Goal: Communication & Community: Participate in discussion

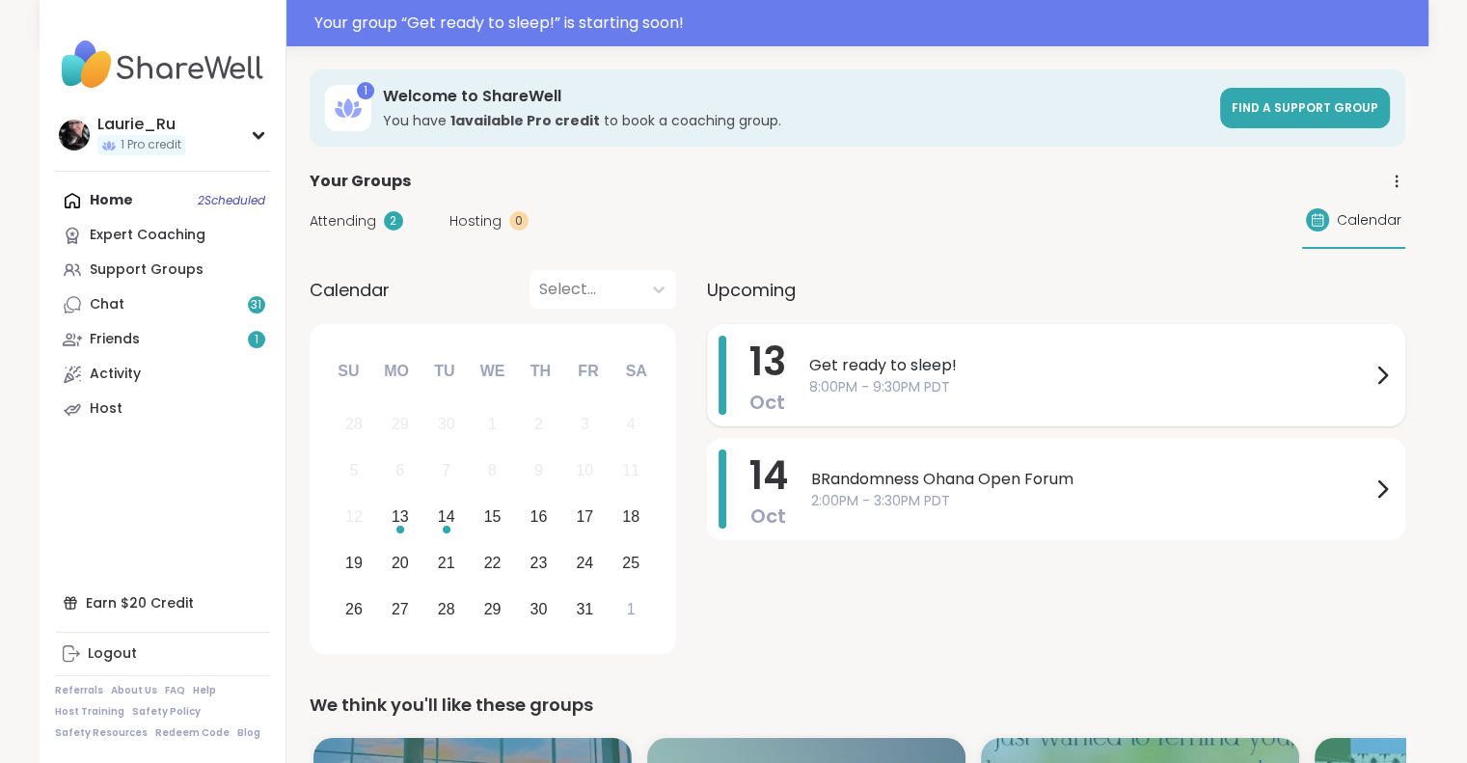
click at [1117, 400] on div "Get ready to sleep! 8:00PM - 9:30PM PDT" at bounding box center [1101, 375] width 585 height 79
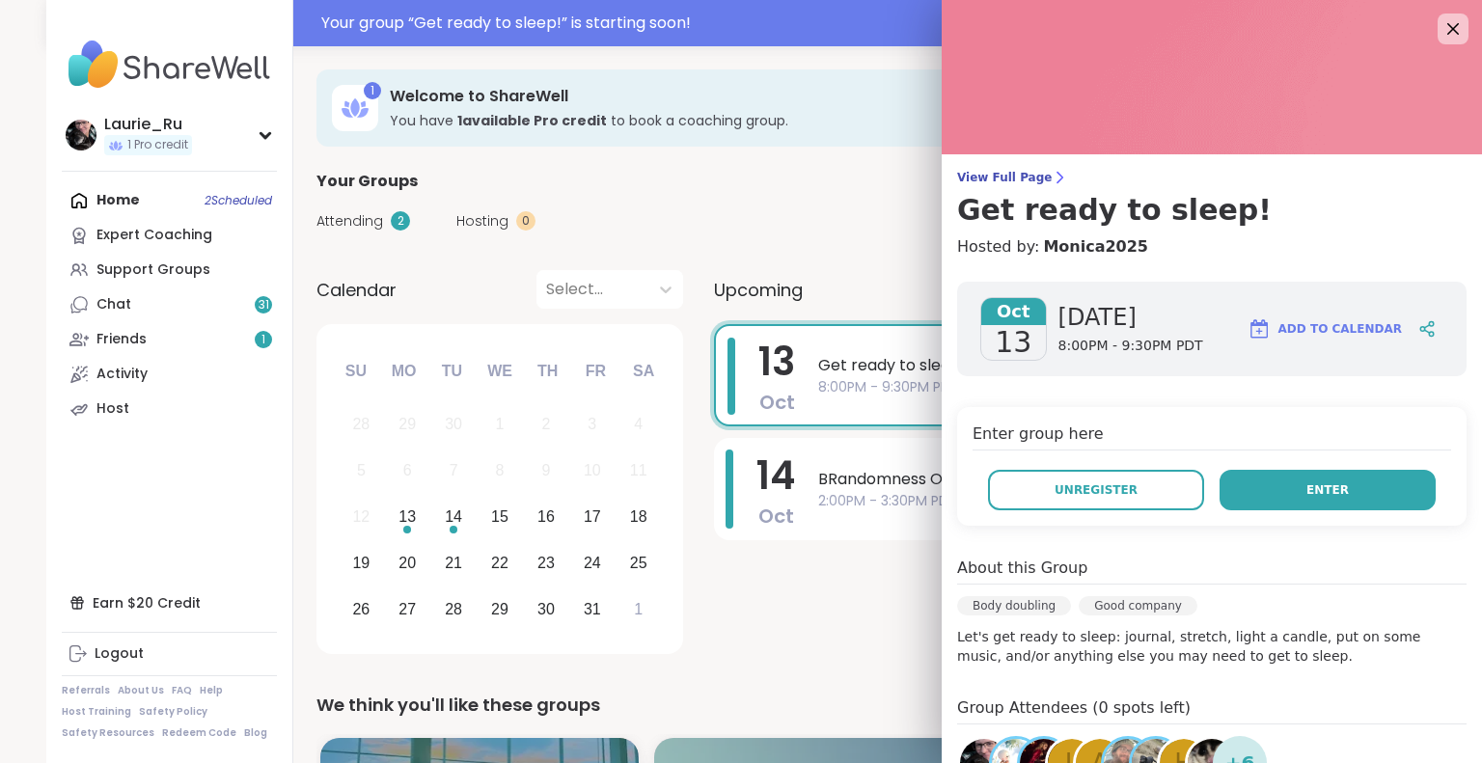
click at [1278, 488] on button "Enter" at bounding box center [1328, 490] width 216 height 41
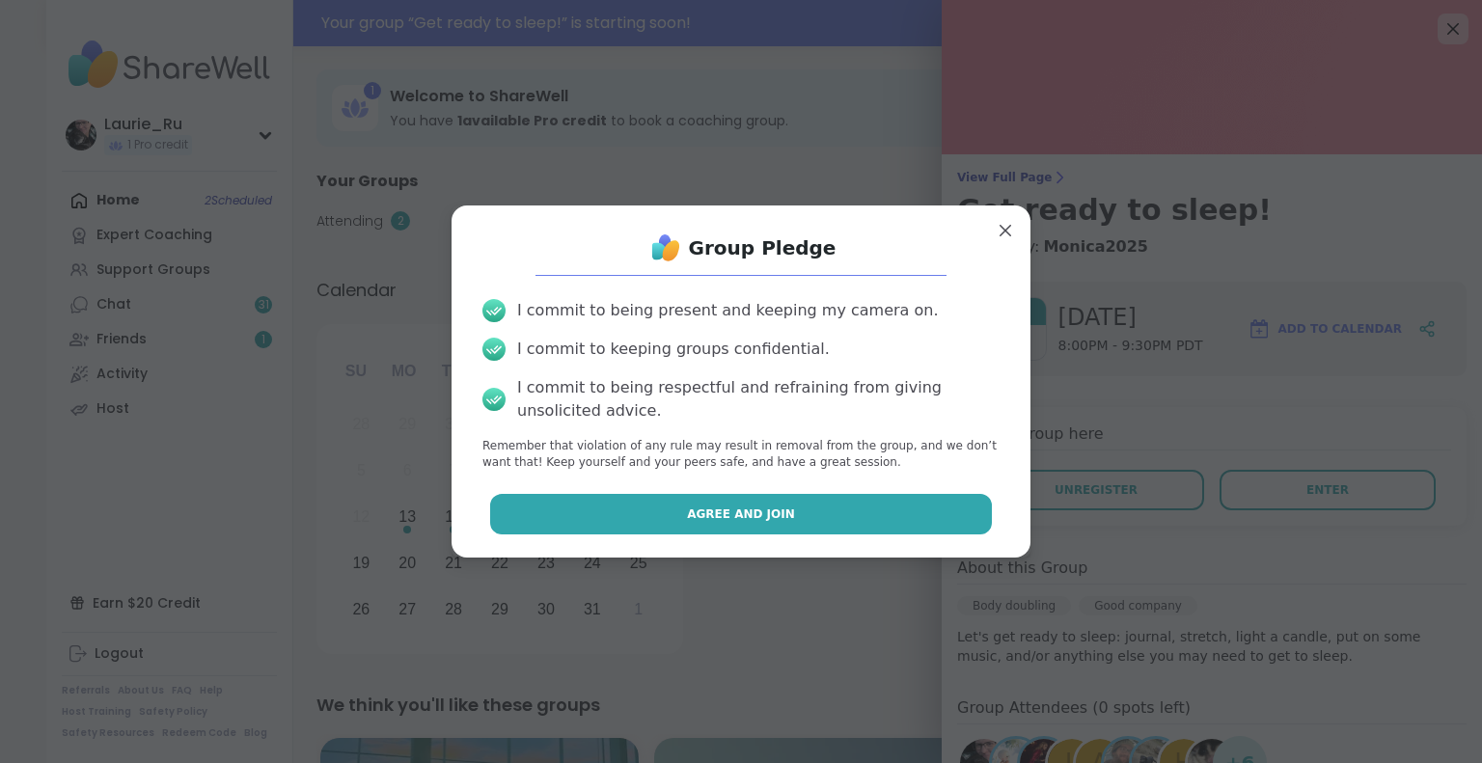
click at [818, 530] on button "Agree and Join" at bounding box center [741, 514] width 503 height 41
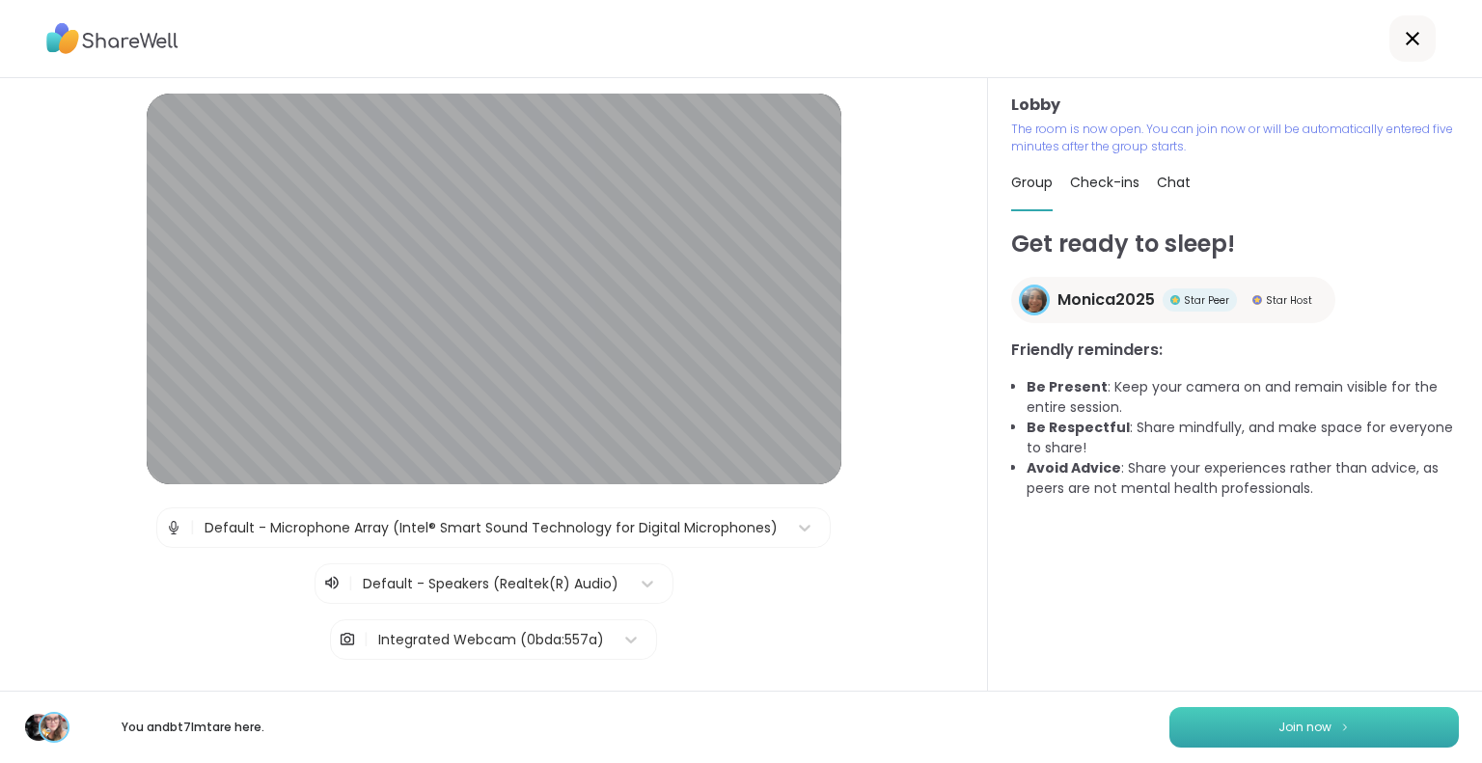
click at [1278, 721] on span "Join now" at bounding box center [1304, 727] width 53 height 17
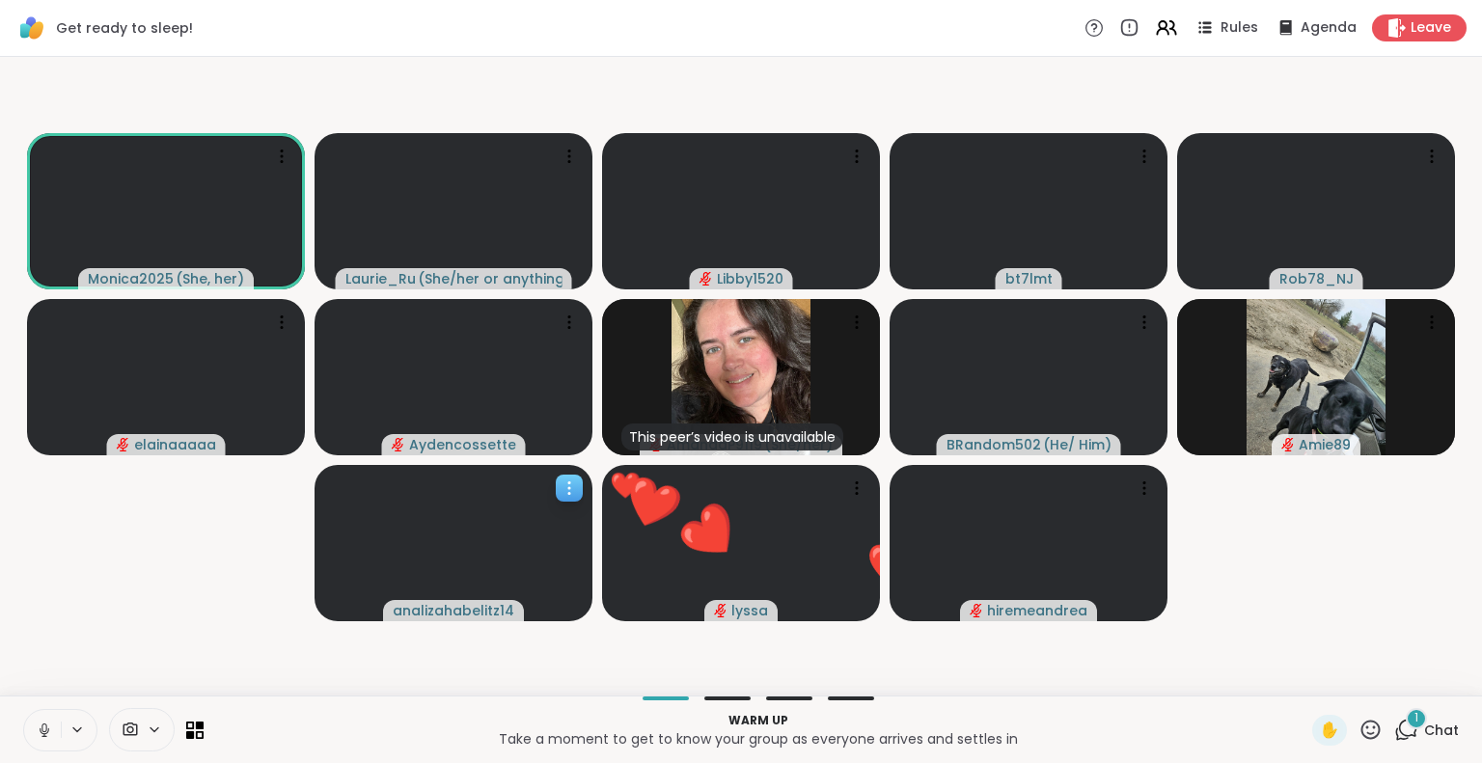
click at [566, 485] on icon at bounding box center [569, 488] width 19 height 19
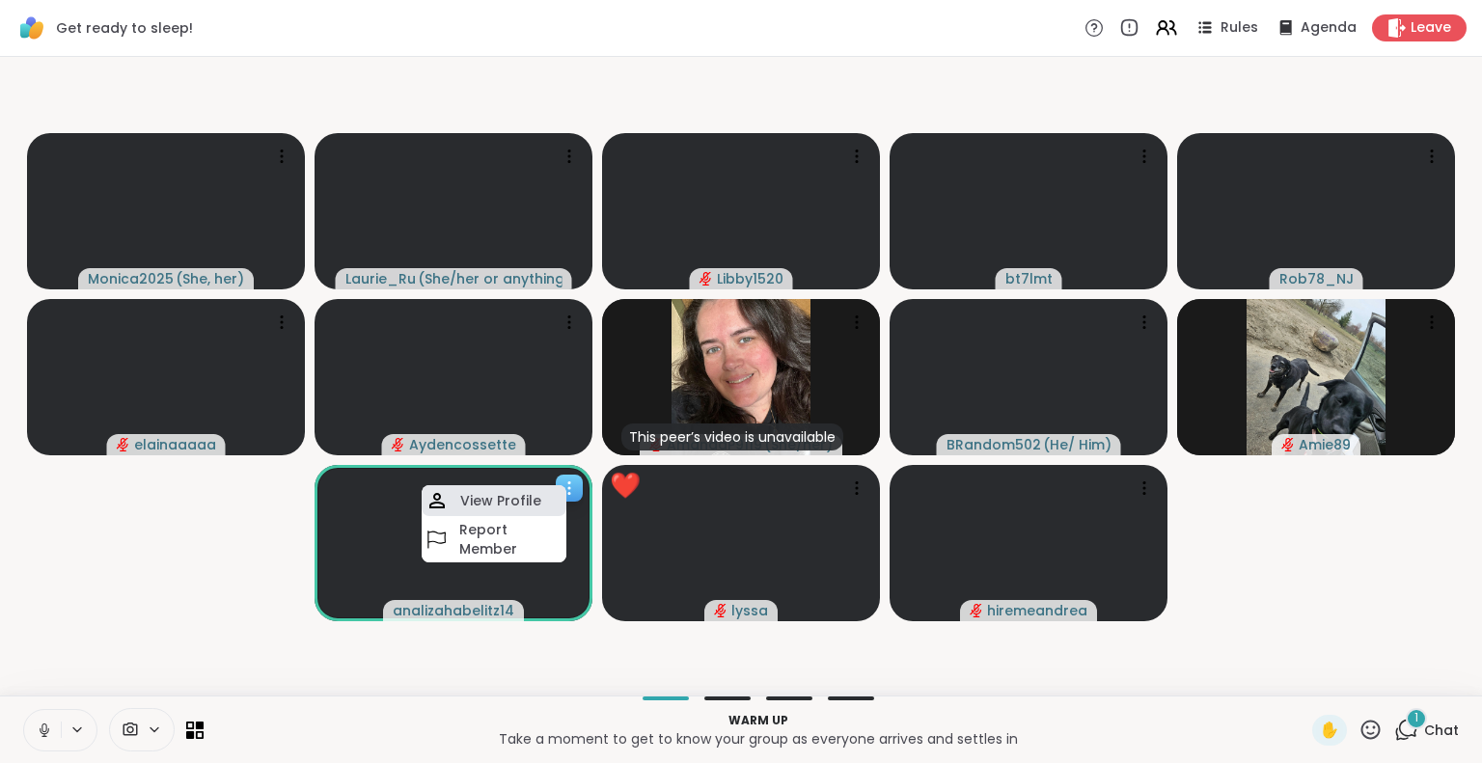
click at [526, 501] on h4 "View Profile" at bounding box center [500, 500] width 81 height 19
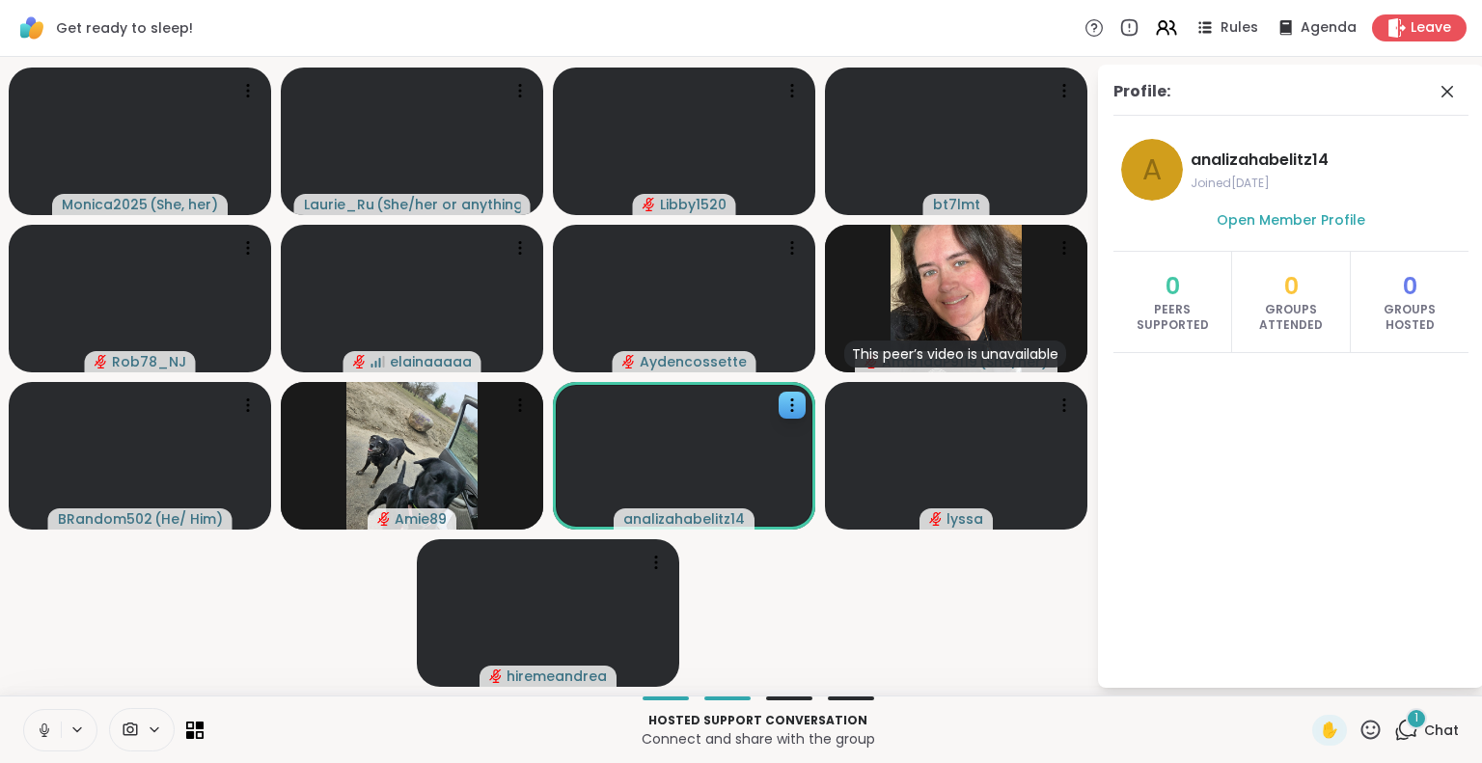
click at [1009, 617] on video-player-container "Monica2025 ( She, her ) Laurie_Ru ( She/her or anything else ) Libby1520 bt7lmt…" at bounding box center [548, 376] width 1073 height 623
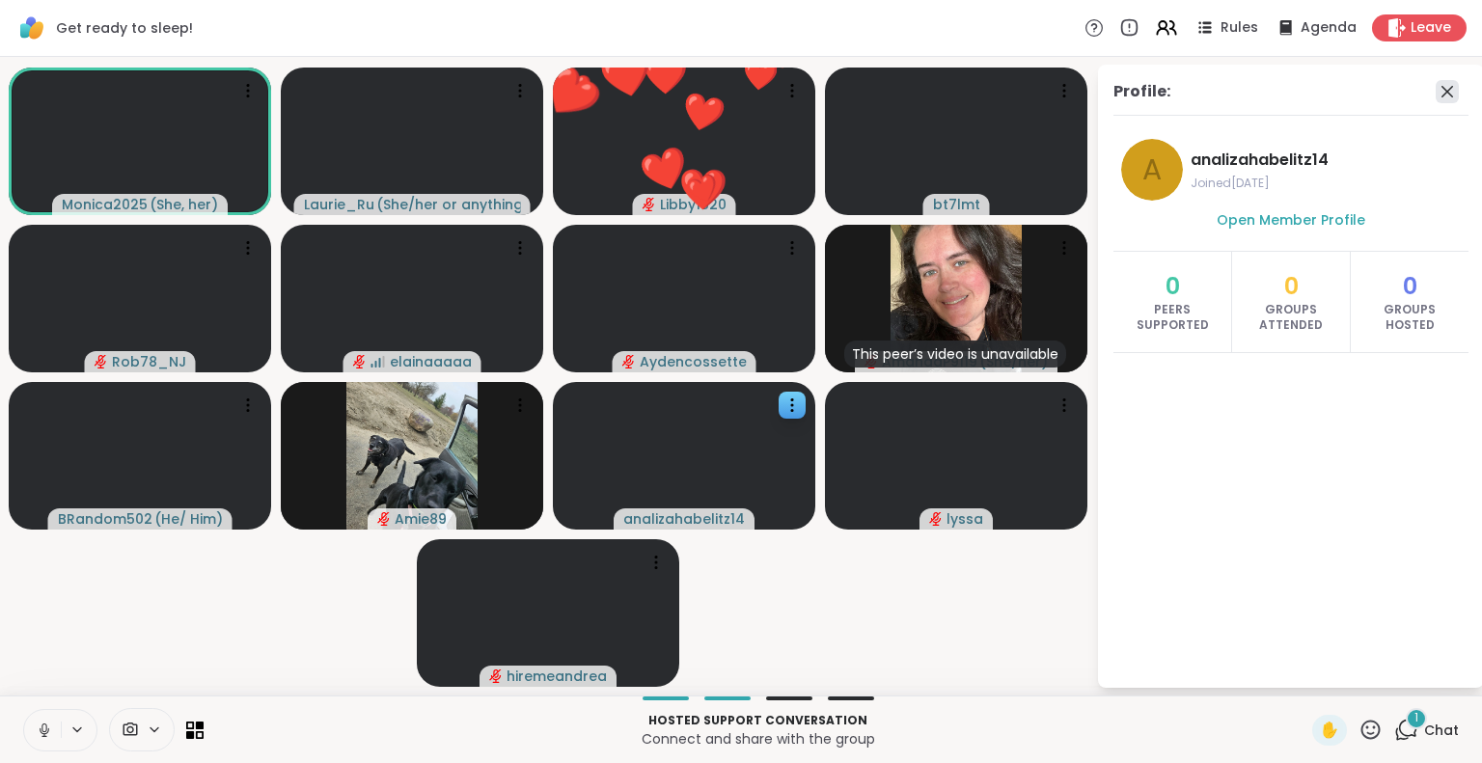
click at [1451, 96] on icon at bounding box center [1447, 91] width 23 height 23
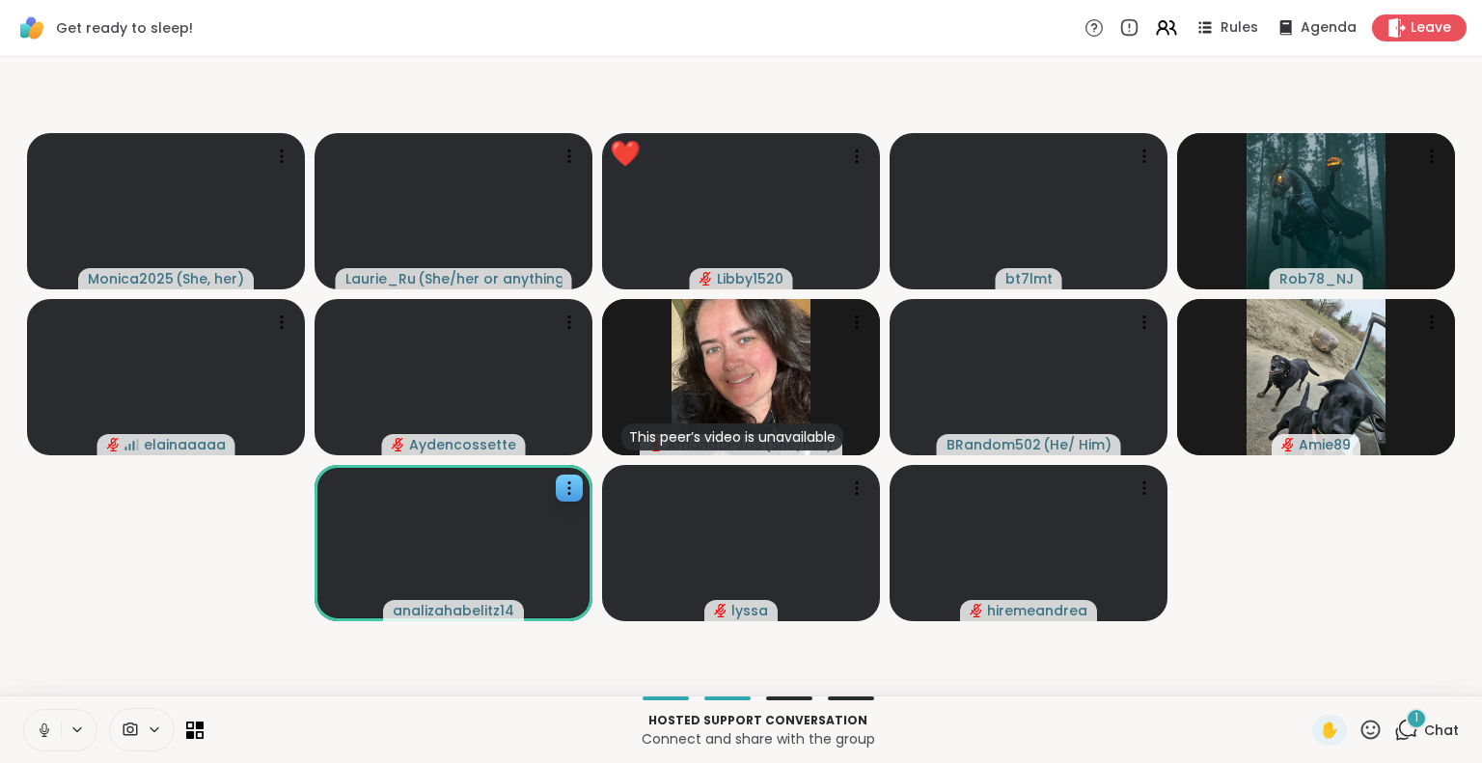
click at [1358, 730] on icon at bounding box center [1370, 730] width 24 height 24
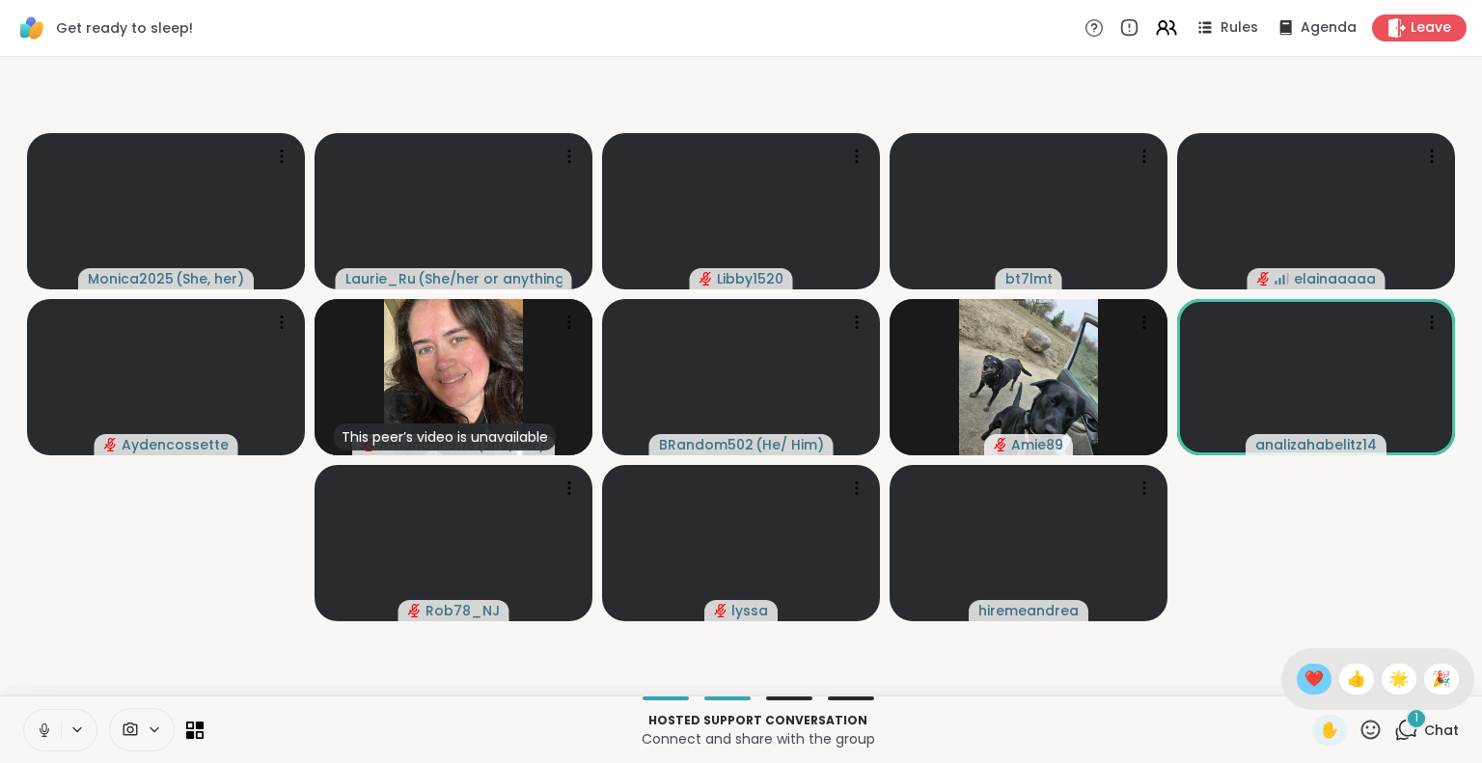
click at [1304, 675] on span "❤️" at bounding box center [1313, 679] width 19 height 23
click at [1406, 725] on div "1" at bounding box center [1416, 718] width 21 height 21
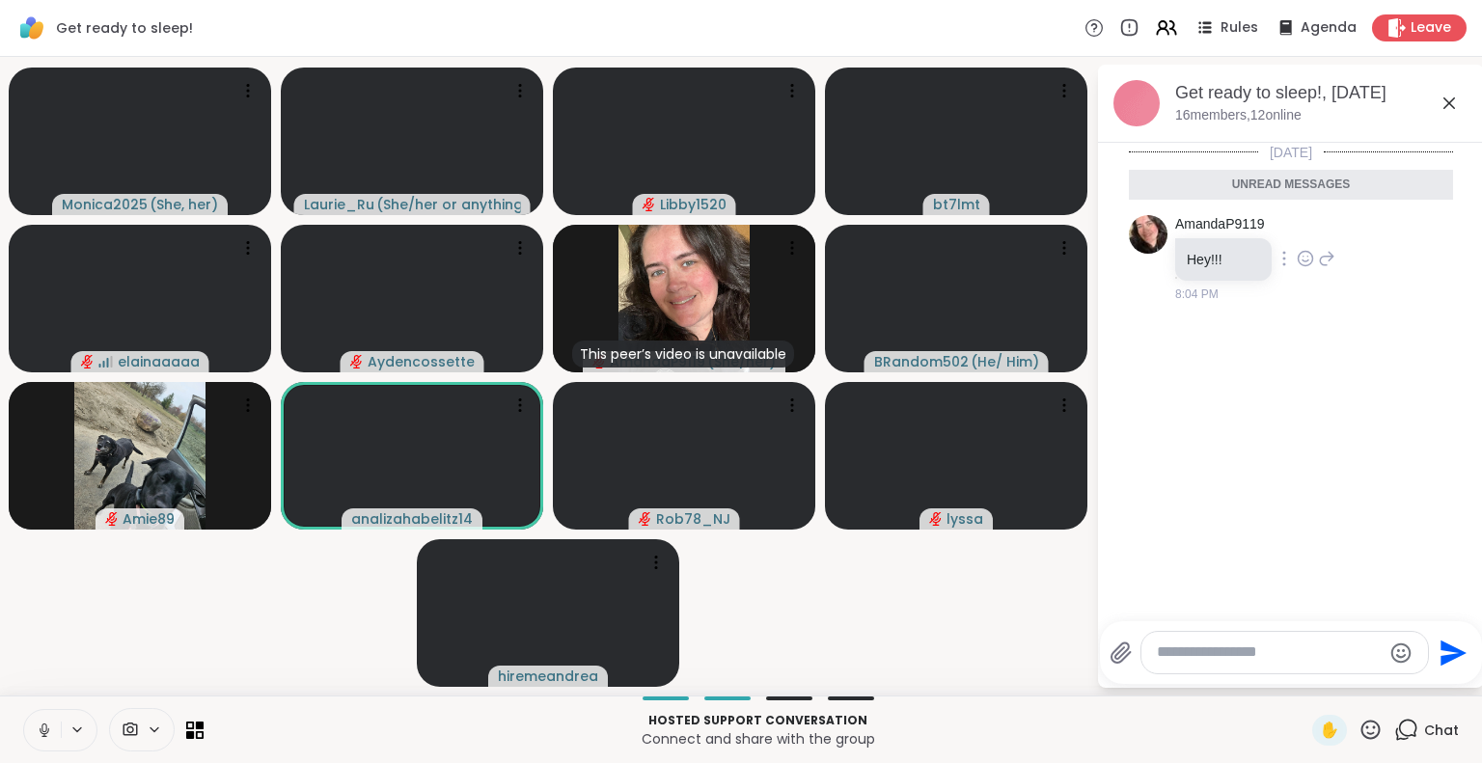
click at [1324, 258] on icon at bounding box center [1326, 258] width 17 height 23
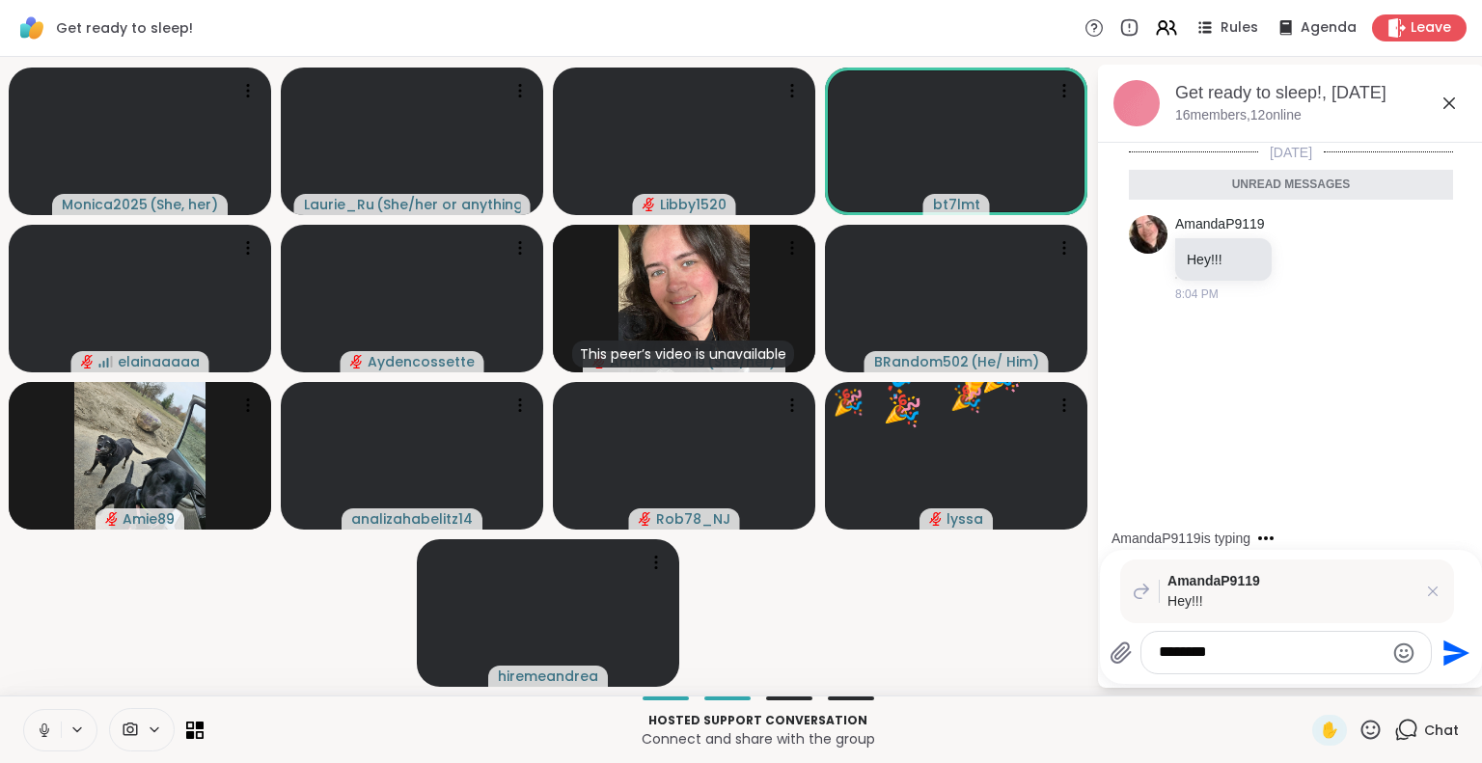
type textarea "*********"
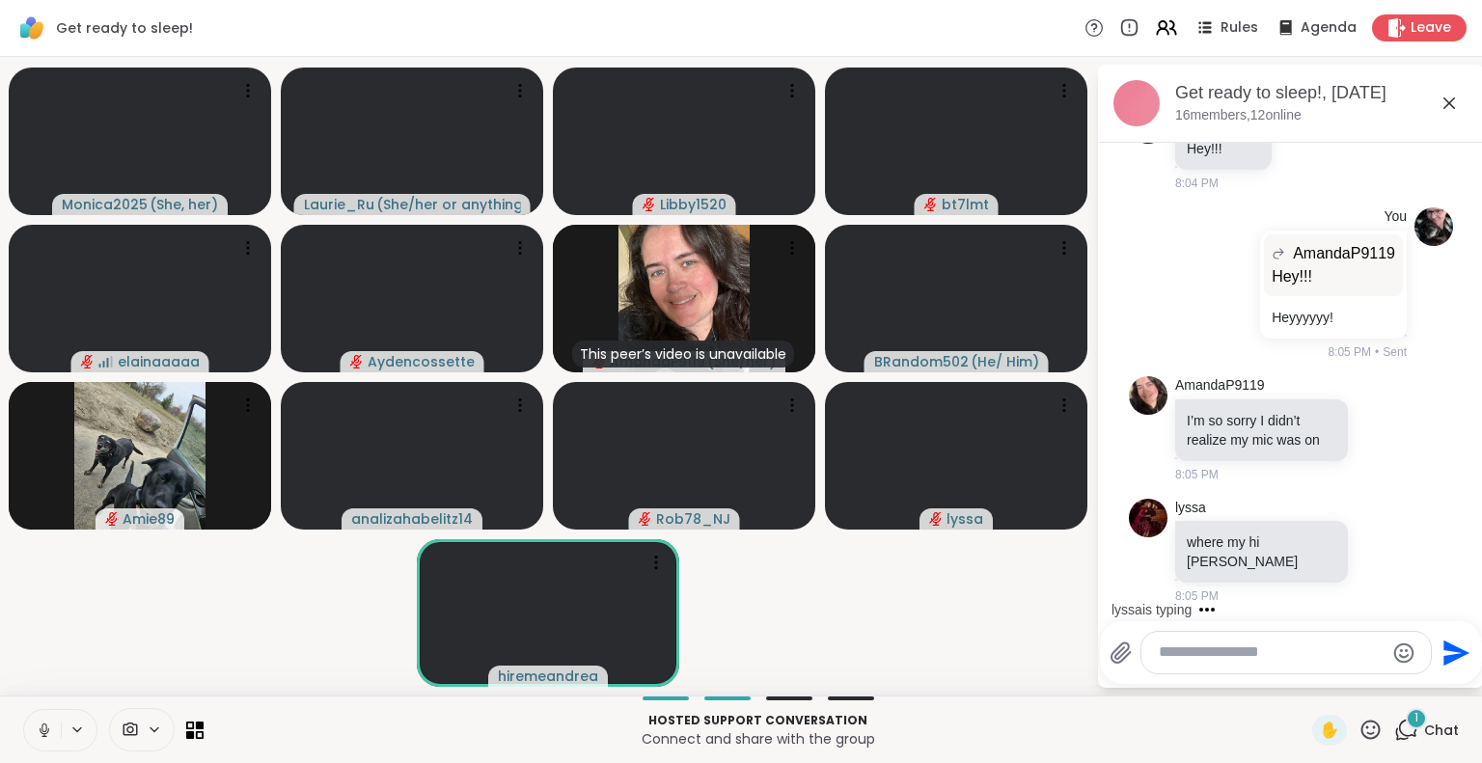
scroll to position [167, 0]
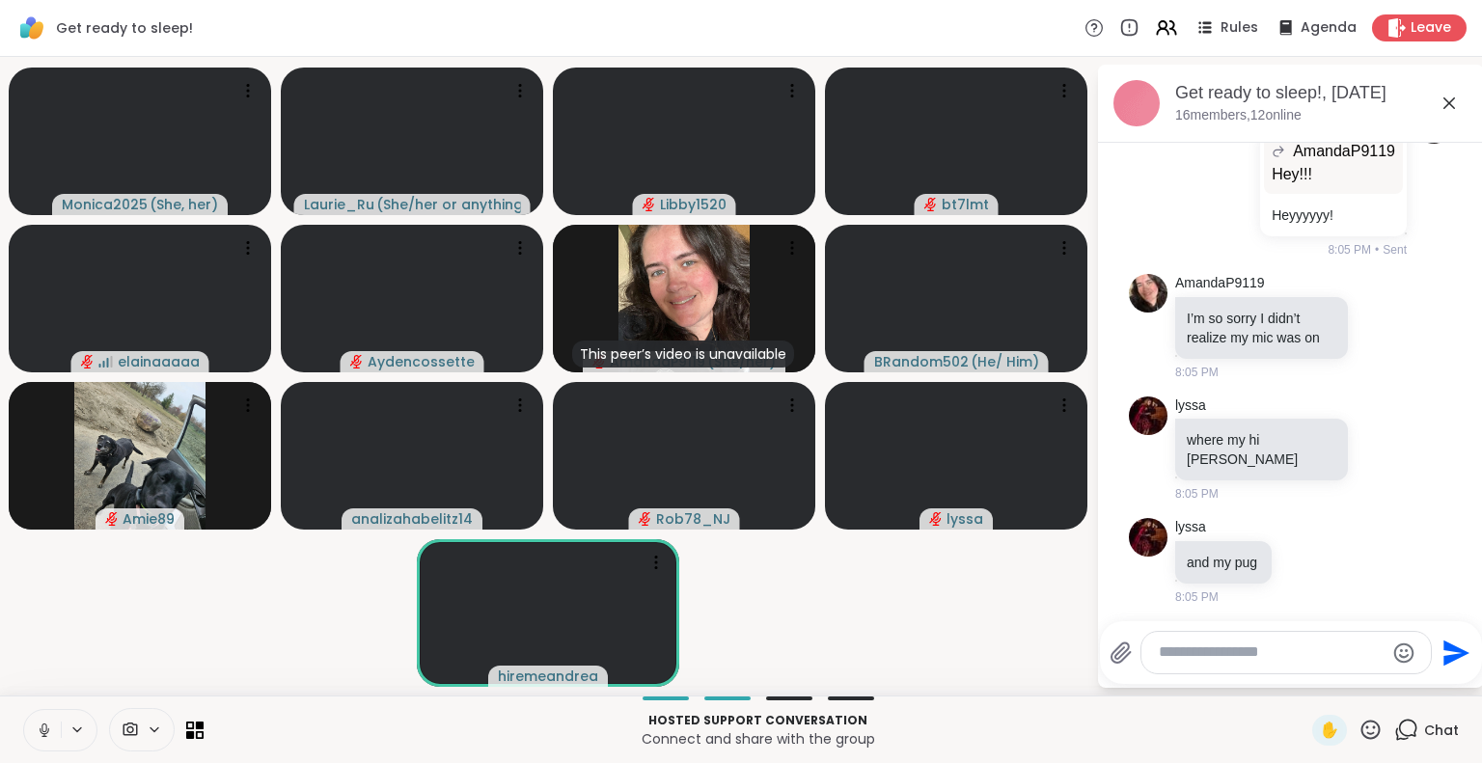
click at [45, 724] on icon at bounding box center [44, 730] width 17 height 17
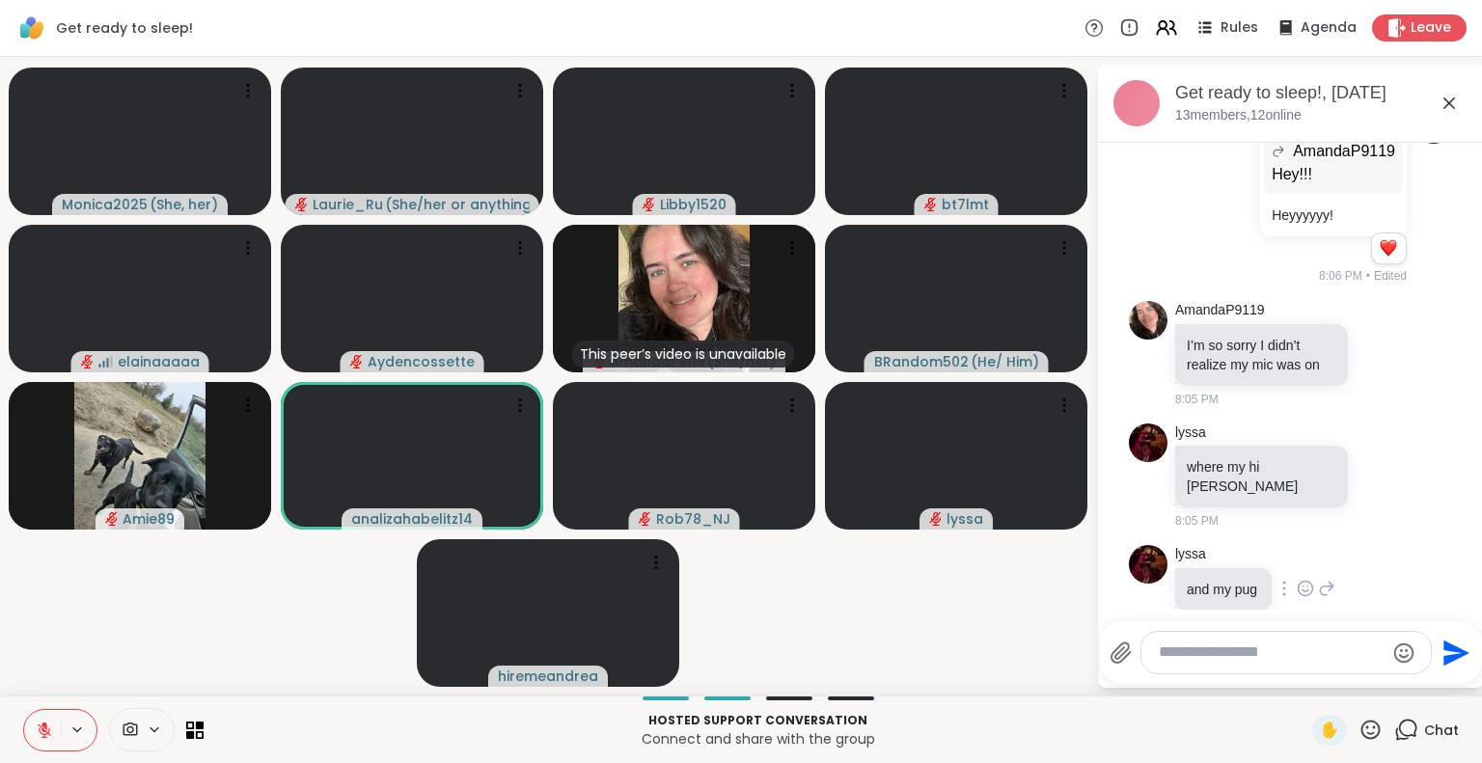
click at [1237, 572] on div "and my pug" at bounding box center [1223, 589] width 96 height 42
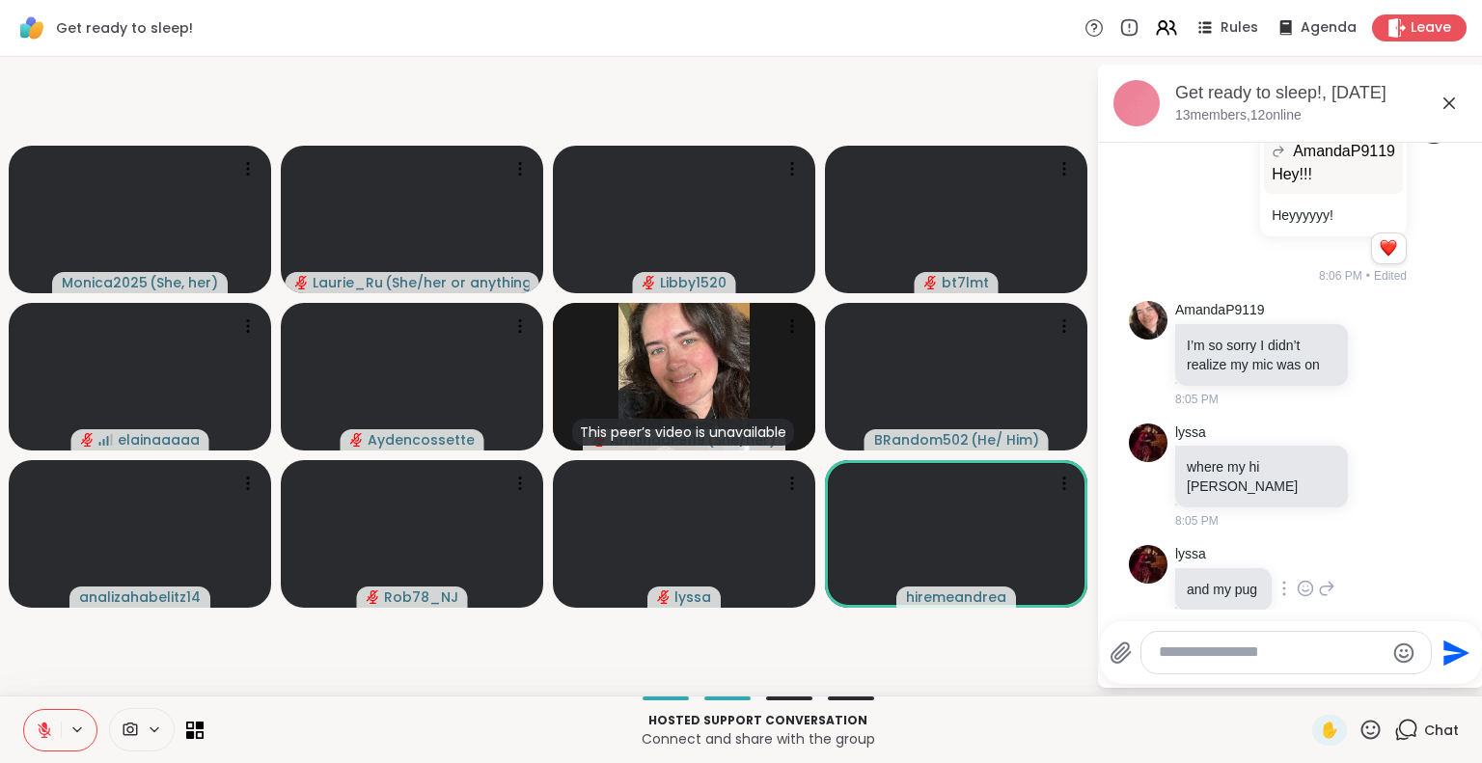
click at [1304, 586] on icon at bounding box center [1305, 588] width 17 height 19
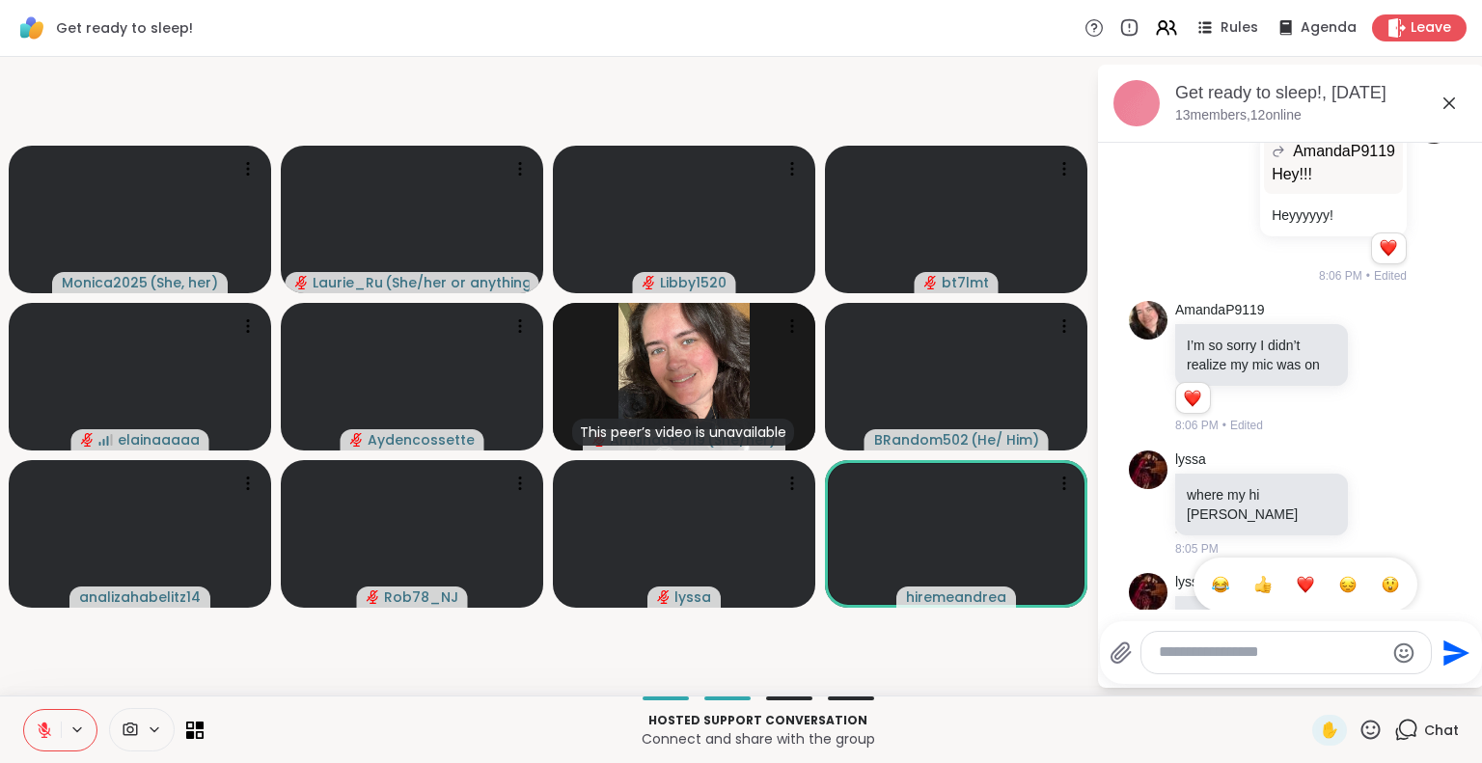
click at [1308, 576] on div "Select Reaction: Heart" at bounding box center [1305, 584] width 17 height 17
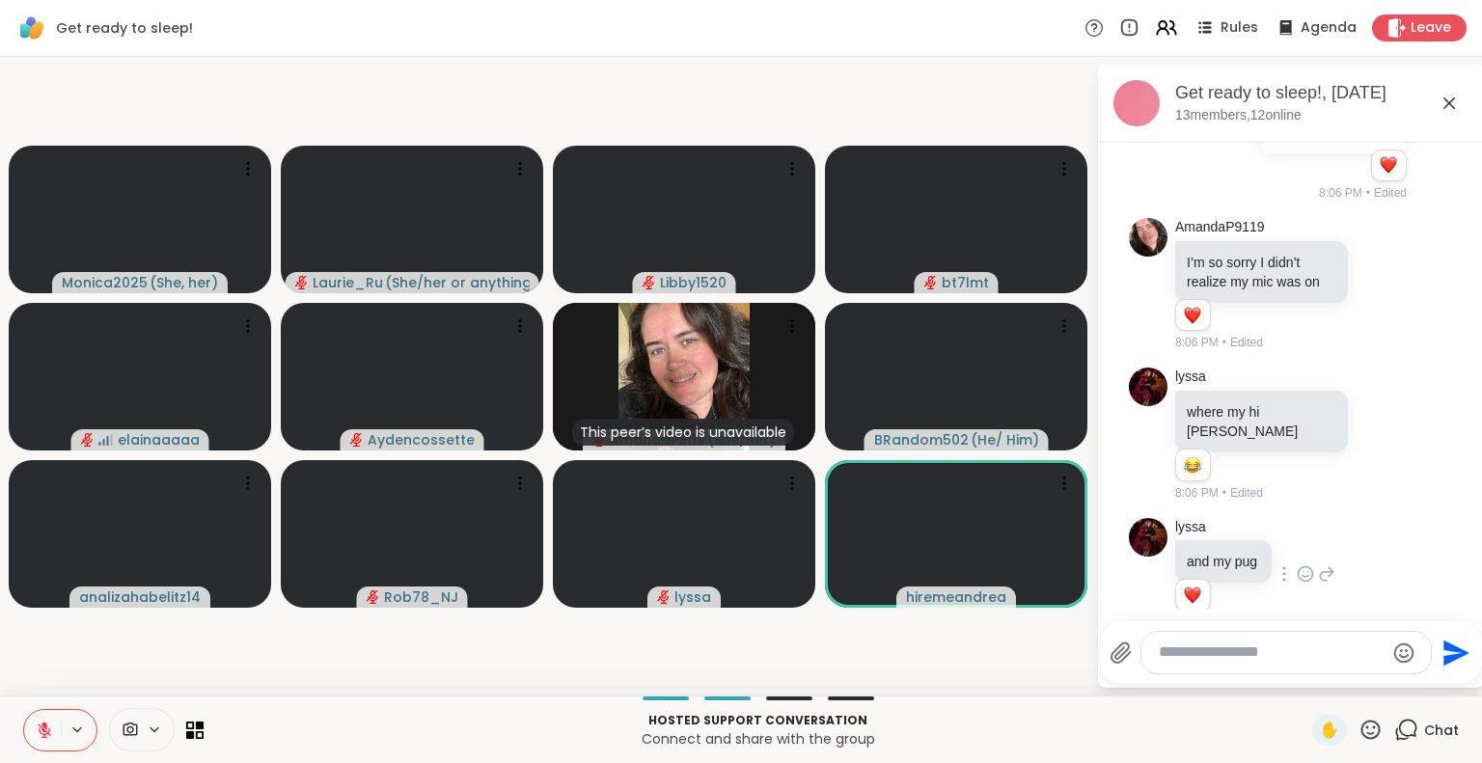
click at [1200, 663] on textarea "Type your message" at bounding box center [1271, 653] width 225 height 20
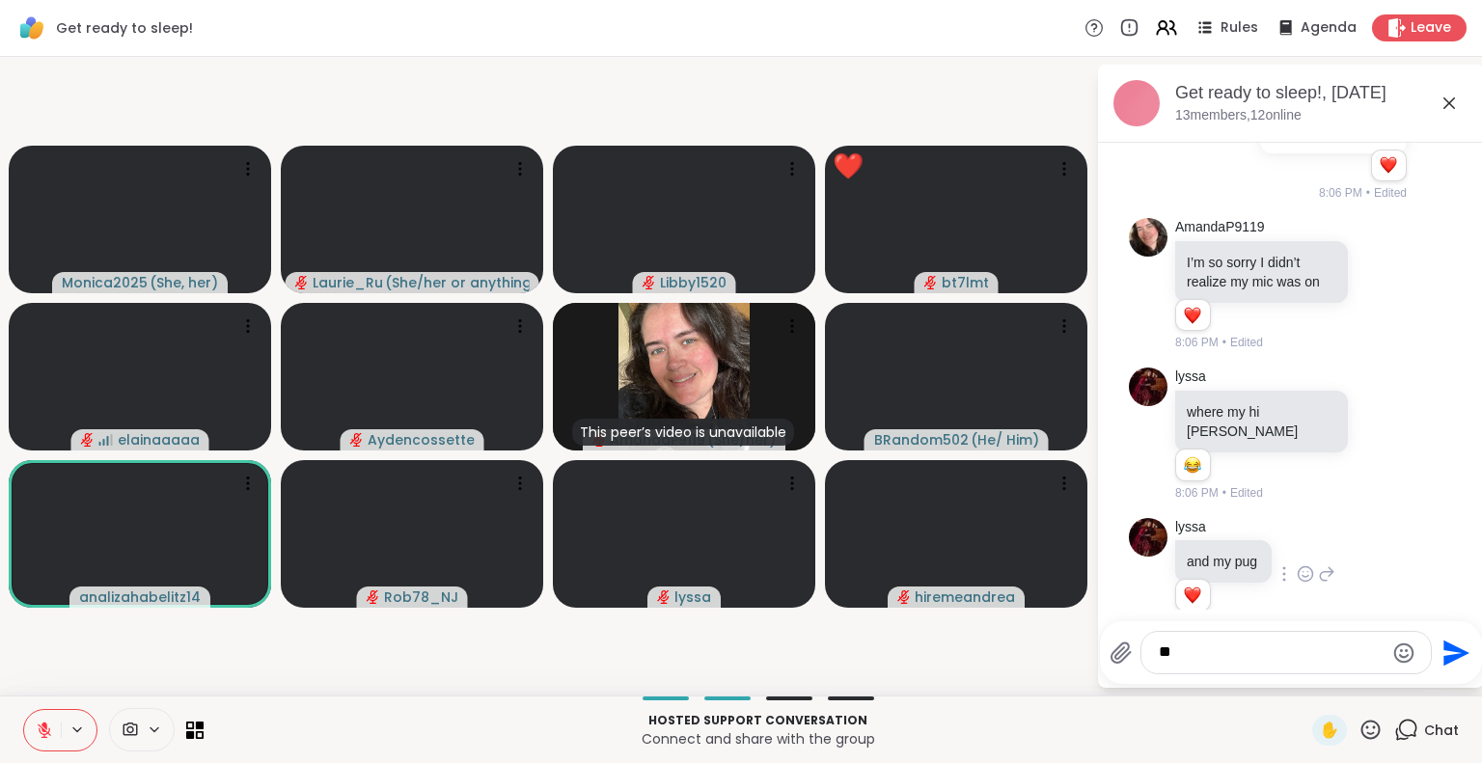
type textarea "*"
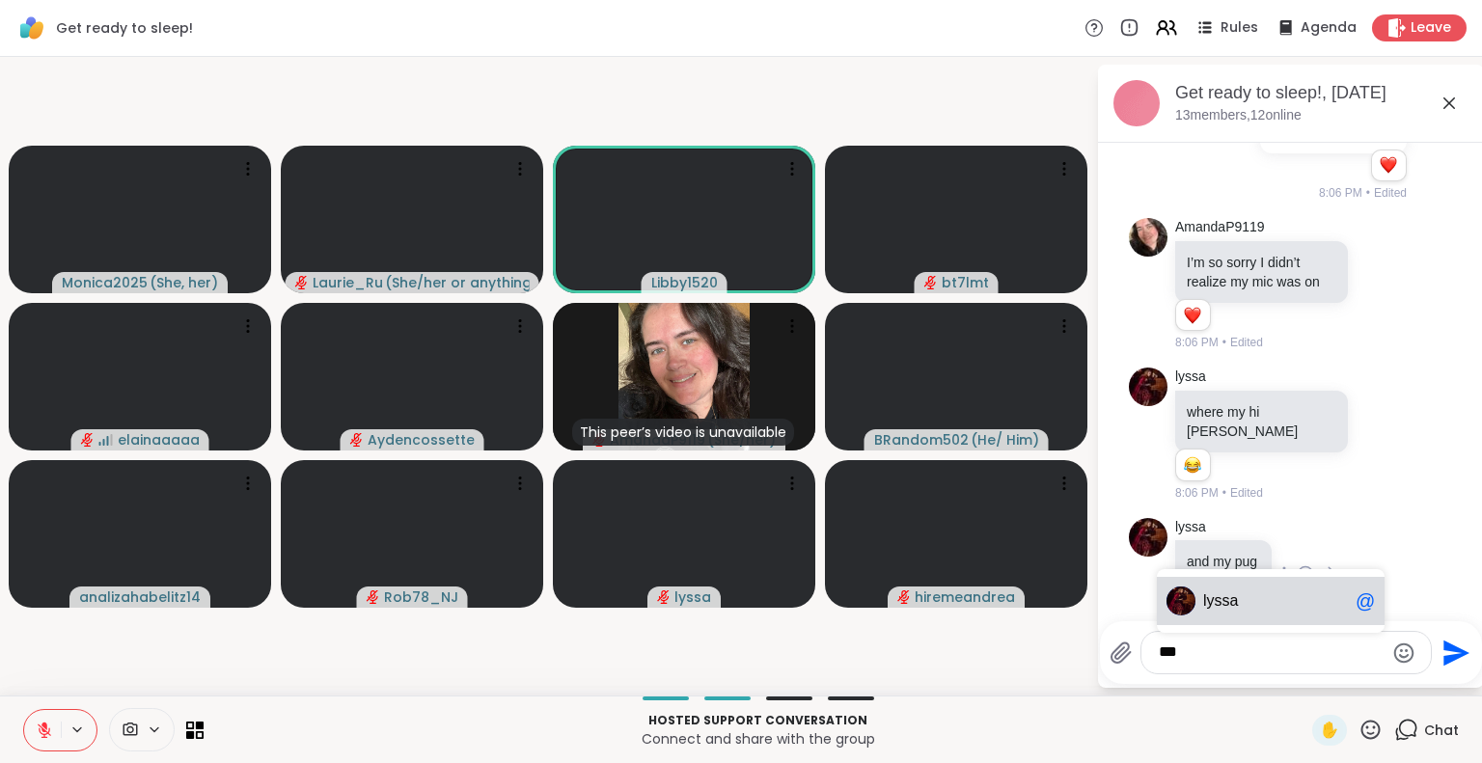
click at [1216, 598] on span "ssa" at bounding box center [1227, 600] width 24 height 19
type textarea "******"
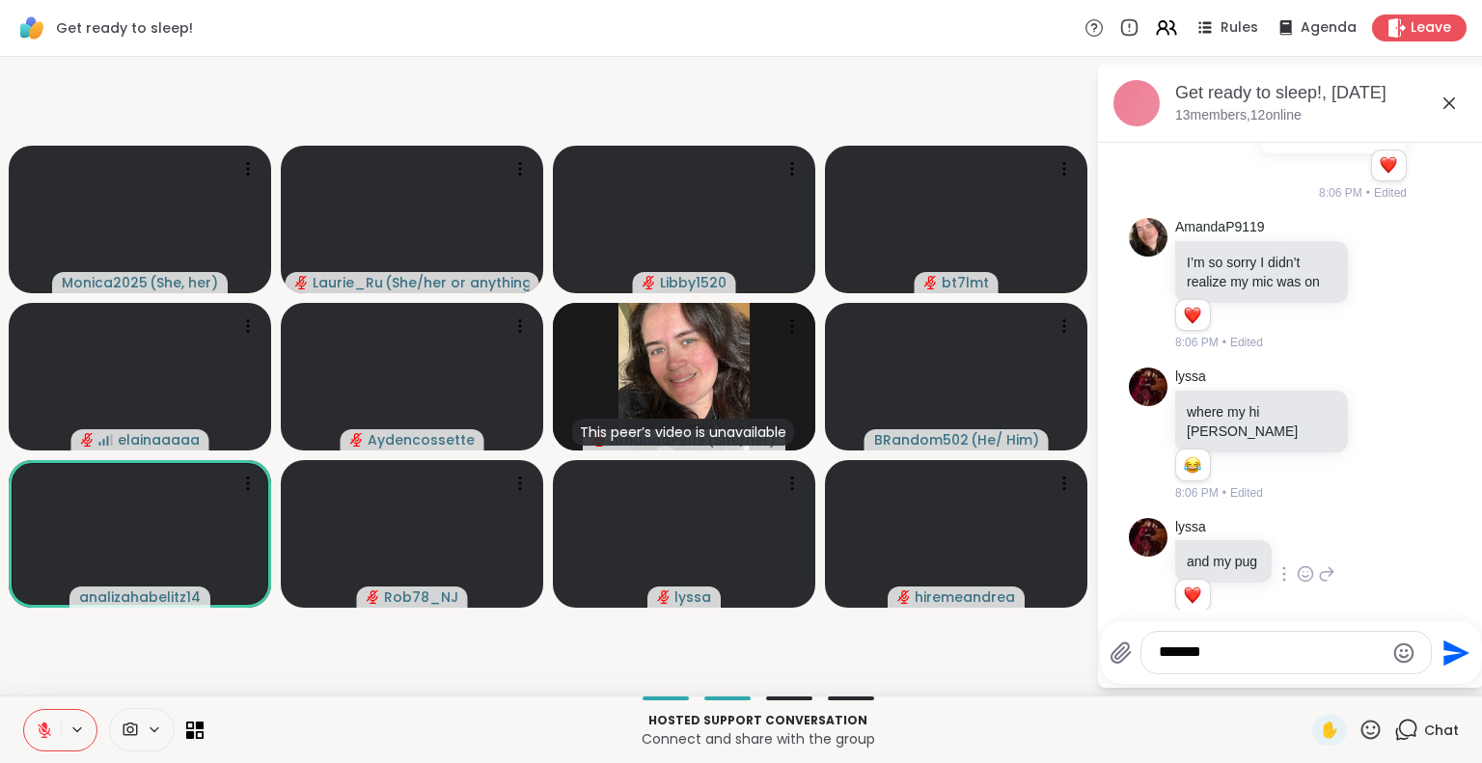
click at [1432, 658] on button "Send" at bounding box center [1453, 652] width 43 height 43
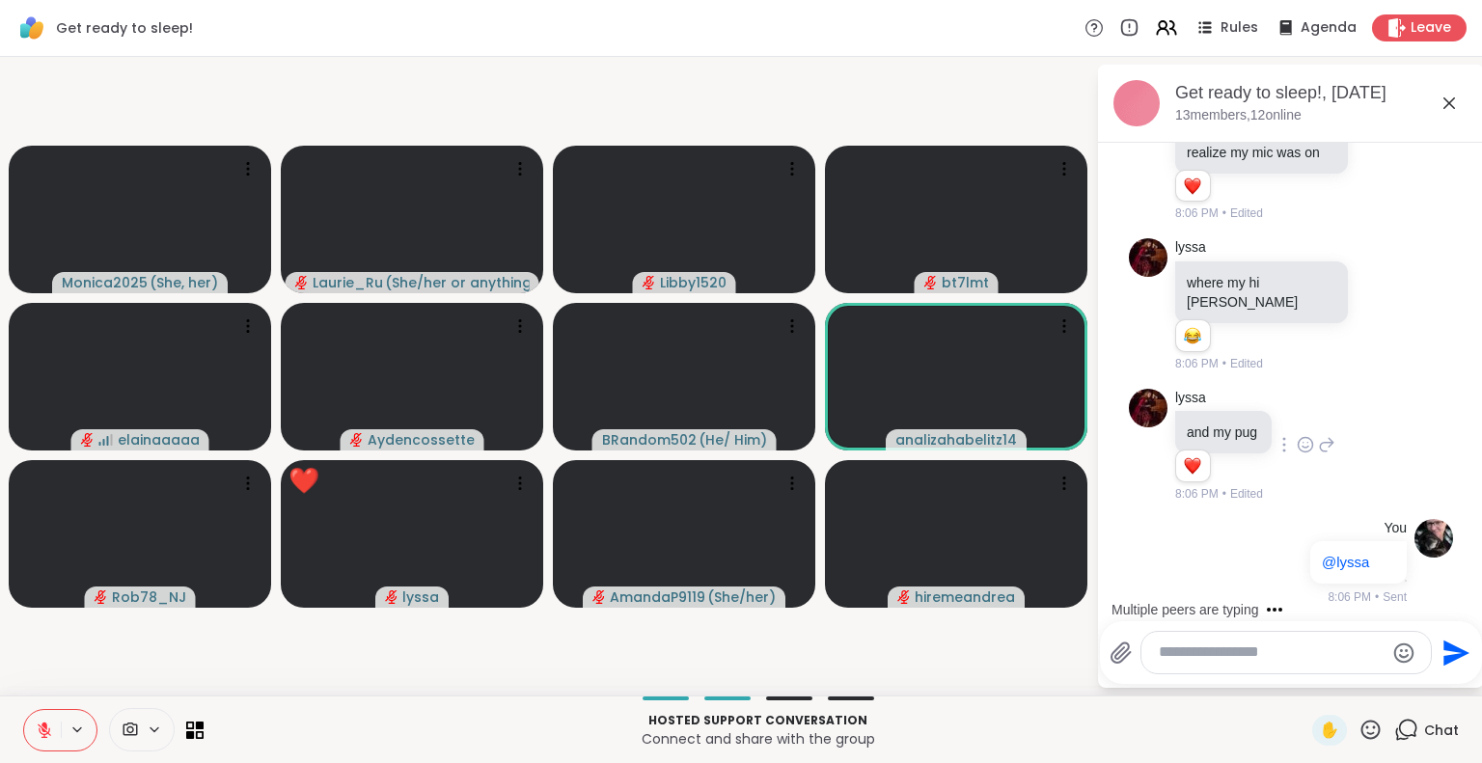
click at [1361, 730] on icon at bounding box center [1370, 730] width 24 height 24
click at [1304, 678] on span "❤️" at bounding box center [1313, 679] width 19 height 23
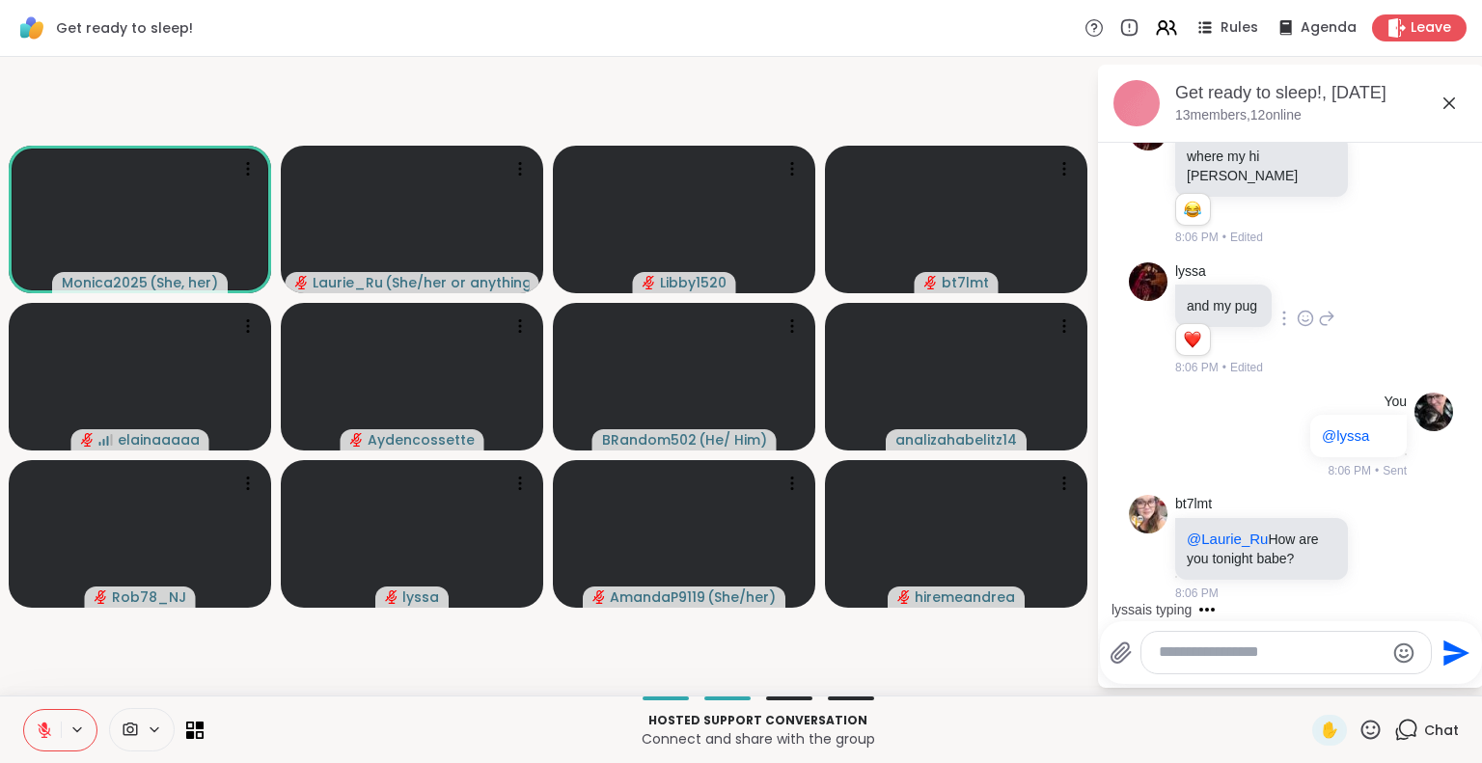
scroll to position [671, 0]
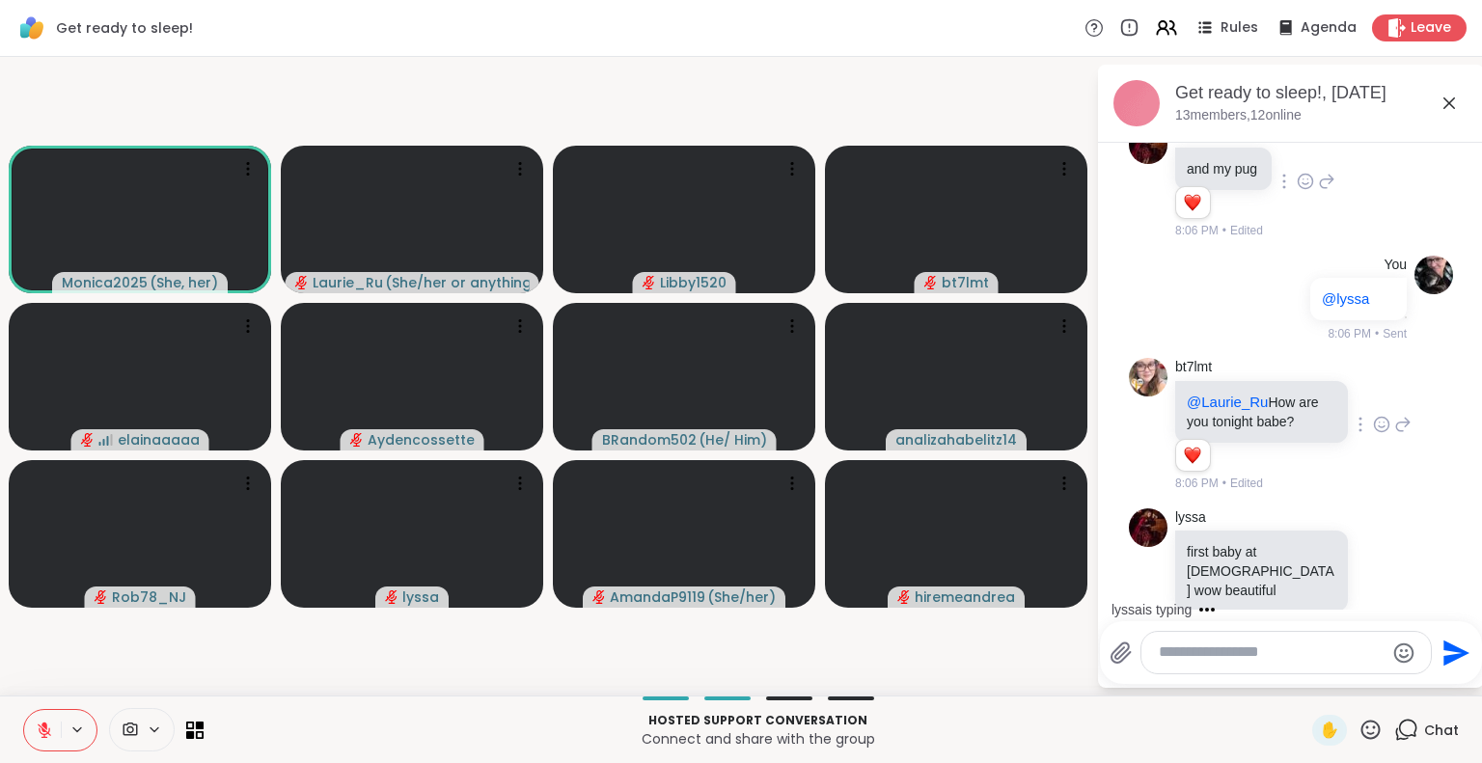
click at [1202, 354] on div "bt7lmt @Laurie_Ru How are you tonight babe? 1 1 8:06 PM • Edited" at bounding box center [1291, 425] width 324 height 150
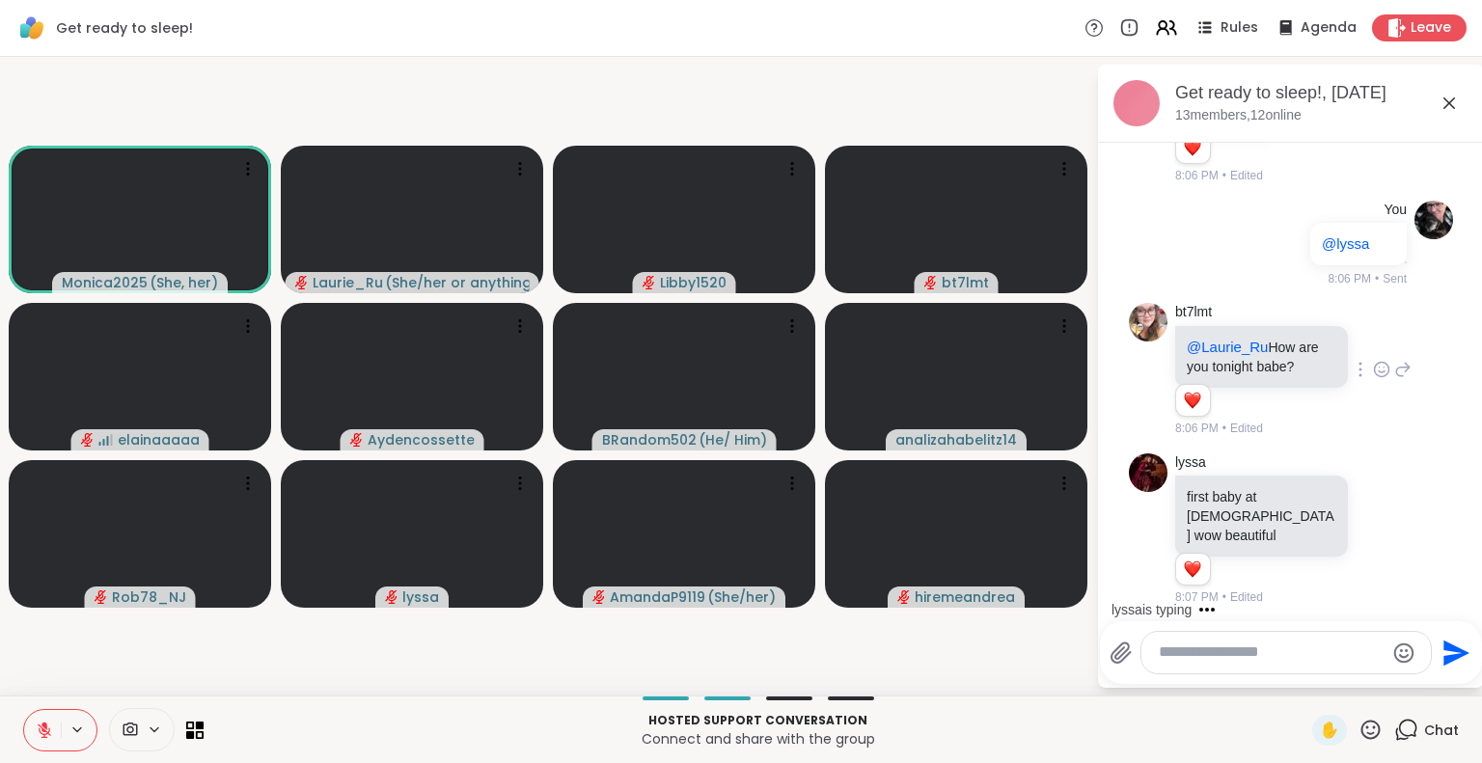
scroll to position [893, 0]
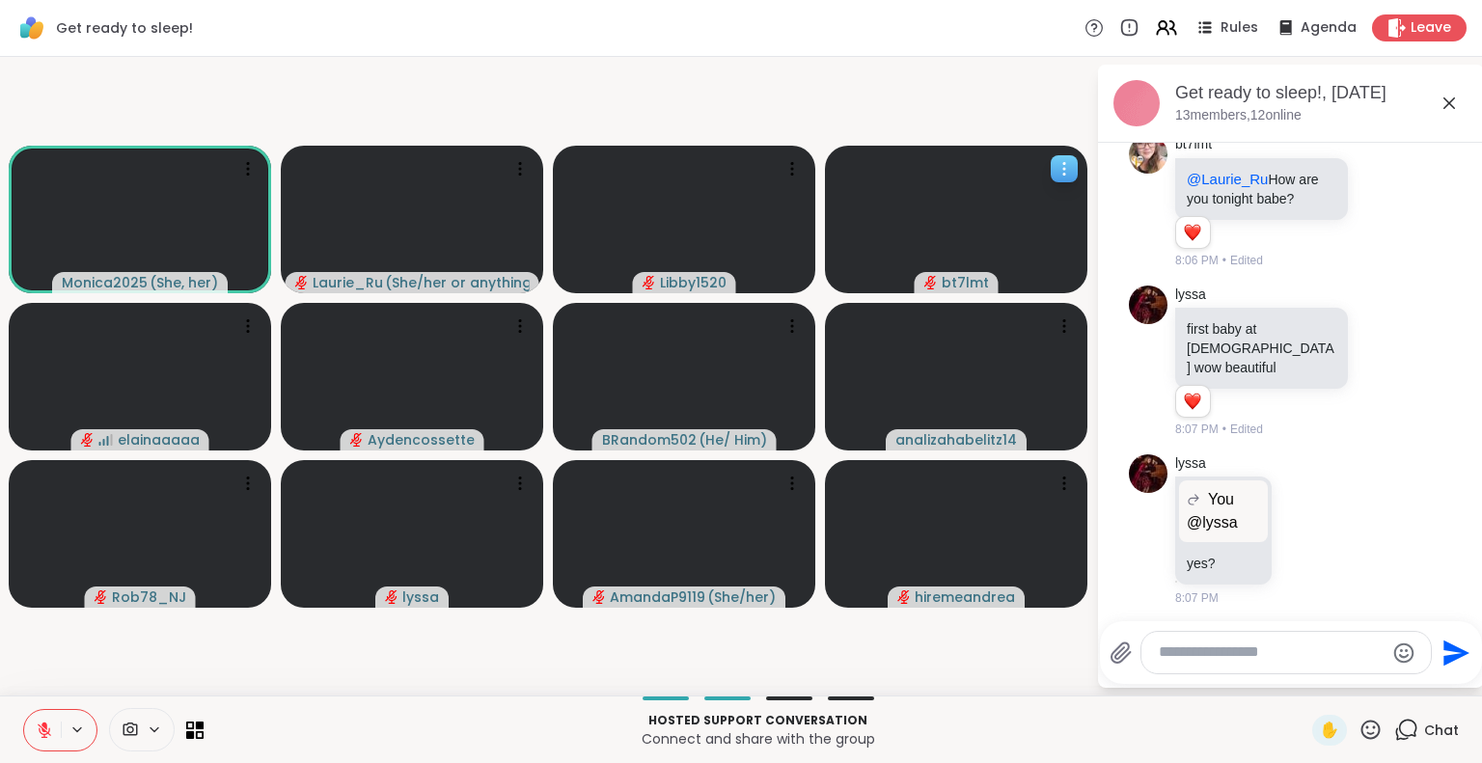
click at [1053, 172] on div at bounding box center [1064, 168] width 27 height 27
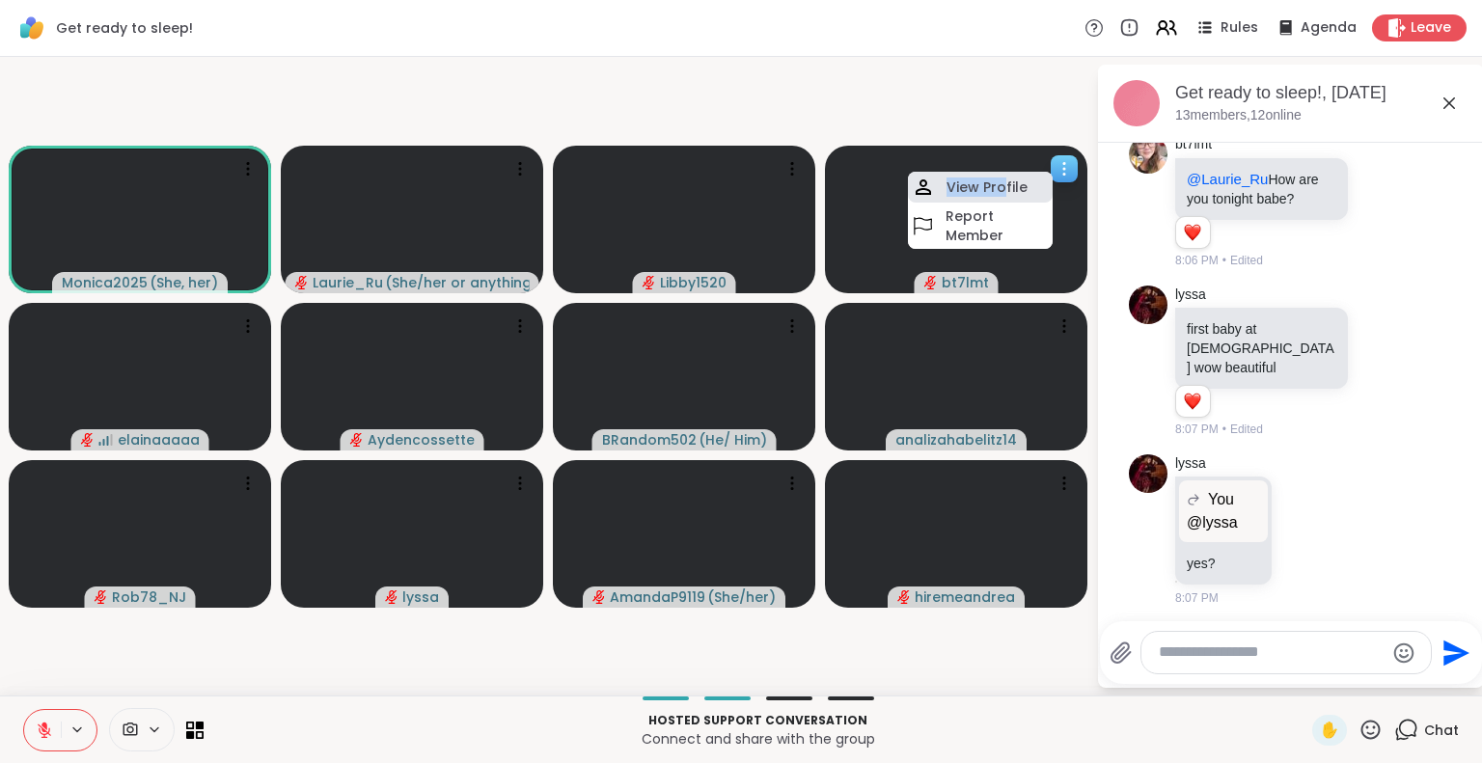
drag, startPoint x: 1053, startPoint y: 172, endPoint x: 1001, endPoint y: 188, distance: 53.7
click at [1001, 188] on div "bt7lmt View Profile Report Member" at bounding box center [956, 220] width 262 height 148
click at [976, 186] on h4 "View Profile" at bounding box center [986, 187] width 81 height 19
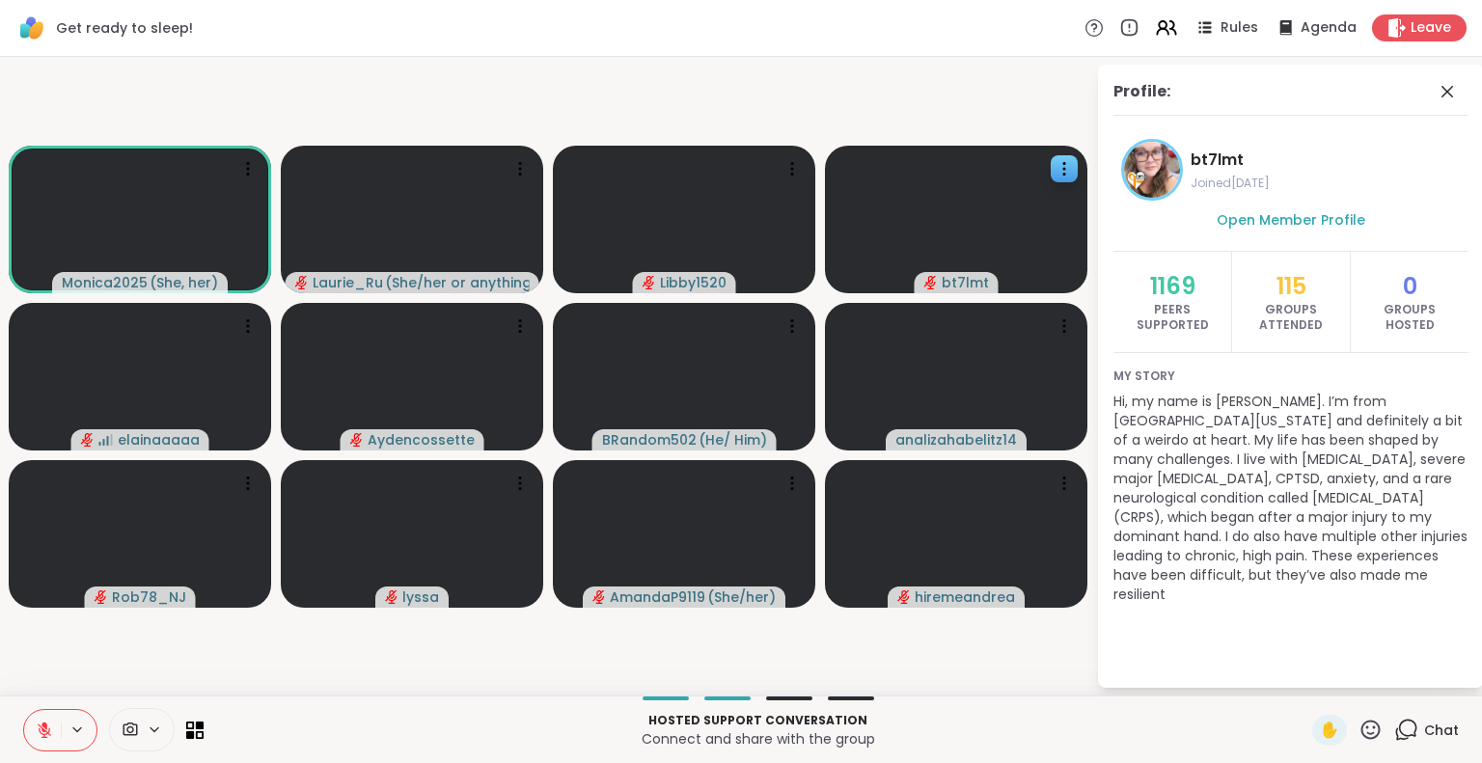
click at [1063, 686] on video-player-container "Monica2025 ( She, her ) Laurie_Ru ( She/her or anything else ) Libby1520 bt7lmt…" at bounding box center [548, 376] width 1073 height 623
click at [1447, 91] on icon at bounding box center [1447, 92] width 12 height 12
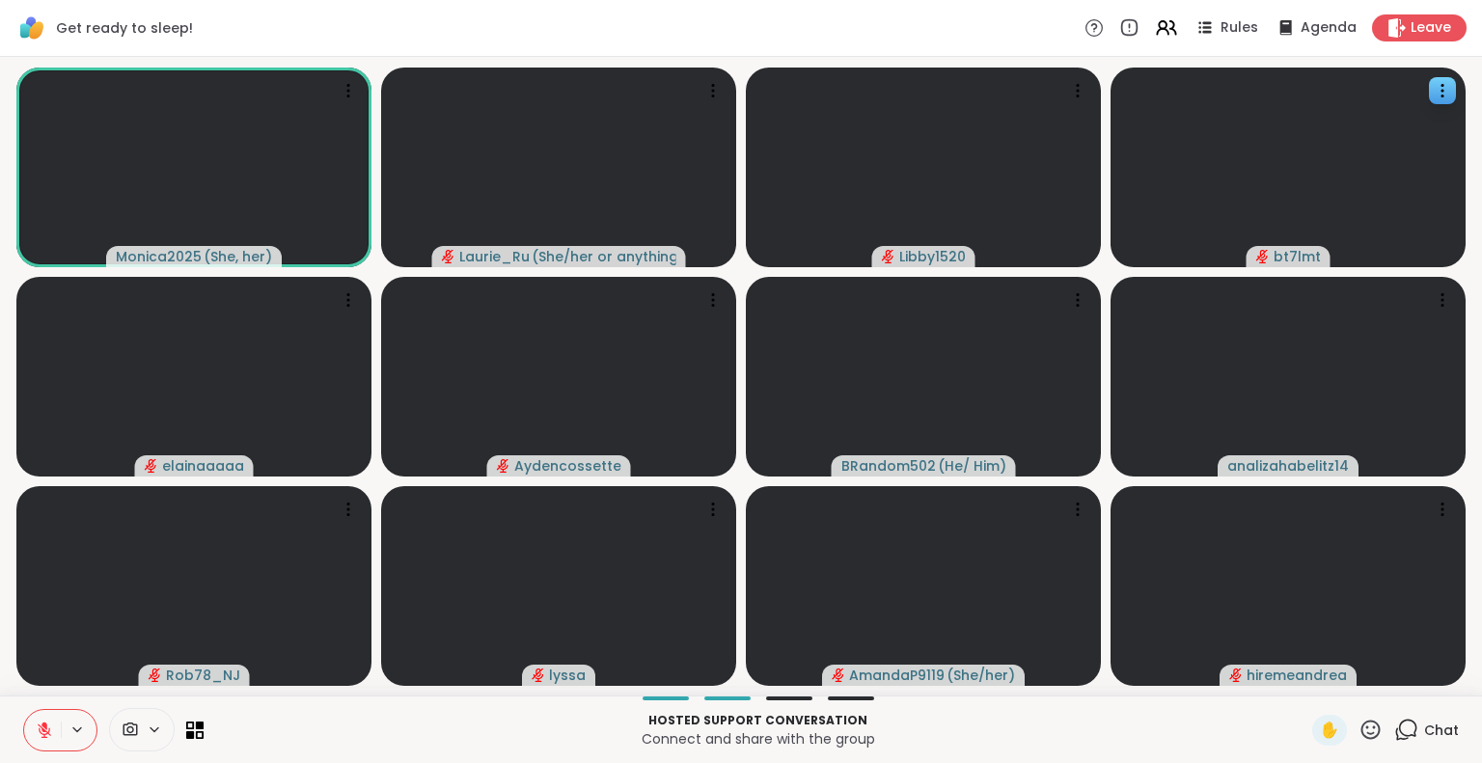
click at [1366, 733] on icon at bounding box center [1370, 730] width 24 height 24
click at [1394, 726] on icon at bounding box center [1406, 730] width 24 height 24
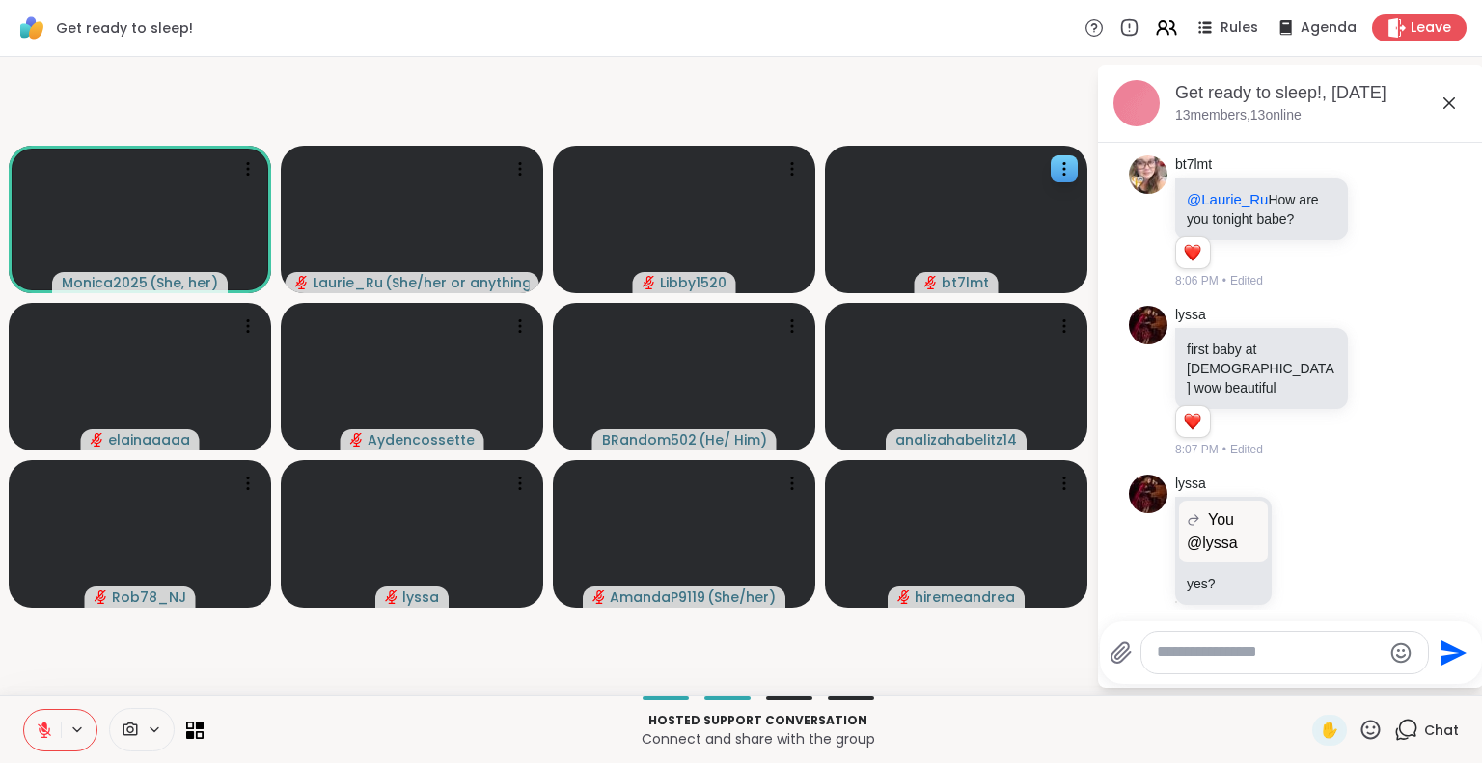
scroll to position [855, 0]
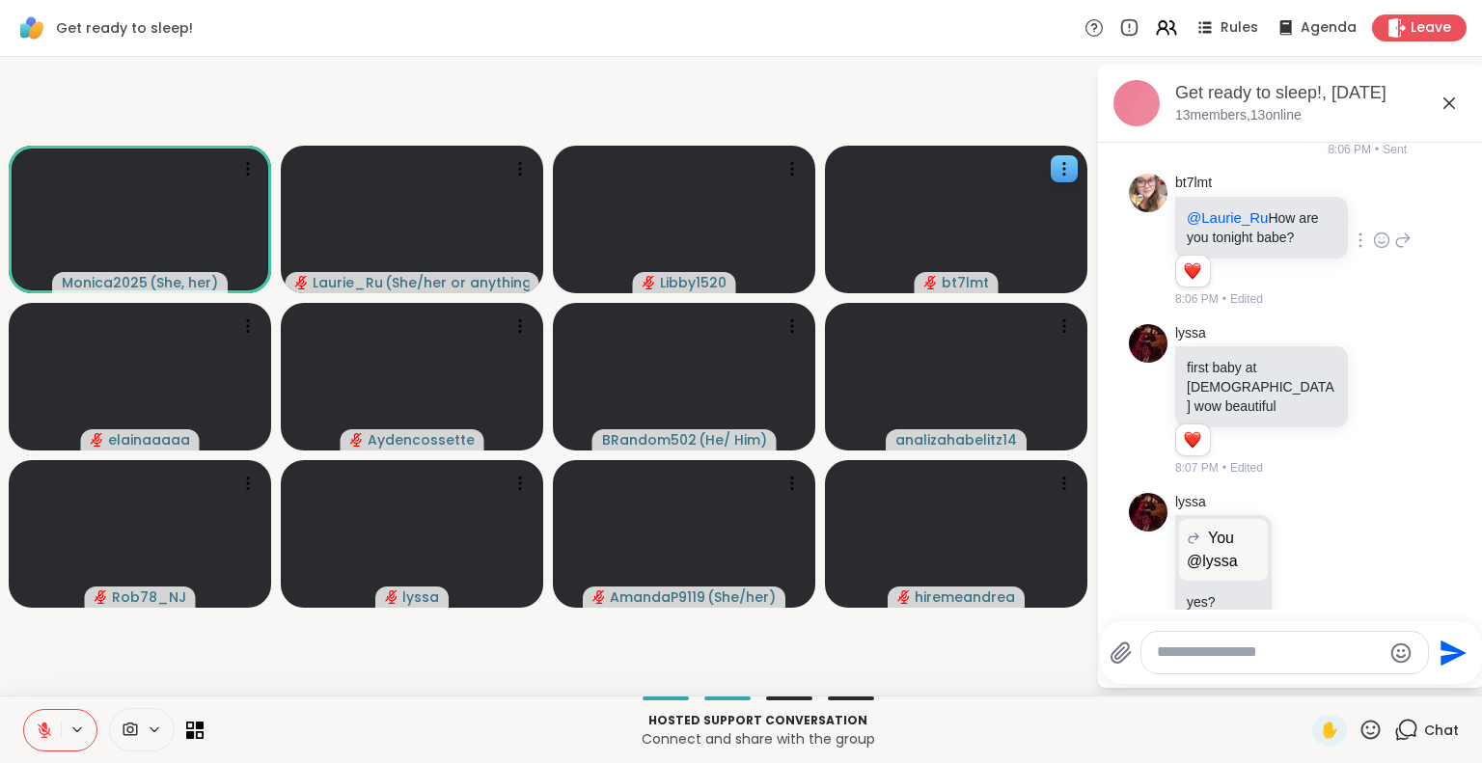
click at [1394, 245] on icon at bounding box center [1402, 240] width 17 height 23
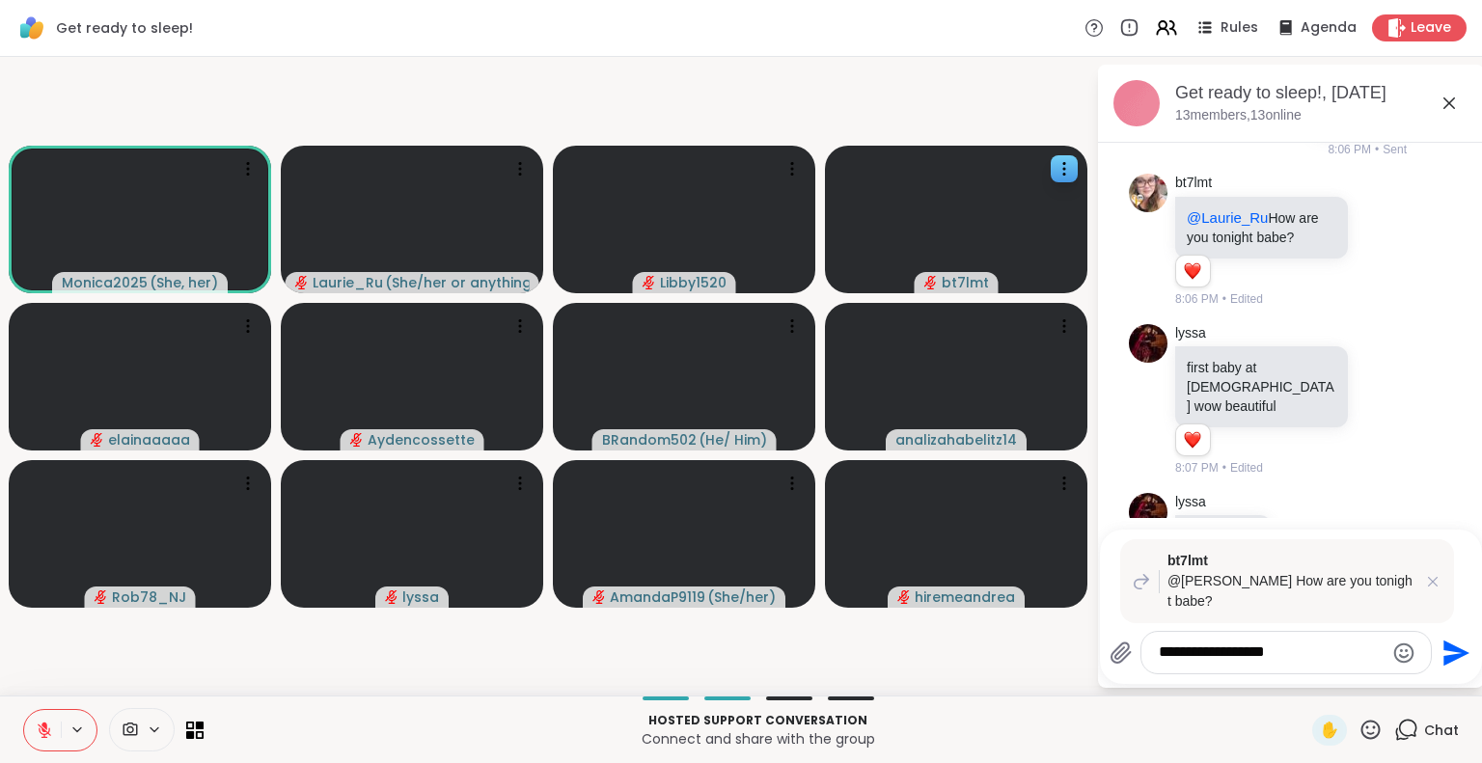
type textarea "**********"
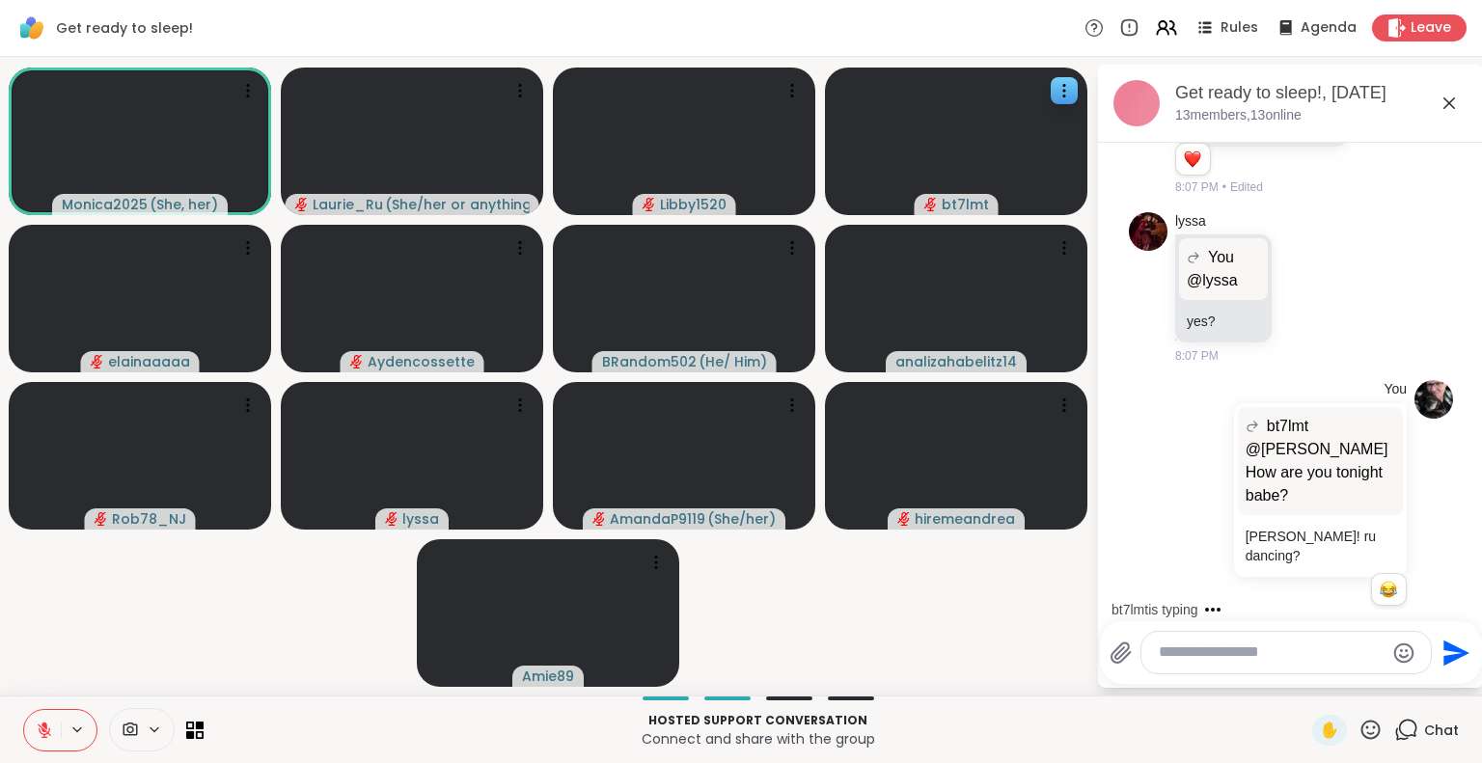
scroll to position [1462, 0]
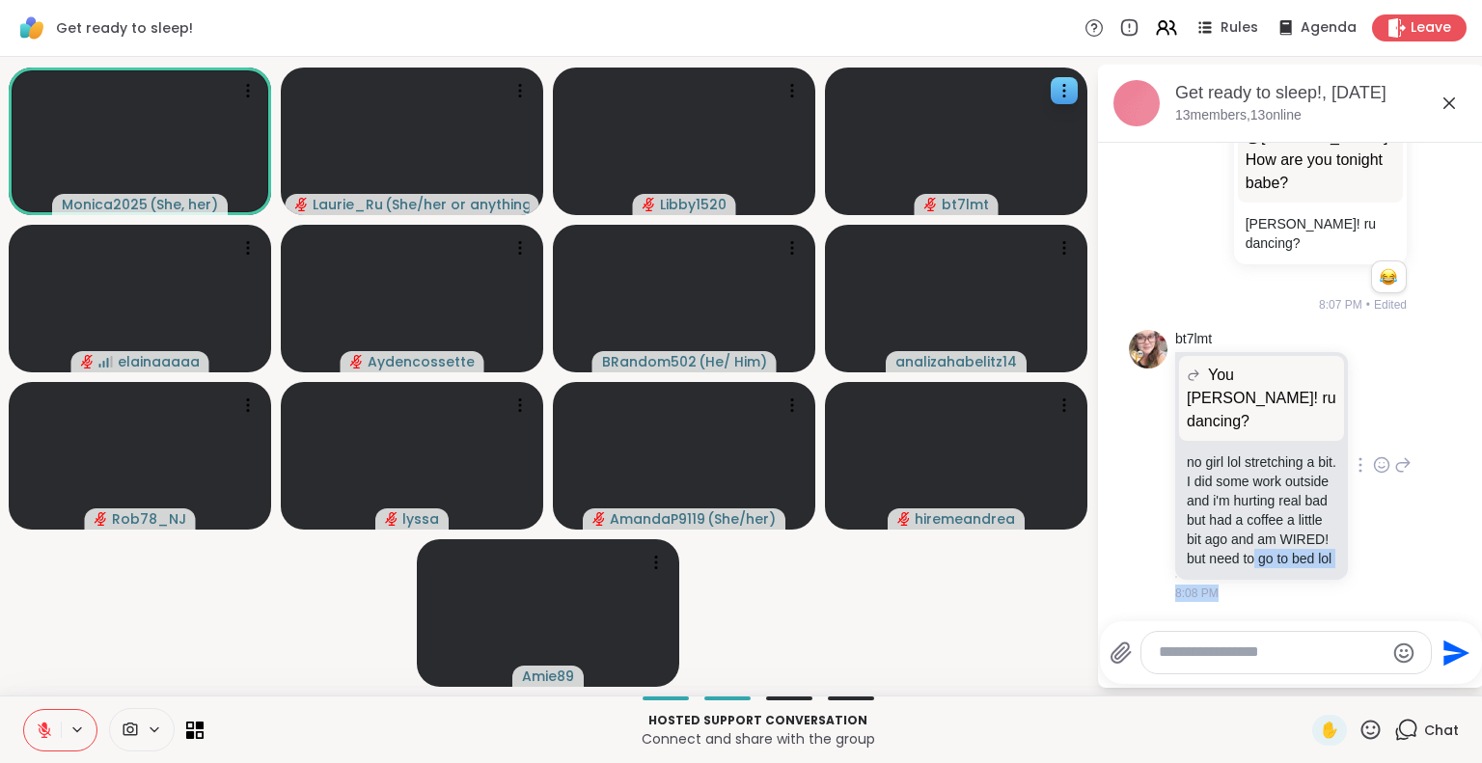
drag, startPoint x: 1365, startPoint y: 440, endPoint x: 1378, endPoint y: 541, distance: 102.1
click at [1378, 541] on div "bt7lmt You Brenna! ru dancing? Brenna! ru dancing? no girl lol stretching a bit…" at bounding box center [1293, 466] width 236 height 273
click at [1383, 520] on div "bt7lmt You Brenna! ru dancing? Brenna! ru dancing? no girl lol stretching a bit…" at bounding box center [1293, 466] width 236 height 273
click at [1394, 453] on icon at bounding box center [1402, 464] width 17 height 23
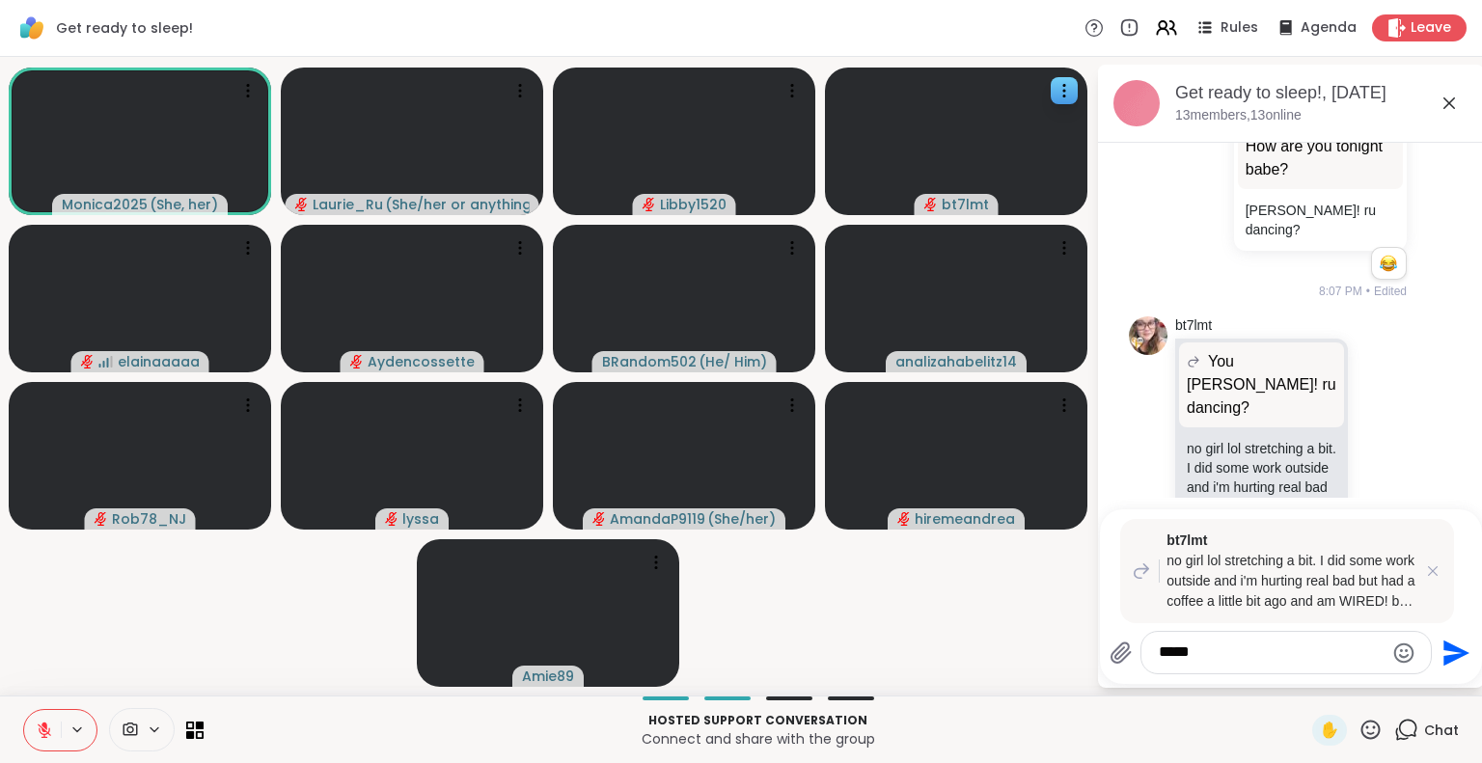
scroll to position [1602, 0]
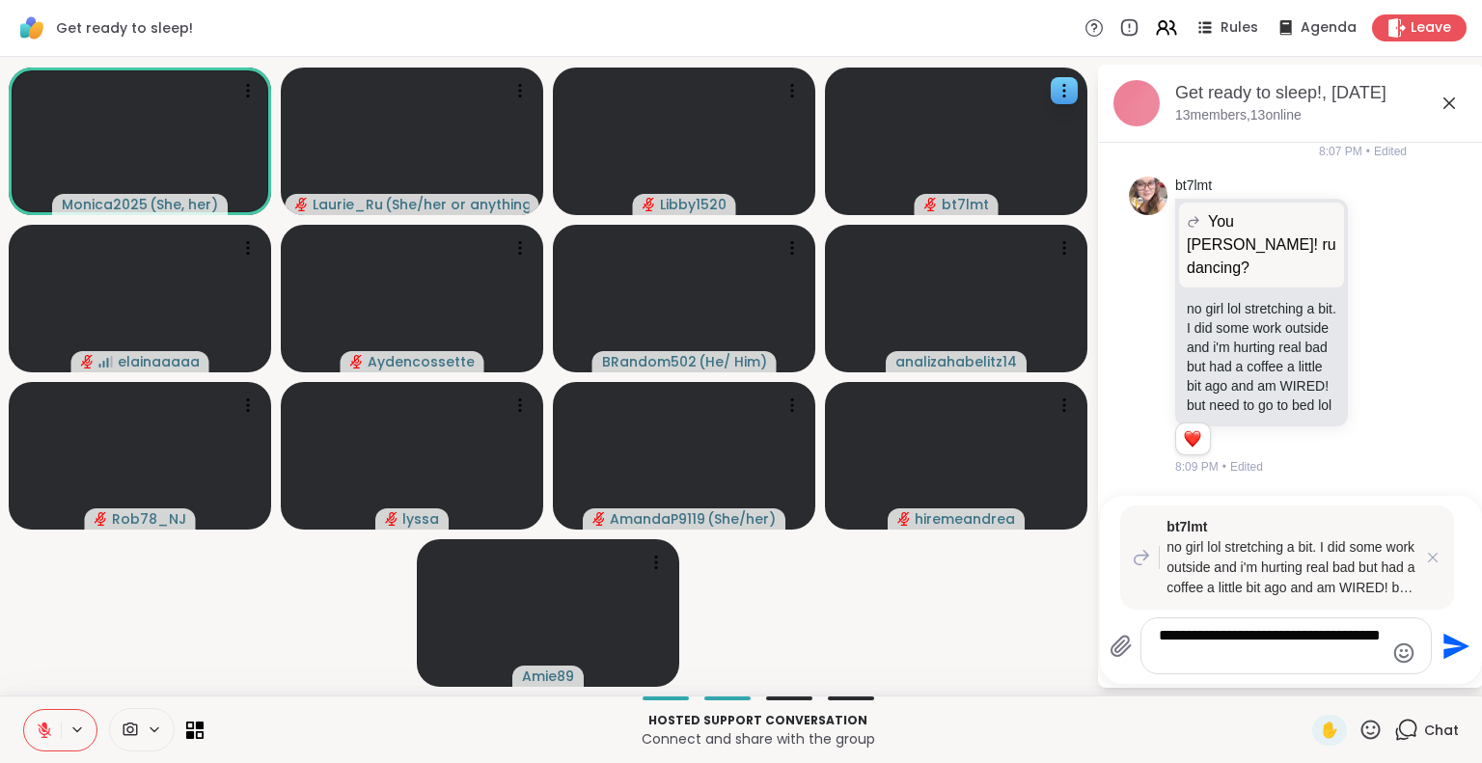
type textarea "**********"
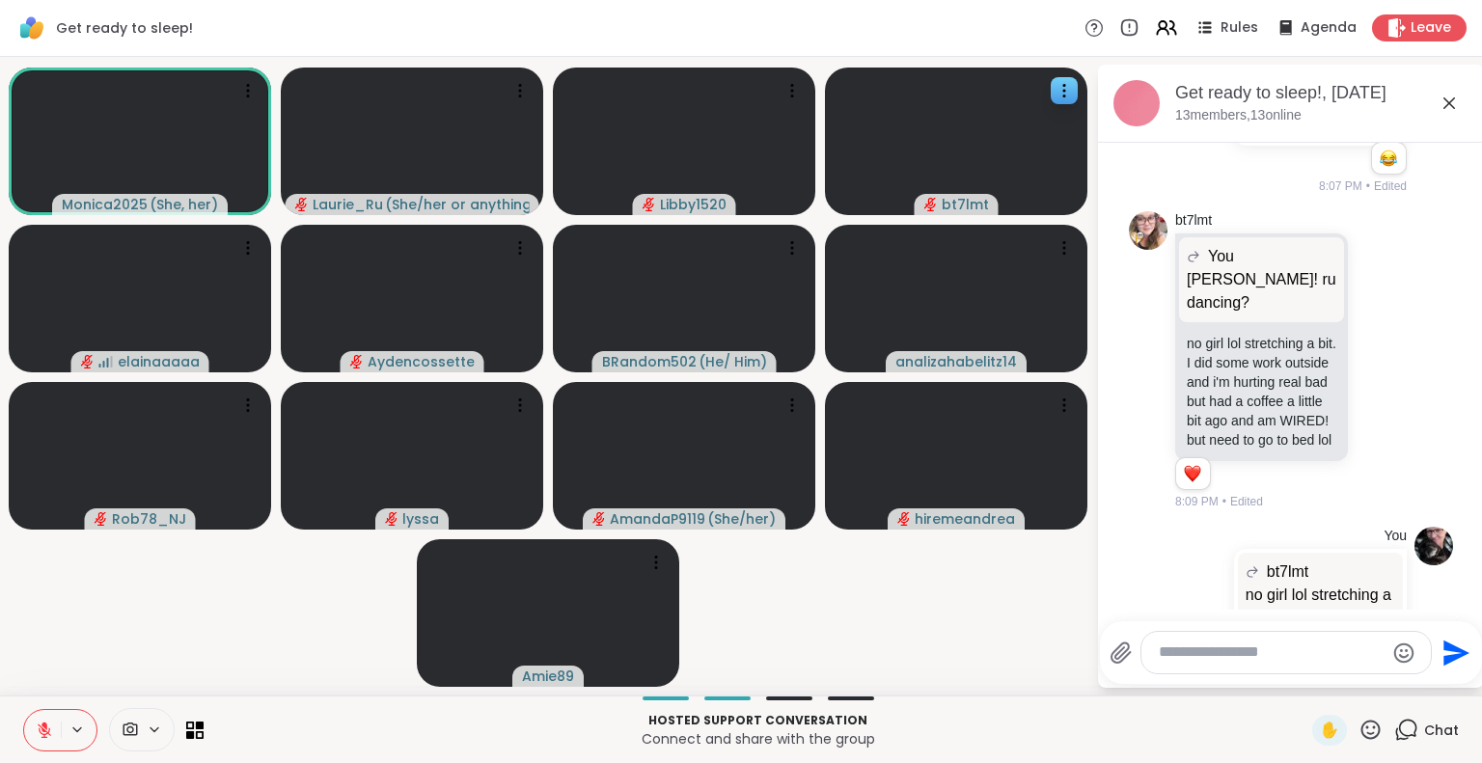
scroll to position [1549, 0]
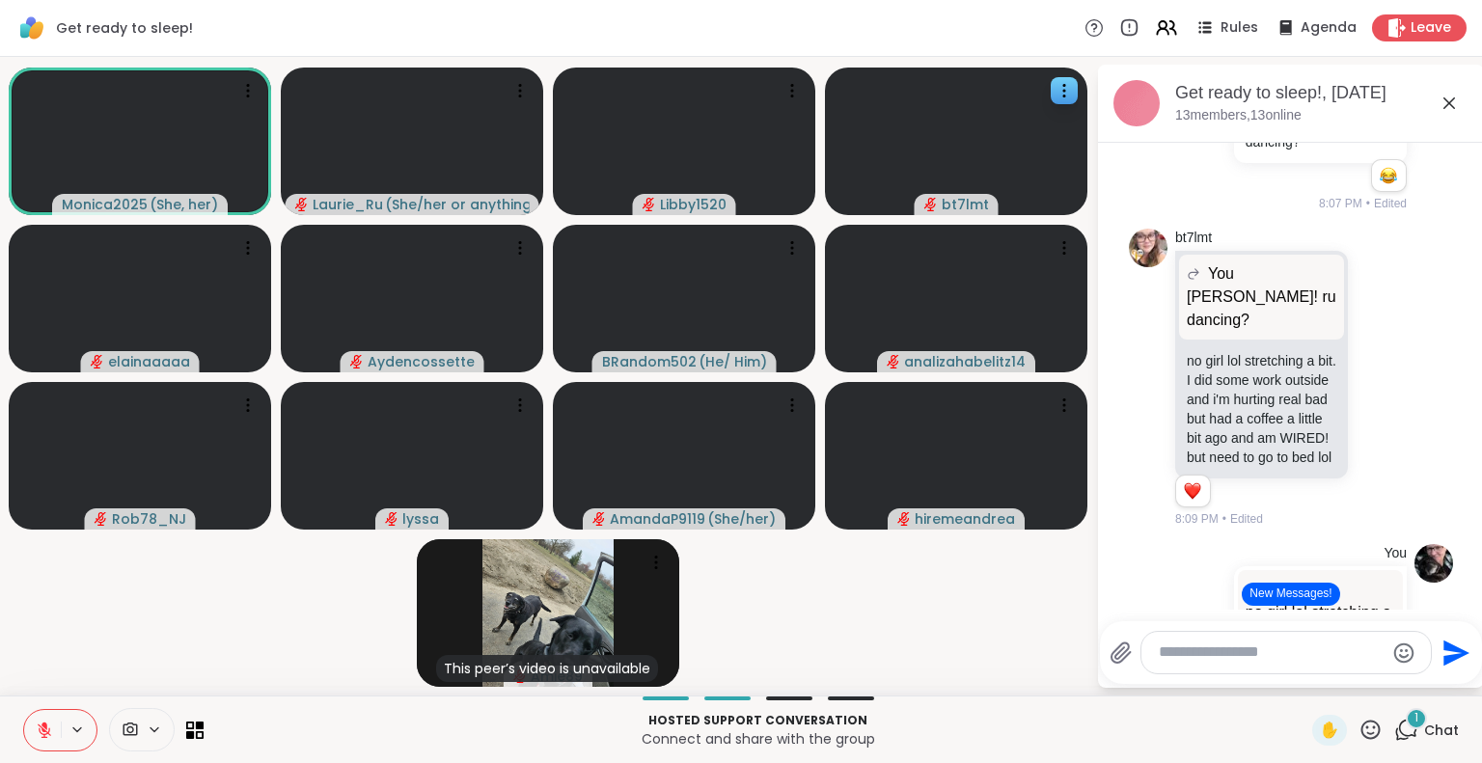
click at [40, 725] on icon at bounding box center [44, 730] width 17 height 17
click at [1314, 596] on button "New Messages!" at bounding box center [1290, 594] width 97 height 23
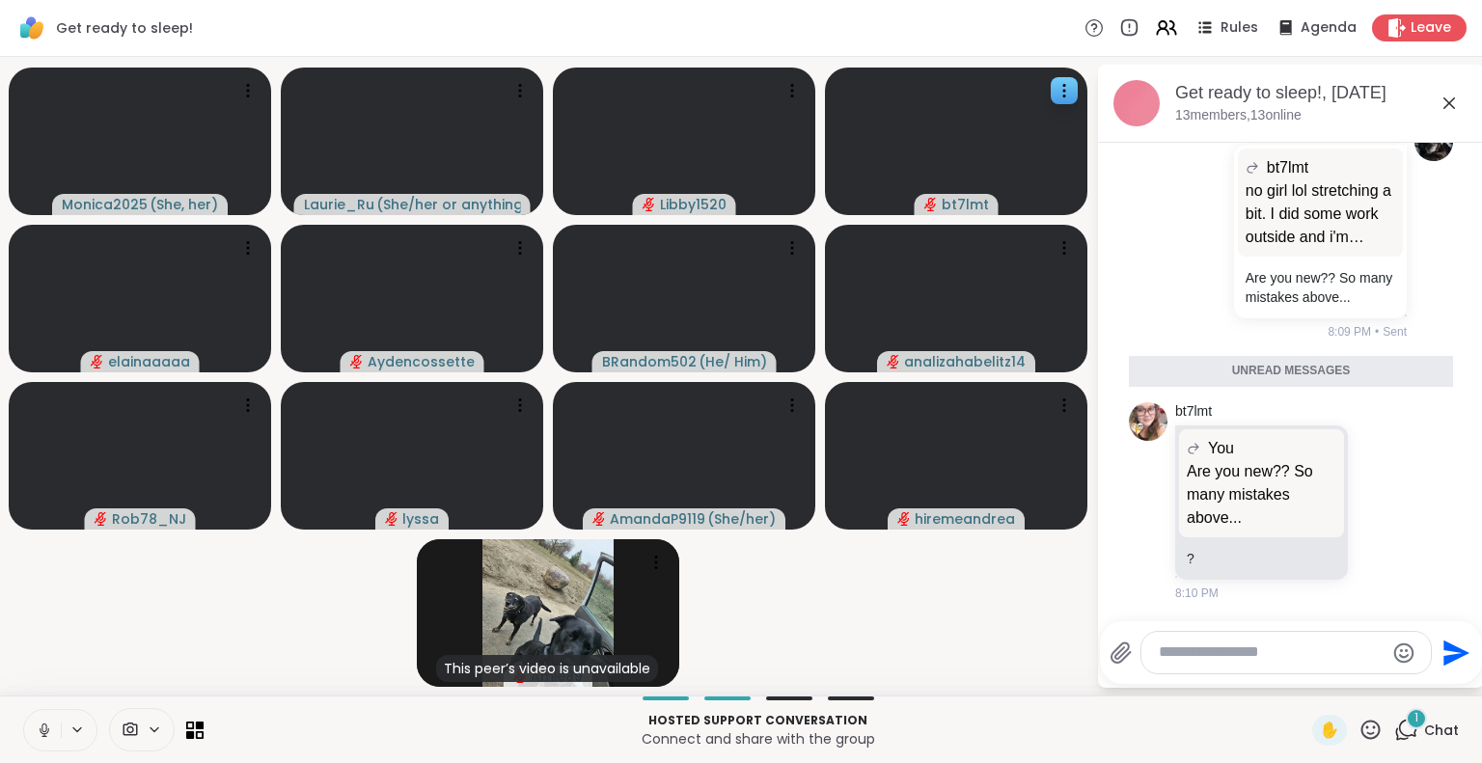
scroll to position [1957, 0]
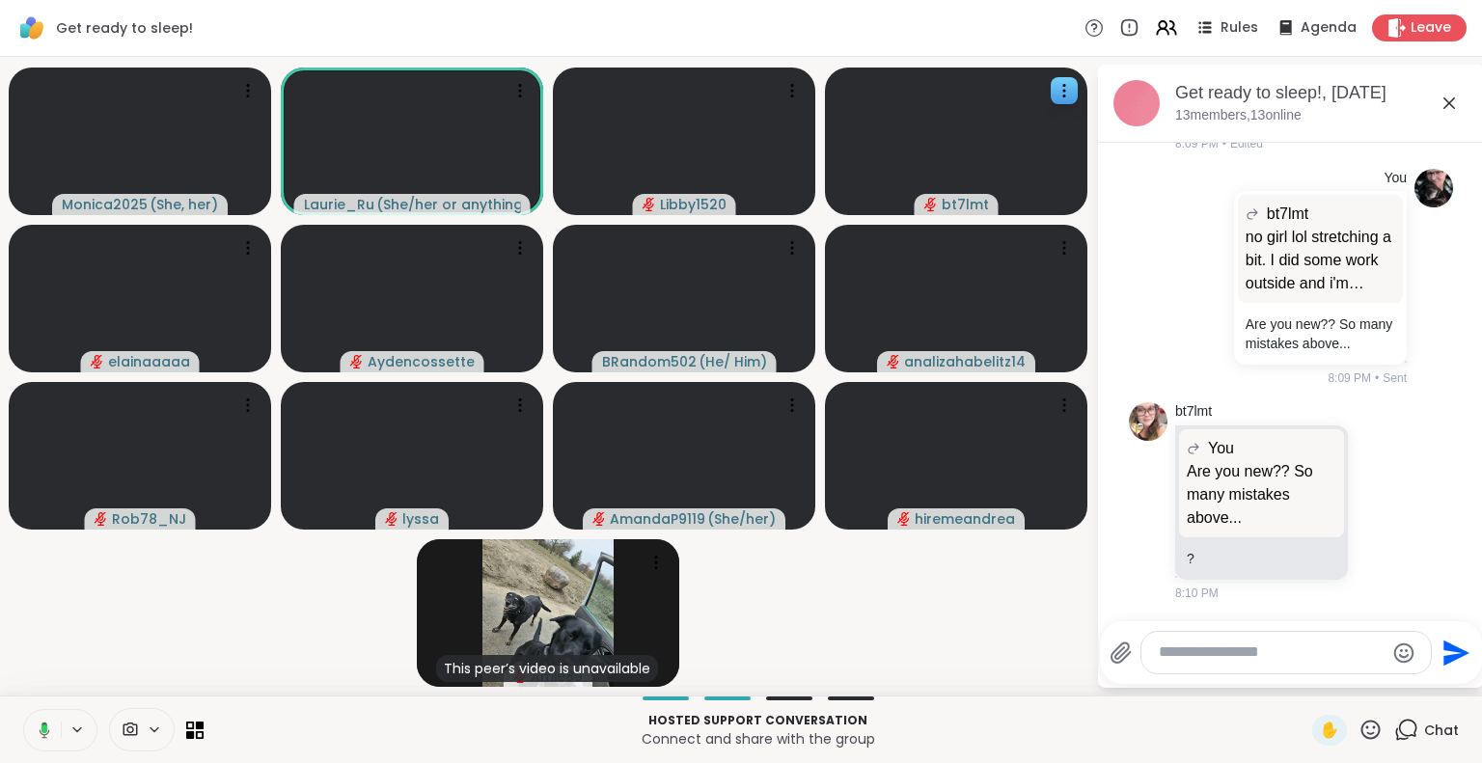
click at [44, 730] on rect at bounding box center [44, 729] width 6 height 9
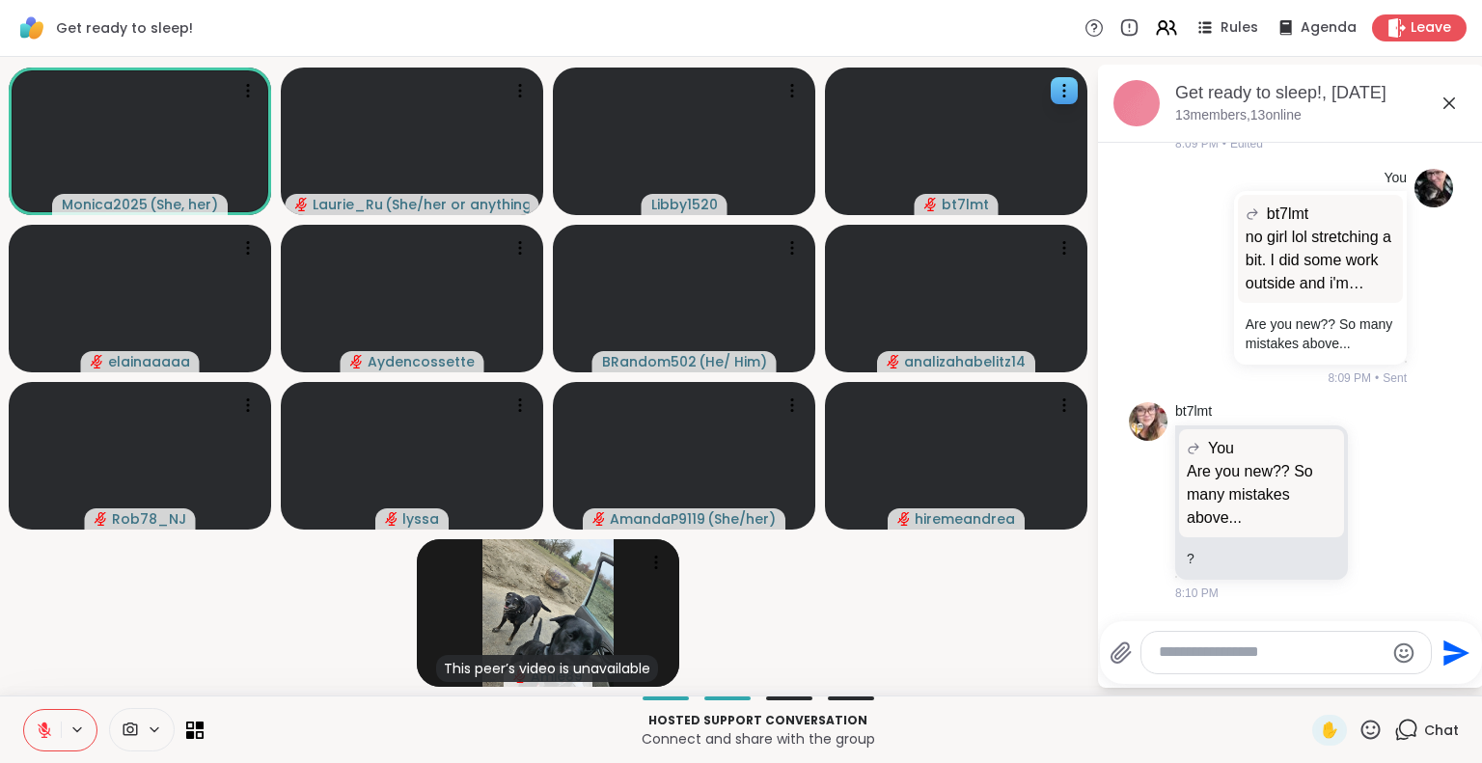
click at [1209, 661] on textarea "Type your message" at bounding box center [1271, 653] width 225 height 20
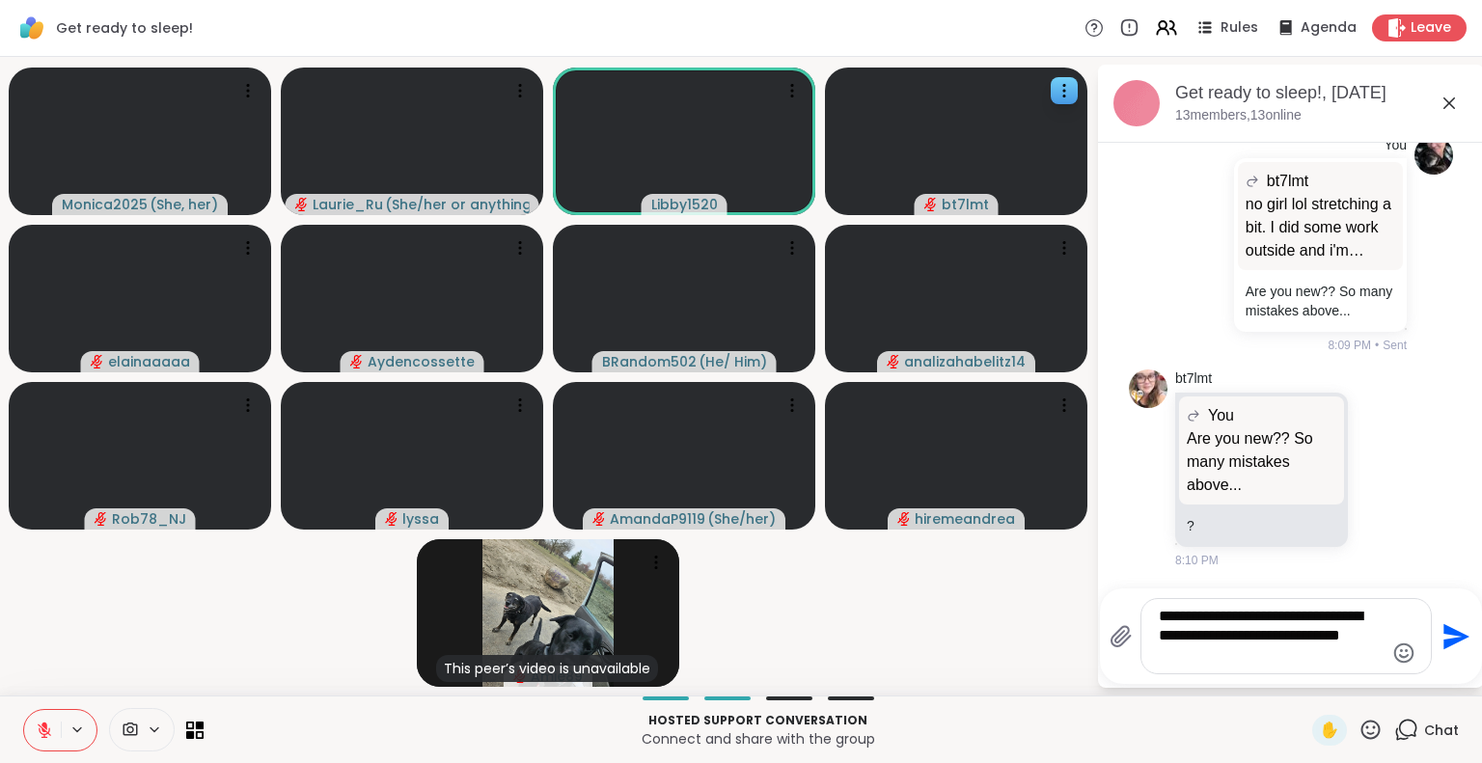
scroll to position [1989, 0]
click at [1169, 633] on textarea "**********" at bounding box center [1271, 636] width 225 height 59
click at [1159, 640] on textarea "**********" at bounding box center [1271, 636] width 225 height 59
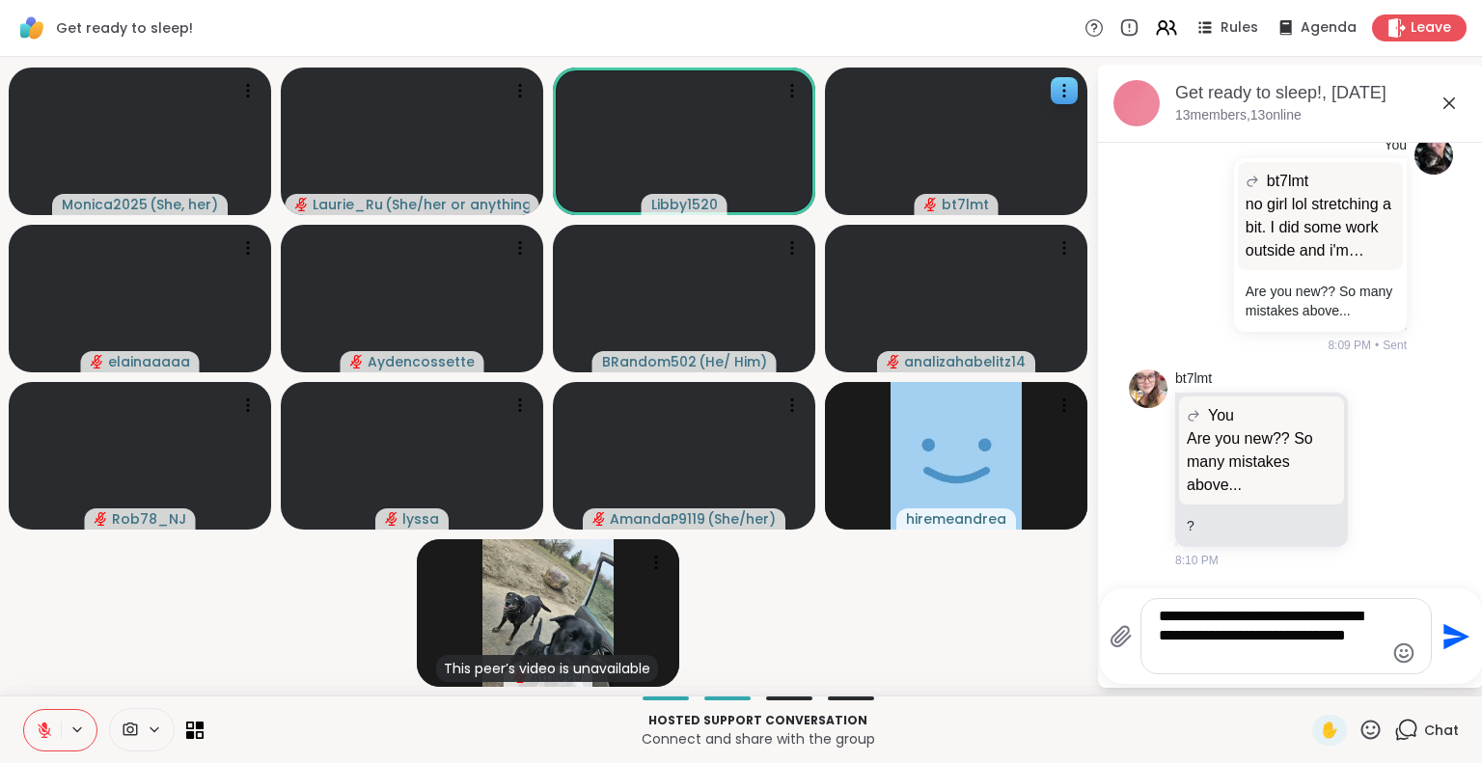
type textarea "**********"
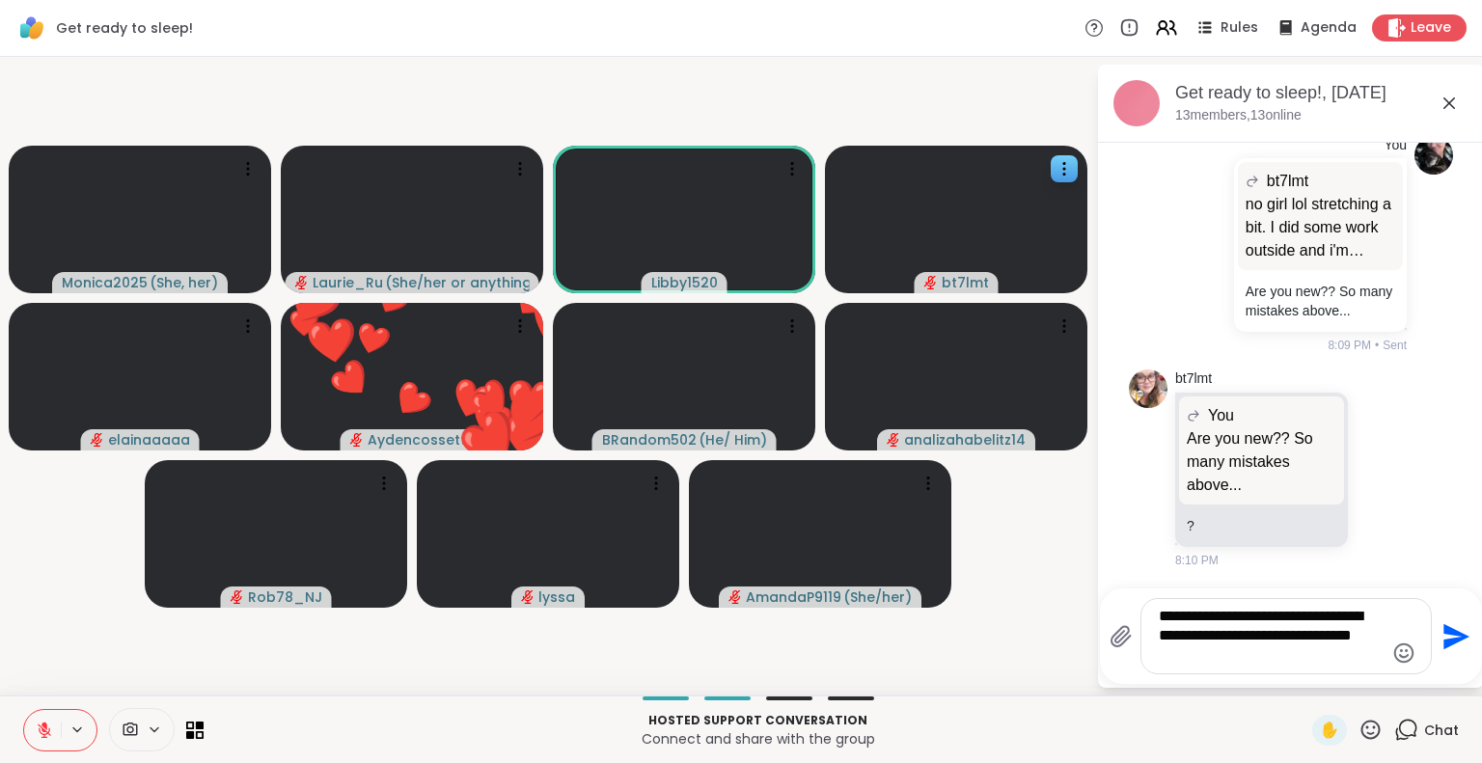
click at [1271, 647] on textarea "**********" at bounding box center [1271, 636] width 225 height 59
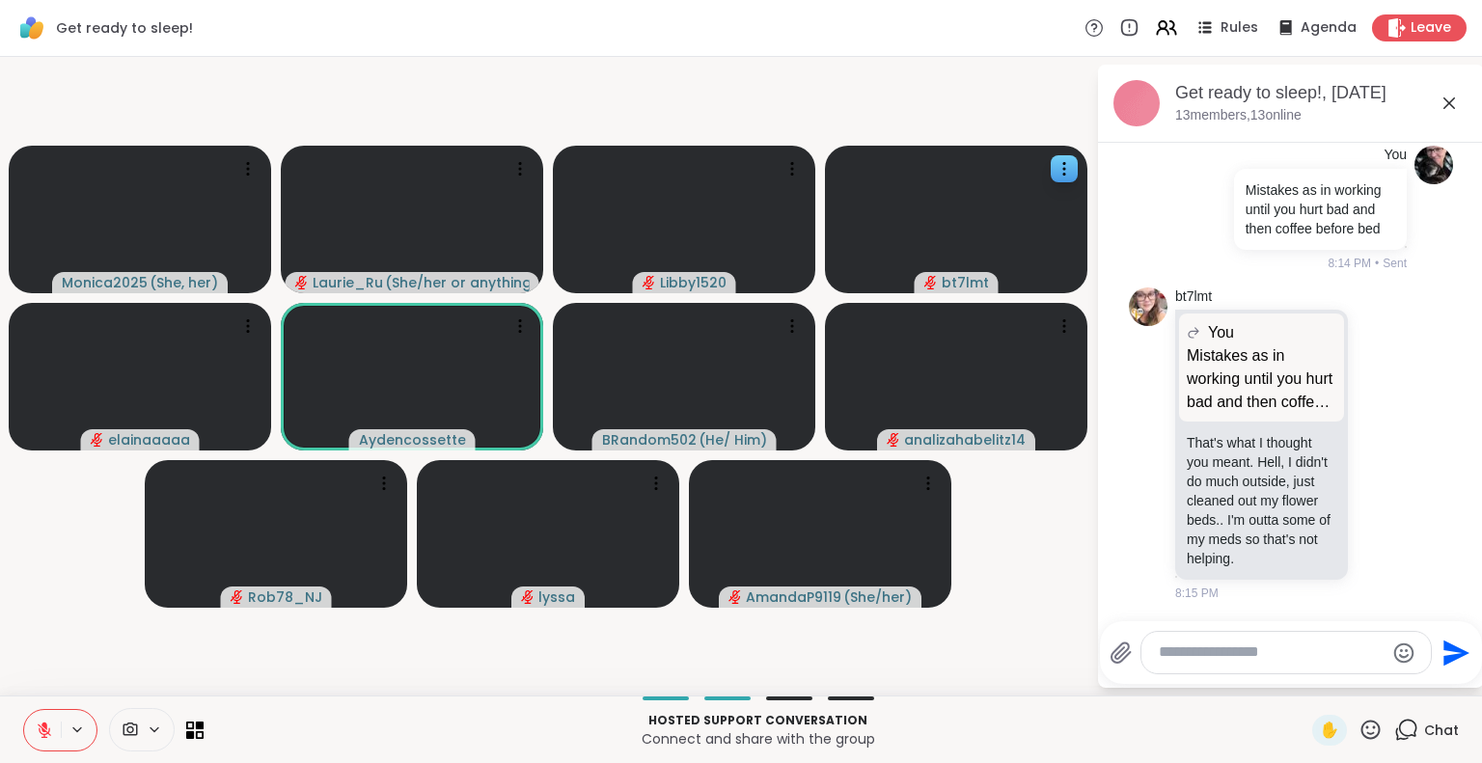
scroll to position [2312, 0]
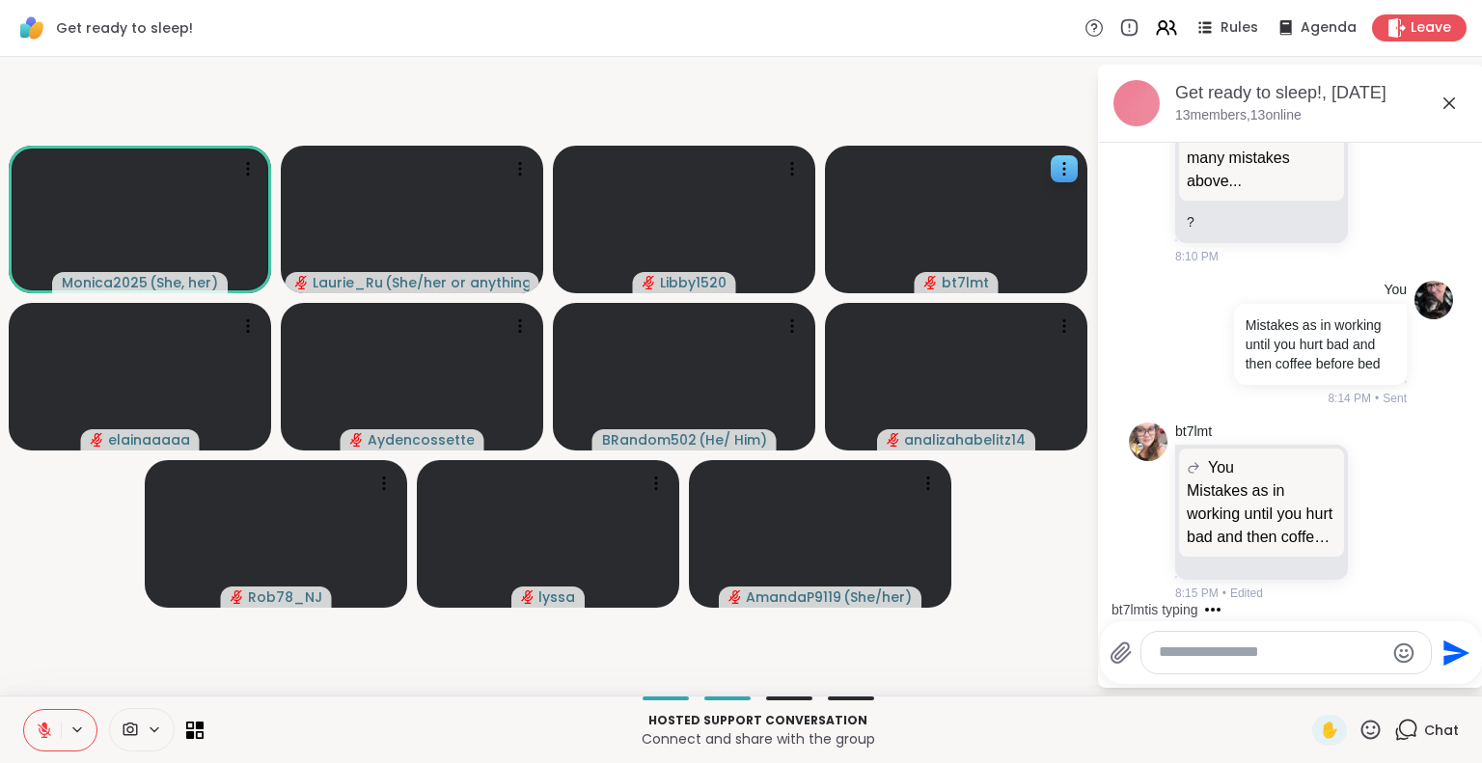
click at [1368, 724] on icon at bounding box center [1370, 730] width 24 height 24
click at [1389, 678] on span "🌟" at bounding box center [1398, 679] width 19 height 23
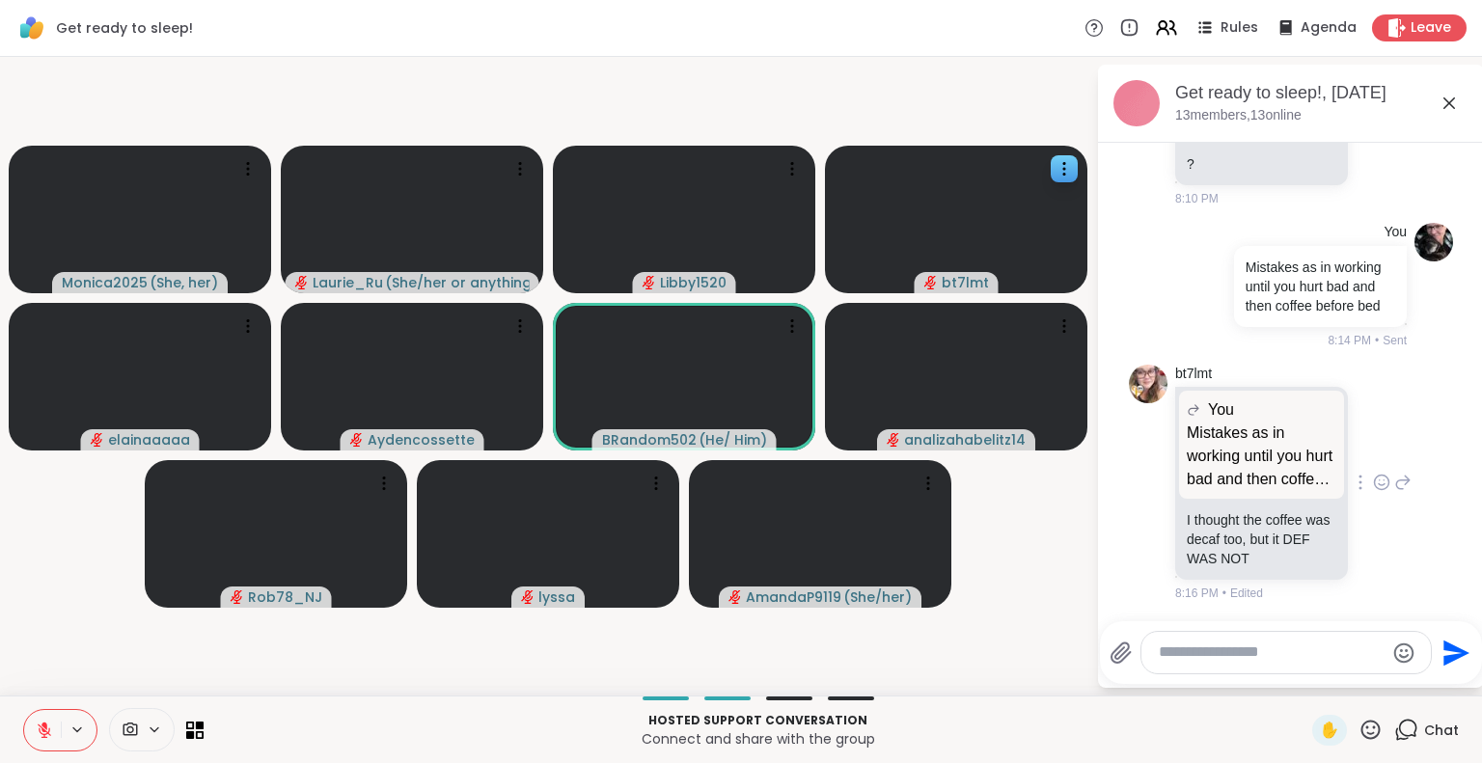
click at [1384, 480] on icon at bounding box center [1384, 480] width 0 height 0
click at [1288, 452] on div "Select Reaction: Joy" at bounding box center [1296, 451] width 17 height 17
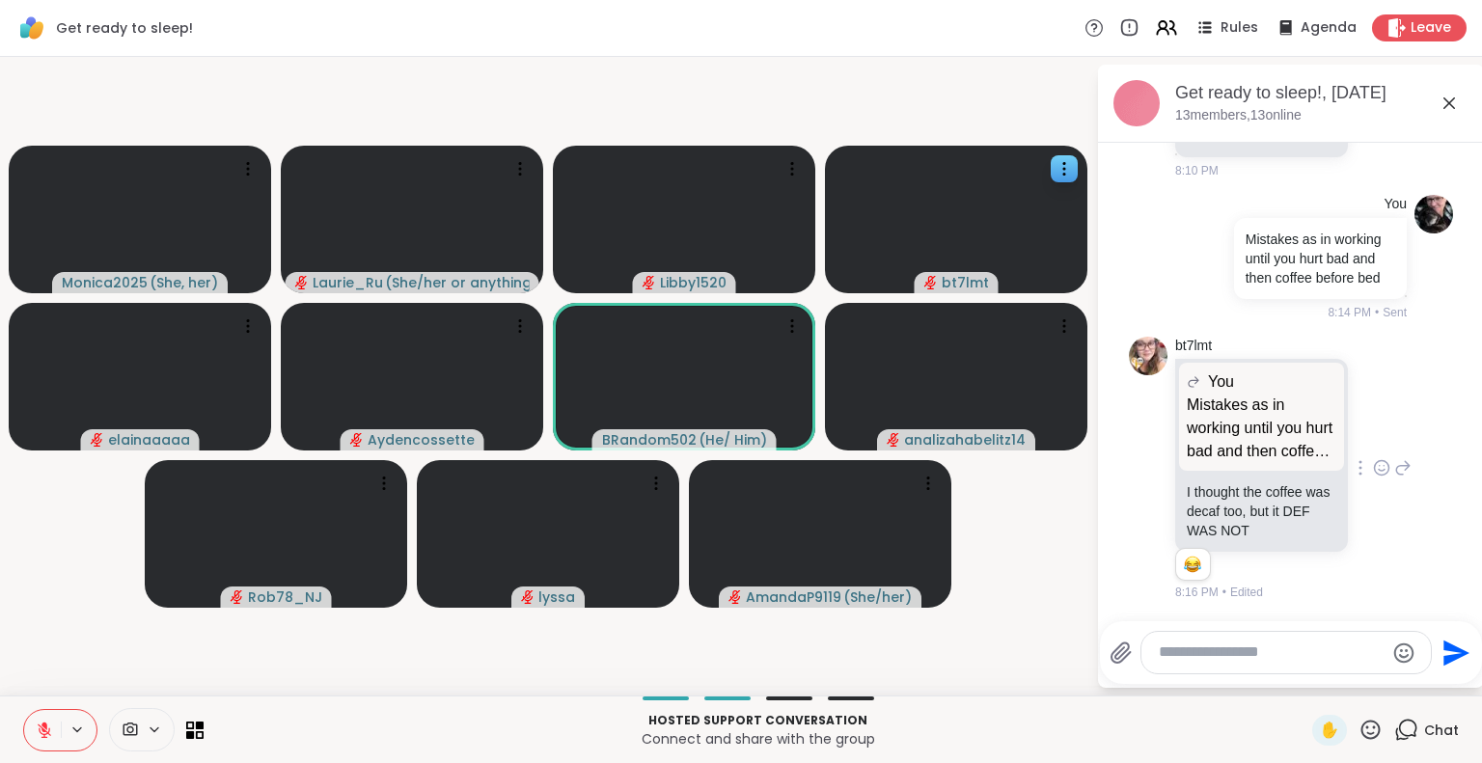
scroll to position [2340, 0]
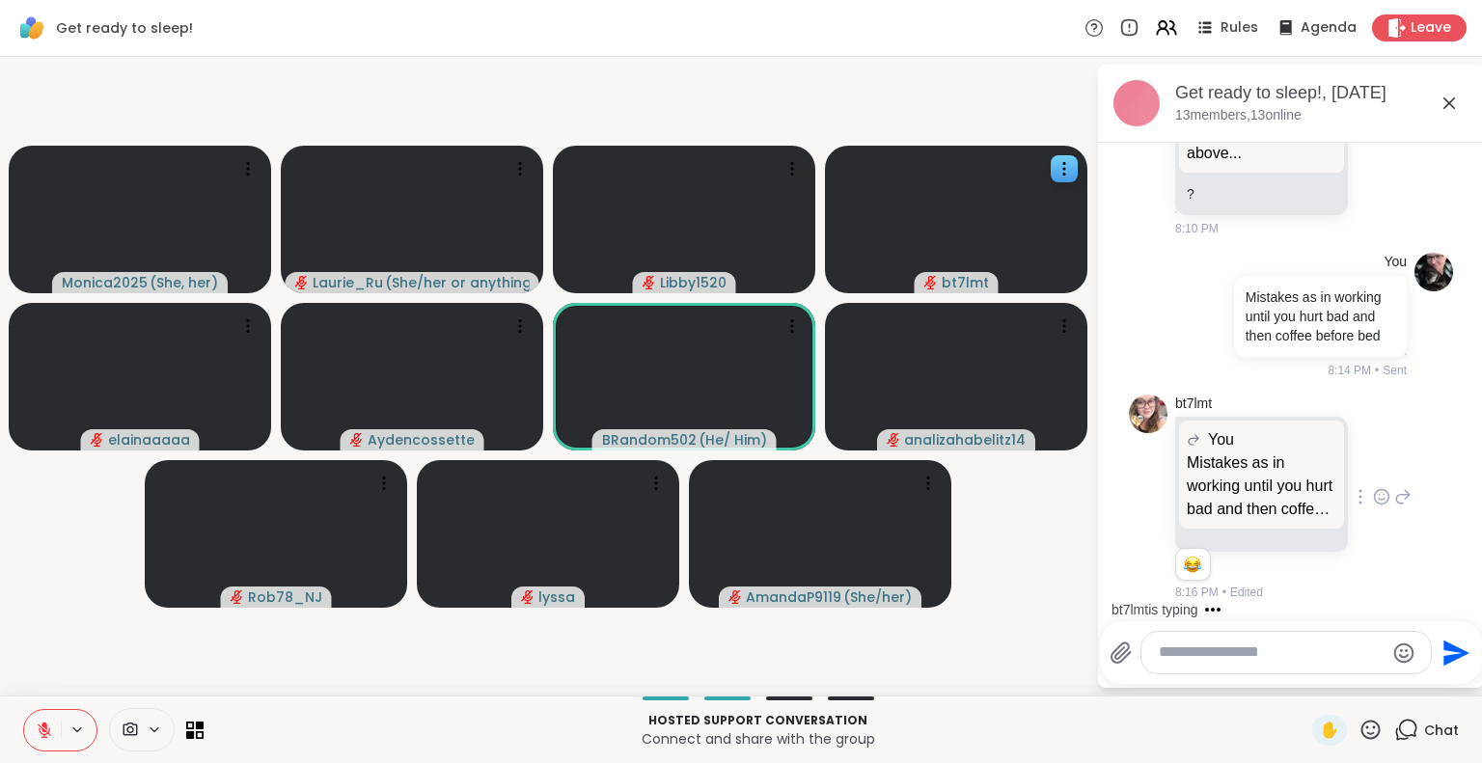
click at [1293, 539] on div "Mistakes as in working until you hurt bad and then coffee before bed" at bounding box center [1261, 540] width 173 height 23
click at [1464, 603] on div "bt7lmt is typing" at bounding box center [1295, 609] width 378 height 31
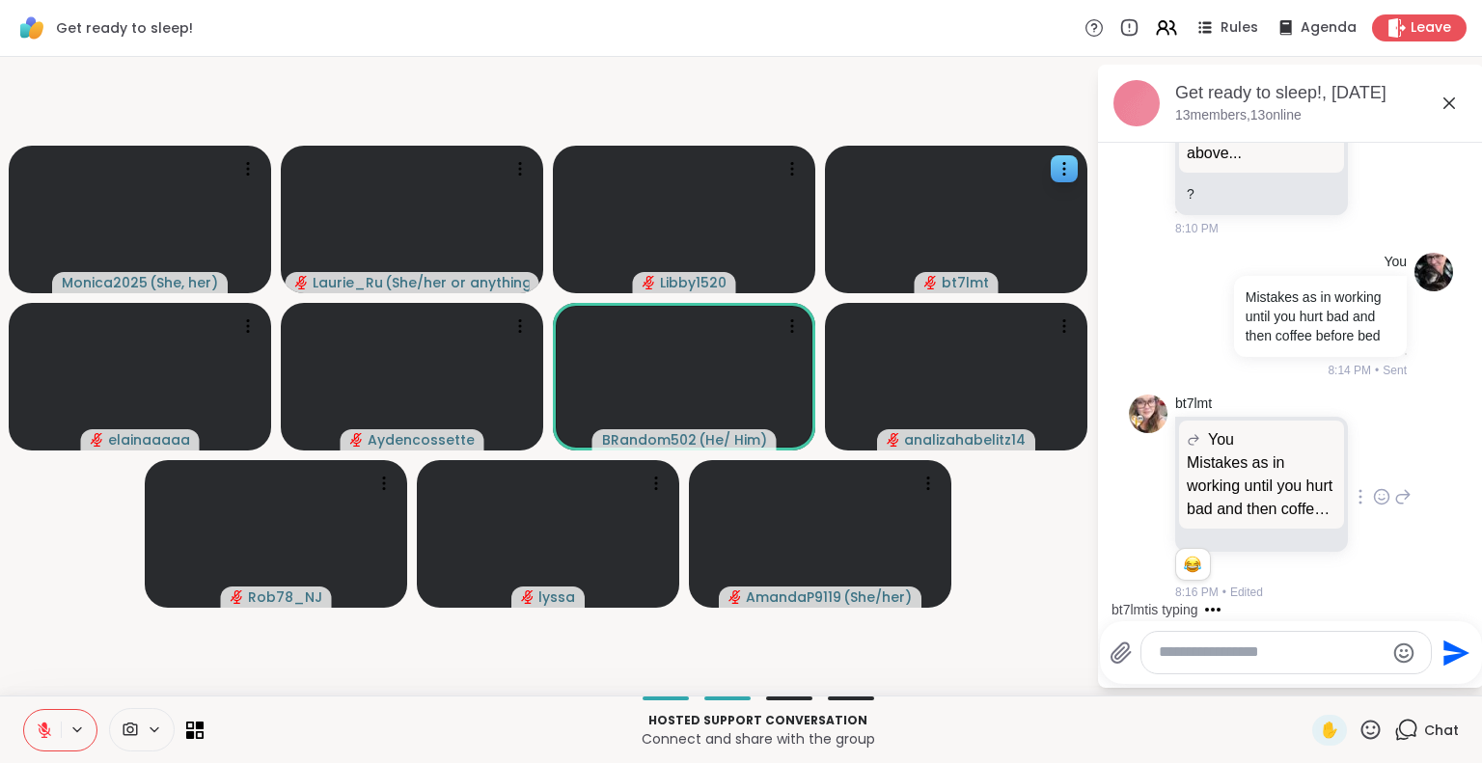
click at [1289, 536] on div "Mistakes as in working until you hurt bad and then coffee before bed" at bounding box center [1261, 540] width 173 height 23
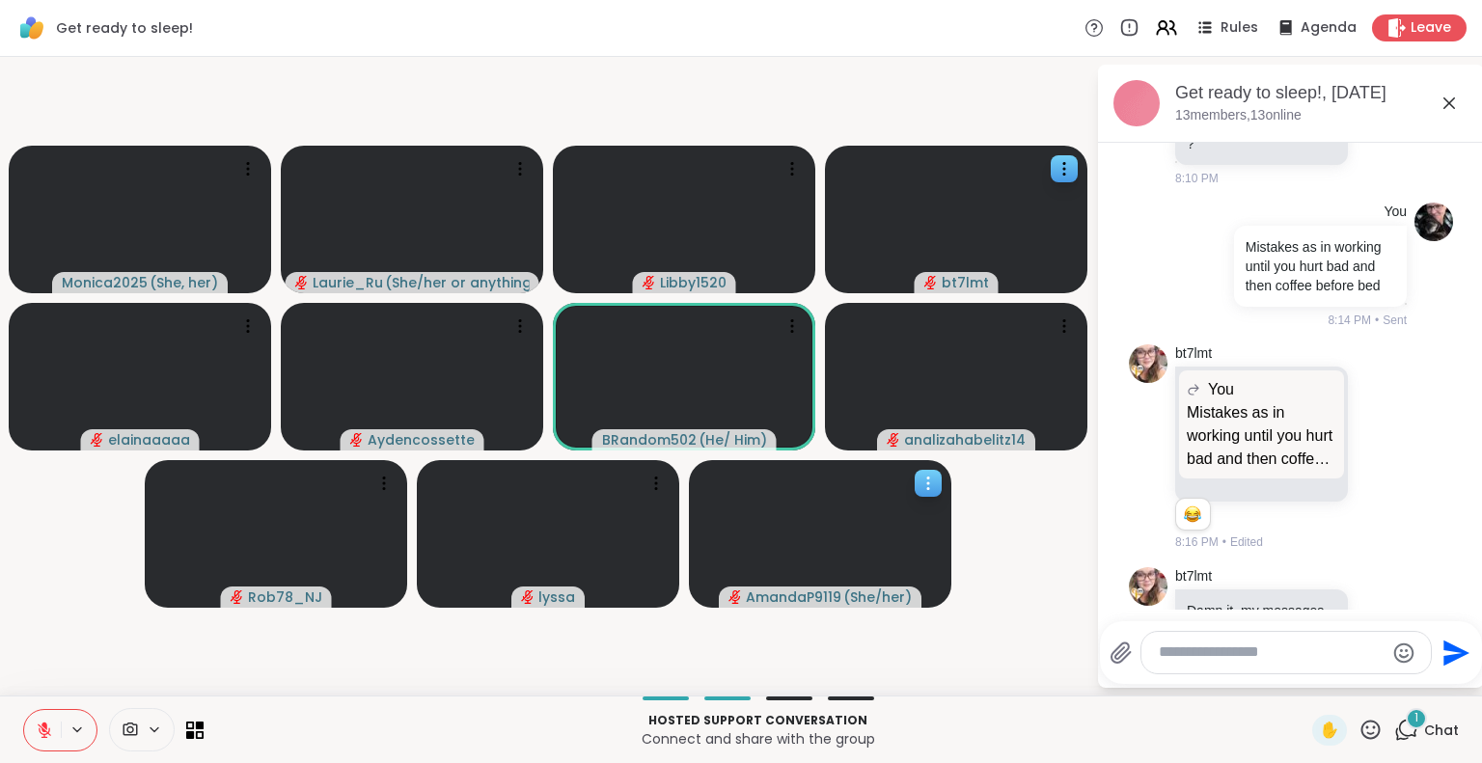
scroll to position [2636, 0]
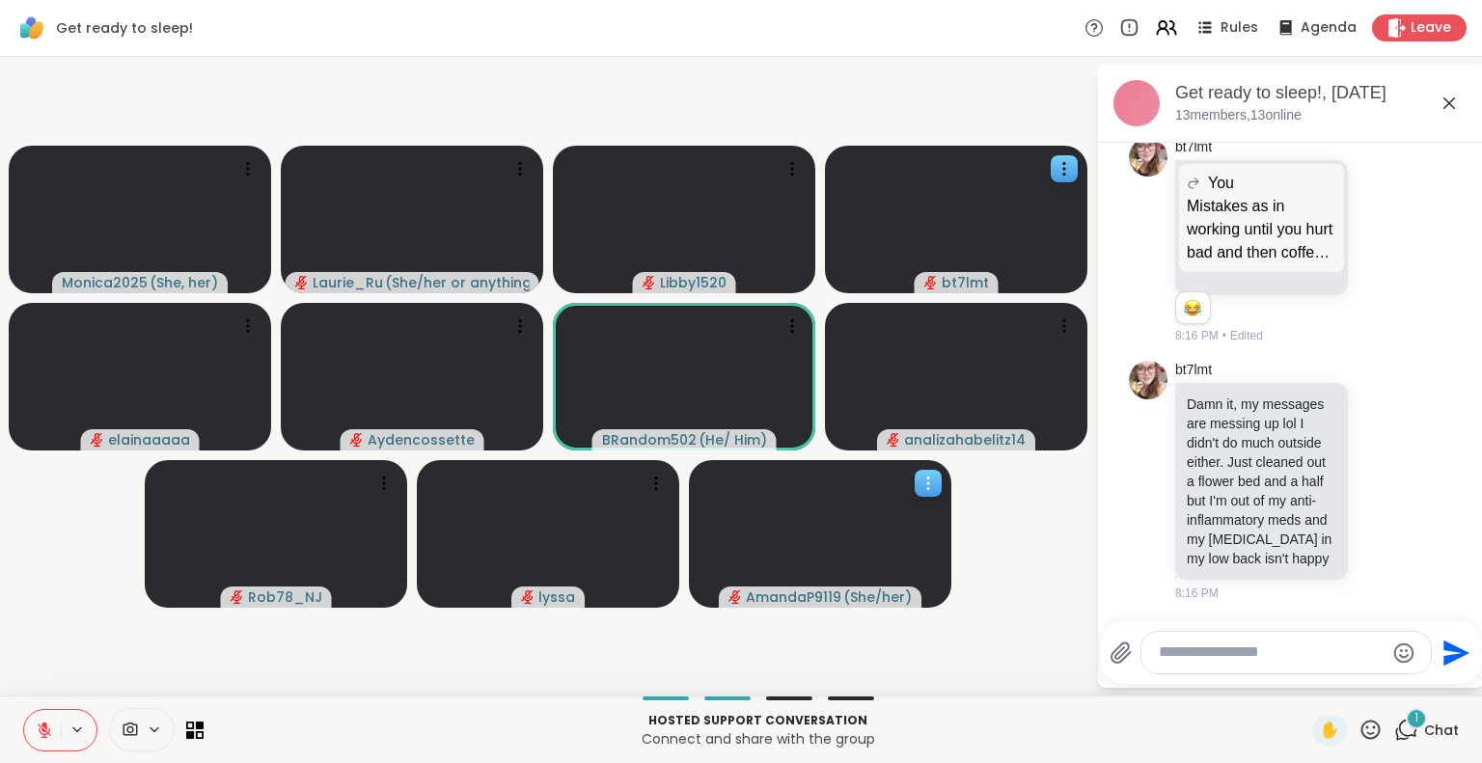
click at [926, 480] on icon at bounding box center [927, 483] width 19 height 19
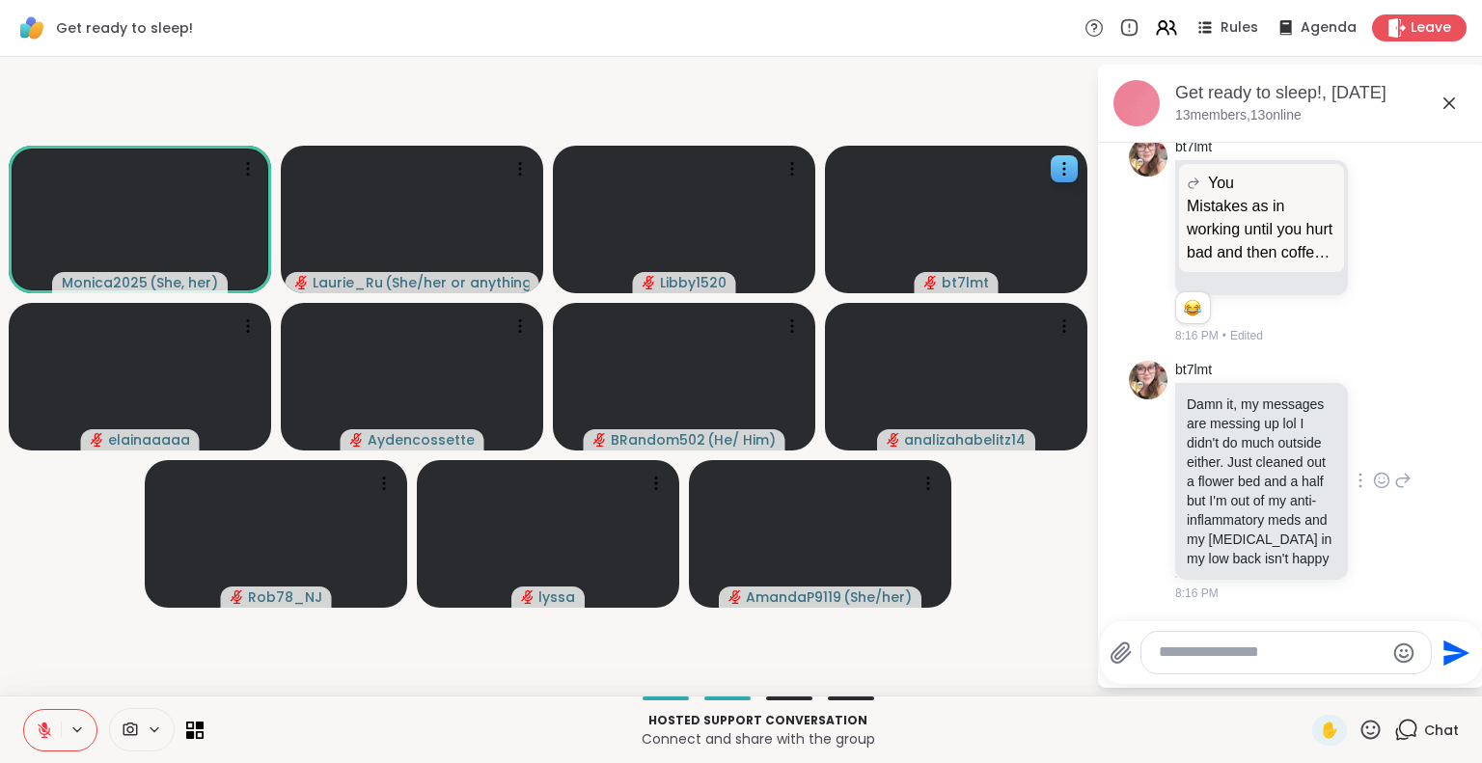
click at [1394, 469] on icon at bounding box center [1402, 480] width 17 height 23
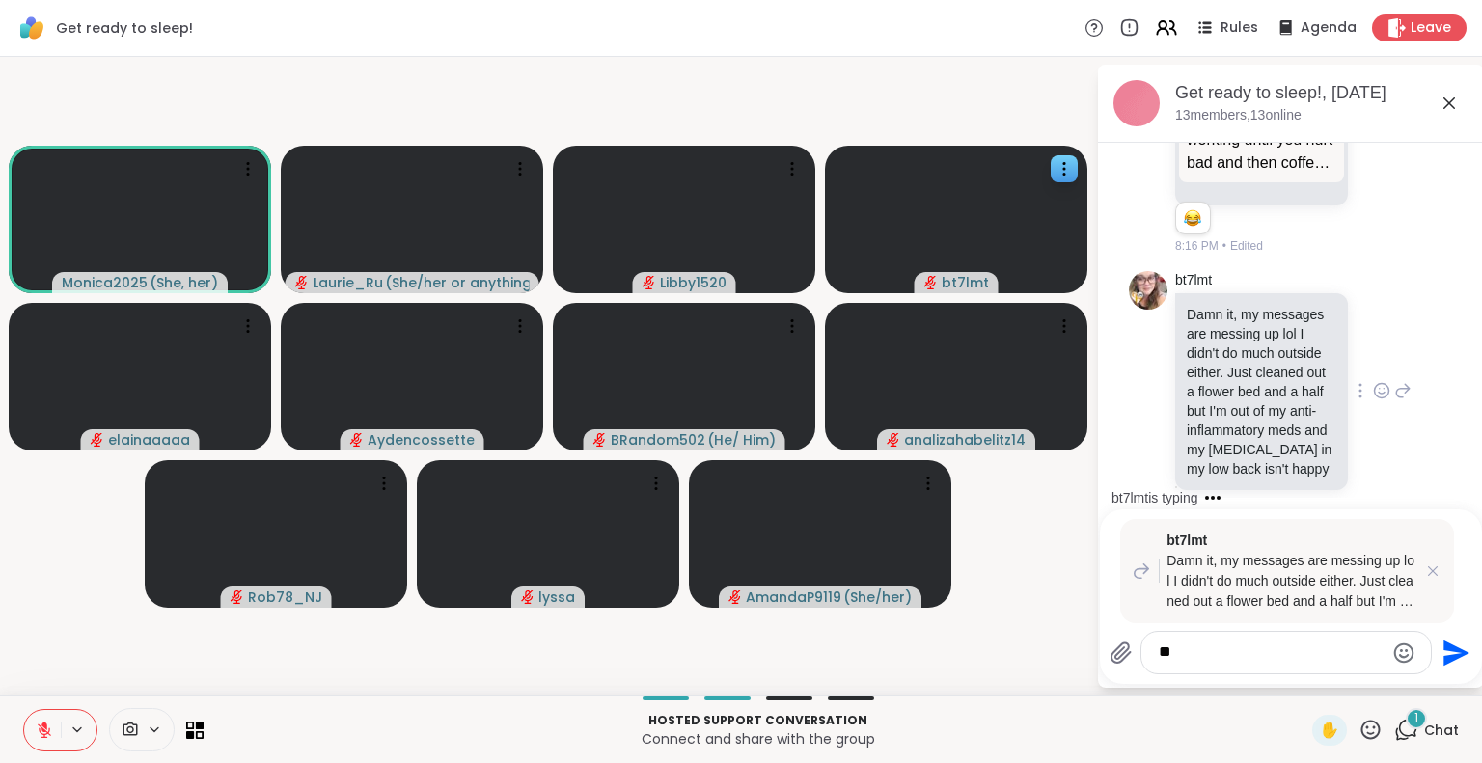
scroll to position [2868, 0]
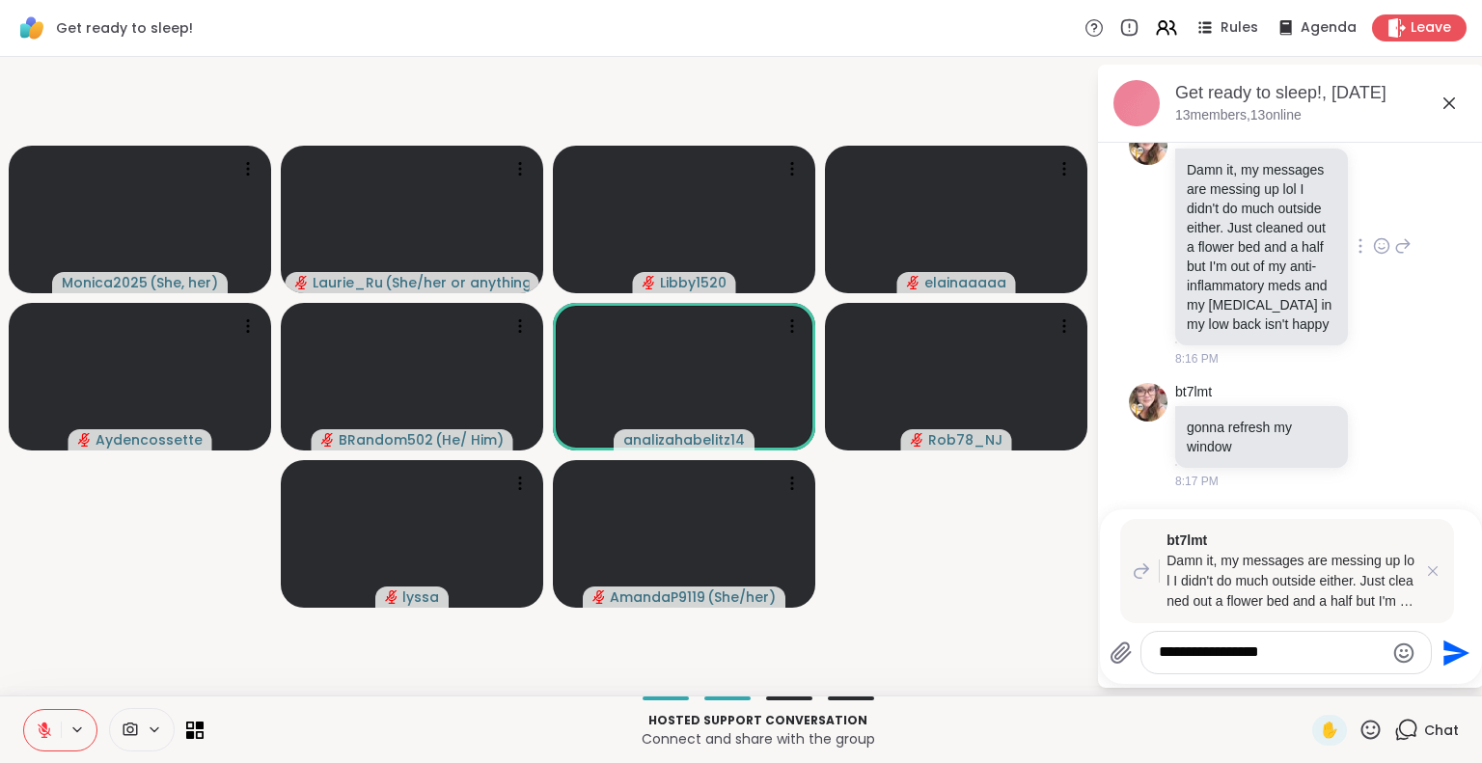
type textarea "**********"
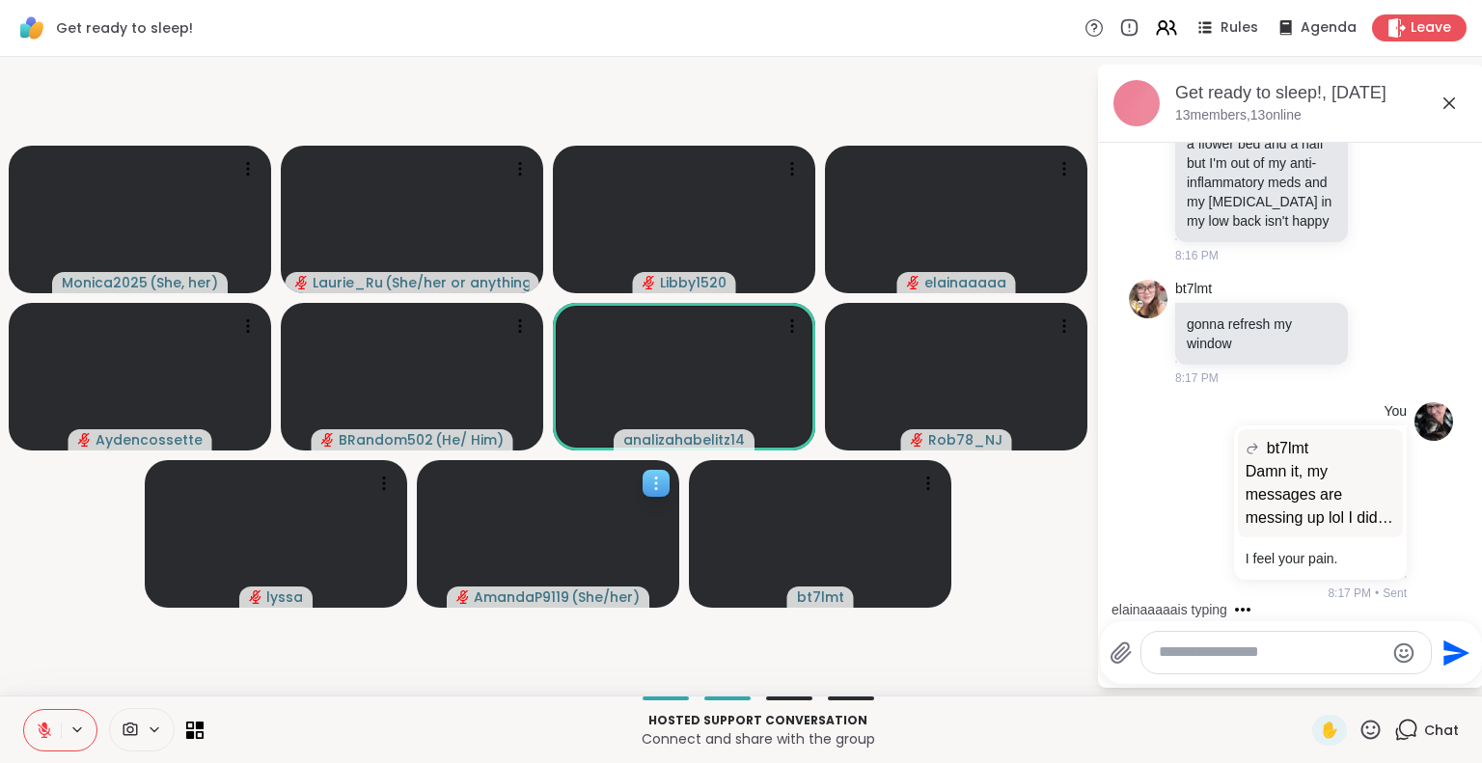
click at [656, 482] on icon at bounding box center [656, 483] width 2 height 2
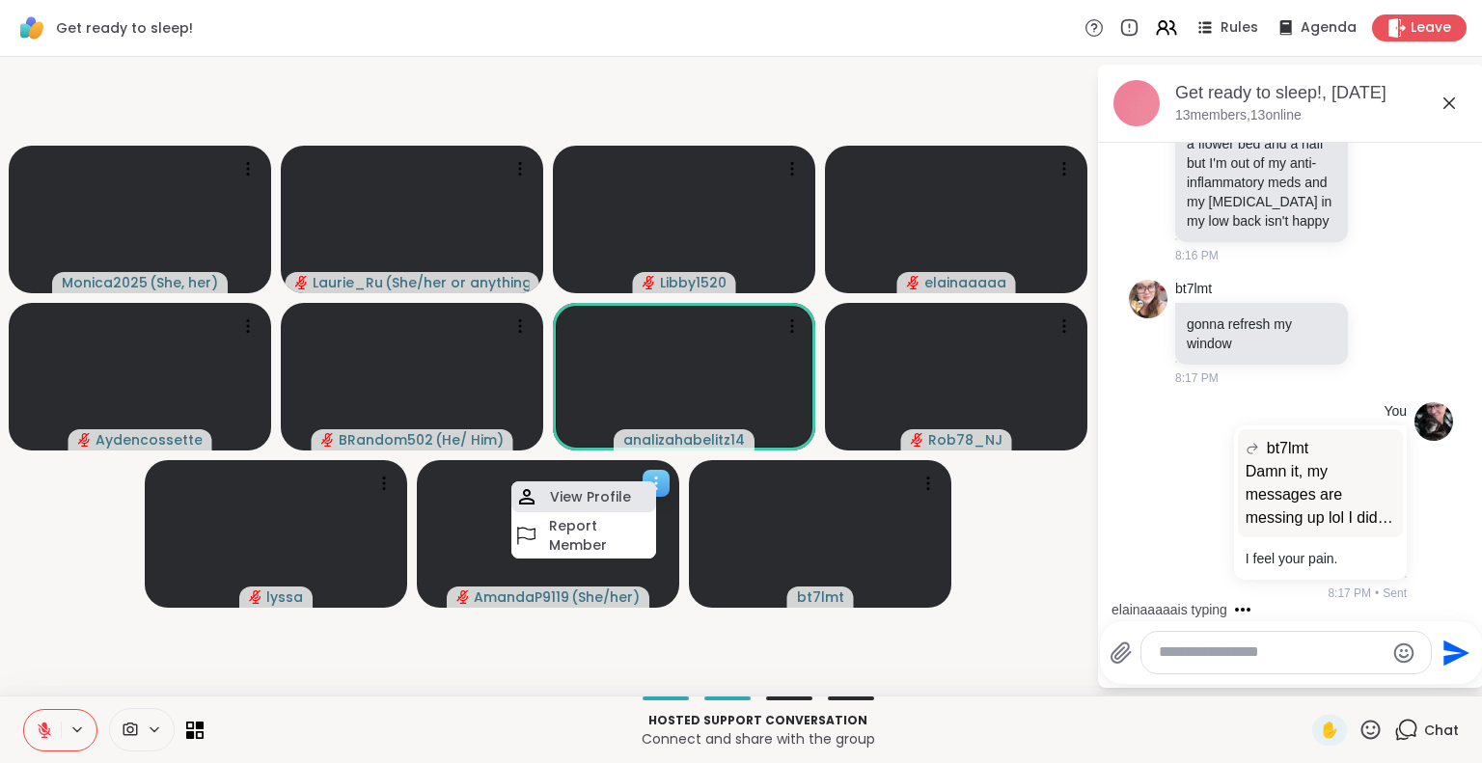
click at [591, 501] on h4 "View Profile" at bounding box center [590, 496] width 81 height 19
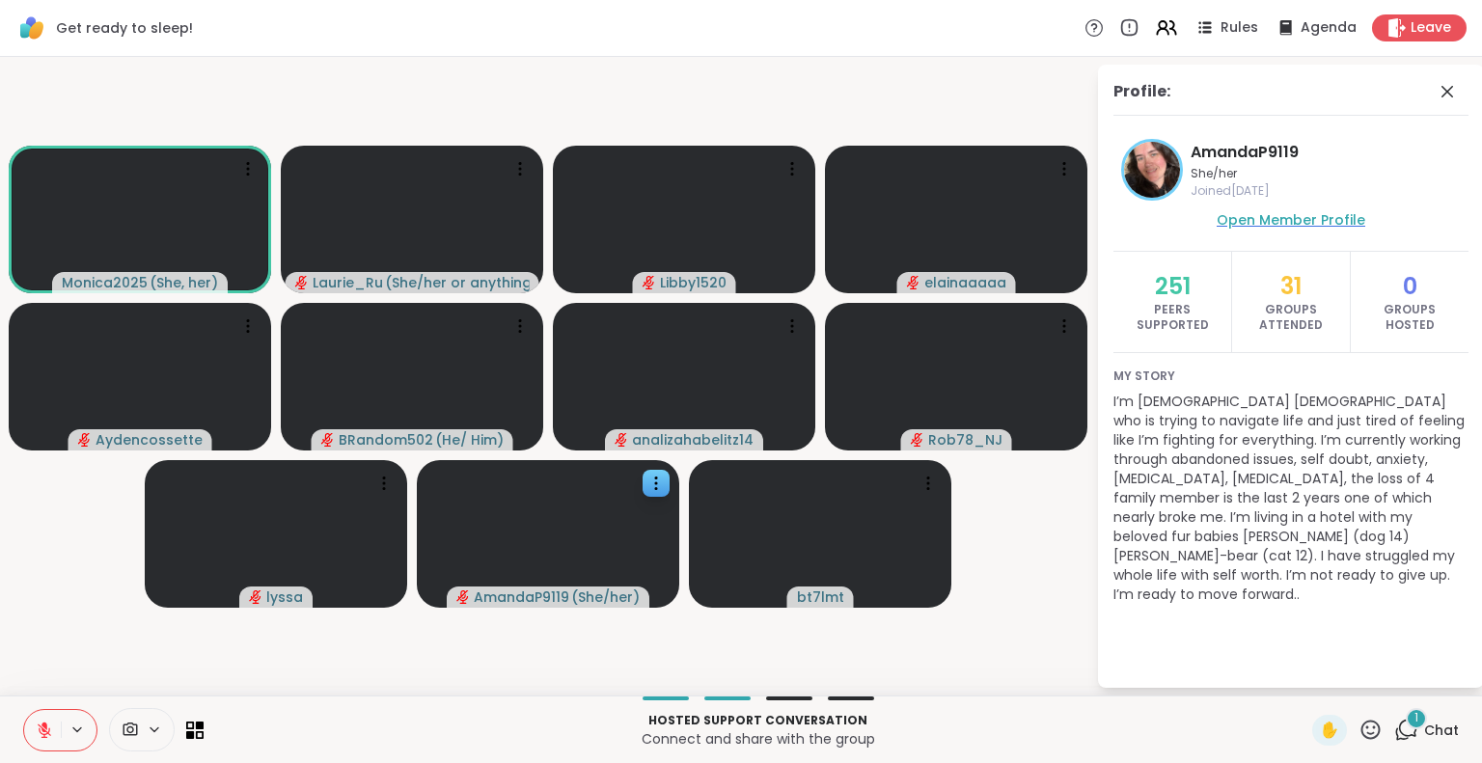
click at [1308, 215] on span "Open Member Profile" at bounding box center [1291, 219] width 149 height 19
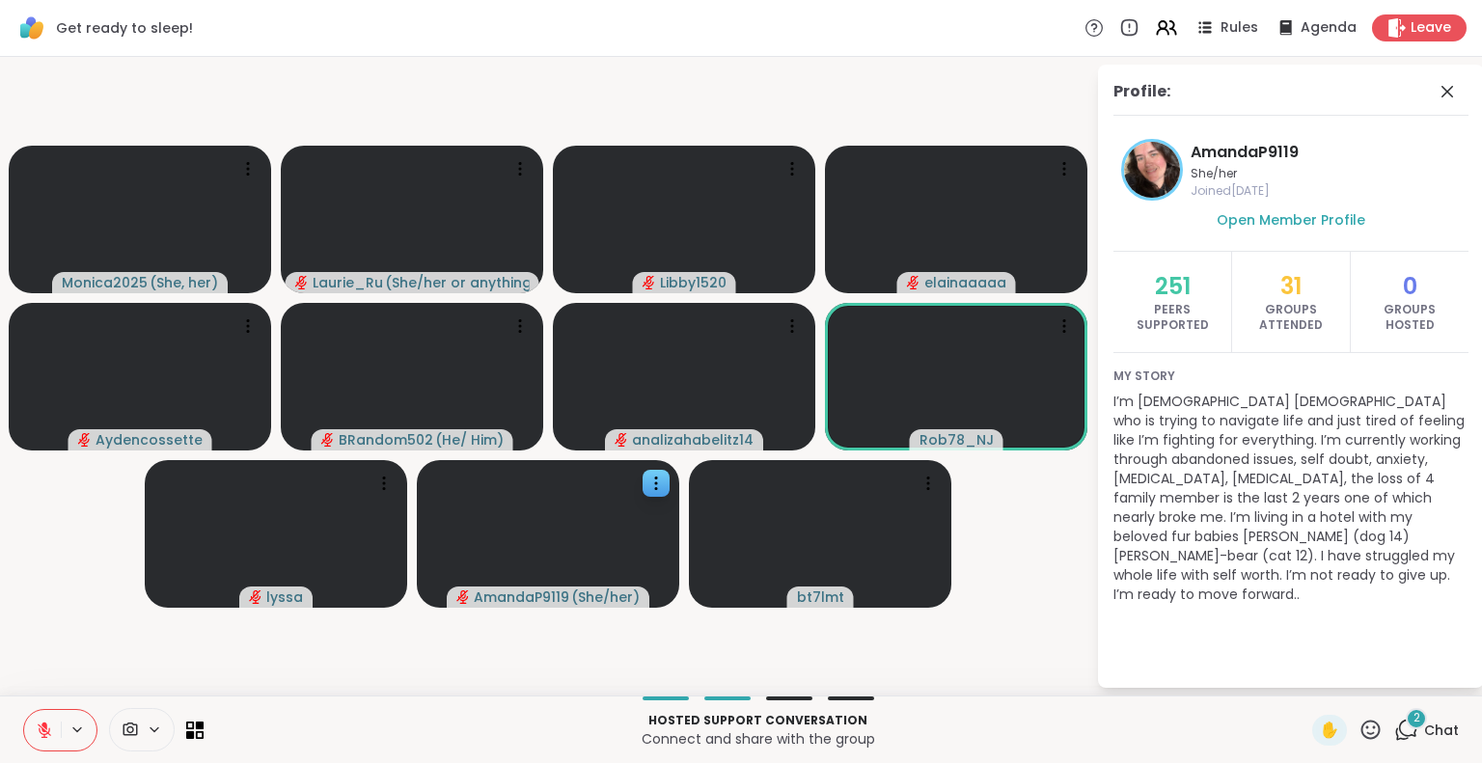
click at [1031, 528] on video-player-container "Monica2025 ( She, her ) Laurie_Ru ( She/her or anything else ) Libby1520 elaina…" at bounding box center [548, 376] width 1073 height 623
click at [1450, 94] on icon at bounding box center [1447, 92] width 12 height 12
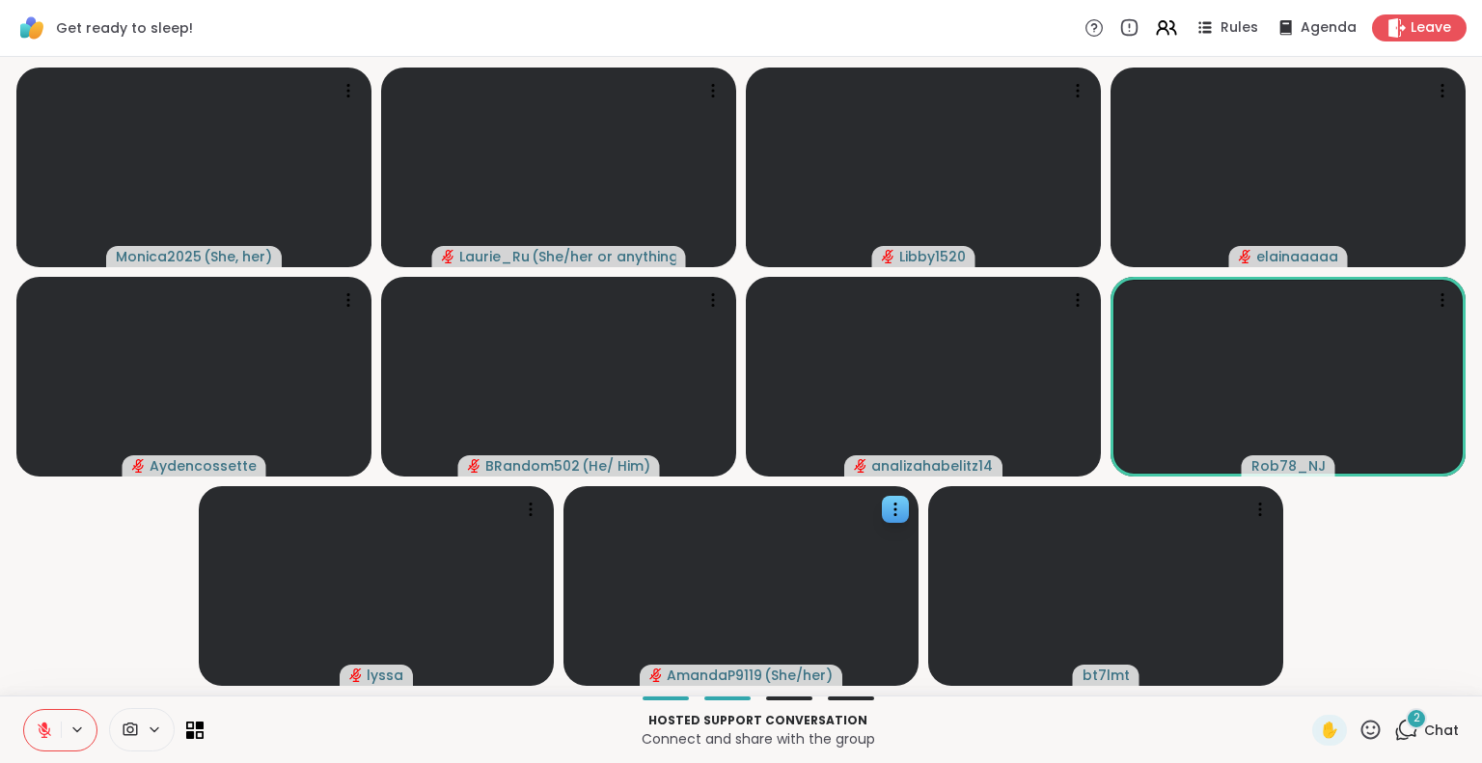
click at [1413, 725] on span "2" at bounding box center [1416, 718] width 7 height 16
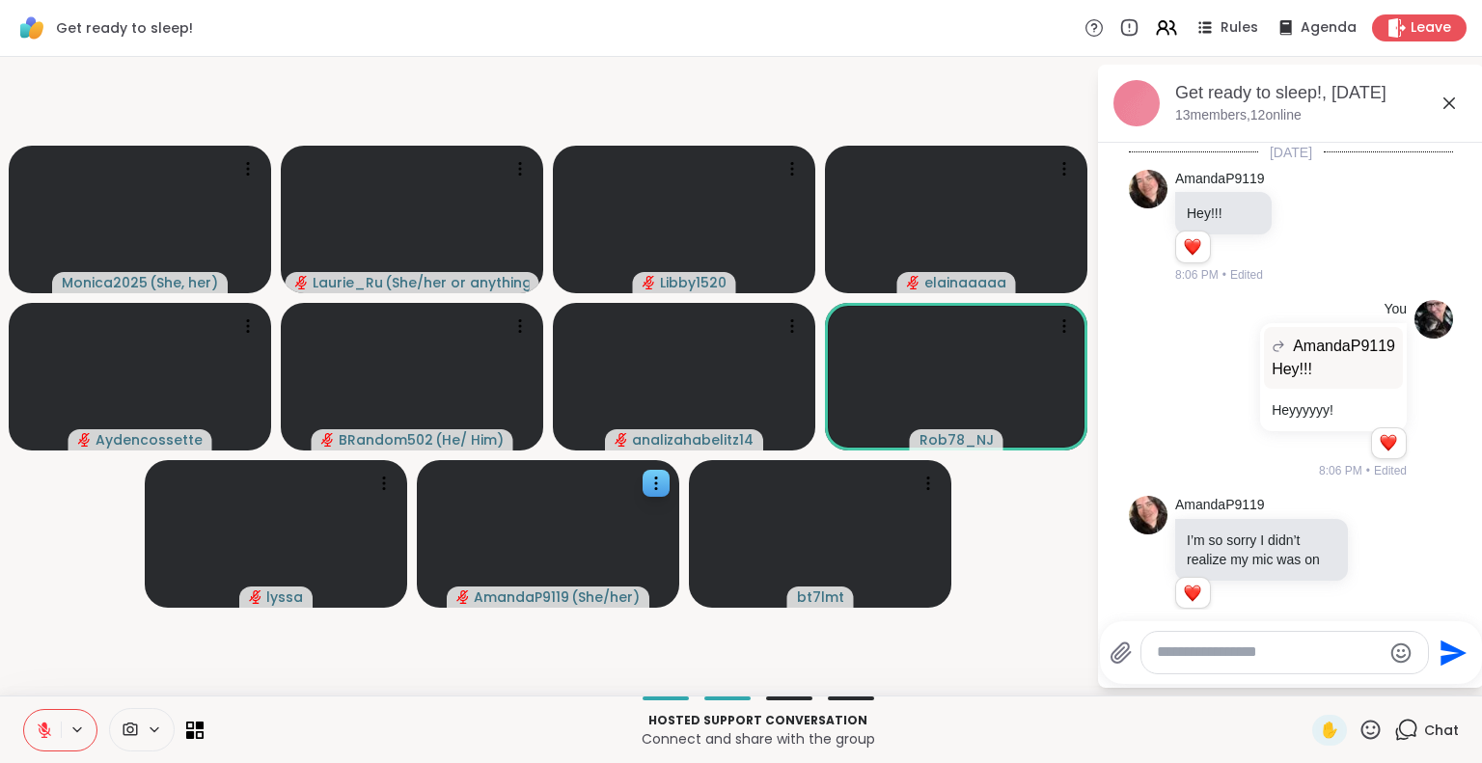
scroll to position [3392, 0]
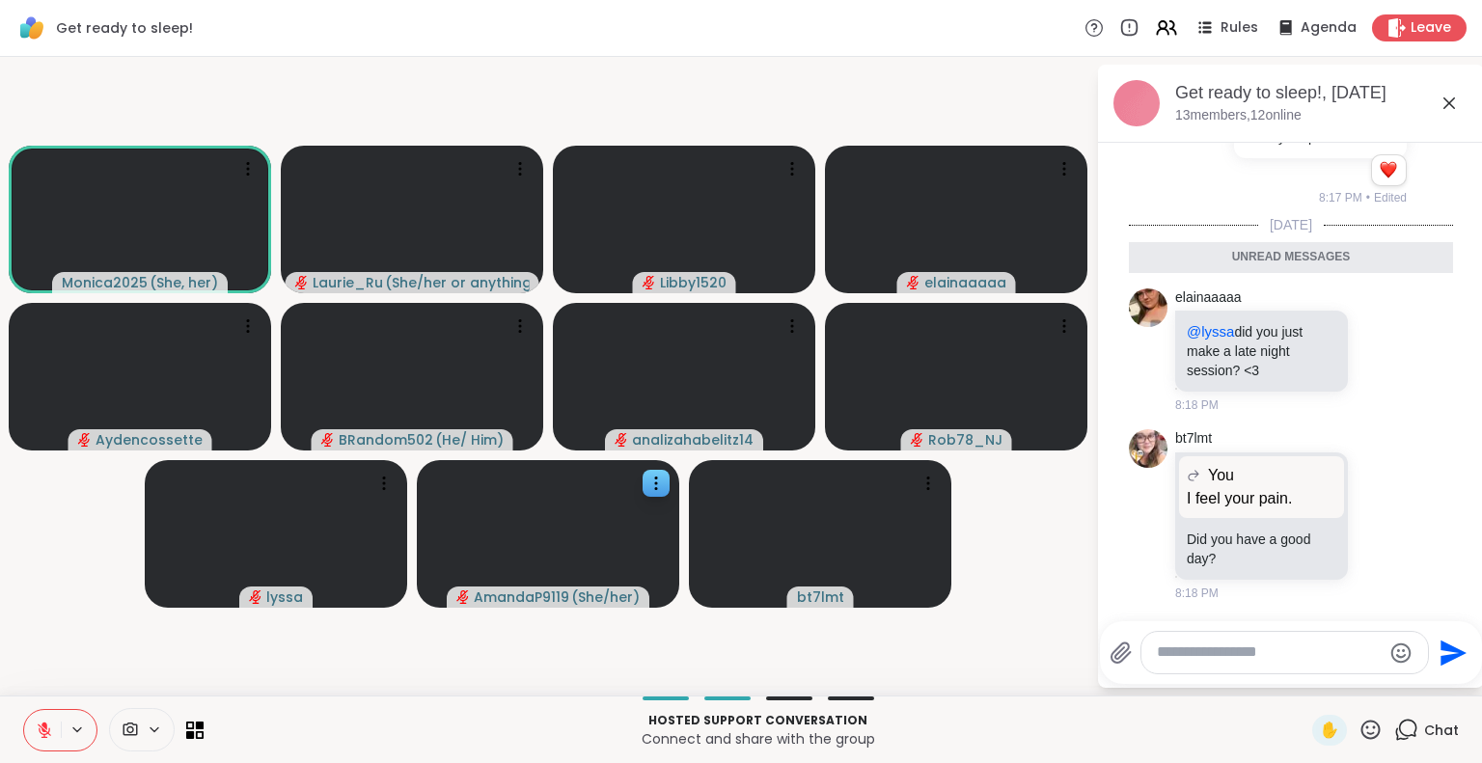
click at [1451, 103] on icon at bounding box center [1449, 103] width 23 height 23
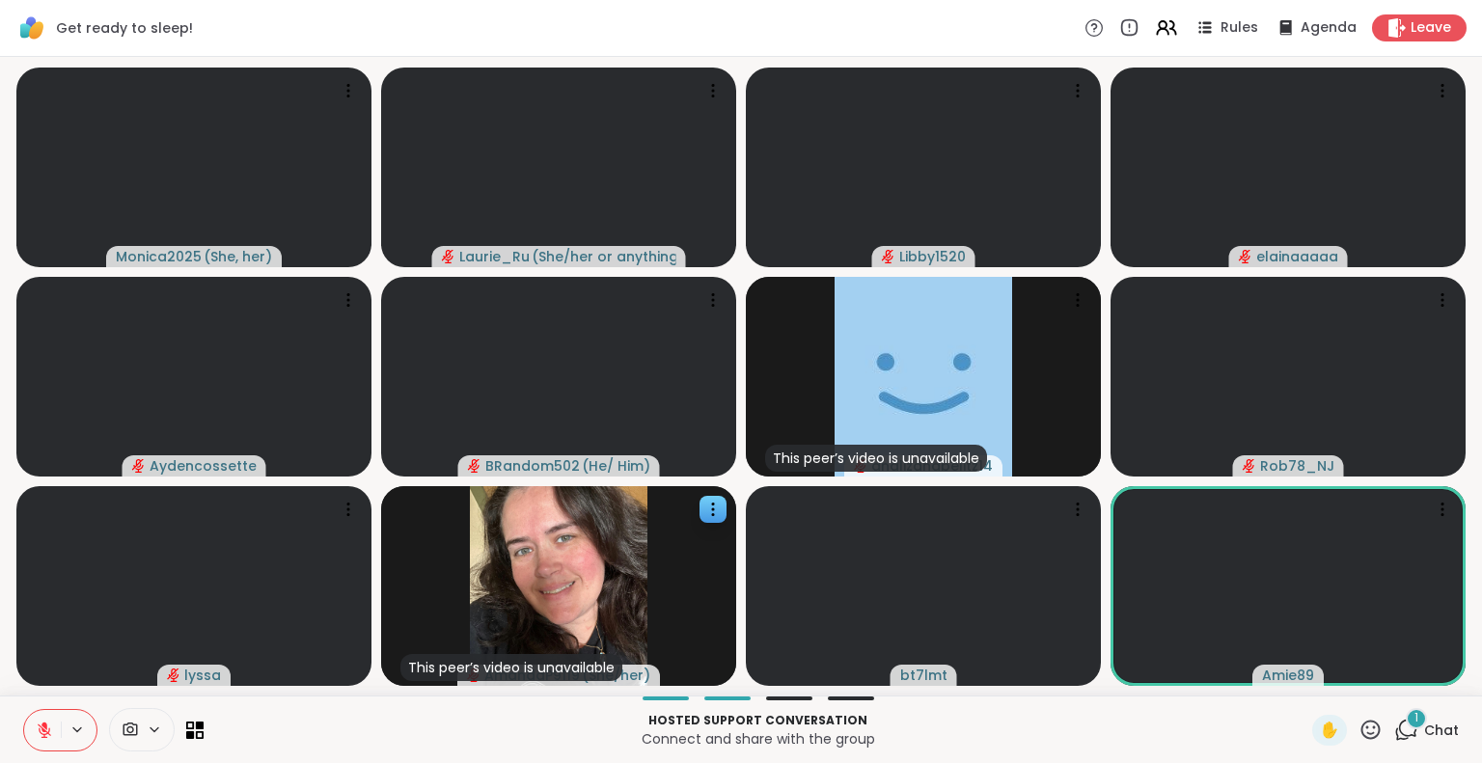
click at [1406, 723] on div "1" at bounding box center [1416, 718] width 21 height 21
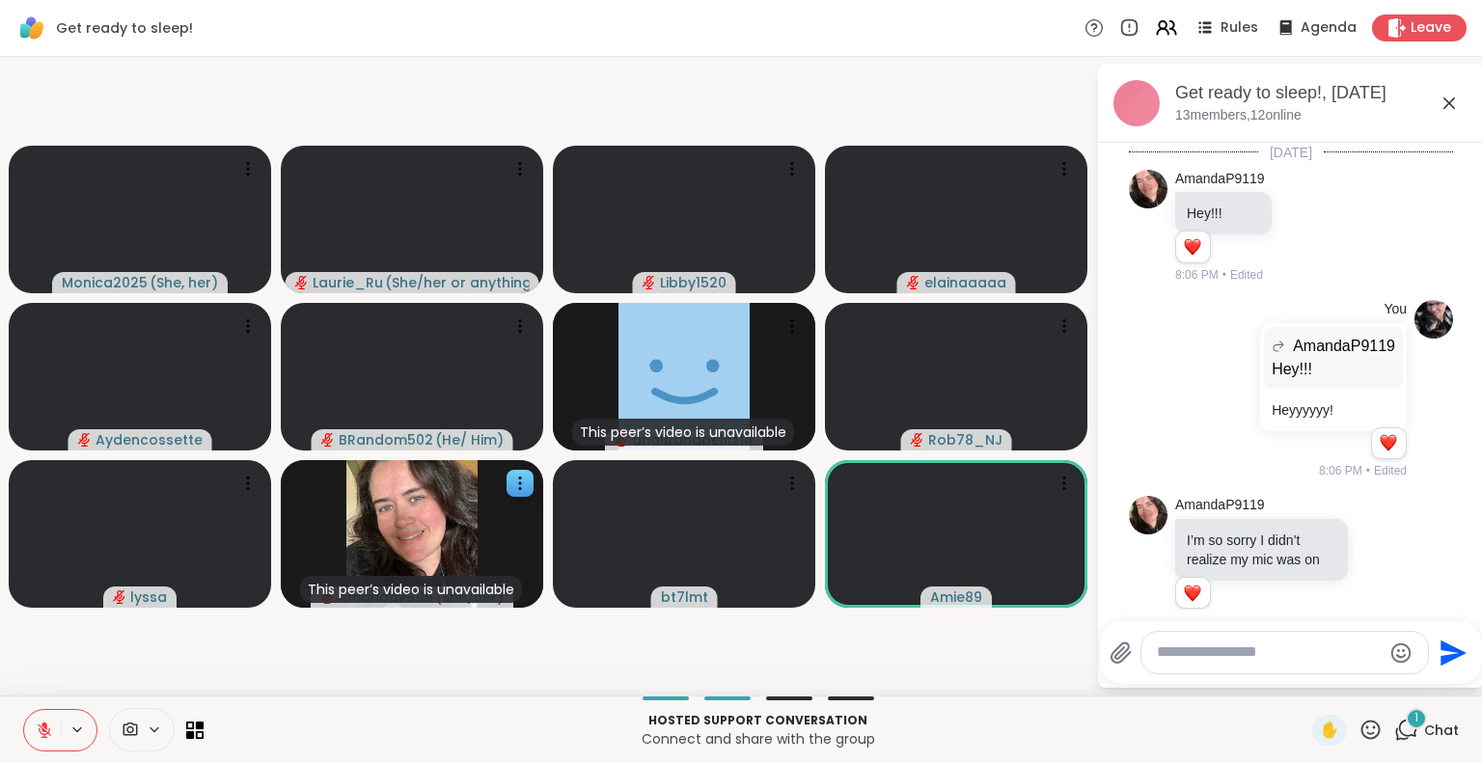
scroll to position [3607, 0]
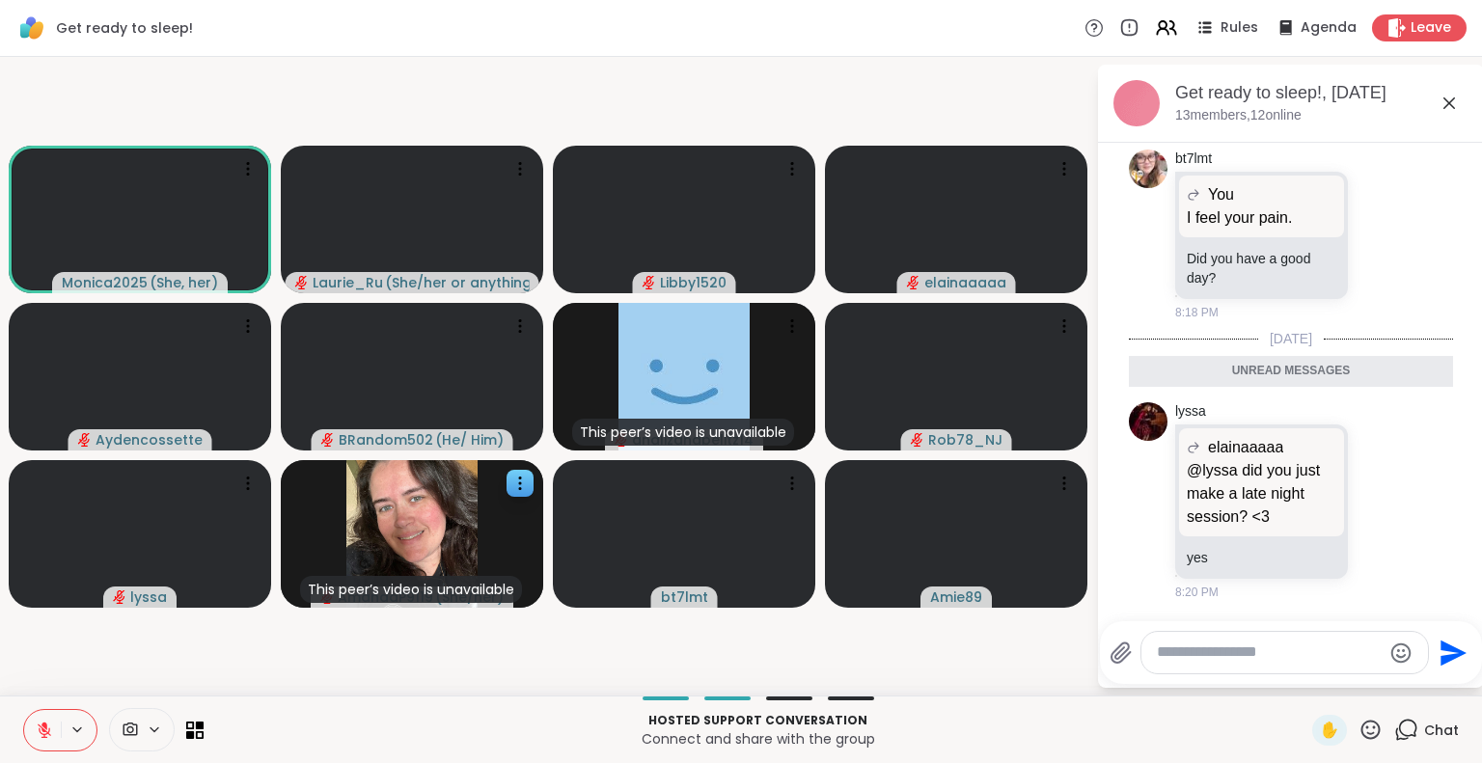
click at [1214, 656] on textarea "Type your message" at bounding box center [1269, 653] width 225 height 20
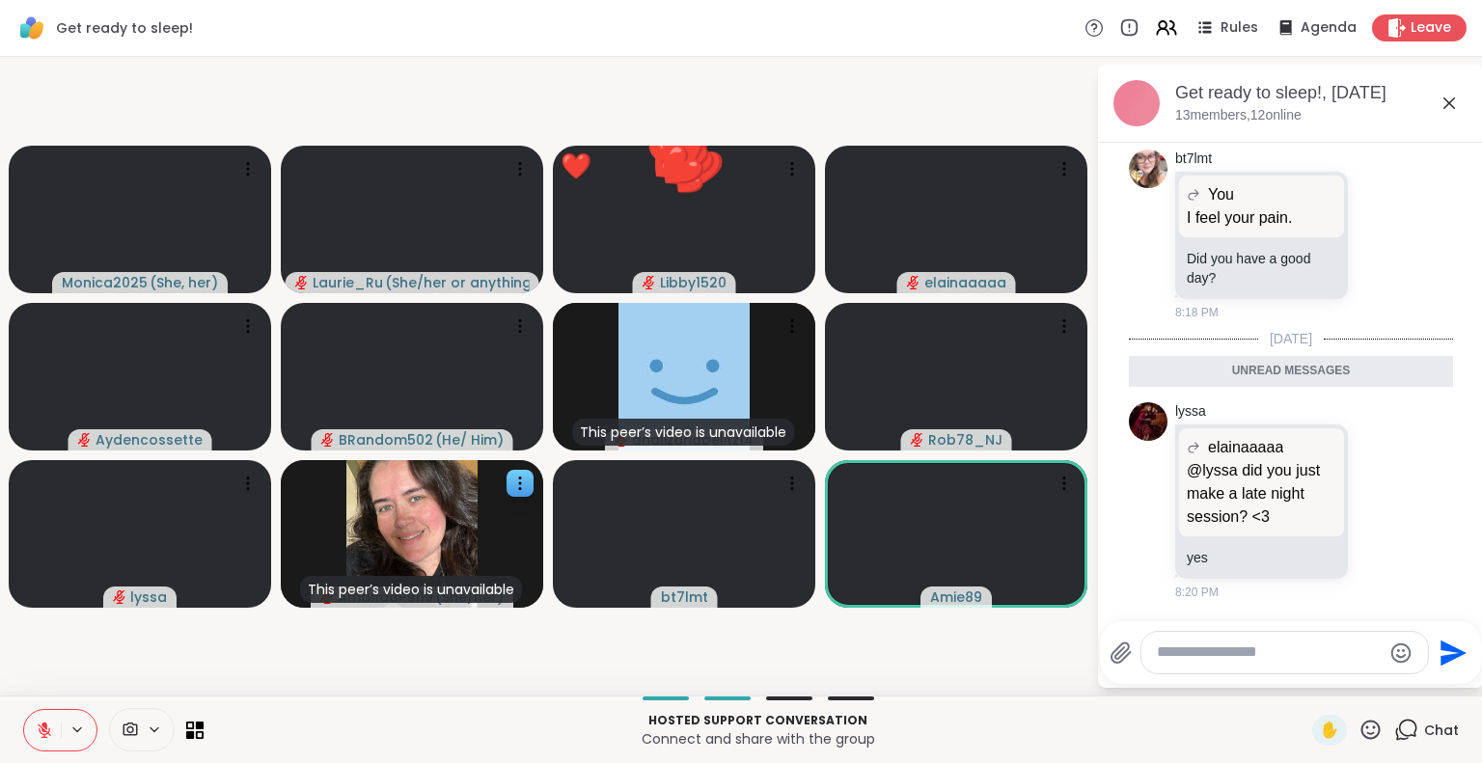
click at [1214, 656] on textarea "Type your message" at bounding box center [1269, 653] width 225 height 20
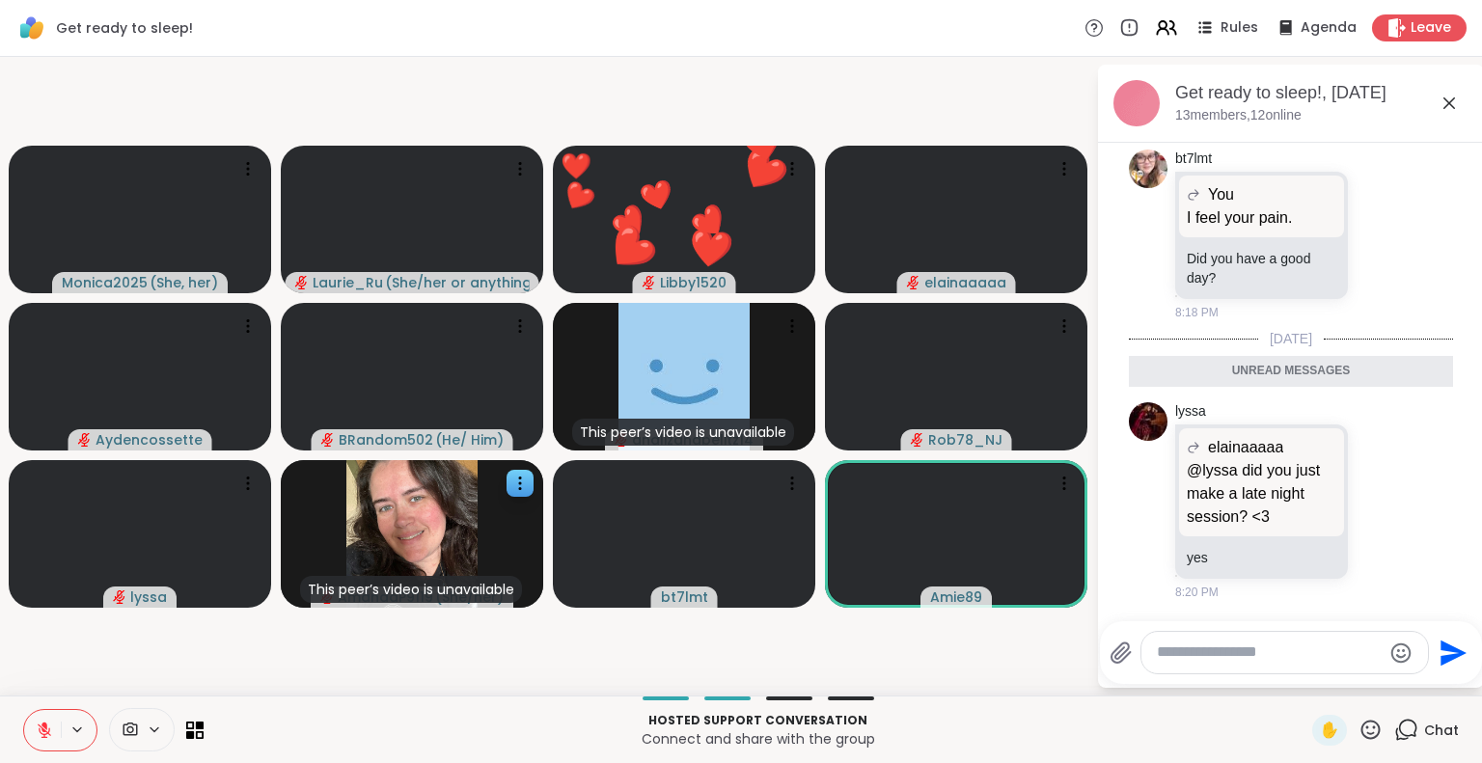
click at [1202, 647] on textarea "Type your message" at bounding box center [1269, 653] width 225 height 20
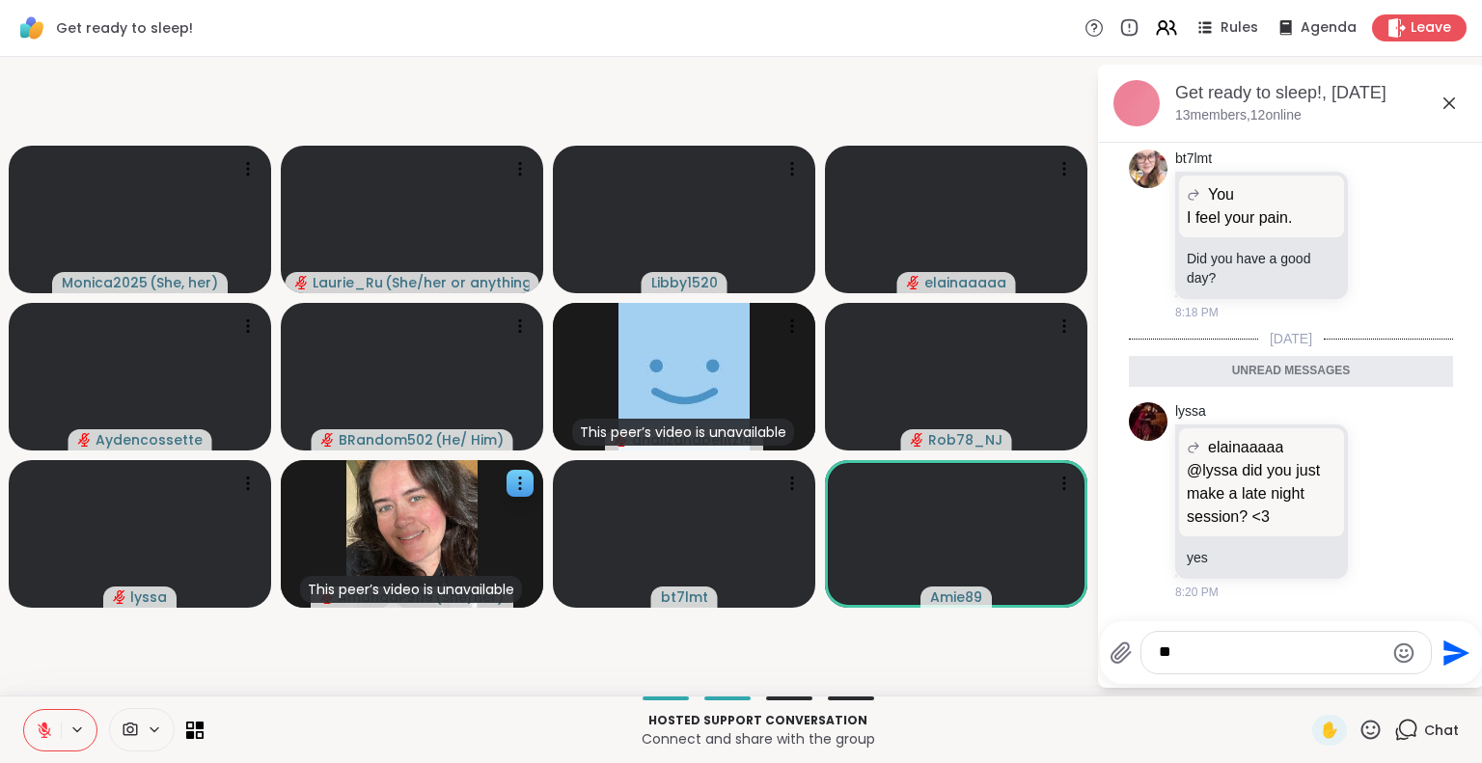
type textarea "*"
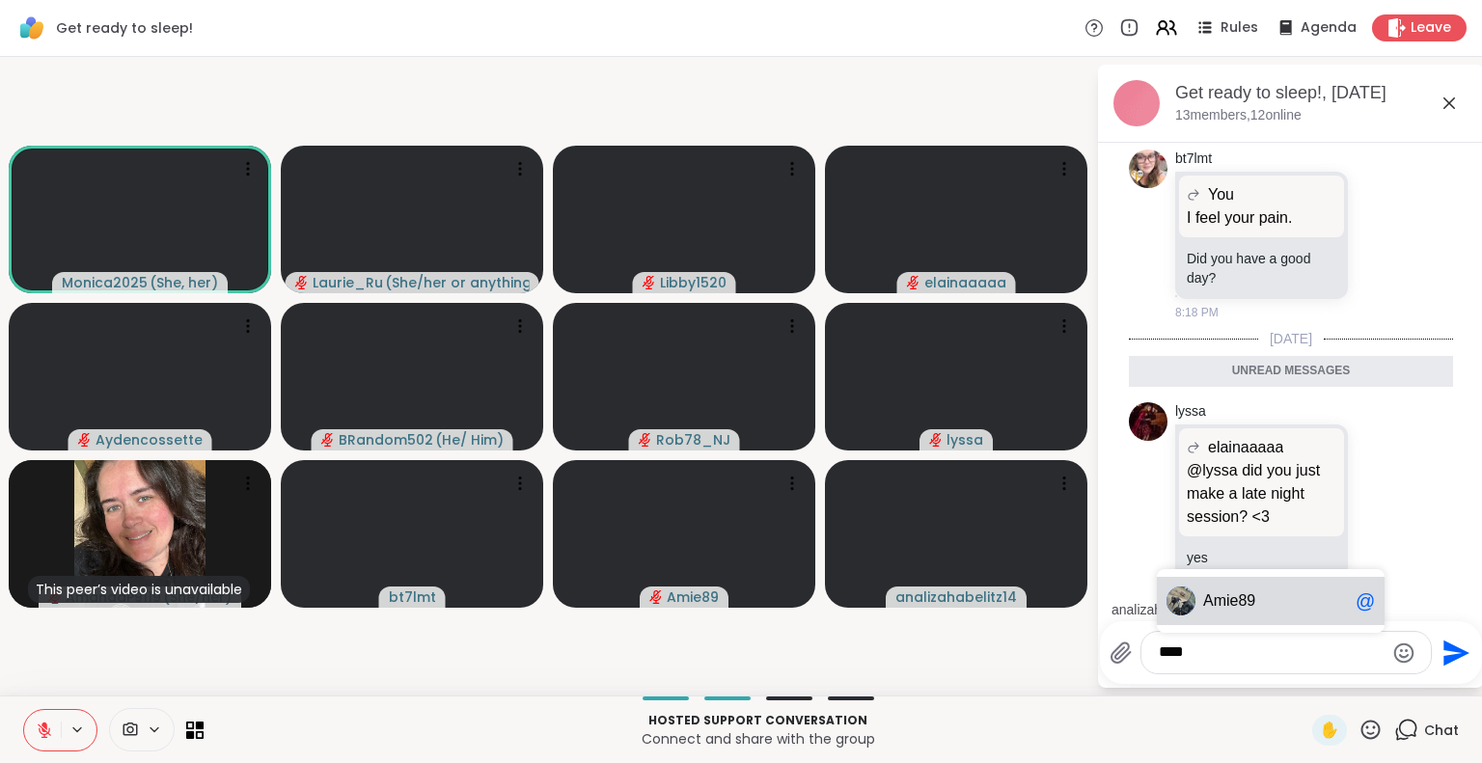
click at [1239, 596] on span "Amie89" at bounding box center [1229, 600] width 52 height 19
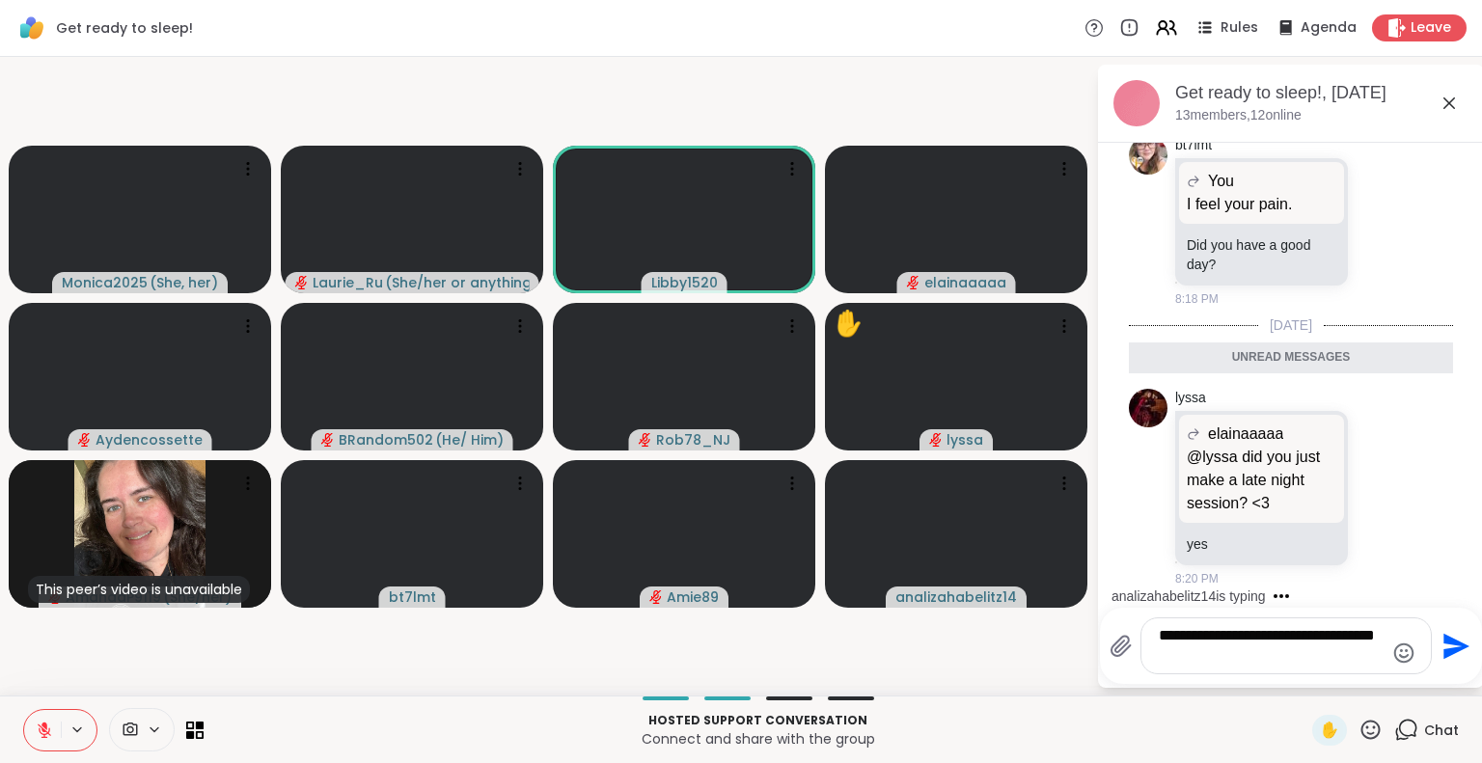
type textarea "**********"
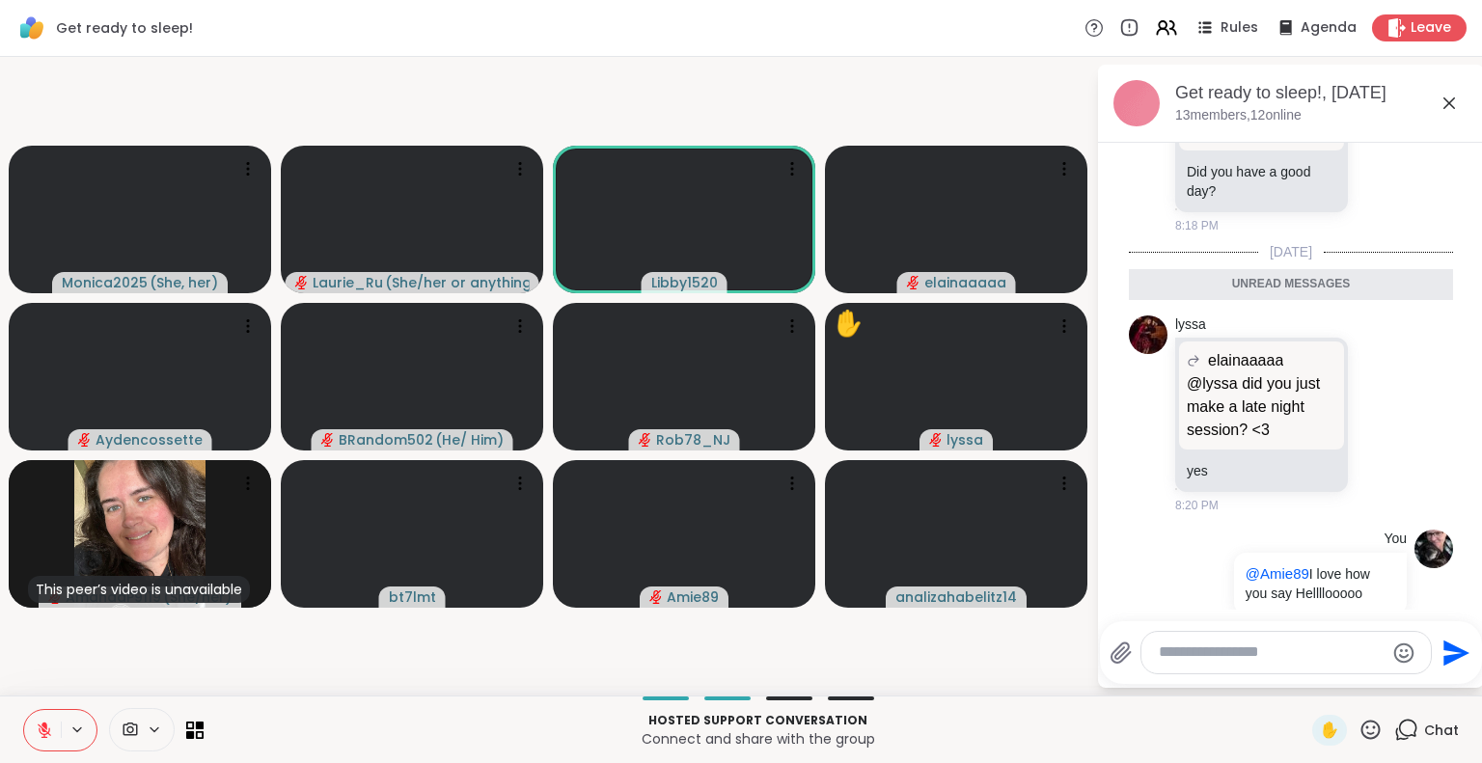
scroll to position [3683, 0]
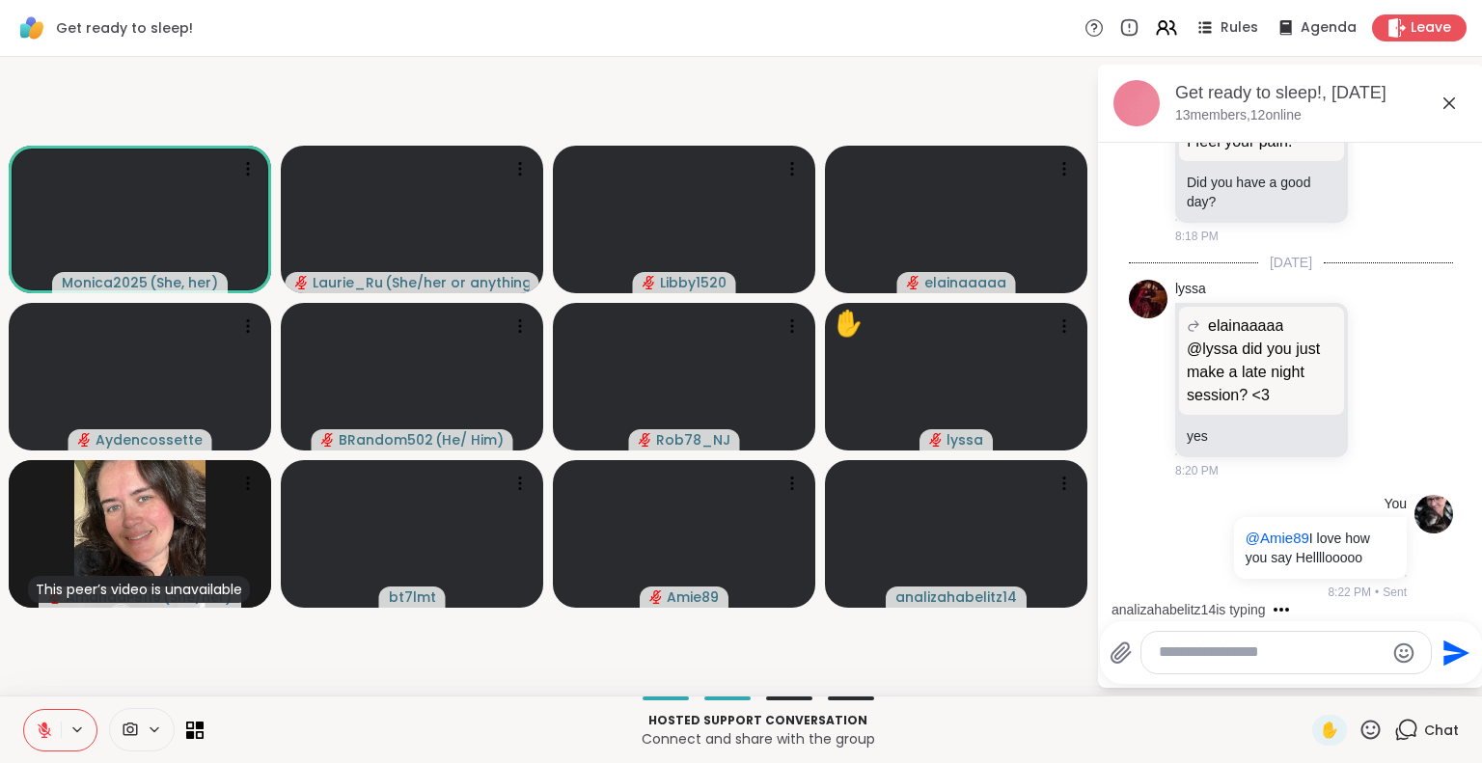
click at [1035, 727] on p "Hosted support conversation" at bounding box center [757, 720] width 1085 height 17
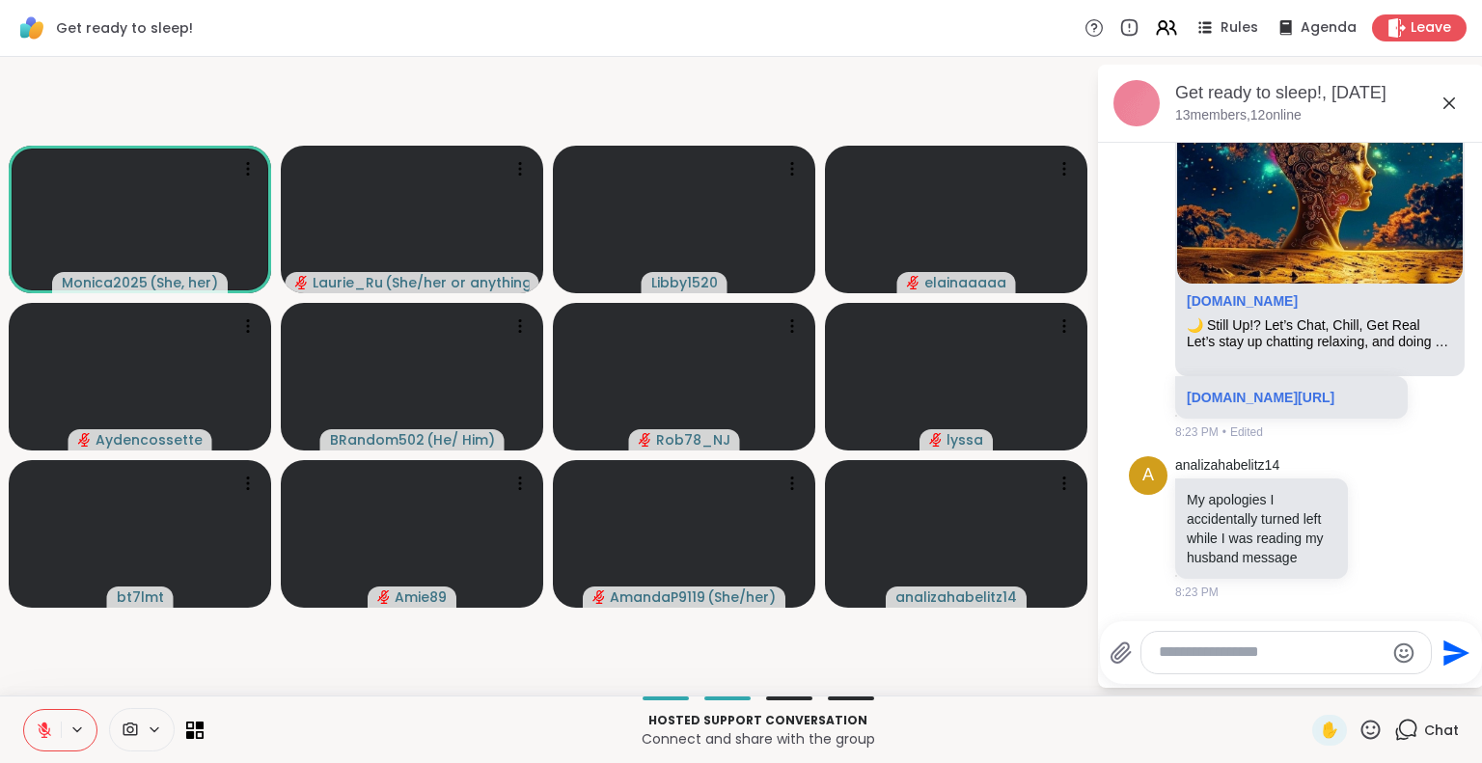
scroll to position [4421, 0]
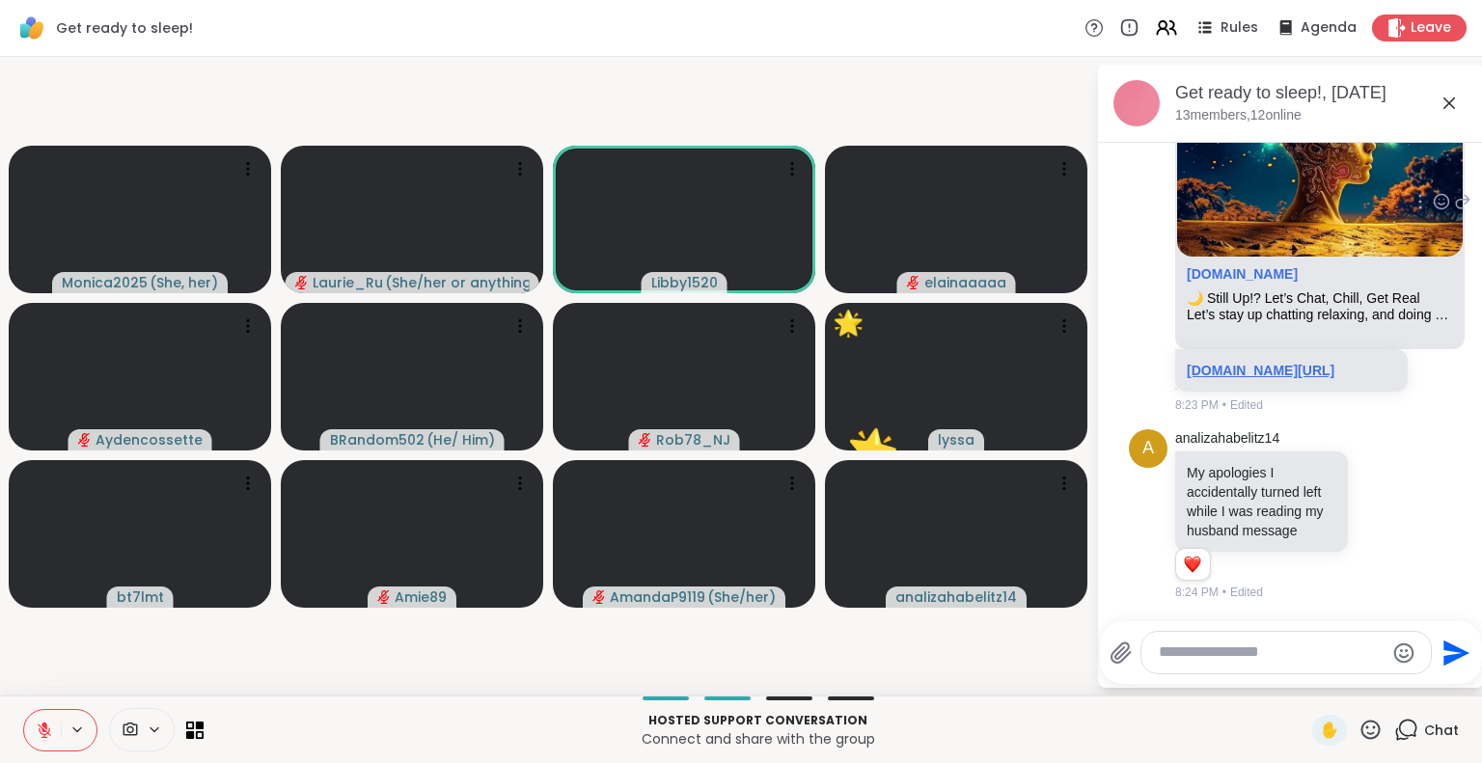
click at [1220, 363] on link "sharewellnow.com/session/5b593c36-77f0-4c2b-984c-7ddf29da3075" at bounding box center [1261, 370] width 148 height 15
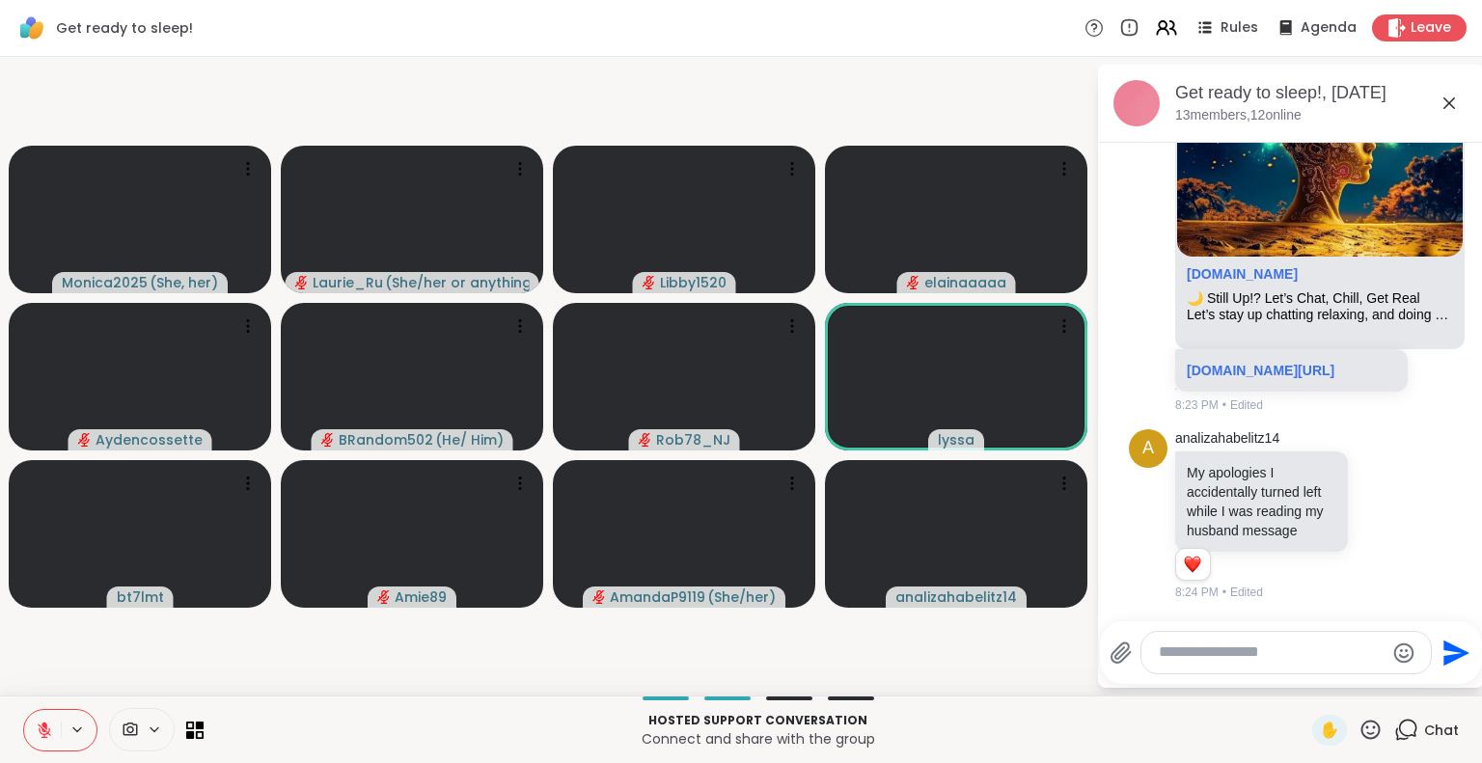
click at [1452, 95] on icon at bounding box center [1449, 103] width 23 height 23
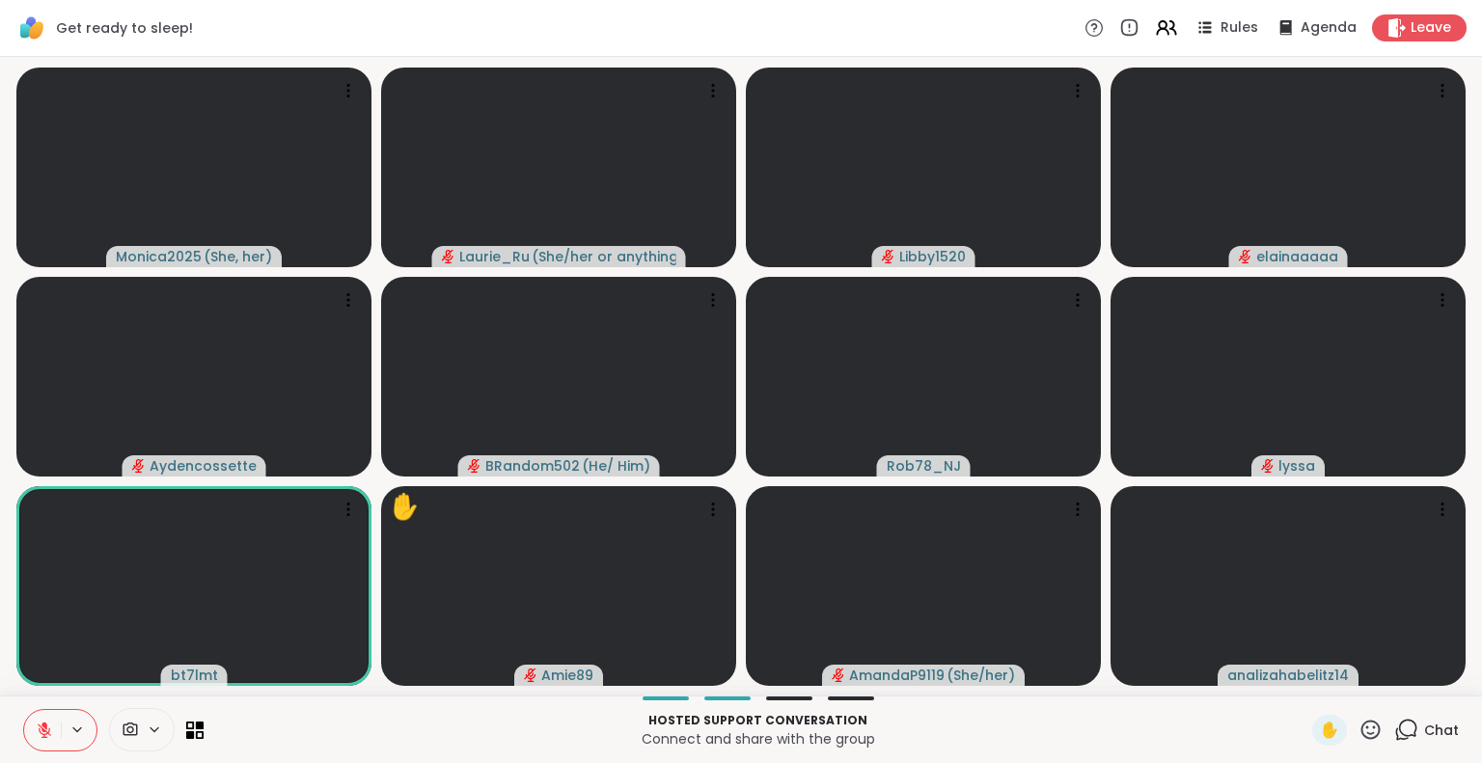
click at [42, 730] on icon at bounding box center [45, 731] width 14 height 14
click at [42, 730] on icon at bounding box center [44, 730] width 17 height 17
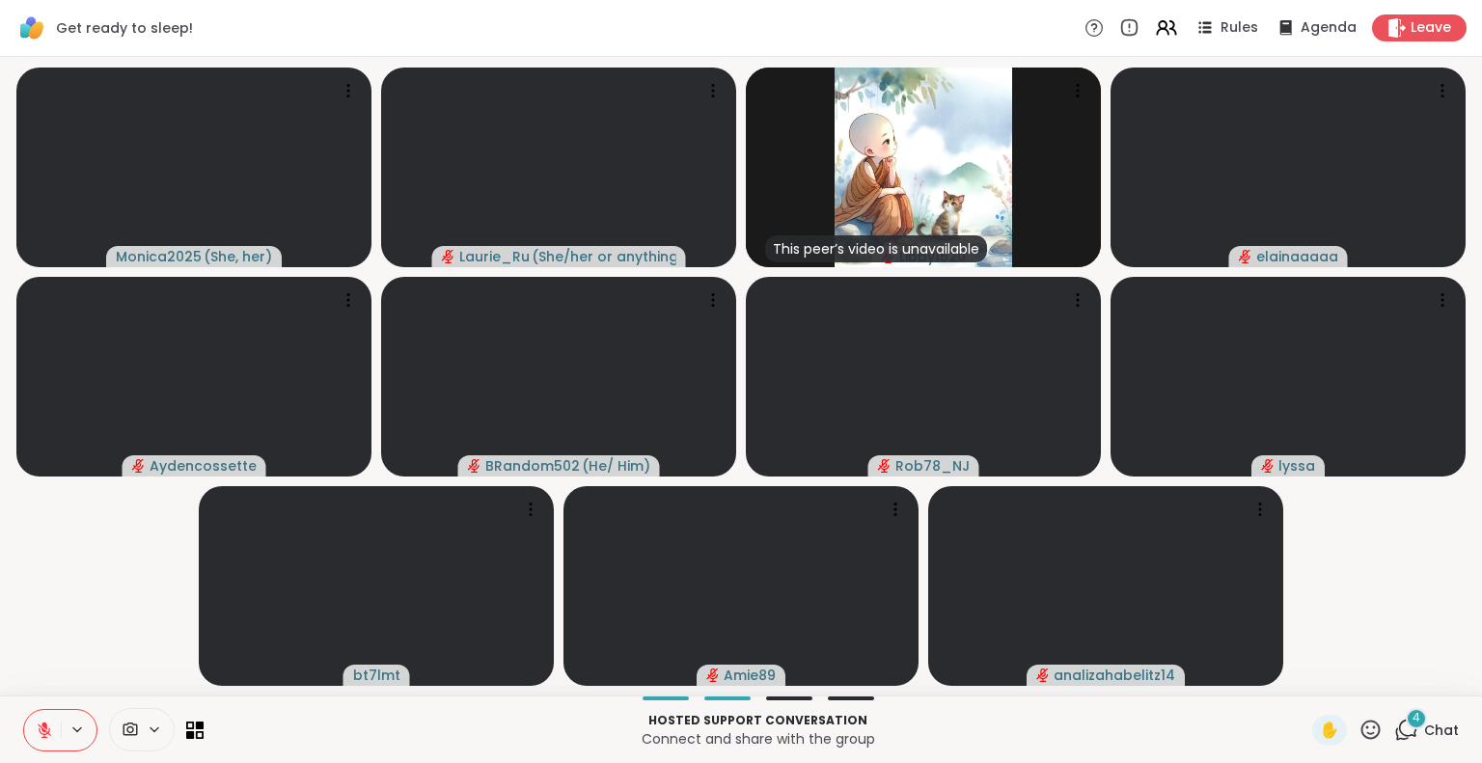
click at [1406, 728] on div "4" at bounding box center [1416, 718] width 21 height 21
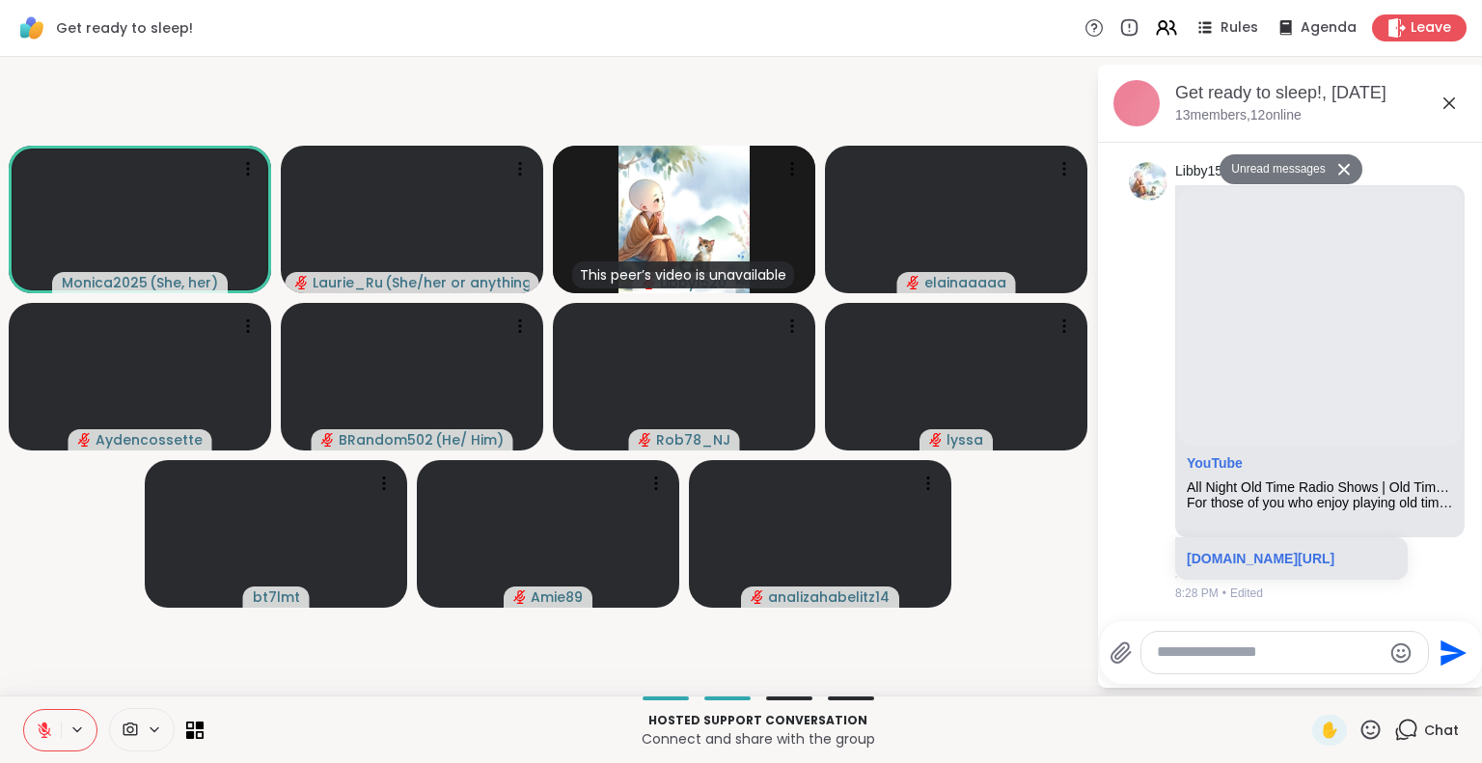
scroll to position [5476, 0]
click at [1243, 552] on link "youtu.be/Qdo9VS-uYjQ?si=u1Fy--rV1KI5RI5Q" at bounding box center [1261, 558] width 148 height 15
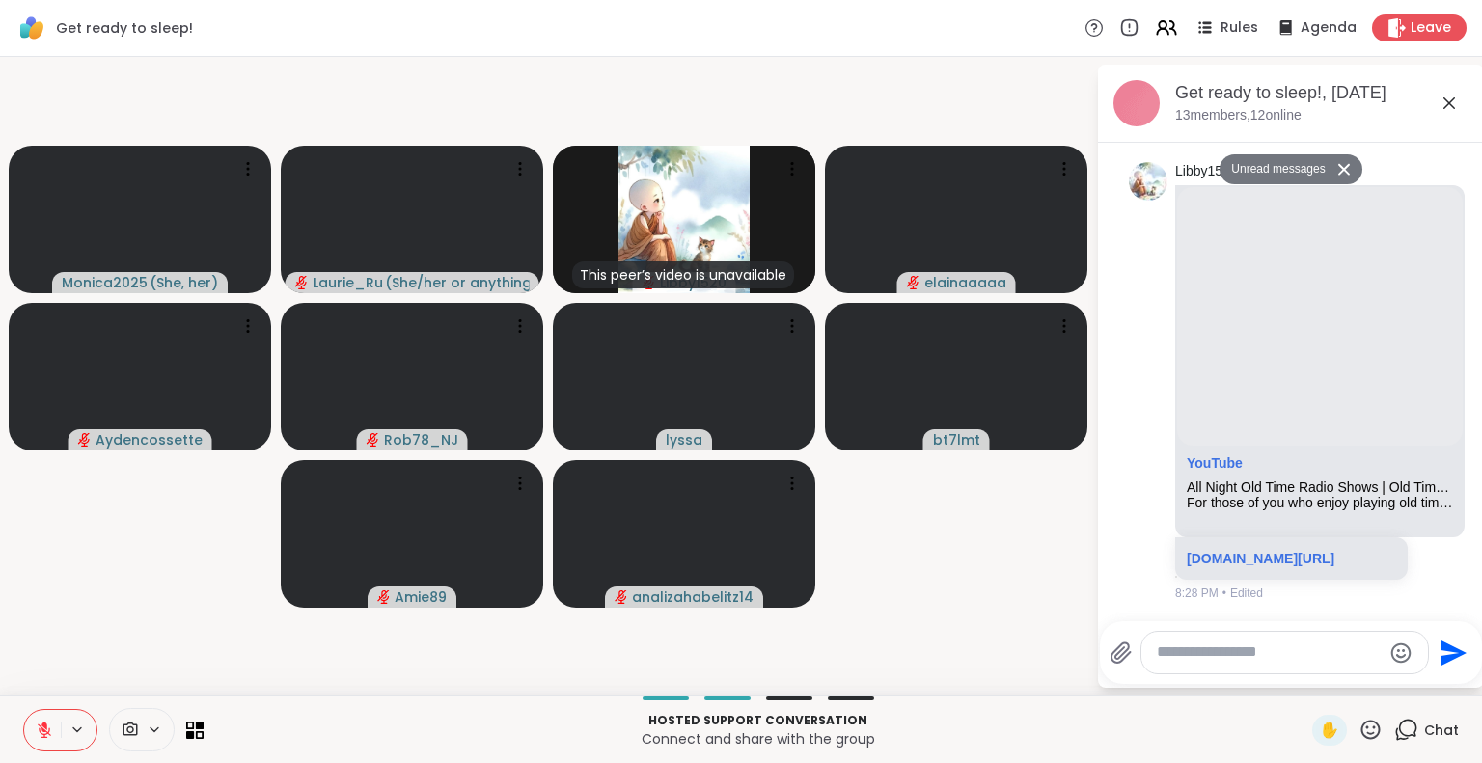
click at [886, 540] on video-player-container "Monica2025 ( She, her ) Laurie_Ru ( She/her or anything else ) This peer’s vide…" at bounding box center [548, 376] width 1073 height 623
click at [1433, 372] on icon at bounding box center [1441, 380] width 17 height 19
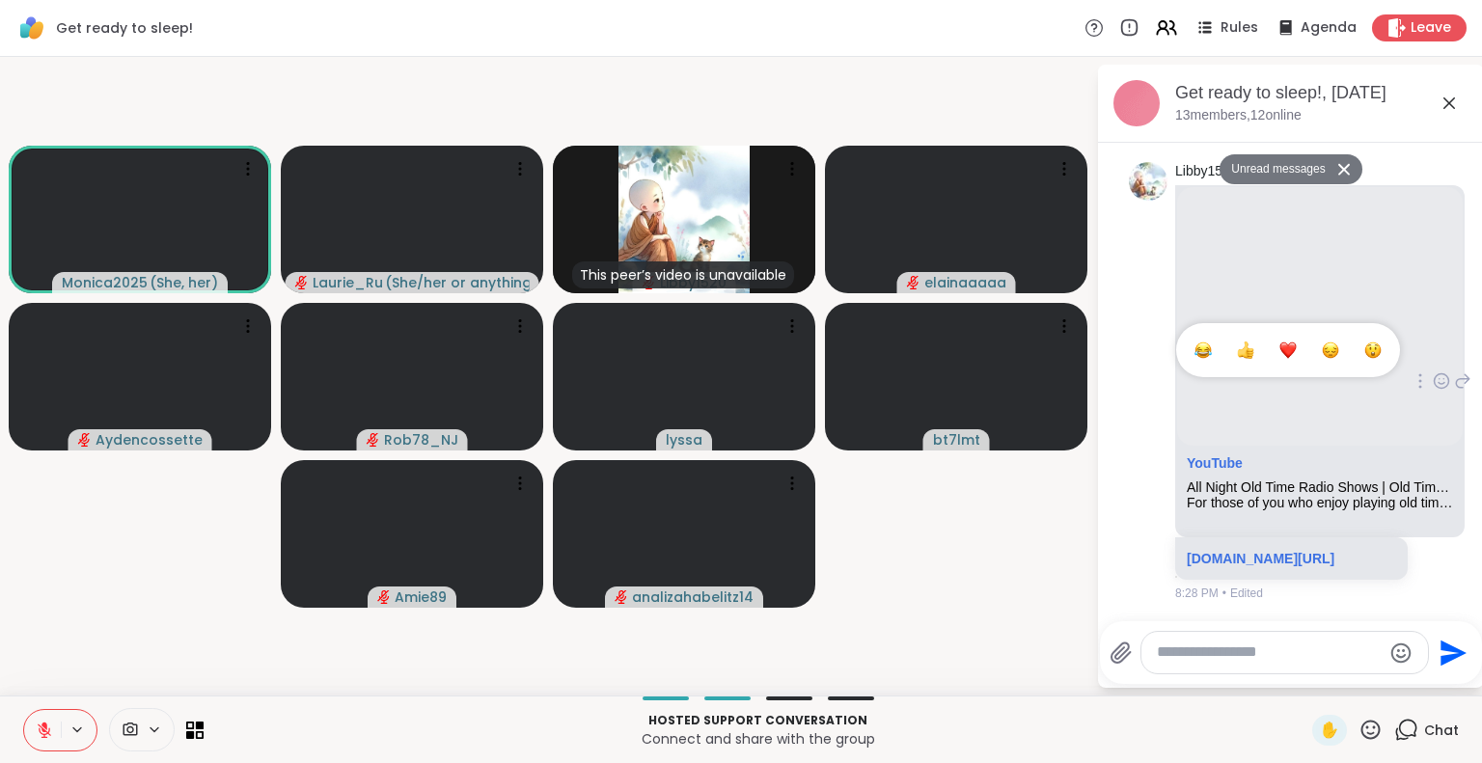
click at [1237, 343] on div "Select Reaction: Thumbs up" at bounding box center [1245, 350] width 17 height 17
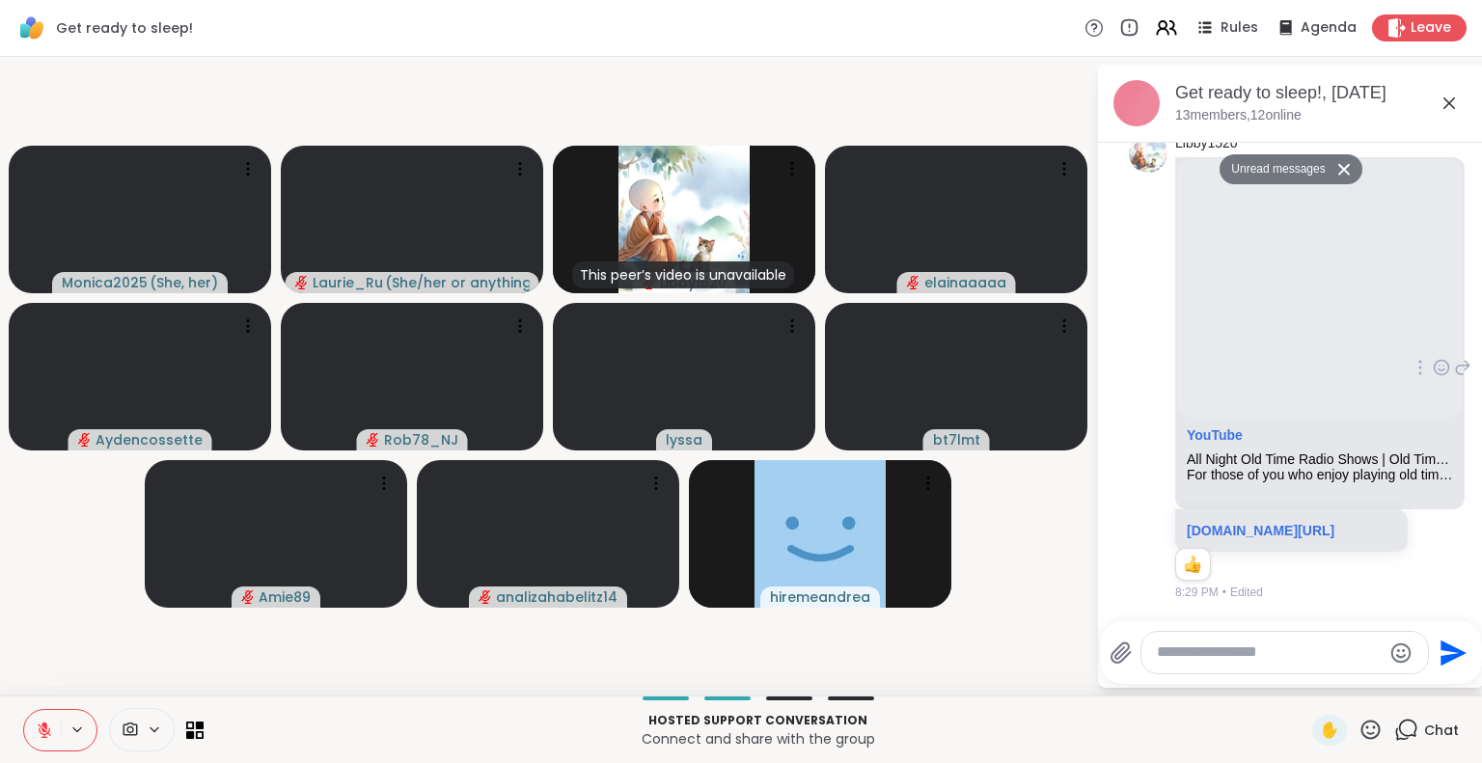
click at [1225, 705] on div "Hosted support conversation Connect and share with the group ✋ Chat" at bounding box center [741, 730] width 1482 height 68
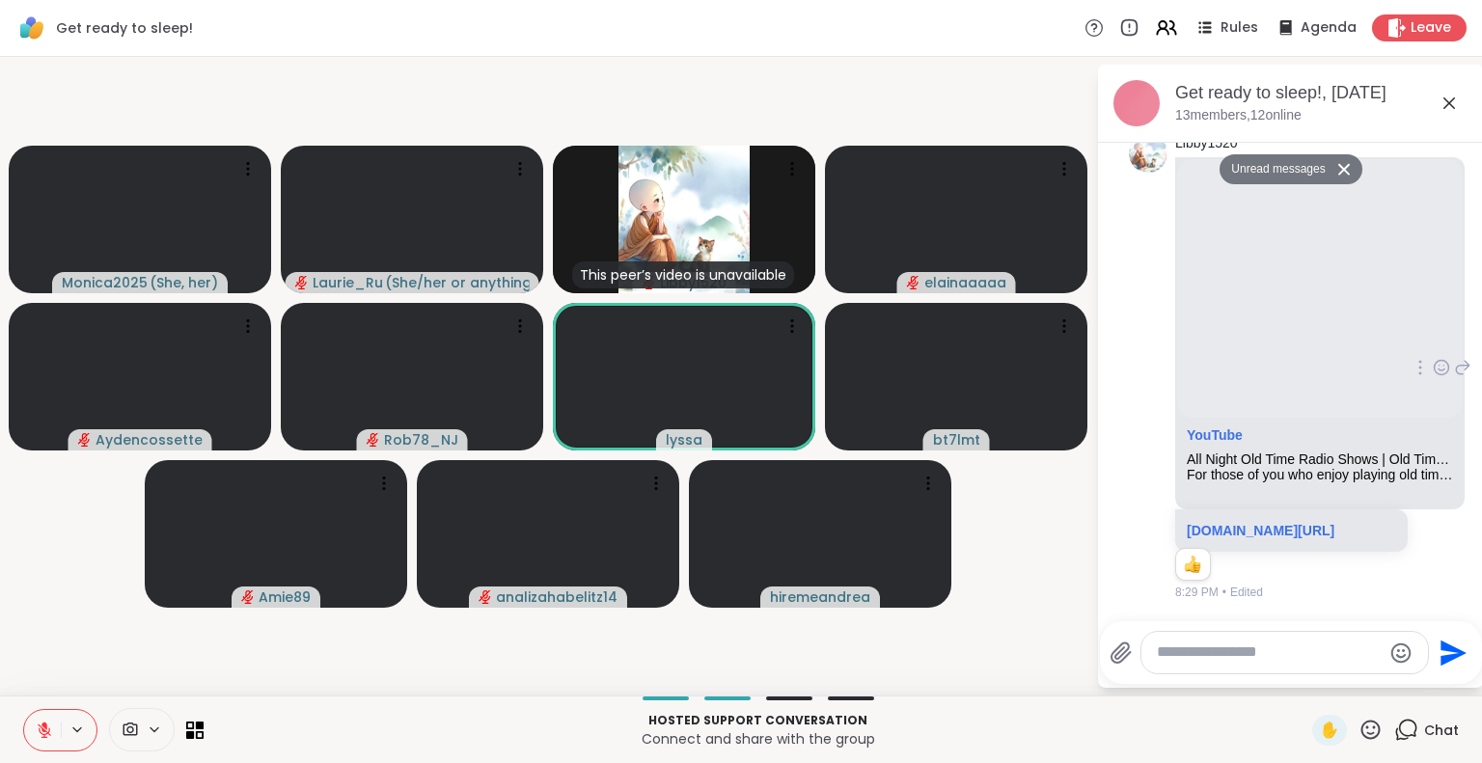
click at [36, 710] on button at bounding box center [42, 730] width 37 height 41
click at [45, 726] on icon at bounding box center [44, 730] width 17 height 17
click at [45, 726] on icon at bounding box center [44, 726] width 6 height 8
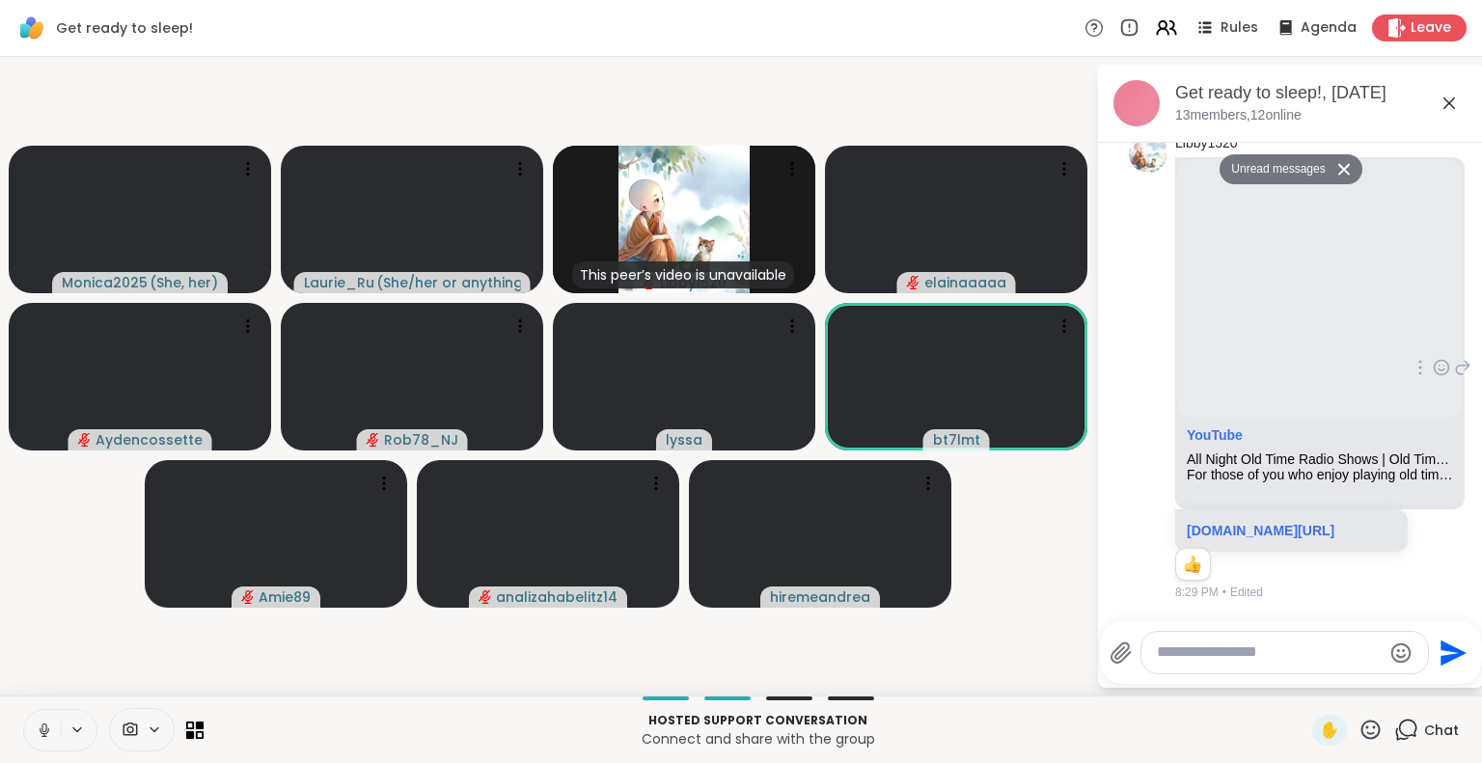
click at [42, 726] on icon at bounding box center [44, 730] width 17 height 17
click at [1030, 589] on video-player-container "Monica2025 ( She, her ) Laurie_Ru ( She/her or anything else ) This peer’s vide…" at bounding box center [548, 376] width 1073 height 623
click at [927, 479] on icon at bounding box center [928, 479] width 2 height 2
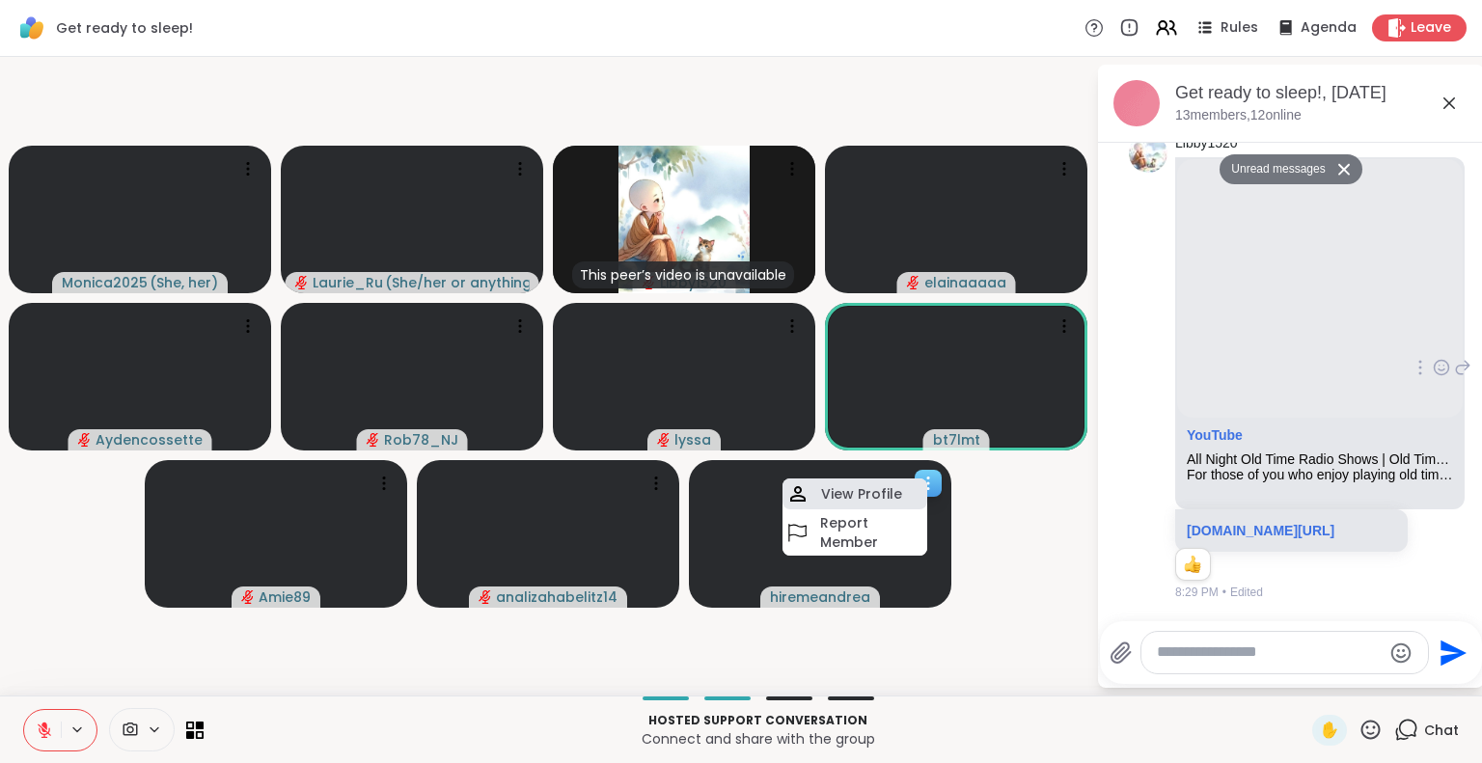
click at [882, 491] on h4 "View Profile" at bounding box center [861, 493] width 81 height 19
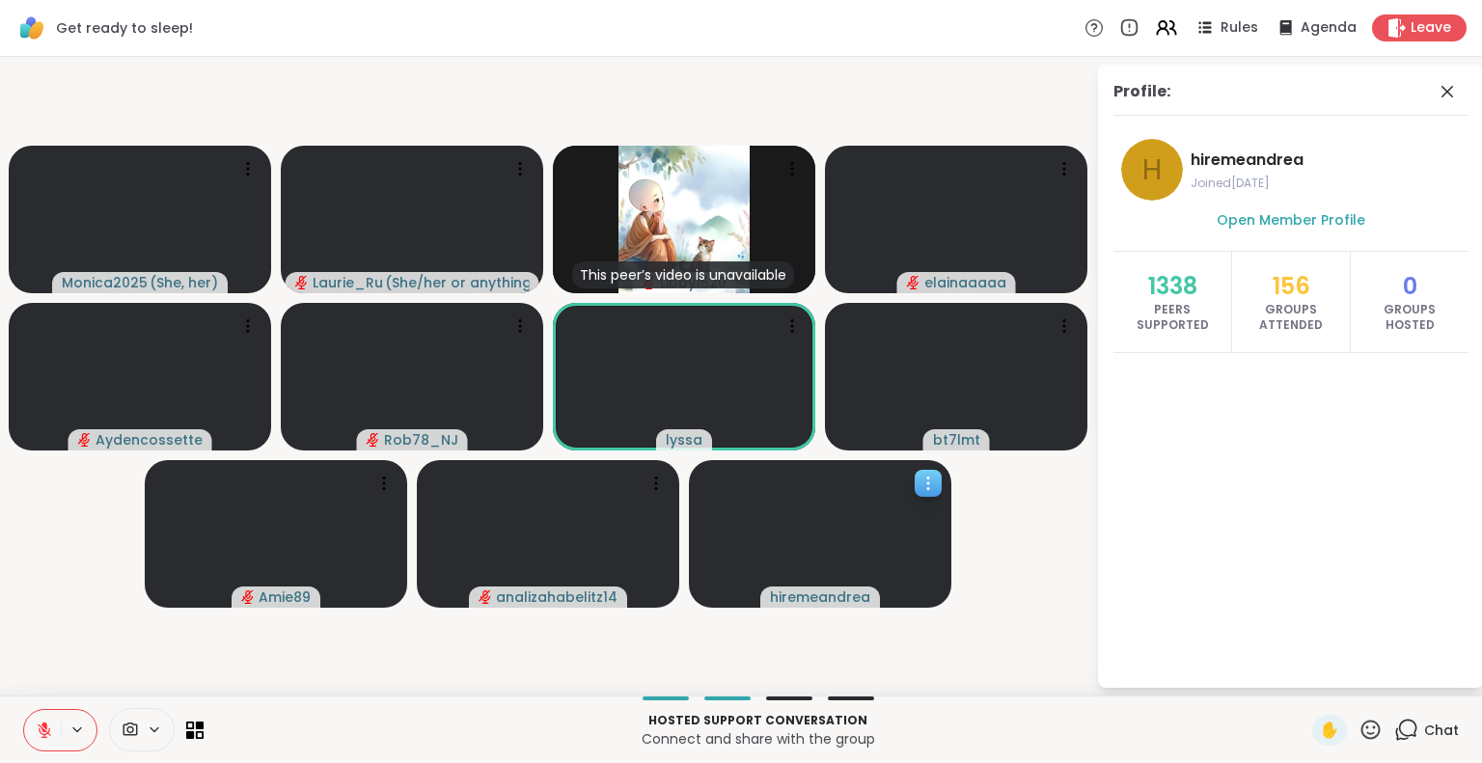
click at [882, 491] on video at bounding box center [820, 534] width 262 height 148
click at [1013, 561] on video-player-container "Monica2025 ( She, her ) Laurie_Ru ( She/her or anything else ) This peer’s vide…" at bounding box center [548, 376] width 1073 height 623
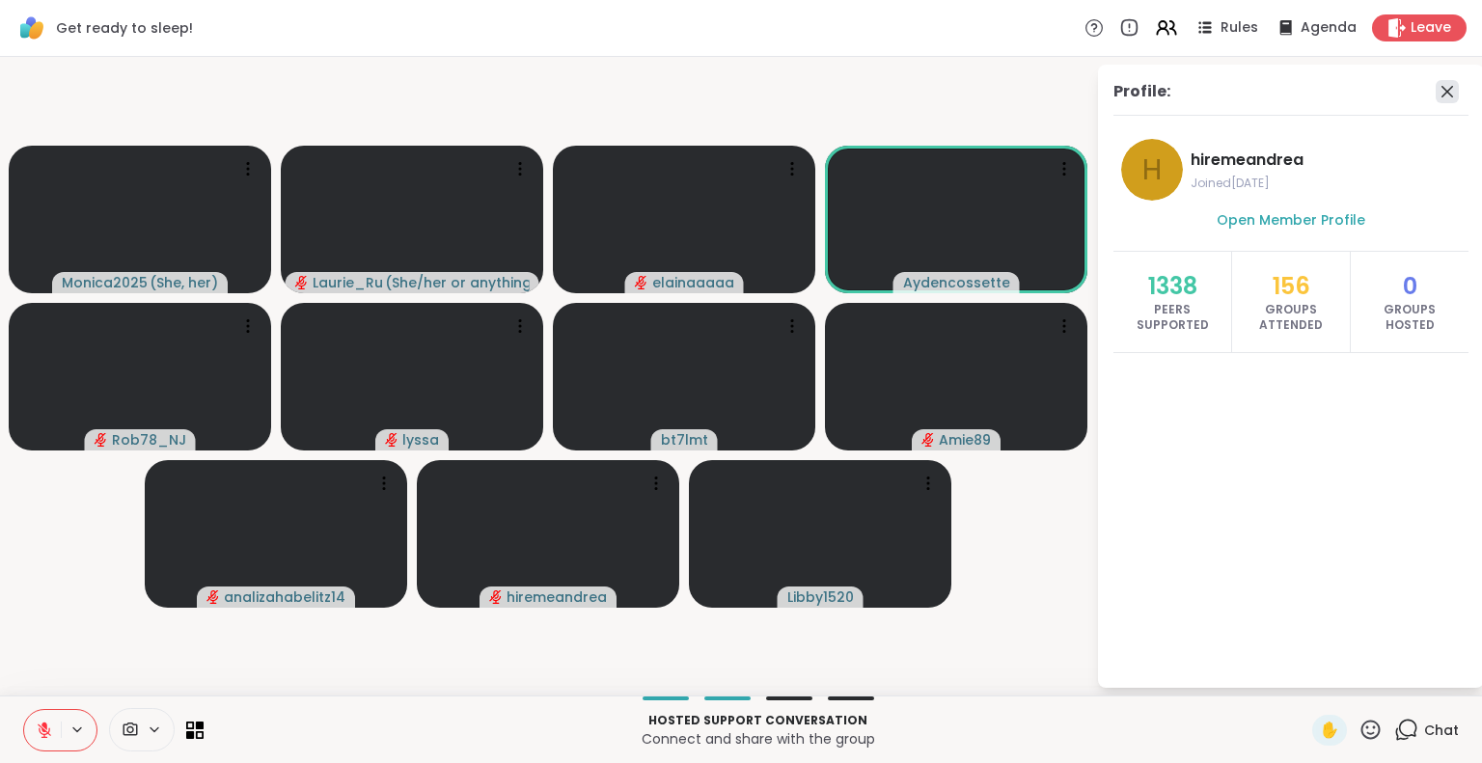
click at [1455, 92] on icon at bounding box center [1447, 91] width 23 height 23
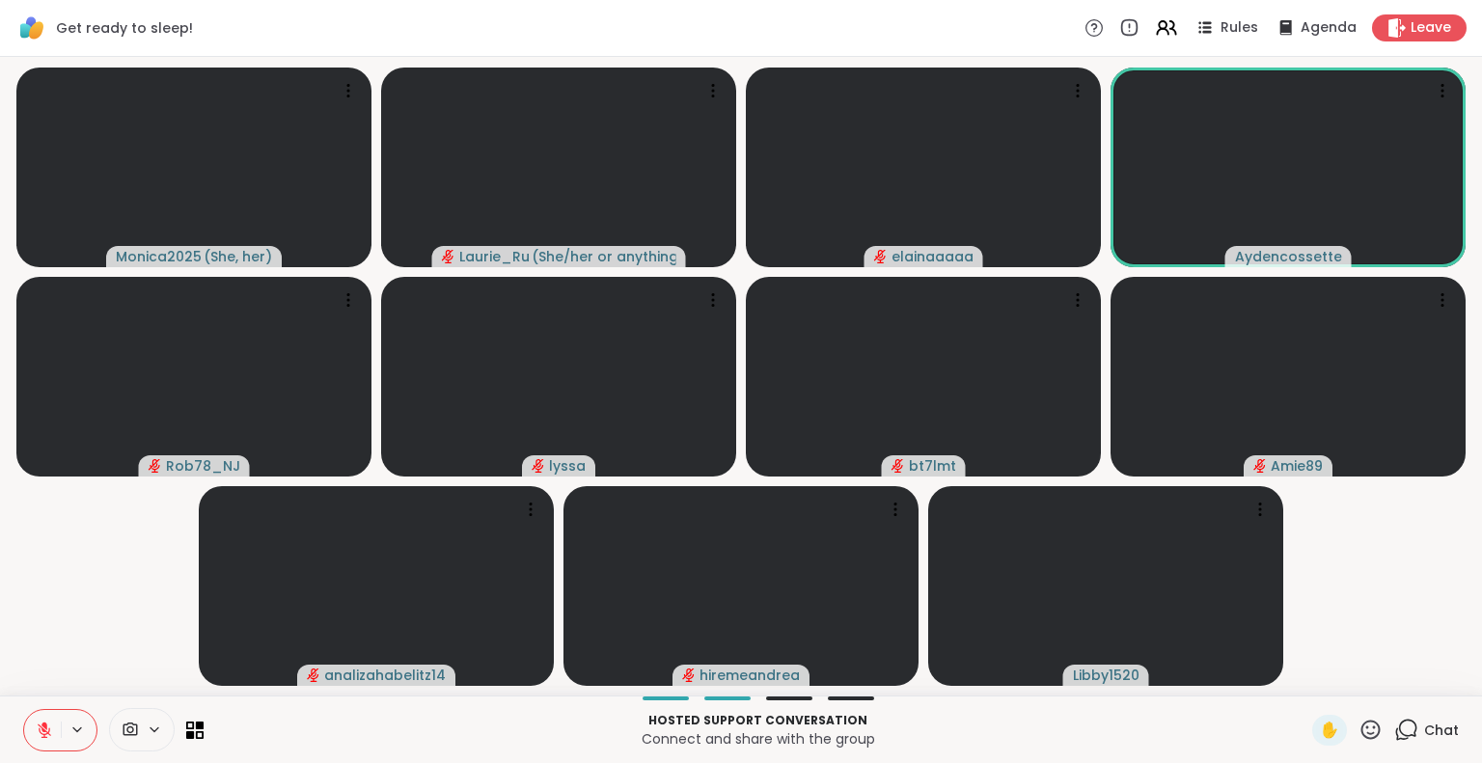
click at [1397, 741] on icon at bounding box center [1406, 730] width 24 height 24
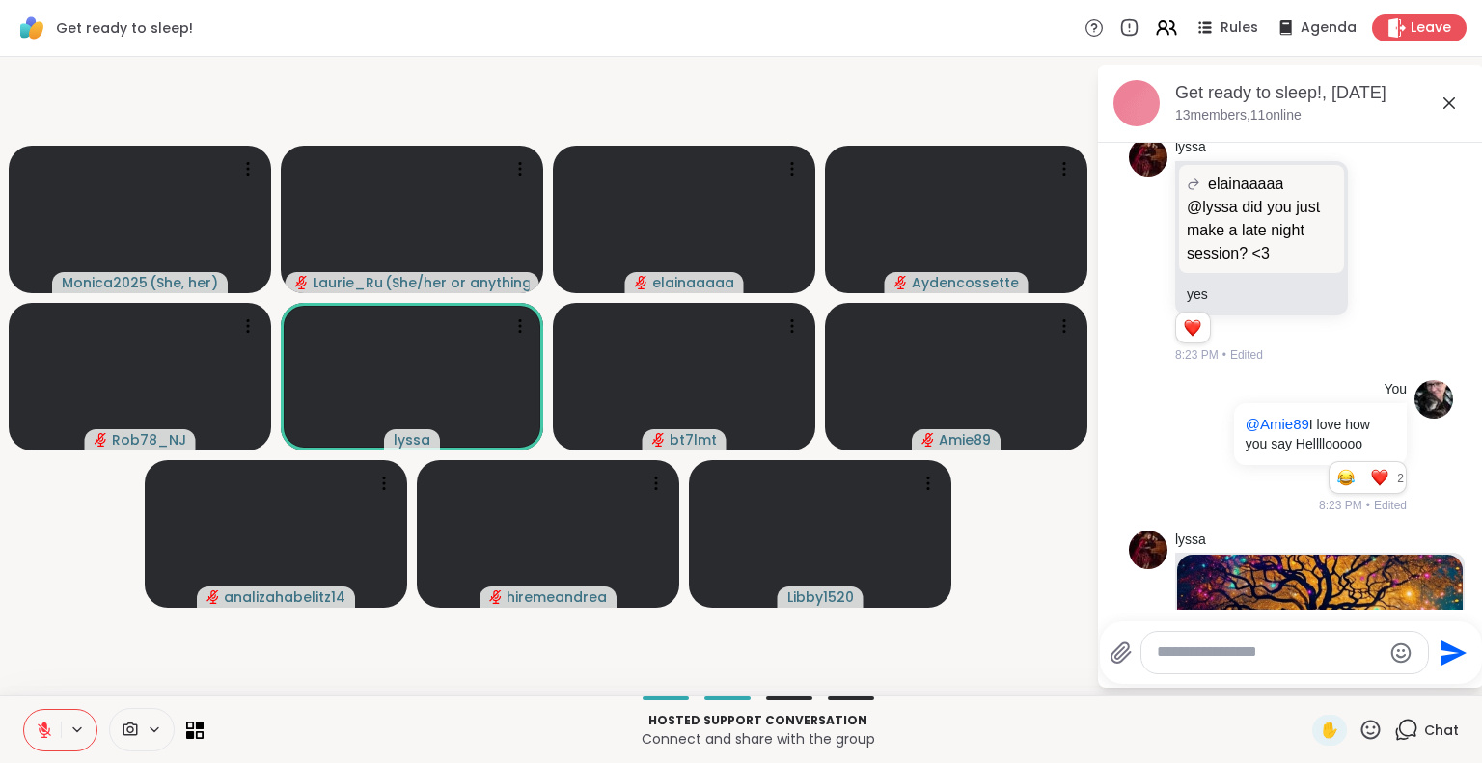
scroll to position [3701, 0]
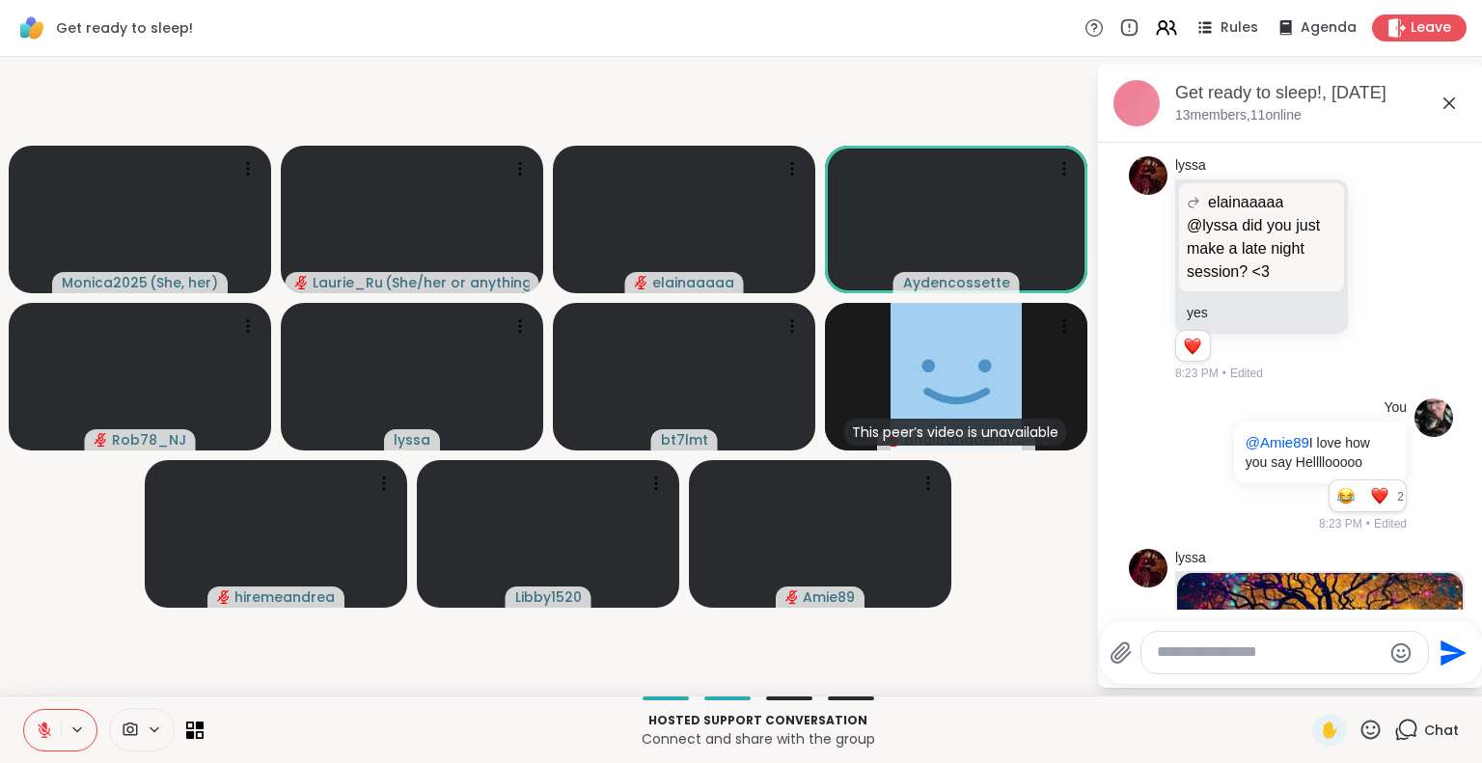
click at [42, 729] on icon at bounding box center [45, 731] width 14 height 14
click at [42, 729] on icon at bounding box center [44, 730] width 17 height 17
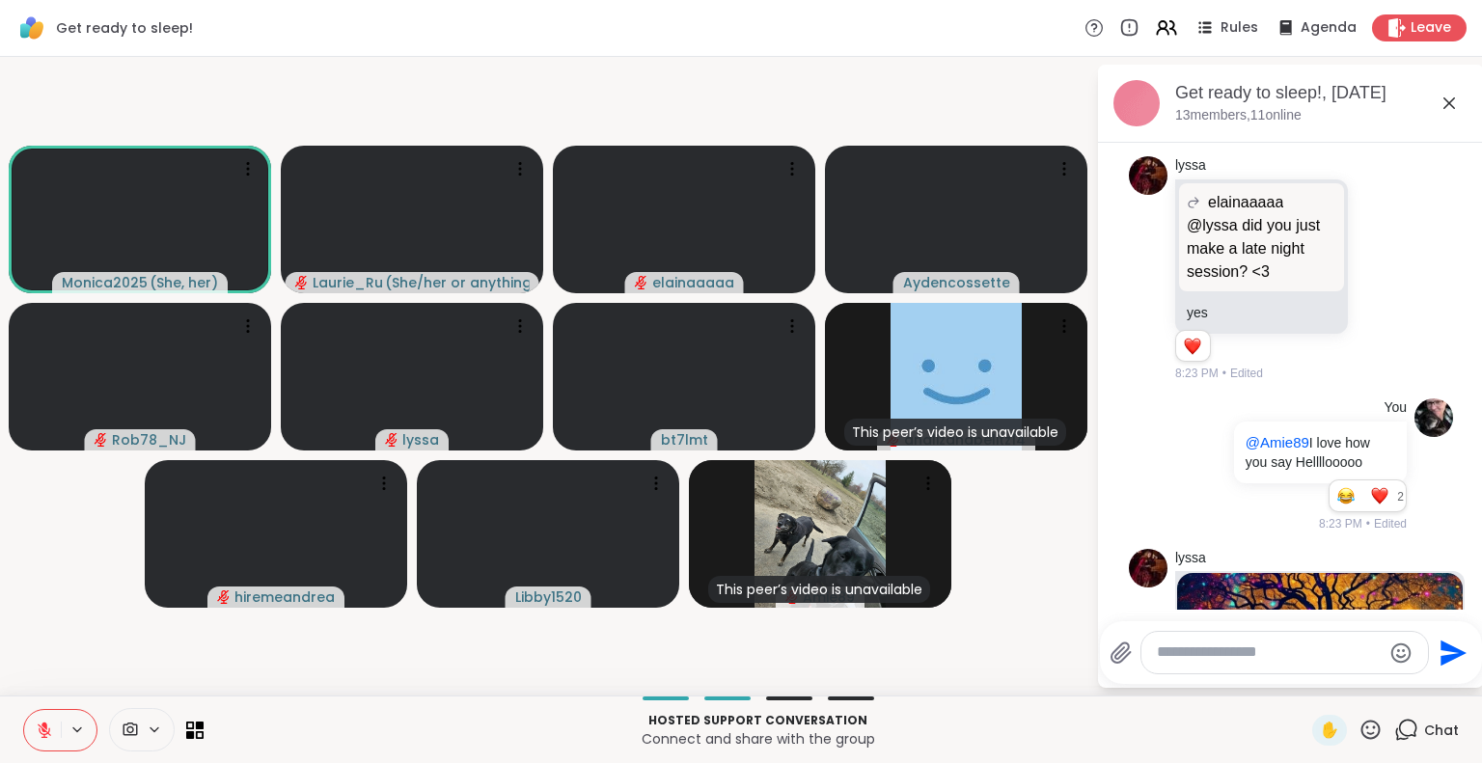
click at [42, 729] on icon at bounding box center [45, 731] width 14 height 14
click at [42, 729] on icon at bounding box center [44, 730] width 17 height 17
click at [43, 726] on icon at bounding box center [44, 726] width 6 height 8
click at [43, 726] on icon at bounding box center [44, 730] width 17 height 17
click at [43, 726] on icon at bounding box center [44, 726] width 6 height 8
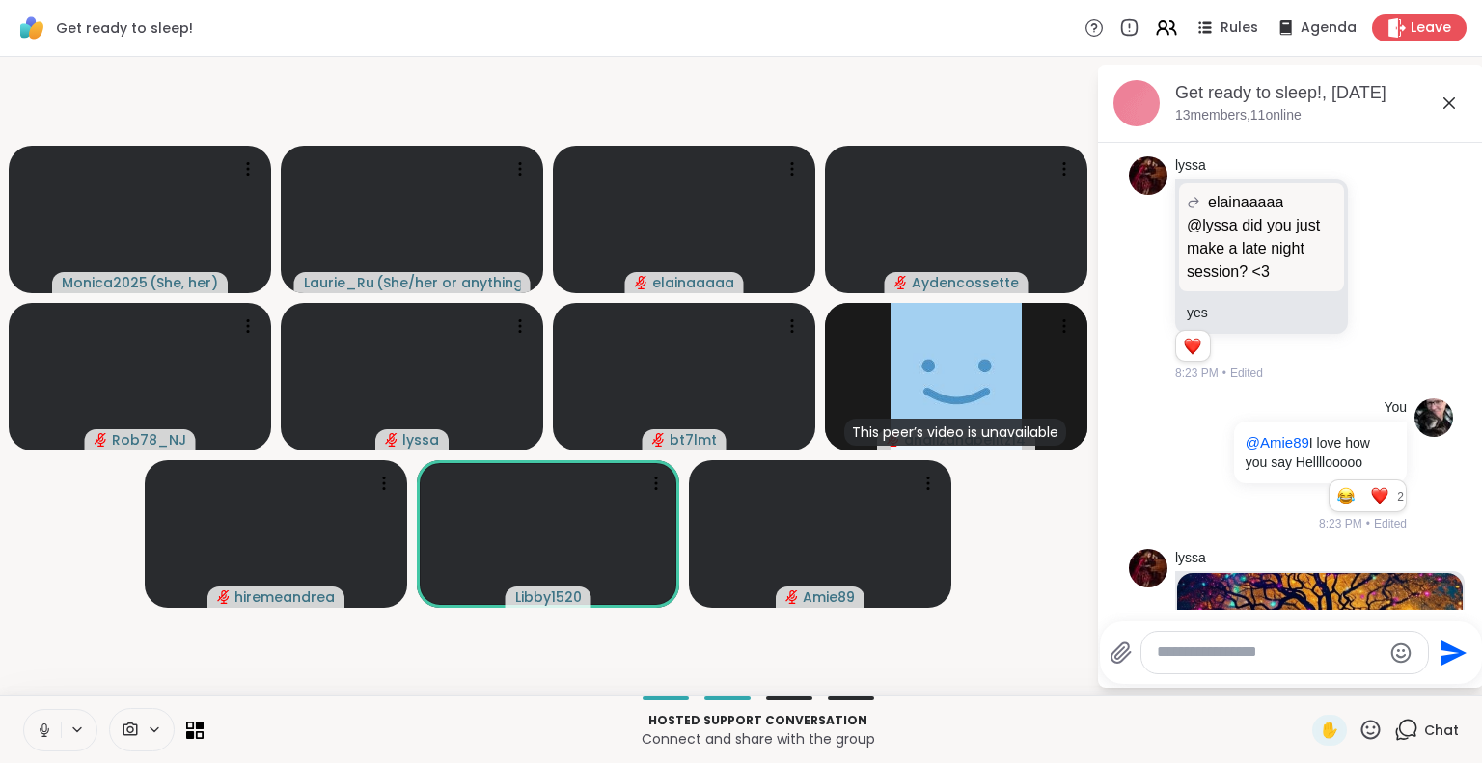
click at [40, 728] on icon at bounding box center [45, 730] width 10 height 6
click at [40, 728] on icon at bounding box center [44, 730] width 17 height 17
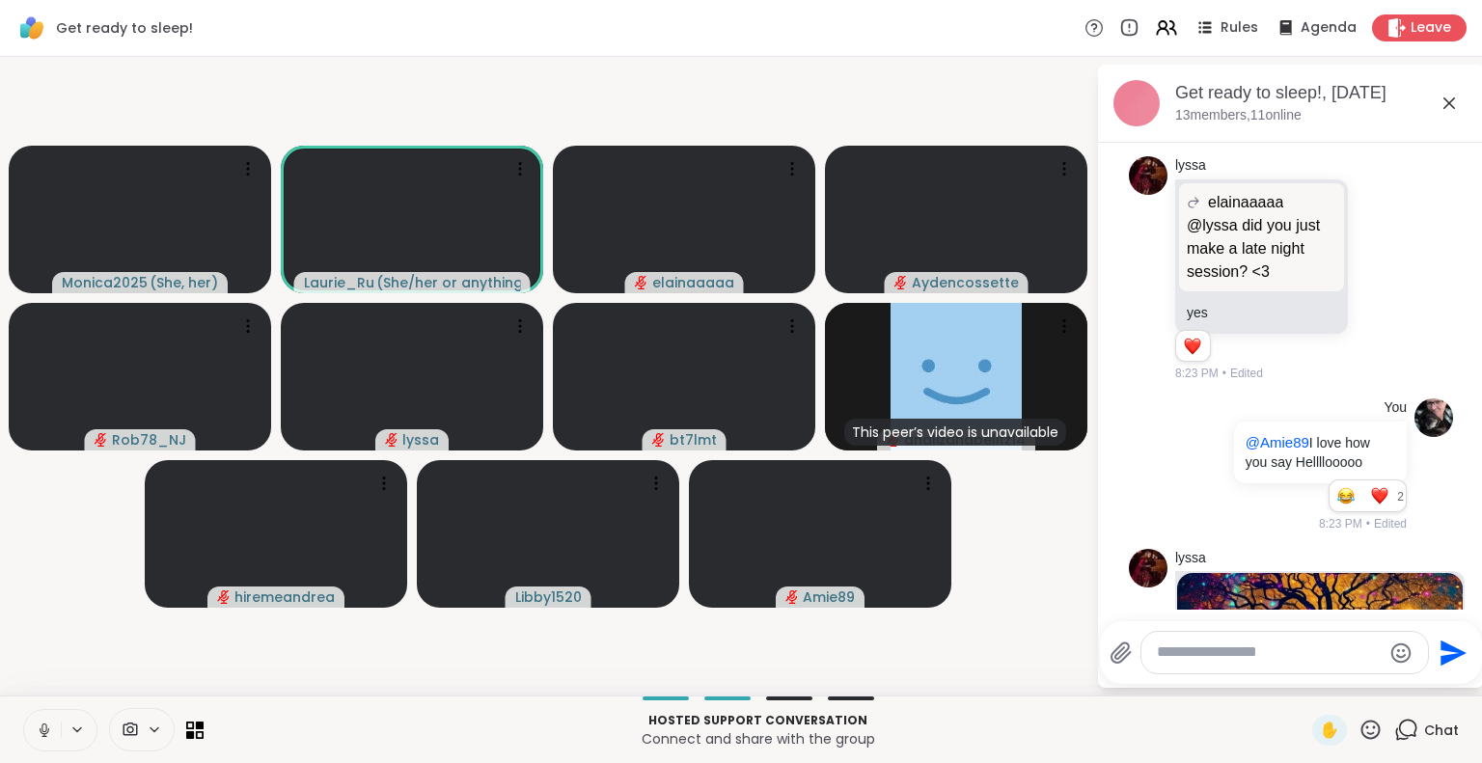
click at [40, 728] on icon at bounding box center [45, 730] width 10 height 6
drag, startPoint x: 500, startPoint y: 669, endPoint x: 425, endPoint y: 678, distance: 75.9
click at [425, 678] on video-player-container "Monica2025 ( She, her ) Laurie_Ru ( She/her or anything else ) elainaaaaa Ayden…" at bounding box center [548, 376] width 1073 height 623
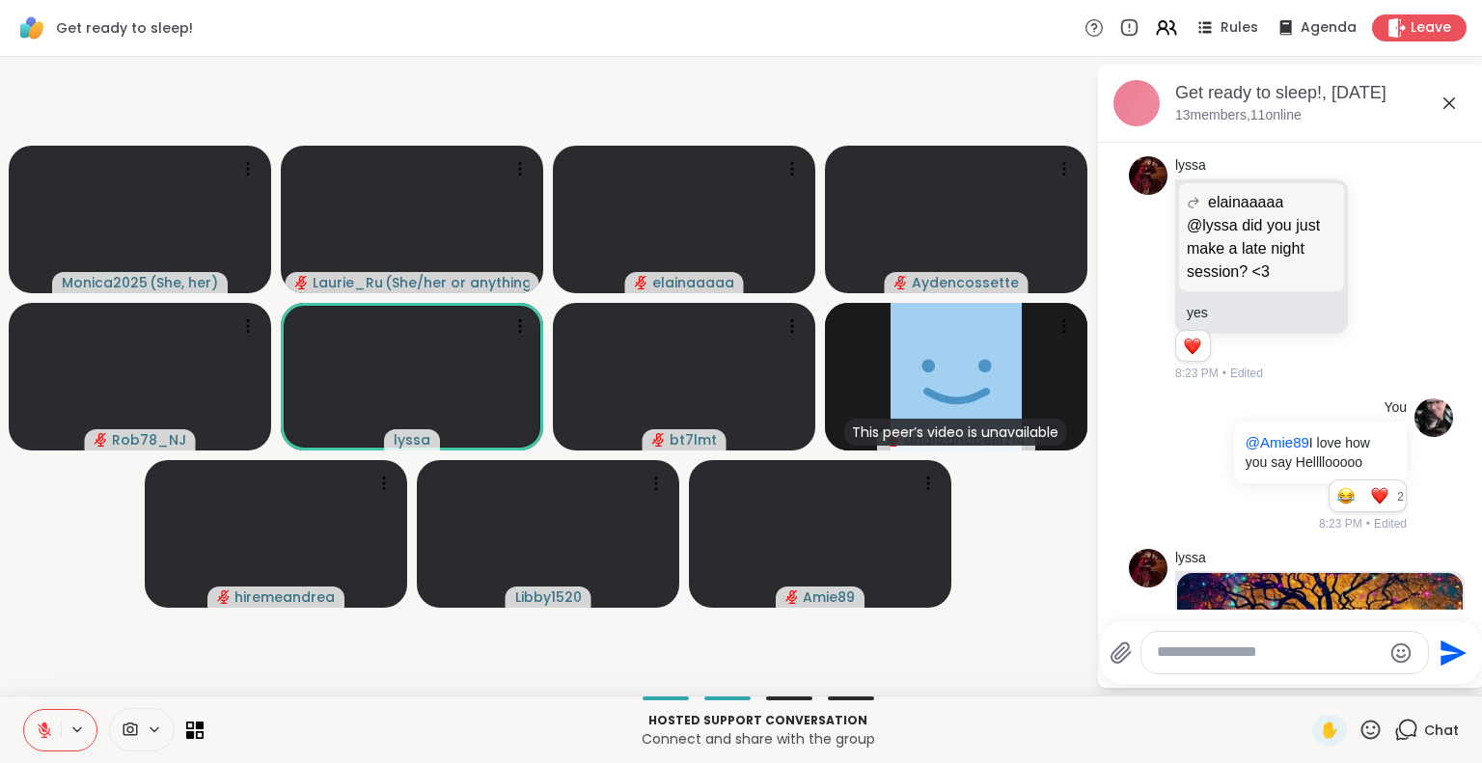
click at [366, 654] on video-player-container "Monica2025 ( She, her ) Laurie_Ru ( She/her or anything else ) elainaaaaa Ayden…" at bounding box center [548, 376] width 1073 height 623
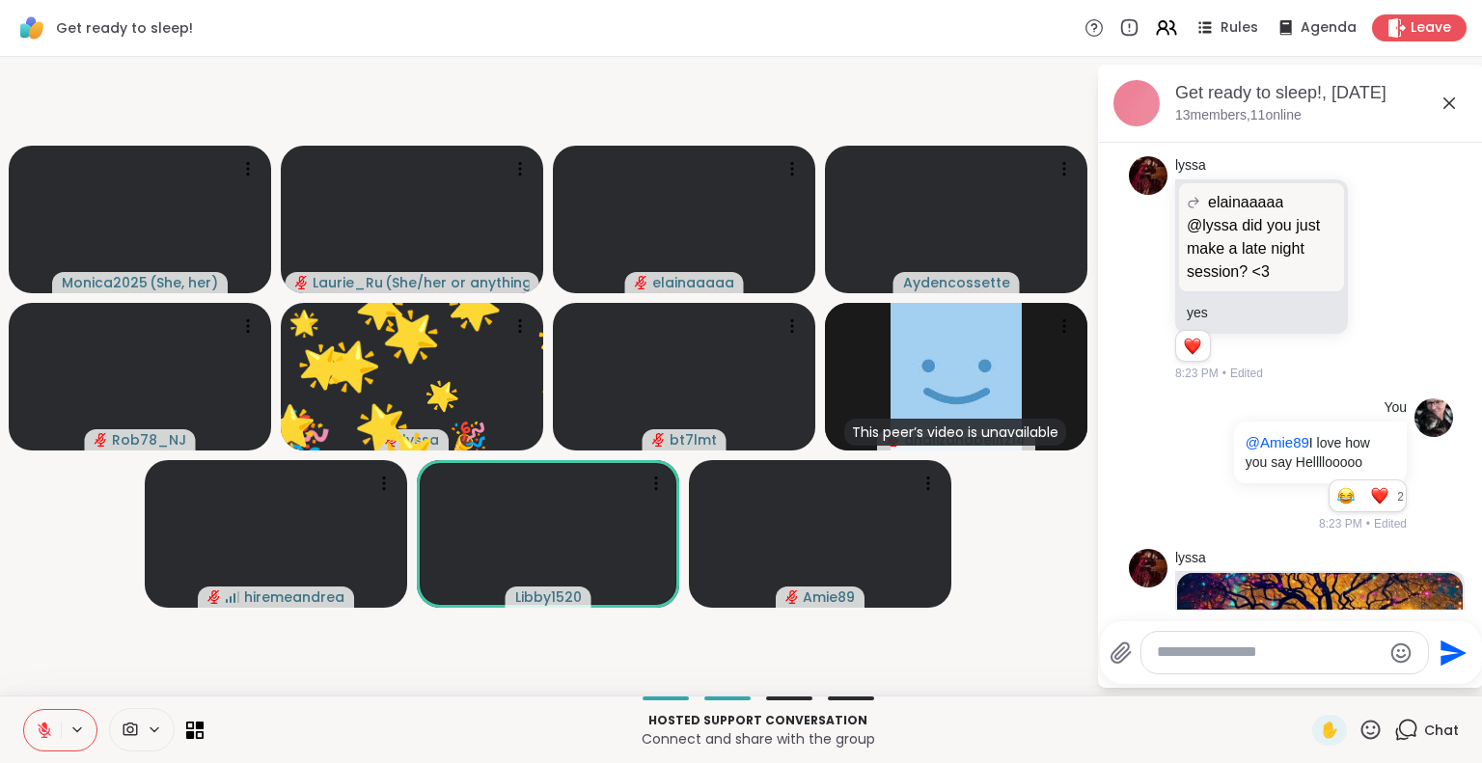
click at [47, 730] on icon at bounding box center [44, 730] width 17 height 17
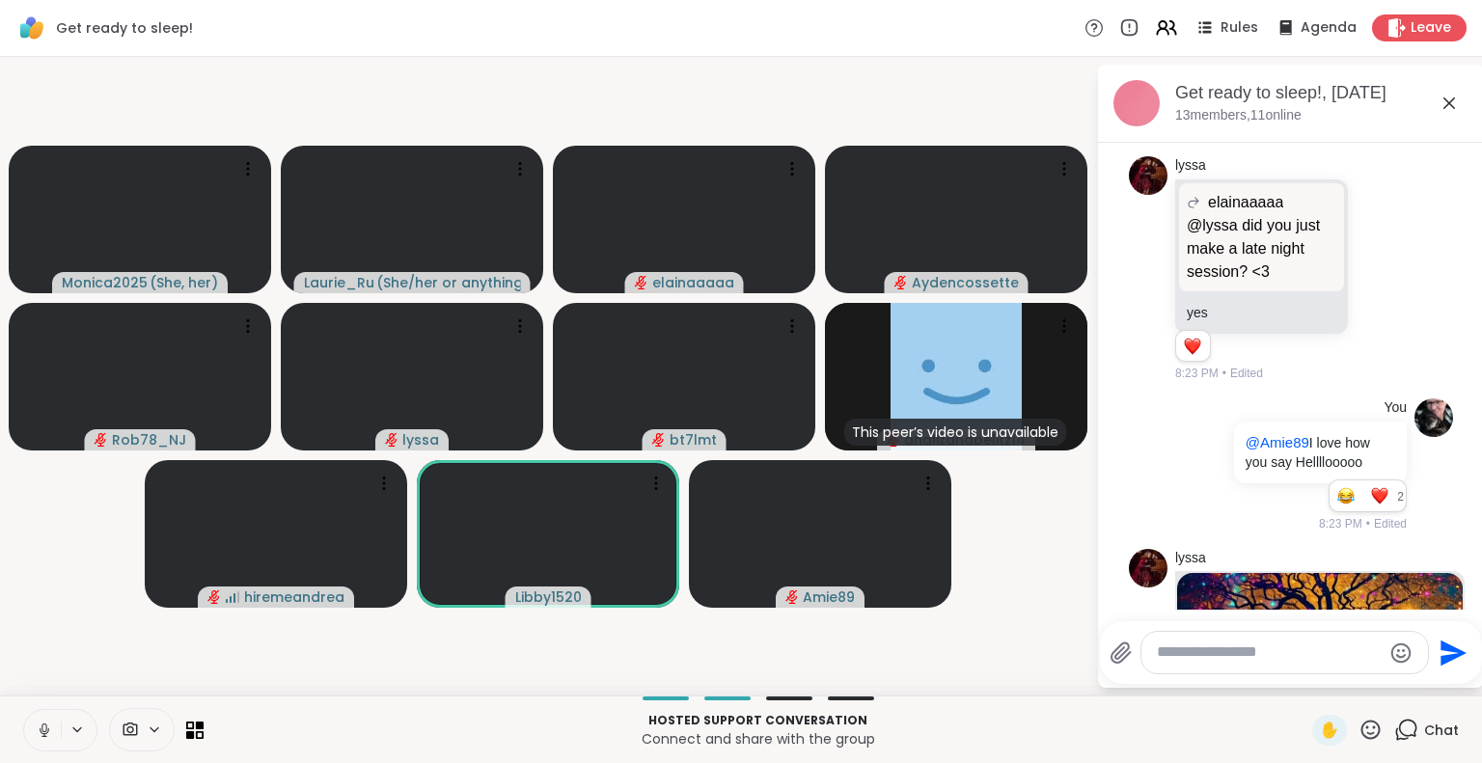
click at [47, 730] on icon at bounding box center [45, 730] width 10 height 6
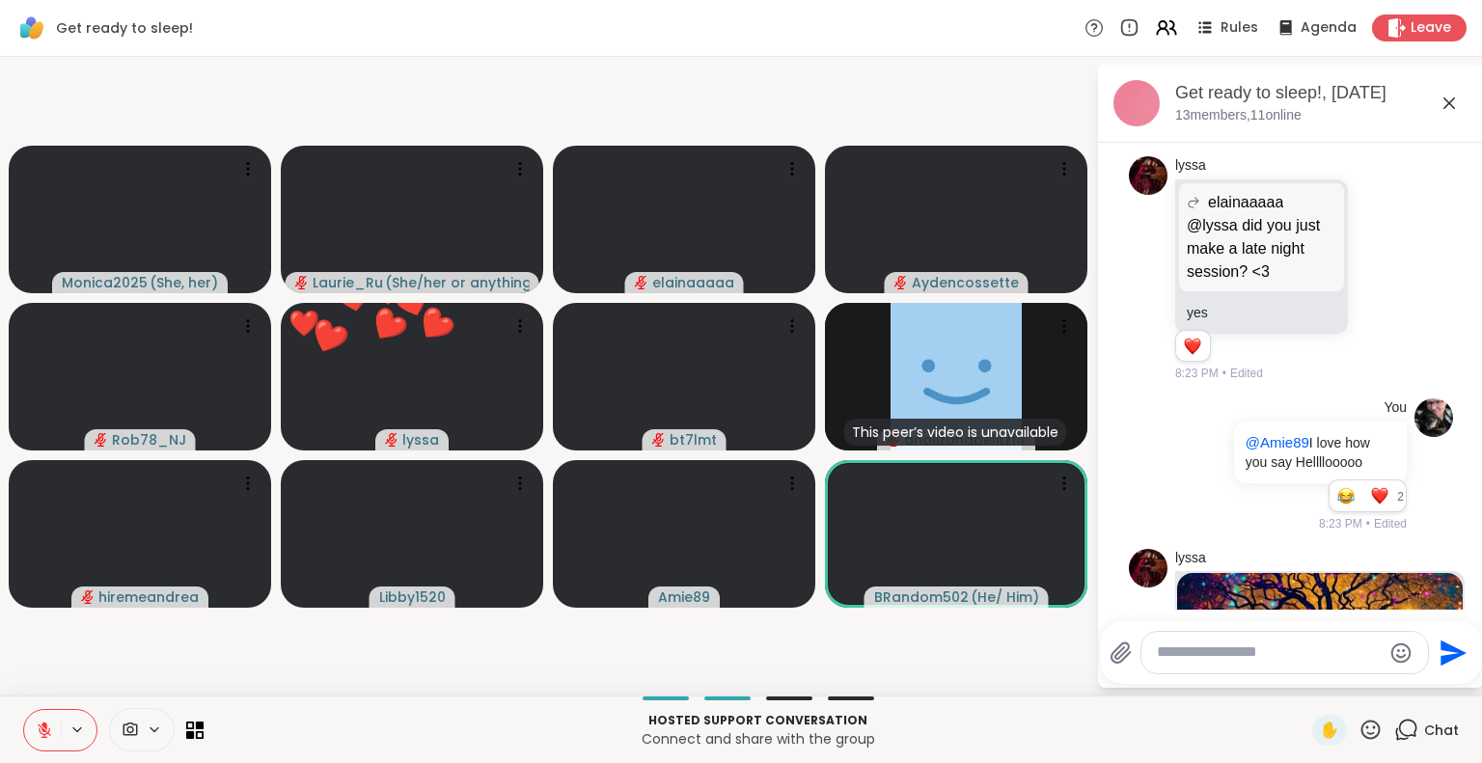
click at [1258, 651] on textarea "Type your message" at bounding box center [1269, 653] width 225 height 20
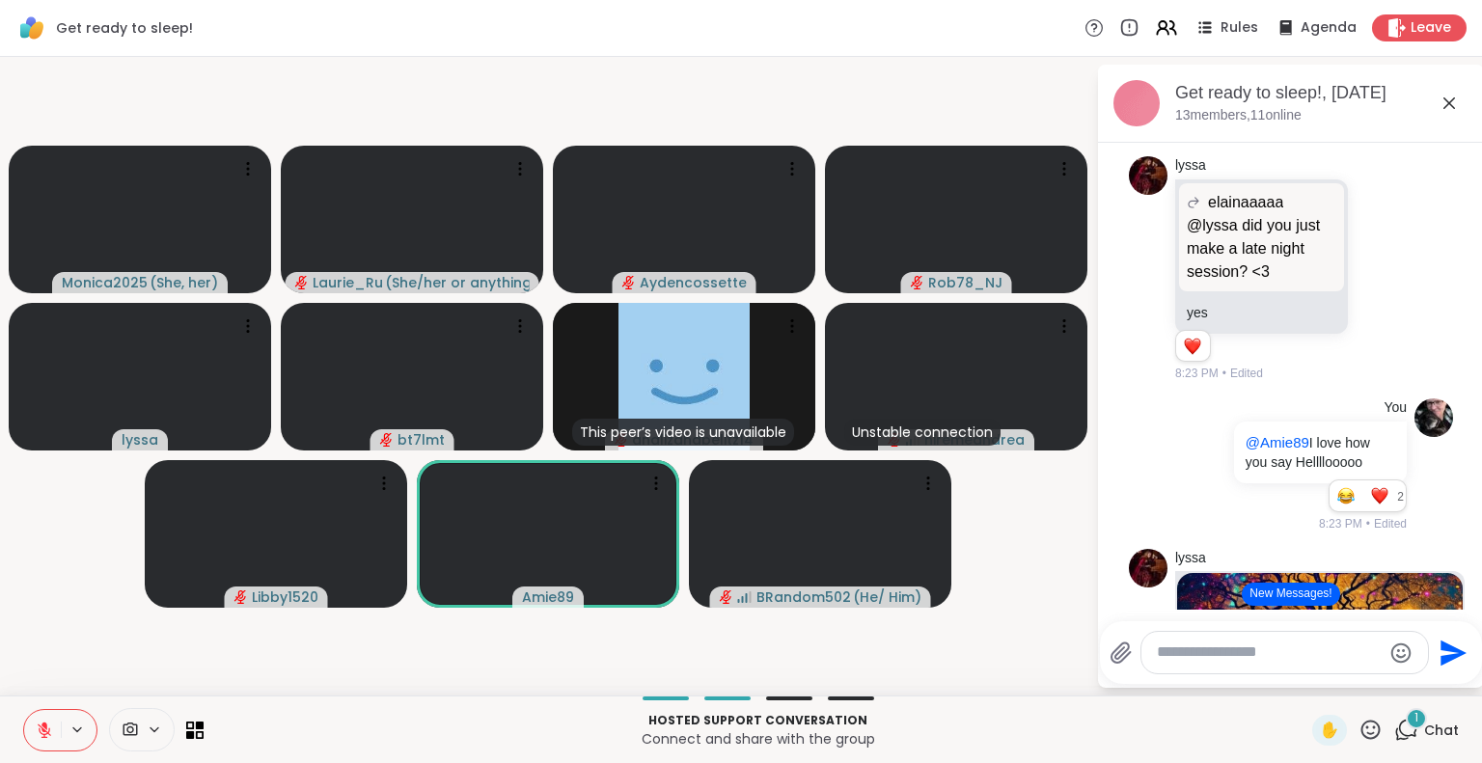
click at [1027, 558] on video-player-container "Monica2025 ( She, her ) Laurie_Ru ( She/her or anything else ) Aydencossette Ro…" at bounding box center [548, 376] width 1073 height 623
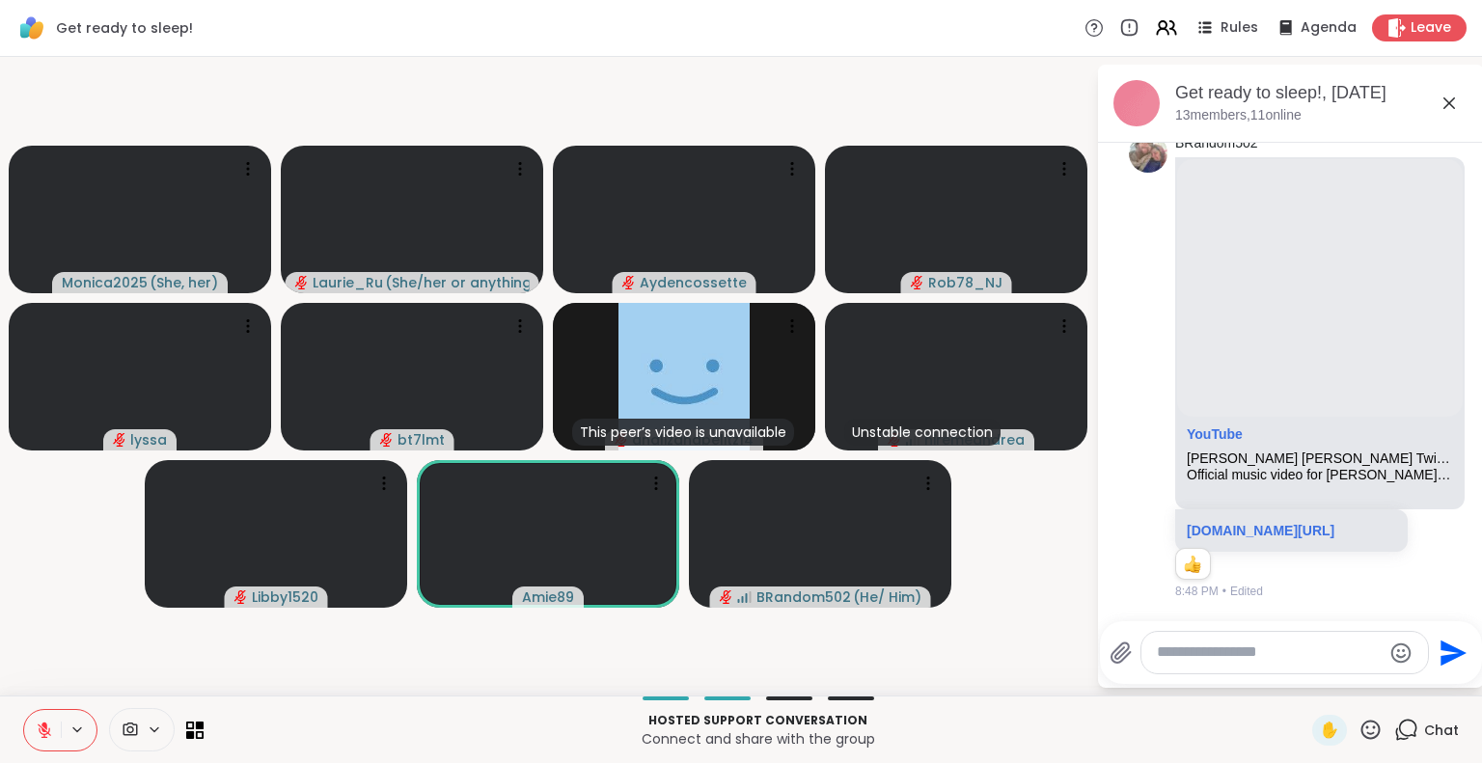
scroll to position [5959, 0]
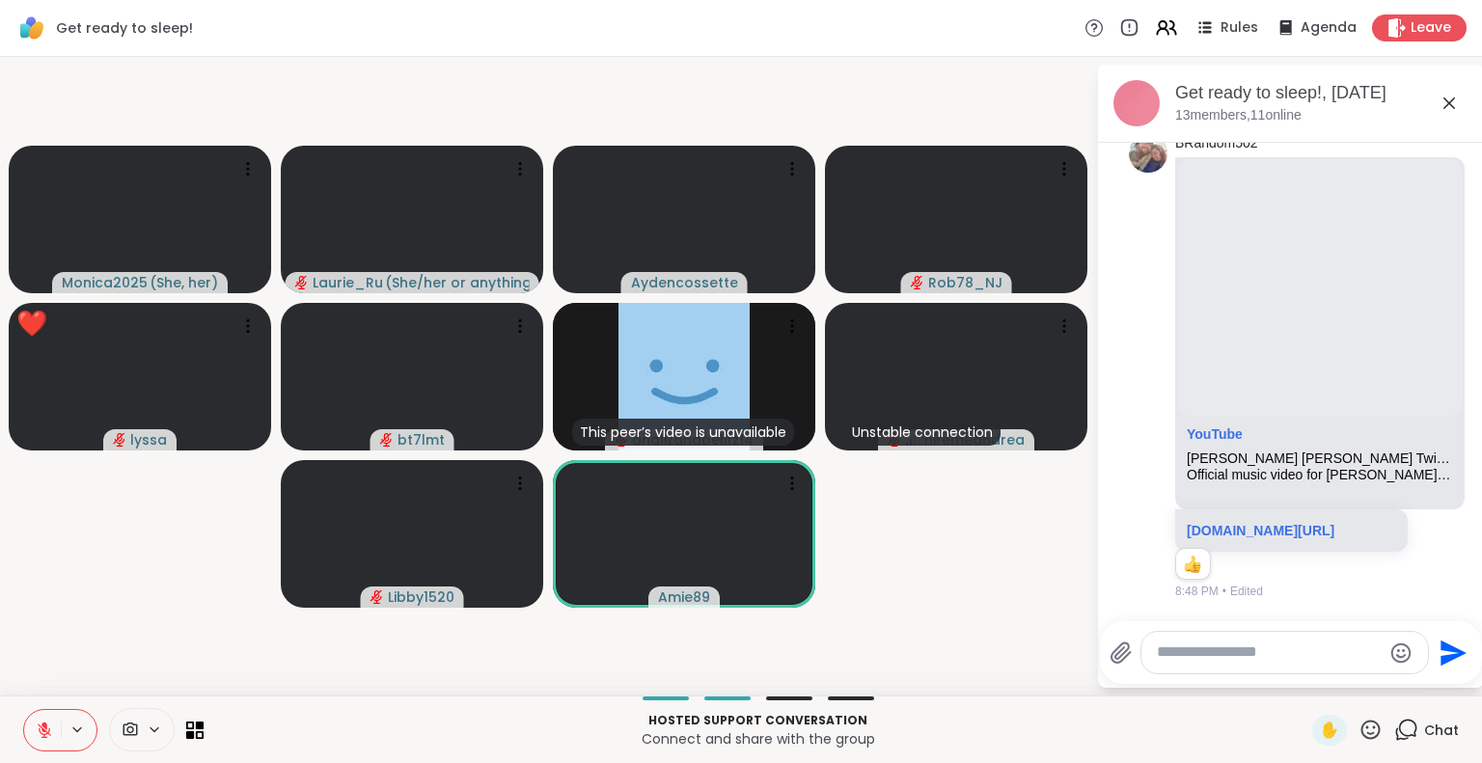
click at [1399, 658] on icon "Emoji picker" at bounding box center [1401, 653] width 20 height 20
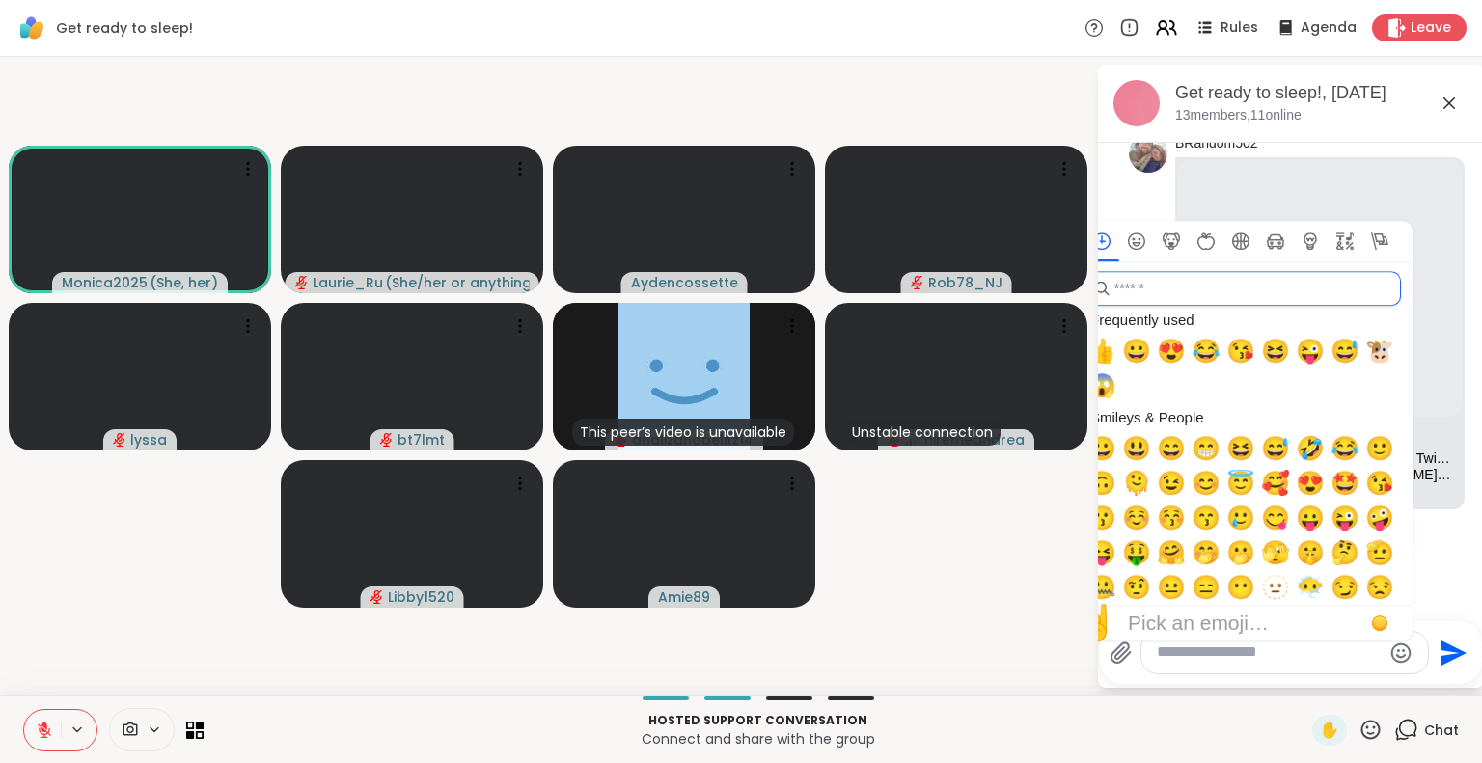
click at [1240, 292] on input "search" at bounding box center [1242, 288] width 316 height 35
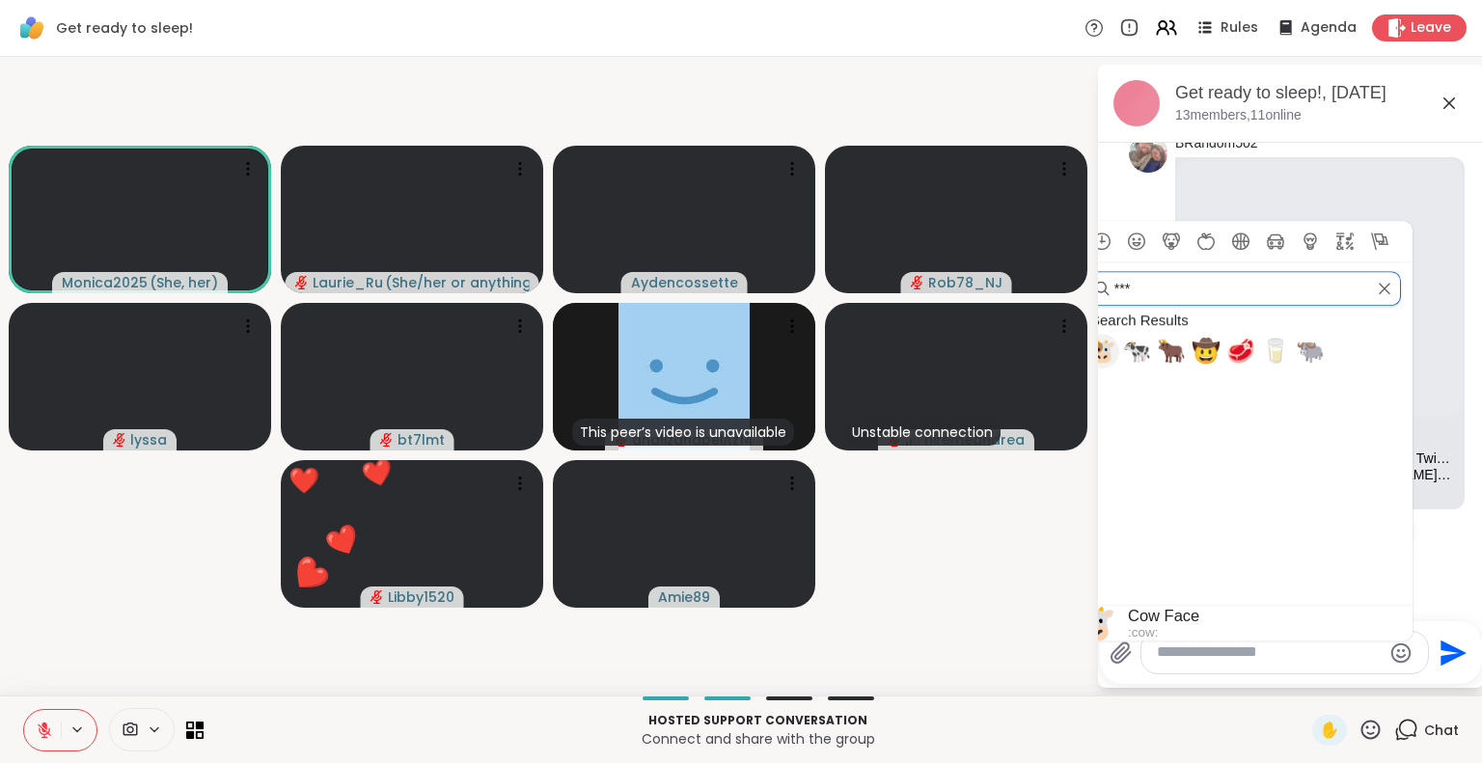
type input "***"
click at [1110, 351] on span "🐮" at bounding box center [1101, 351] width 29 height 27
type textarea "**"
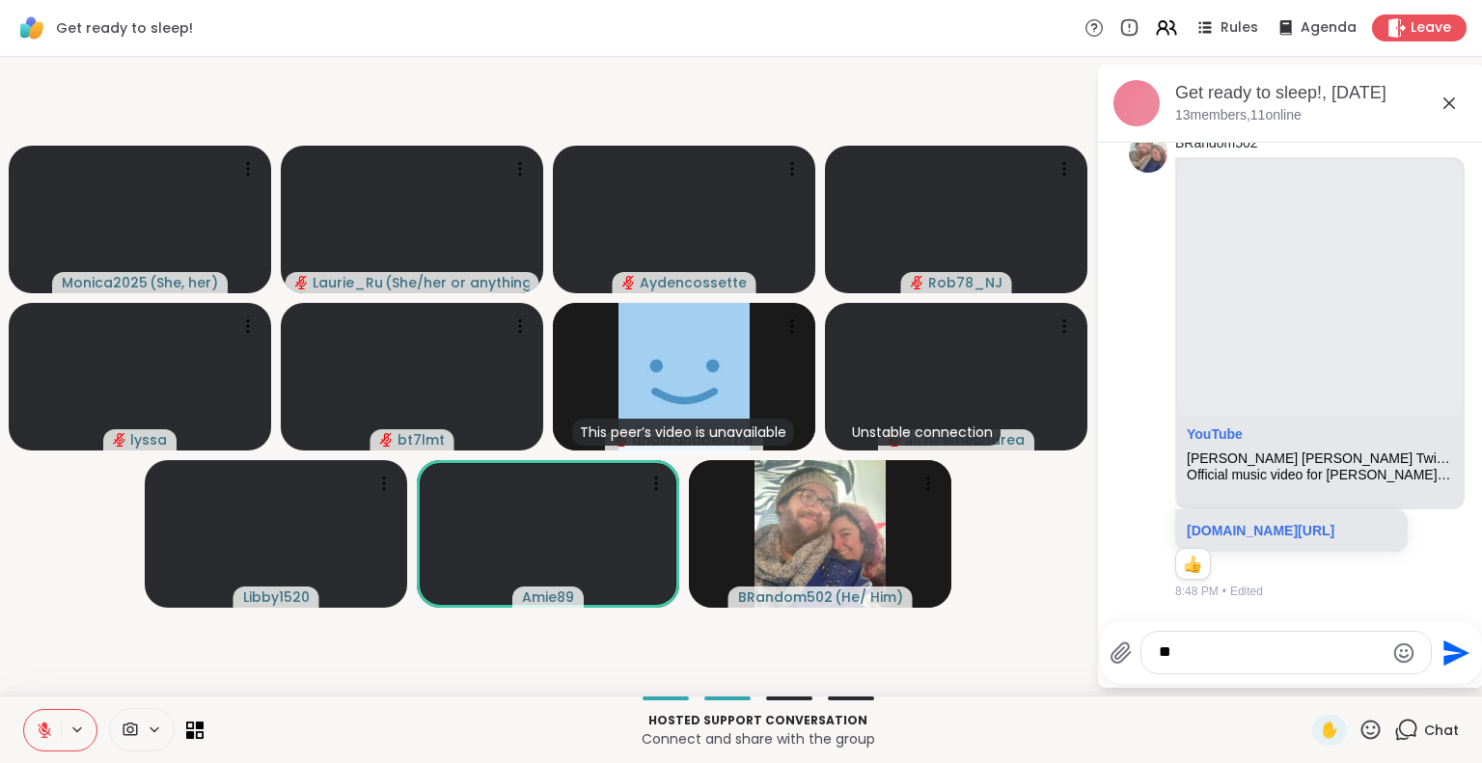
click at [1447, 655] on icon "Send" at bounding box center [1454, 653] width 31 height 31
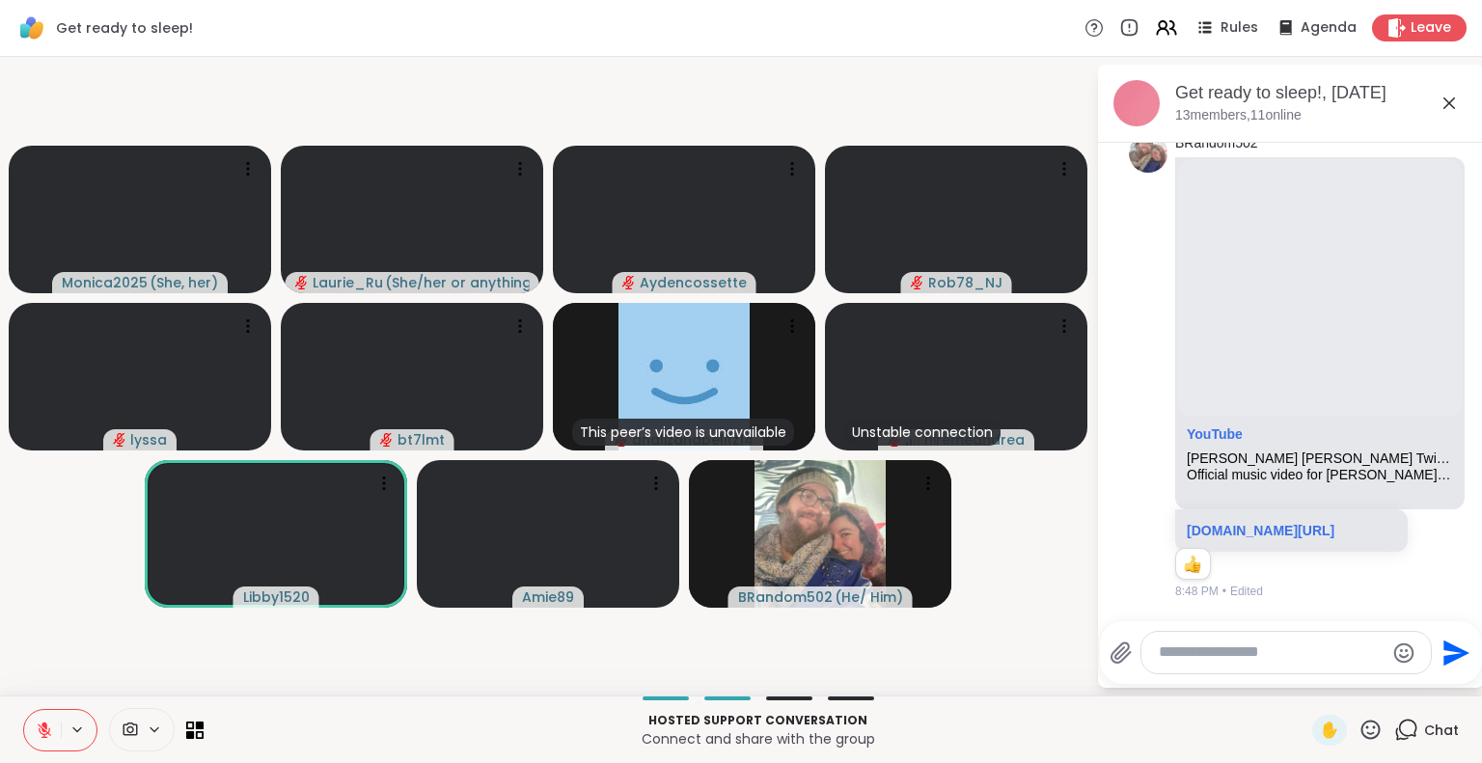
scroll to position [6062, 0]
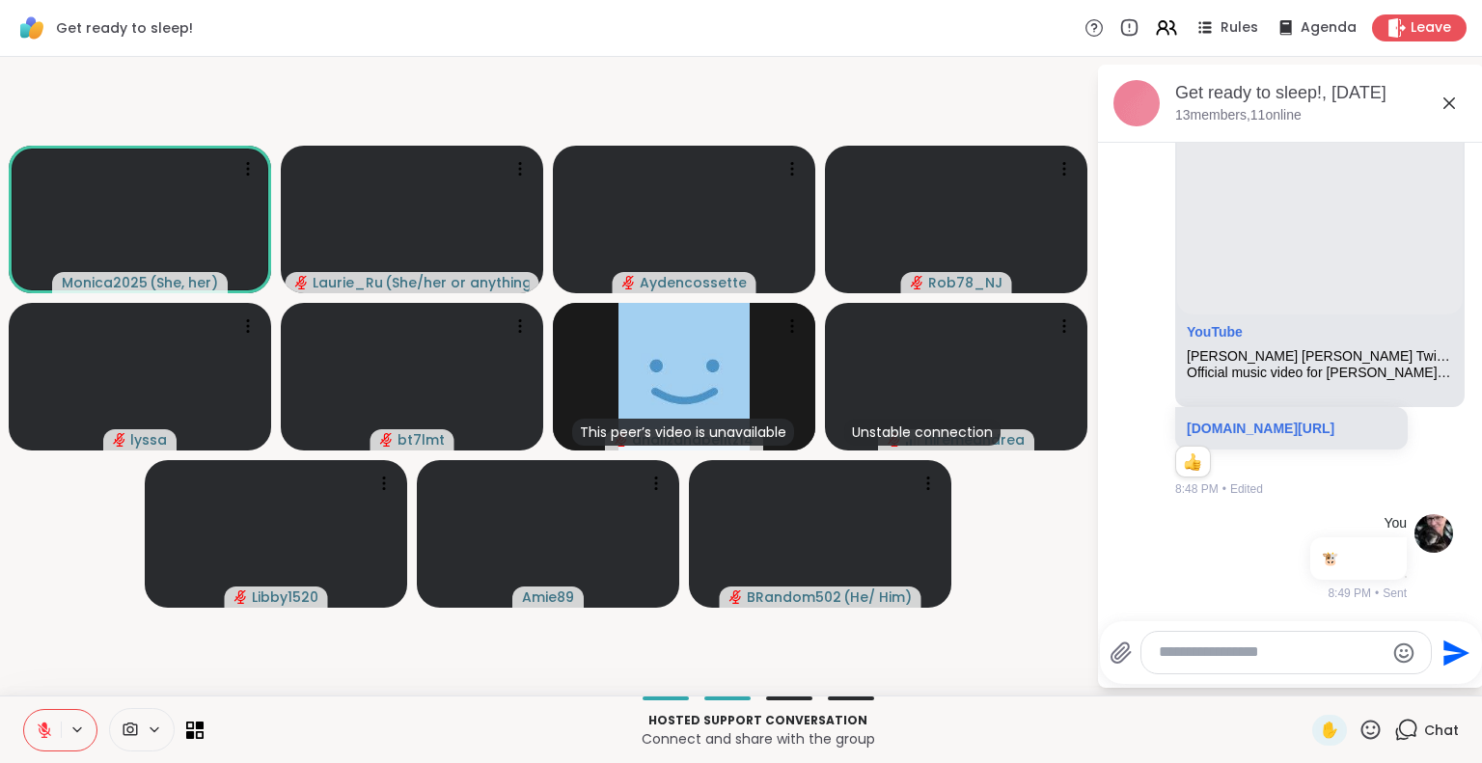
click at [1455, 97] on icon at bounding box center [1449, 103] width 23 height 23
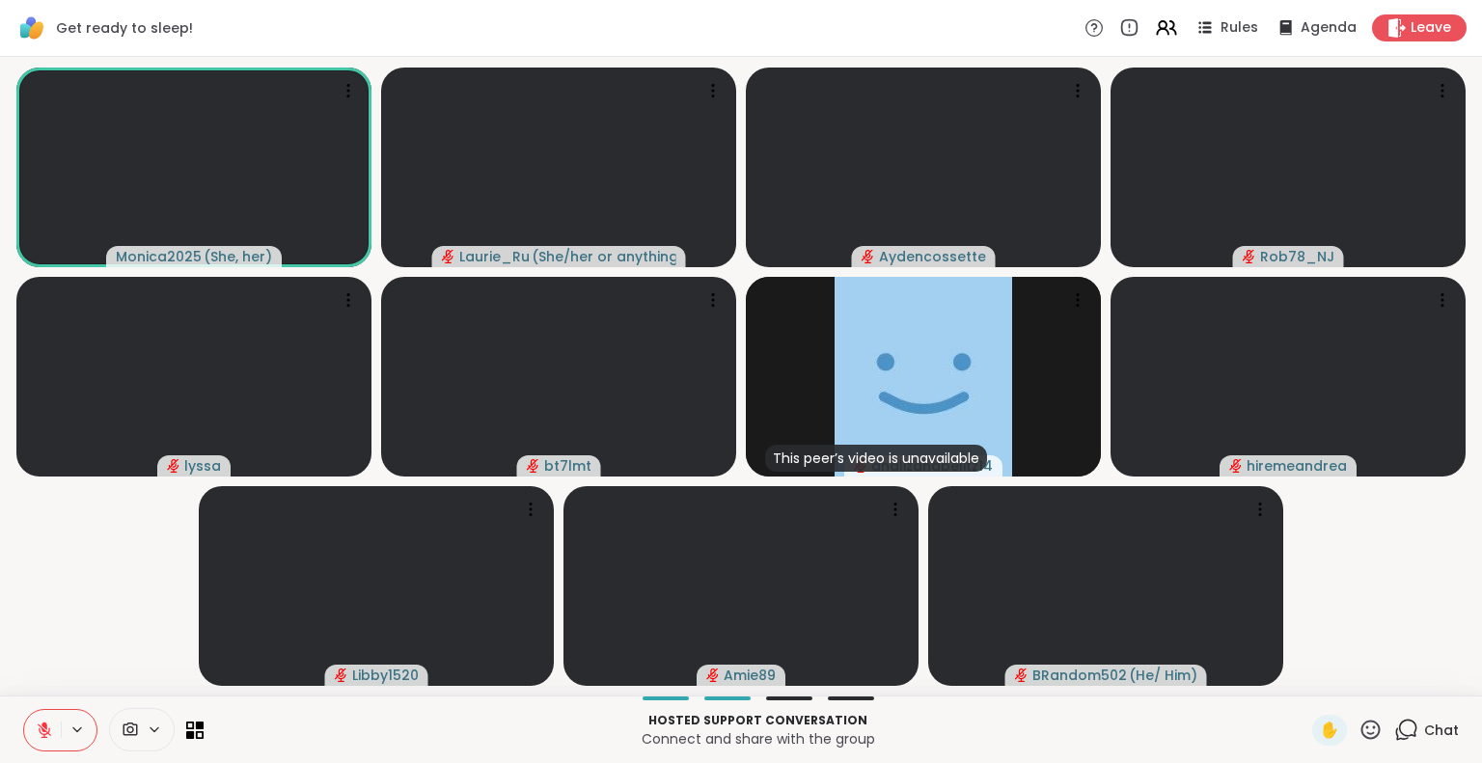
click at [41, 738] on icon at bounding box center [44, 730] width 17 height 17
click at [44, 731] on icon at bounding box center [43, 728] width 5 height 9
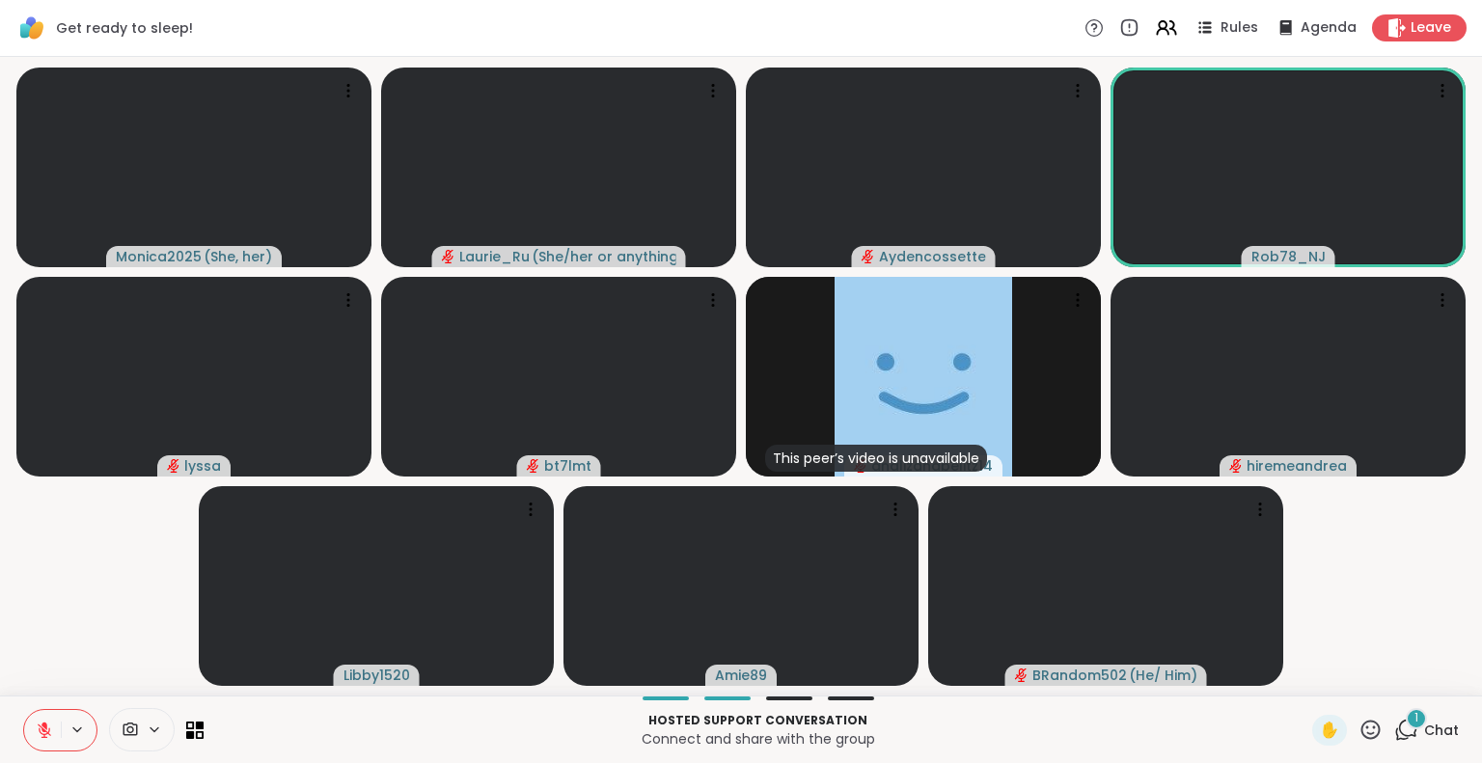
click at [1394, 726] on icon at bounding box center [1406, 730] width 24 height 24
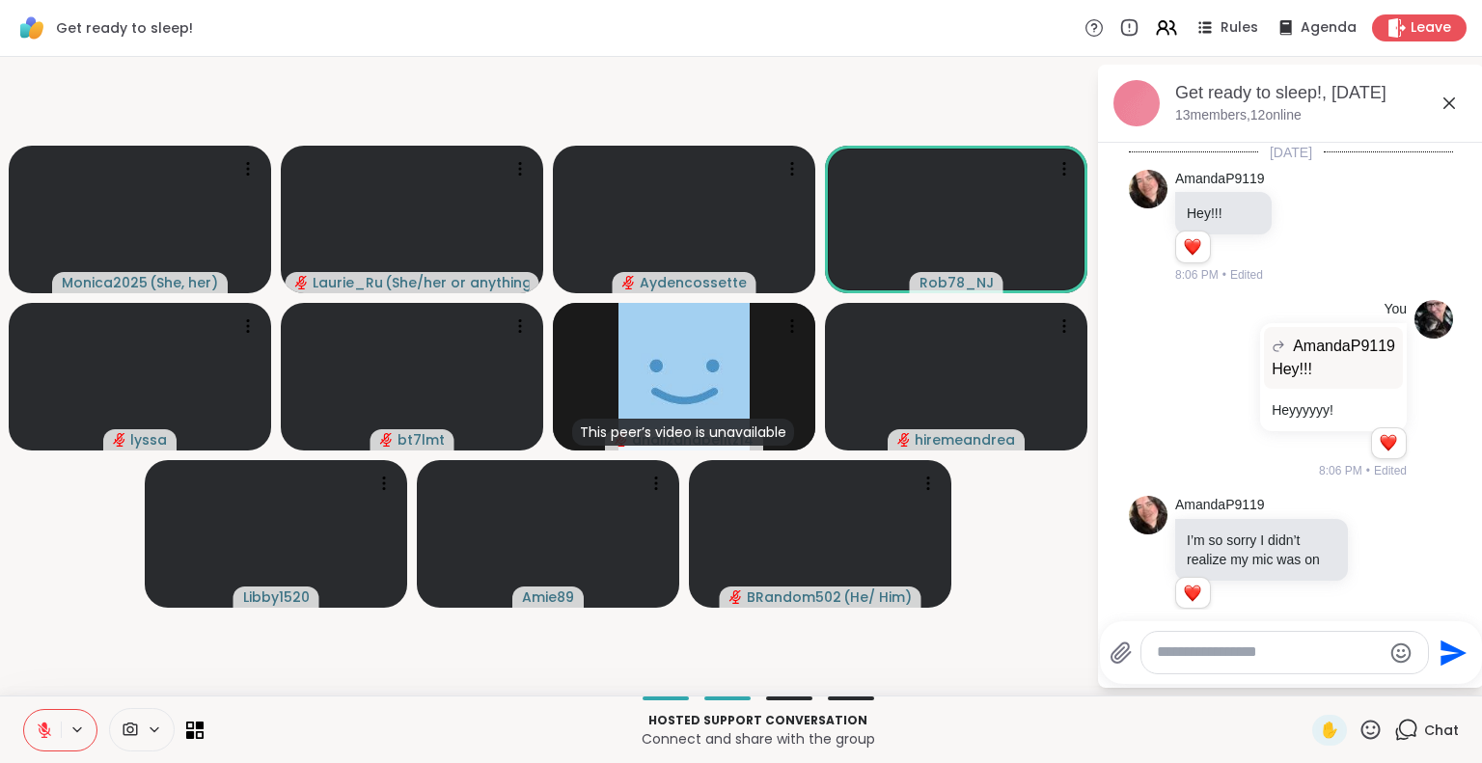
scroll to position [6257, 0]
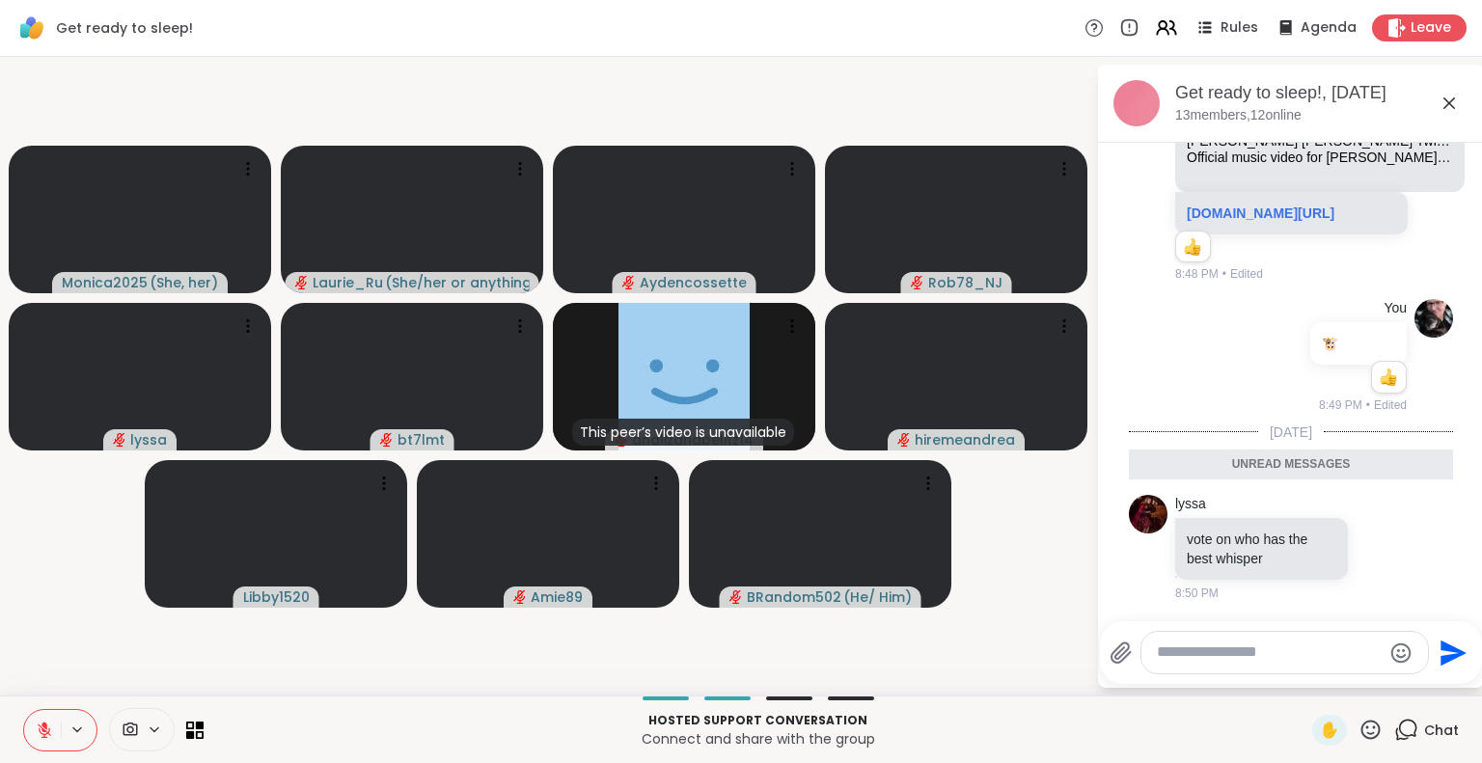
click at [1256, 651] on textarea "Type your message" at bounding box center [1269, 653] width 225 height 20
type textarea "**********"
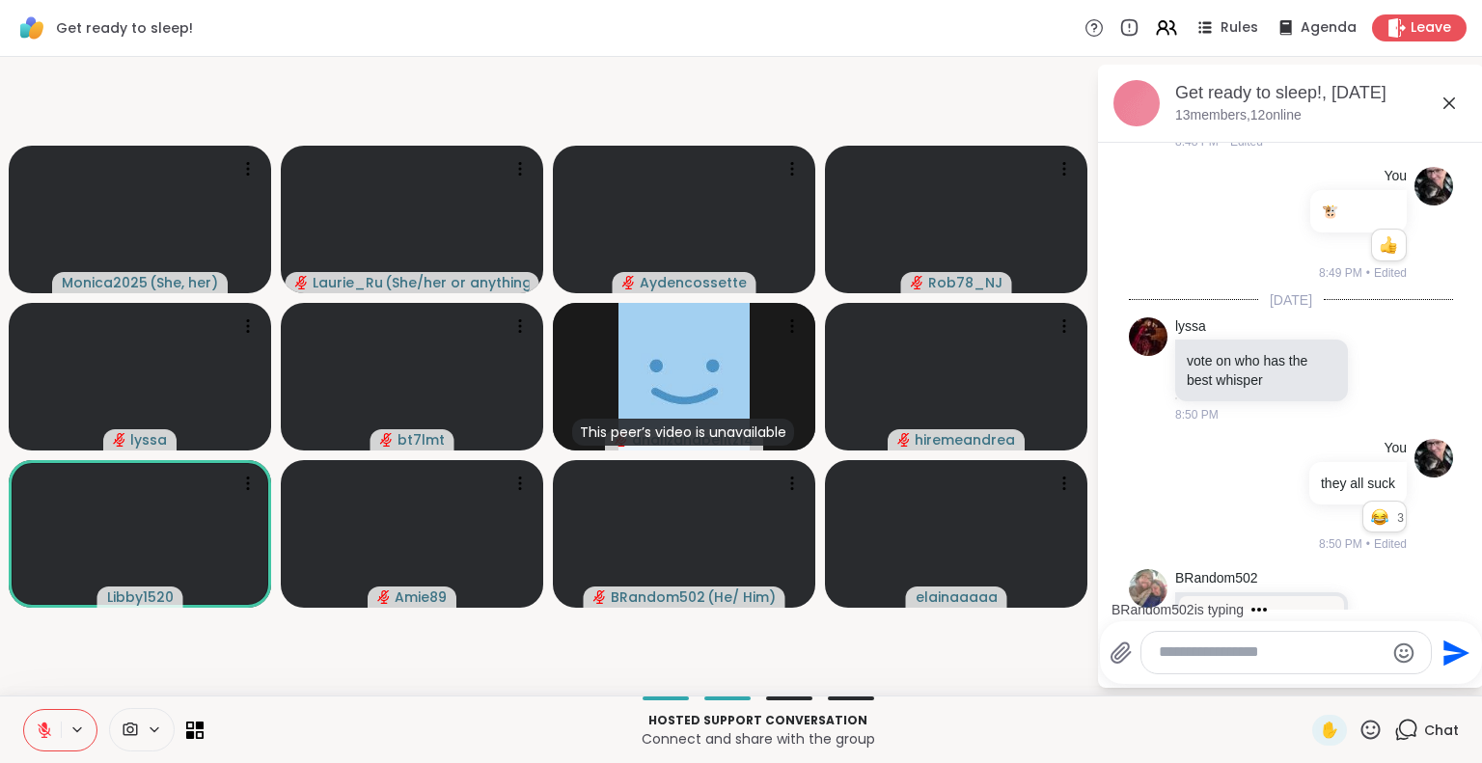
scroll to position [6184, 0]
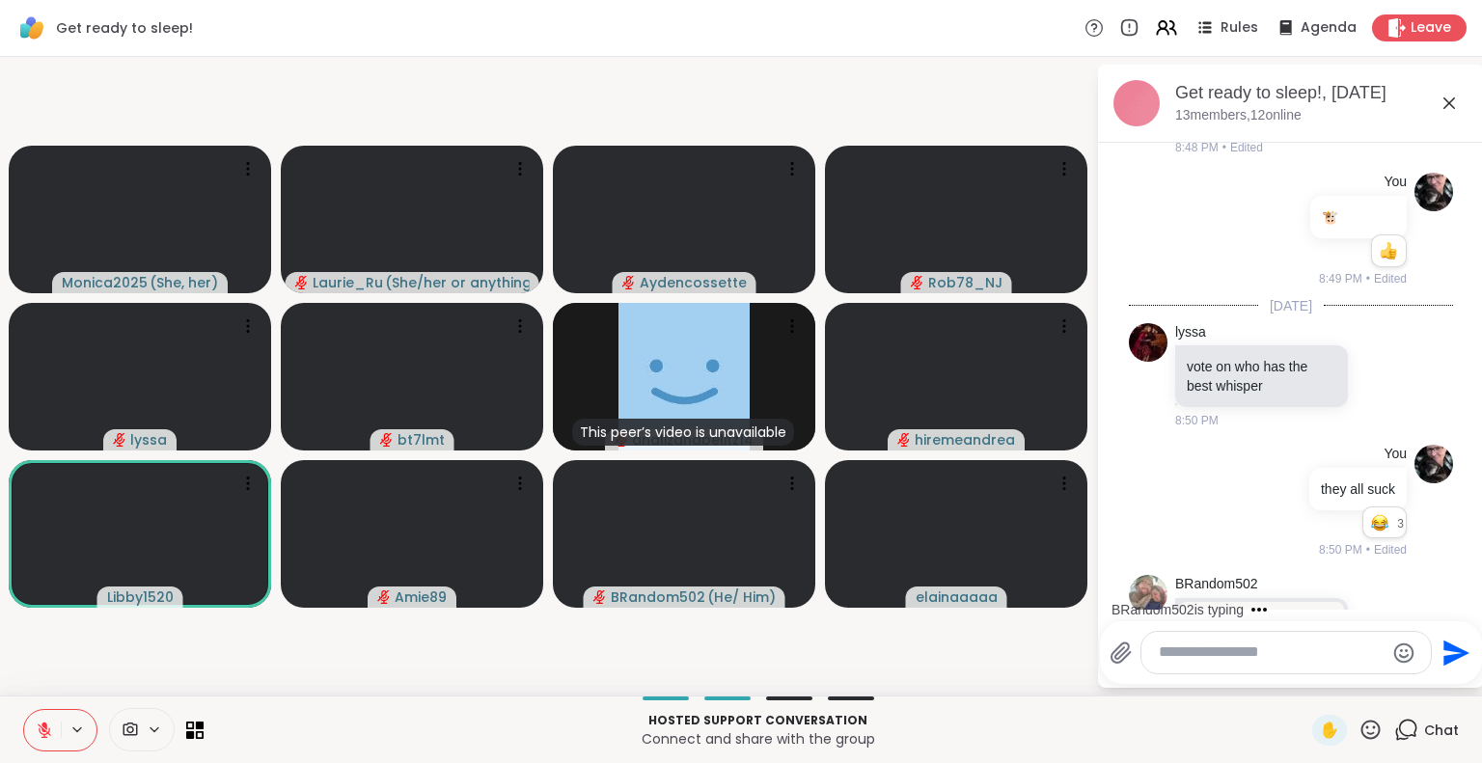
click at [1264, 95] on link "youtu.be/HAnXIIv5He8?si=1o-h6oLNFD1ee-K3" at bounding box center [1261, 86] width 148 height 15
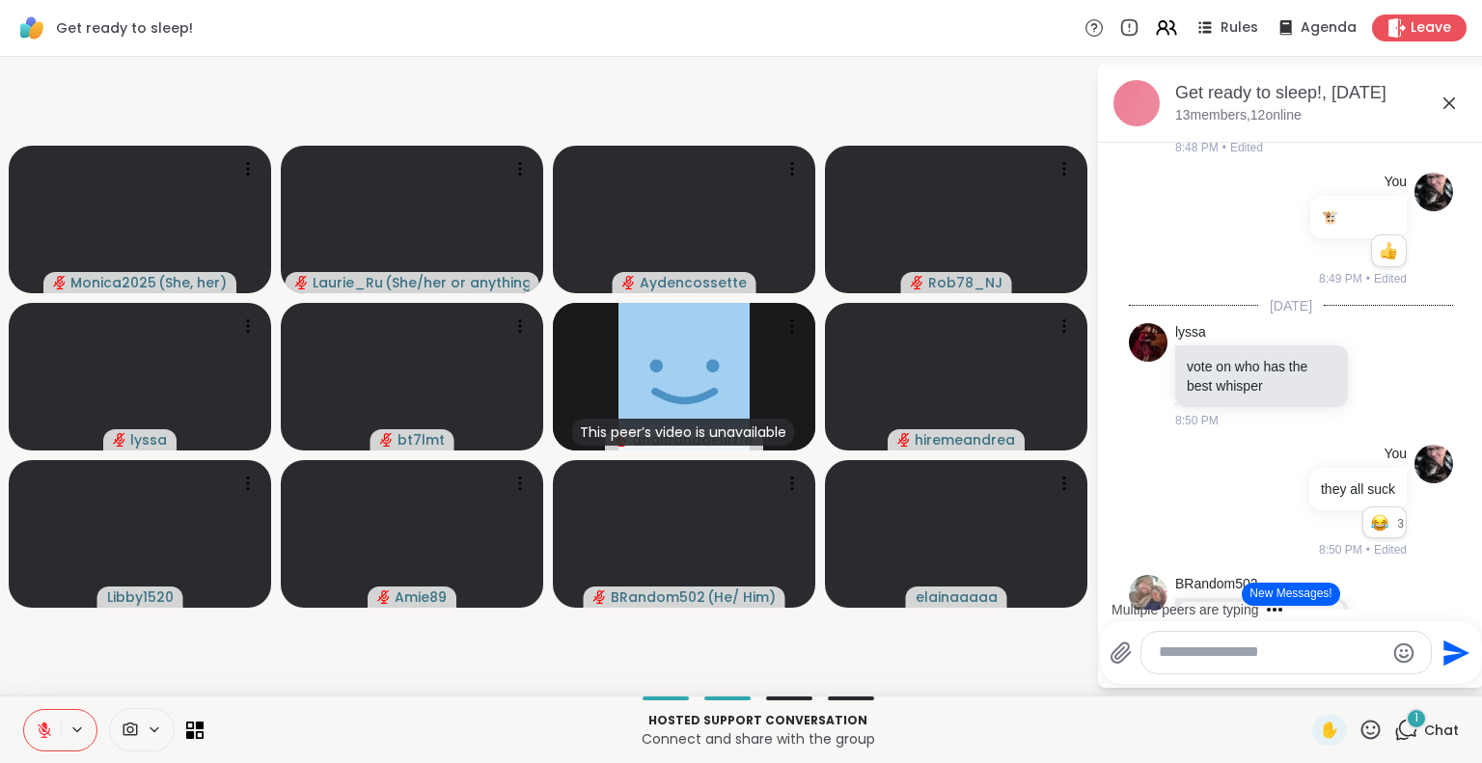
click at [1464, 597] on div "Multiple peers are typing" at bounding box center [1295, 609] width 378 height 31
click at [1464, 597] on div "lyssa is typing" at bounding box center [1295, 609] width 378 height 31
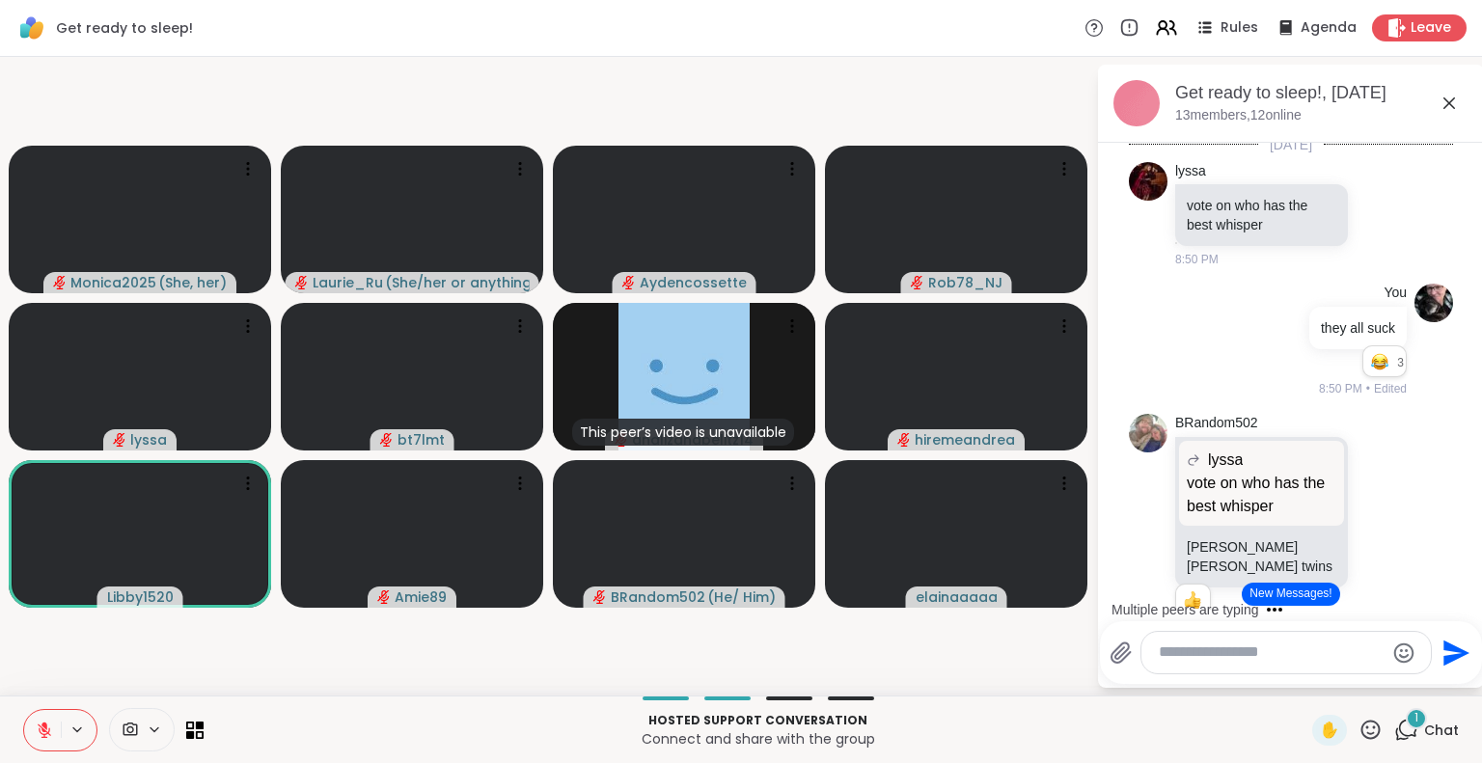
scroll to position [6430, 0]
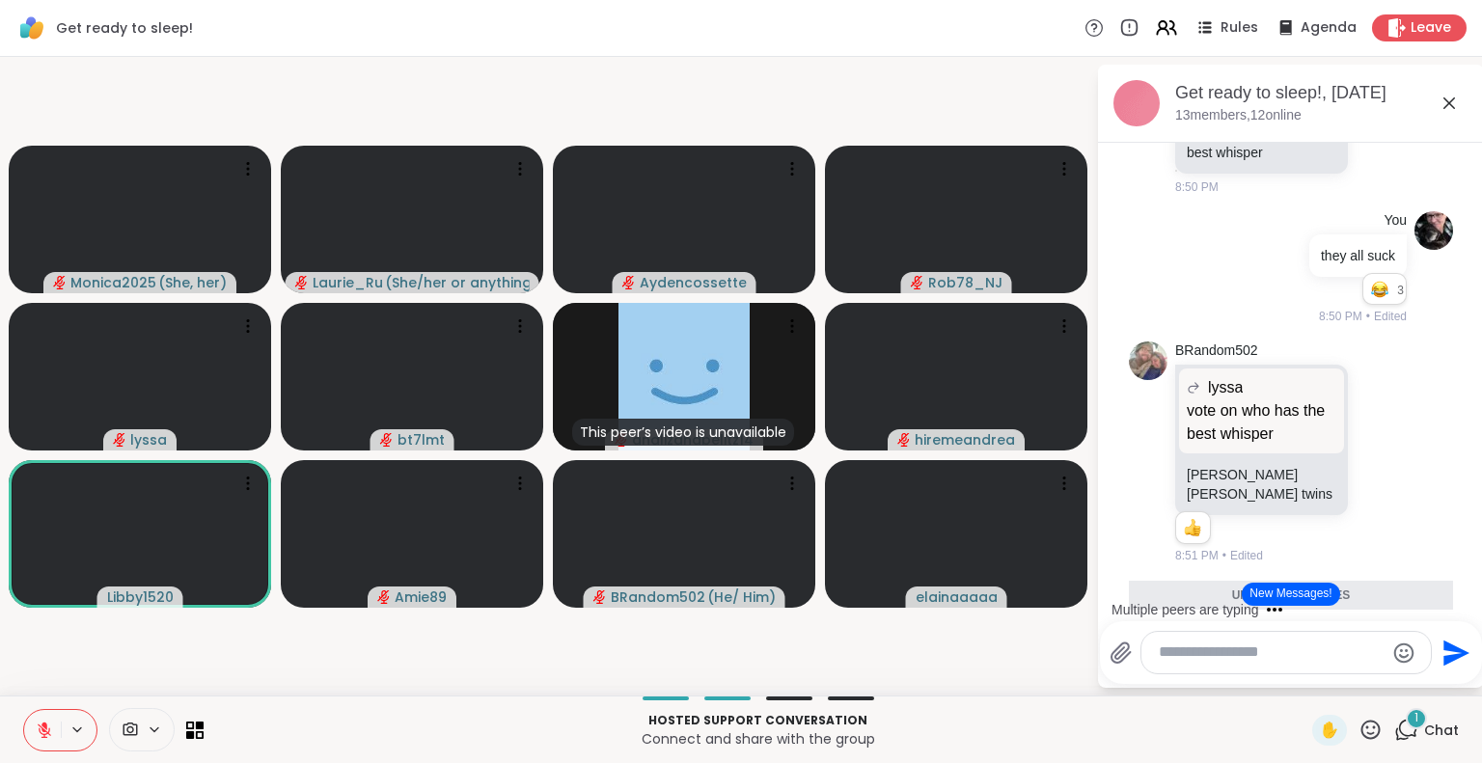
click at [1459, 602] on div "Multiple peers are typing" at bounding box center [1295, 609] width 378 height 31
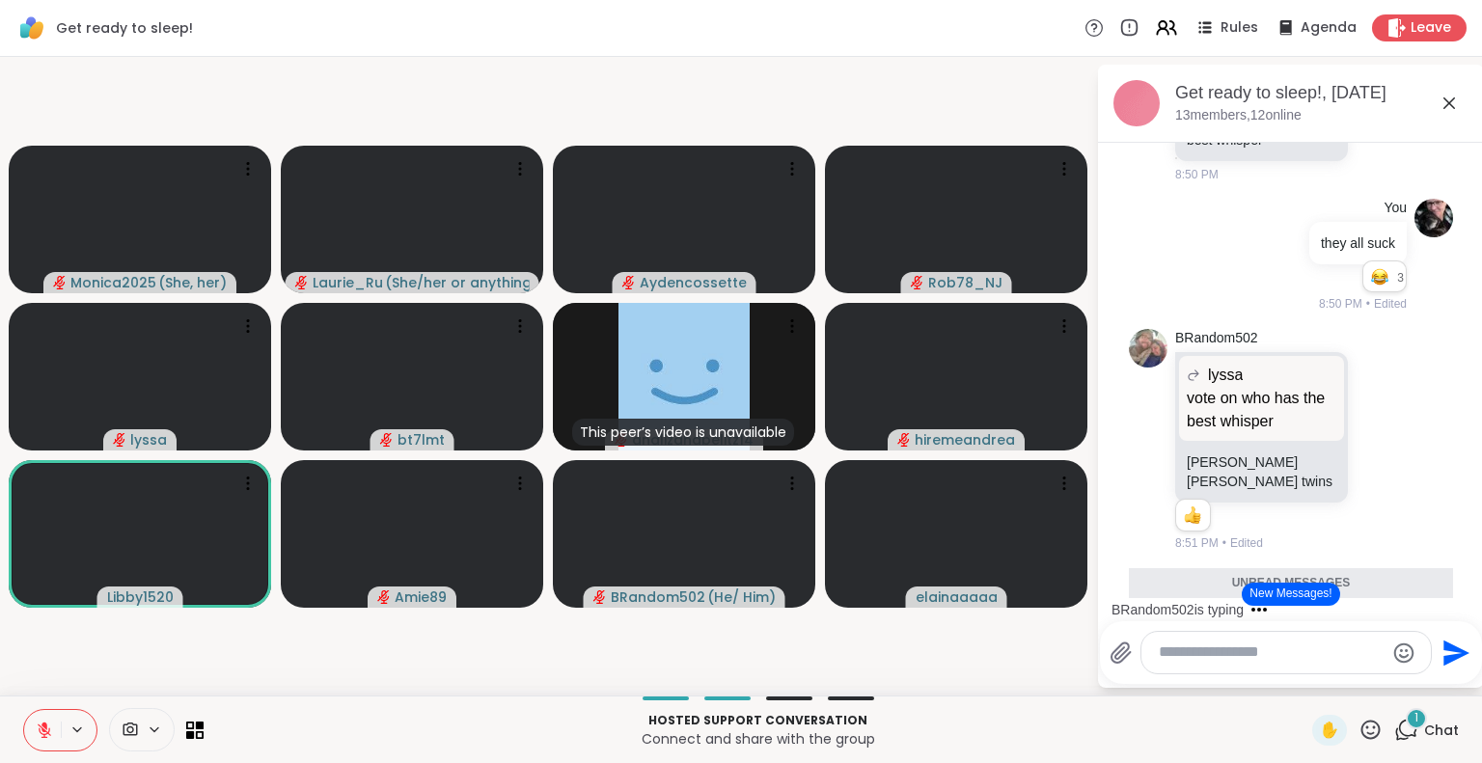
click at [1459, 602] on div "BRandom502 is typing" at bounding box center [1295, 609] width 378 height 31
click at [1459, 602] on div "Multiple peers are typing" at bounding box center [1295, 609] width 378 height 31
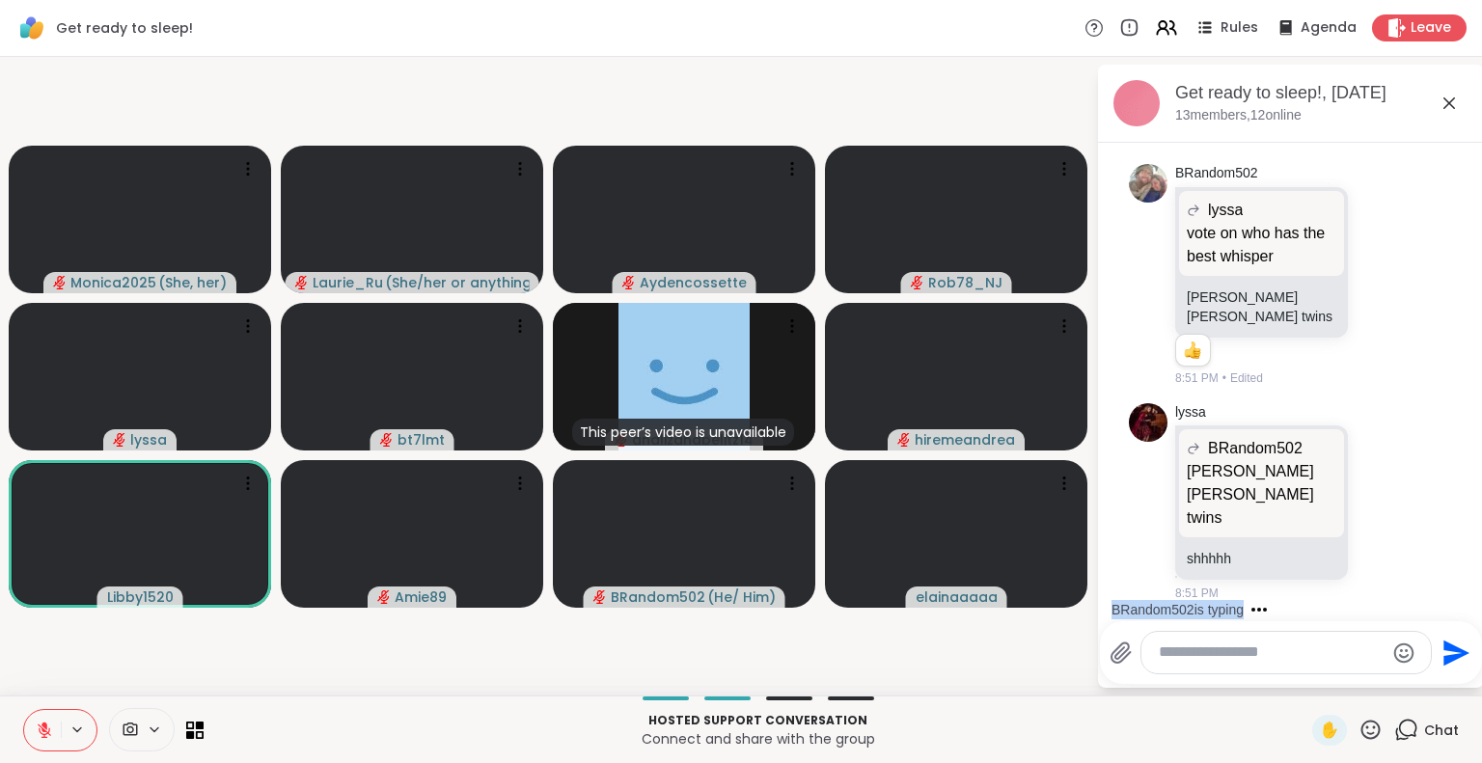
scroll to position [6728, 0]
click at [1373, 285] on icon at bounding box center [1381, 274] width 17 height 19
click at [1288, 253] on div "Select Reaction: Joy" at bounding box center [1296, 243] width 17 height 17
click at [1463, 604] on div "BRandom502 is typing" at bounding box center [1295, 609] width 378 height 31
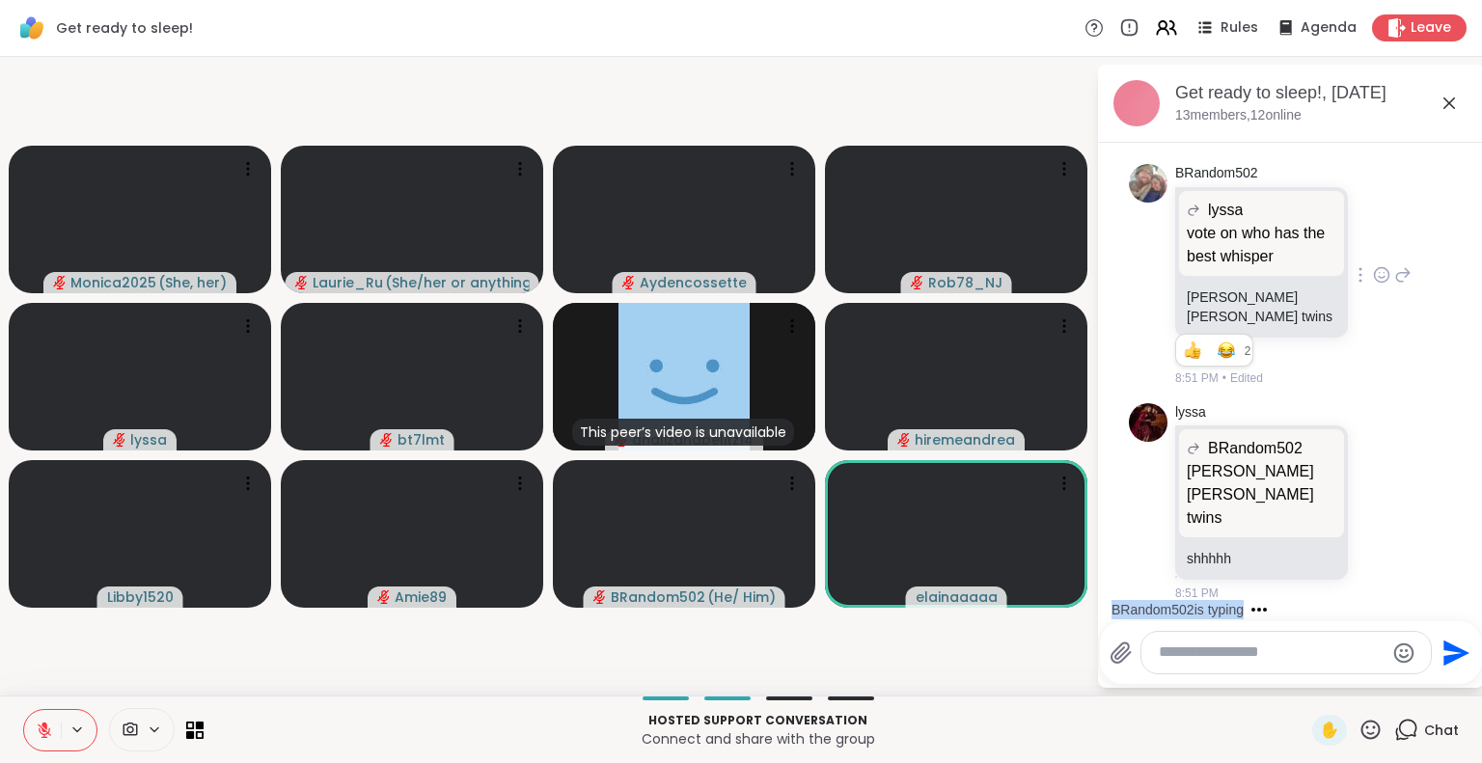
click at [1463, 604] on div "Today AmandaP9119 Hey!!! 1 1 8:06 PM • Edited You AmandaP9119 Hey!!! Hey!!! Hey…" at bounding box center [1291, 376] width 386 height 467
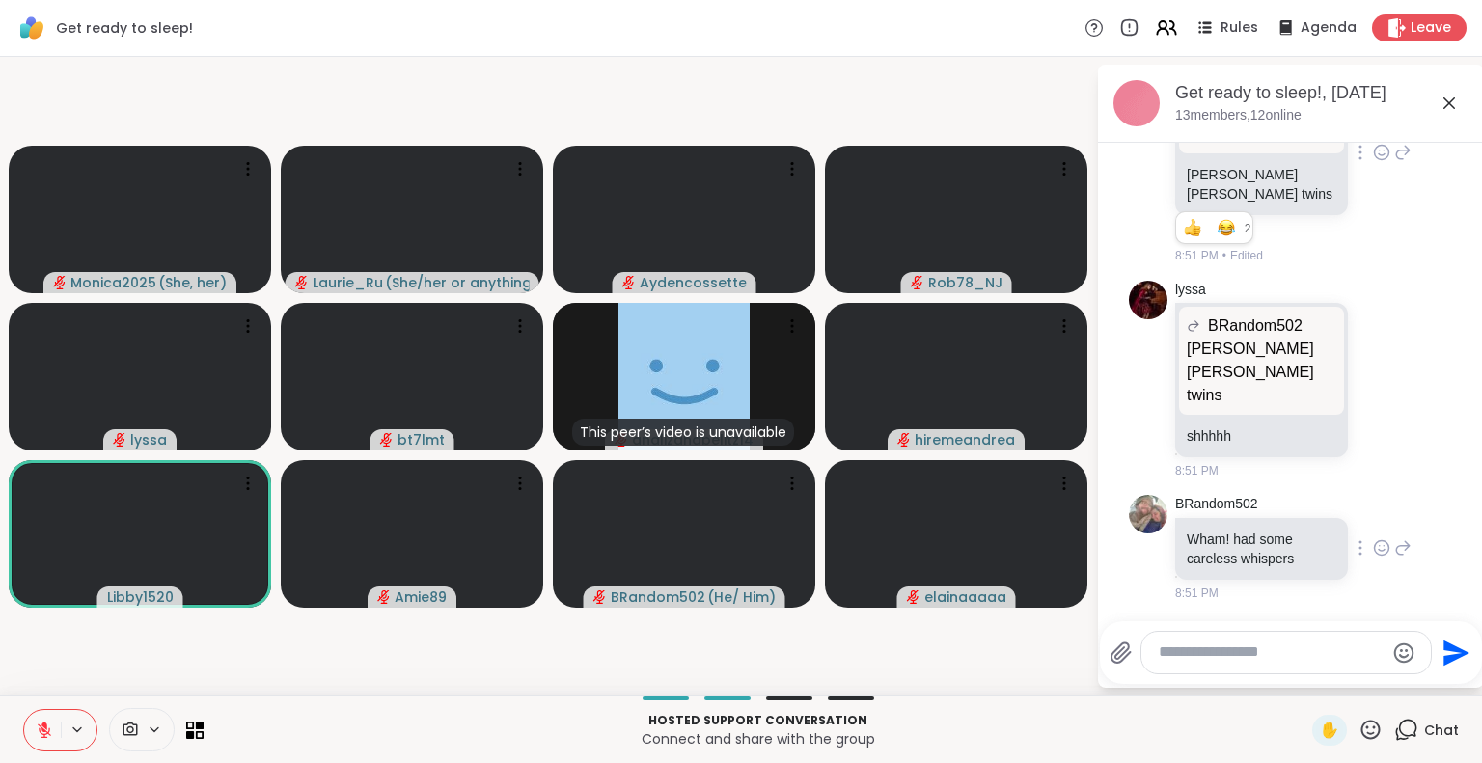
click at [1373, 547] on icon at bounding box center [1381, 547] width 17 height 19
click at [1330, 524] on div "Select Reaction: Thumbs up" at bounding box center [1338, 516] width 17 height 17
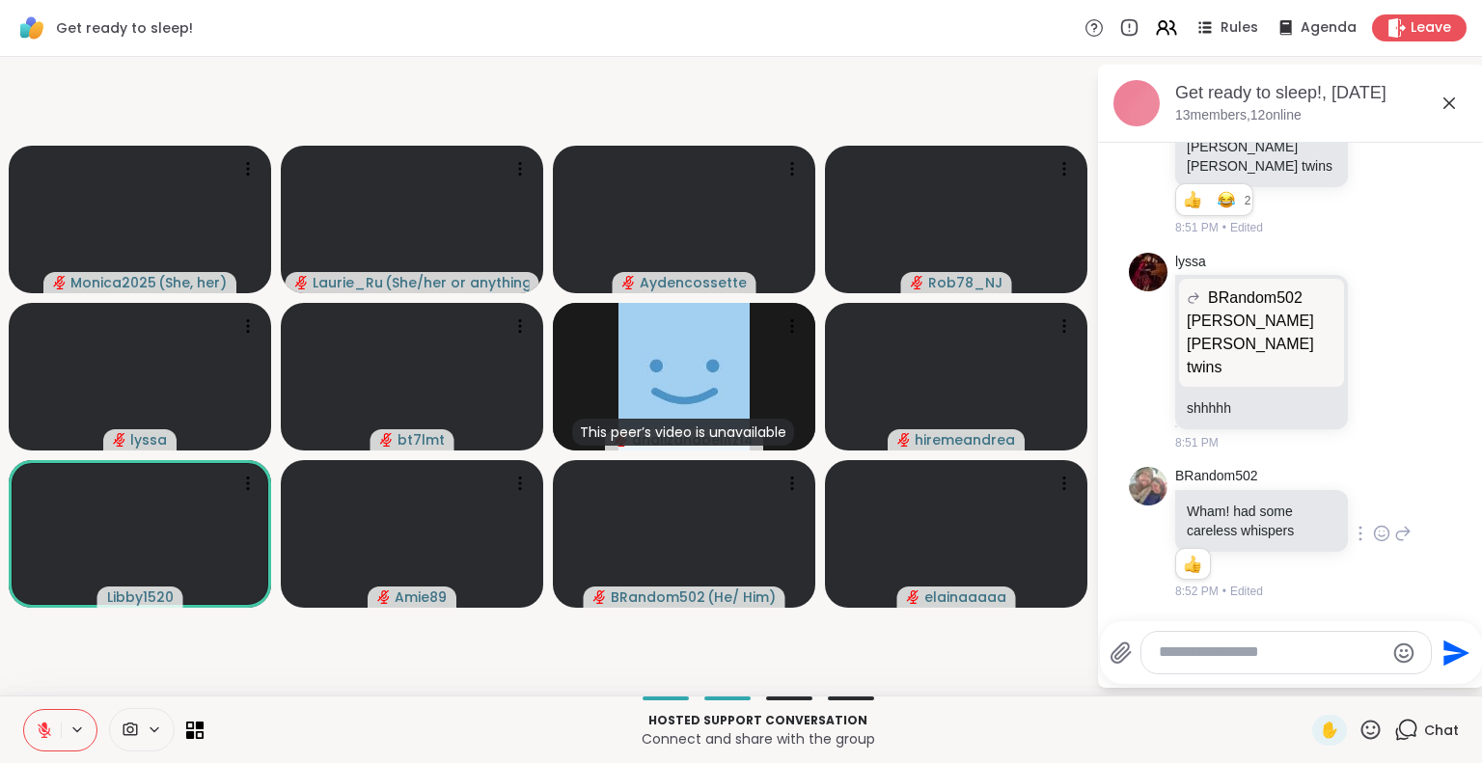
scroll to position [6877, 0]
click at [1397, 534] on icon at bounding box center [1404, 534] width 14 height 14
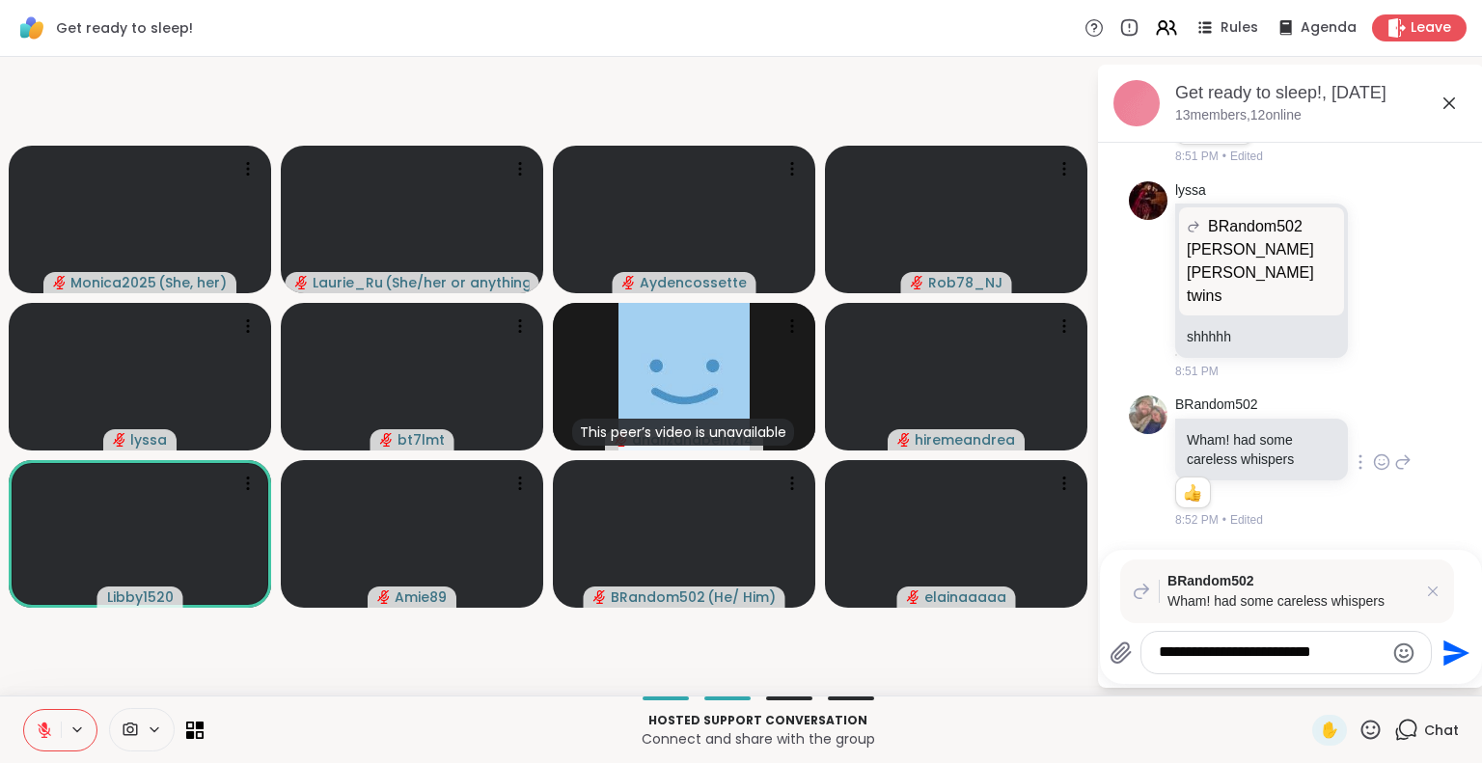
type textarea "**********"
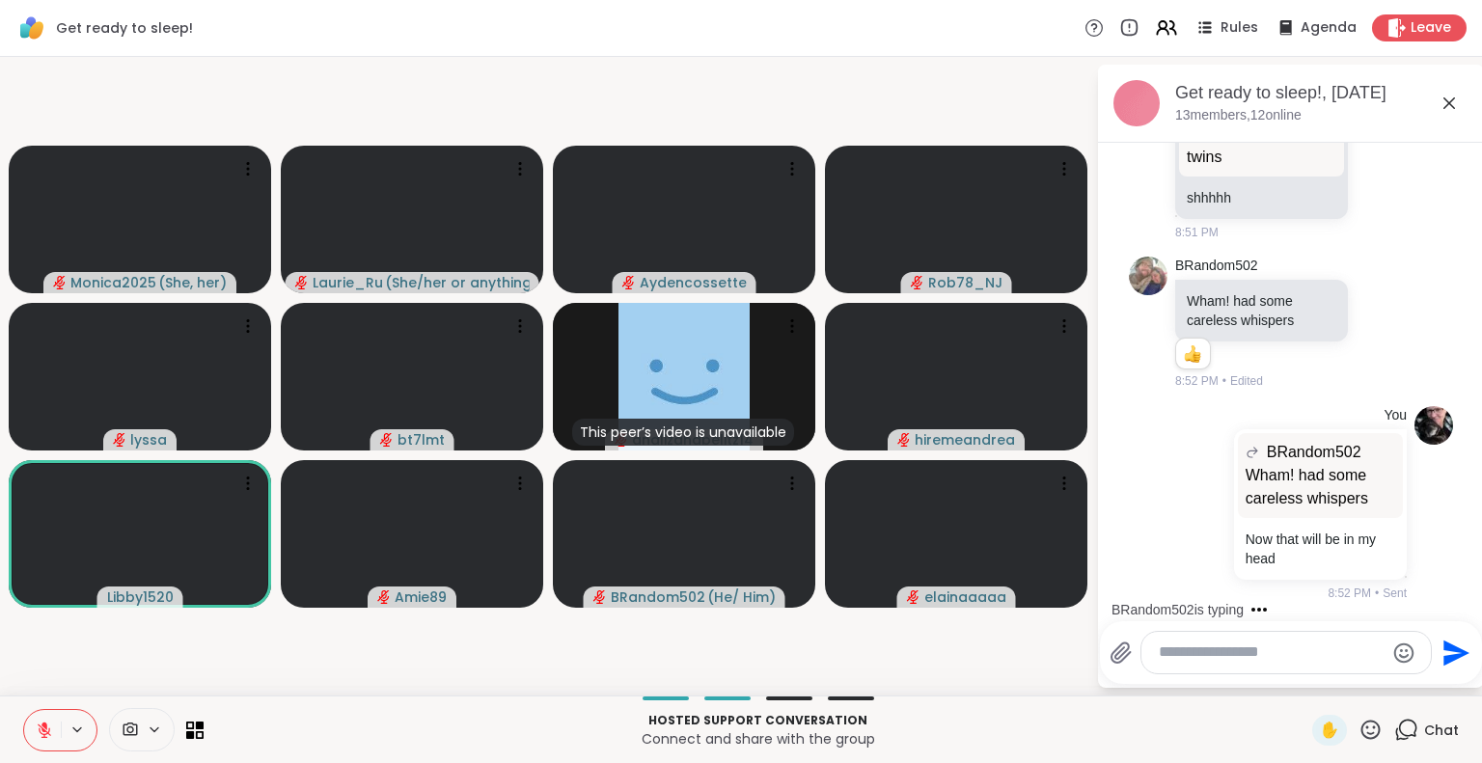
scroll to position [7298, 0]
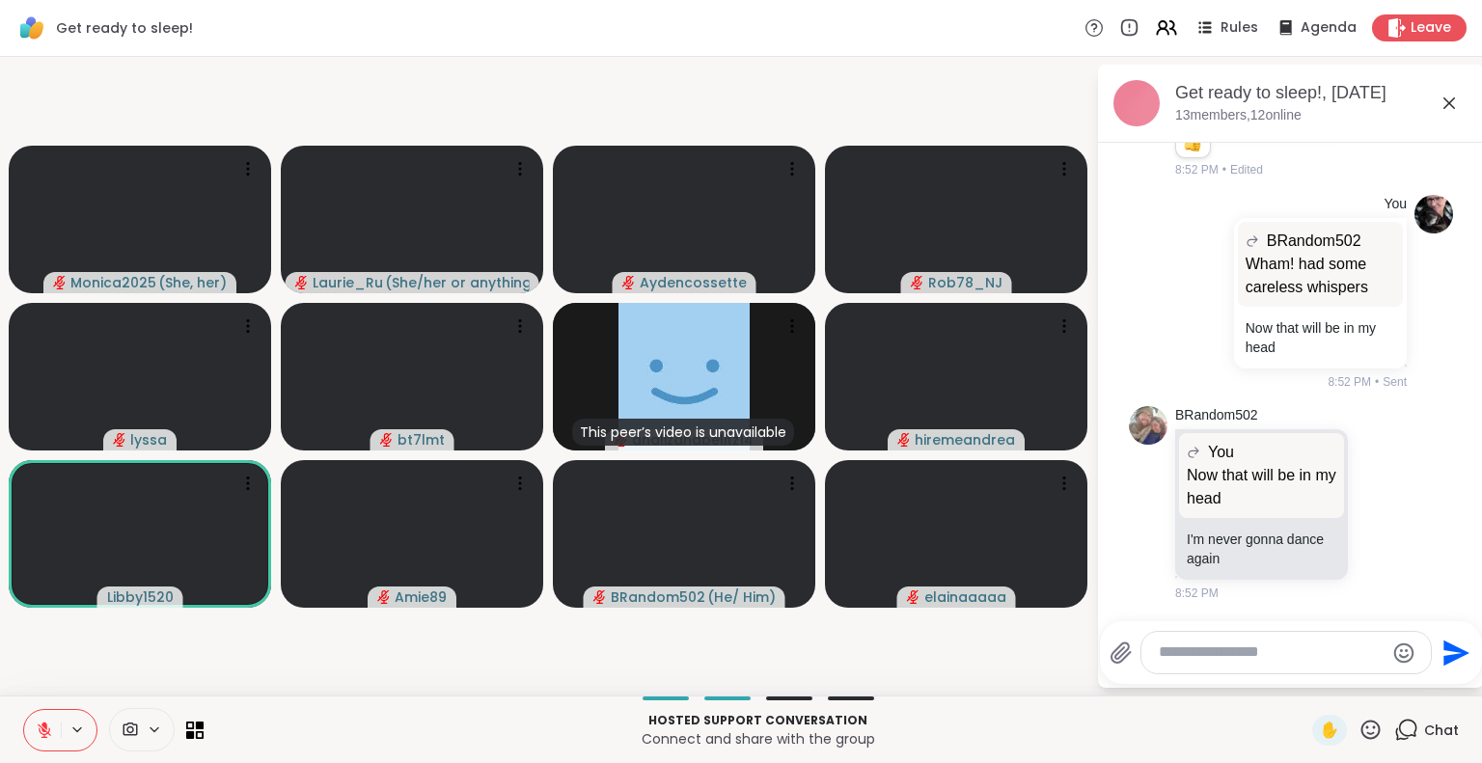
click at [1274, 657] on textarea "Type your message" at bounding box center [1271, 653] width 225 height 20
type textarea "**********"
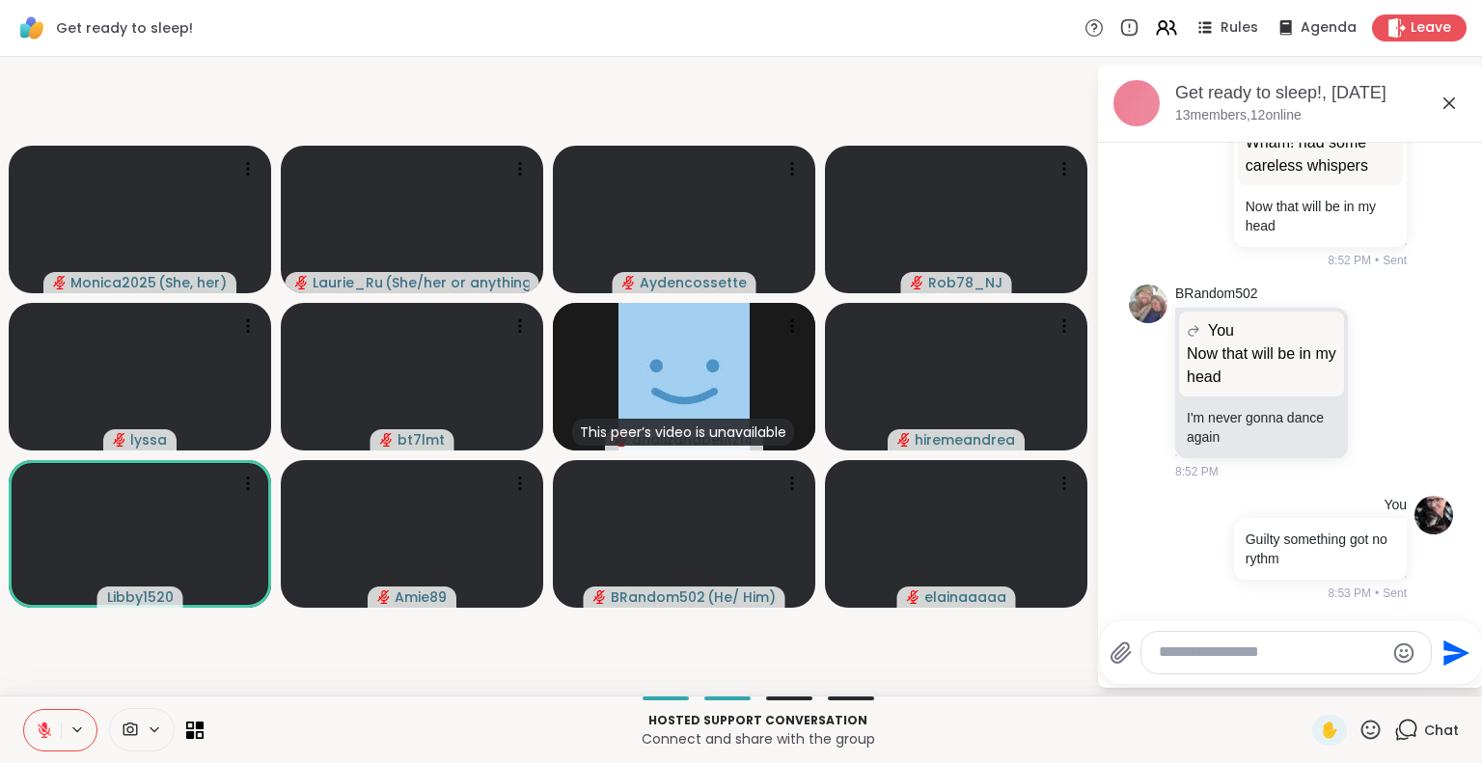
scroll to position [7522, 0]
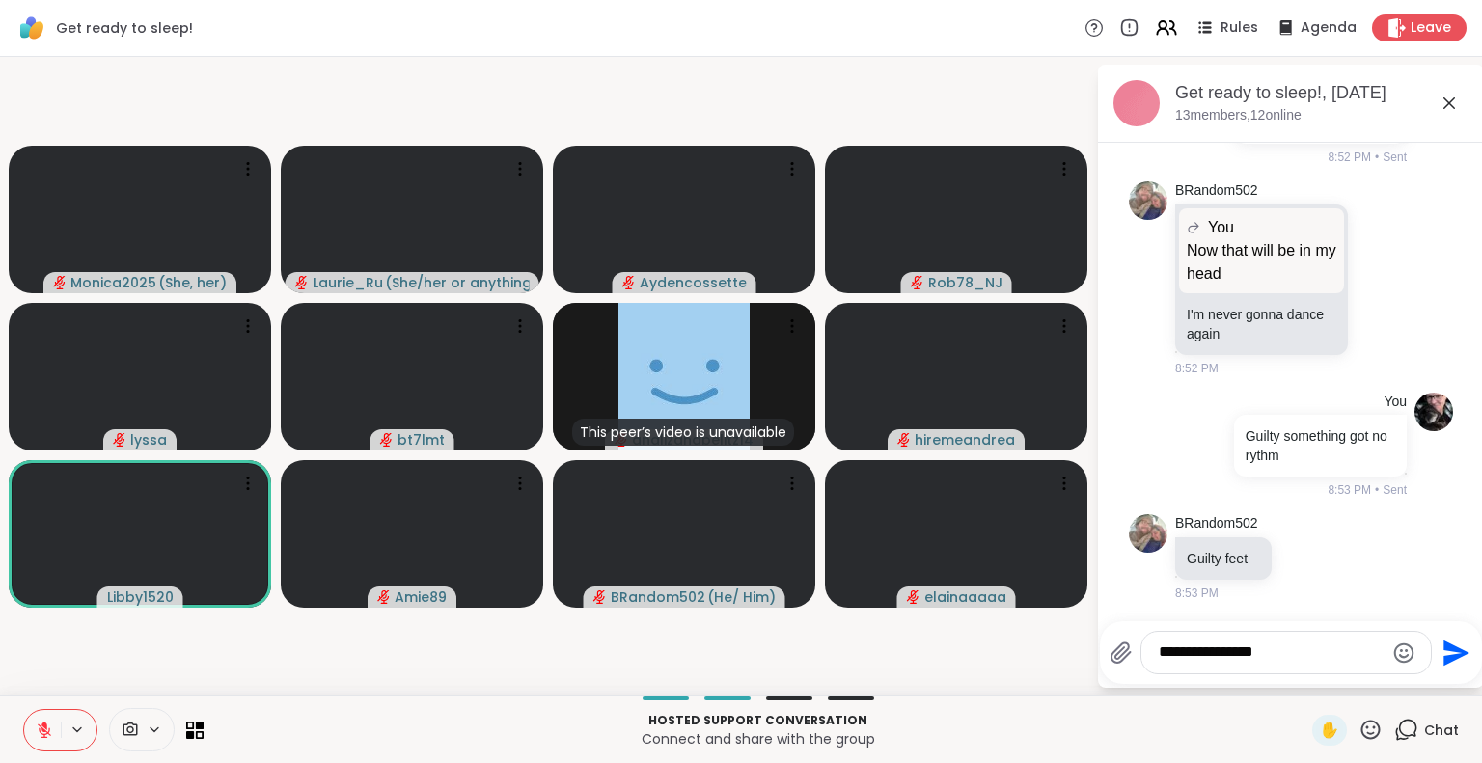
type textarea "**********"
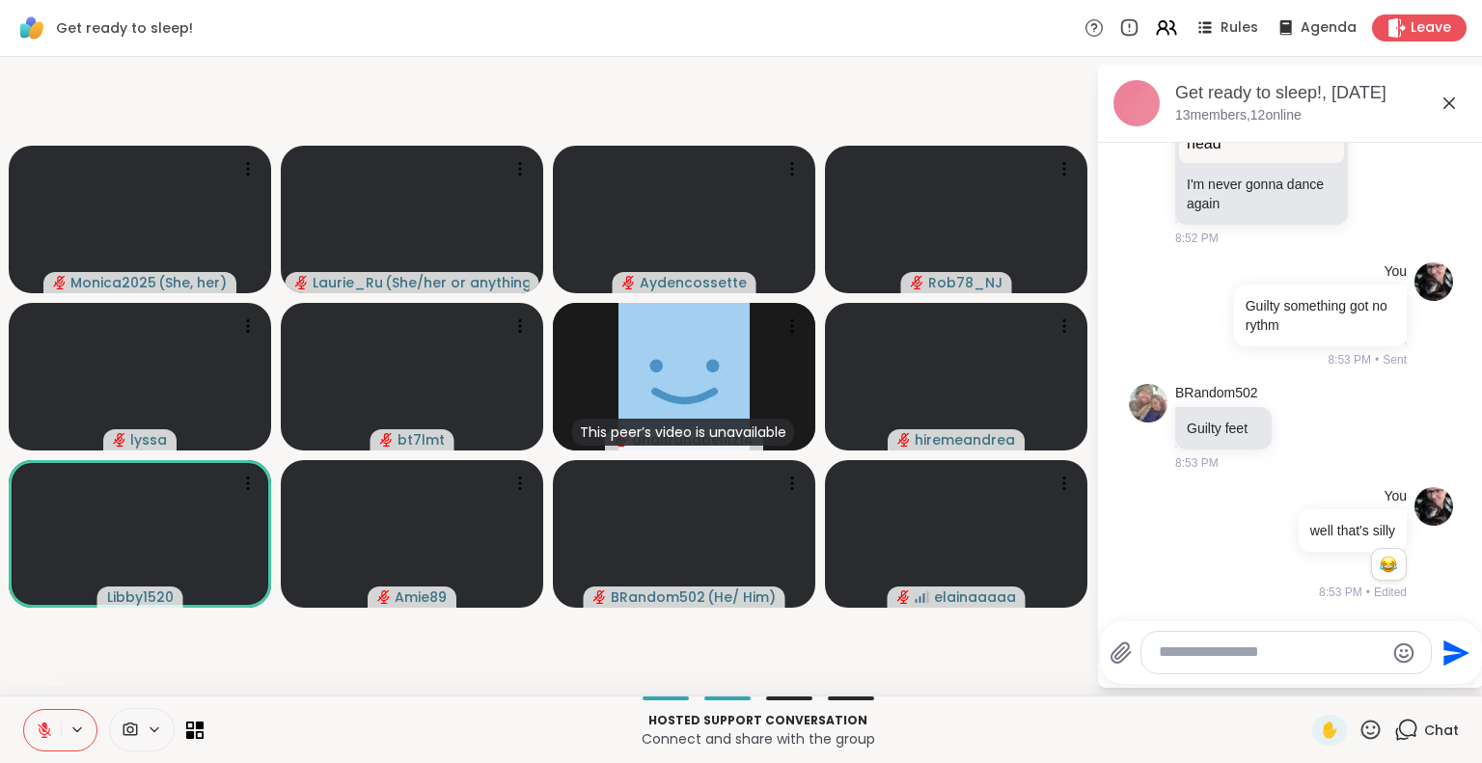
scroll to position [7774, 0]
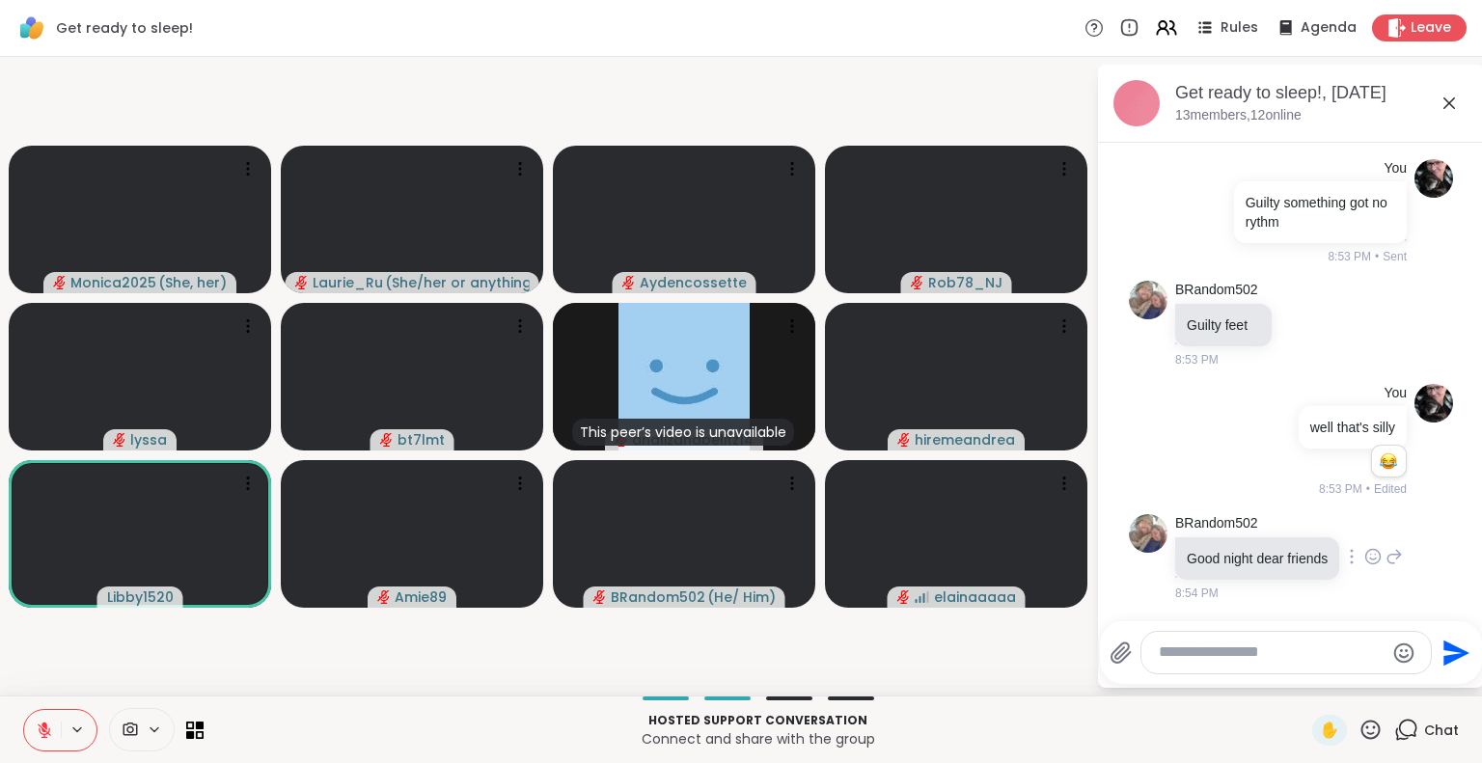
click at [1366, 547] on icon at bounding box center [1372, 556] width 17 height 19
click at [1364, 517] on div "Select Reaction: Heart" at bounding box center [1372, 525] width 17 height 17
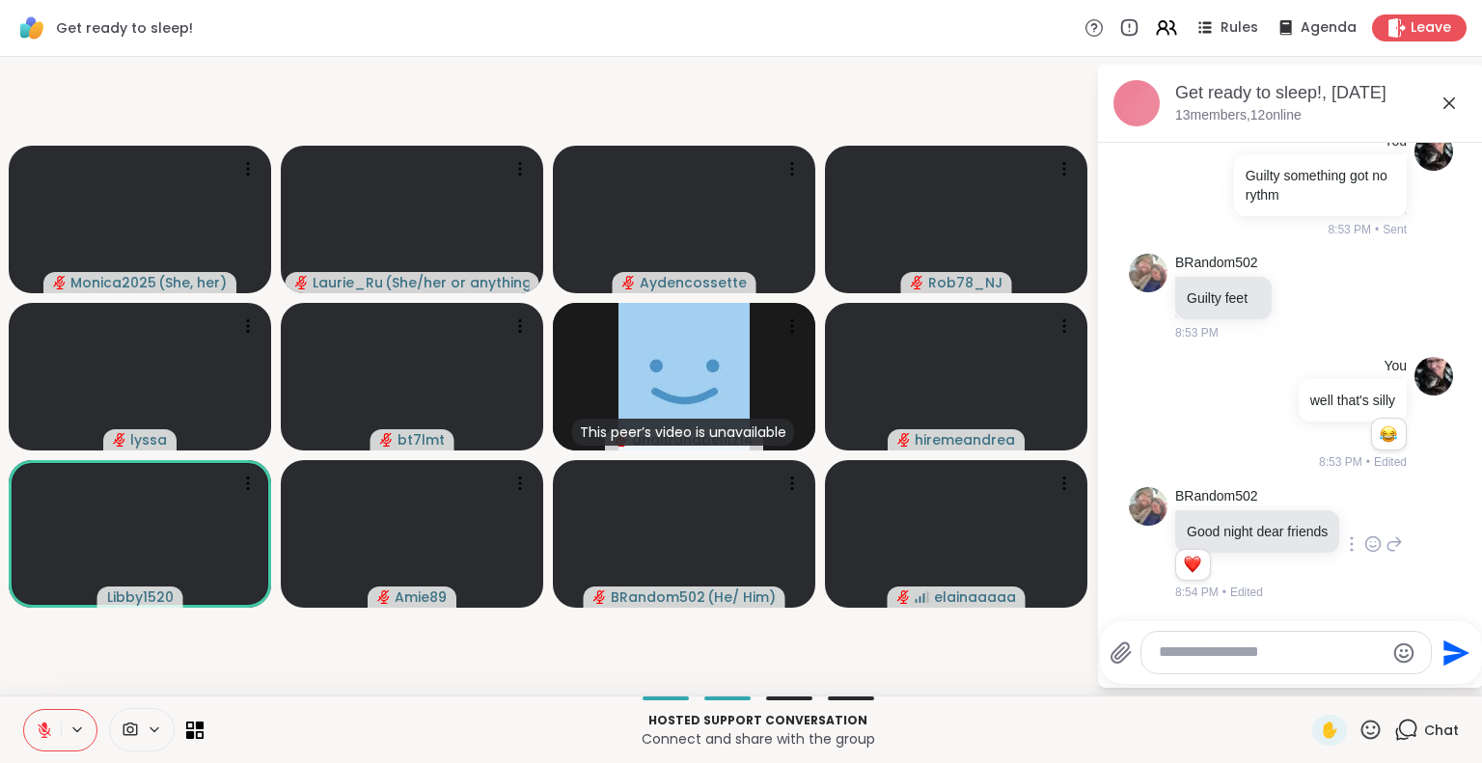
scroll to position [7801, 0]
click at [1385, 535] on icon at bounding box center [1393, 544] width 17 height 23
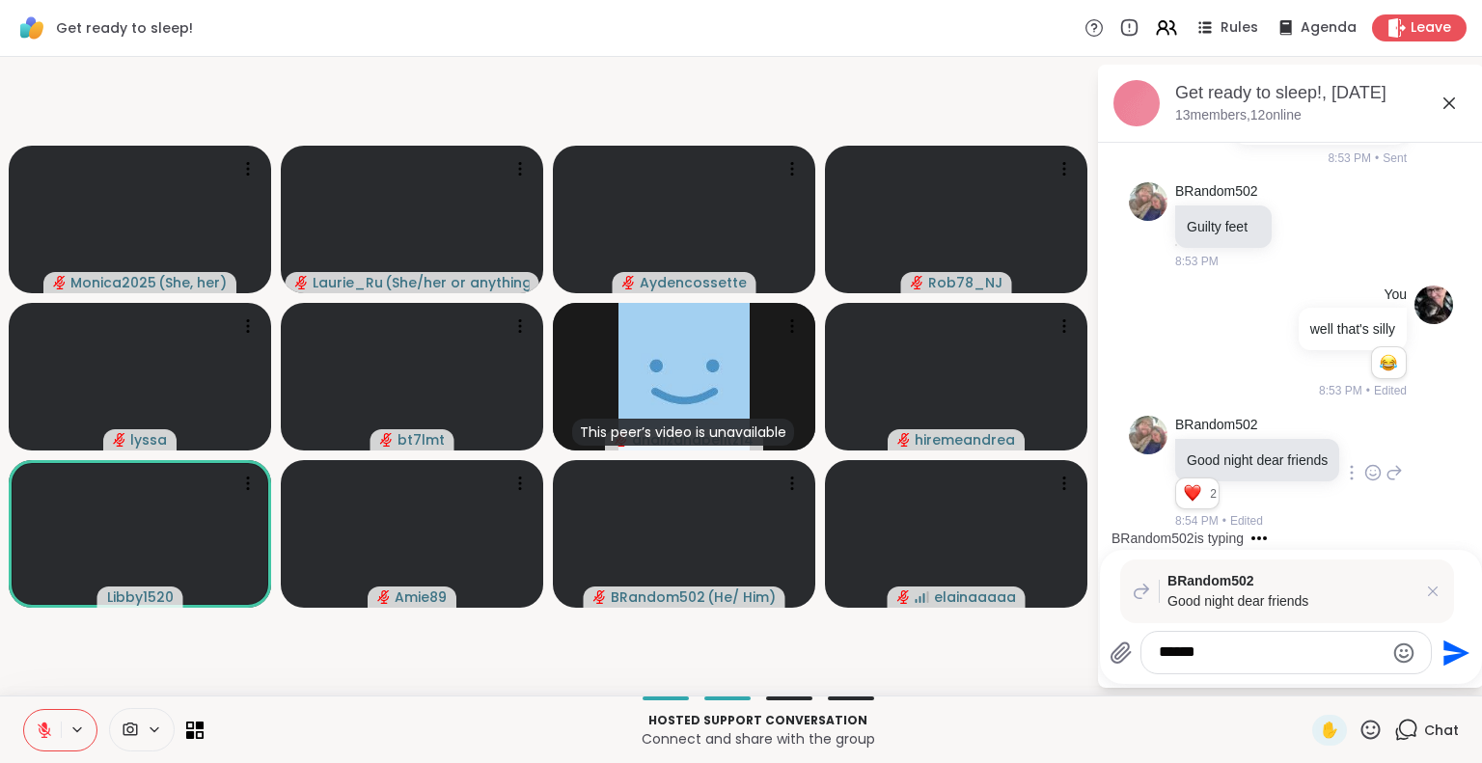
scroll to position [7873, 0]
type textarea "**********"
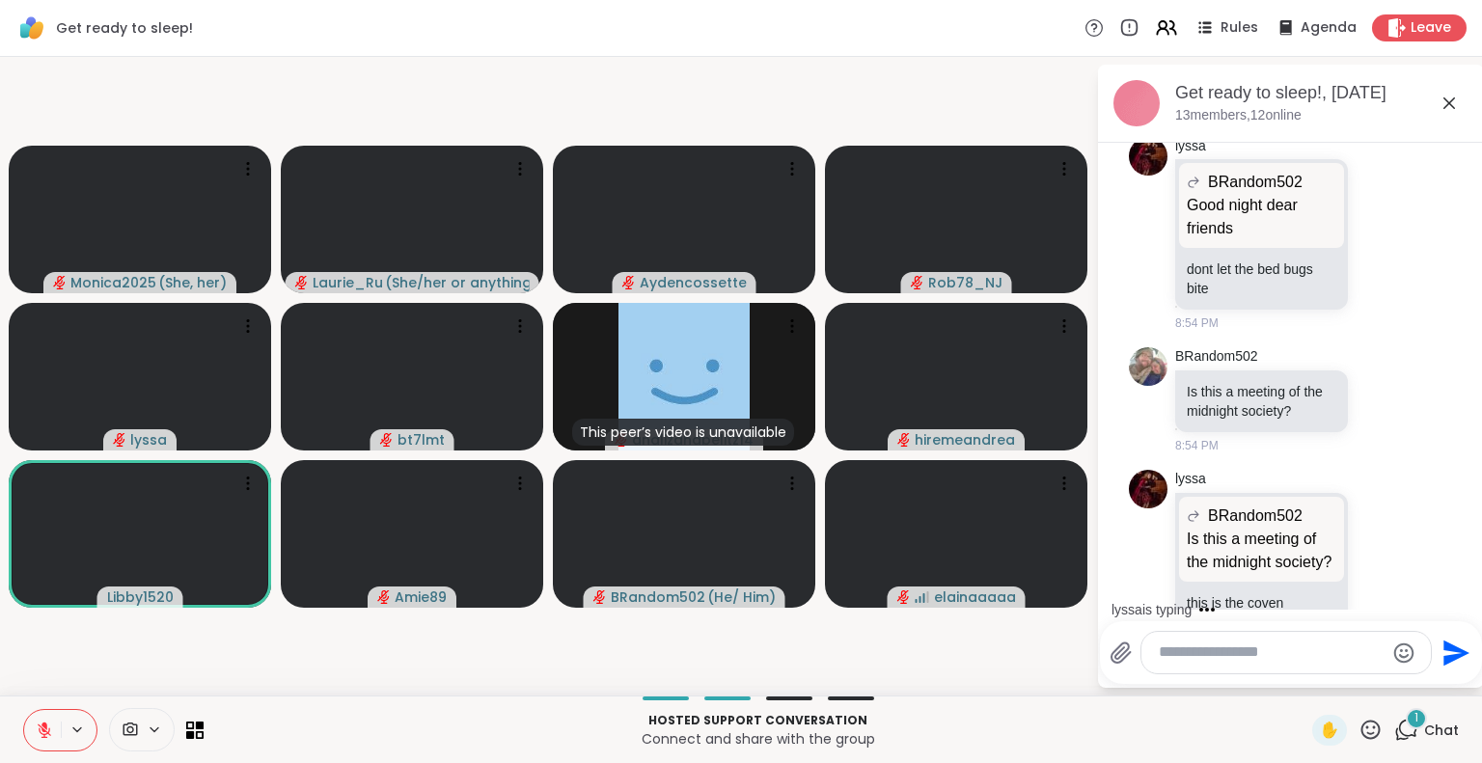
scroll to position [8539, 0]
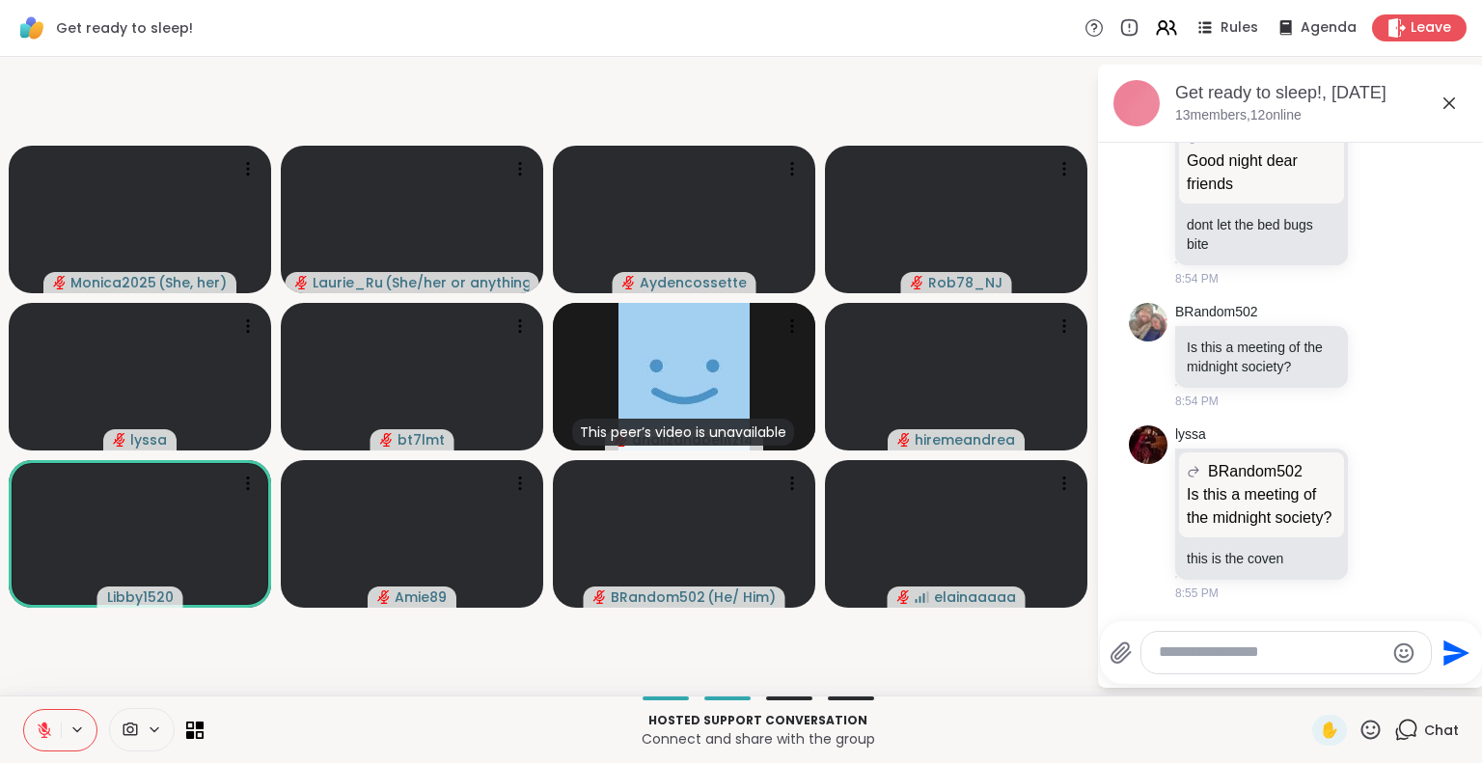
drag, startPoint x: 1212, startPoint y: 658, endPoint x: 1260, endPoint y: 663, distance: 48.5
click at [1260, 663] on div at bounding box center [1285, 652] width 289 height 41
click at [1242, 657] on textarea "Type your message" at bounding box center [1271, 653] width 225 height 20
click at [1247, 654] on textarea "Type your message" at bounding box center [1271, 653] width 225 height 20
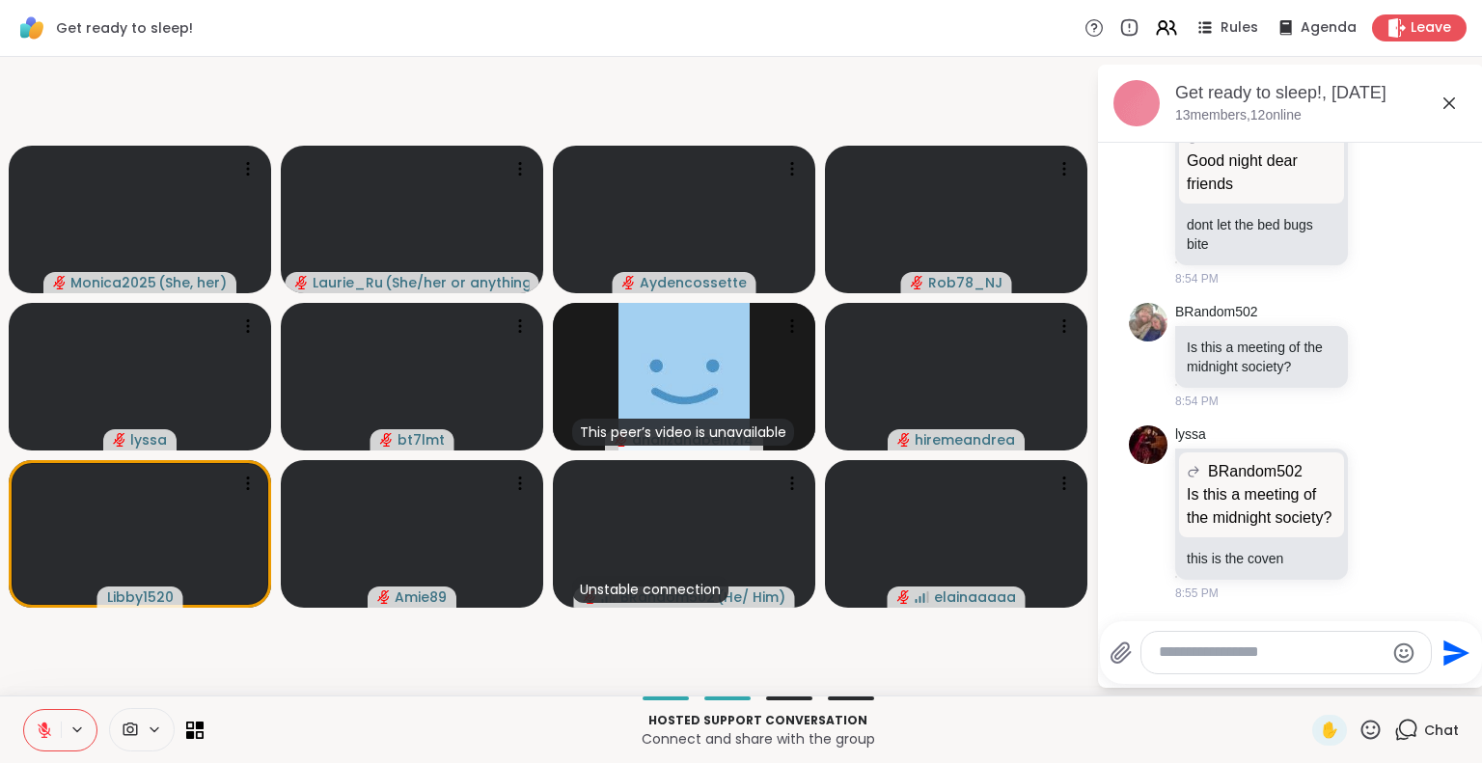
click at [1252, 705] on div "Hosted support conversation Connect and share with the group ✋ Chat" at bounding box center [741, 730] width 1482 height 68
click at [1011, 659] on video-player-container "Monica2025 ( She, her ) Laurie_Ru ( She/her or anything else ) Aydencossette Ro…" at bounding box center [548, 376] width 1073 height 623
click at [1049, 731] on p "Connect and share with the group" at bounding box center [757, 738] width 1085 height 19
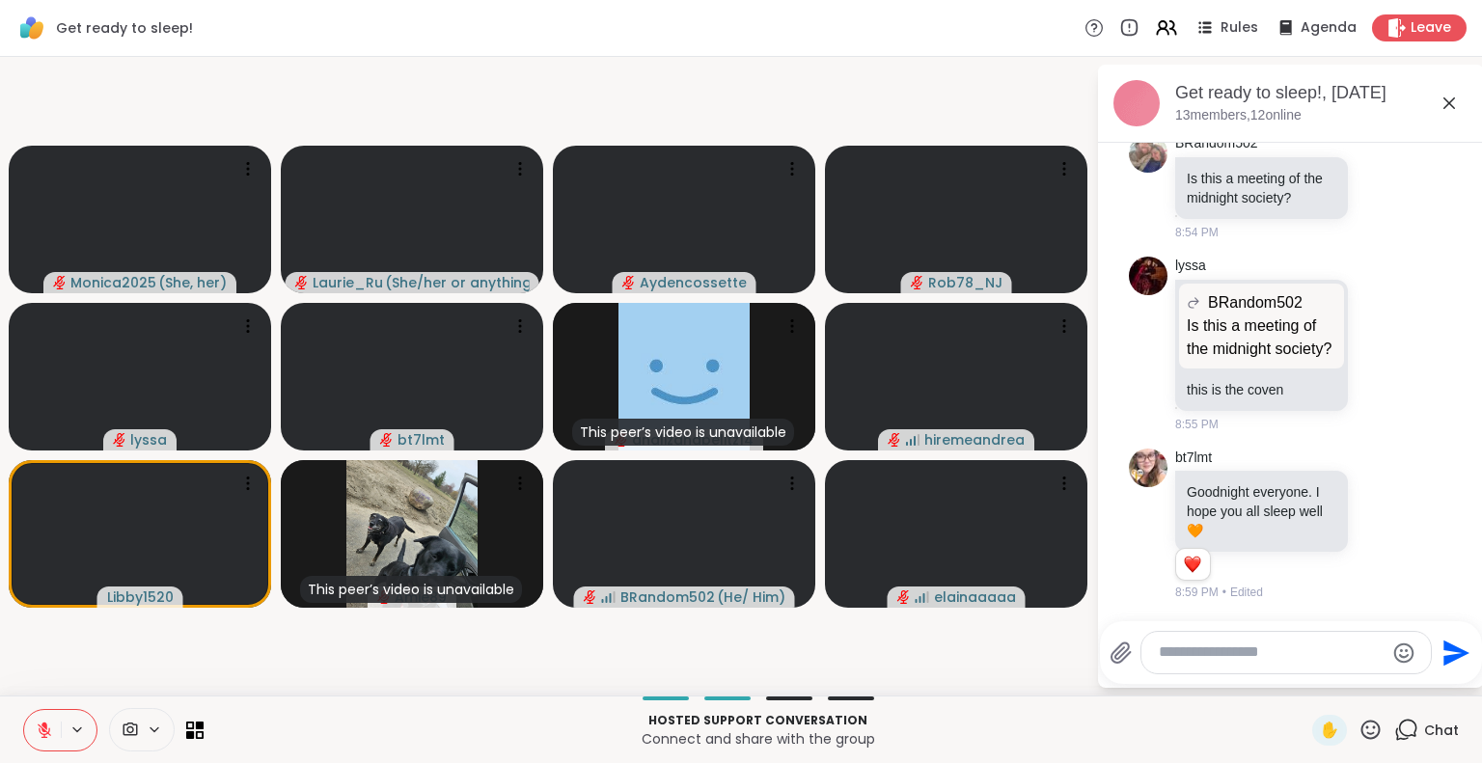
scroll to position [8708, 0]
click at [1394, 522] on icon at bounding box center [1402, 523] width 17 height 23
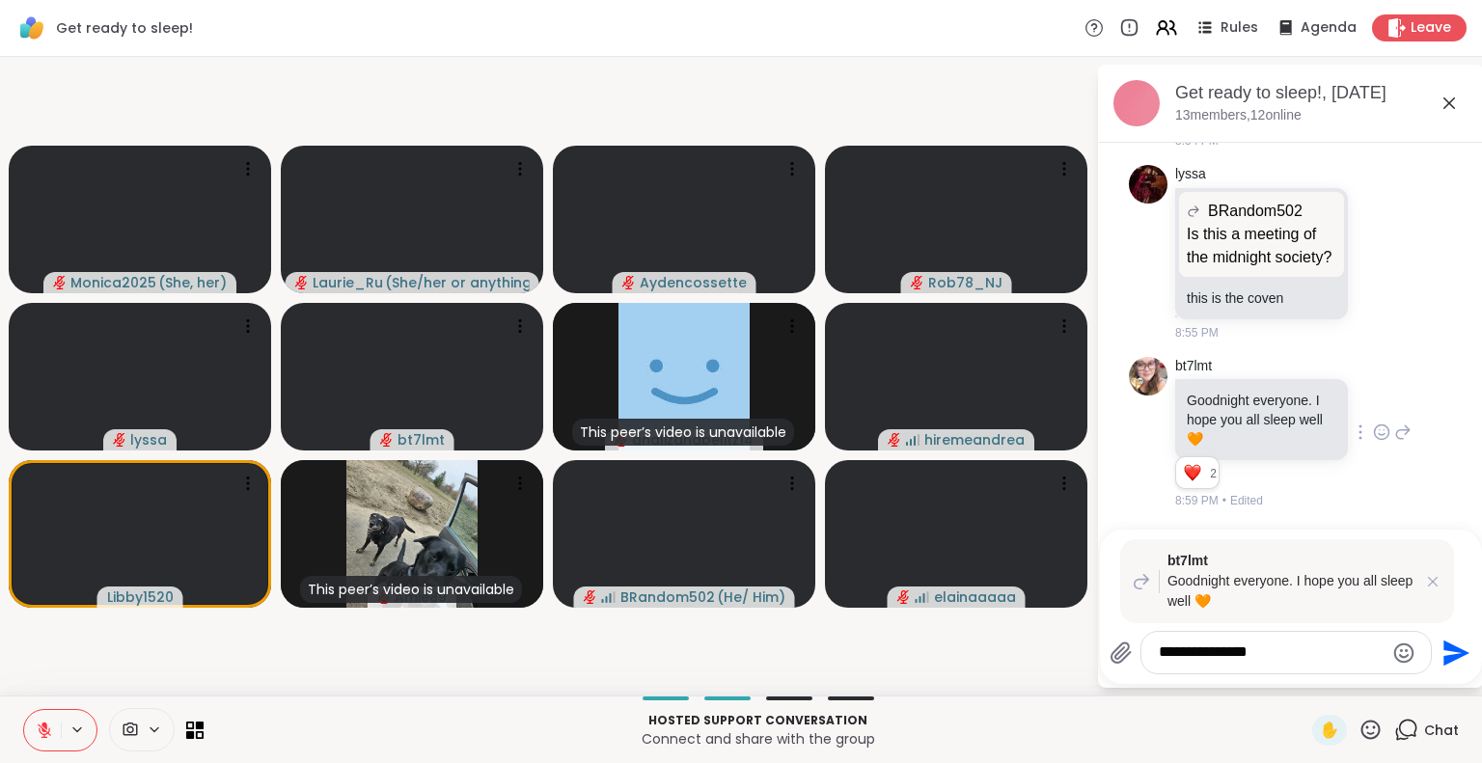
type textarea "**********"
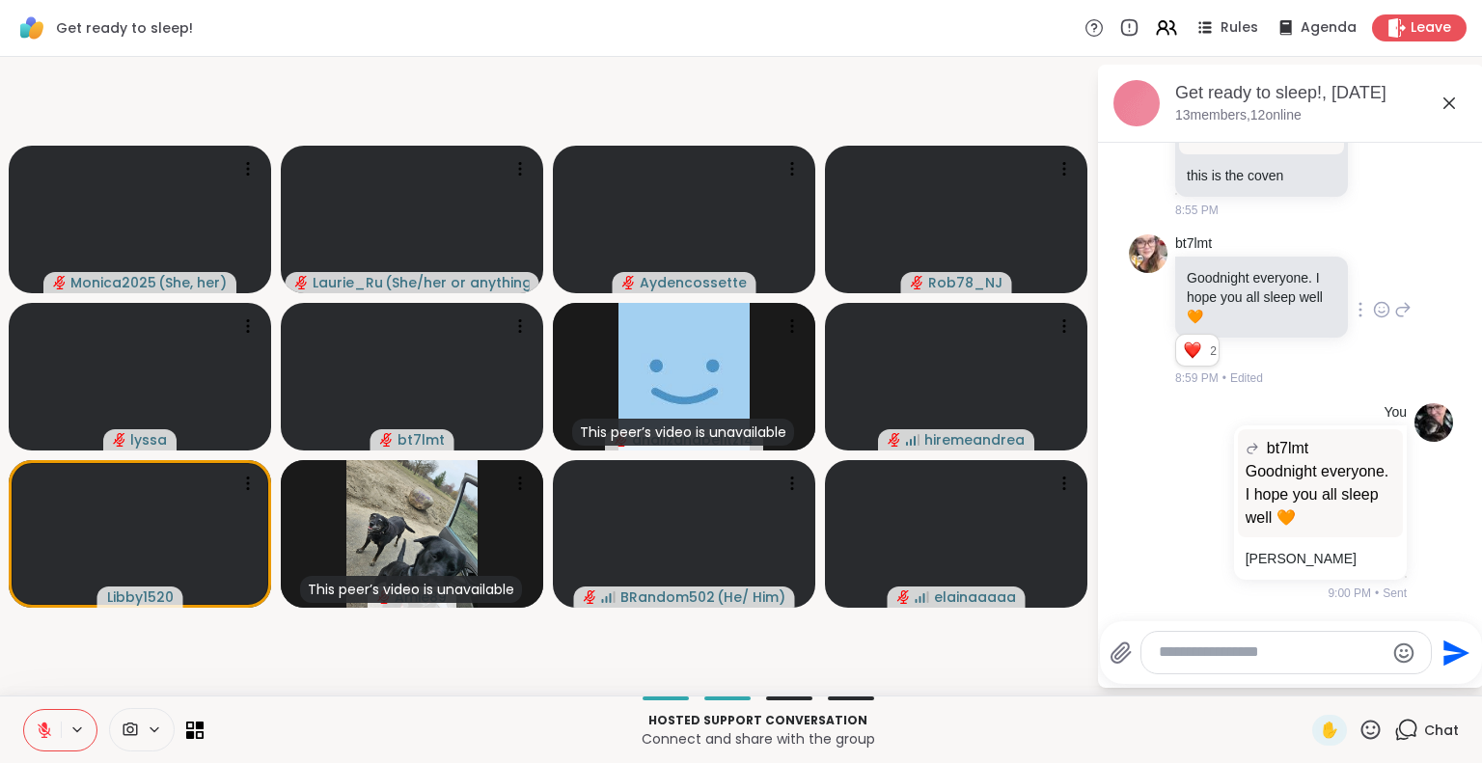
scroll to position [9141, 0]
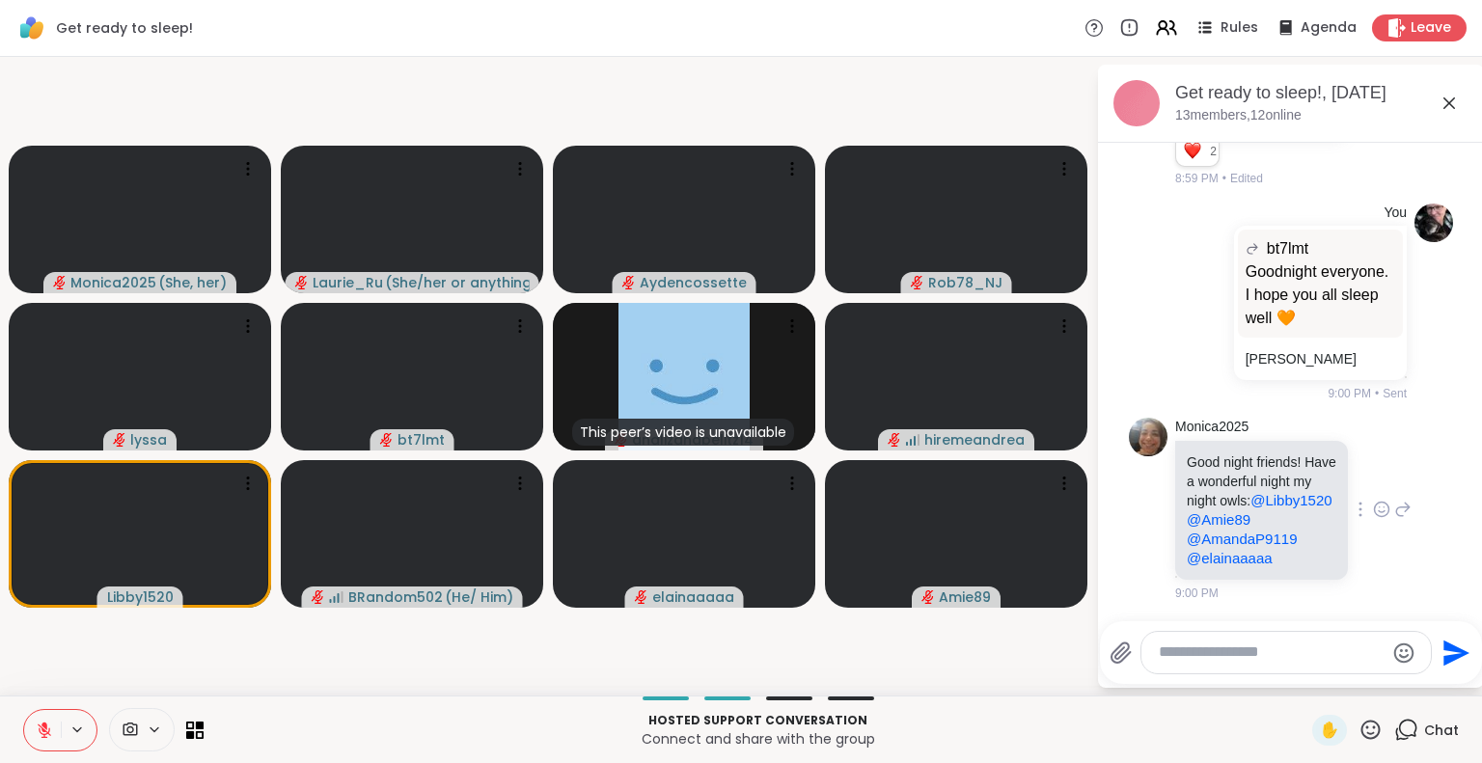
click at [1373, 500] on icon at bounding box center [1381, 509] width 17 height 19
click at [1373, 470] on div "Select Reaction: Heart" at bounding box center [1381, 478] width 17 height 17
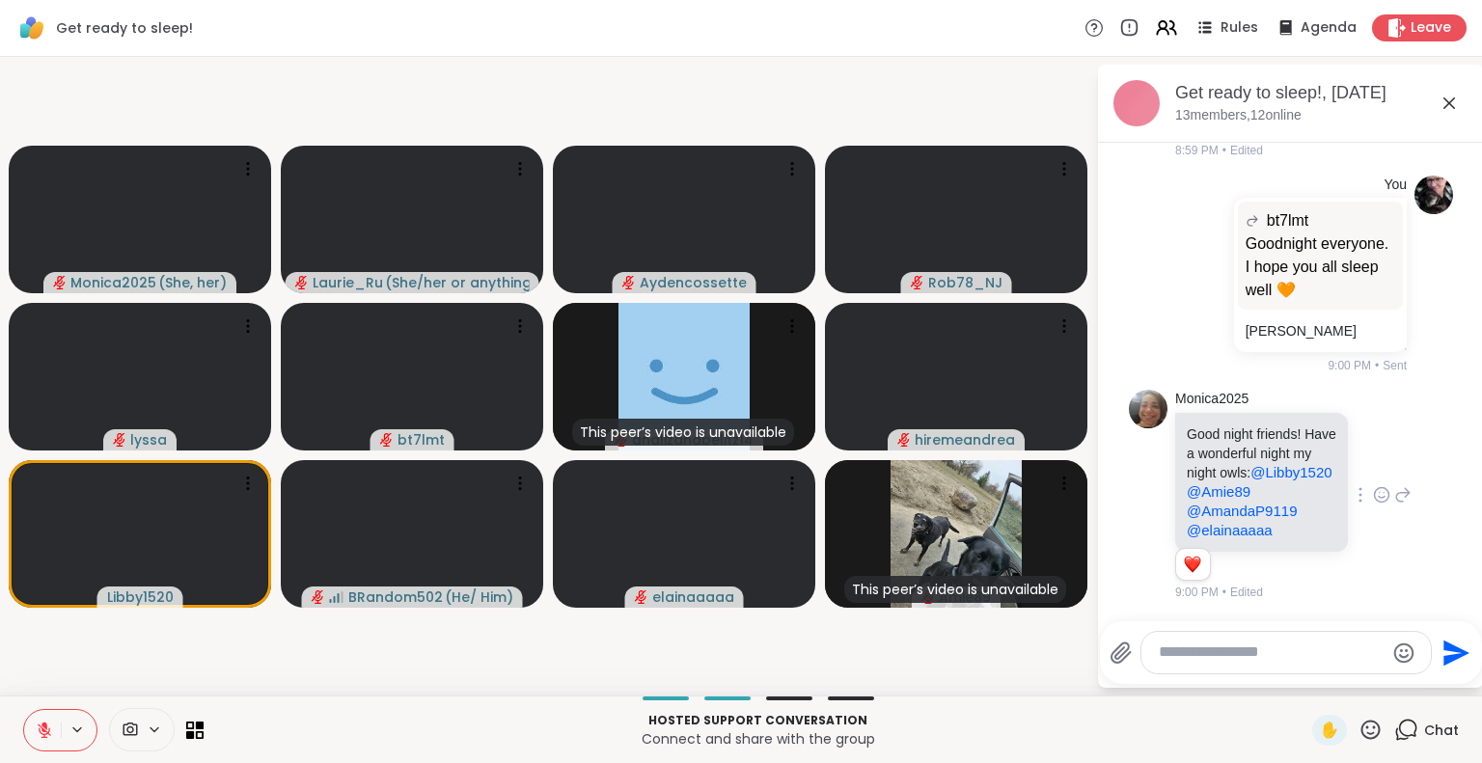
click at [557, 667] on video-player-container "Monica2025 ( She, her ) Laurie_Ru ( She/her or anything else ) Aydencossette Ro…" at bounding box center [548, 376] width 1073 height 623
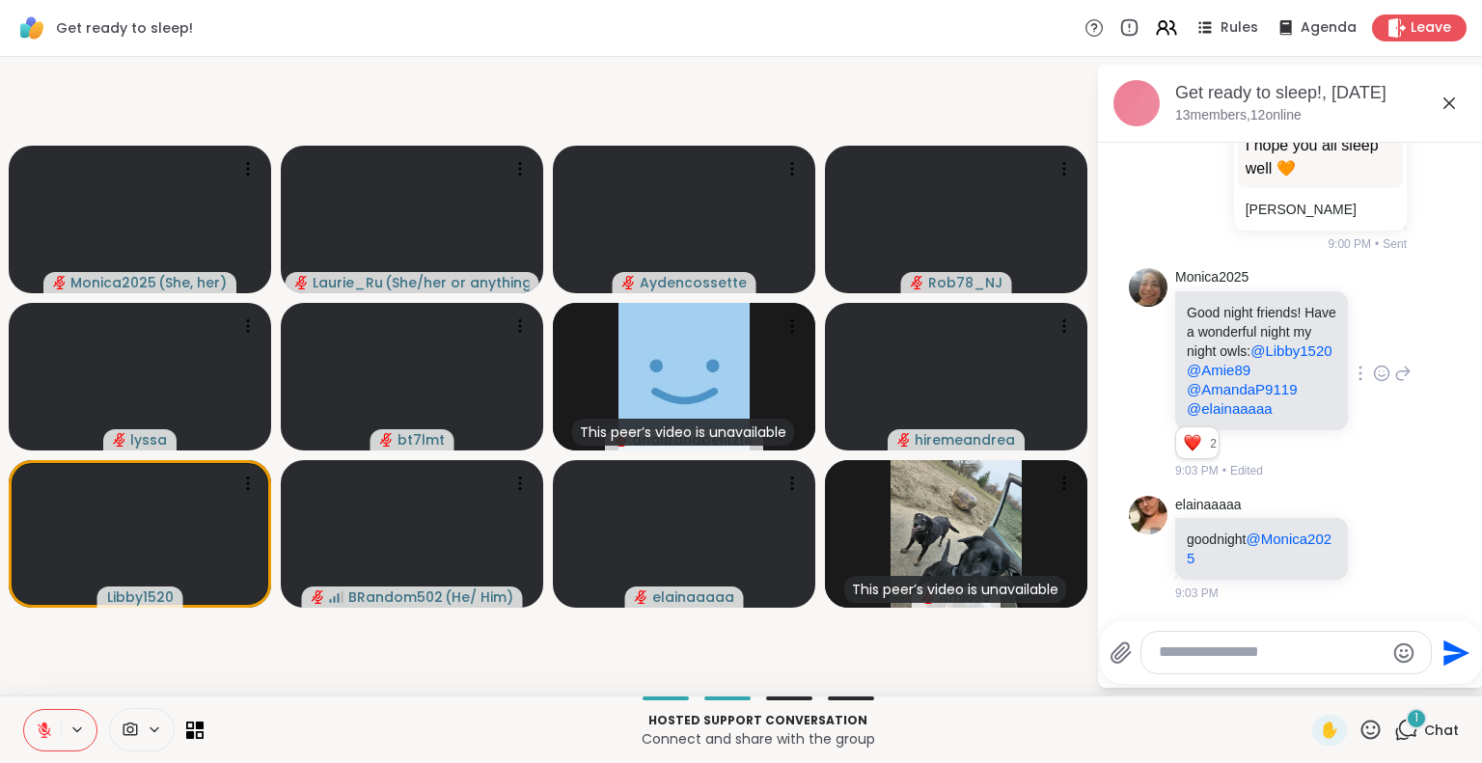
scroll to position [9290, 0]
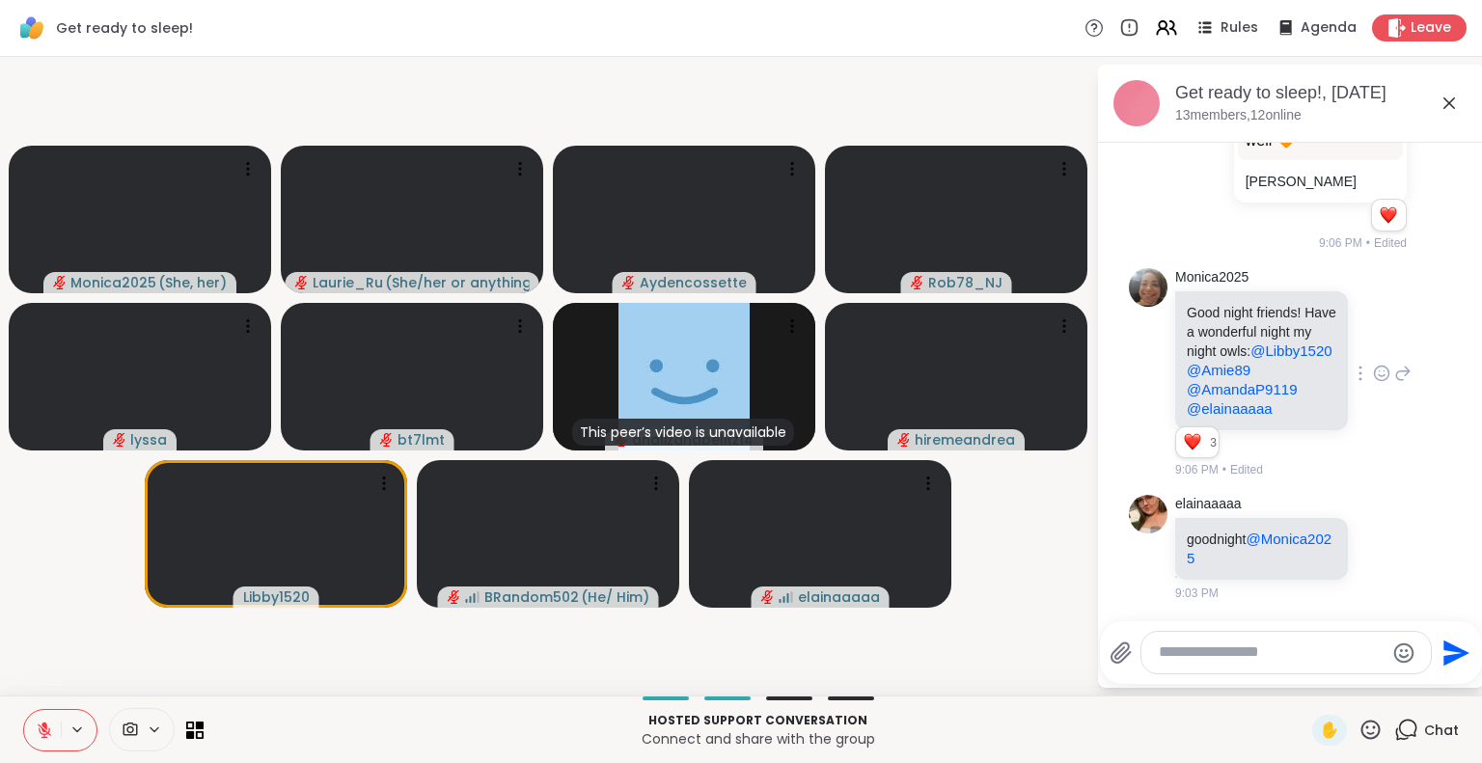
click at [38, 726] on icon at bounding box center [44, 730] width 17 height 17
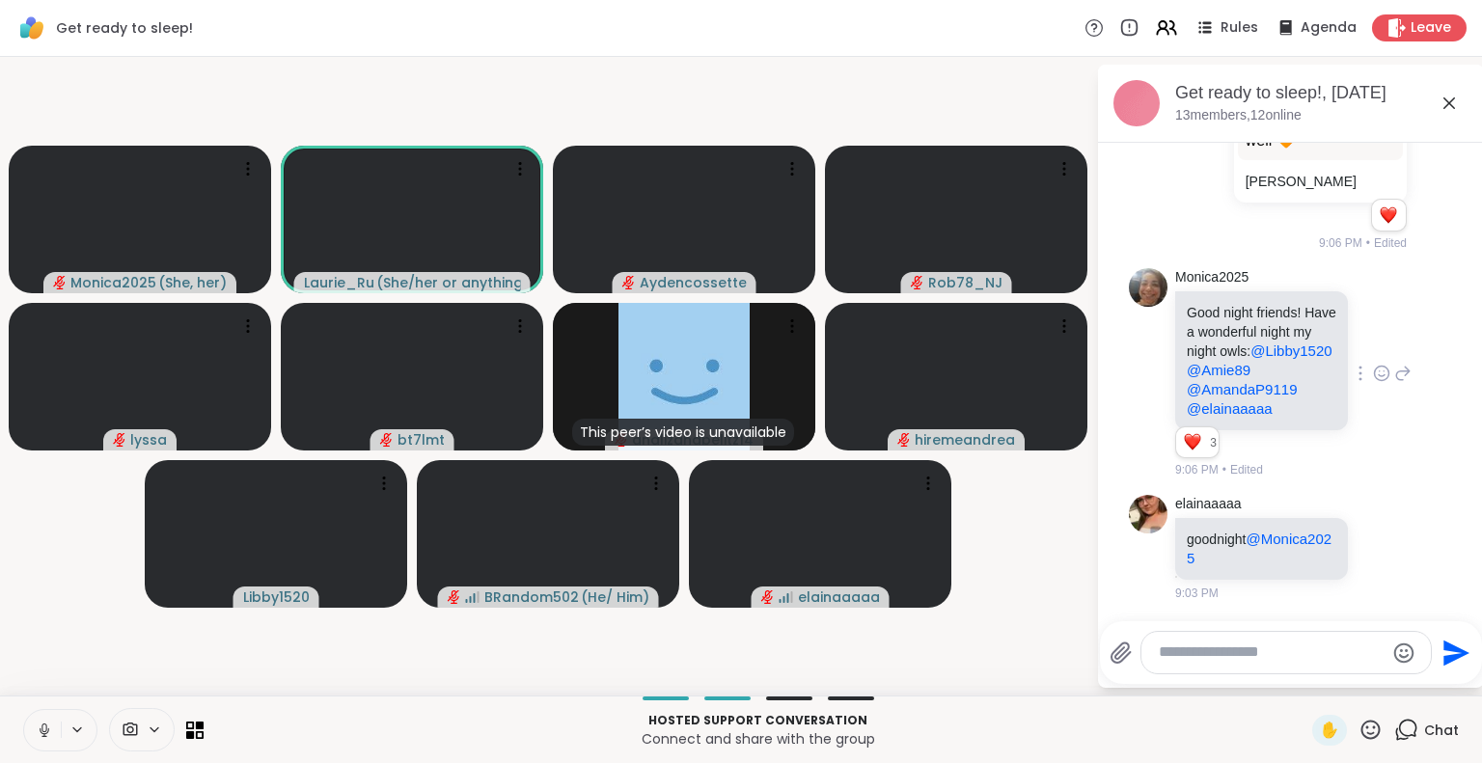
click at [46, 728] on icon at bounding box center [43, 728] width 5 height 9
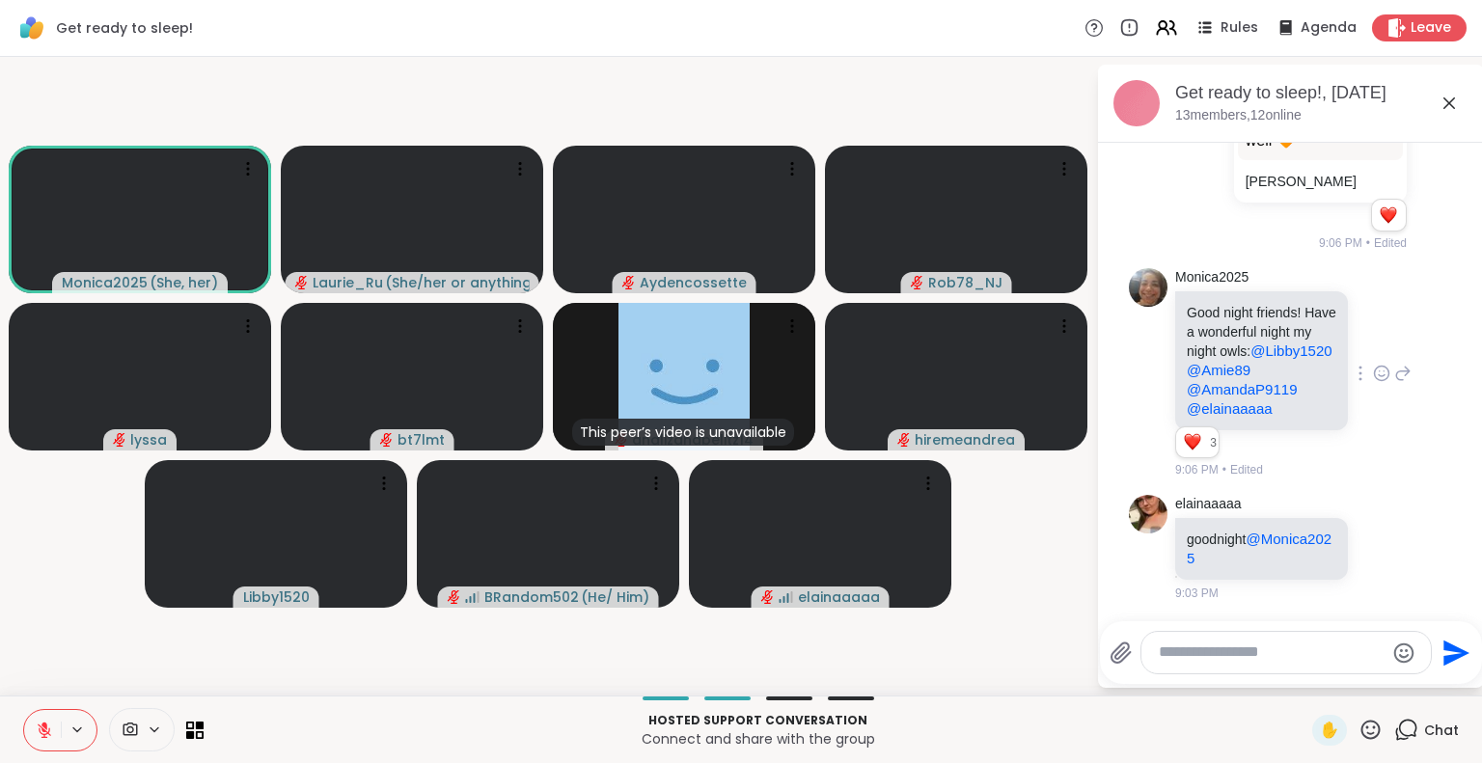
click at [46, 724] on icon at bounding box center [44, 730] width 17 height 17
click at [41, 725] on icon at bounding box center [44, 730] width 17 height 17
click at [41, 725] on icon at bounding box center [44, 726] width 6 height 8
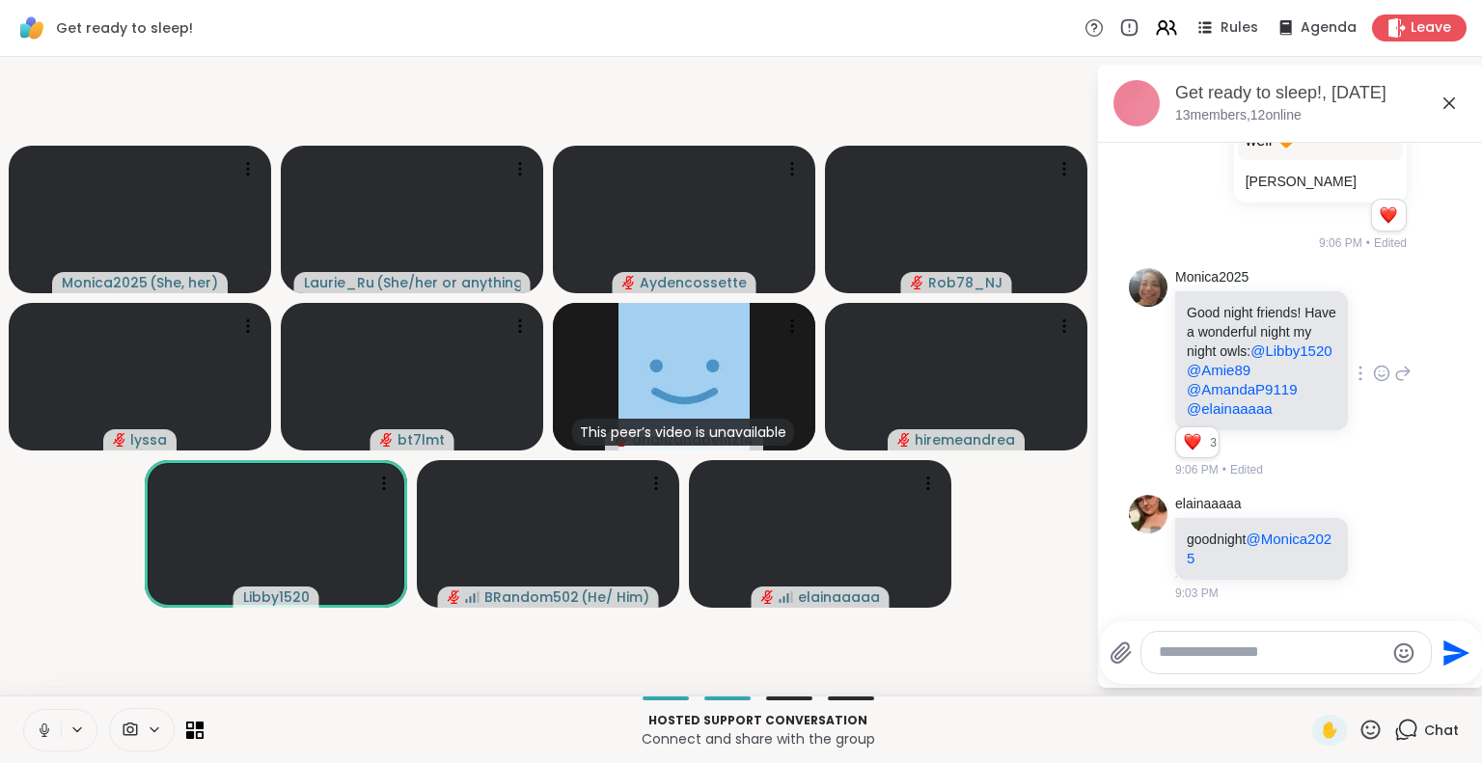
click at [41, 725] on icon at bounding box center [44, 730] width 17 height 17
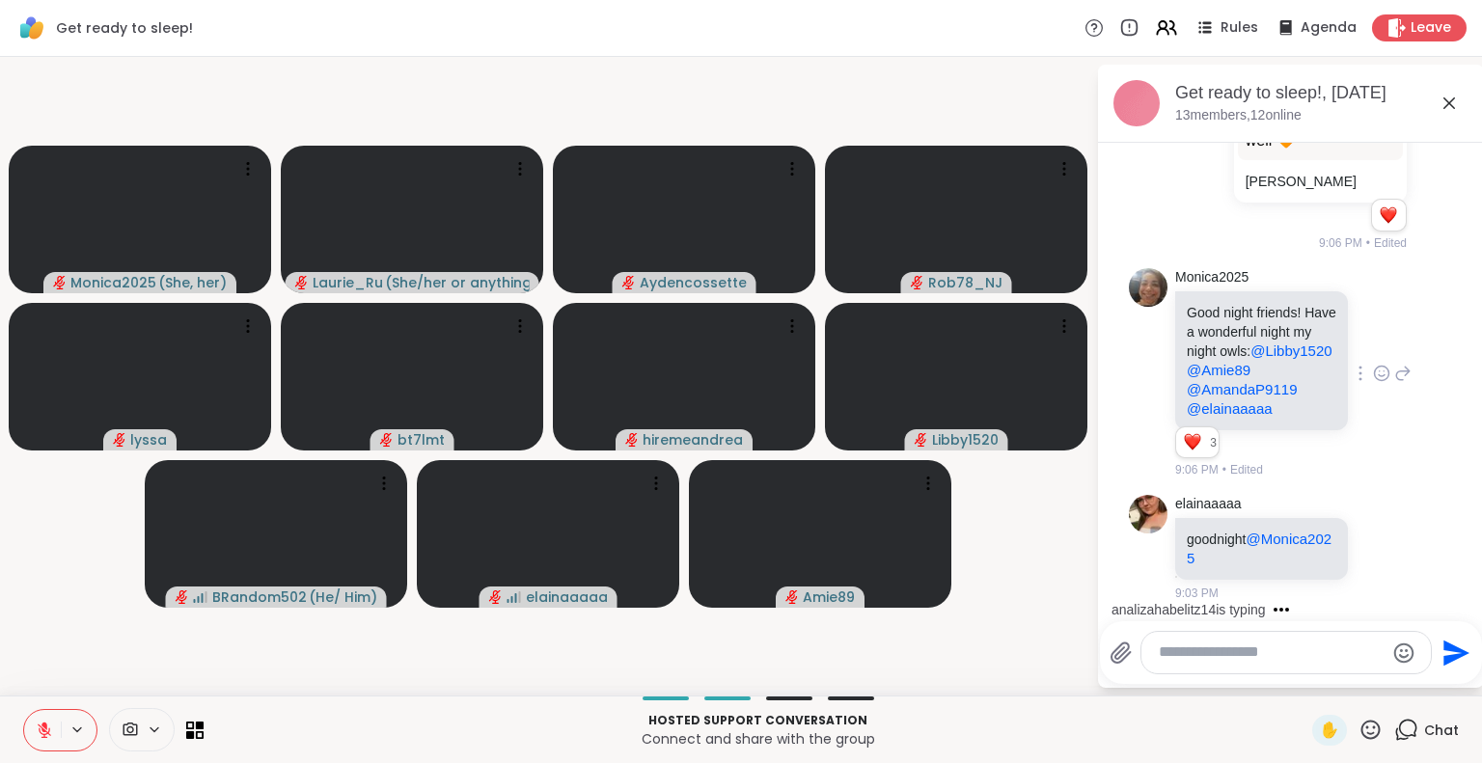
click at [1463, 604] on div "analizahabelitz14 is typing" at bounding box center [1295, 609] width 378 height 31
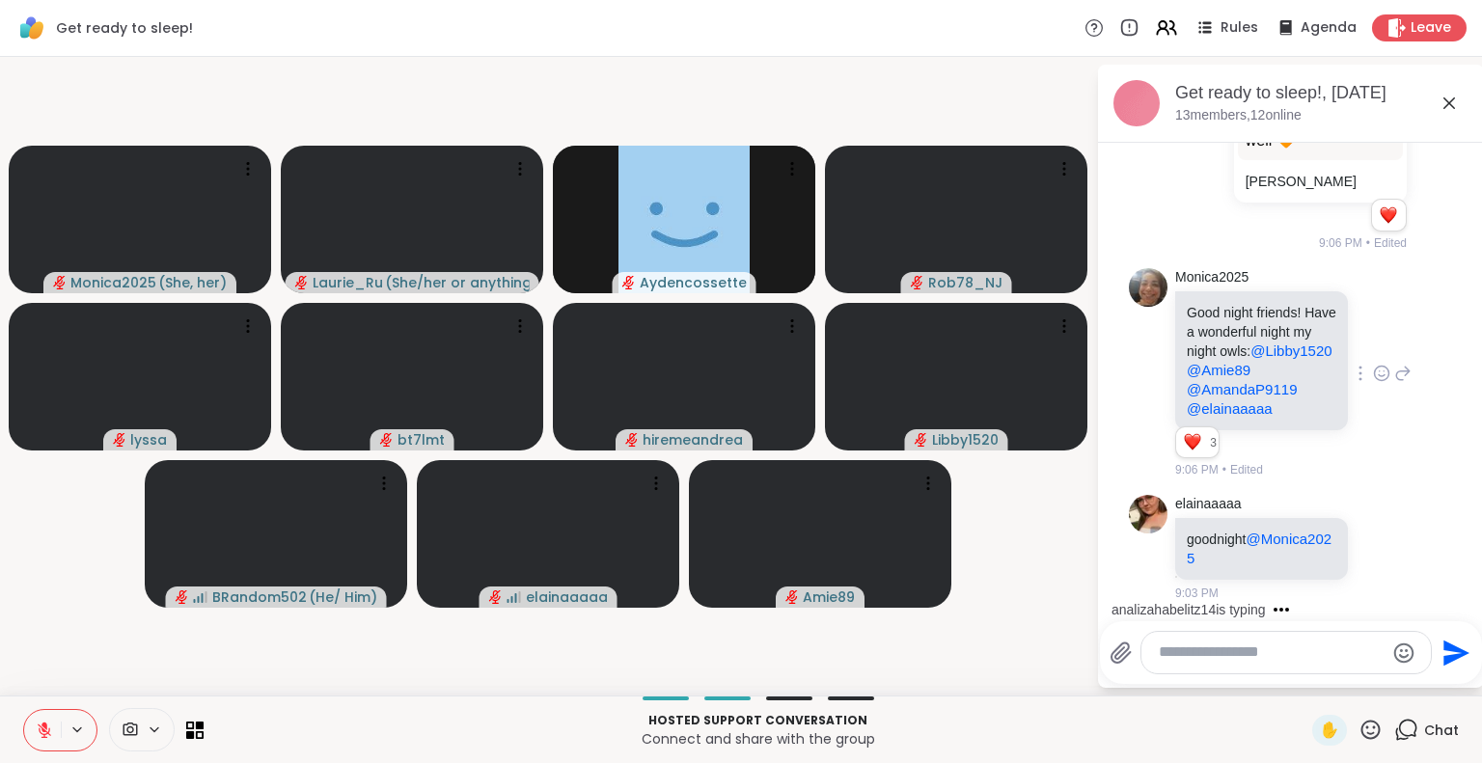
click at [1463, 604] on div "analizahabelitz14 is typing" at bounding box center [1295, 609] width 378 height 31
click at [1467, 602] on html "Get ready to sleep! Rules Agenda Leave Monica2025 ( She, her ) Laurie_Ru ( She/…" at bounding box center [741, 381] width 1482 height 763
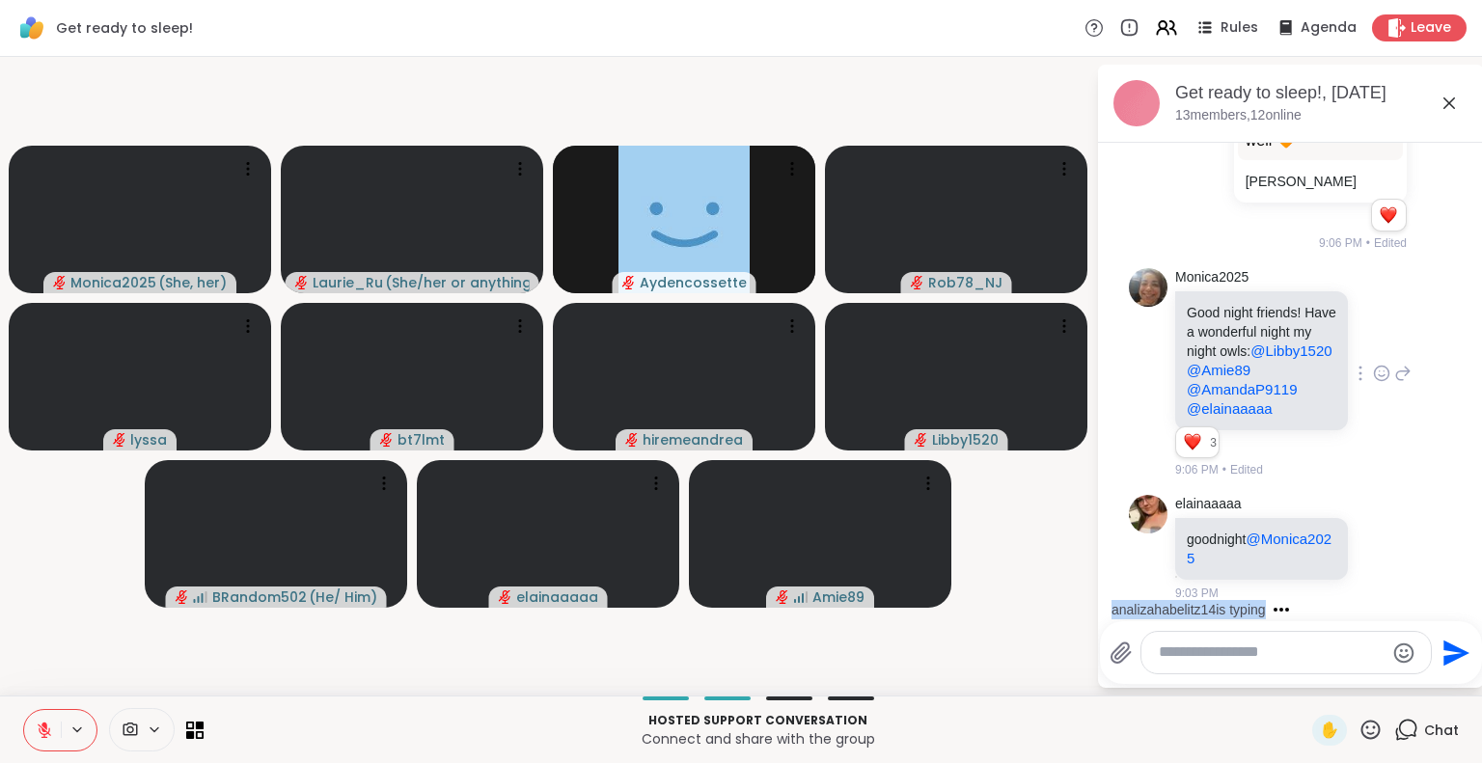
click at [1467, 602] on html "Get ready to sleep! Rules Agenda Leave Monica2025 ( She, her ) Laurie_Ru ( She/…" at bounding box center [741, 381] width 1482 height 763
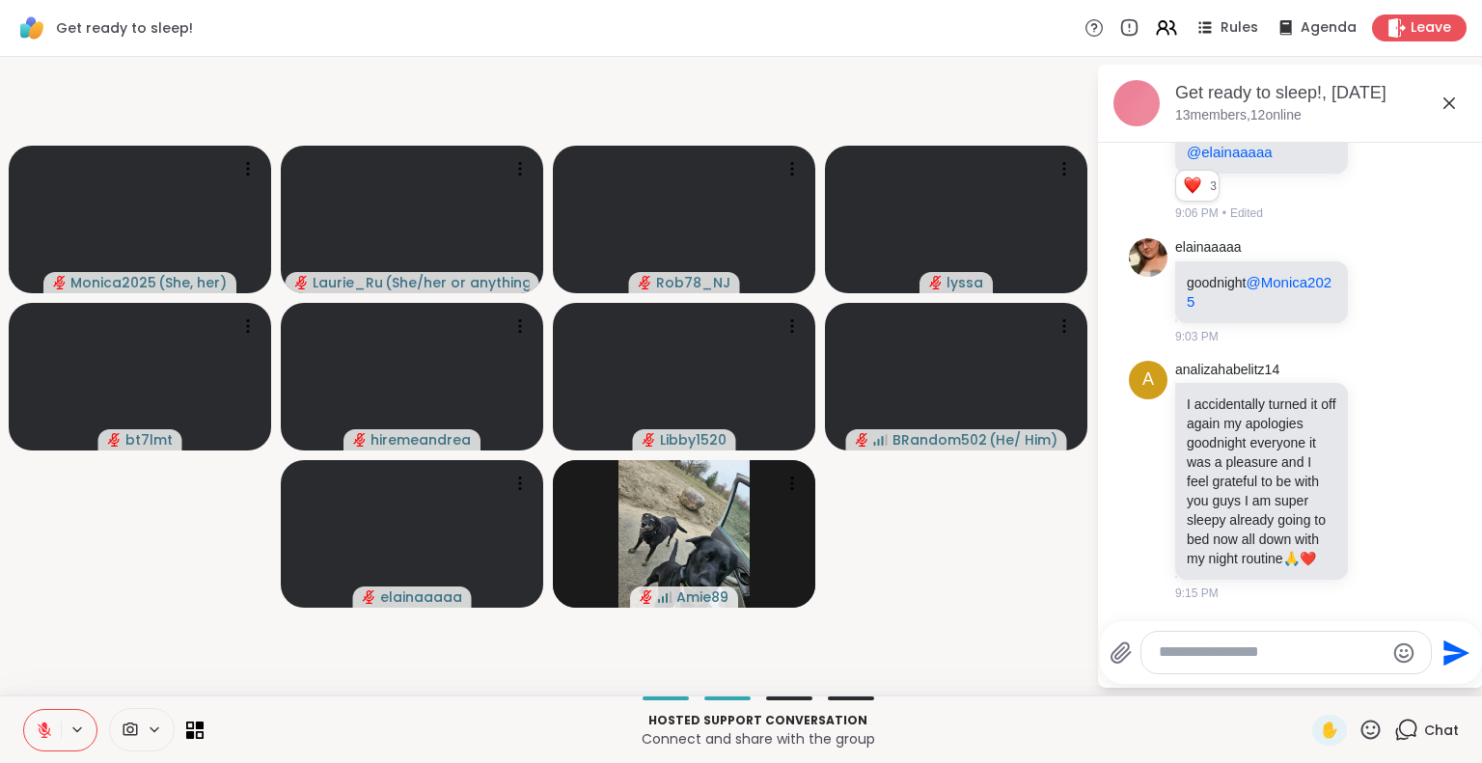
scroll to position [9640, 0]
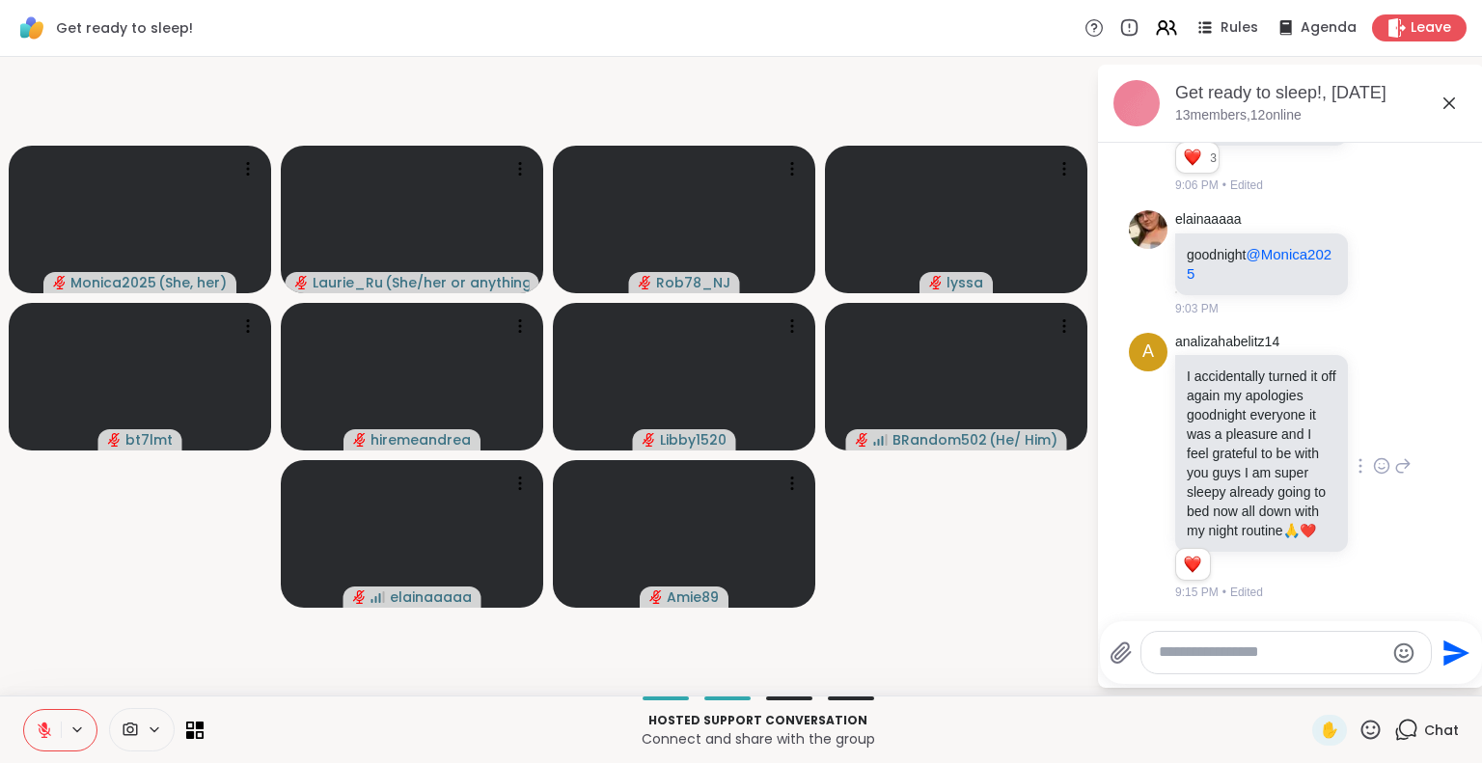
click at [1373, 456] on icon at bounding box center [1381, 465] width 17 height 19
click at [1373, 426] on div "Select Reaction: Heart" at bounding box center [1381, 434] width 17 height 17
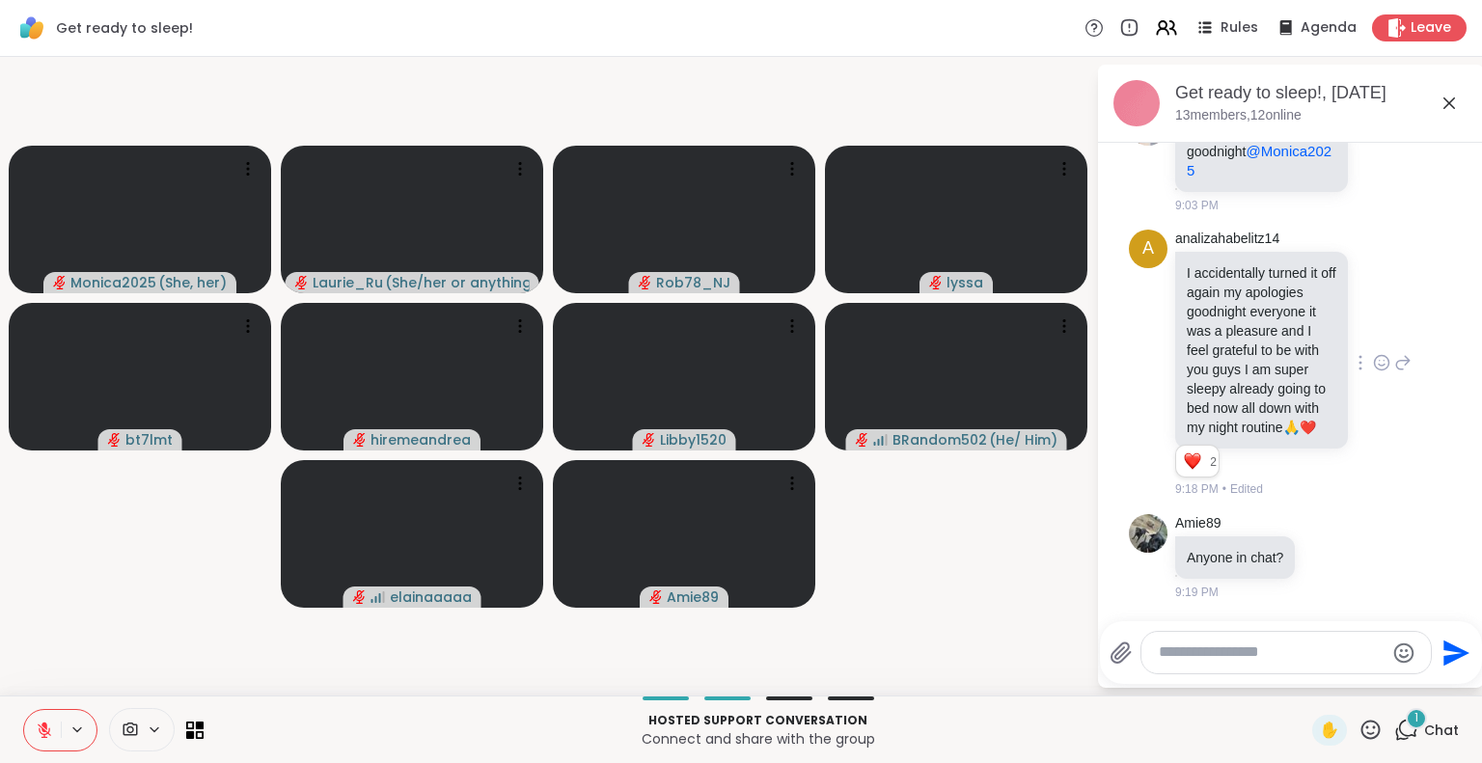
scroll to position [9744, 0]
click at [1267, 660] on textarea "Type your message" at bounding box center [1271, 653] width 225 height 20
type textarea "*****"
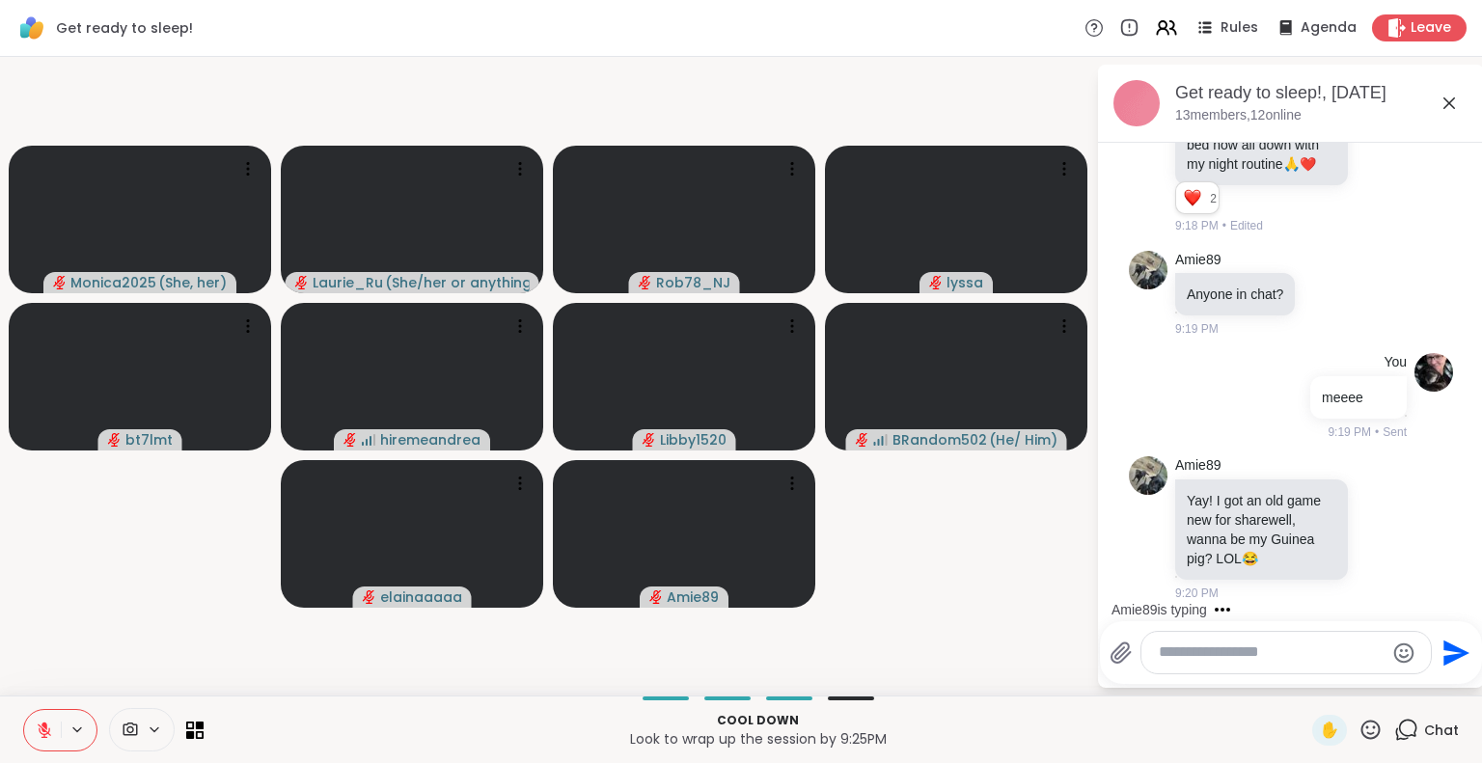
scroll to position [10128, 0]
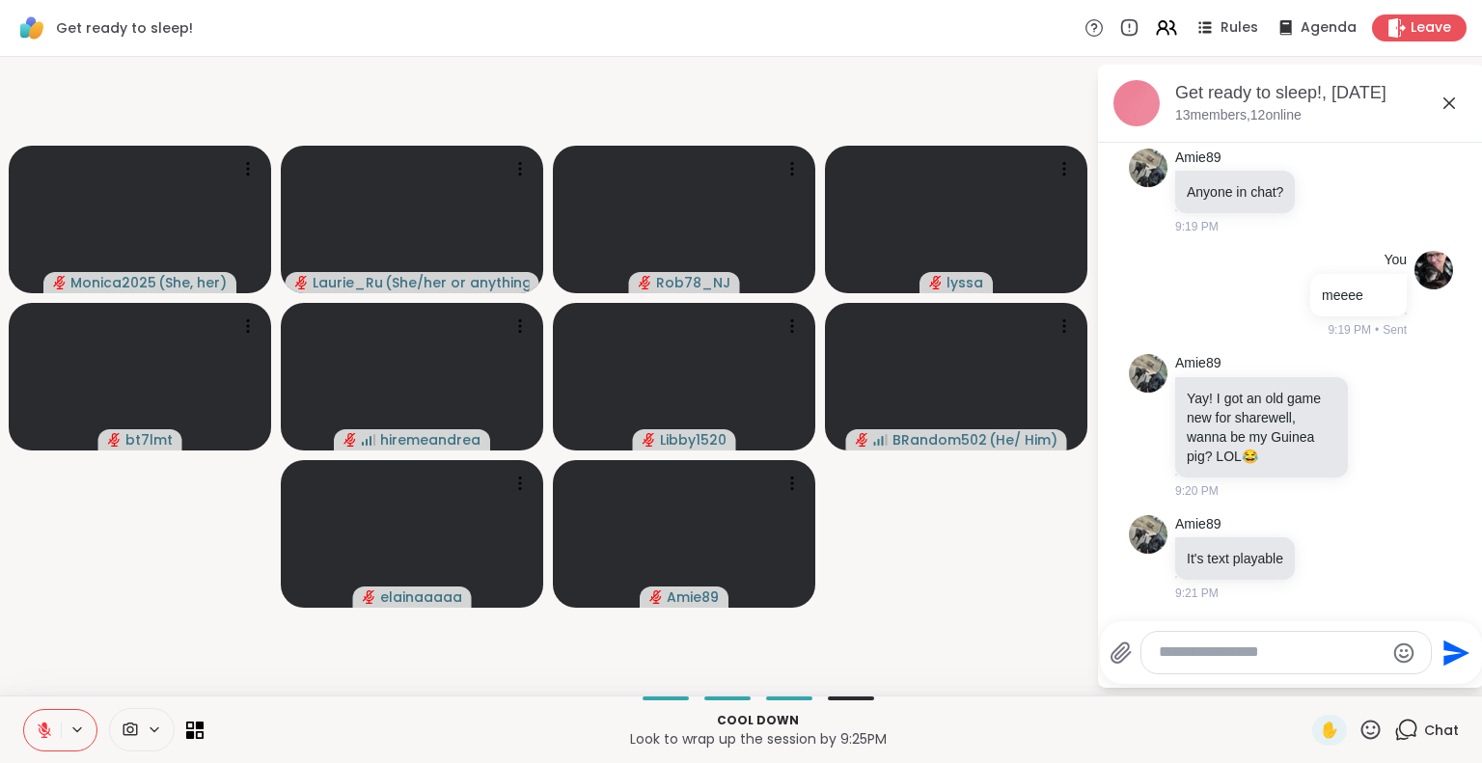
click at [1200, 659] on textarea "Type your message" at bounding box center [1271, 653] width 225 height 20
type textarea "***"
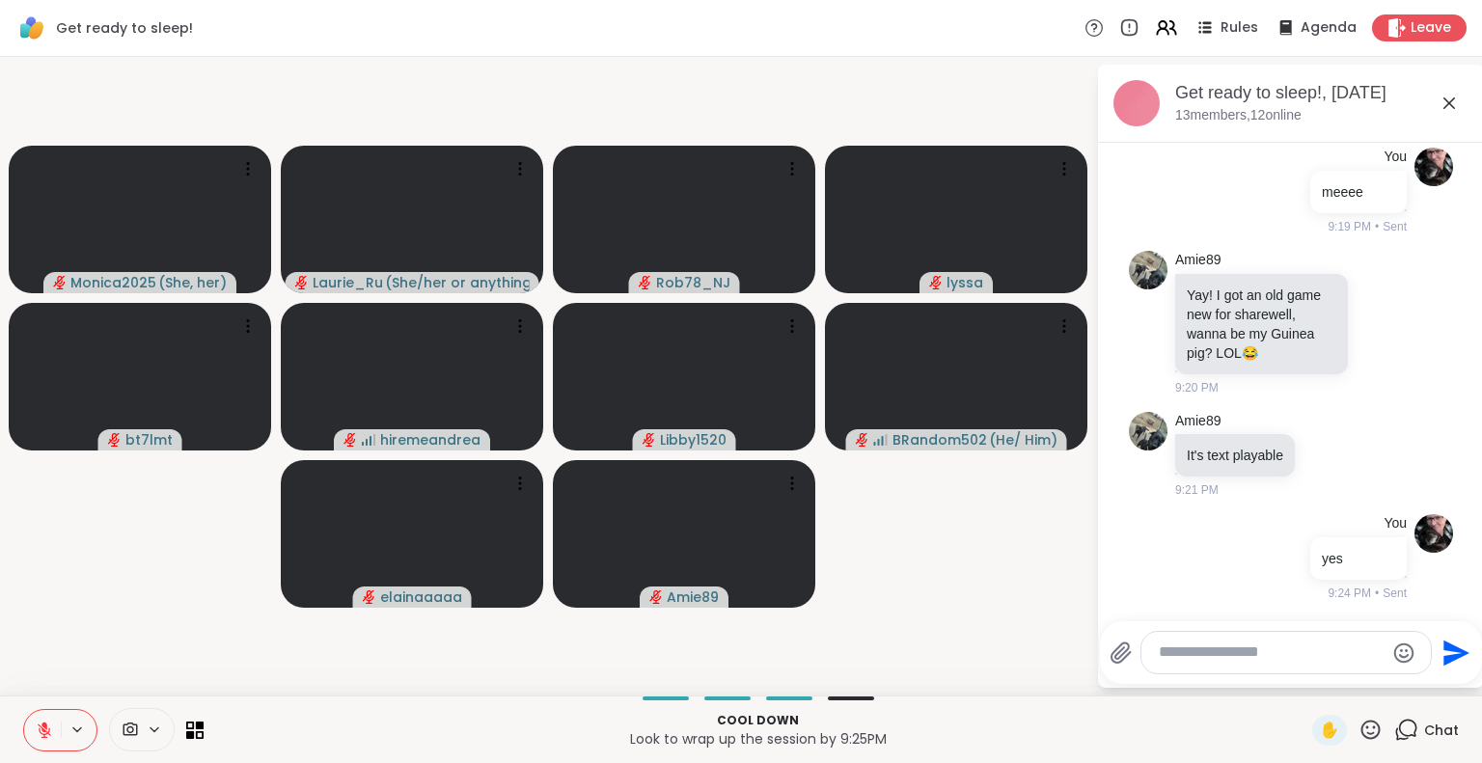
scroll to position [10231, 0]
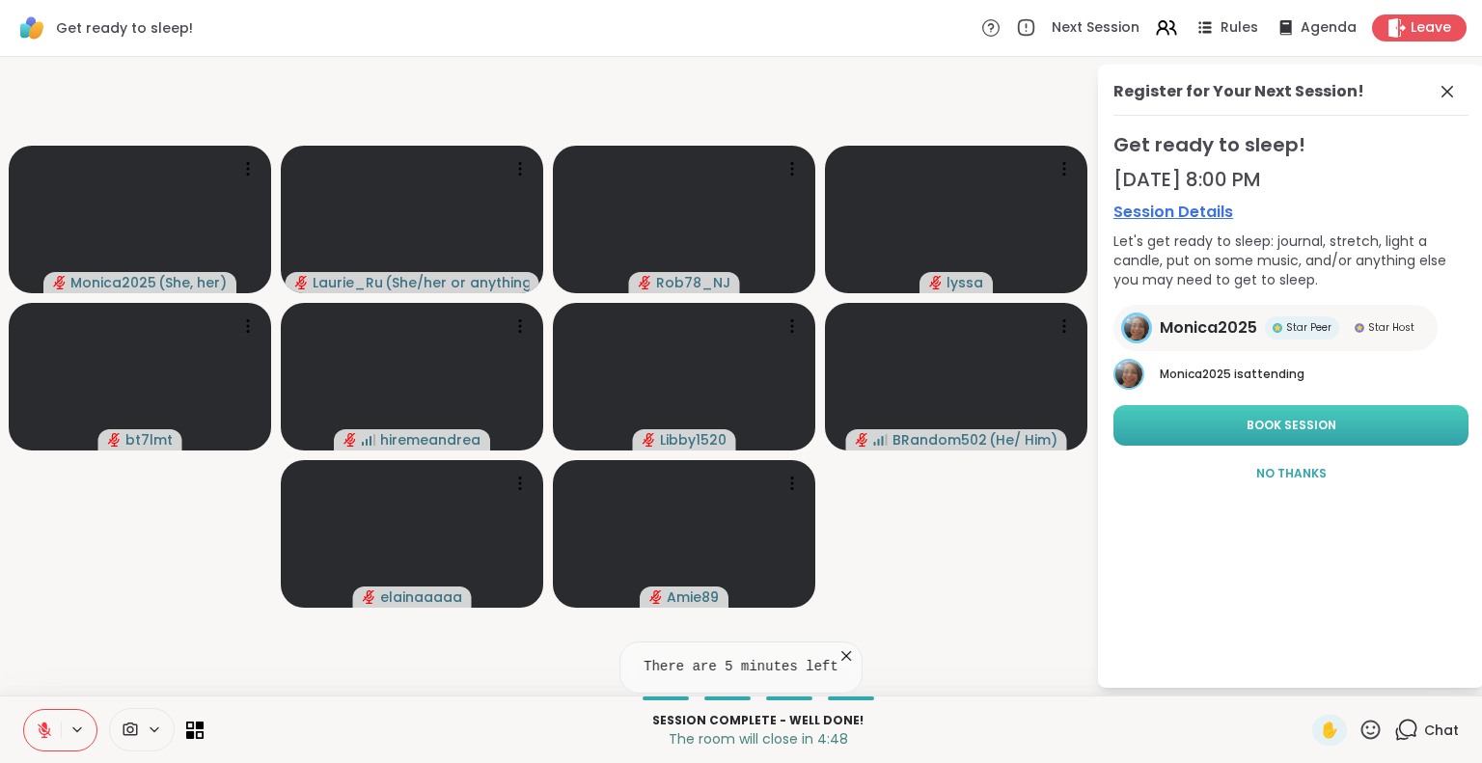
click at [1312, 420] on span "Book Session" at bounding box center [1292, 425] width 90 height 17
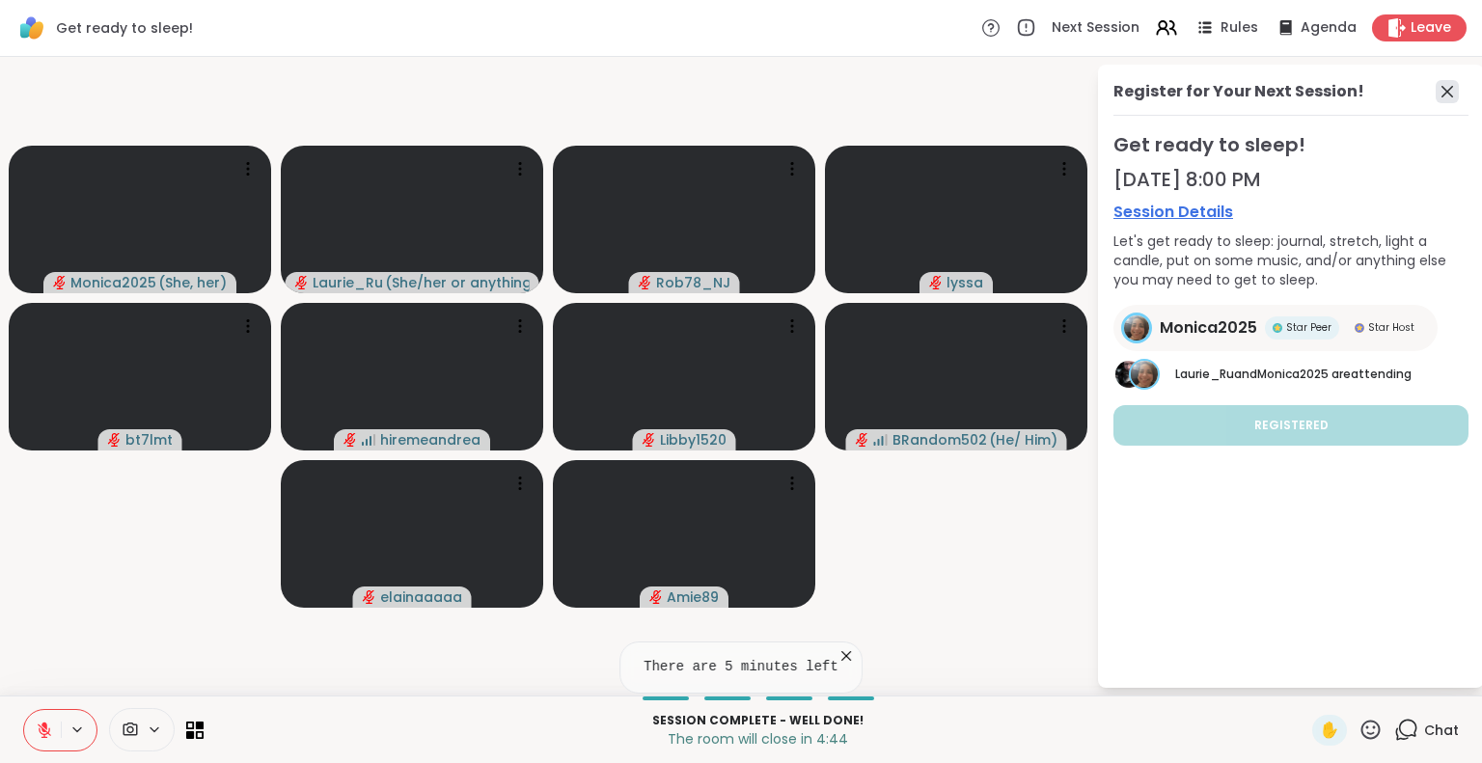
click at [1451, 96] on icon at bounding box center [1447, 91] width 23 height 23
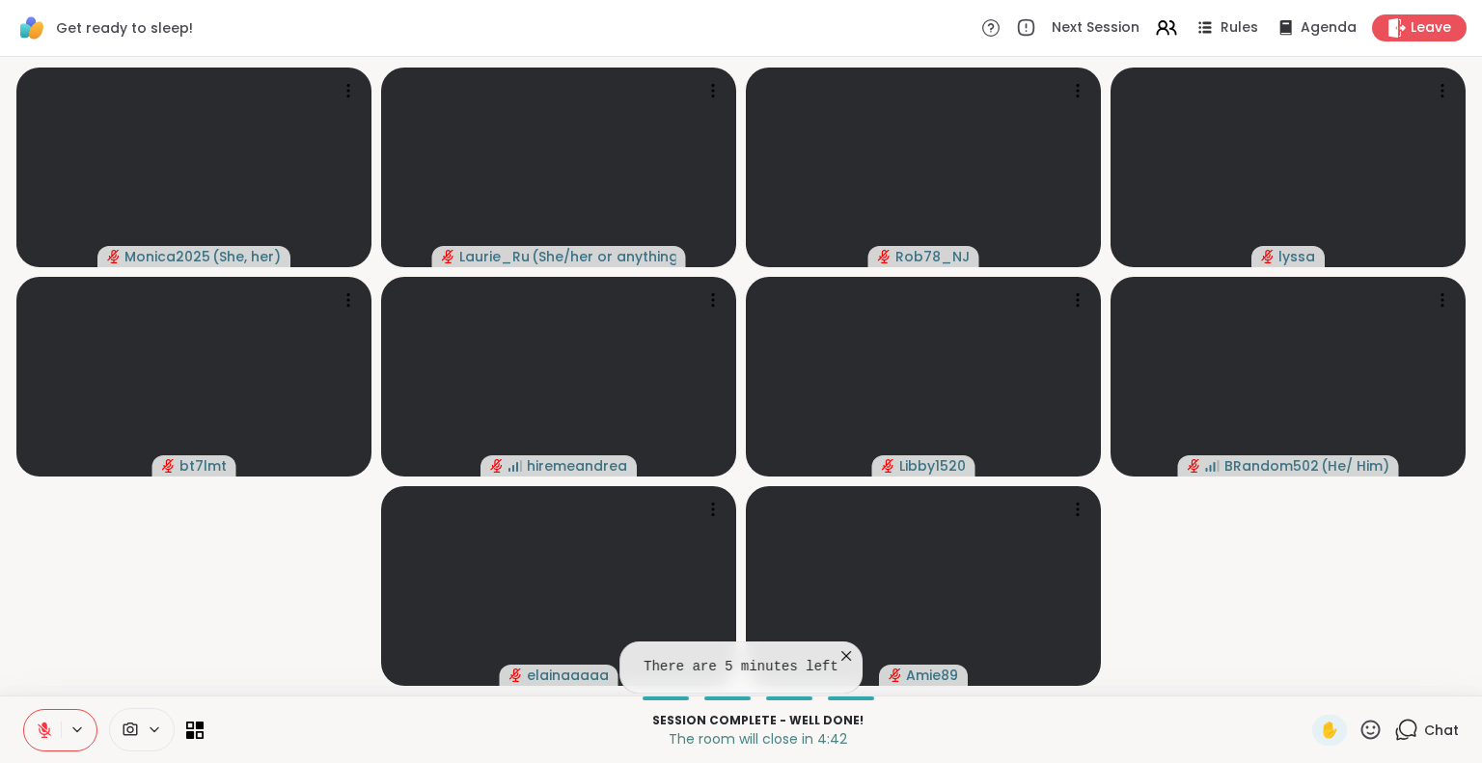
click at [1399, 736] on icon at bounding box center [1408, 728] width 18 height 17
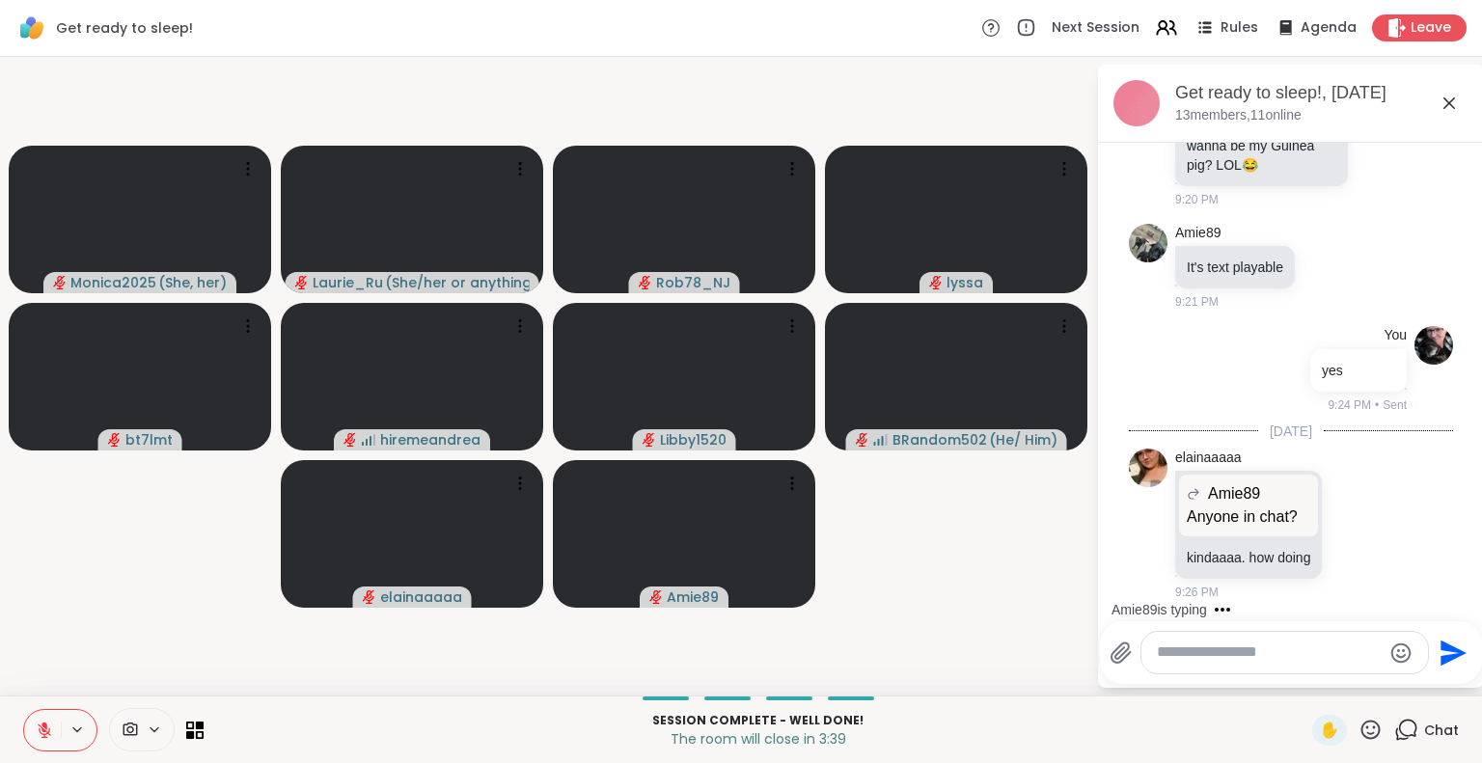
scroll to position [10617, 0]
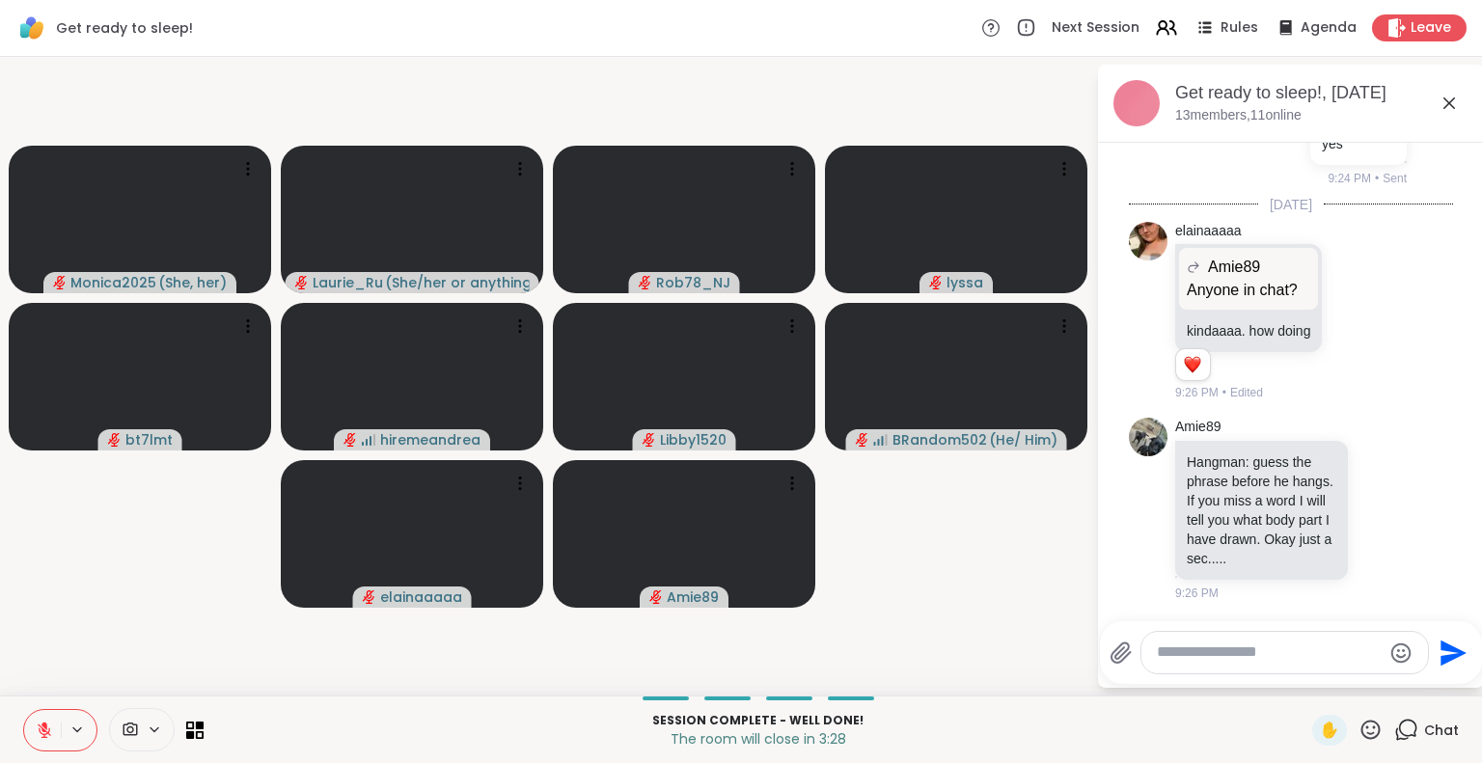
click at [1224, 645] on textarea "Type your message" at bounding box center [1269, 653] width 225 height 20
type textarea "**********"
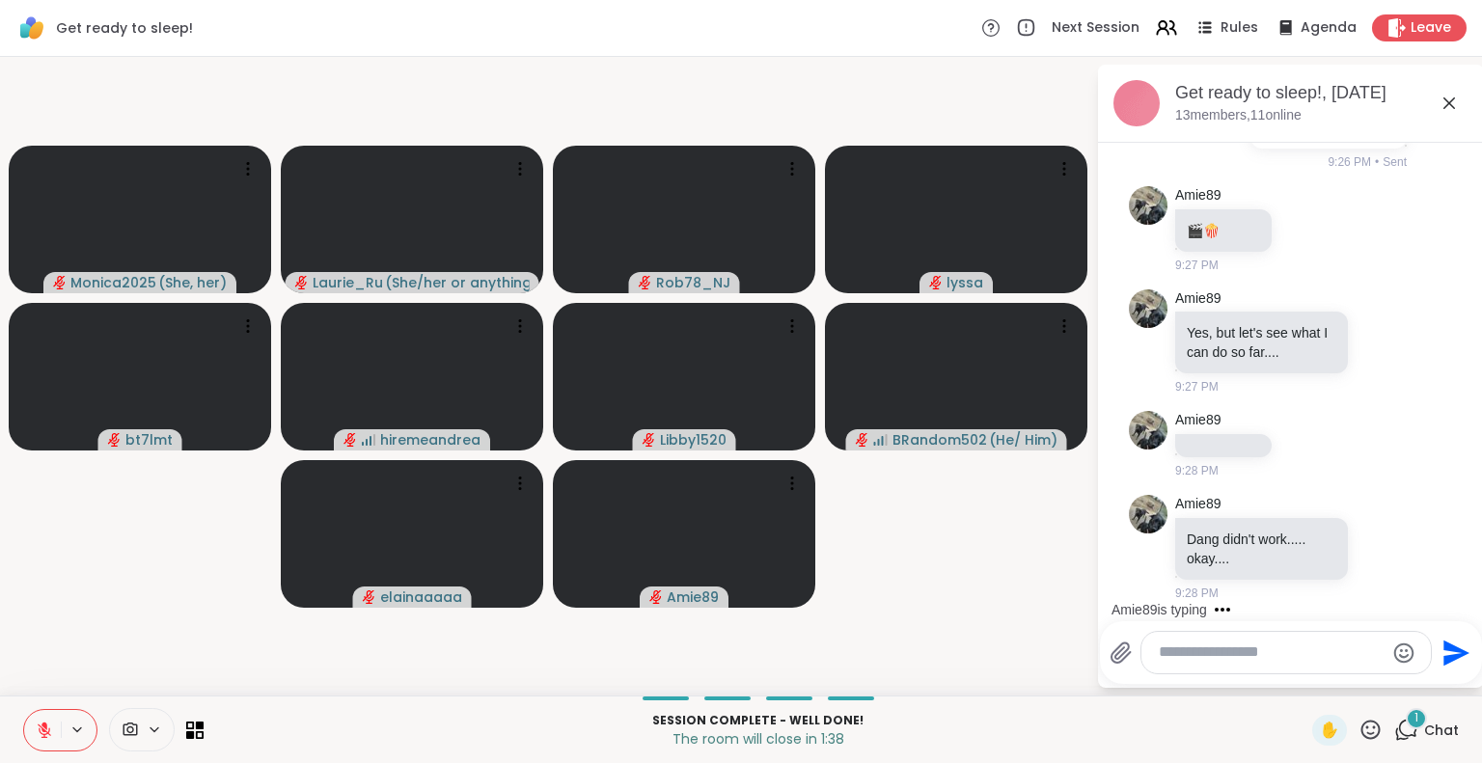
scroll to position [11196, 0]
click at [1412, 655] on icon "Emoji picker" at bounding box center [1403, 653] width 23 height 23
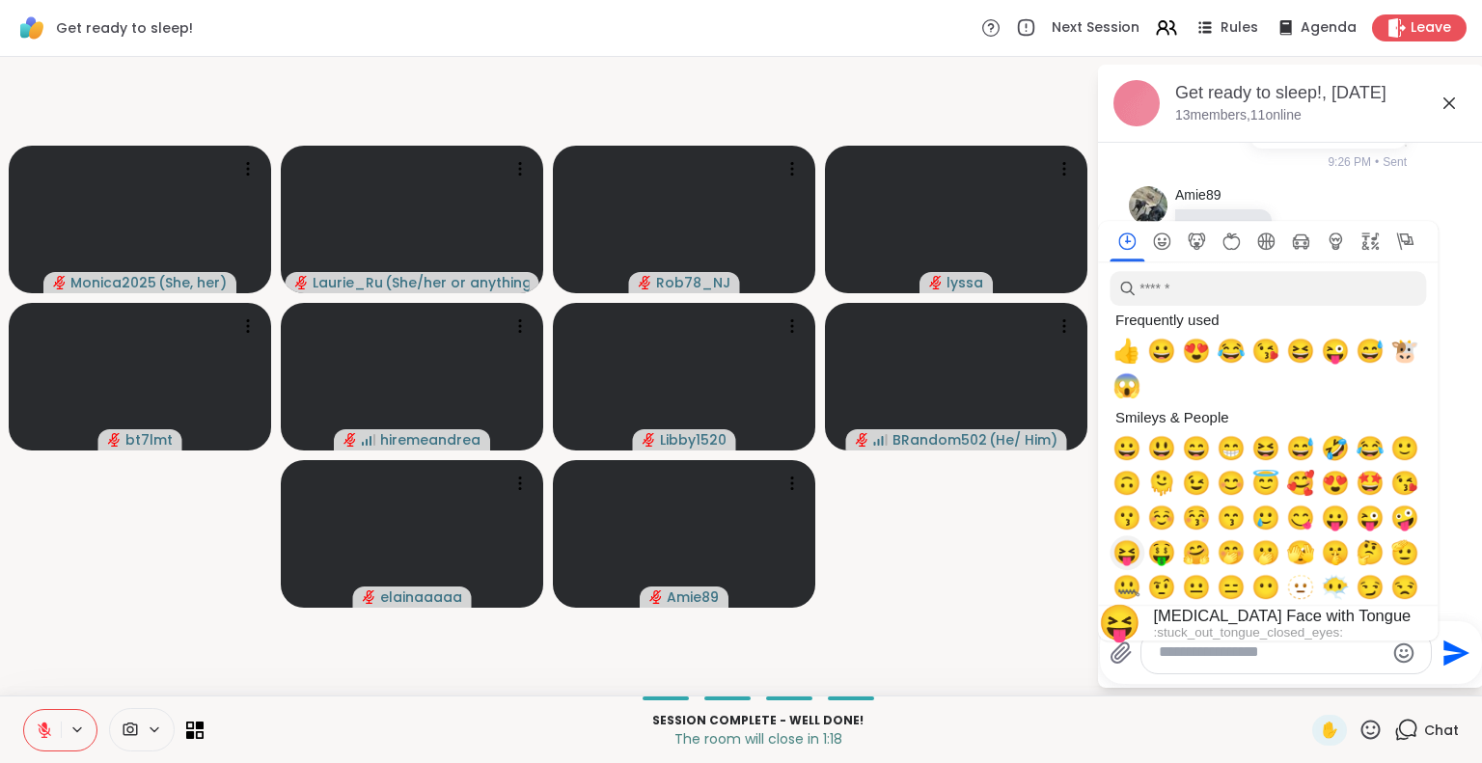
click at [1134, 559] on span "😝" at bounding box center [1126, 552] width 29 height 27
type textarea "**"
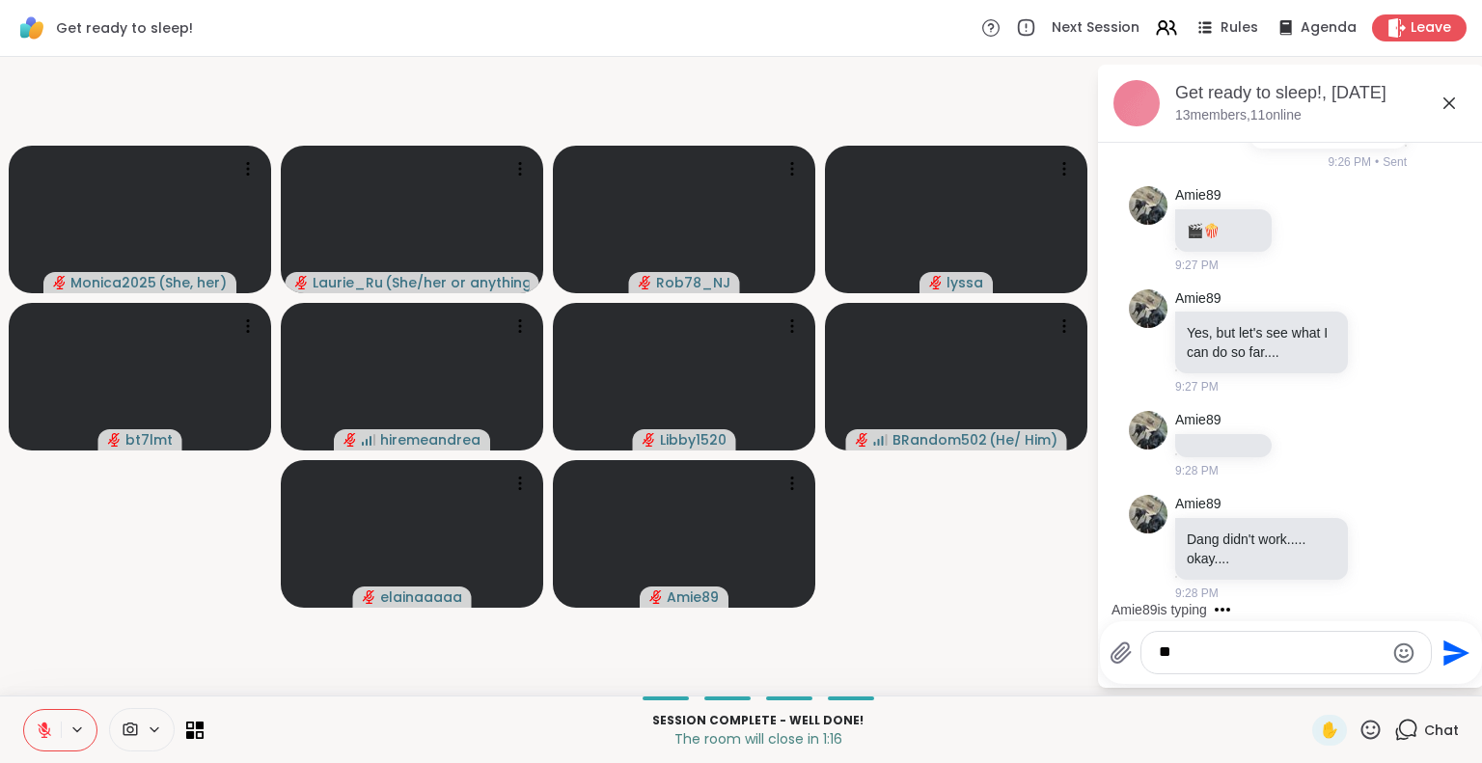
click at [1444, 651] on icon "Send" at bounding box center [1456, 653] width 26 height 26
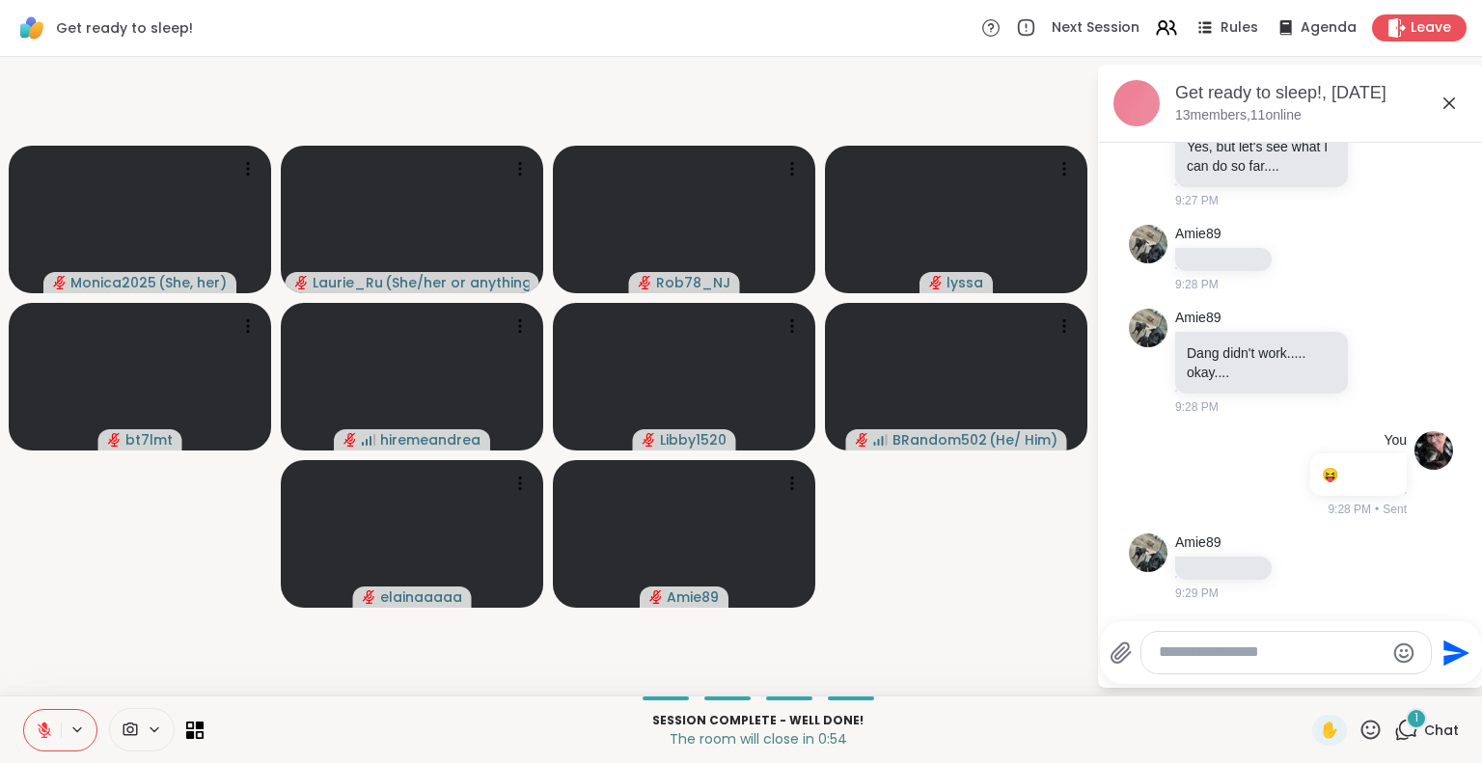
scroll to position [11381, 0]
click at [1425, 25] on span "Leave" at bounding box center [1432, 28] width 42 height 20
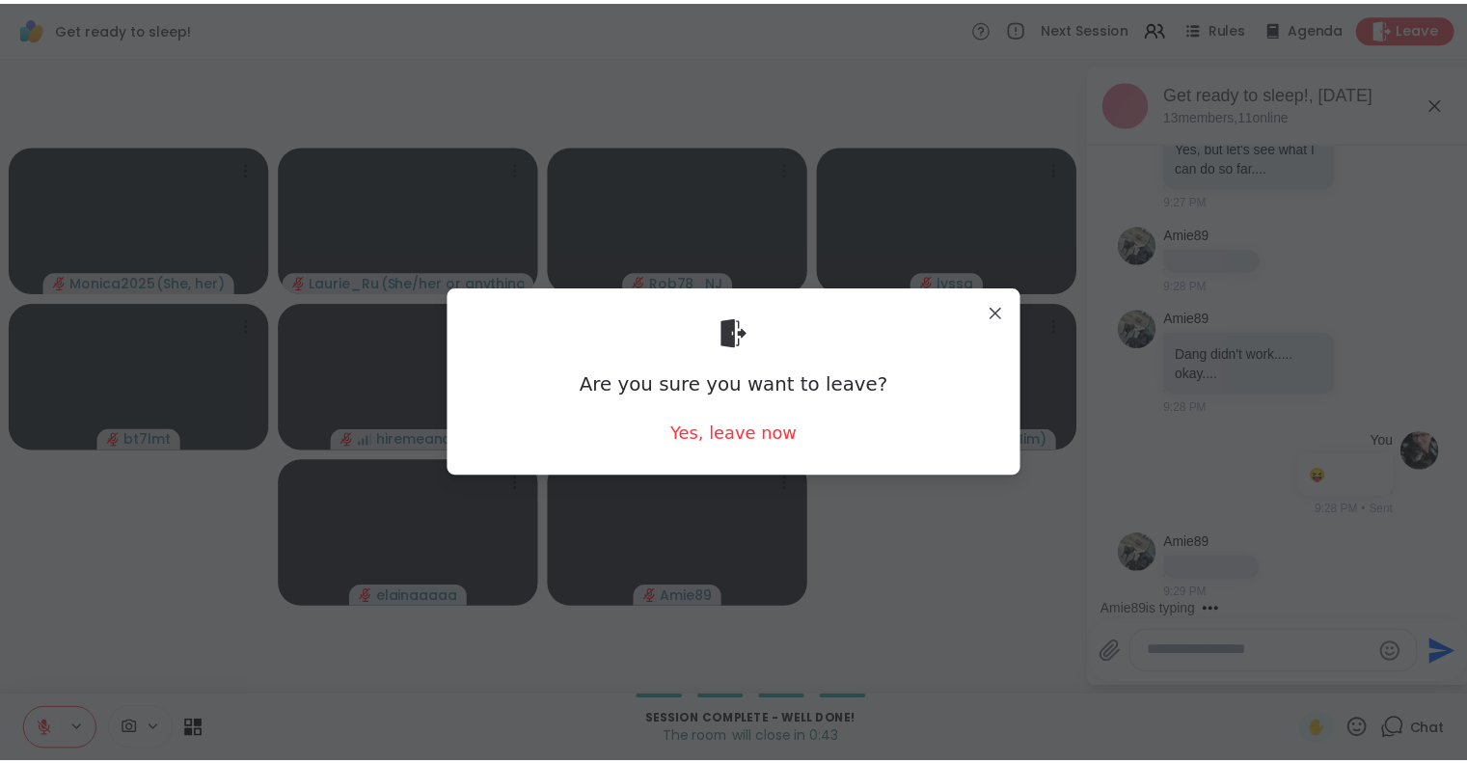
scroll to position [11483, 0]
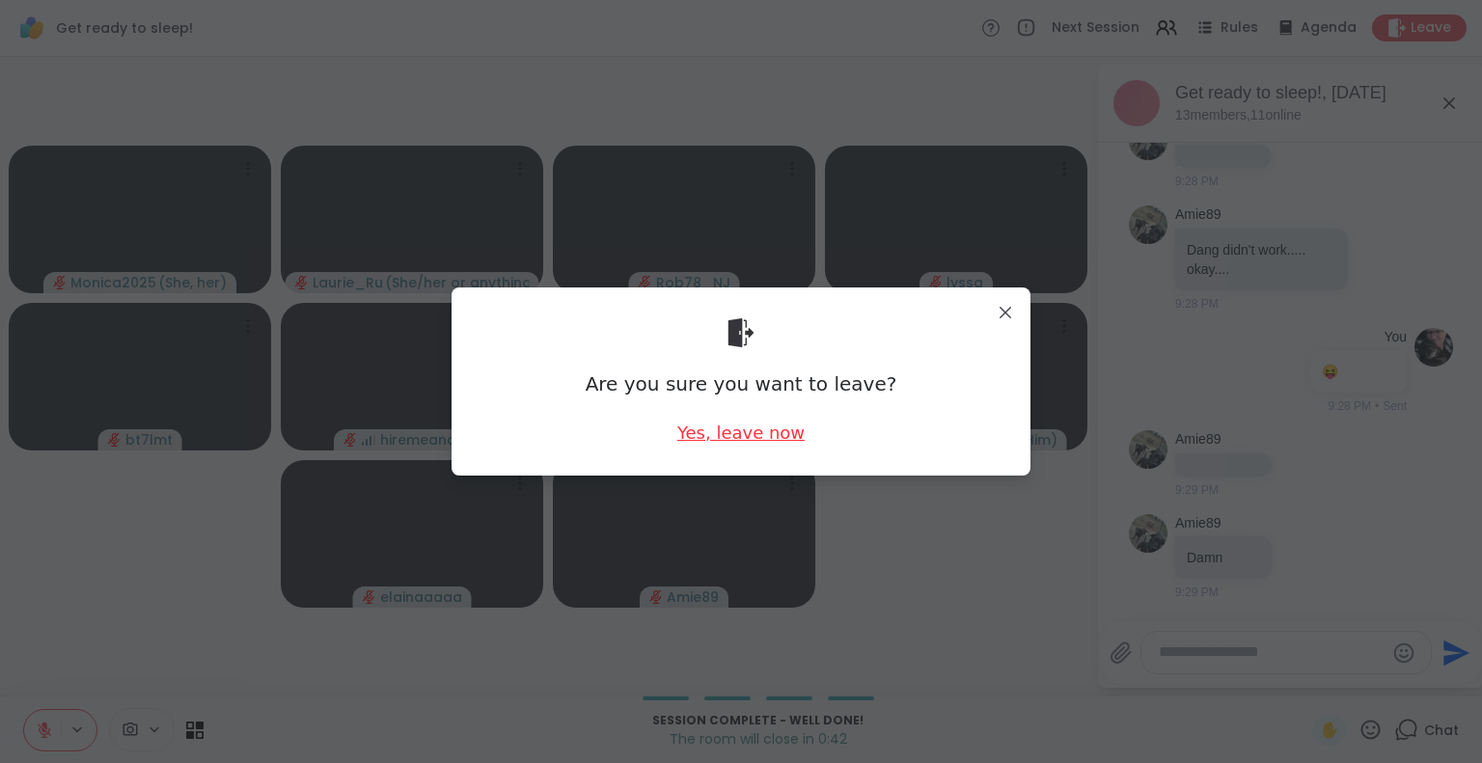
click at [739, 435] on div "Yes, leave now" at bounding box center [740, 433] width 127 height 24
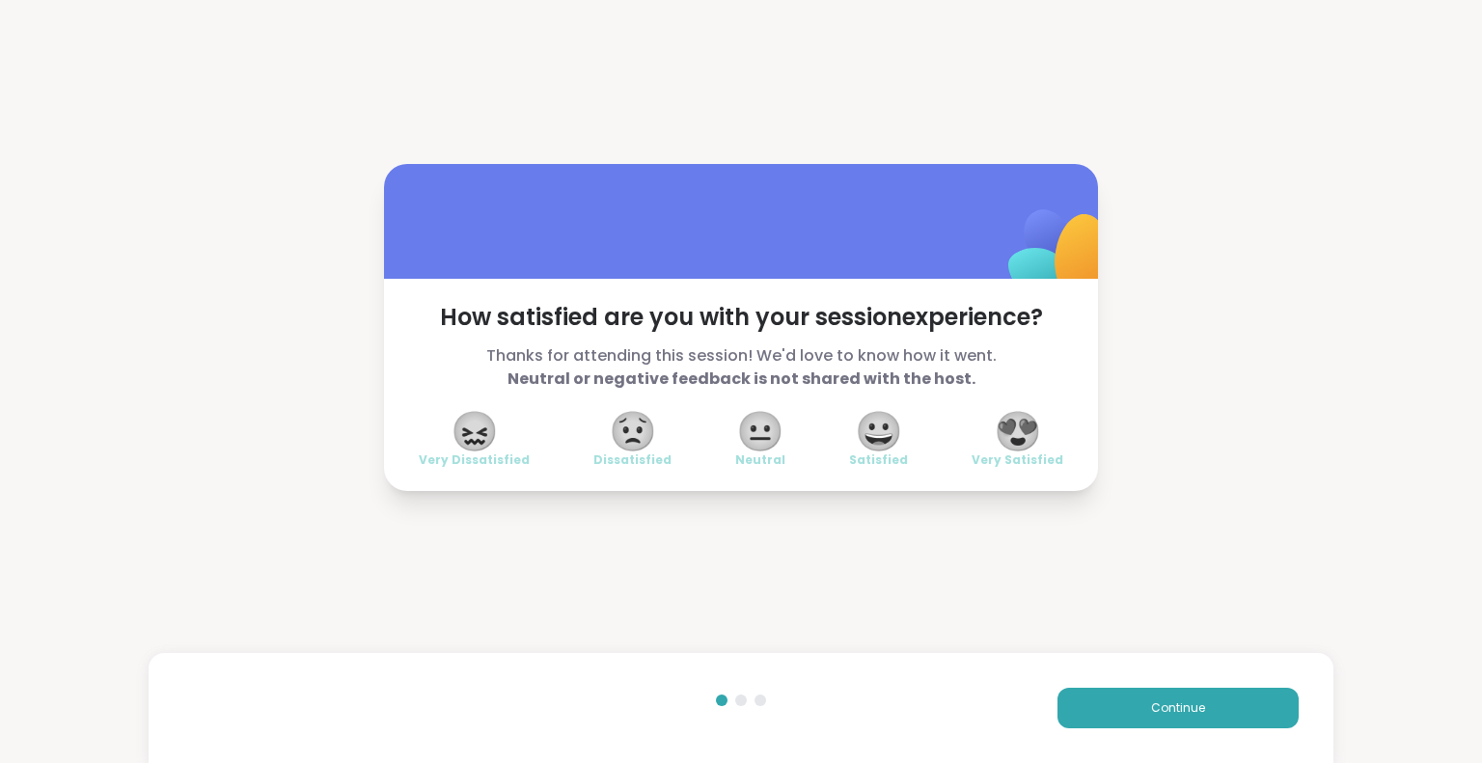
click at [1014, 425] on span "😍" at bounding box center [1018, 431] width 48 height 35
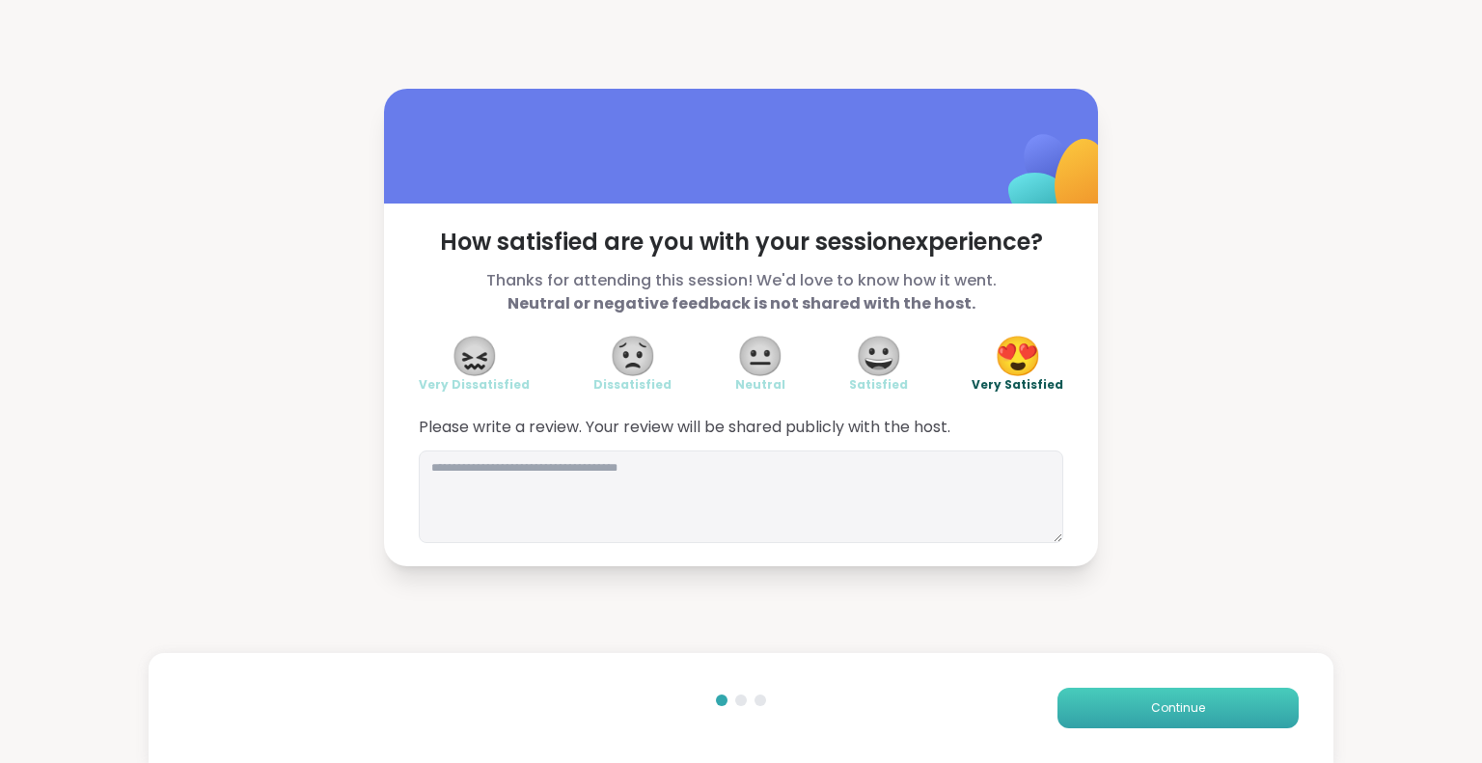
click at [1118, 711] on button "Continue" at bounding box center [1177, 708] width 241 height 41
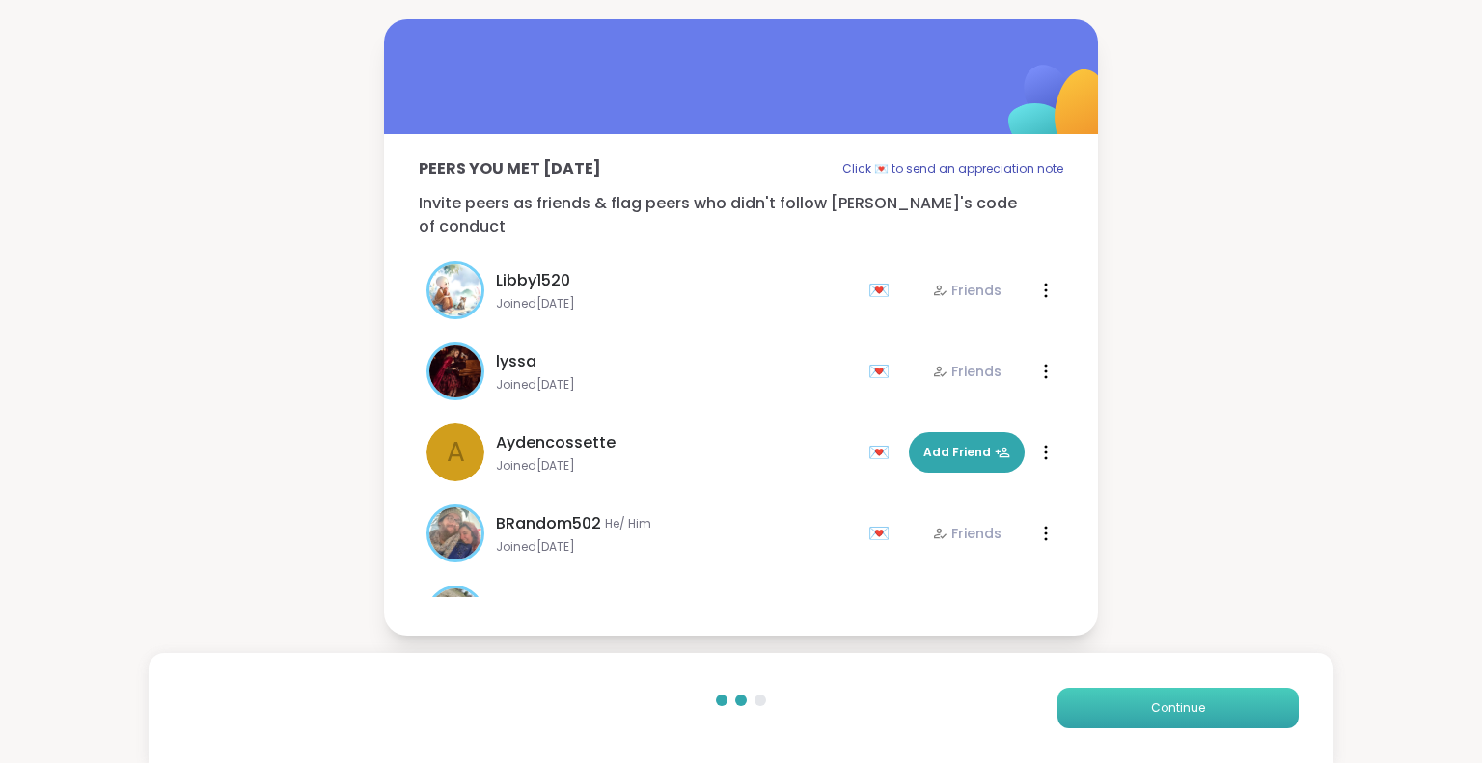
click at [1163, 715] on span "Continue" at bounding box center [1178, 707] width 54 height 17
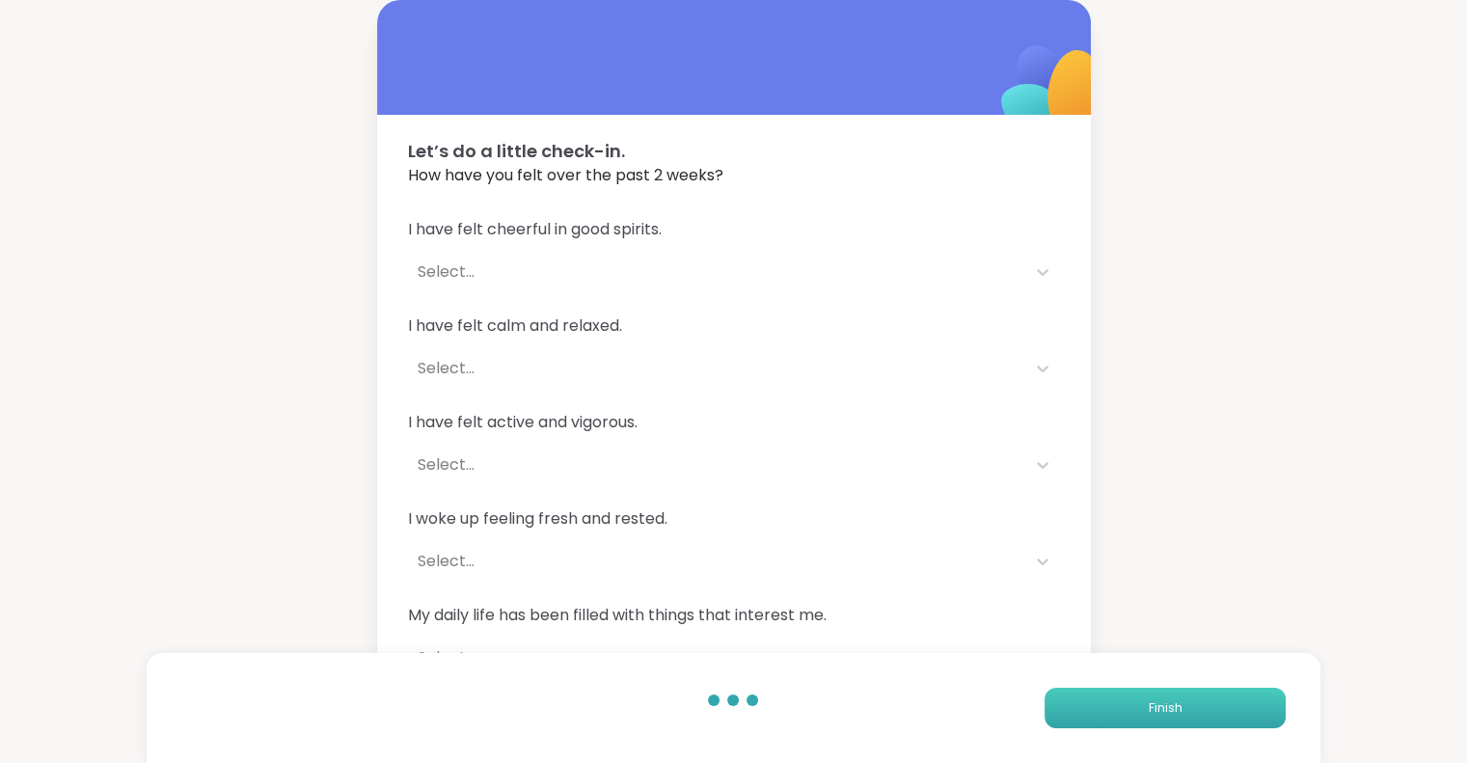
click at [1163, 715] on span "Finish" at bounding box center [1165, 707] width 34 height 17
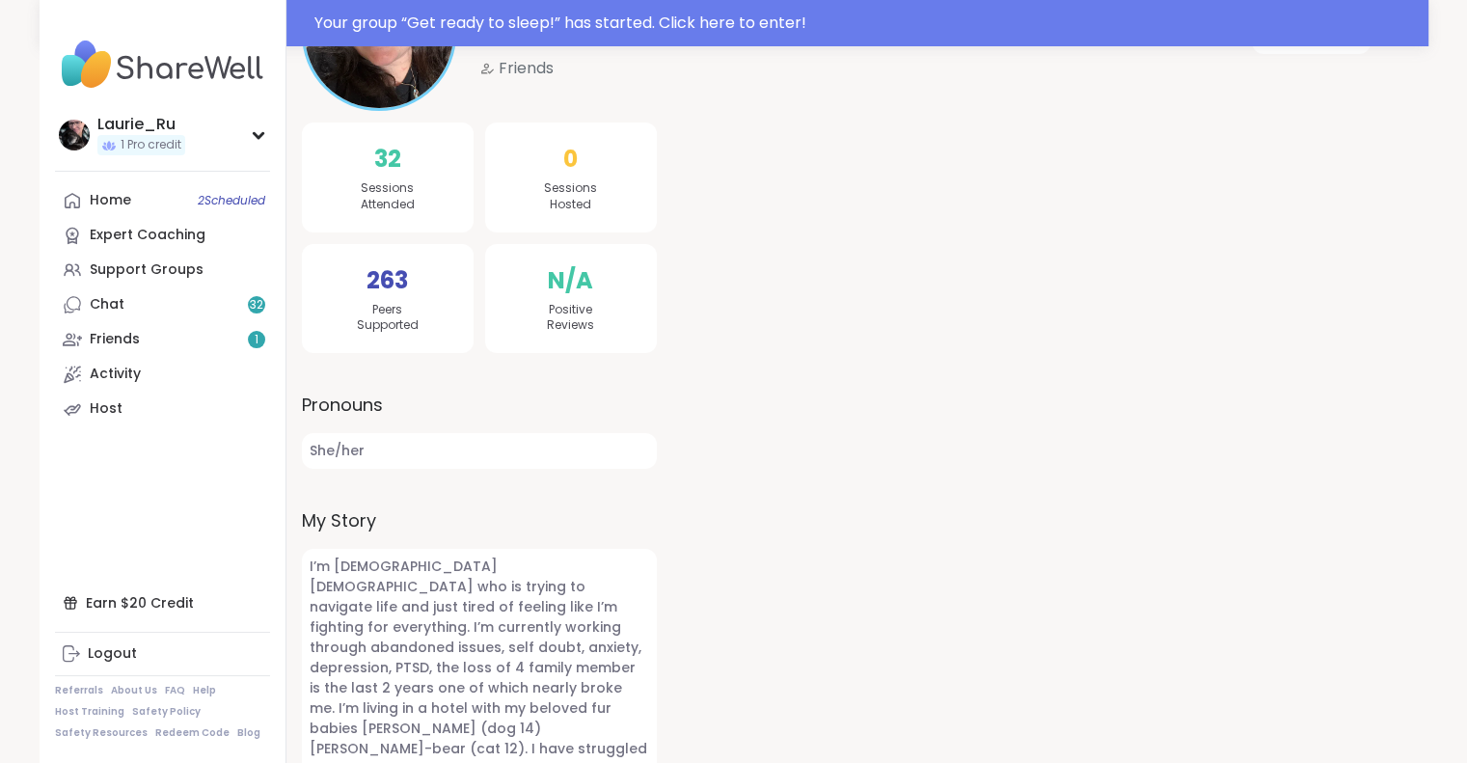
scroll to position [339, 0]
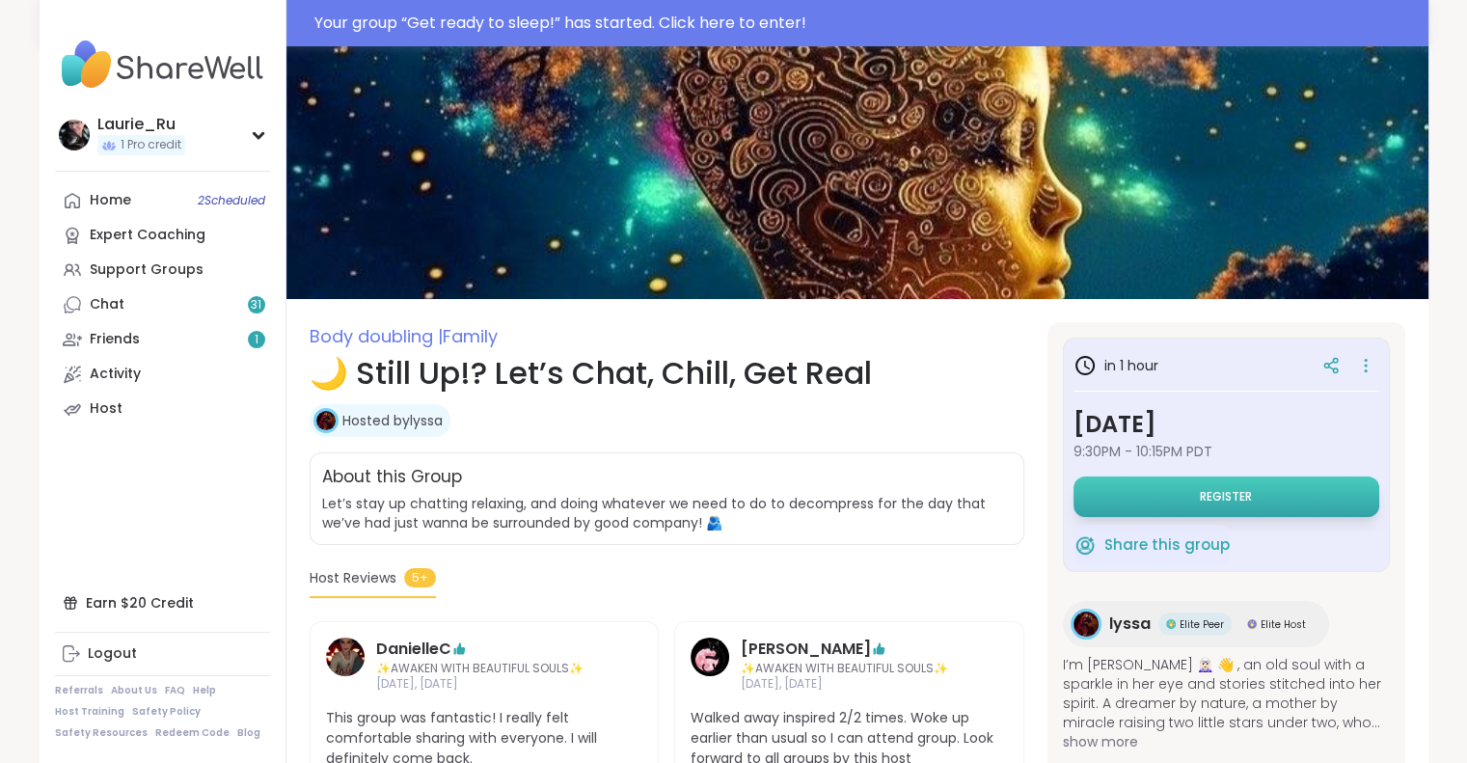
click at [1229, 493] on span "Register" at bounding box center [1226, 496] width 52 height 15
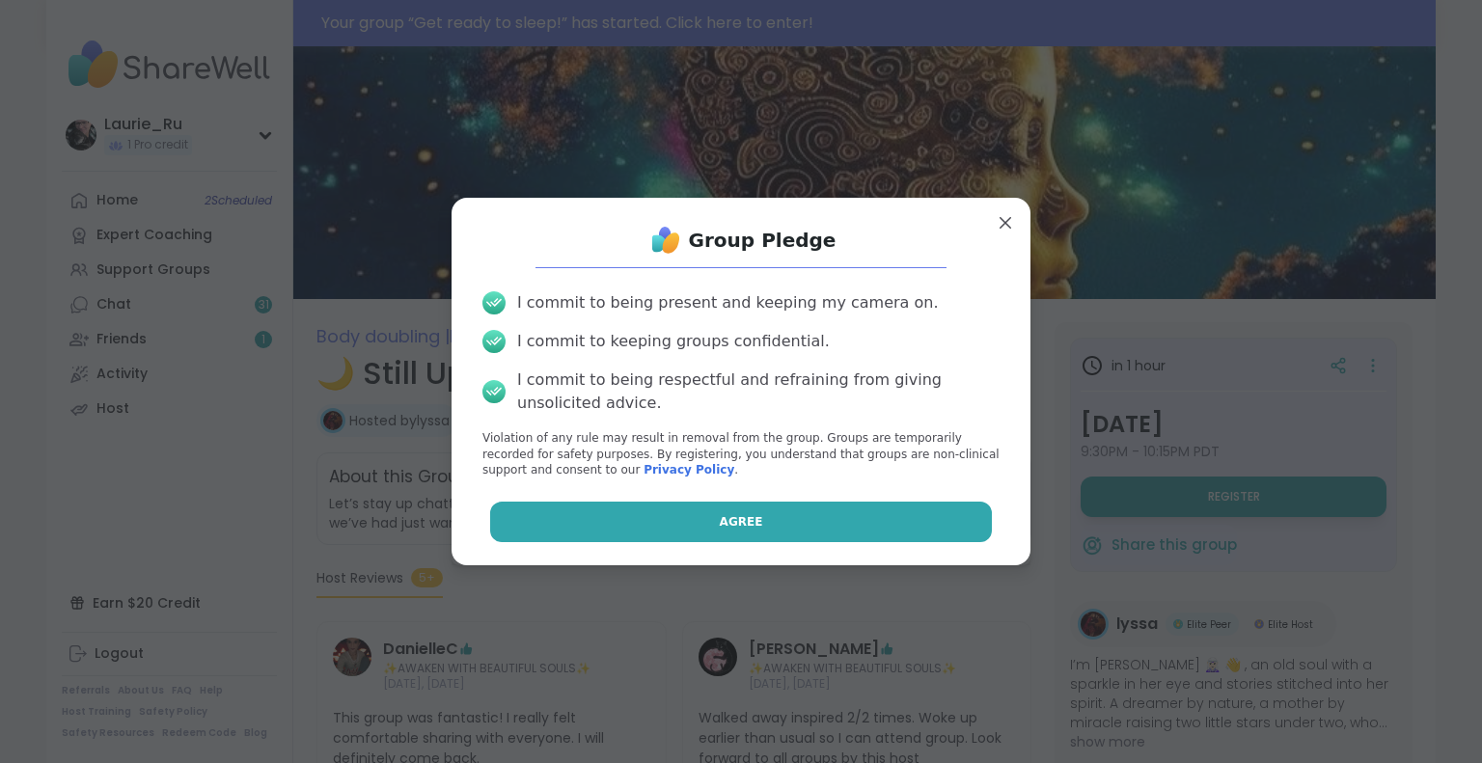
click at [789, 523] on button "Agree" at bounding box center [741, 522] width 503 height 41
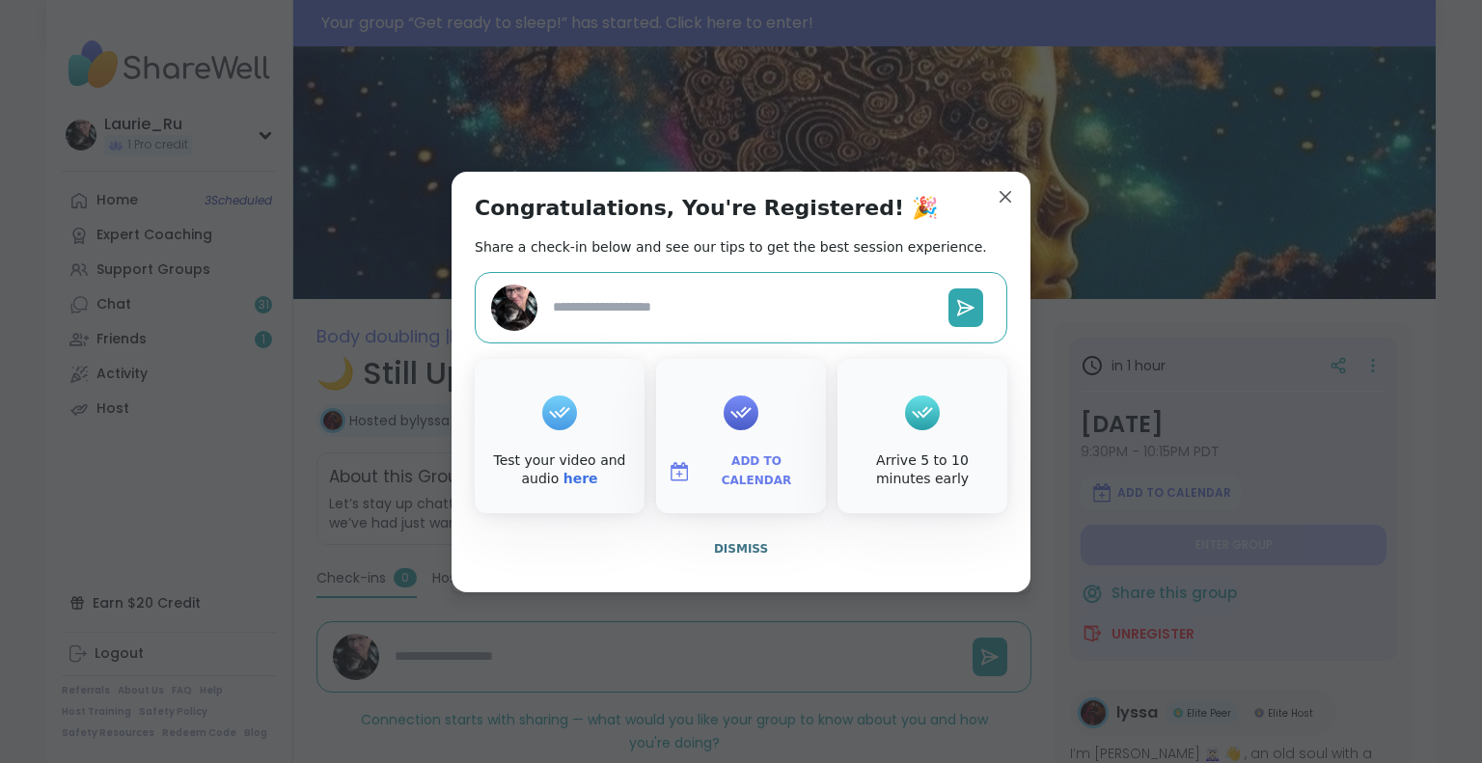
type textarea "*"
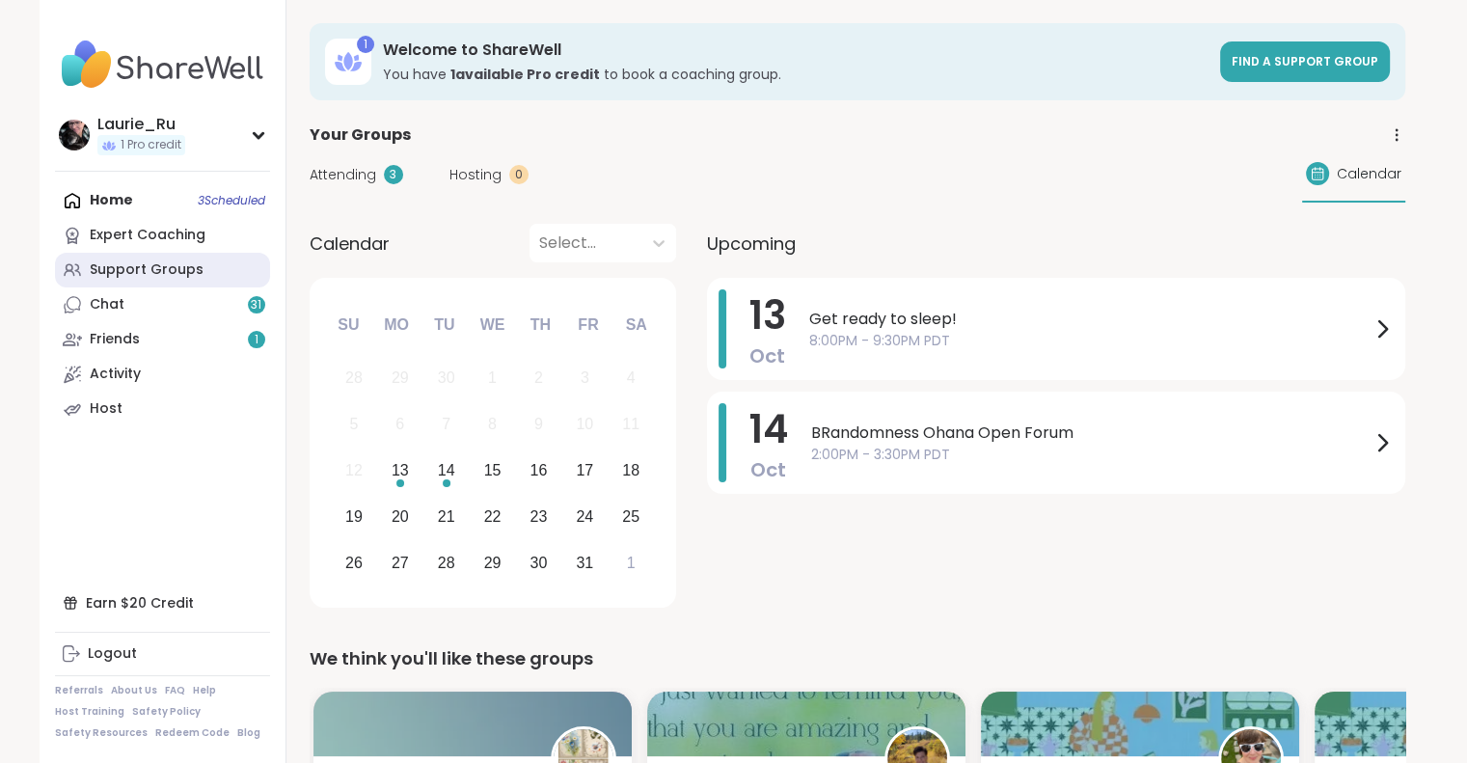
click at [154, 261] on div "Support Groups" at bounding box center [147, 269] width 114 height 19
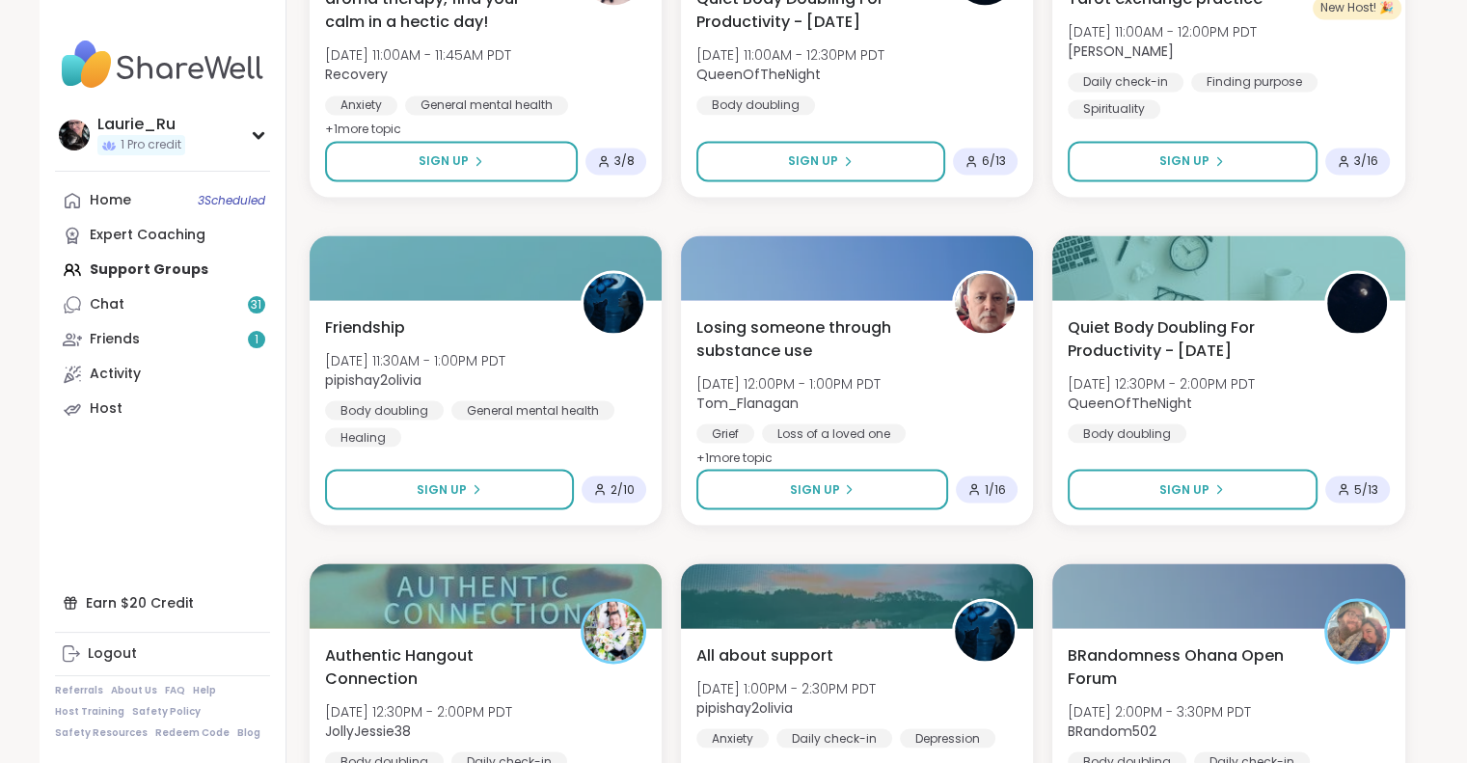
scroll to position [3561, 0]
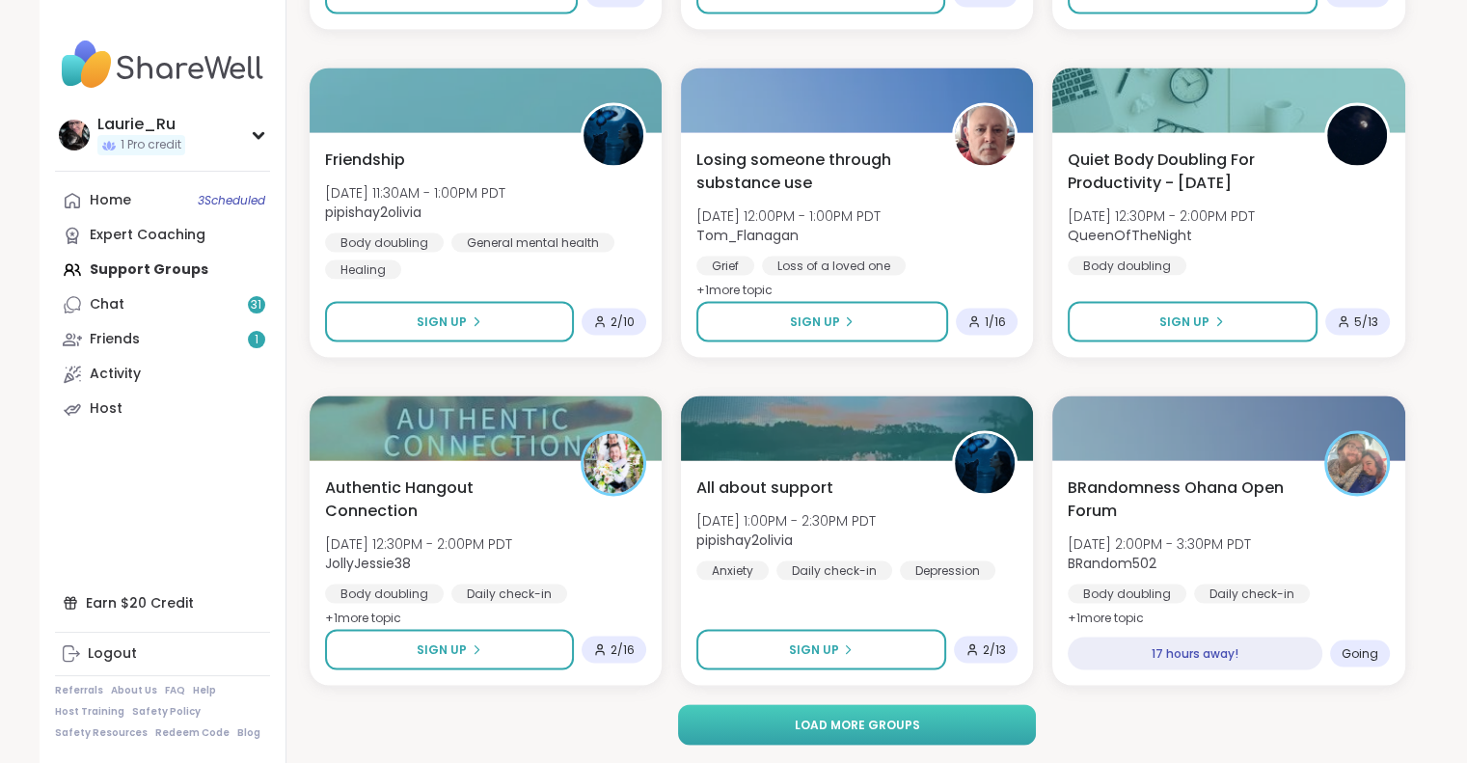
click at [976, 724] on button "Load more groups" at bounding box center [857, 724] width 358 height 41
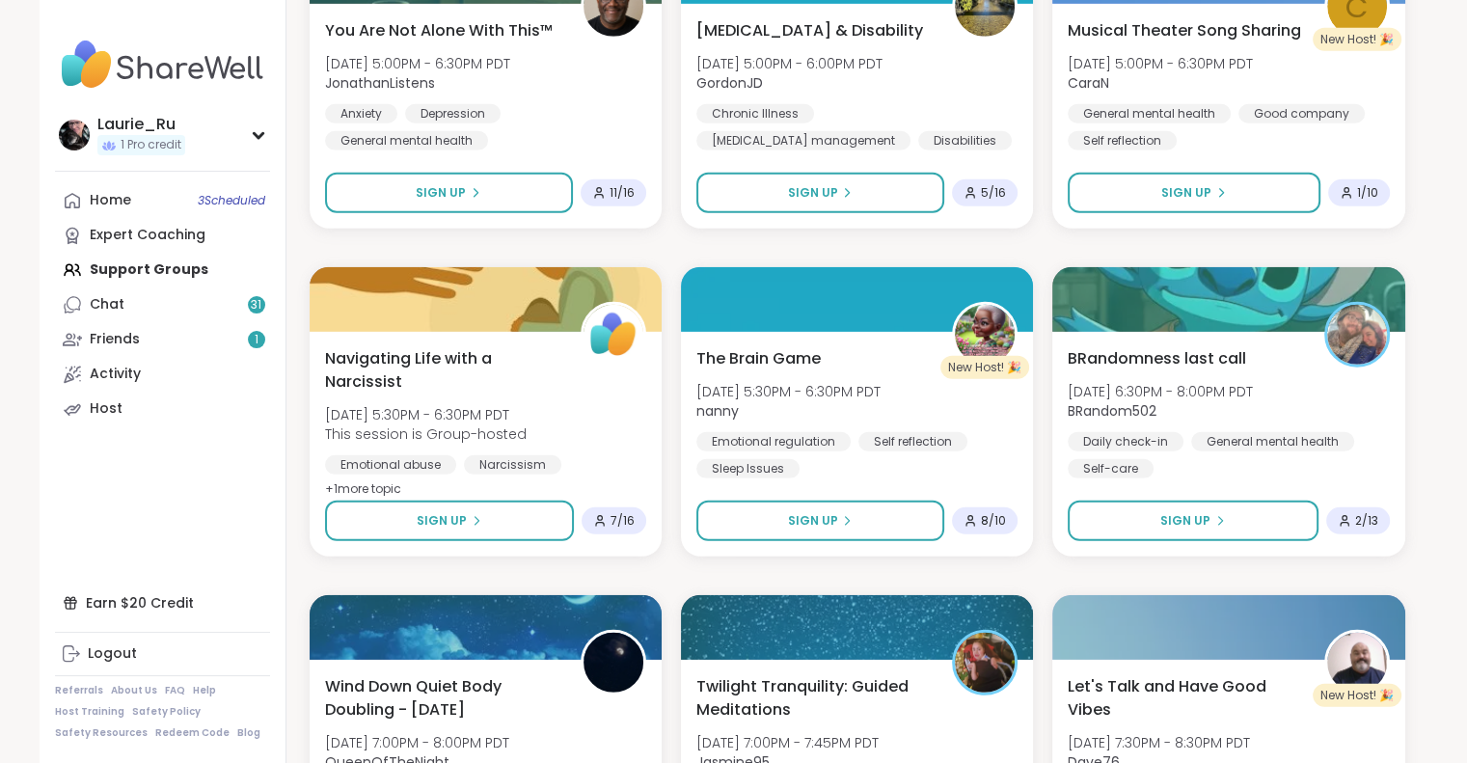
scroll to position [5735, 0]
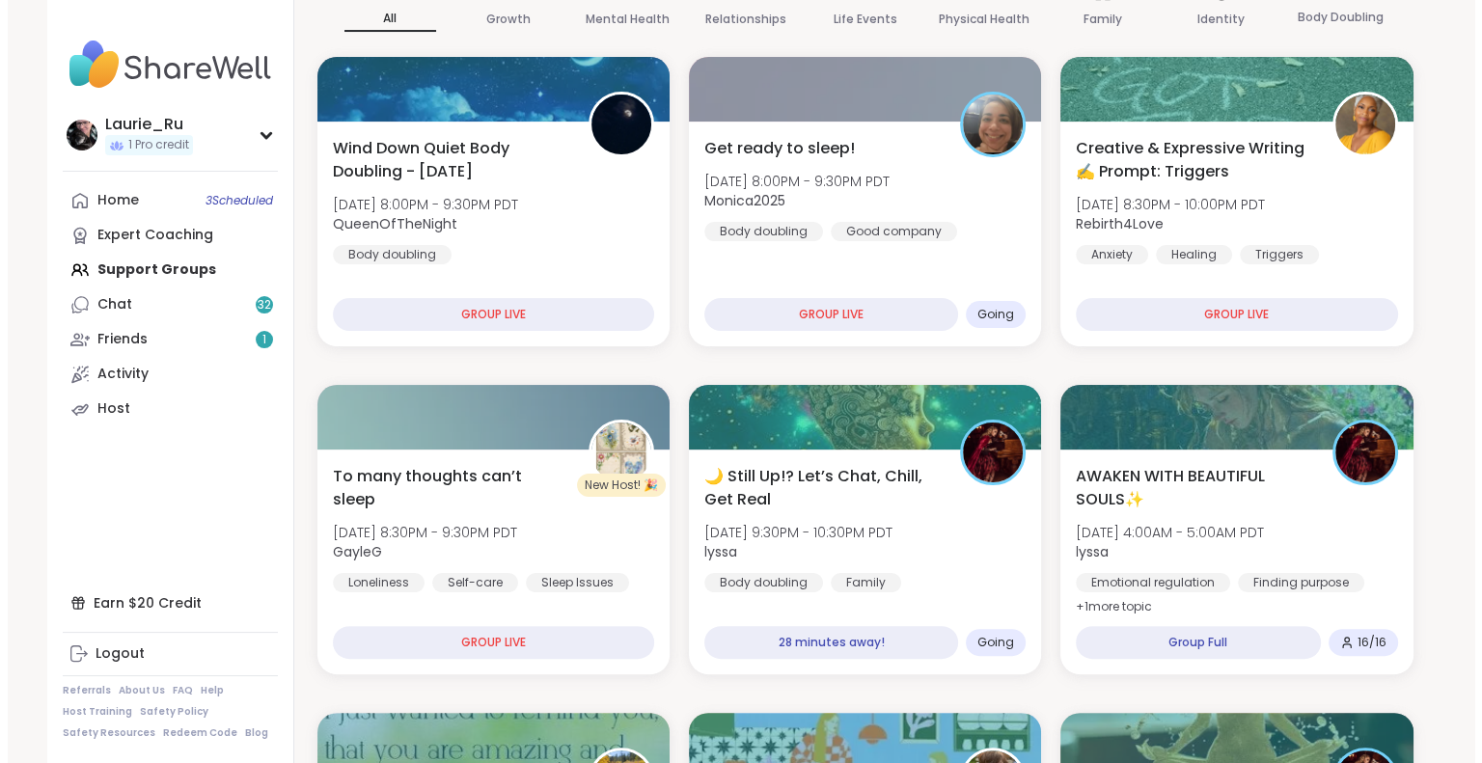
scroll to position [328, 0]
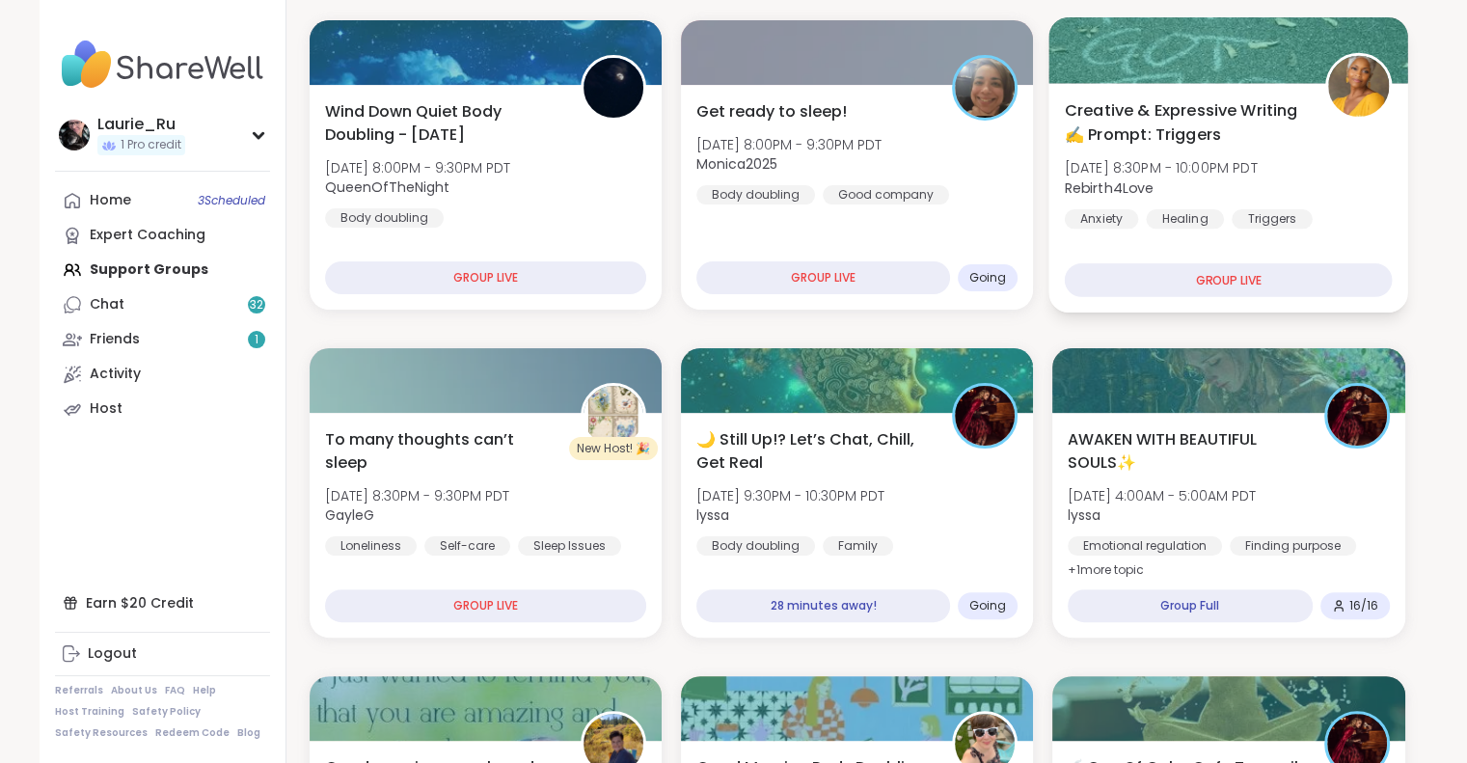
click at [1200, 178] on span "Rebirth4Love" at bounding box center [1161, 187] width 193 height 19
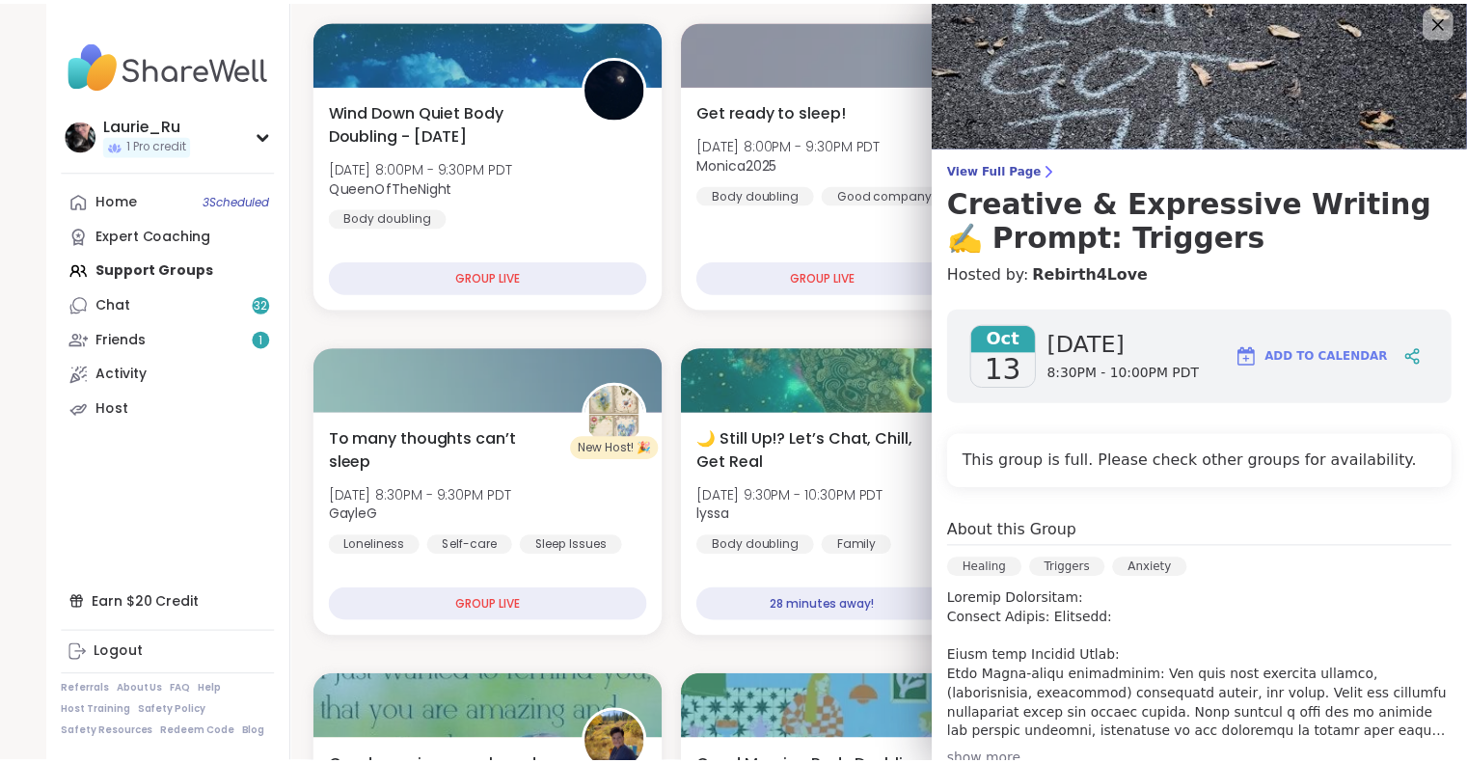
scroll to position [0, 0]
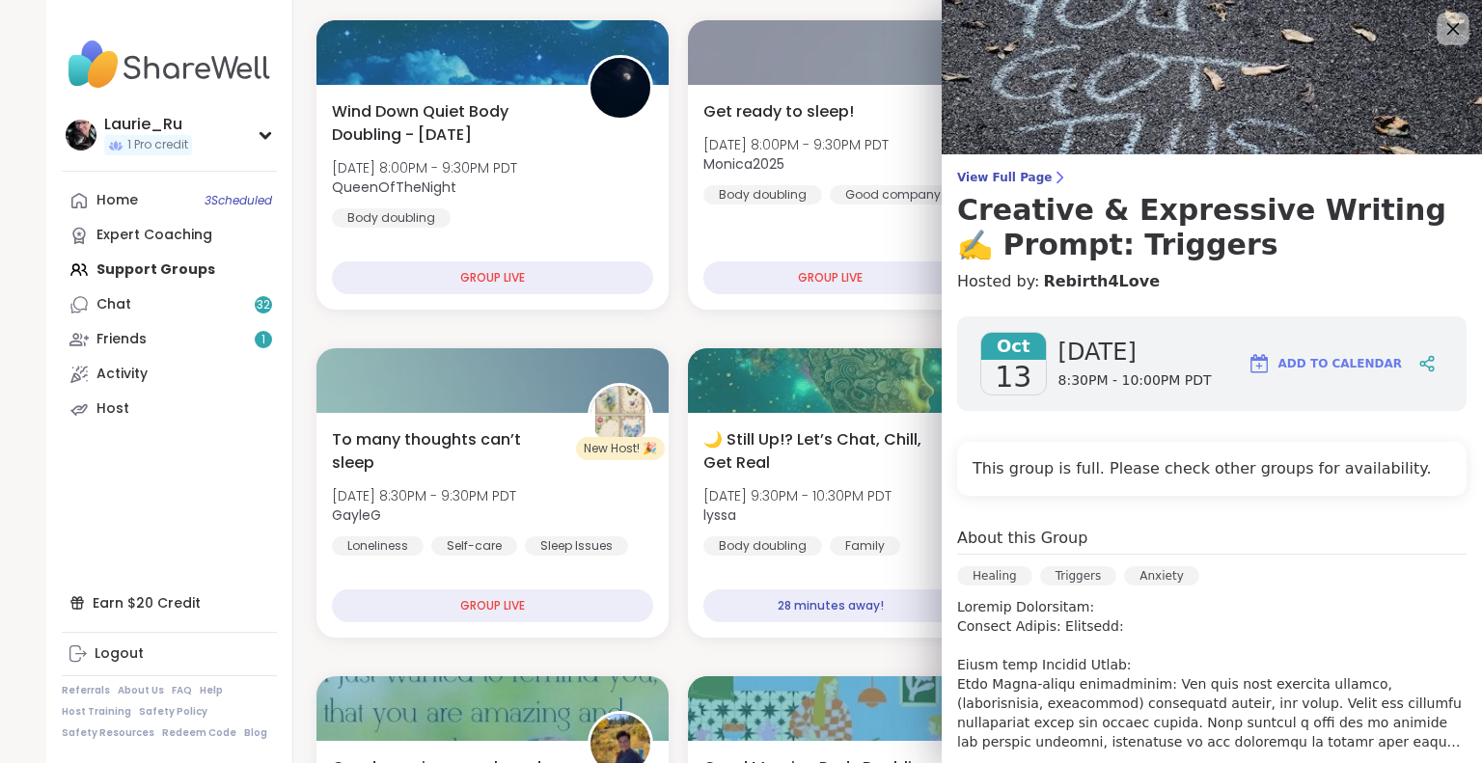
click at [1447, 30] on icon at bounding box center [1453, 29] width 13 height 13
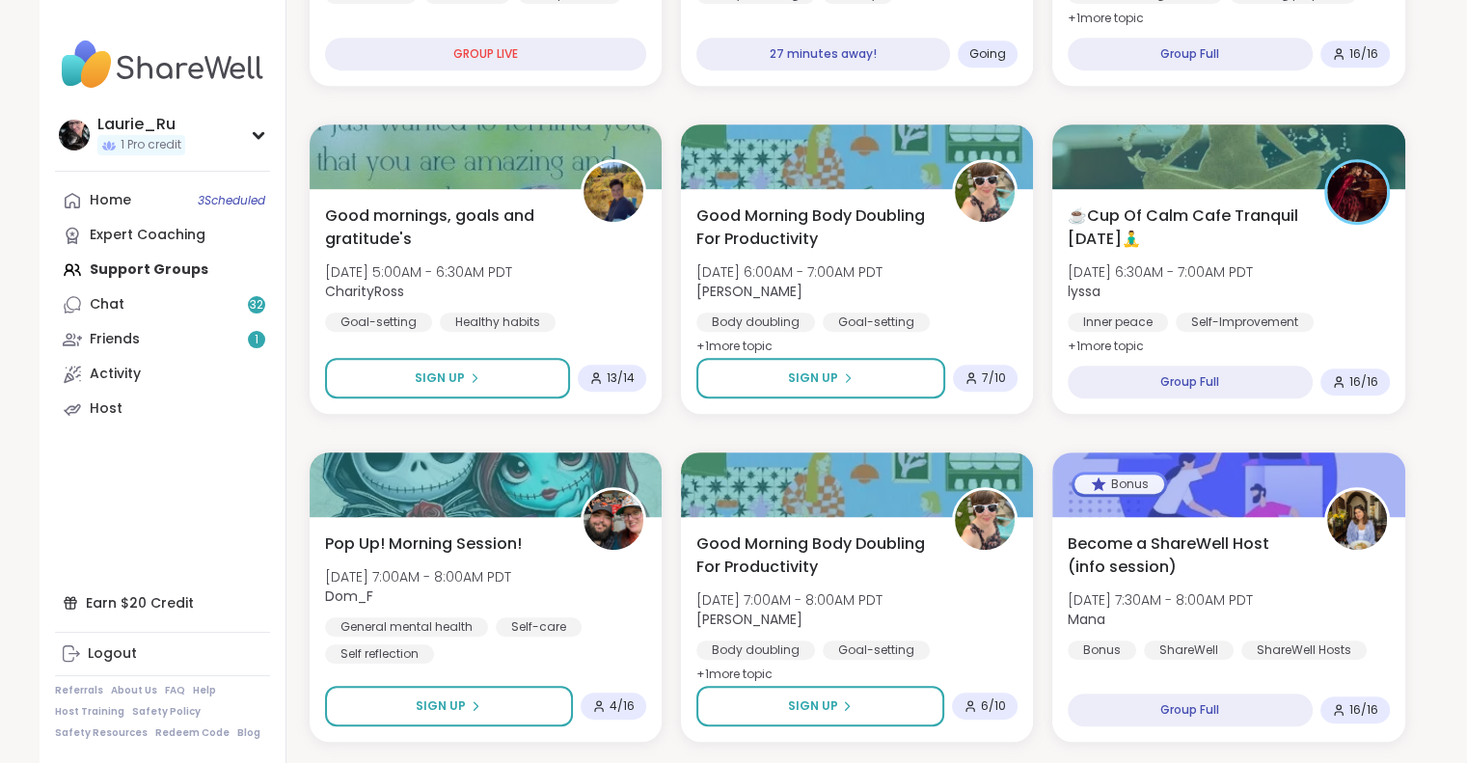
scroll to position [932, 0]
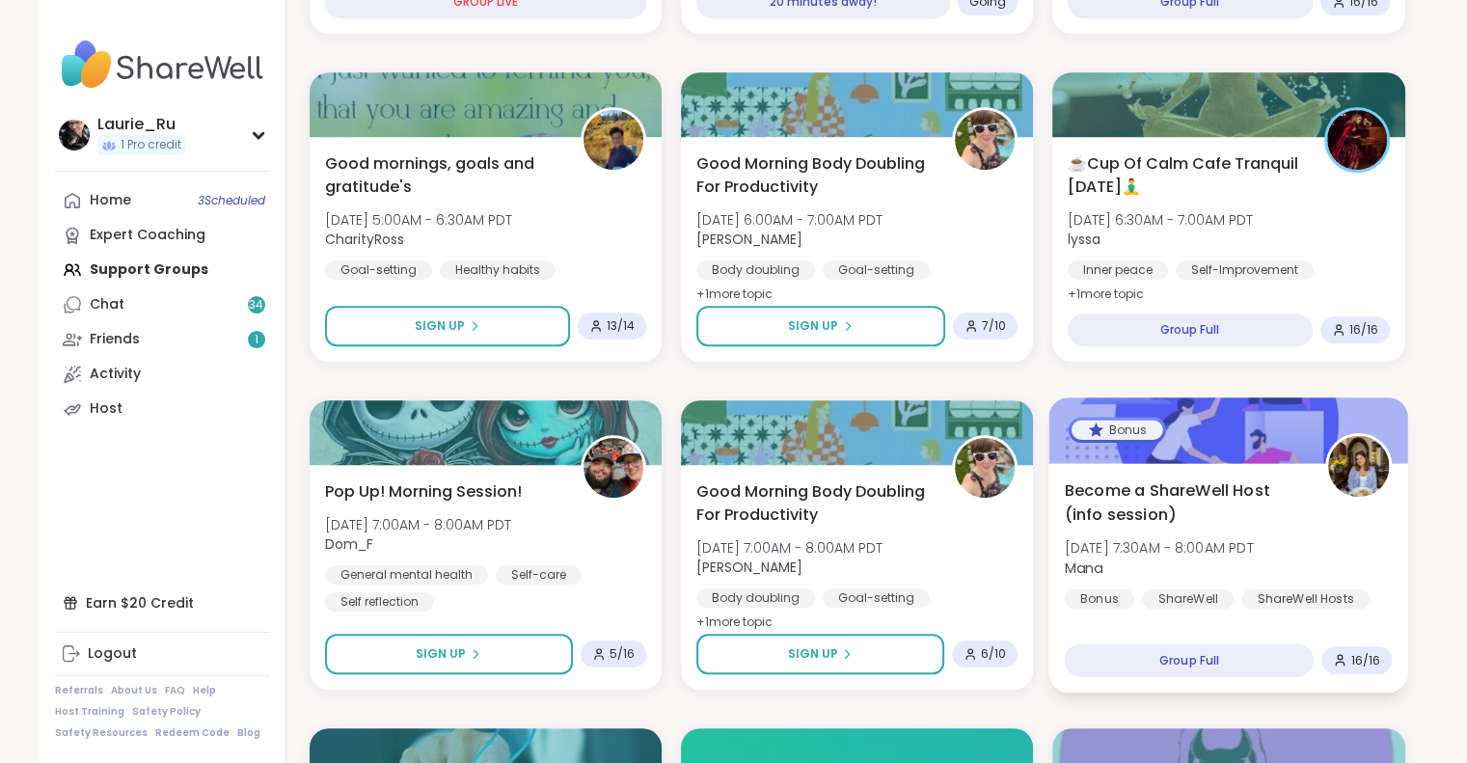
click at [1235, 682] on div "Become a ShareWell Host (info session) Tue, Oct 14 | 7:30AM - 8:00AM PDT Mana B…" at bounding box center [1230, 578] width 360 height 230
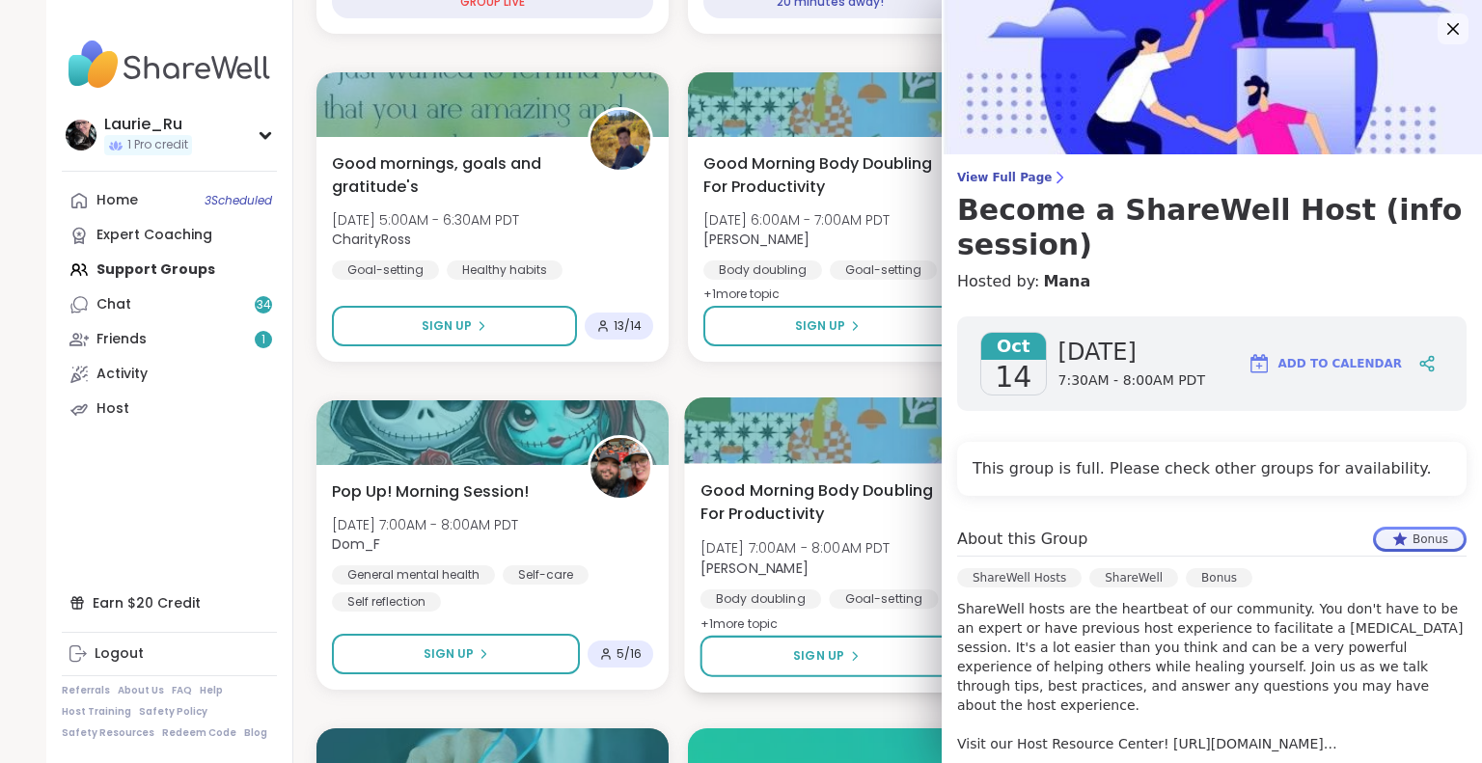
click at [738, 523] on span "Good Morning Body Doubling For Productivity" at bounding box center [819, 502] width 239 height 47
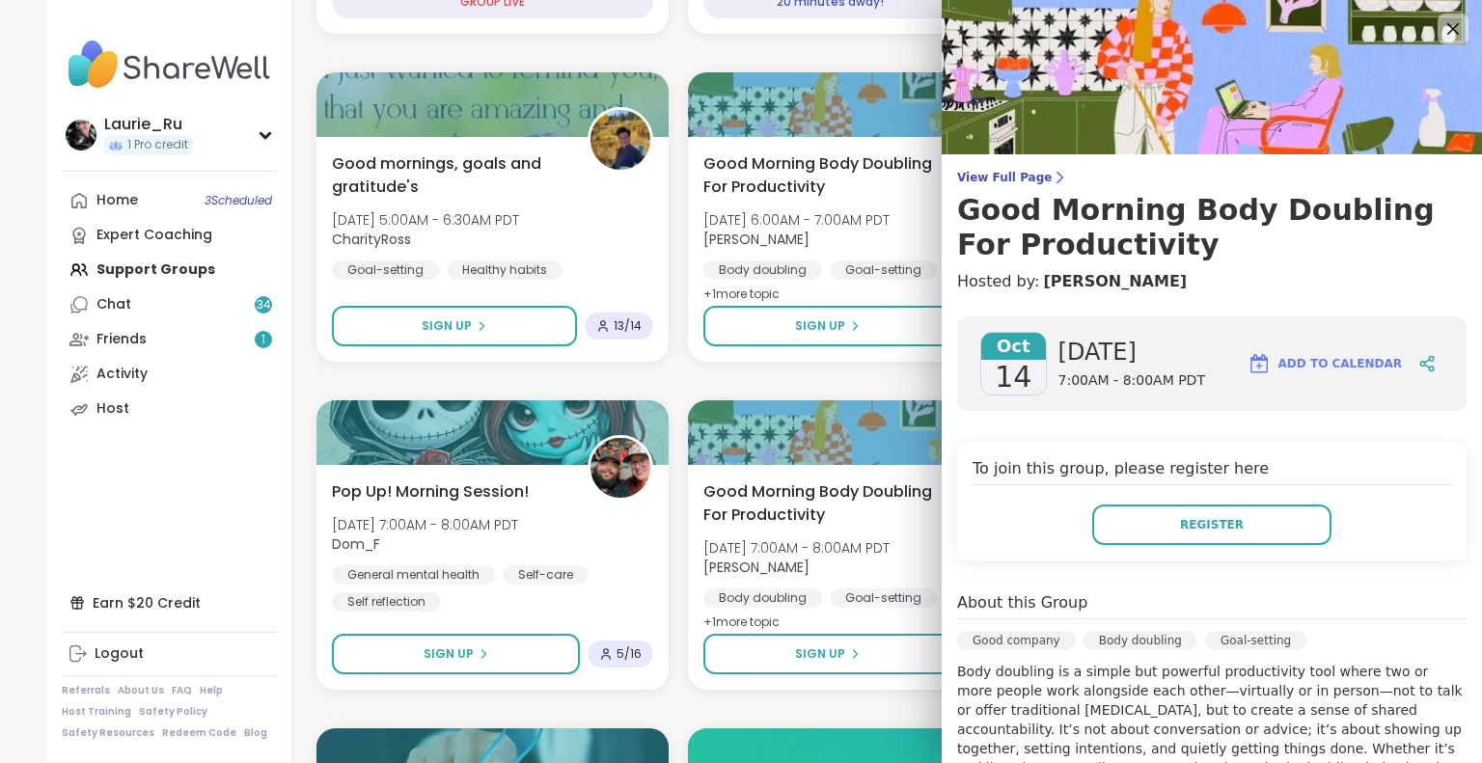
click at [195, 481] on nav "Laurie_Ru 1 Pro credit Profile Membership Settings Help Home 3 Scheduled Expert…" at bounding box center [169, 381] width 247 height 763
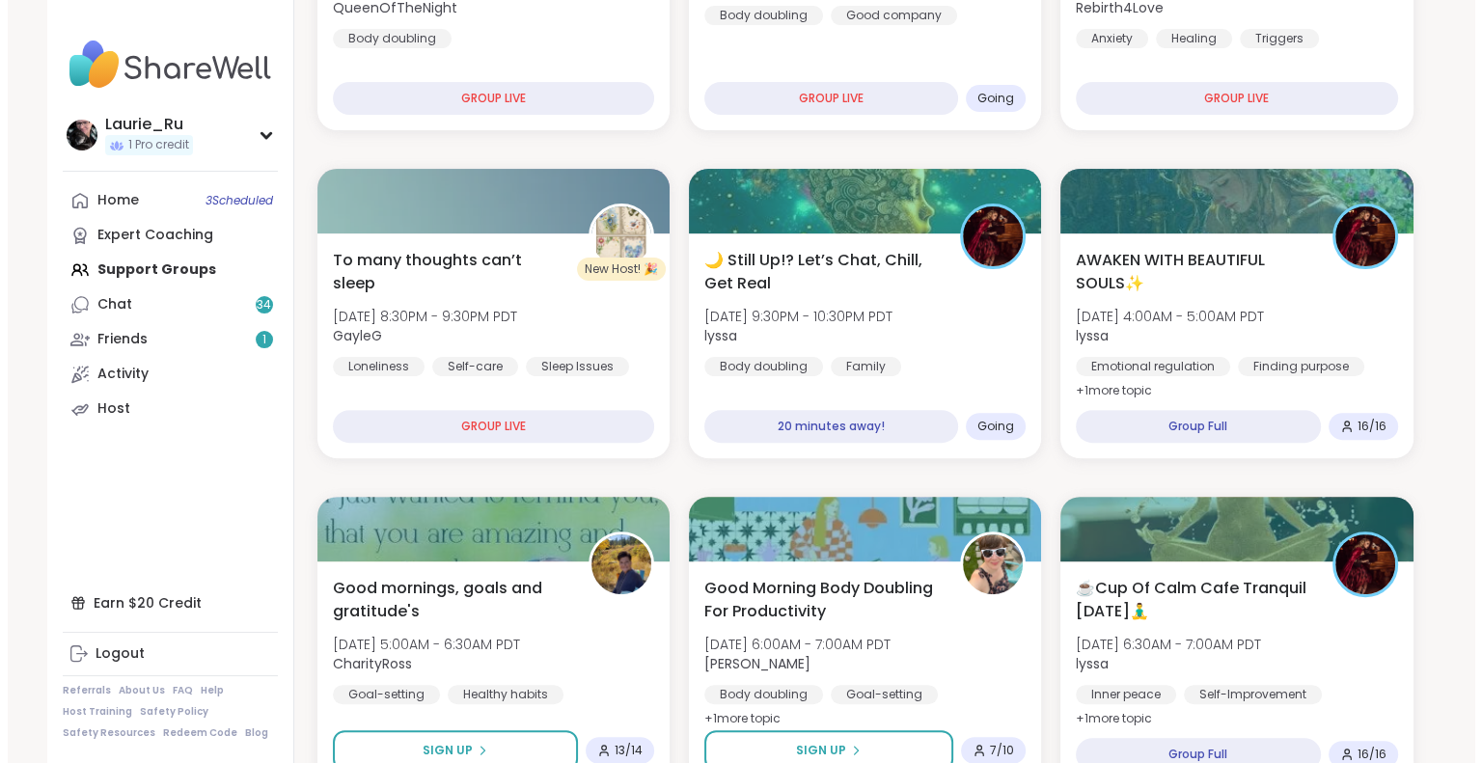
scroll to position [455, 0]
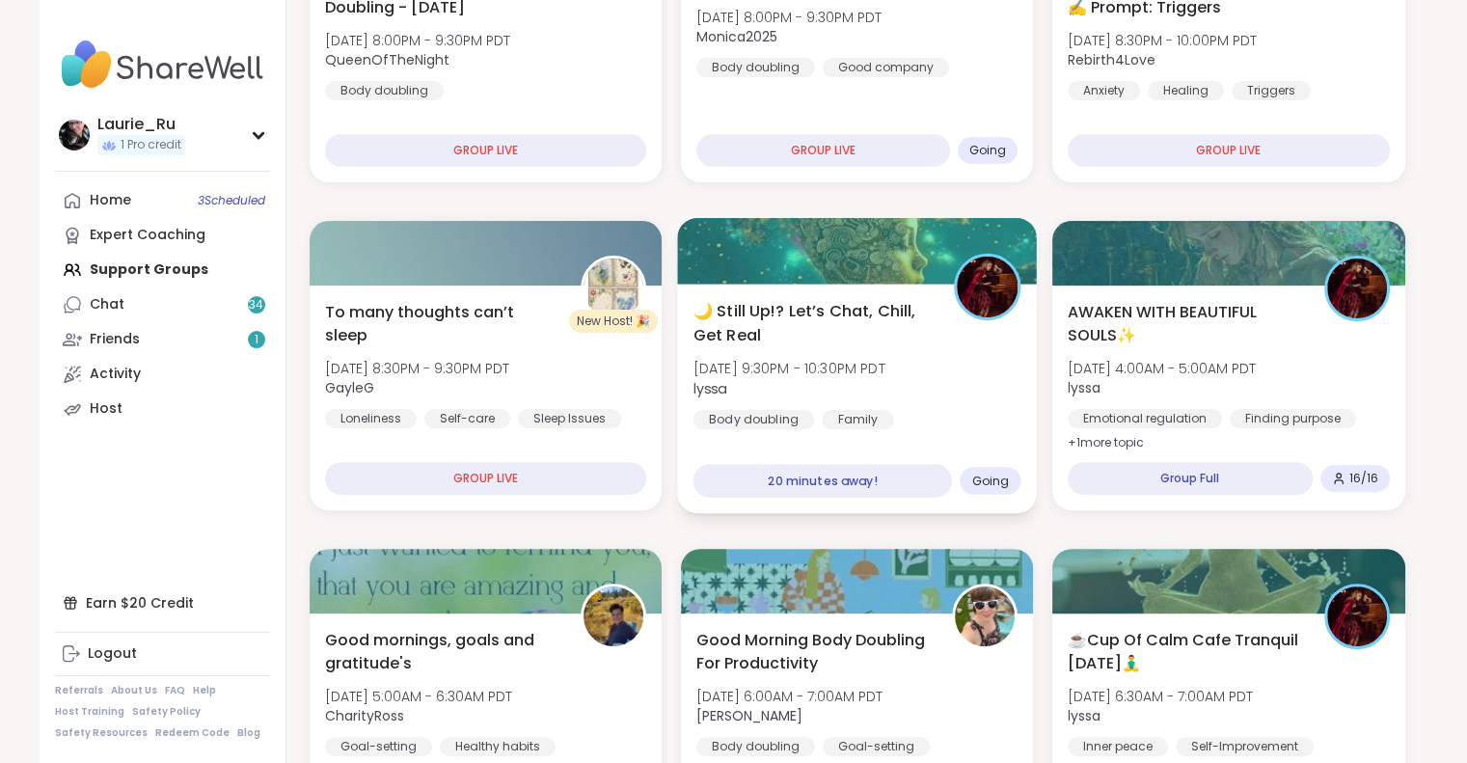
click at [841, 408] on div "🌙 Still Up!? Let’s Chat, Chill, Get Real Mon, Oct 13 | 9:30PM - 10:30PM PDT lys…" at bounding box center [857, 364] width 328 height 130
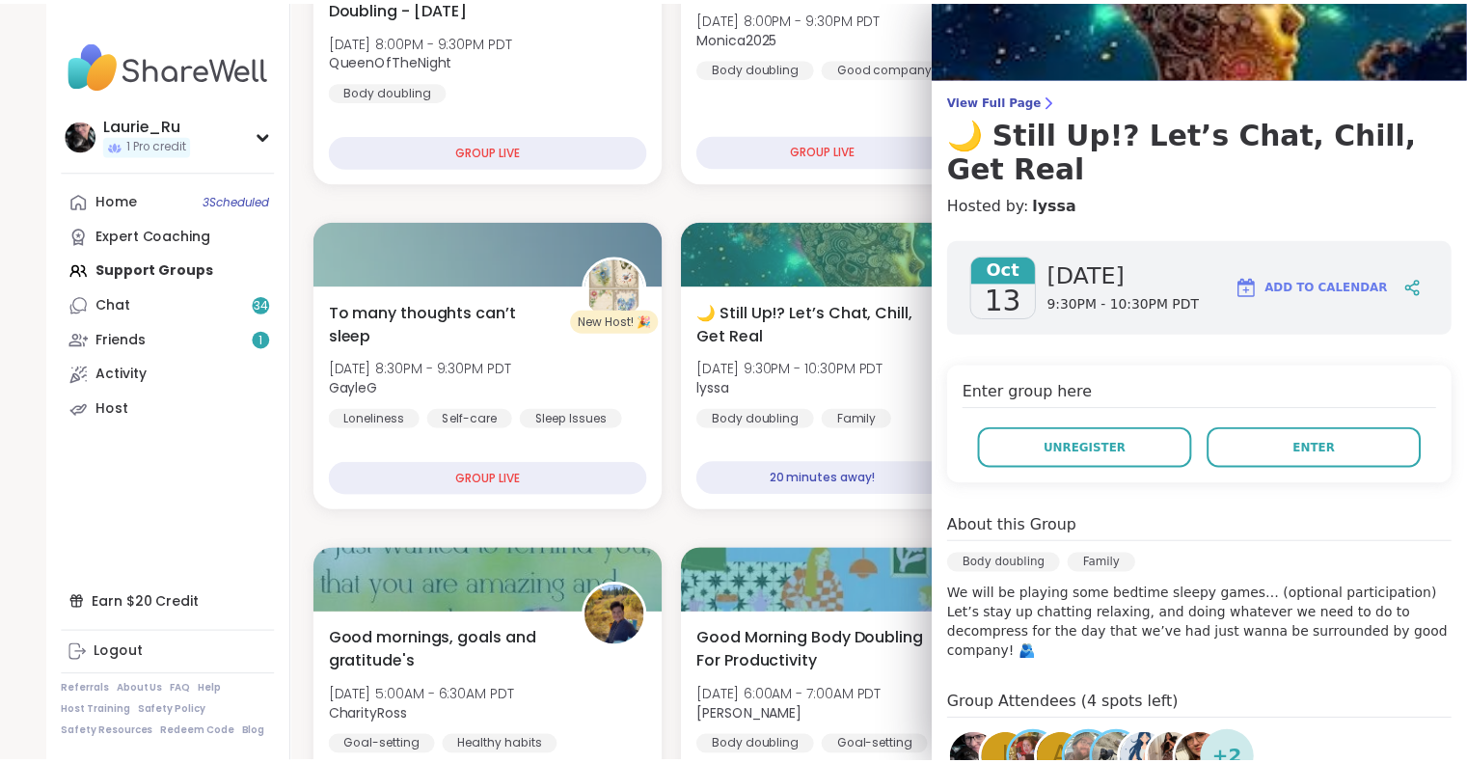
scroll to position [0, 0]
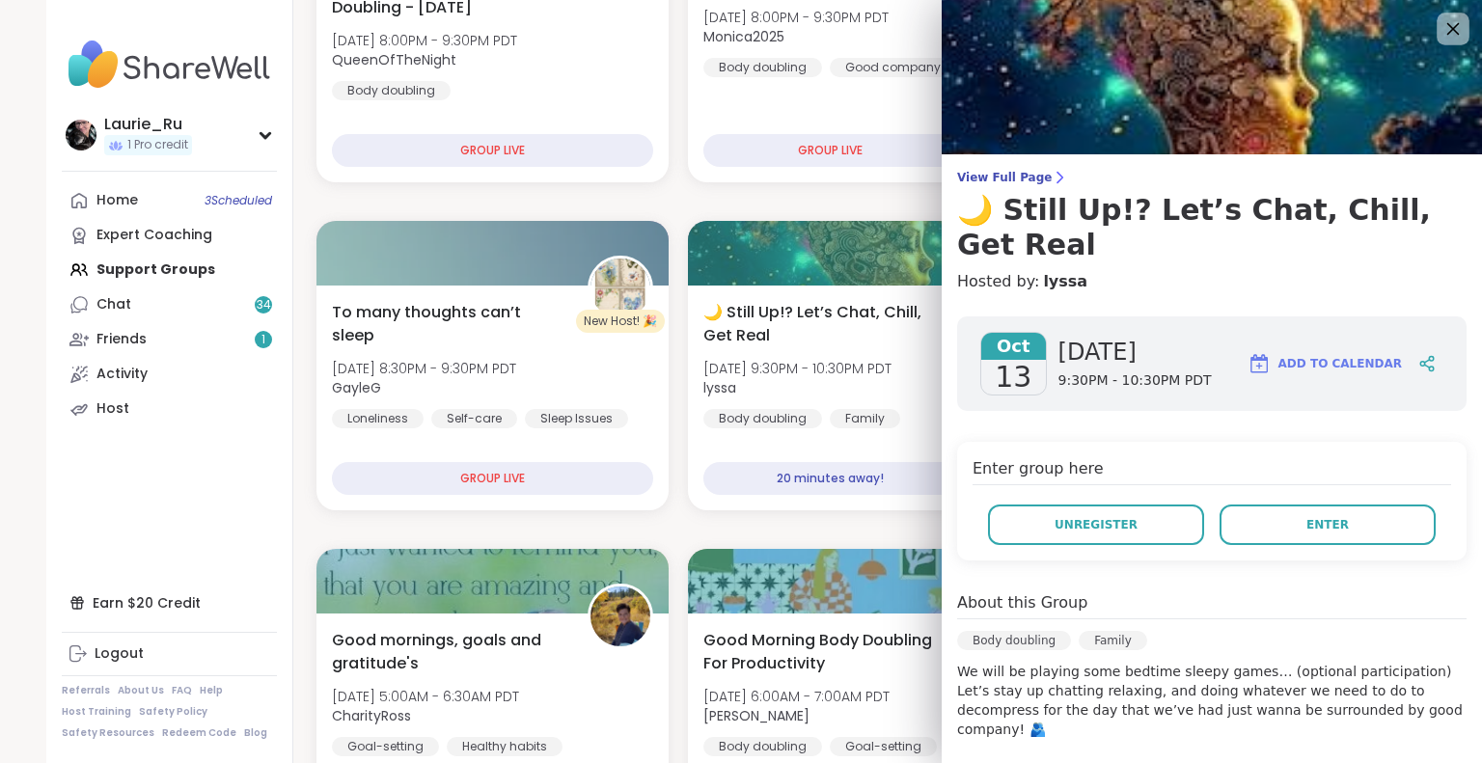
click at [1447, 29] on icon at bounding box center [1453, 29] width 13 height 13
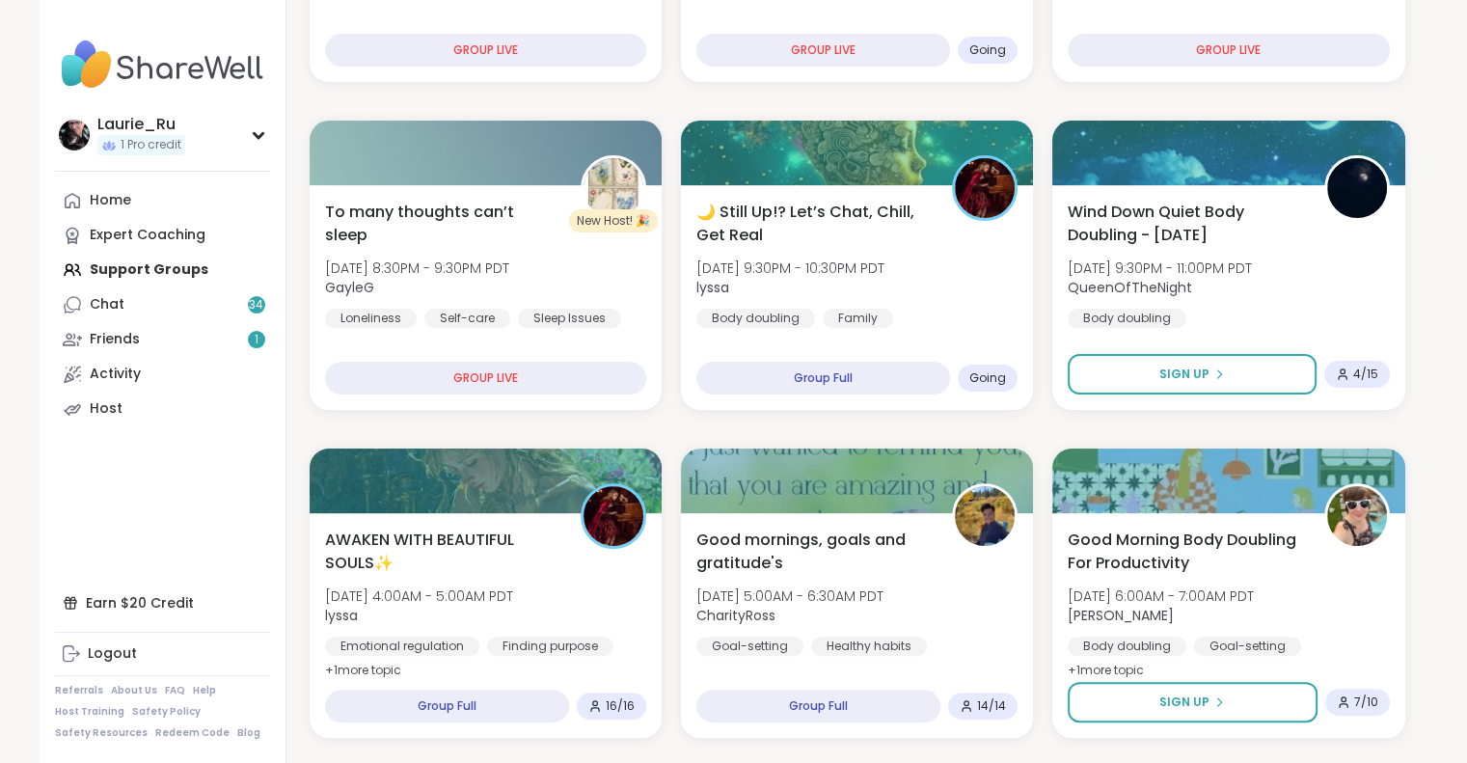
scroll to position [455, 0]
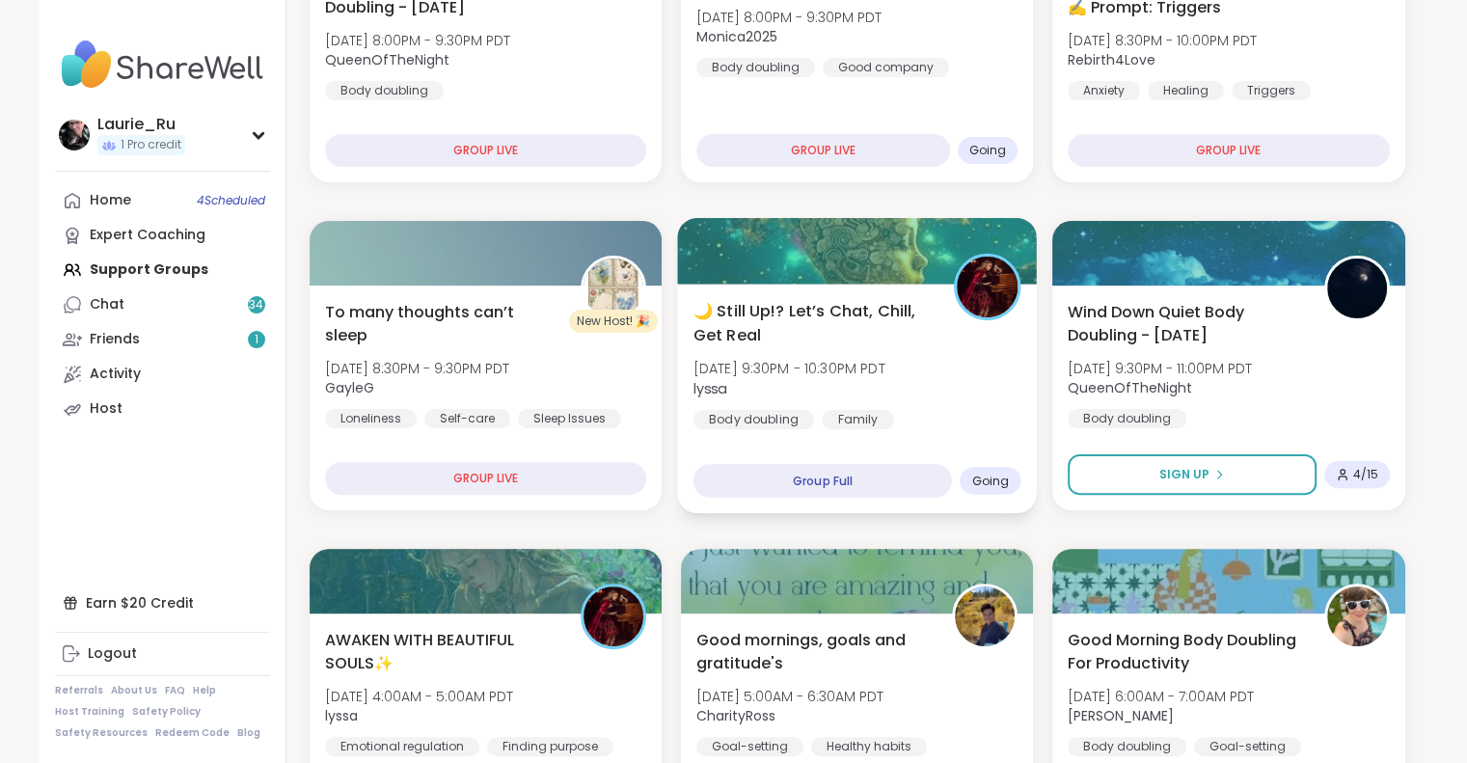
click at [871, 385] on span "lyssa" at bounding box center [789, 387] width 192 height 19
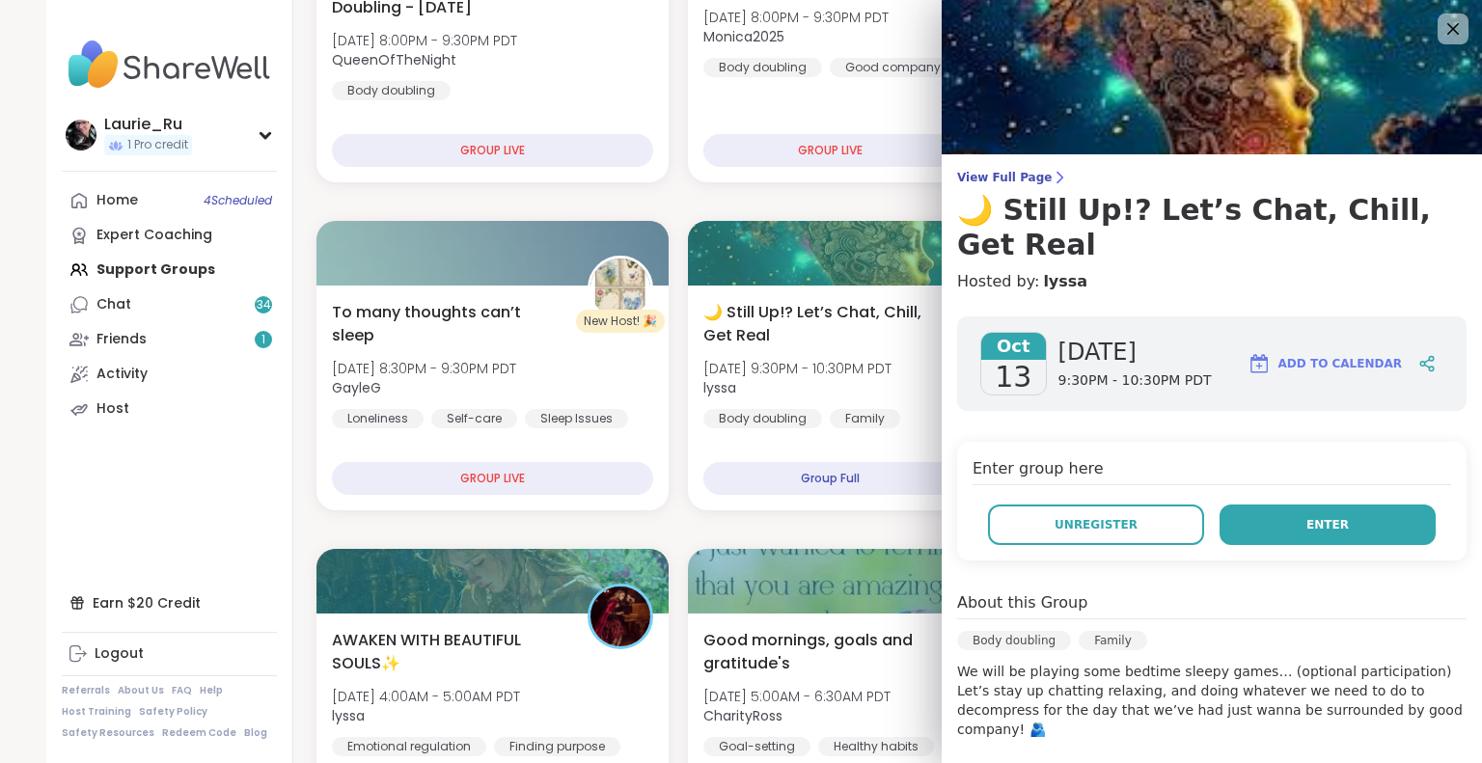
click at [1333, 505] on button "Enter" at bounding box center [1328, 525] width 216 height 41
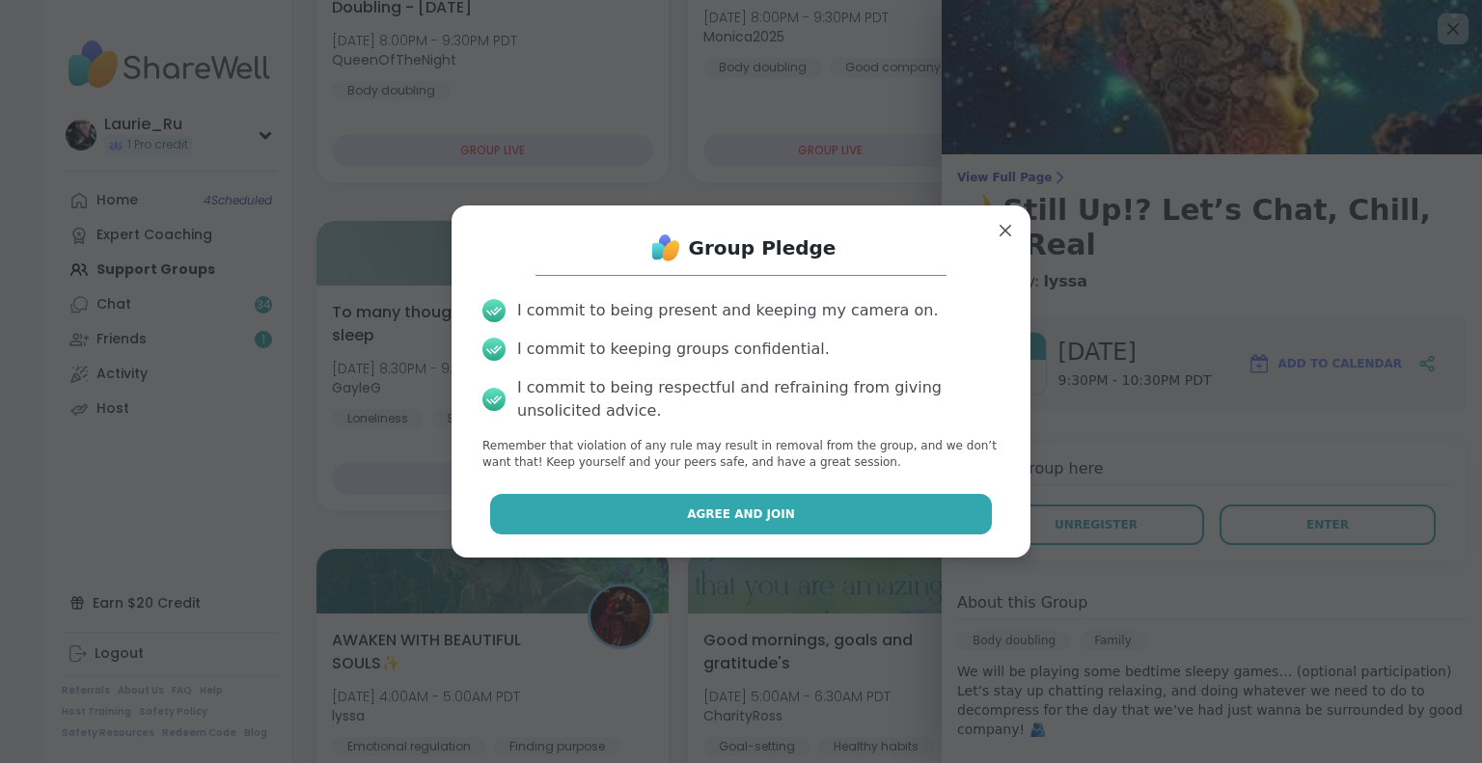
click at [885, 508] on button "Agree and Join" at bounding box center [741, 514] width 503 height 41
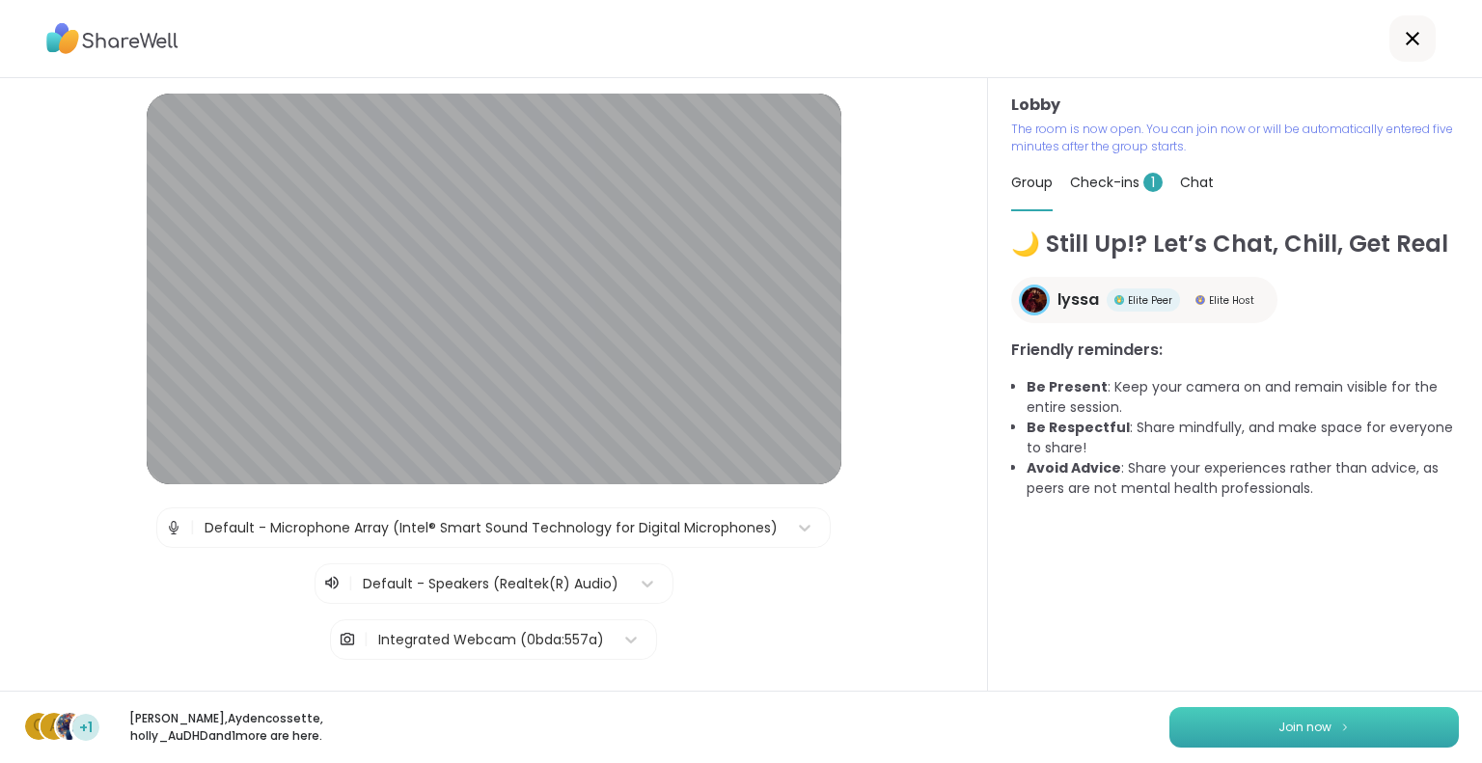
click at [1220, 728] on button "Join now" at bounding box center [1313, 727] width 289 height 41
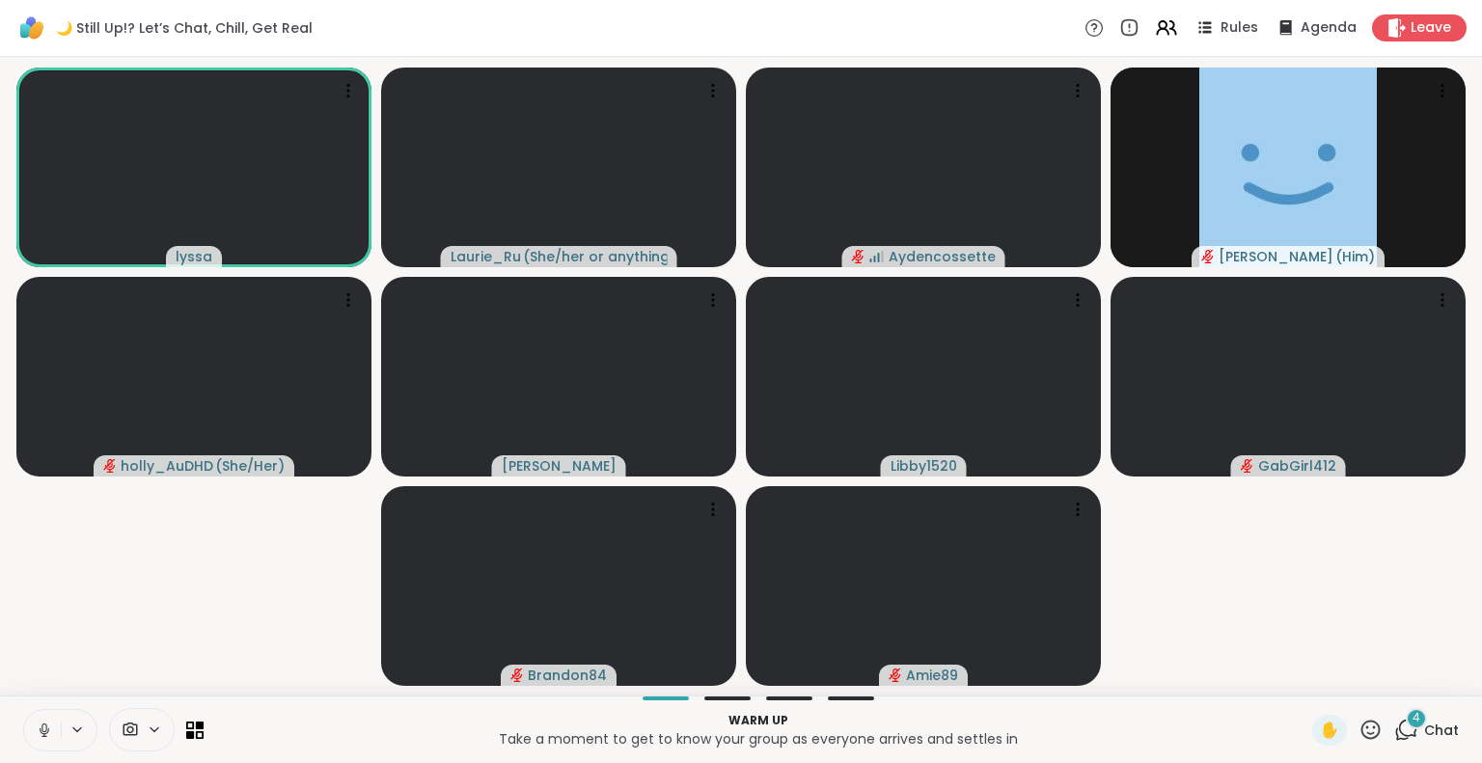
click at [1406, 721] on div "4" at bounding box center [1416, 718] width 21 height 21
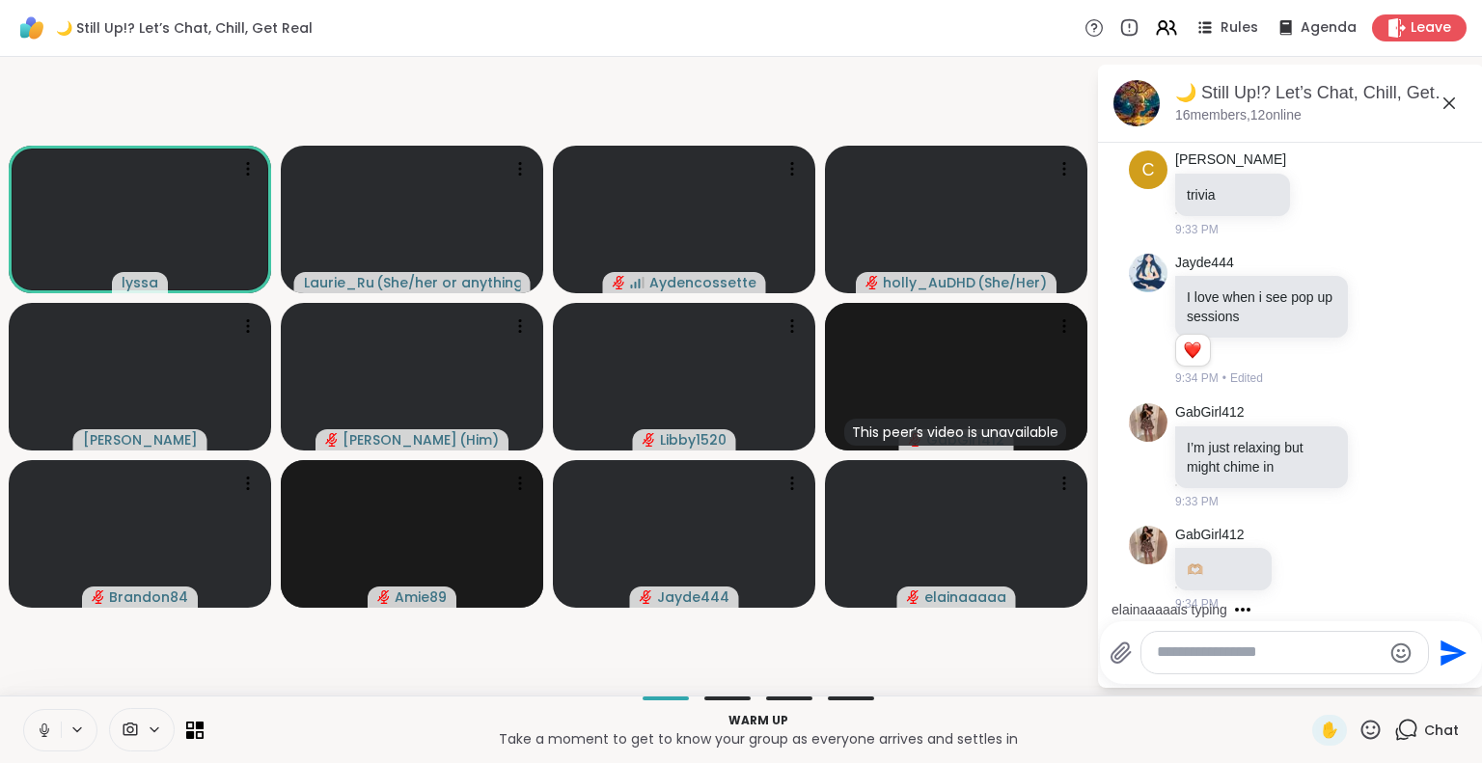
scroll to position [951, 0]
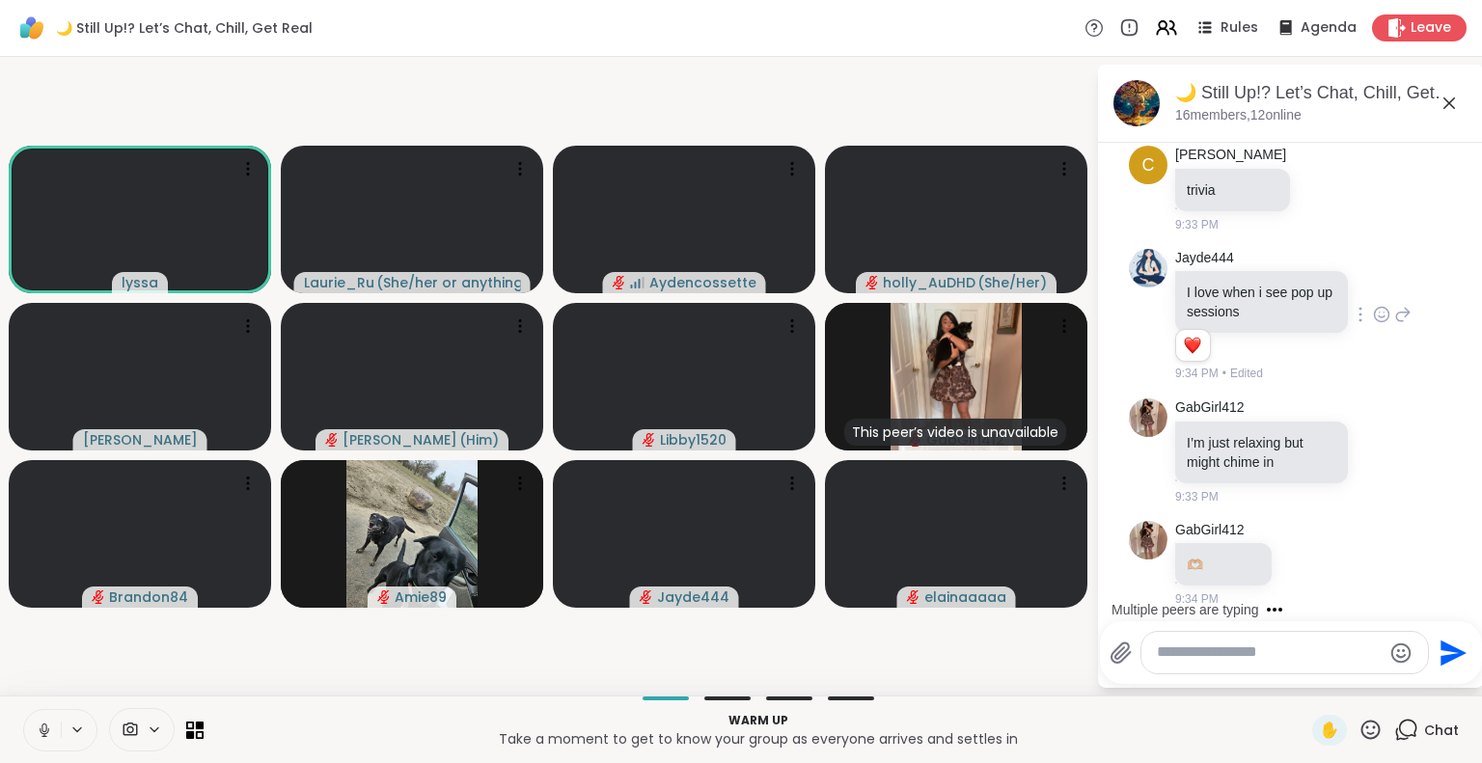
click at [1384, 313] on icon at bounding box center [1384, 313] width 0 height 0
click at [1373, 280] on div "Select Reaction: Heart" at bounding box center [1381, 283] width 17 height 17
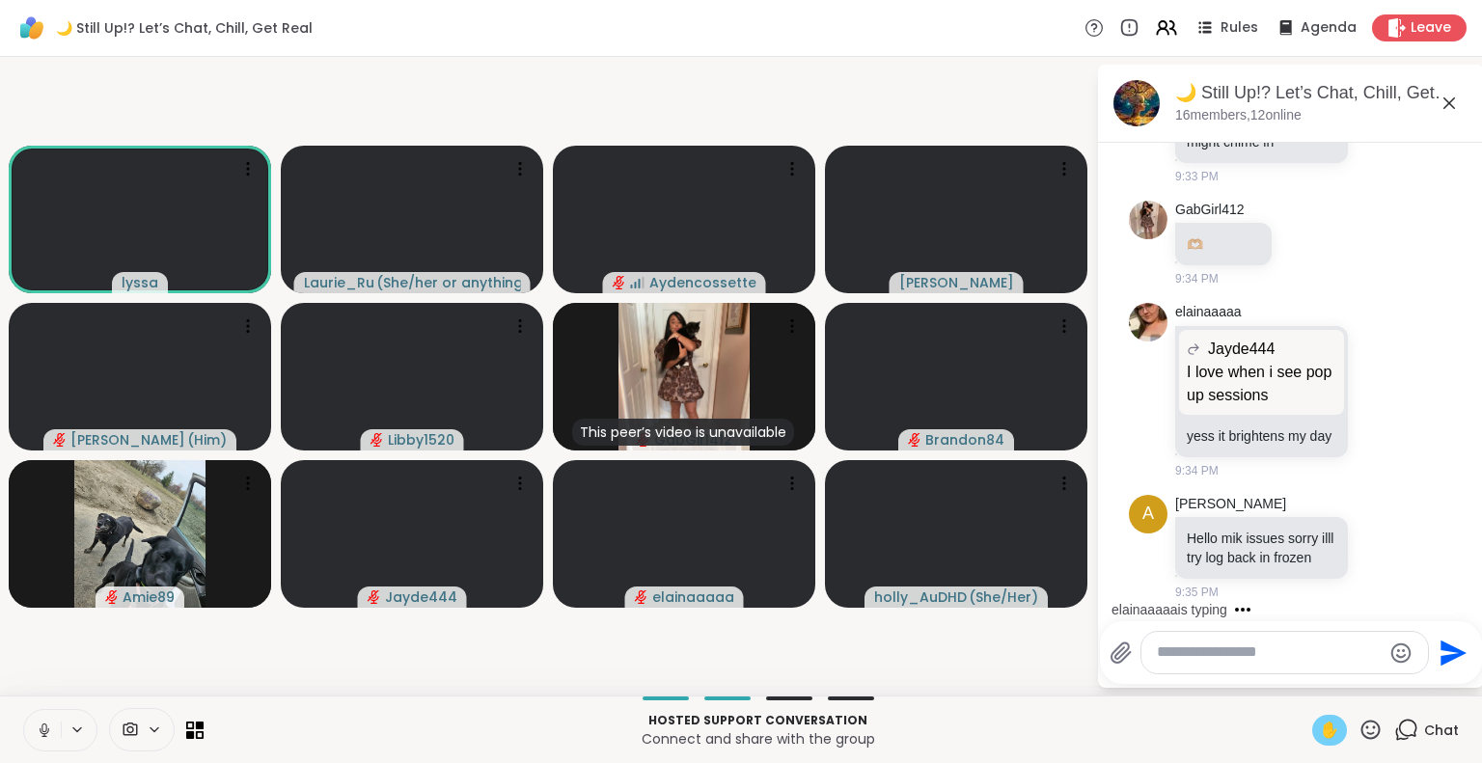
scroll to position [1443, 0]
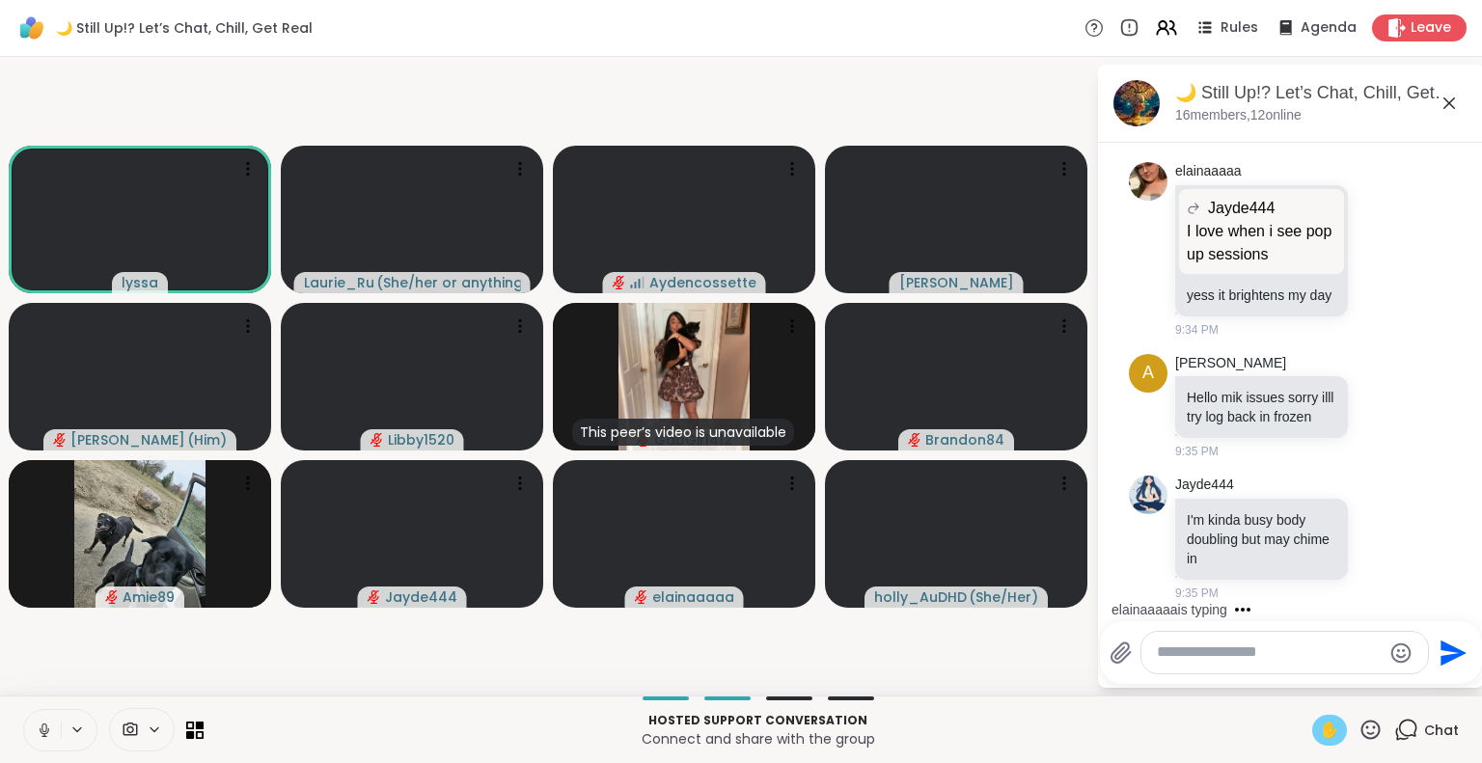
click at [1320, 736] on span "✋" at bounding box center [1329, 730] width 19 height 23
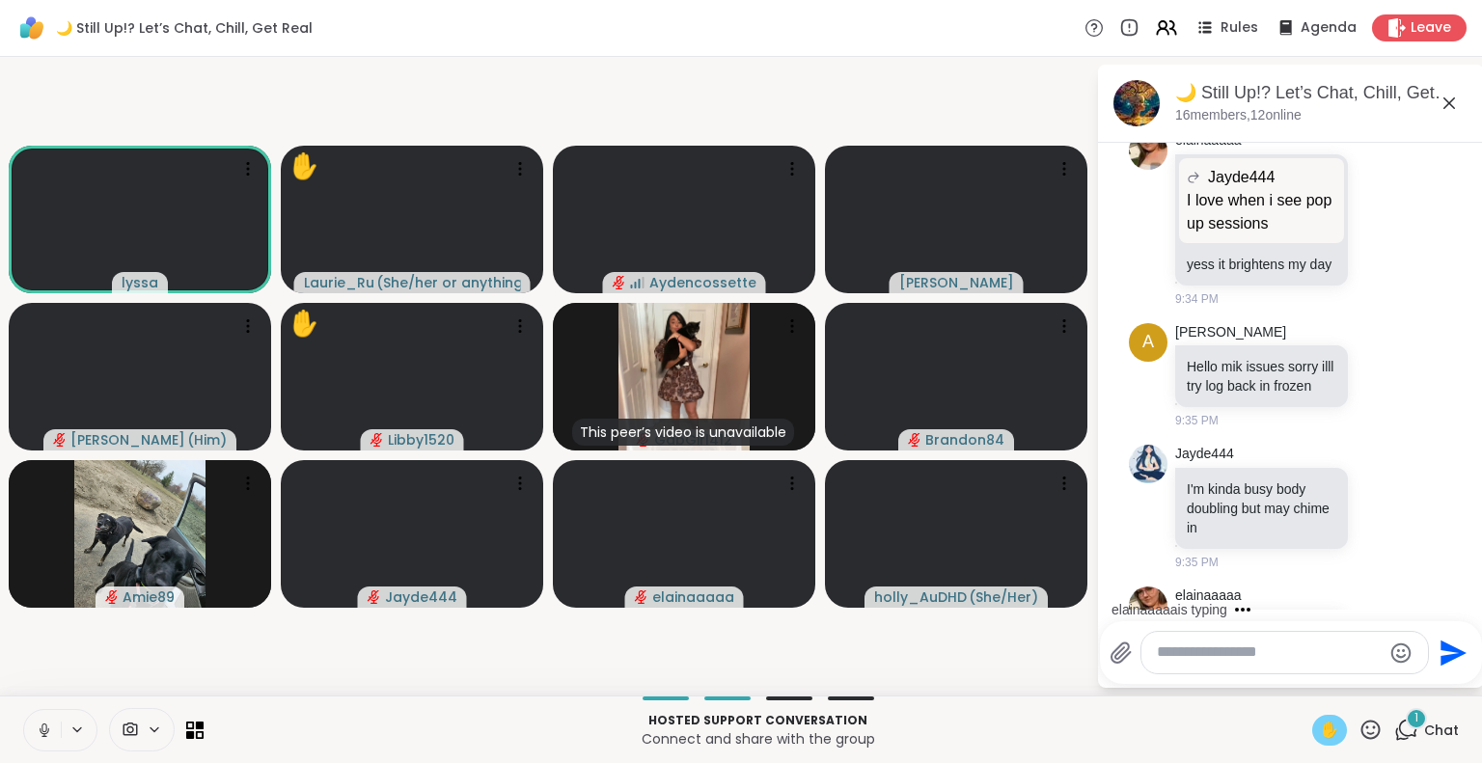
scroll to position [1604, 0]
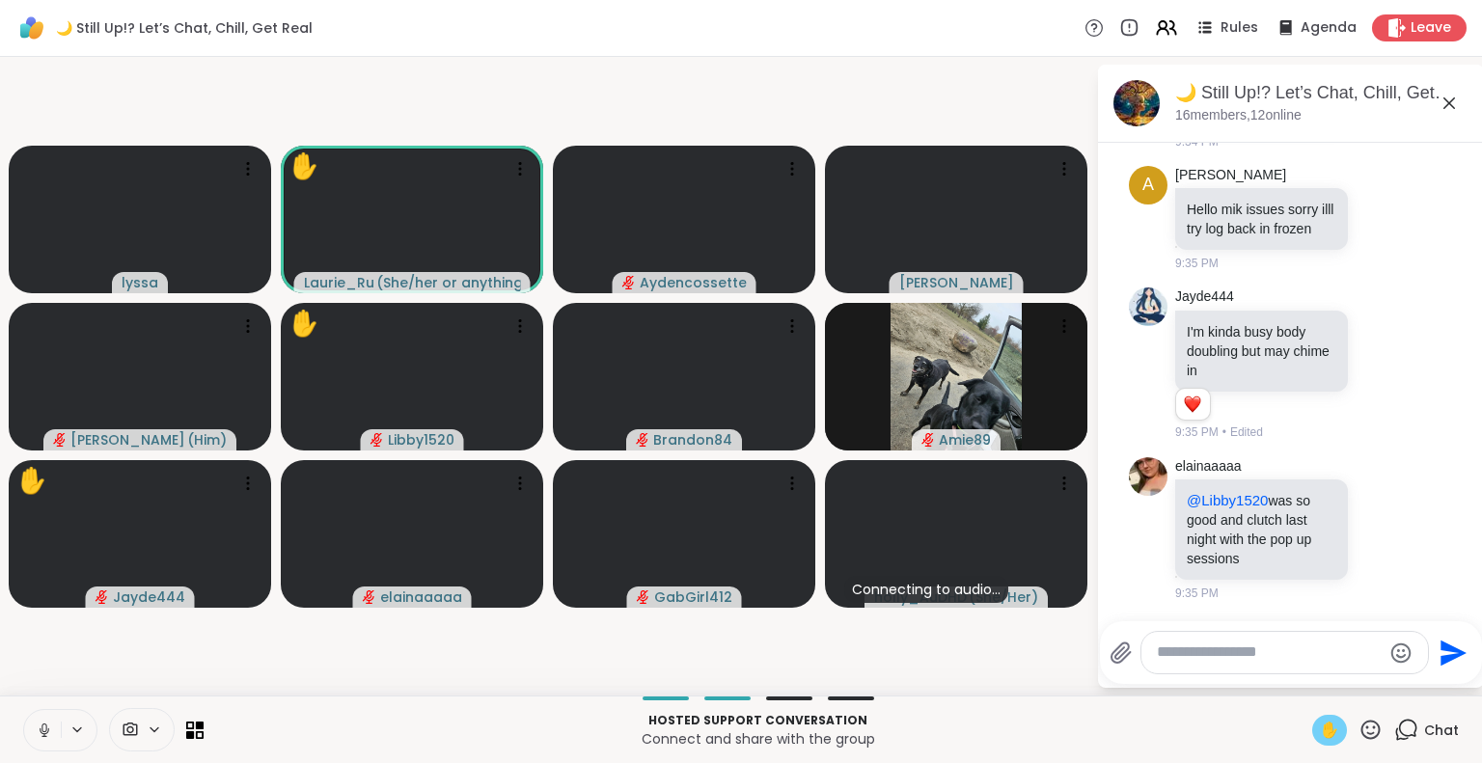
click at [46, 727] on icon at bounding box center [43, 728] width 5 height 9
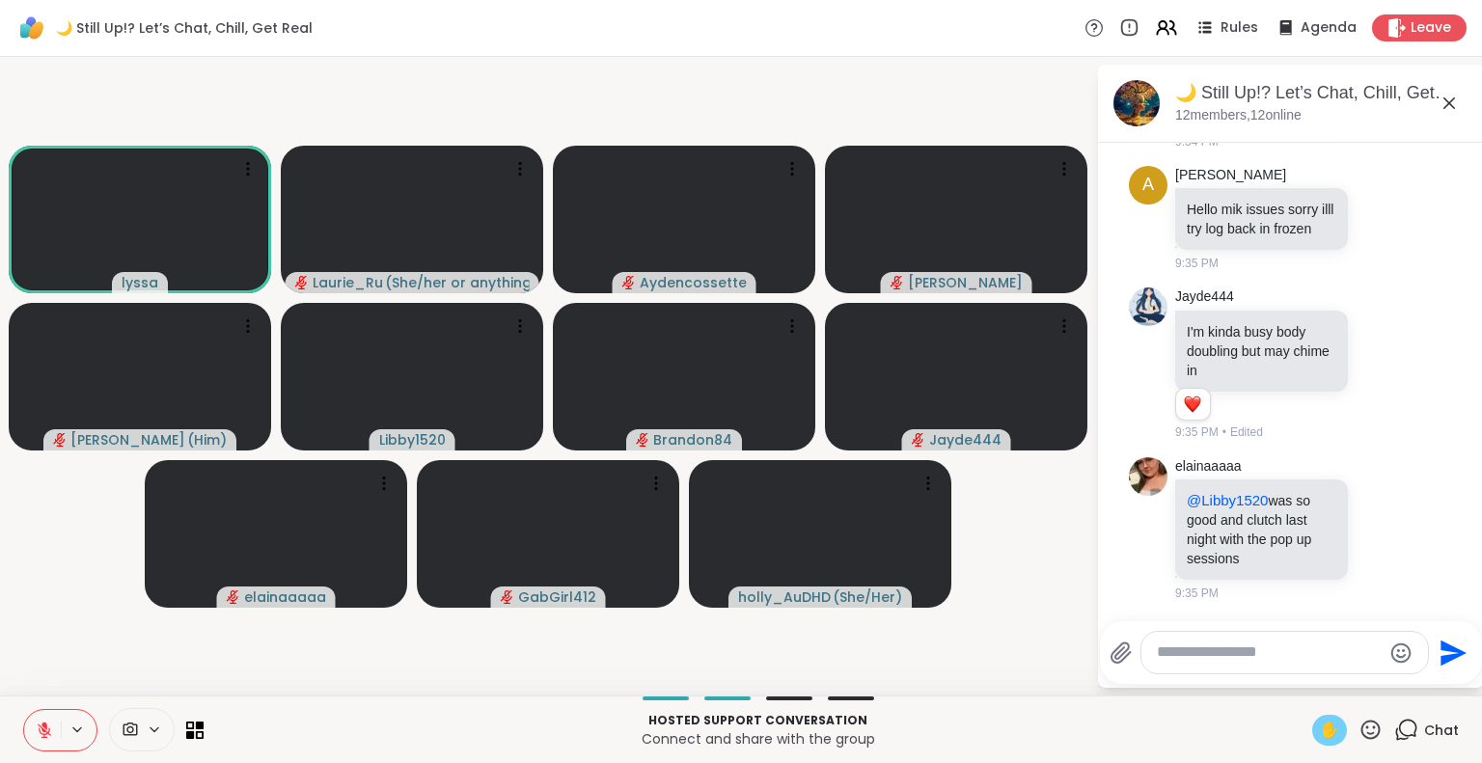
click at [1320, 726] on span "✋" at bounding box center [1329, 730] width 19 height 23
click at [42, 725] on icon at bounding box center [44, 726] width 6 height 8
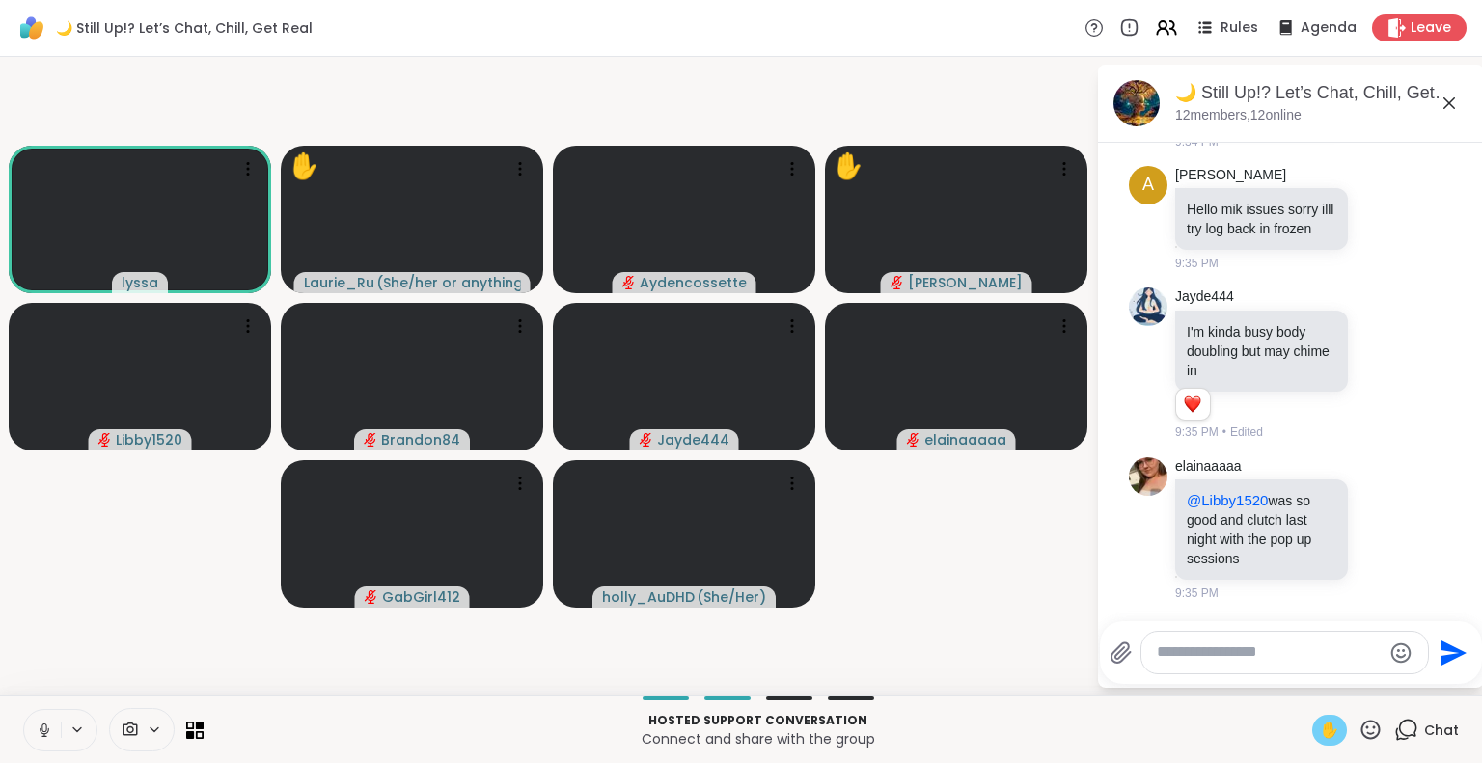
click at [46, 727] on icon at bounding box center [44, 730] width 17 height 17
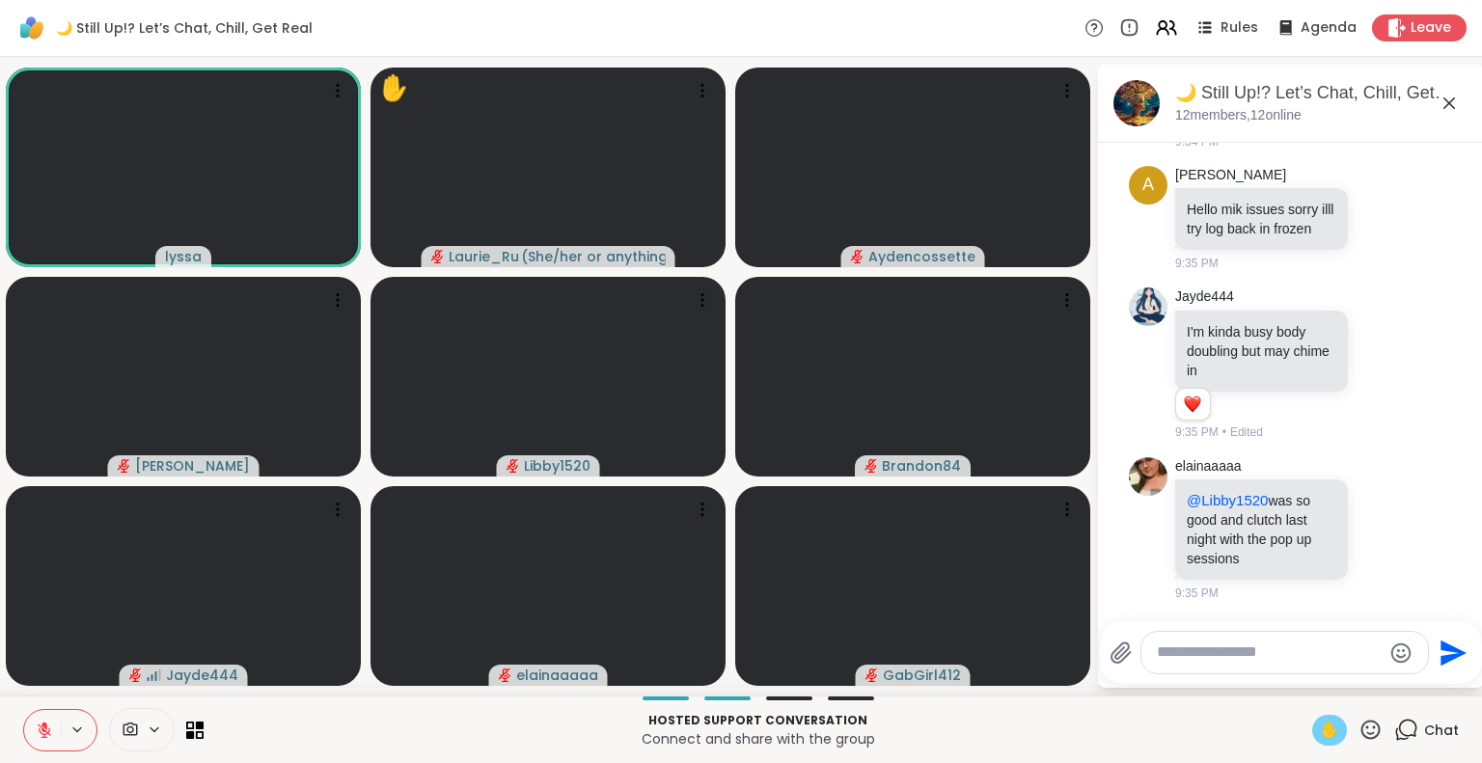
click at [1320, 726] on span "✋" at bounding box center [1329, 730] width 19 height 23
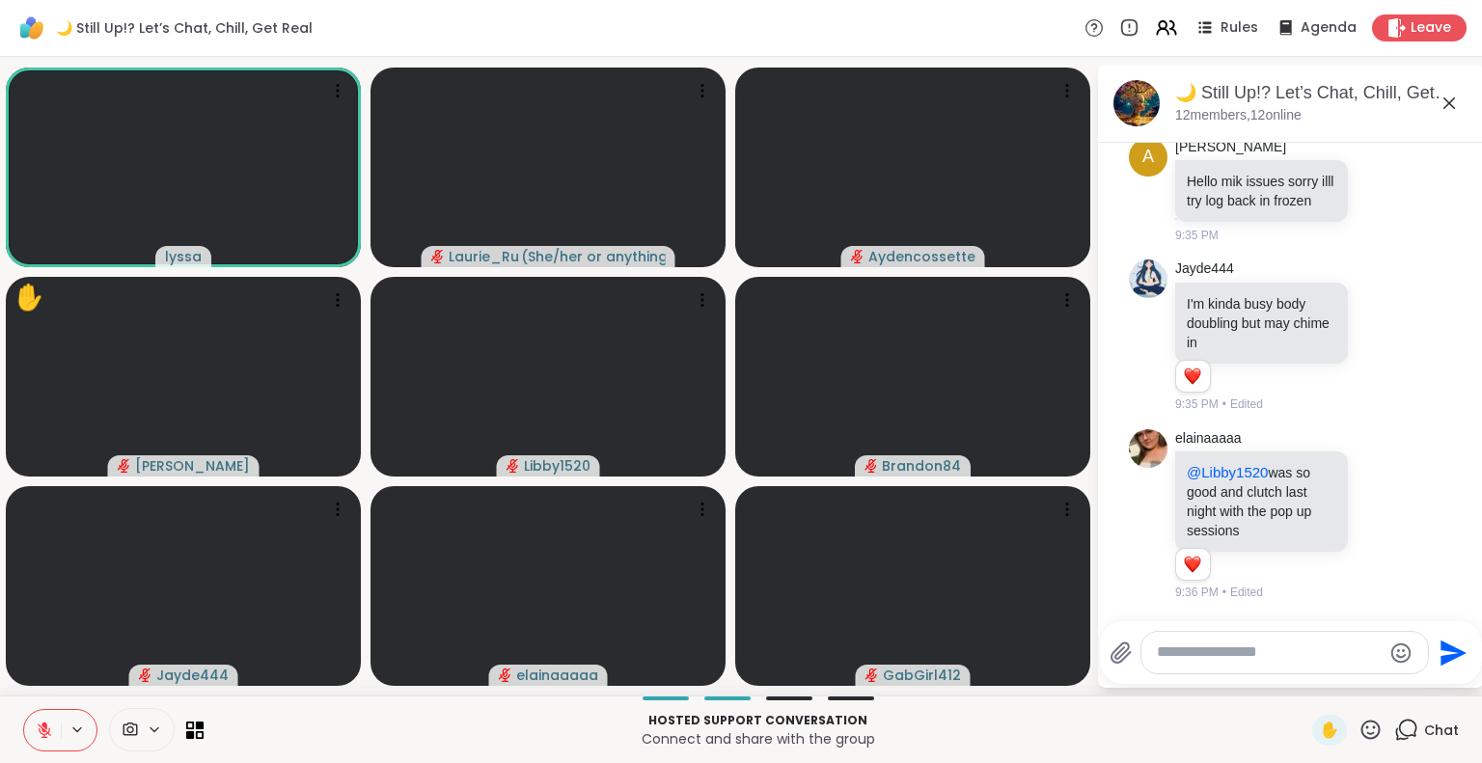
click at [50, 732] on icon at bounding box center [44, 730] width 17 height 17
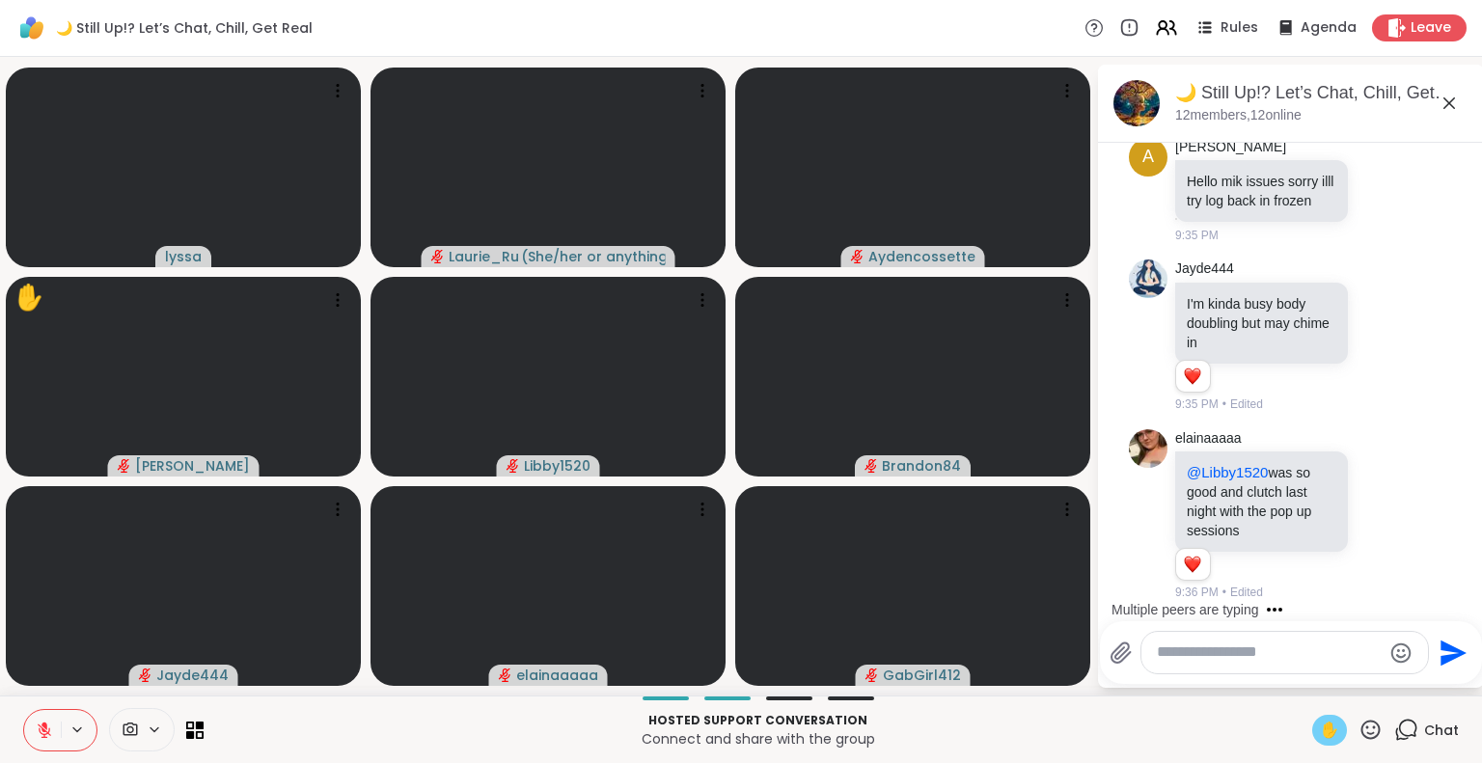
click at [1320, 726] on span "✋" at bounding box center [1329, 730] width 19 height 23
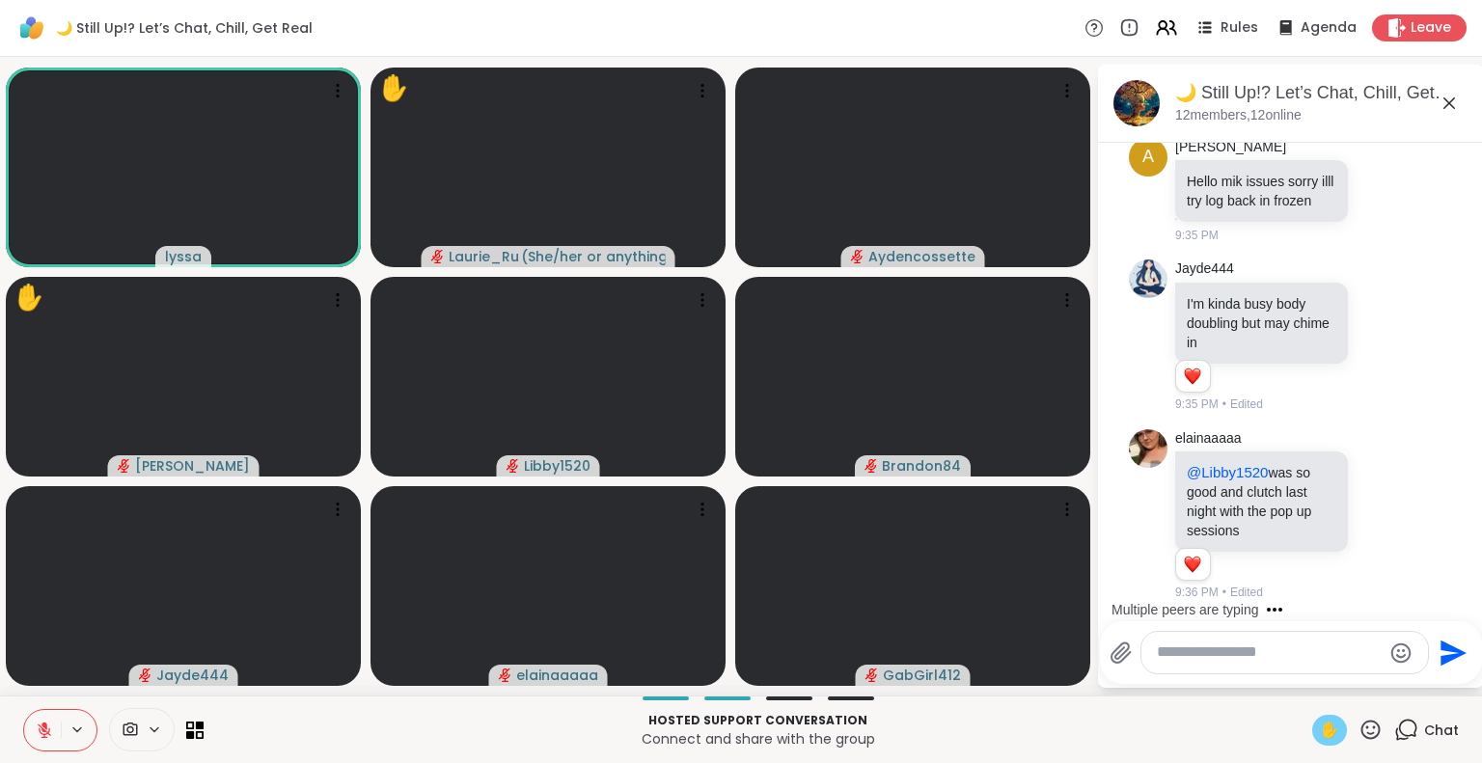
click at [1320, 726] on span "✋" at bounding box center [1329, 730] width 19 height 23
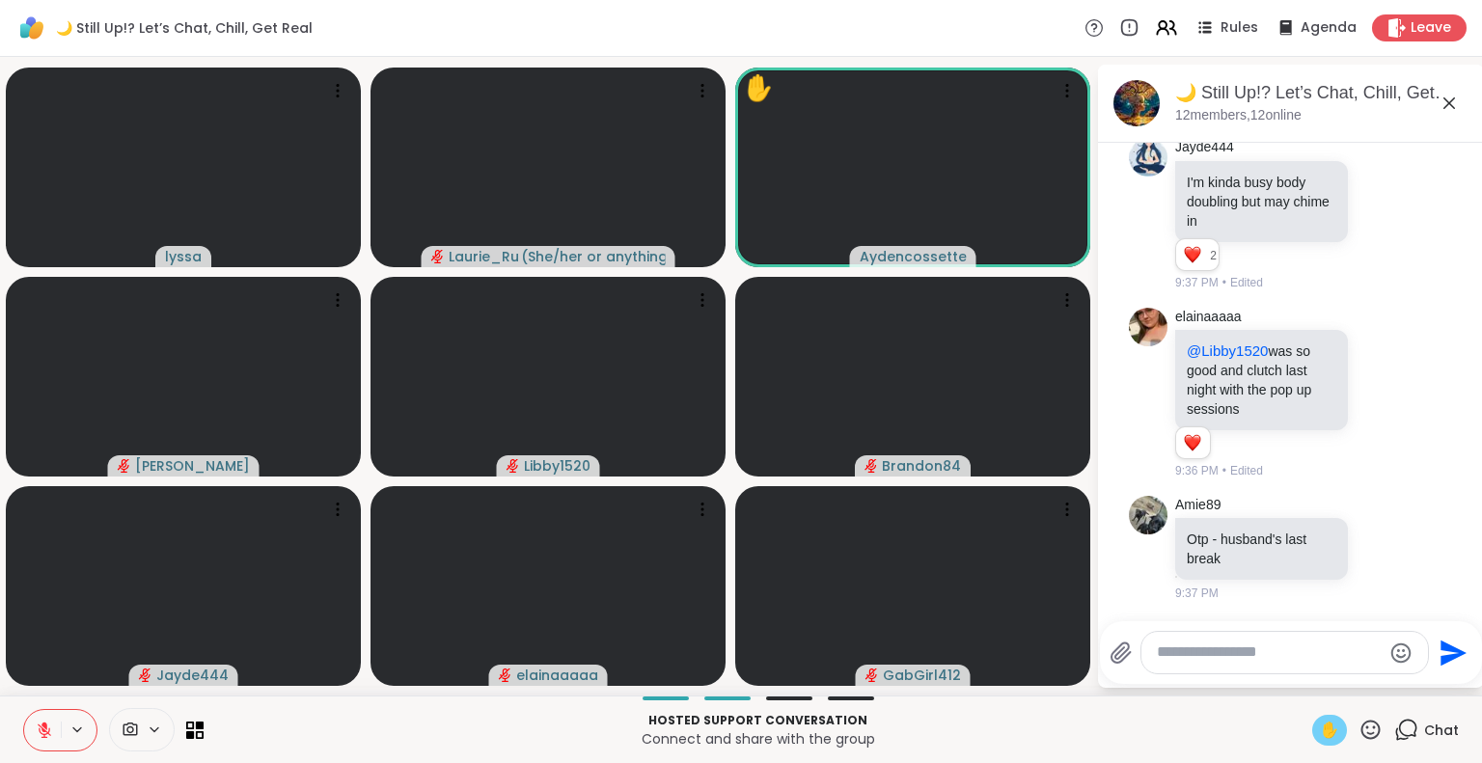
click at [1320, 732] on span "✋" at bounding box center [1329, 730] width 19 height 23
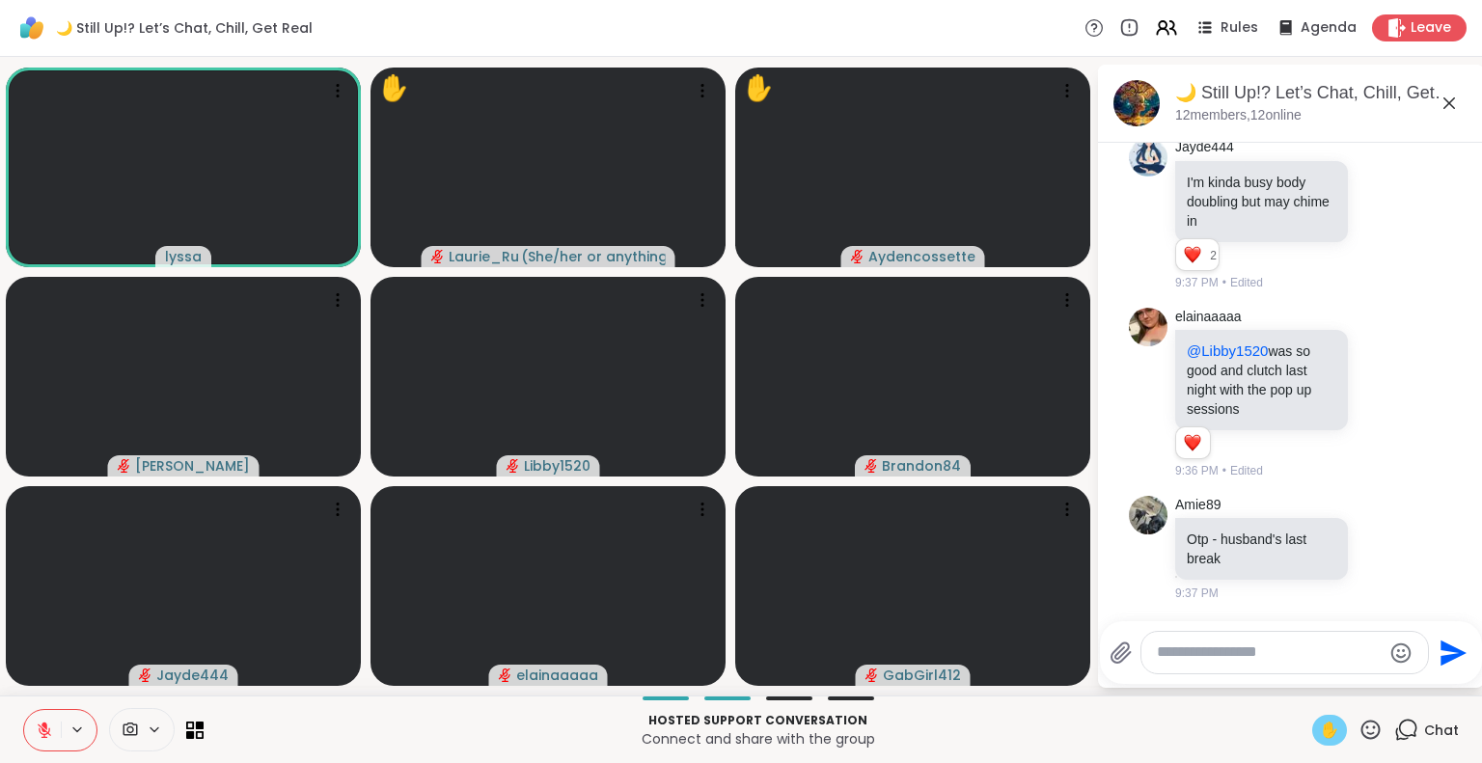
click at [1320, 732] on span "✋" at bounding box center [1329, 730] width 19 height 23
click at [1312, 721] on div "✋" at bounding box center [1329, 730] width 35 height 31
click at [1320, 736] on span "✋" at bounding box center [1329, 730] width 19 height 23
click at [46, 726] on icon at bounding box center [44, 726] width 6 height 8
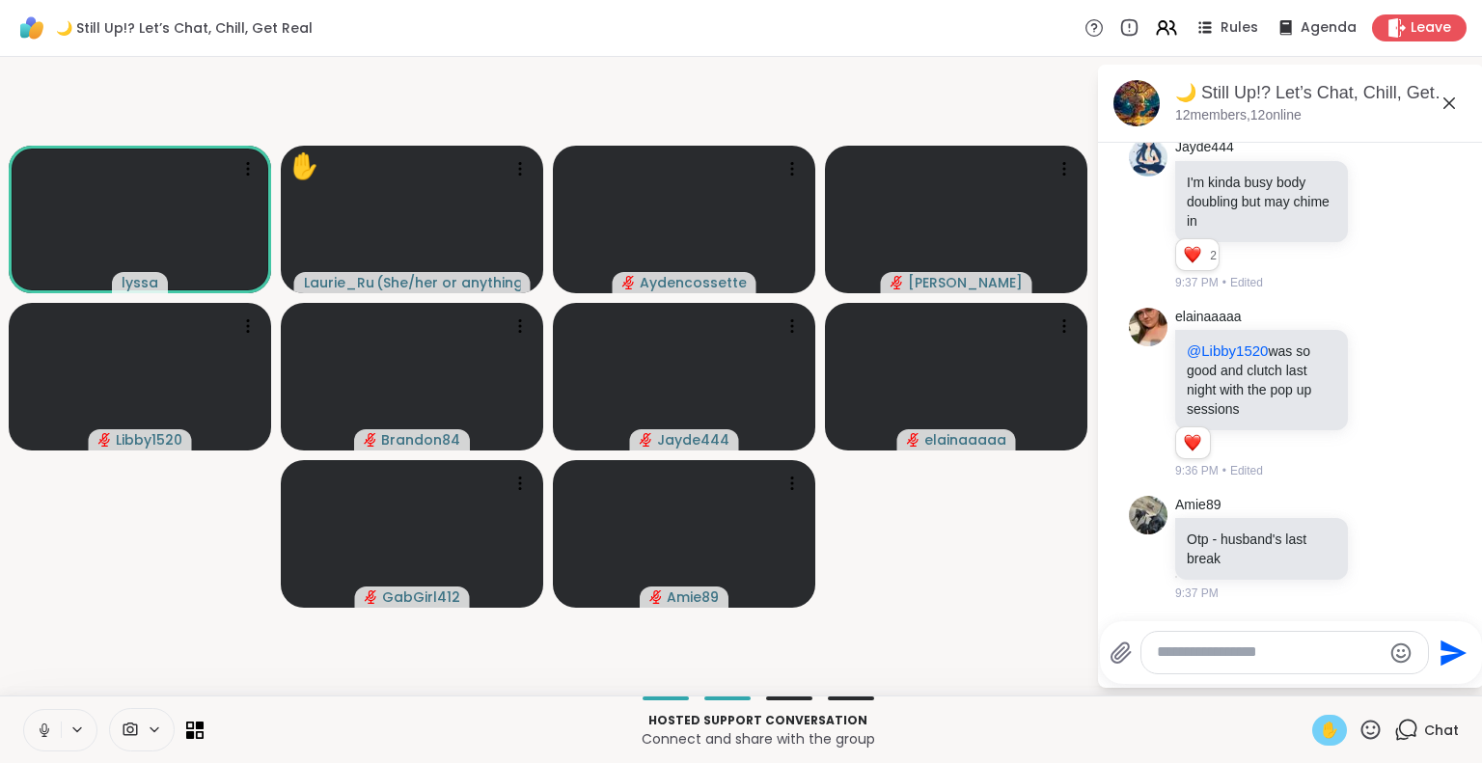
click at [1320, 732] on span "✋" at bounding box center [1329, 730] width 19 height 23
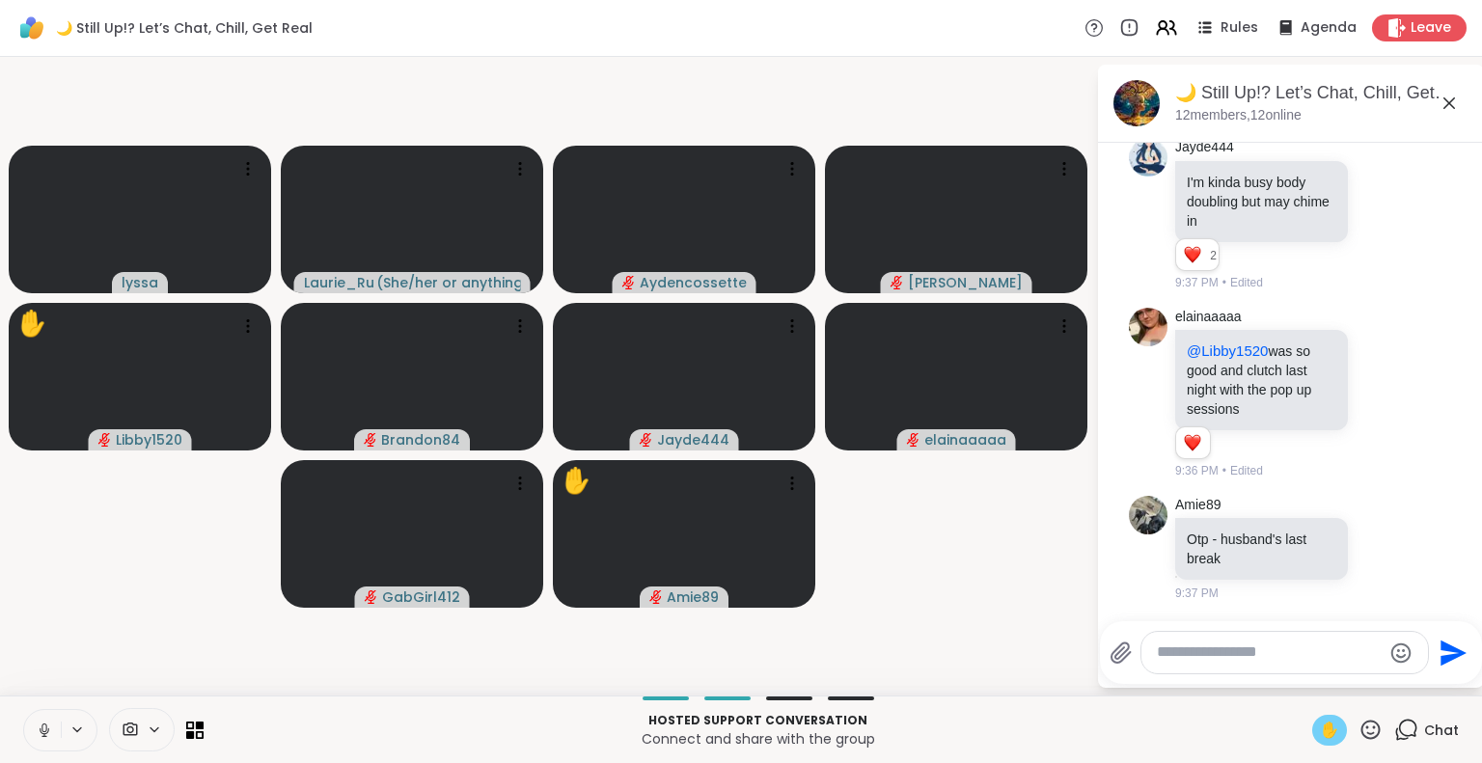
click at [1320, 727] on span "✋" at bounding box center [1329, 730] width 19 height 23
click at [1320, 730] on span "✋" at bounding box center [1329, 730] width 19 height 23
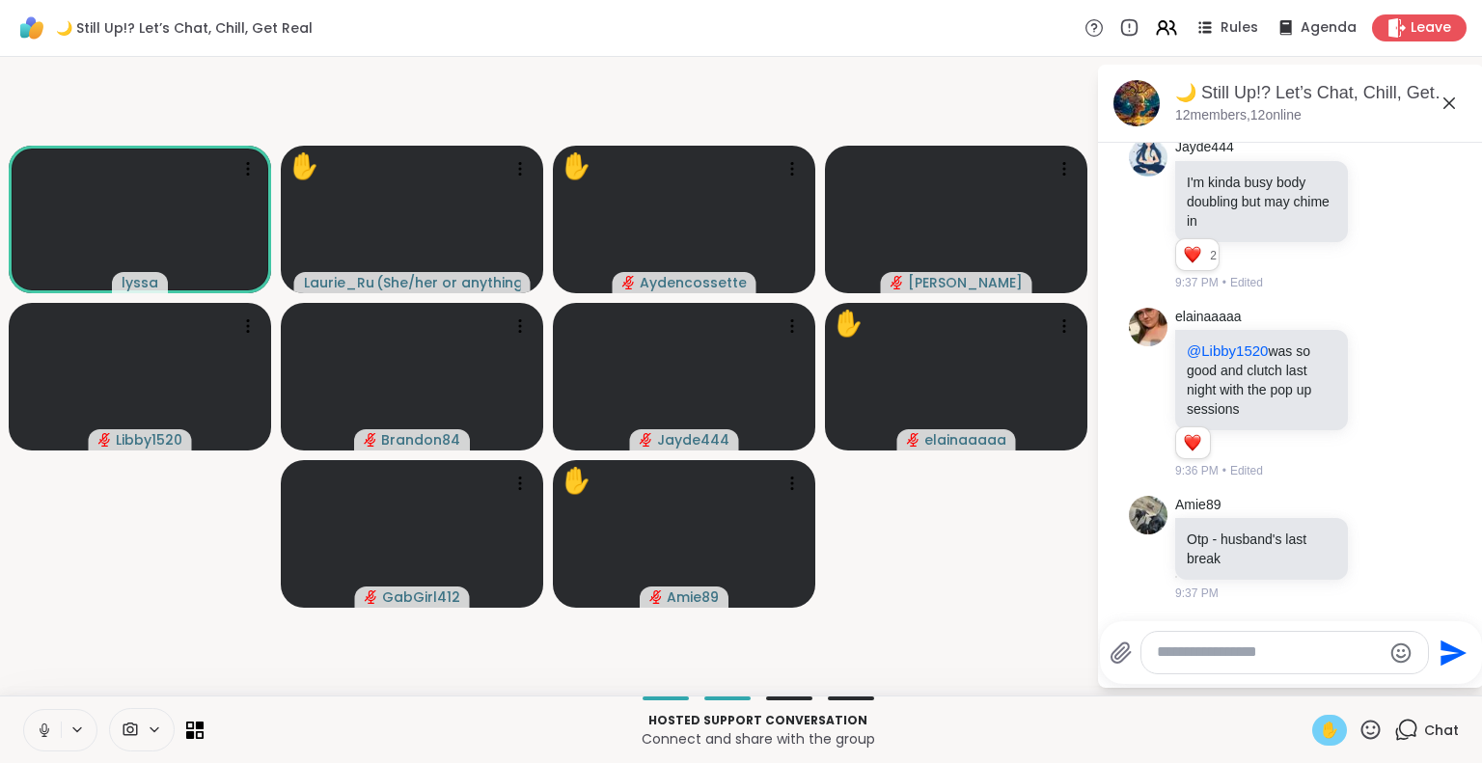
scroll to position [1903, 0]
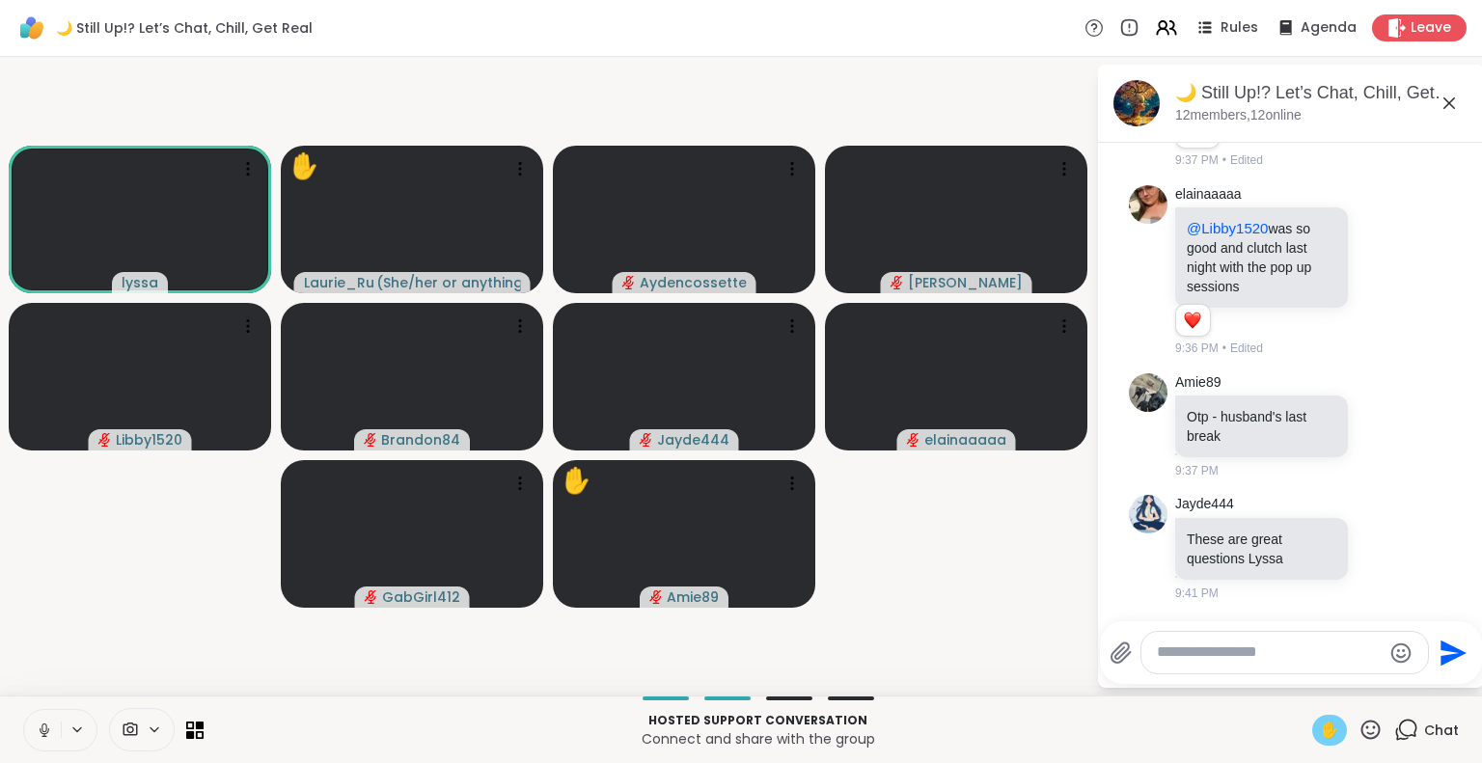
click at [1320, 728] on span "✋" at bounding box center [1329, 730] width 19 height 23
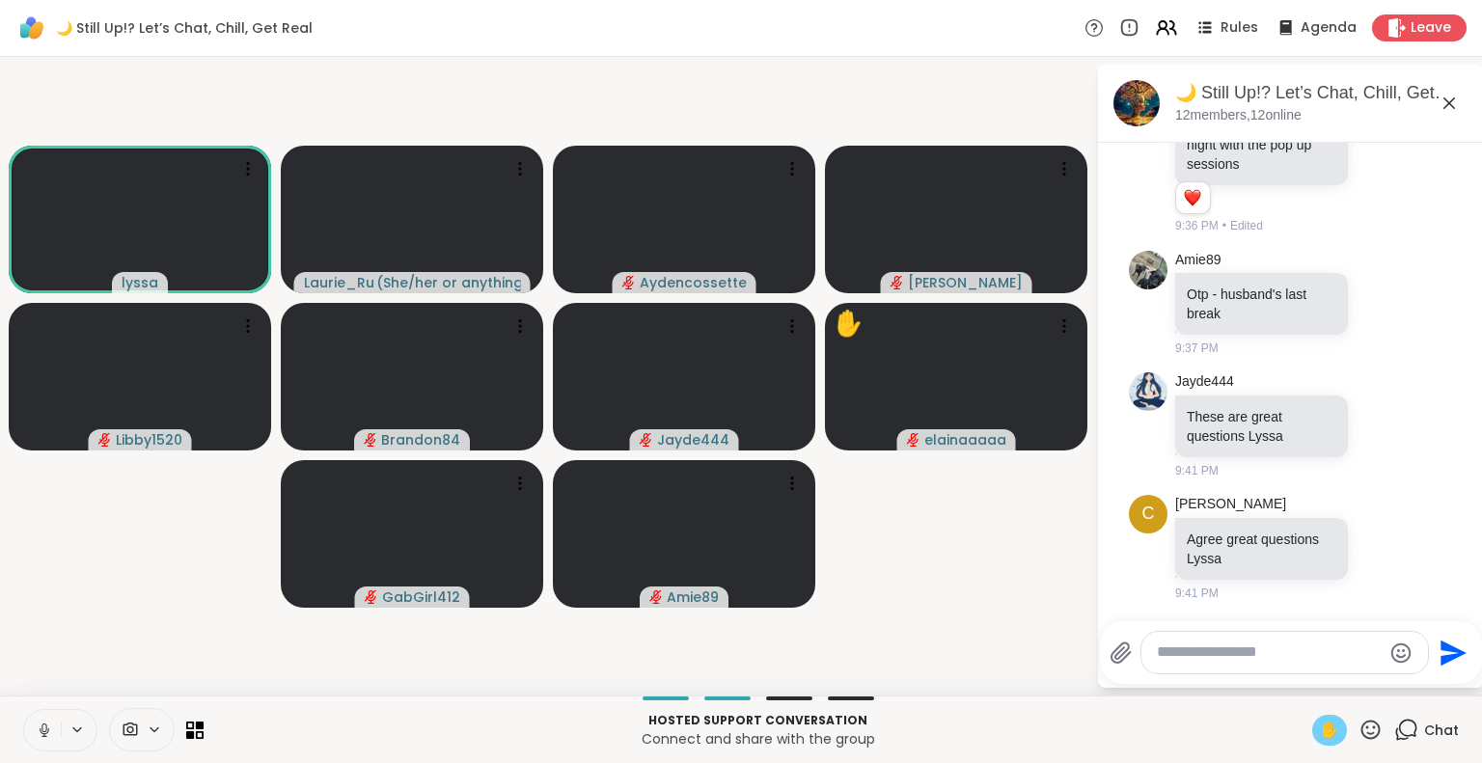
click at [1320, 728] on span "✋" at bounding box center [1329, 730] width 19 height 23
click at [1358, 731] on icon at bounding box center [1370, 730] width 24 height 24
click at [1389, 686] on span "🌟" at bounding box center [1398, 679] width 19 height 23
click at [1320, 729] on span "✋" at bounding box center [1329, 730] width 19 height 23
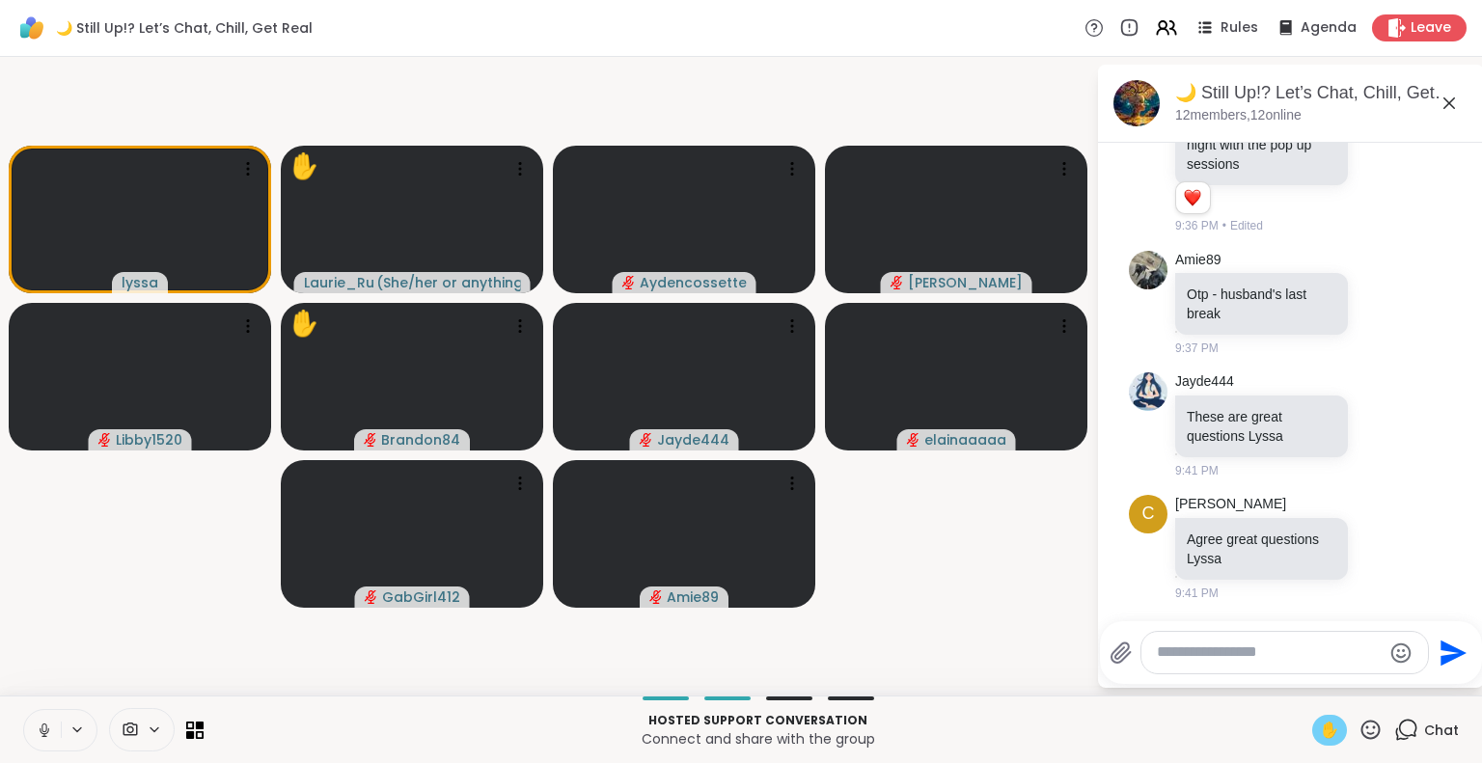
click at [1320, 729] on span "✋" at bounding box center [1329, 730] width 19 height 23
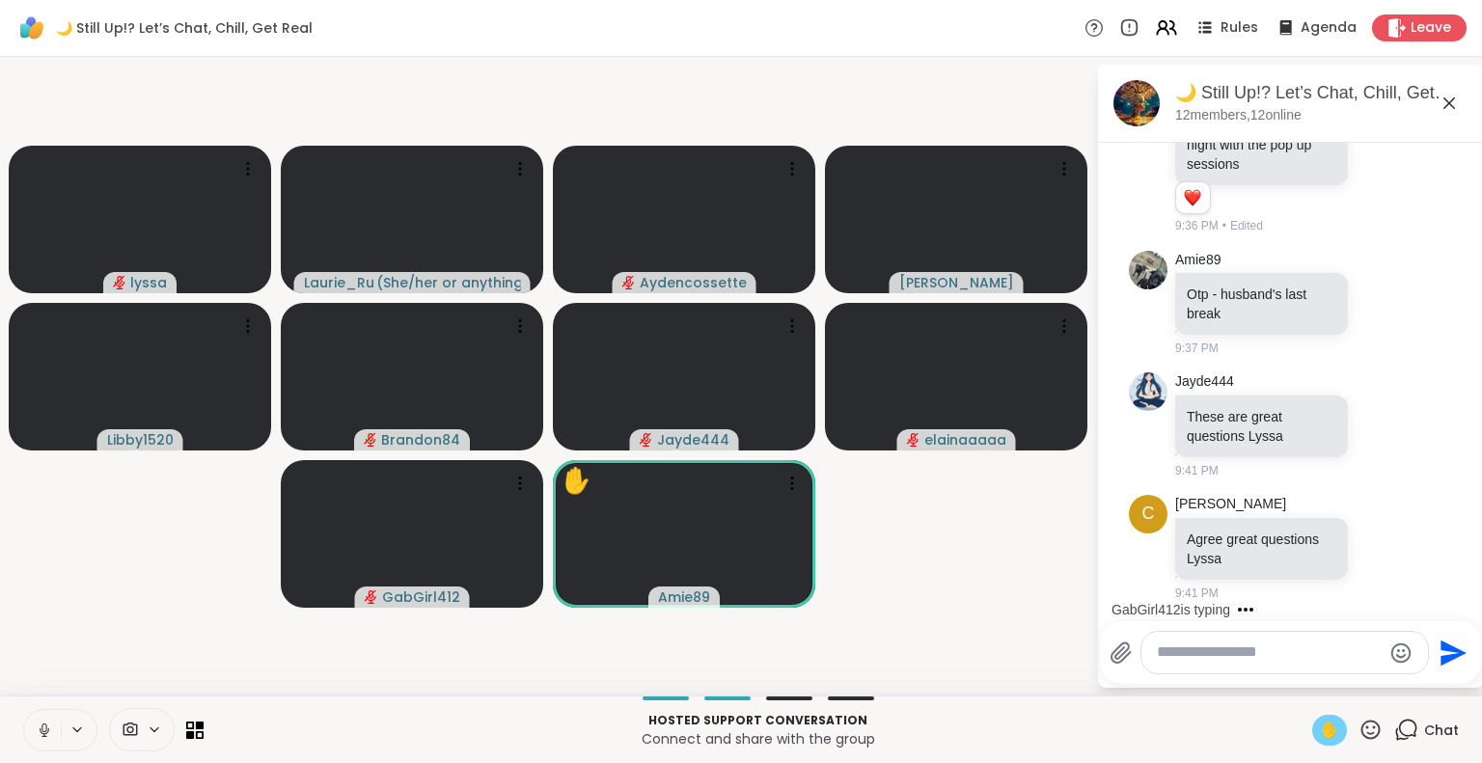
scroll to position [2126, 0]
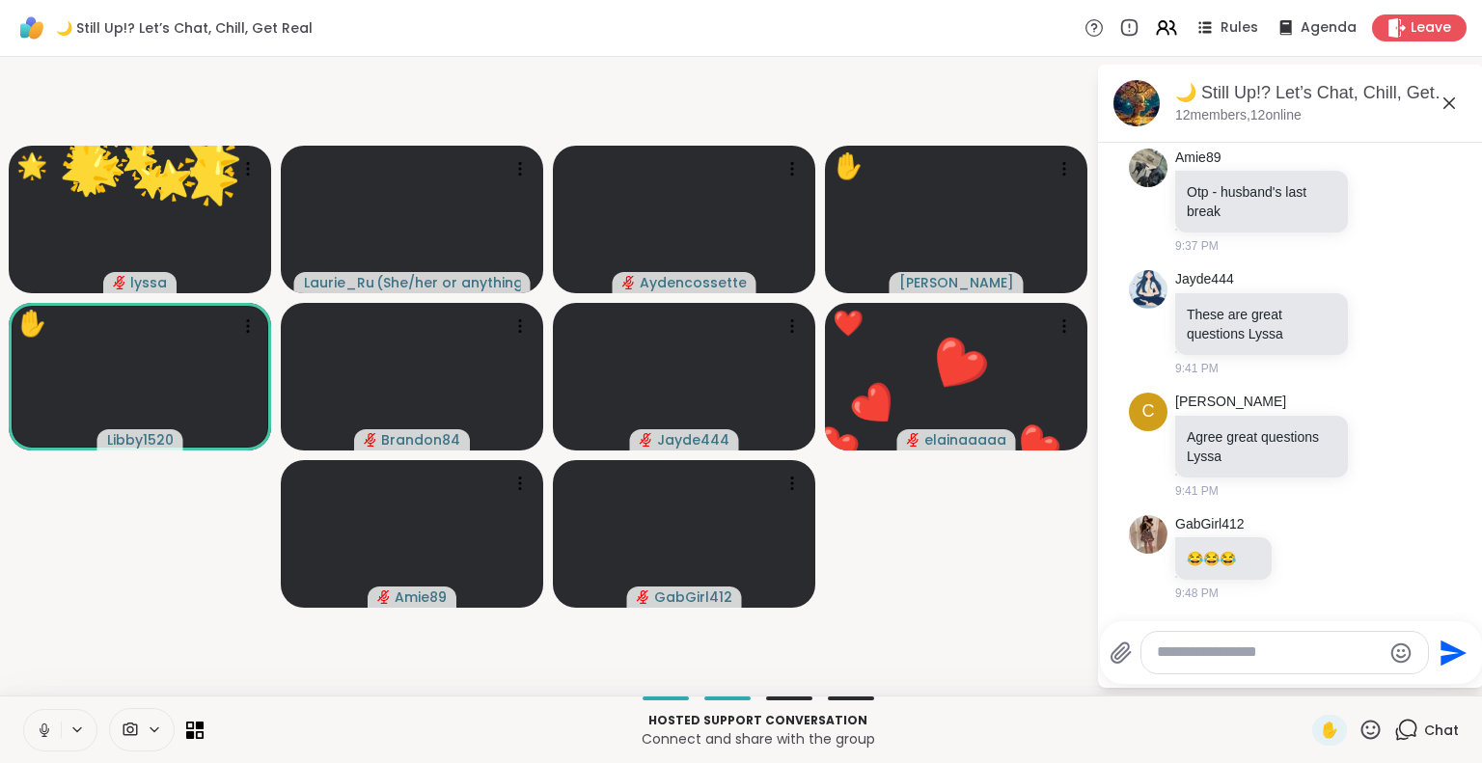
click at [1361, 730] on icon at bounding box center [1370, 730] width 24 height 24
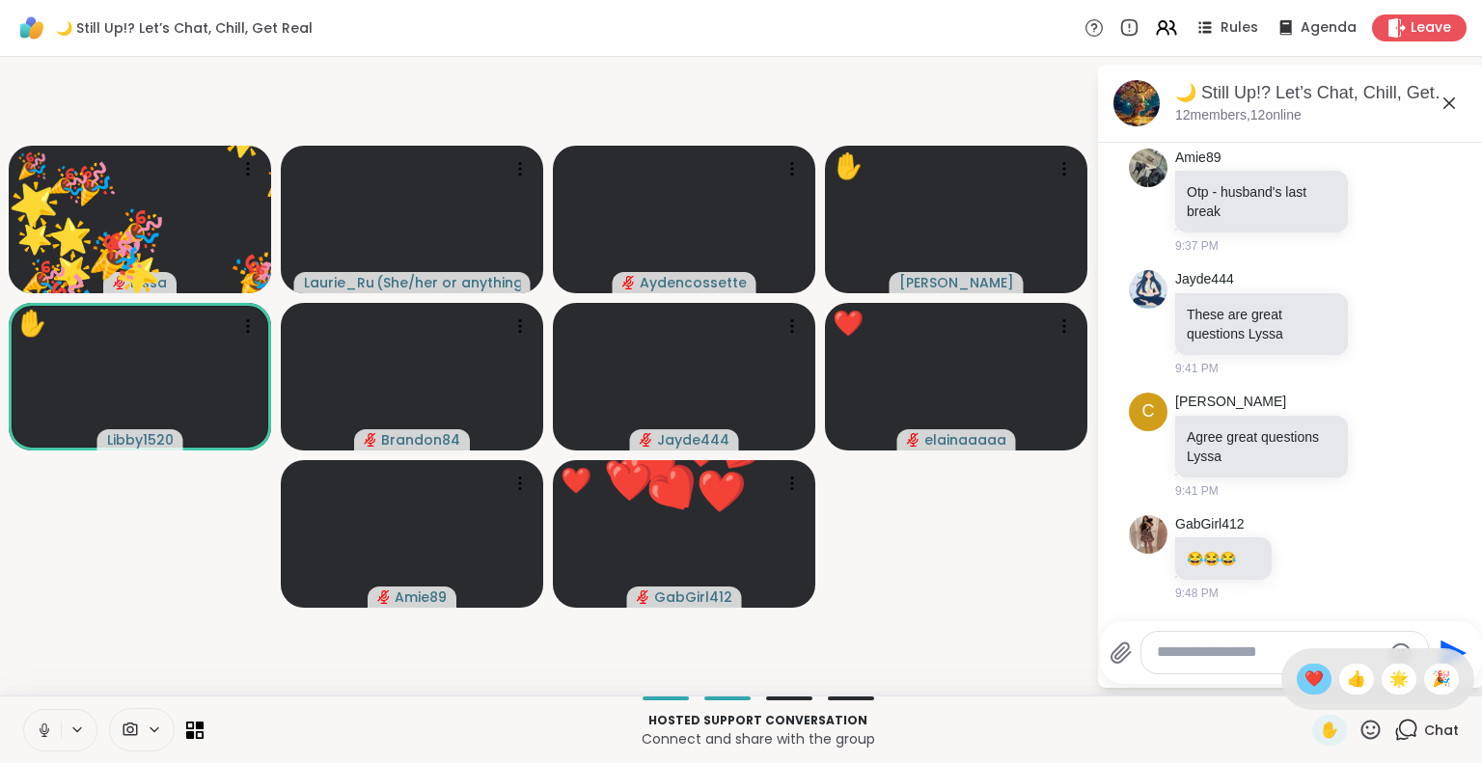
click at [1304, 682] on span "❤️" at bounding box center [1313, 679] width 19 height 23
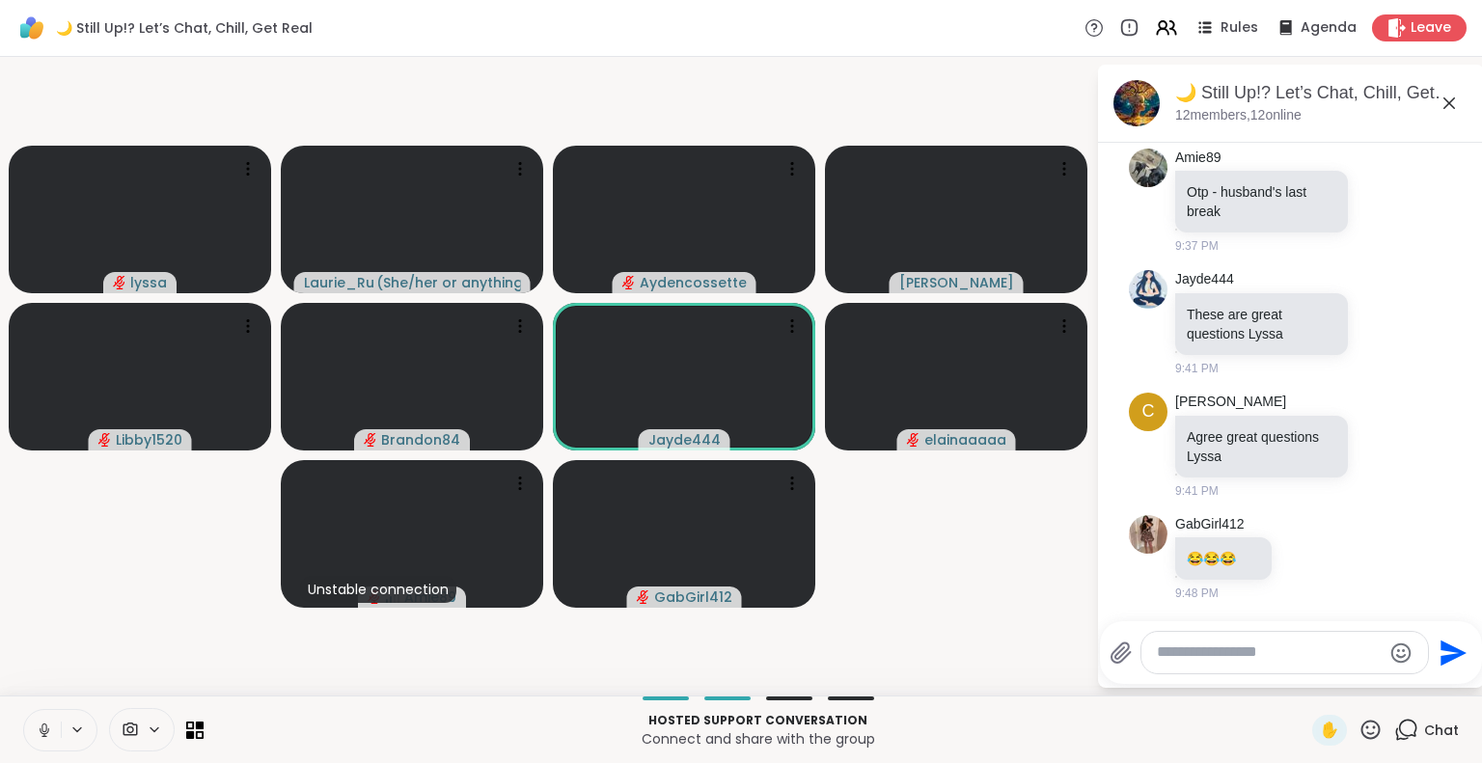
click at [41, 730] on icon at bounding box center [44, 730] width 17 height 17
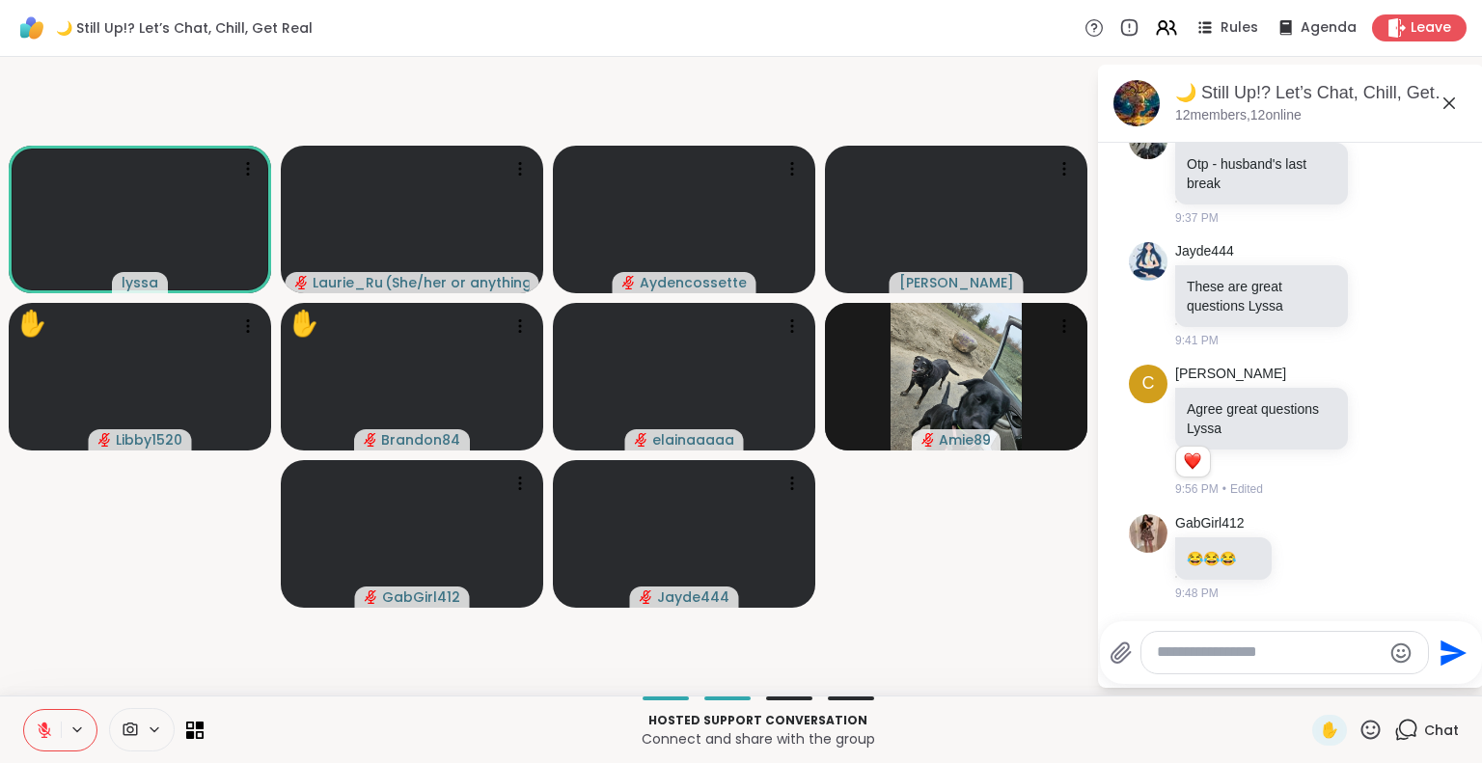
click at [46, 726] on icon at bounding box center [44, 730] width 17 height 17
click at [1320, 728] on span "✋" at bounding box center [1329, 730] width 19 height 23
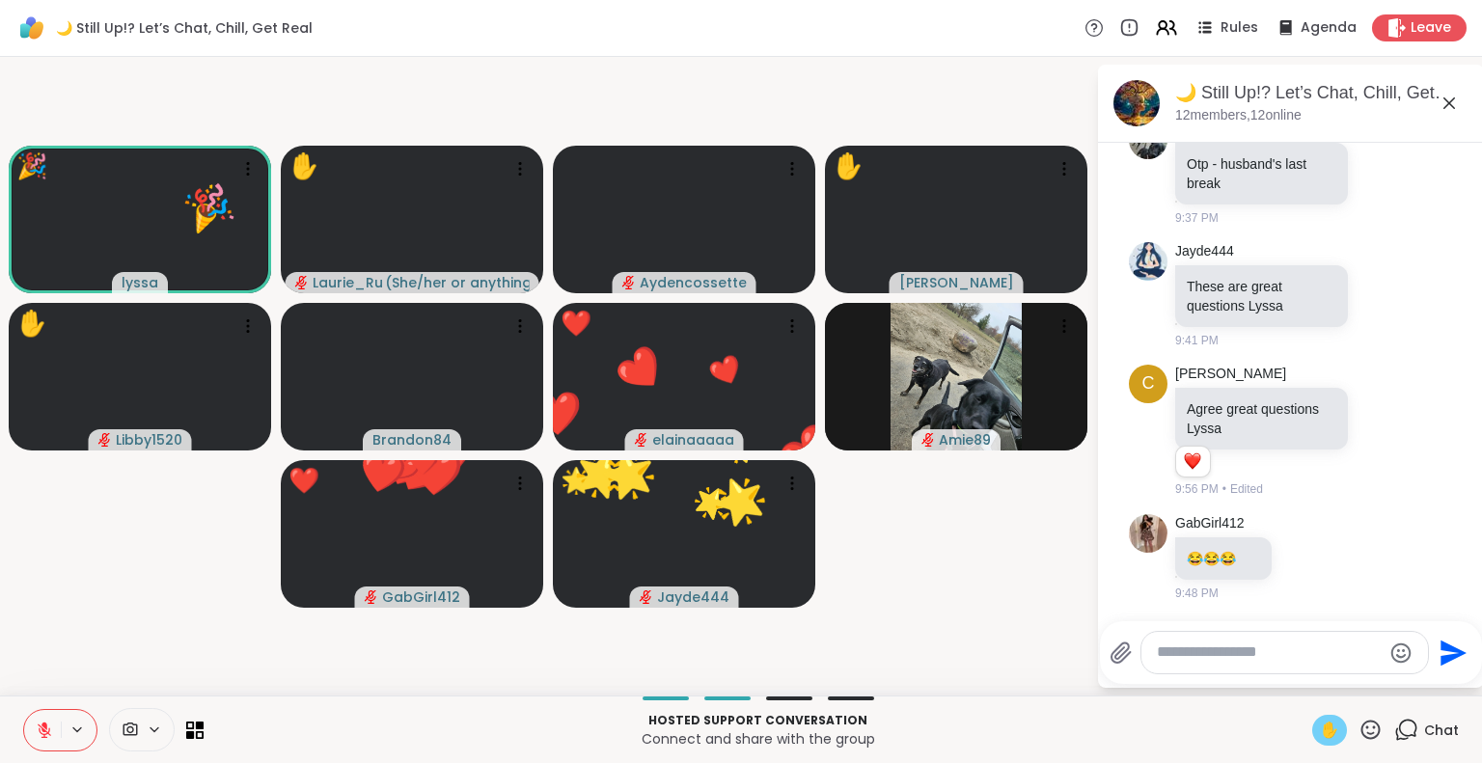
click at [1361, 732] on icon at bounding box center [1370, 729] width 19 height 19
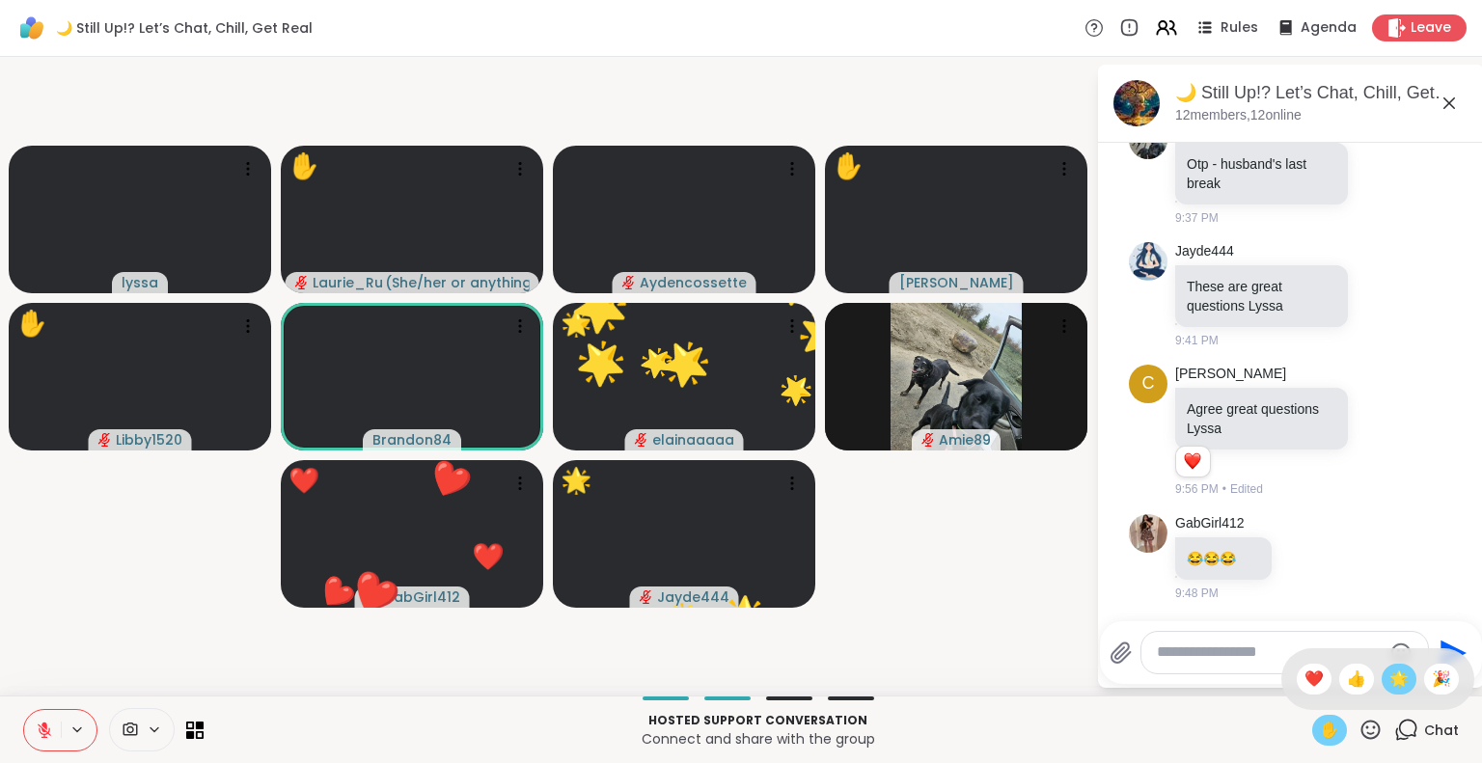
click at [1389, 674] on span "🌟" at bounding box center [1398, 679] width 19 height 23
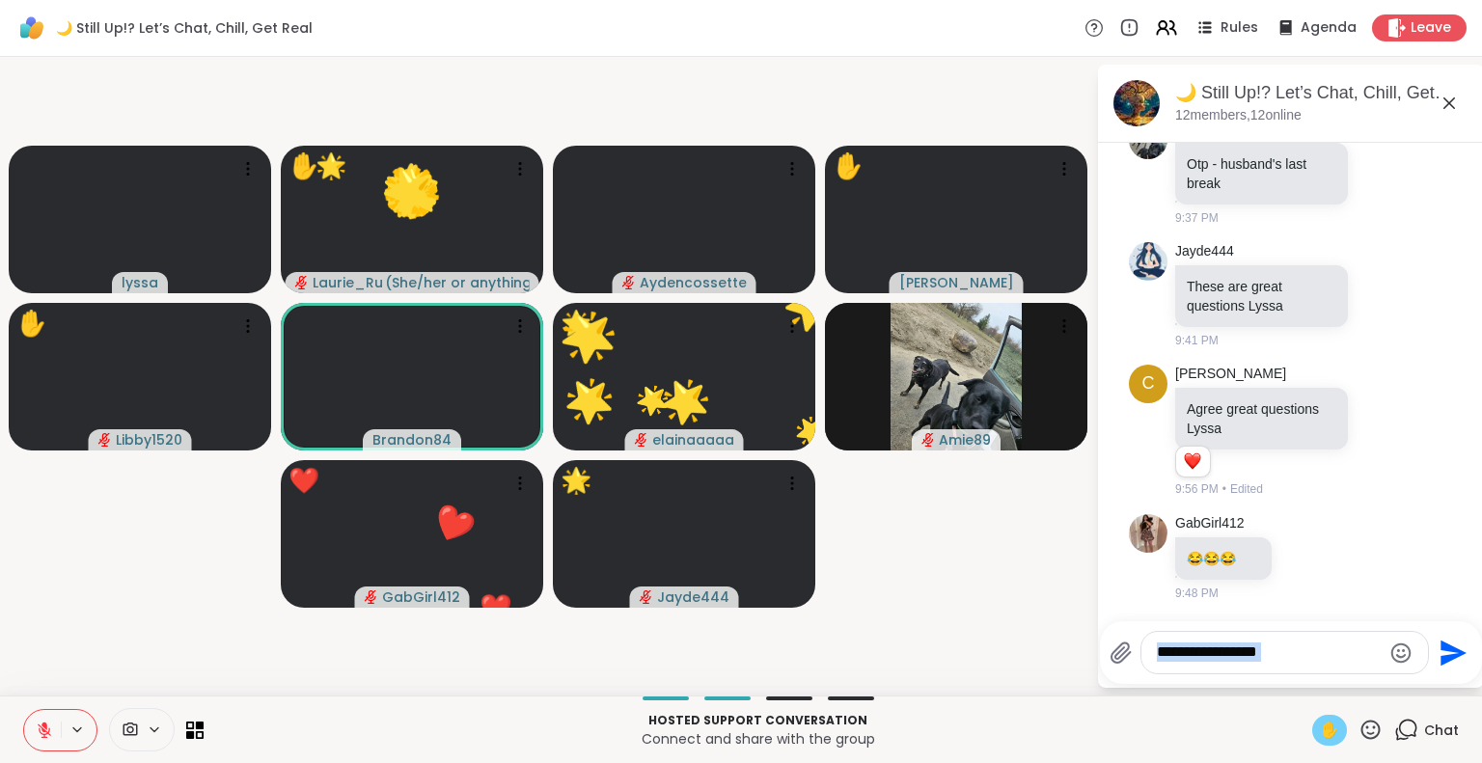
click at [1379, 674] on div at bounding box center [1284, 652] width 288 height 43
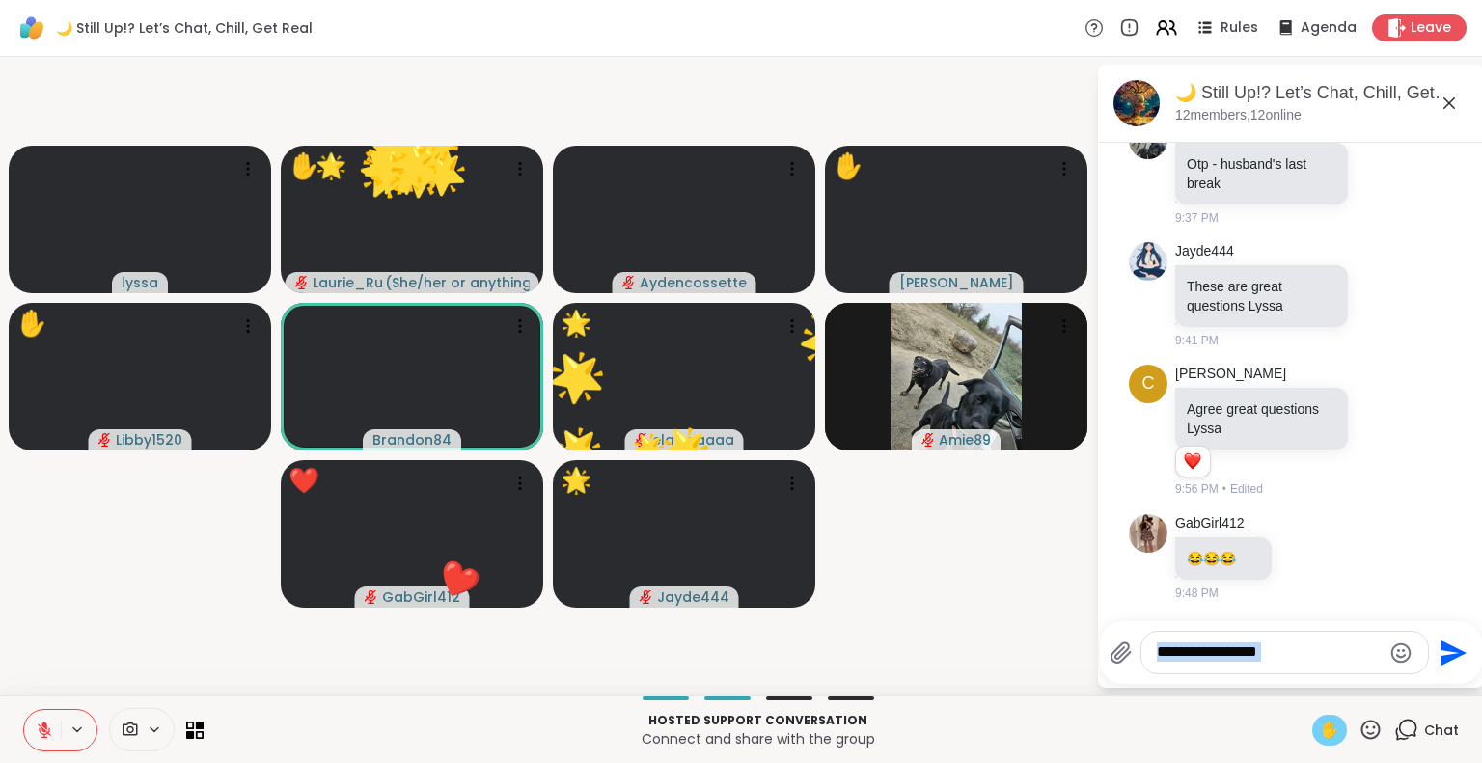
click at [1379, 674] on div at bounding box center [1284, 652] width 288 height 43
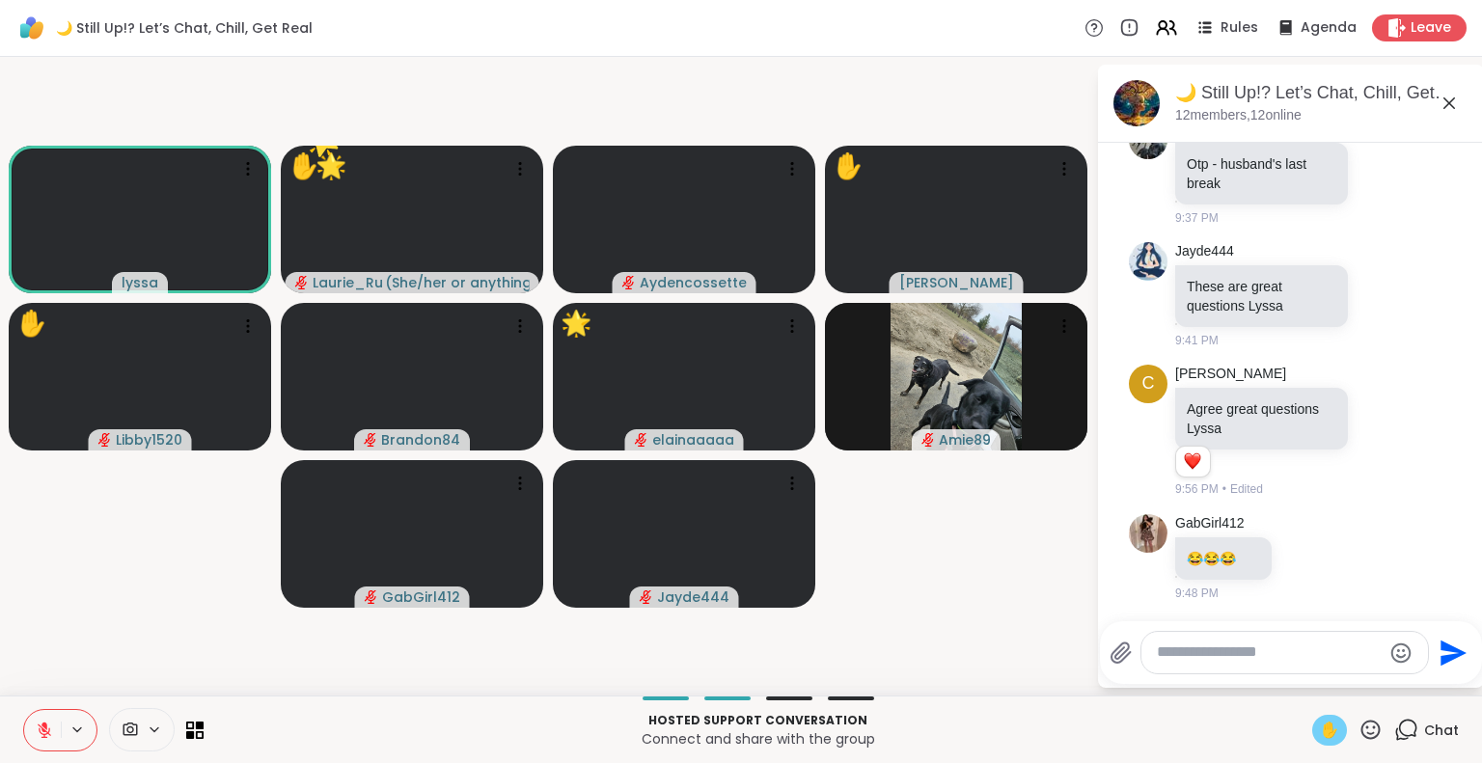
click at [1361, 731] on icon at bounding box center [1370, 730] width 24 height 24
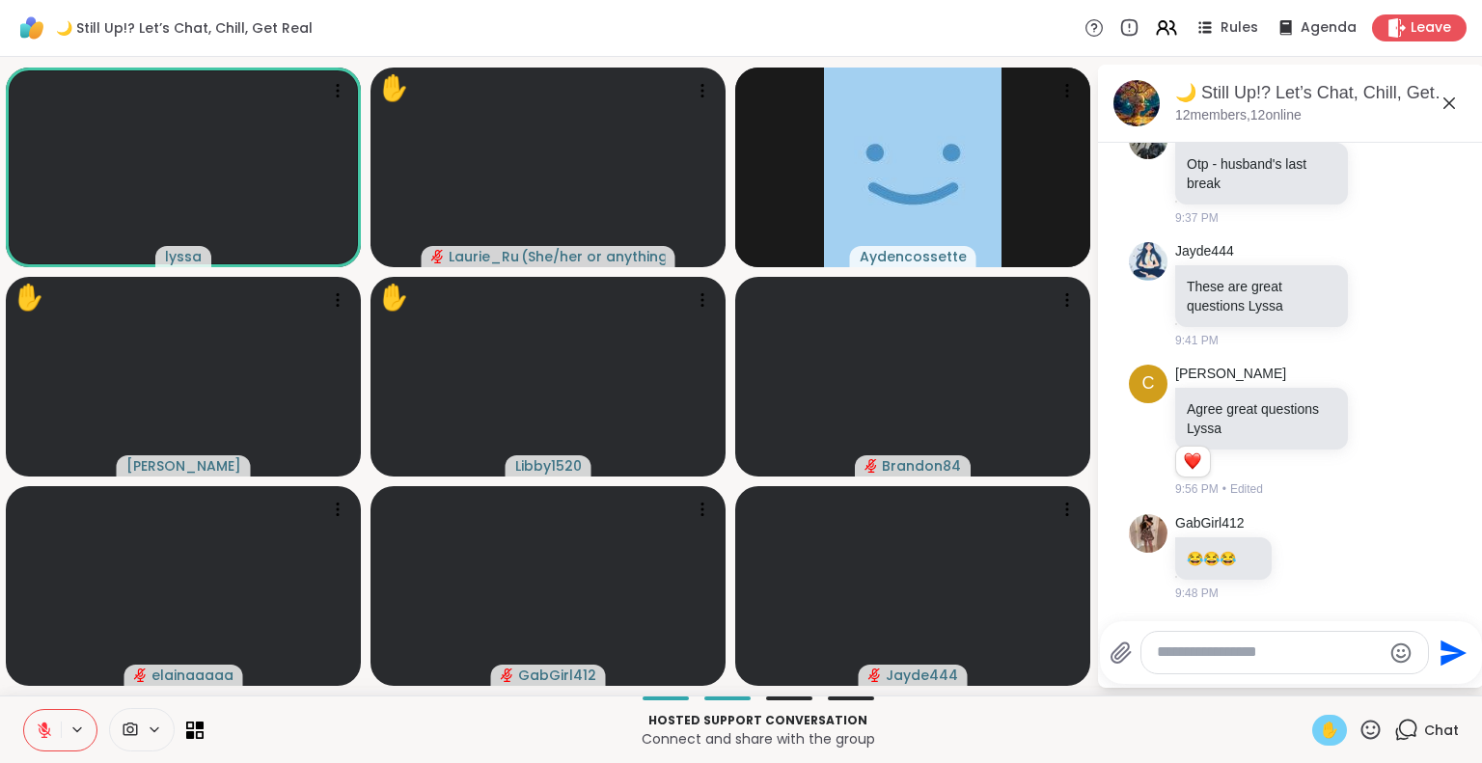
click at [43, 726] on icon at bounding box center [44, 726] width 6 height 8
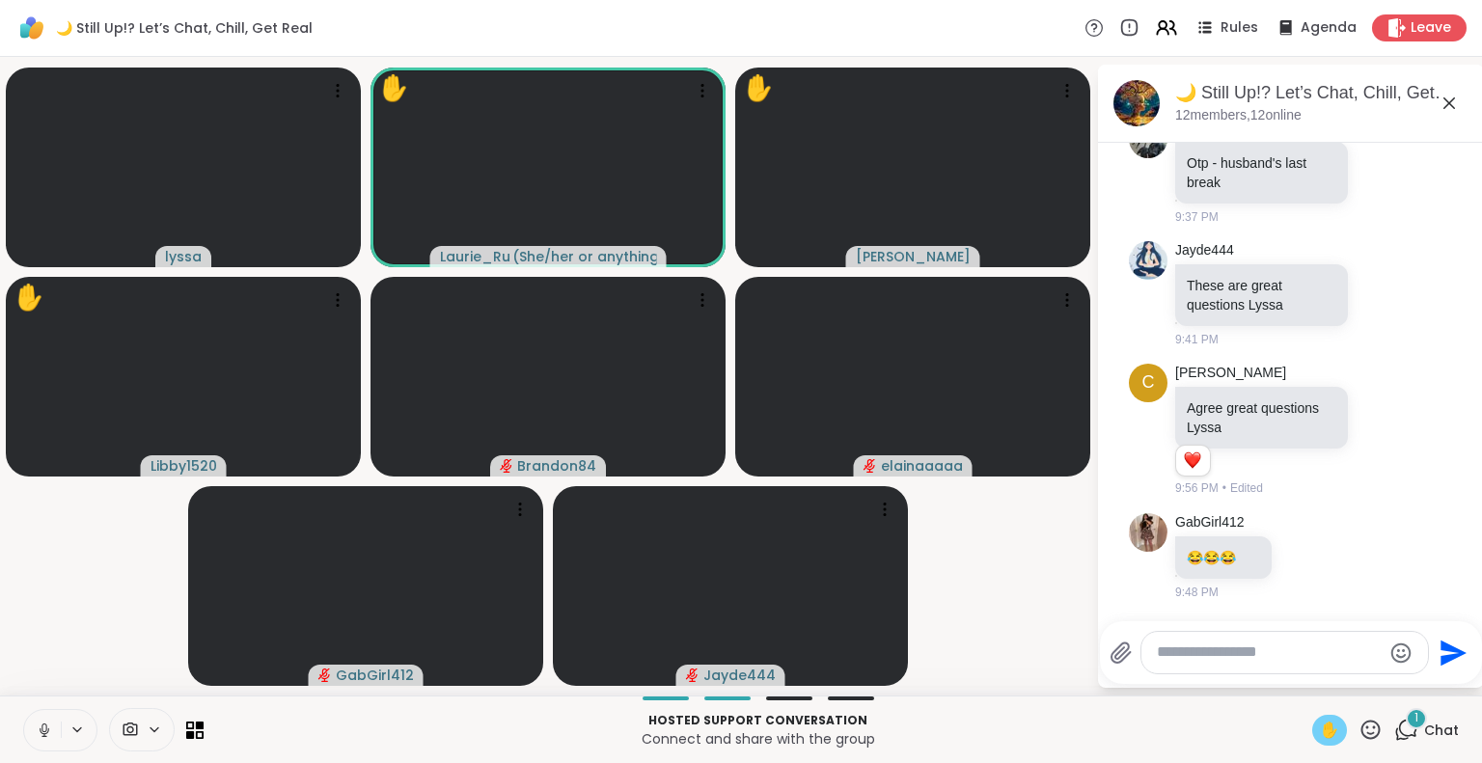
scroll to position [2258, 0]
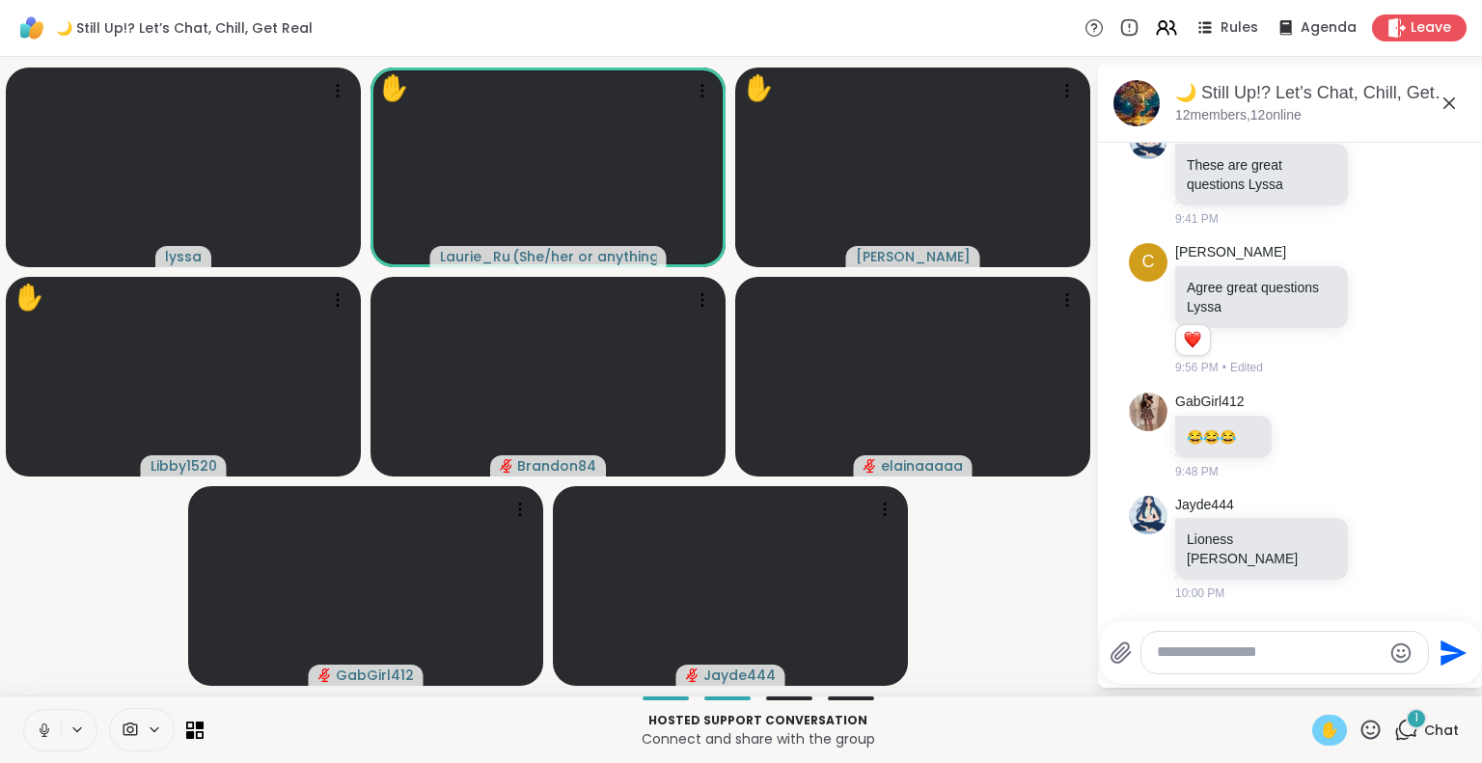
click at [1320, 732] on span "✋" at bounding box center [1329, 730] width 19 height 23
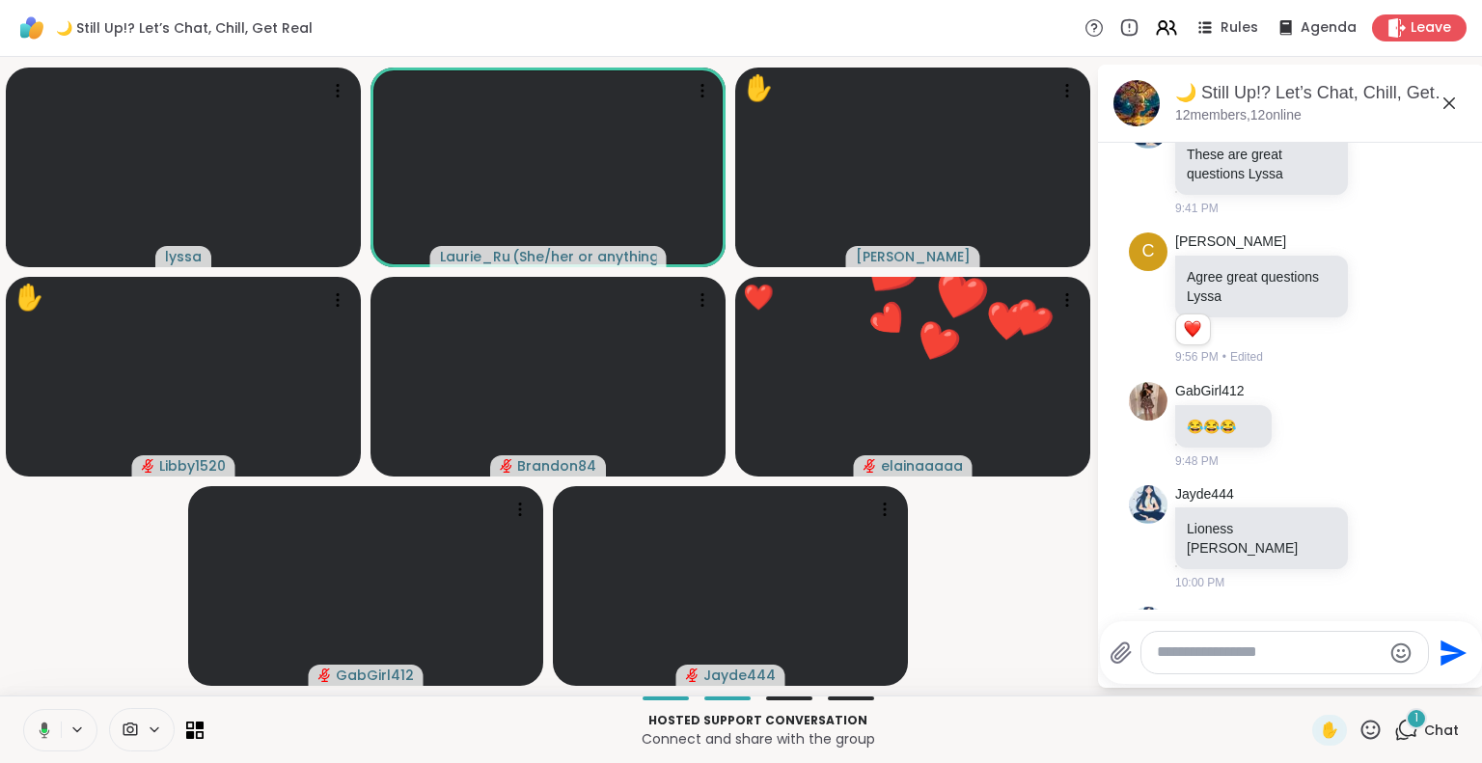
scroll to position [2378, 0]
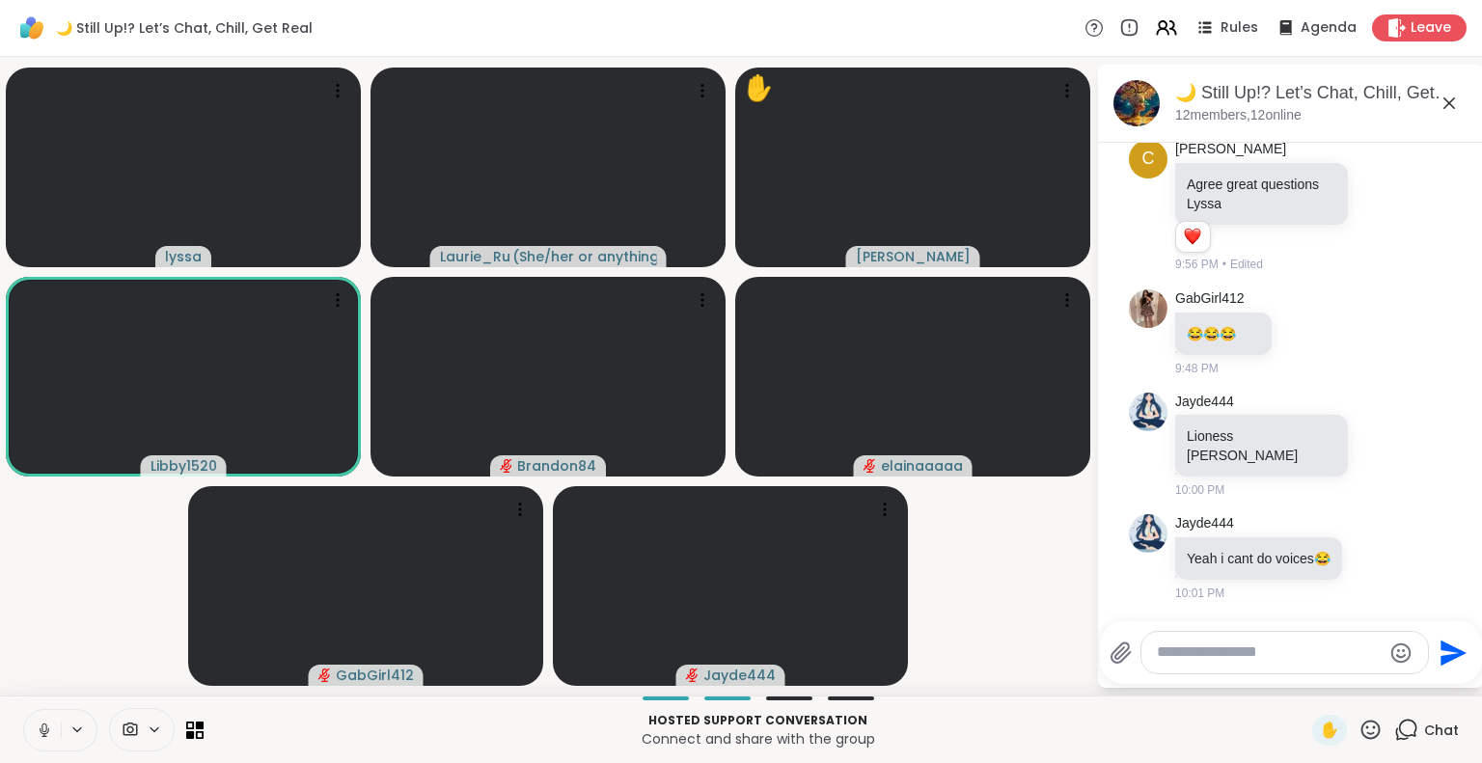
click at [39, 728] on icon at bounding box center [44, 730] width 17 height 17
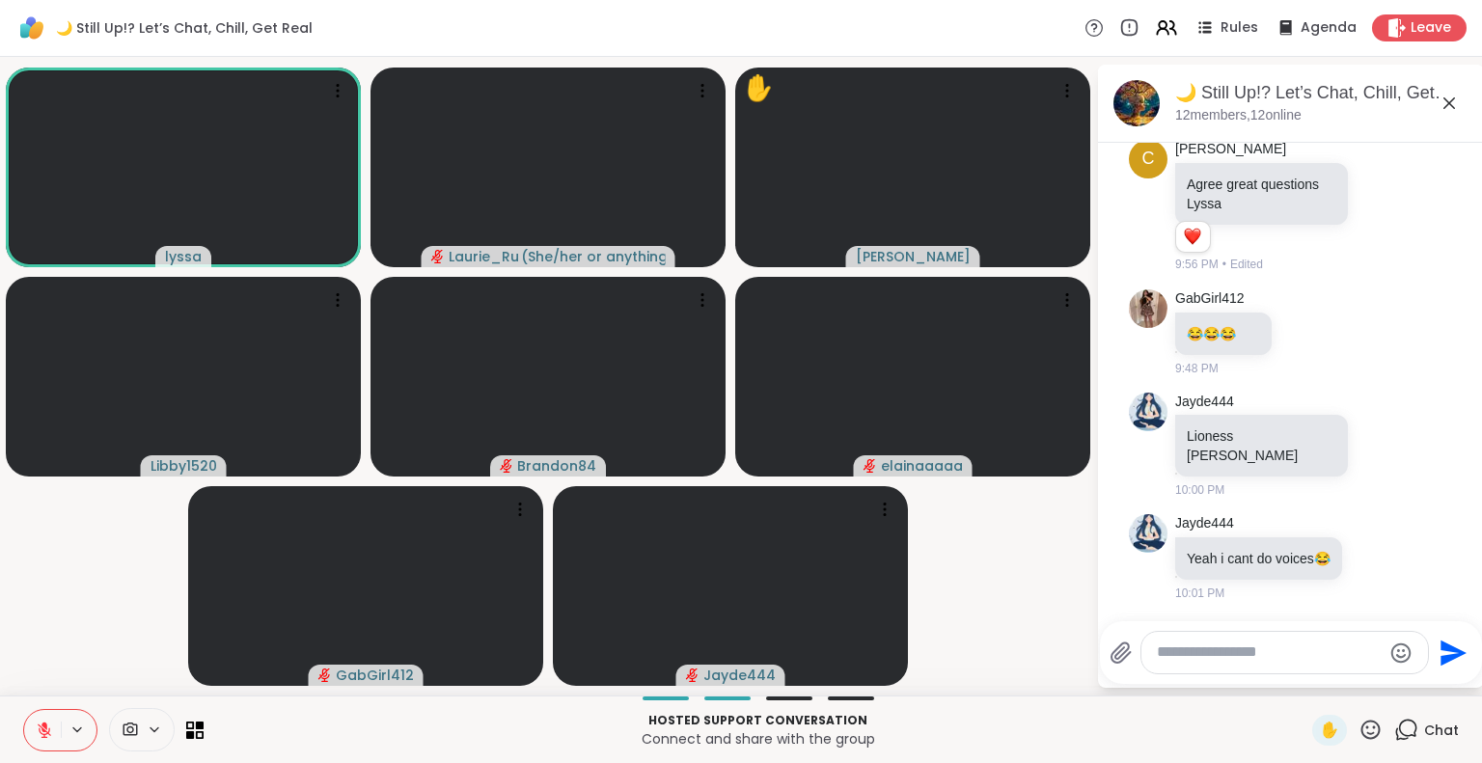
click at [39, 728] on icon at bounding box center [45, 731] width 14 height 14
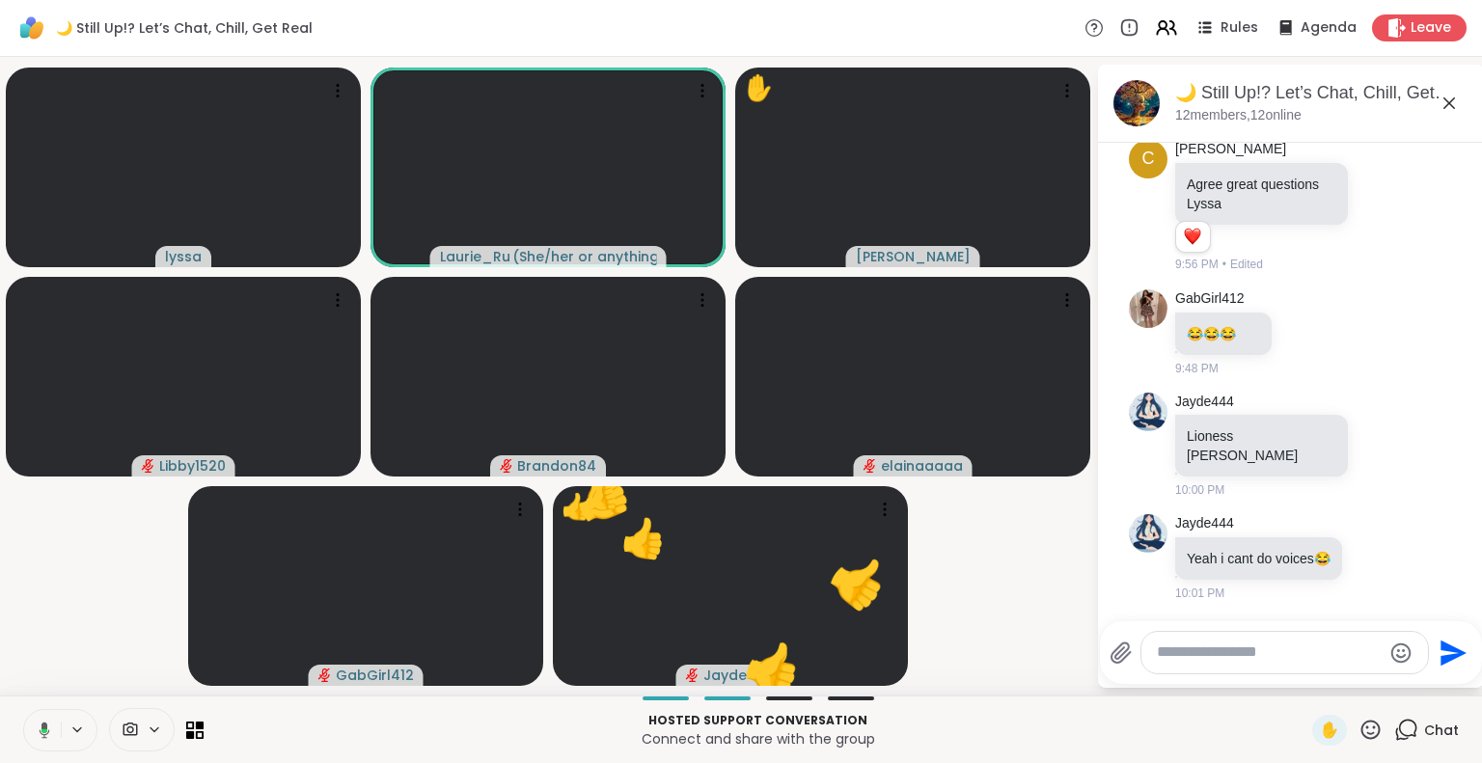
click at [39, 728] on icon at bounding box center [41, 730] width 17 height 17
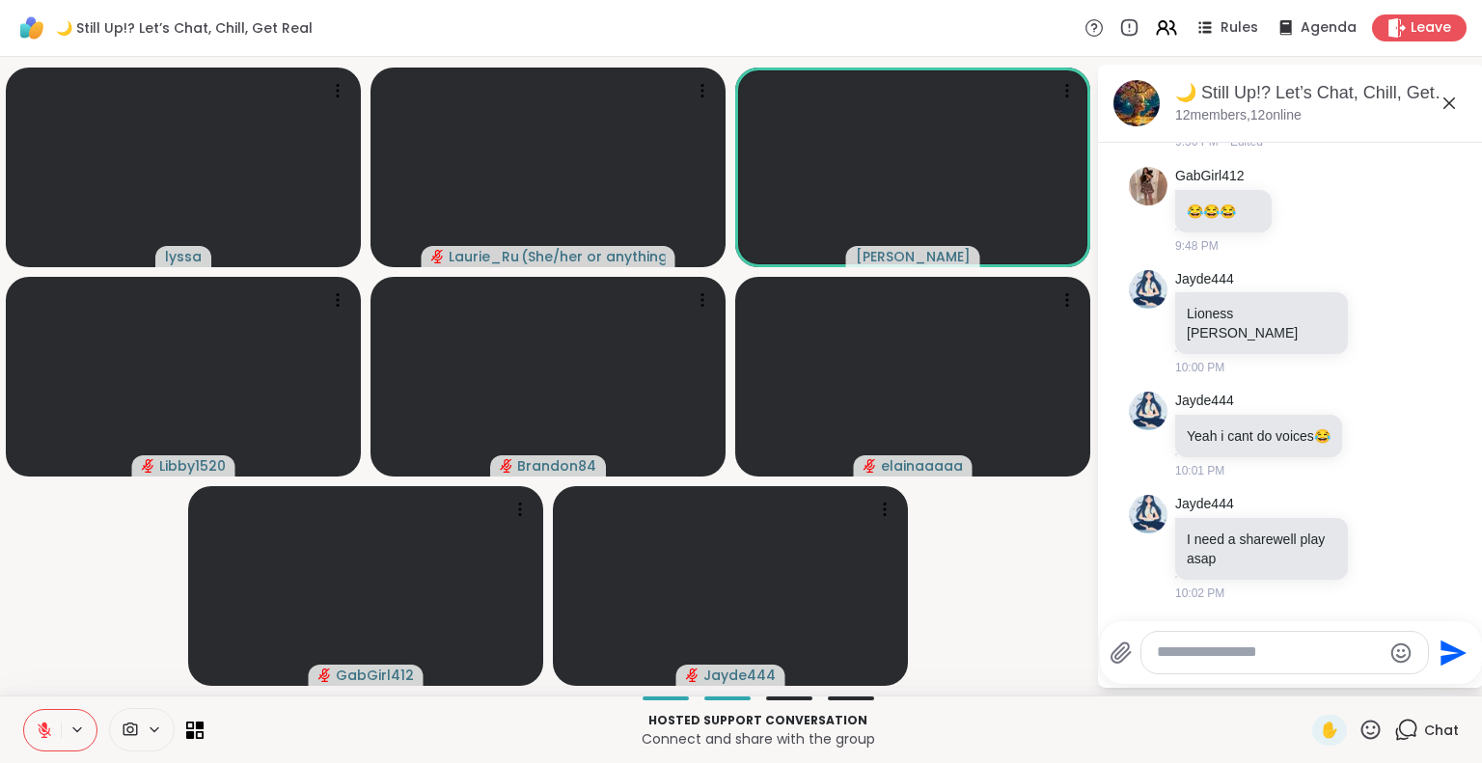
scroll to position [2528, 0]
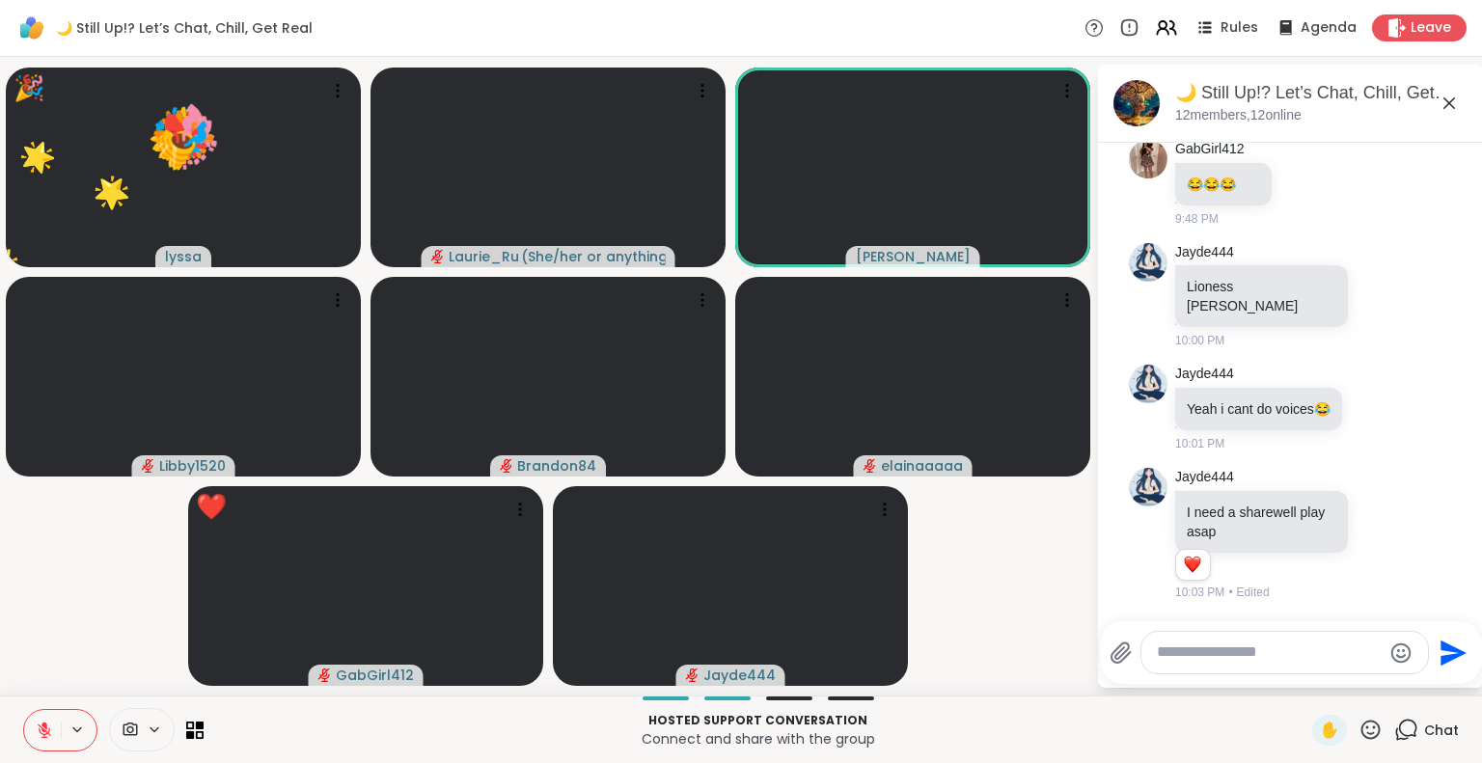
click at [1358, 721] on icon at bounding box center [1370, 730] width 24 height 24
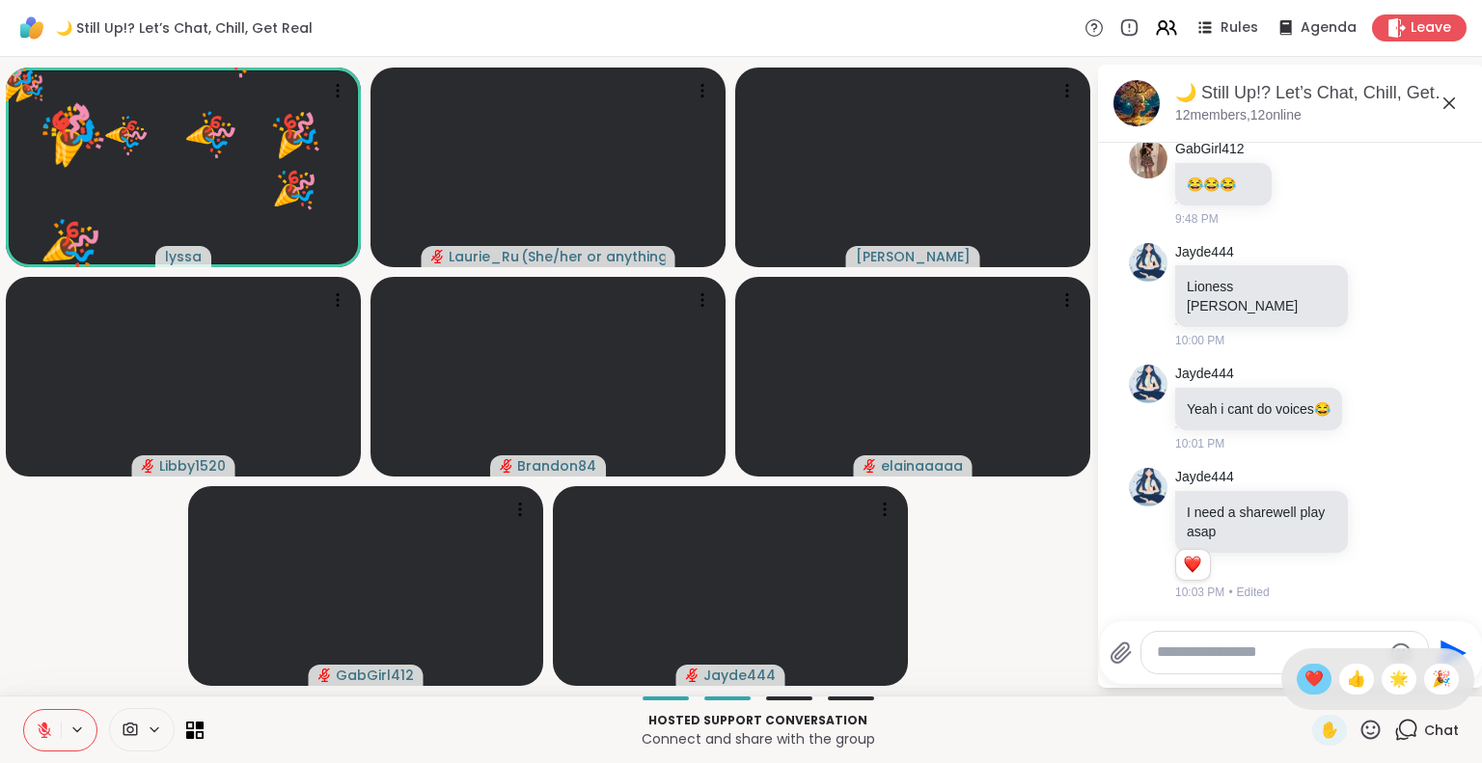
click at [1304, 682] on span "❤️" at bounding box center [1313, 679] width 19 height 23
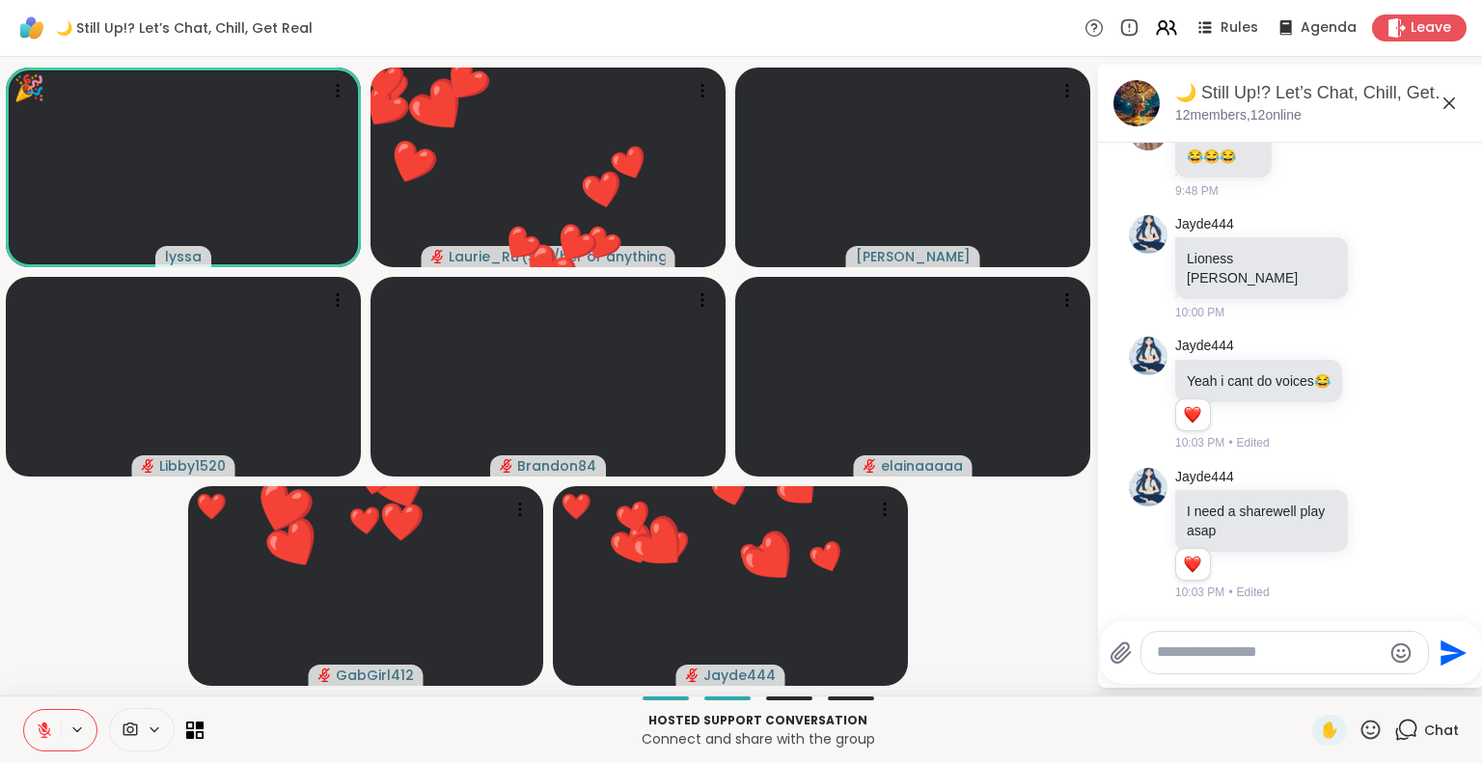
click at [1358, 731] on icon at bounding box center [1370, 730] width 24 height 24
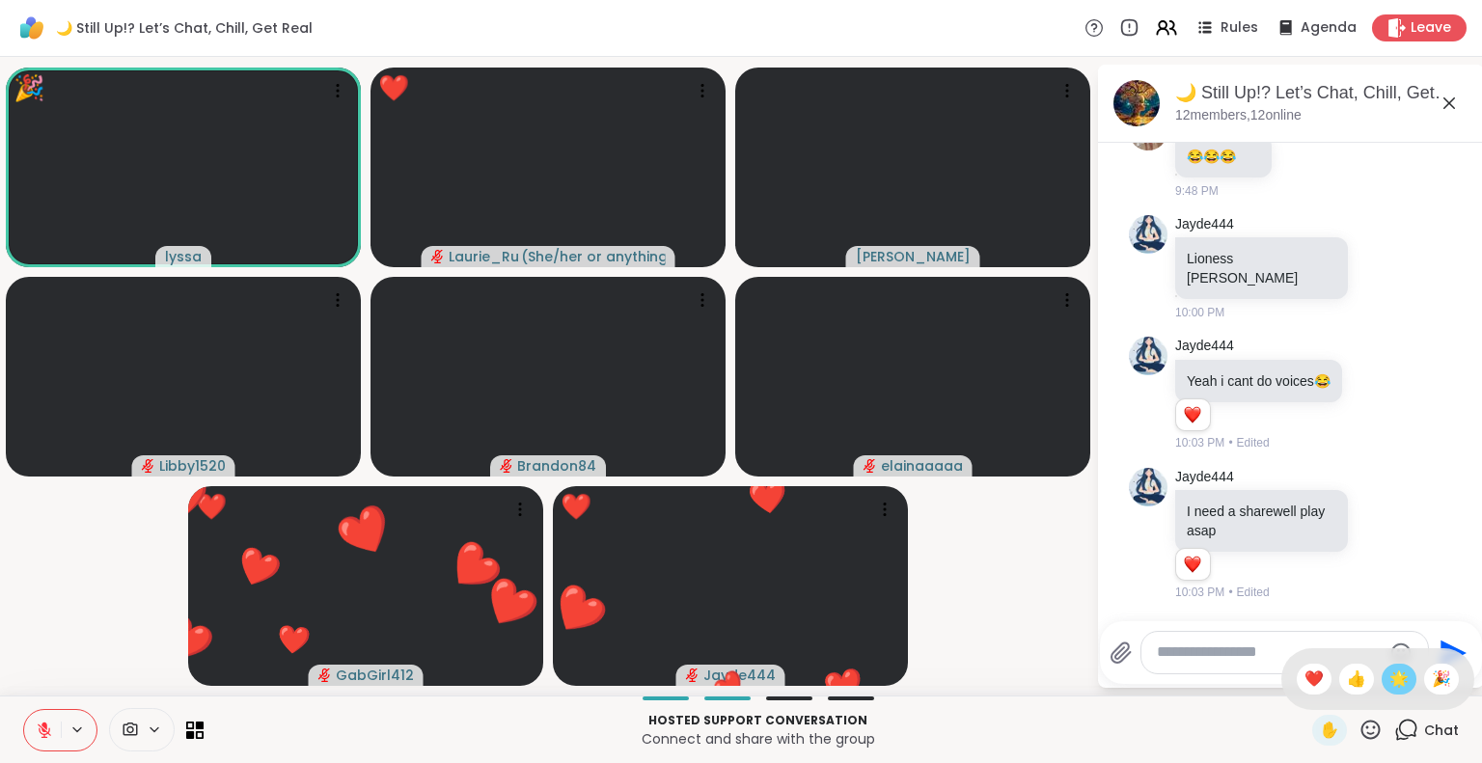
click at [1389, 680] on span "🌟" at bounding box center [1398, 679] width 19 height 23
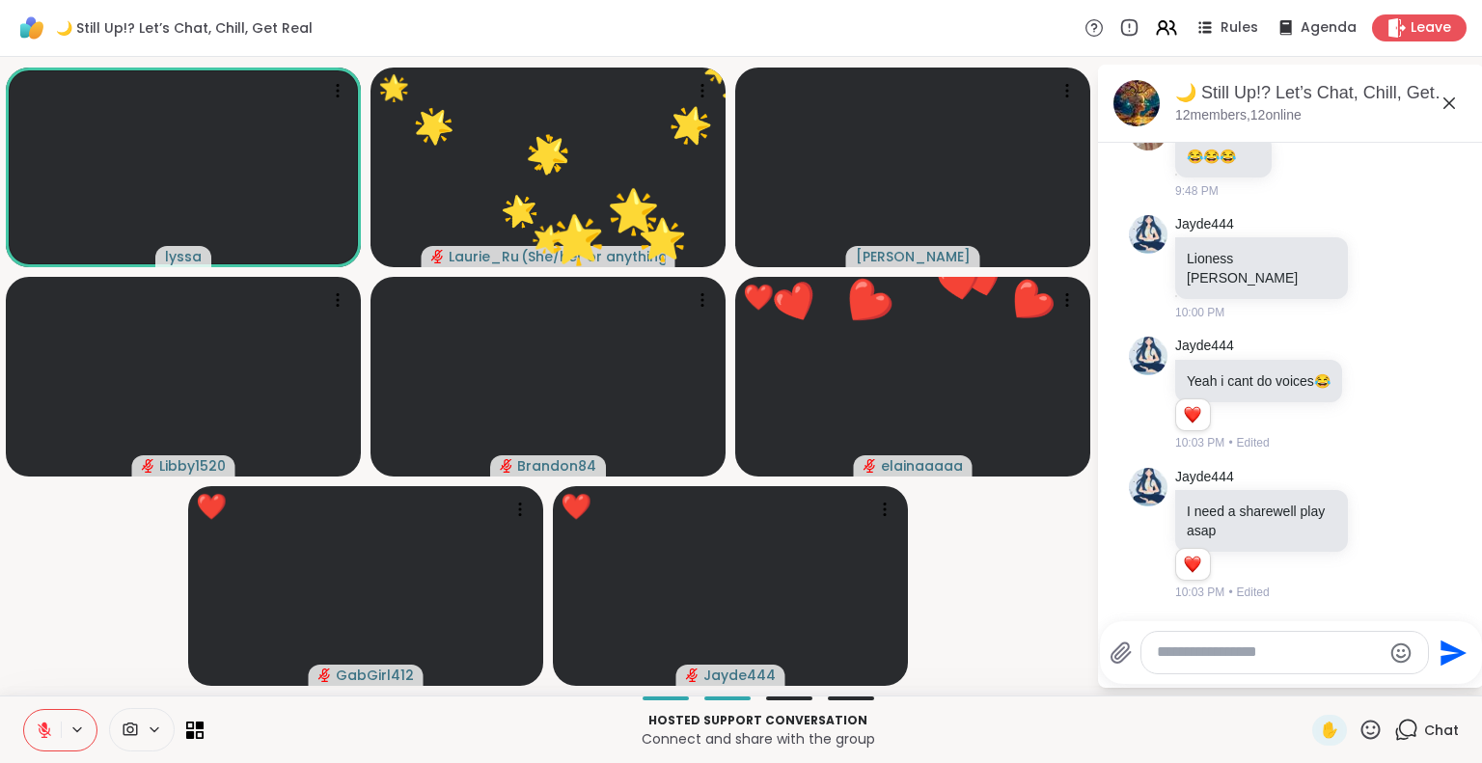
click at [1358, 724] on icon at bounding box center [1370, 730] width 24 height 24
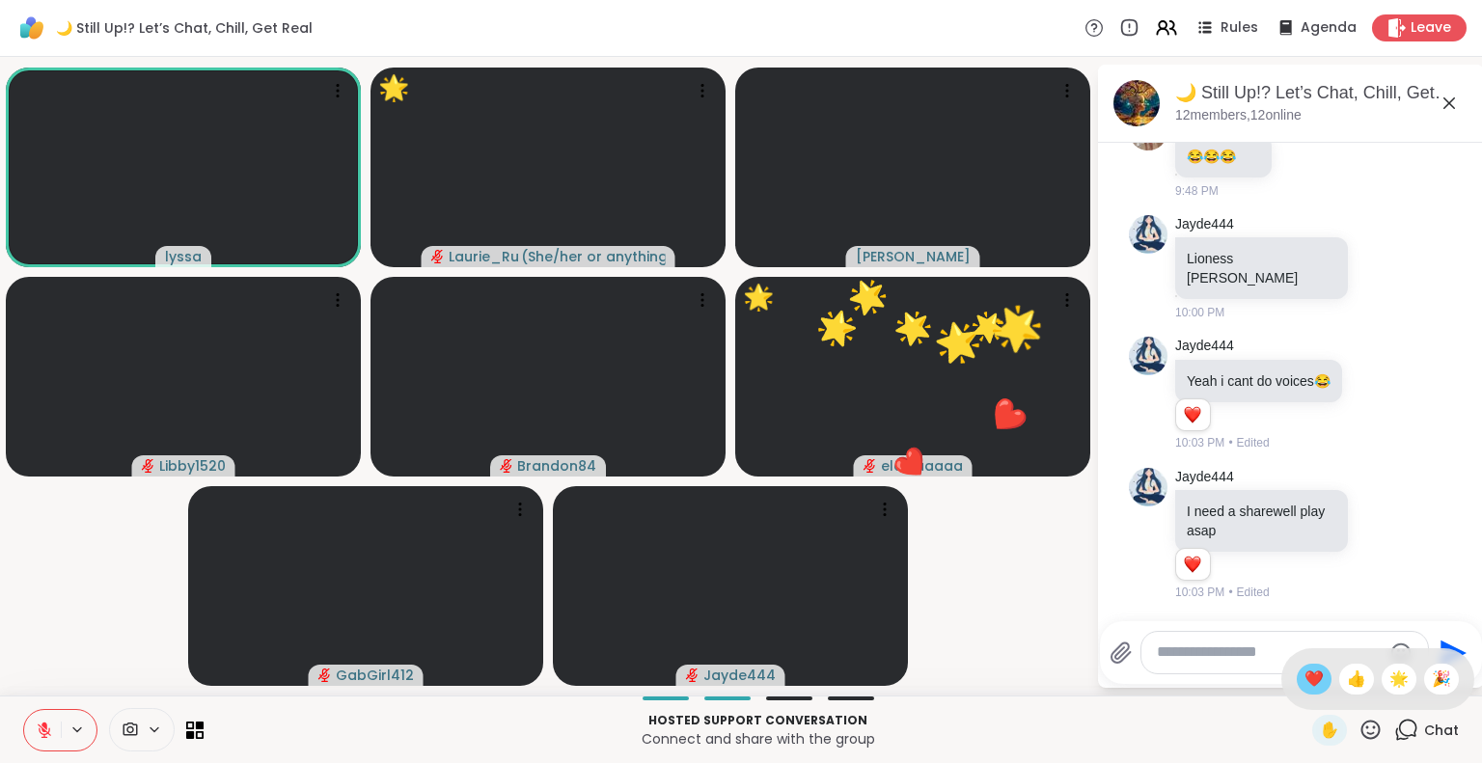
click at [1304, 674] on span "❤️" at bounding box center [1313, 679] width 19 height 23
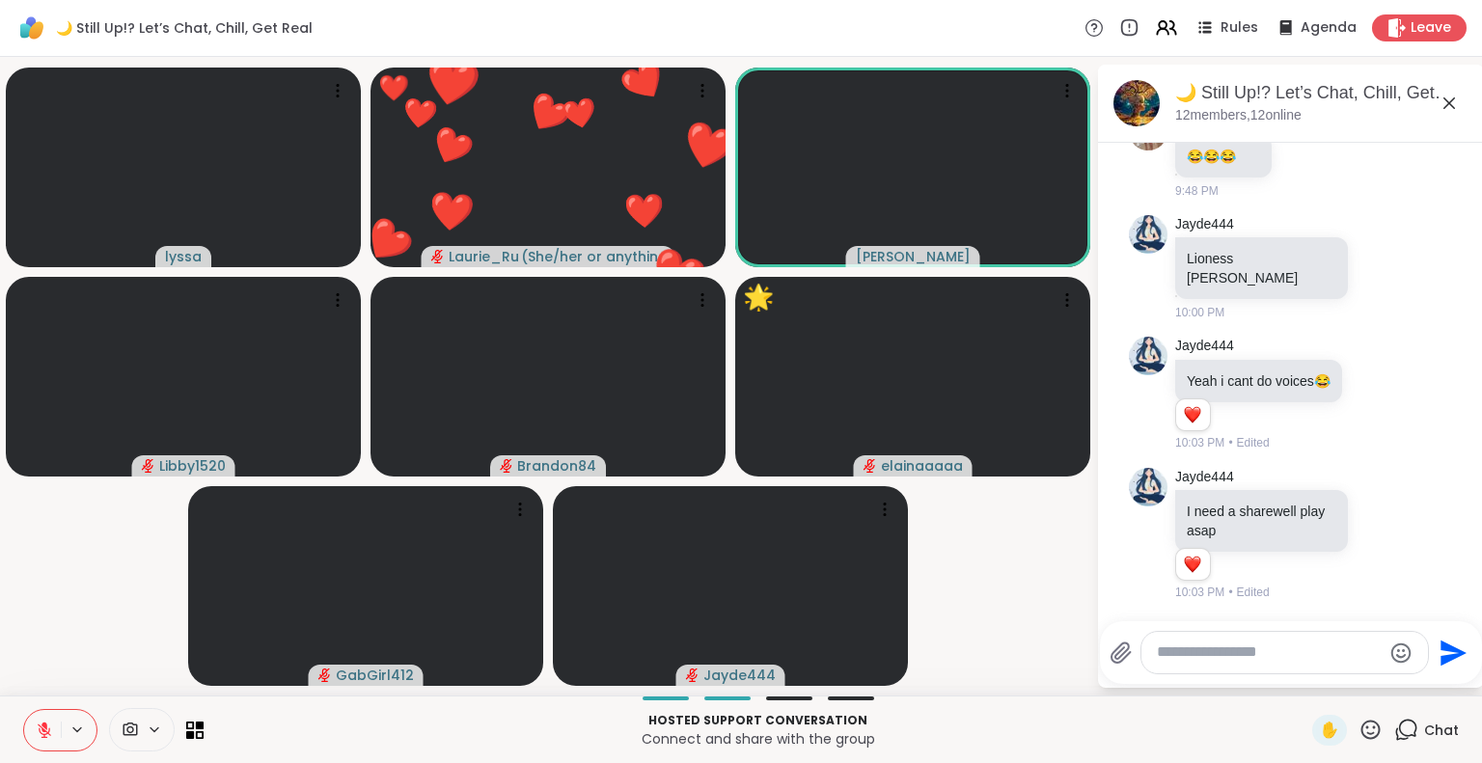
click at [1358, 730] on icon at bounding box center [1370, 730] width 24 height 24
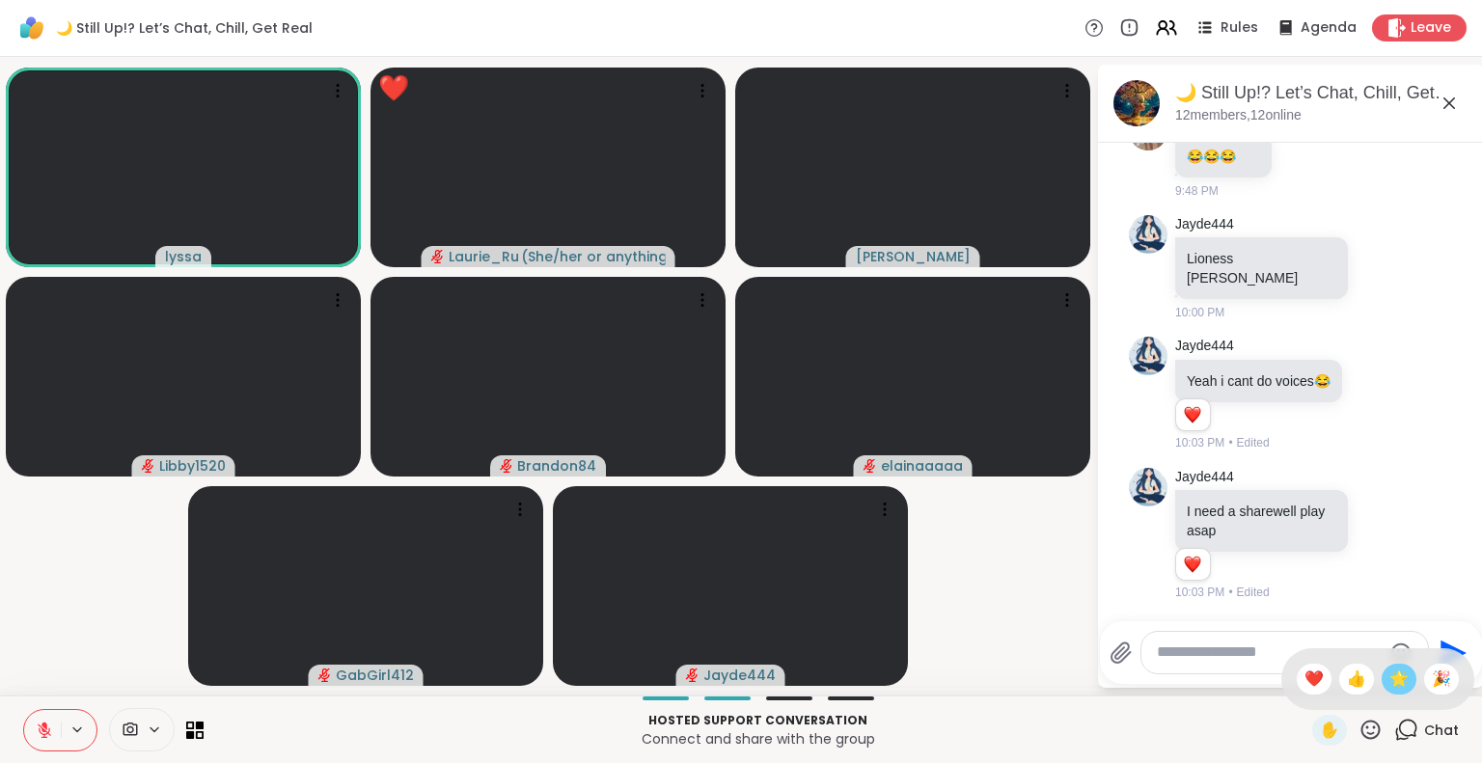
click at [1389, 678] on span "🌟" at bounding box center [1398, 679] width 19 height 23
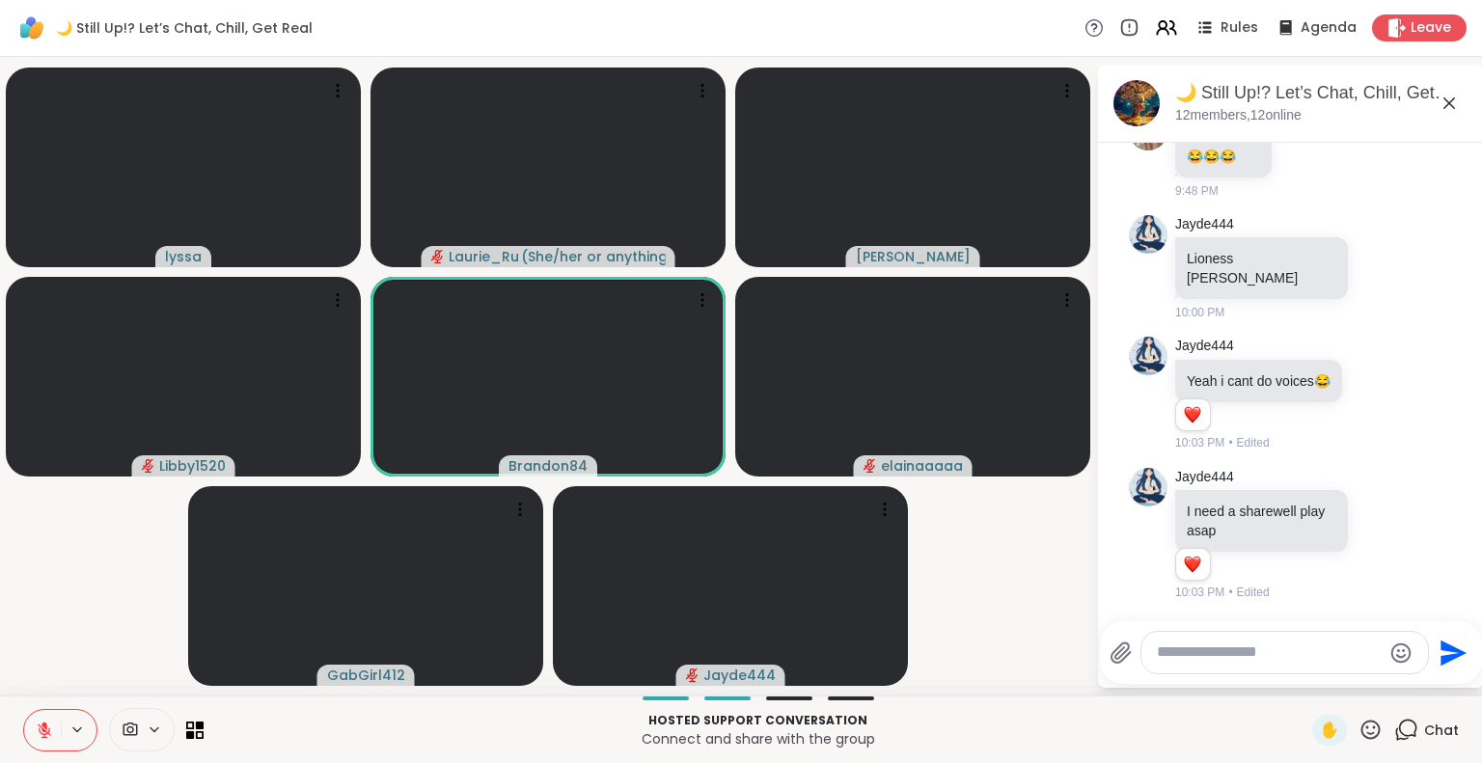
click at [39, 732] on icon at bounding box center [44, 730] width 17 height 17
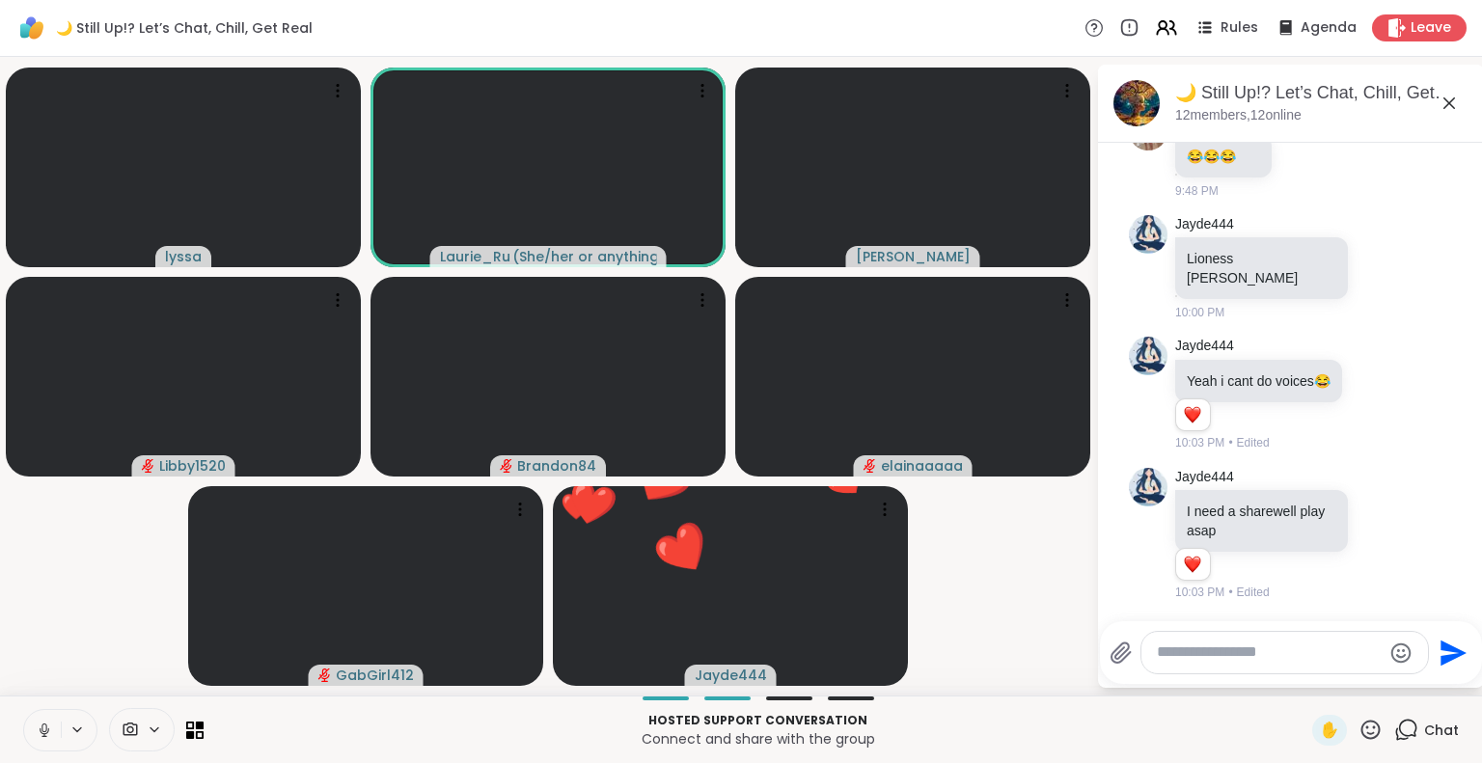
click at [43, 734] on icon at bounding box center [43, 735] width 1 height 4
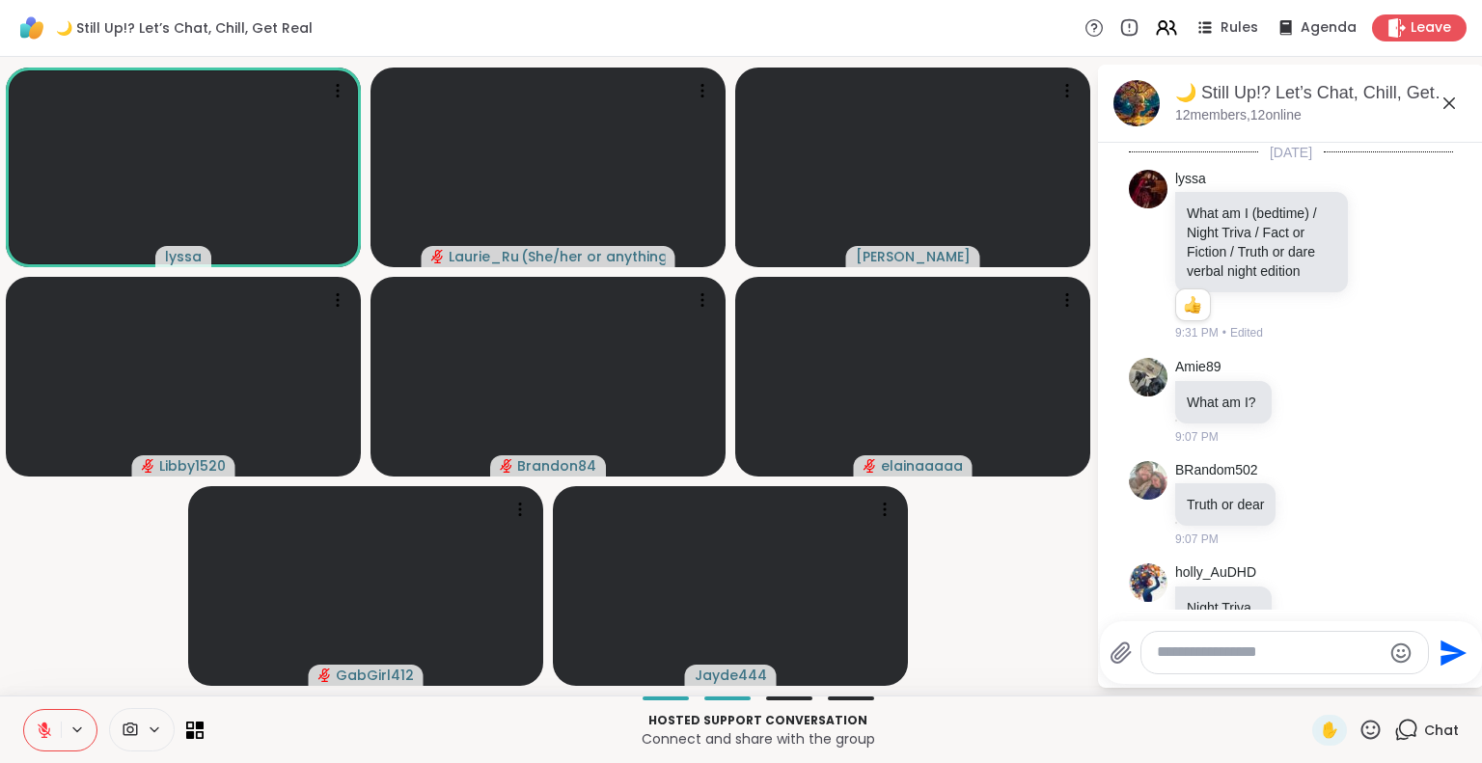
scroll to position [2528, 0]
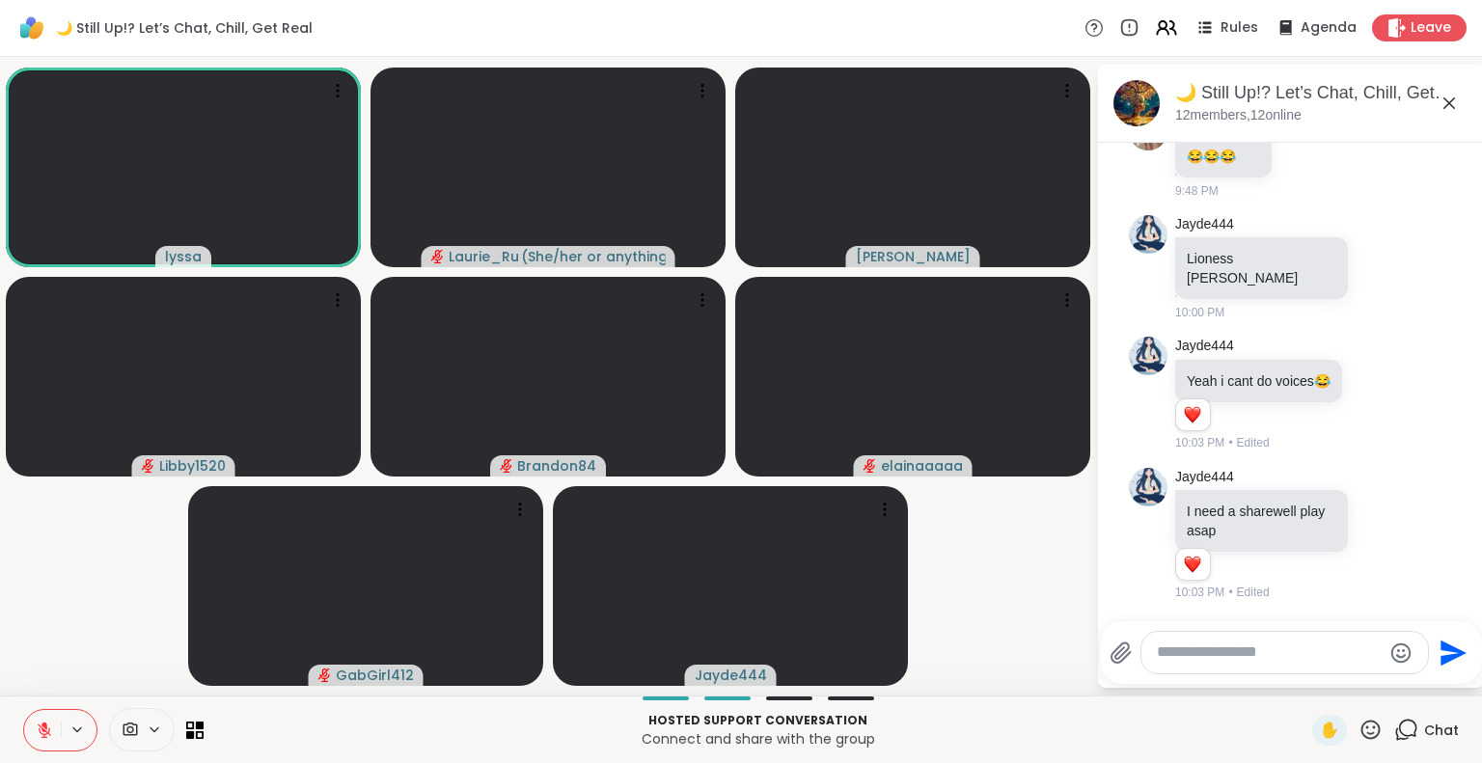
click at [43, 731] on icon at bounding box center [45, 731] width 14 height 14
click at [43, 736] on icon at bounding box center [43, 735] width 1 height 4
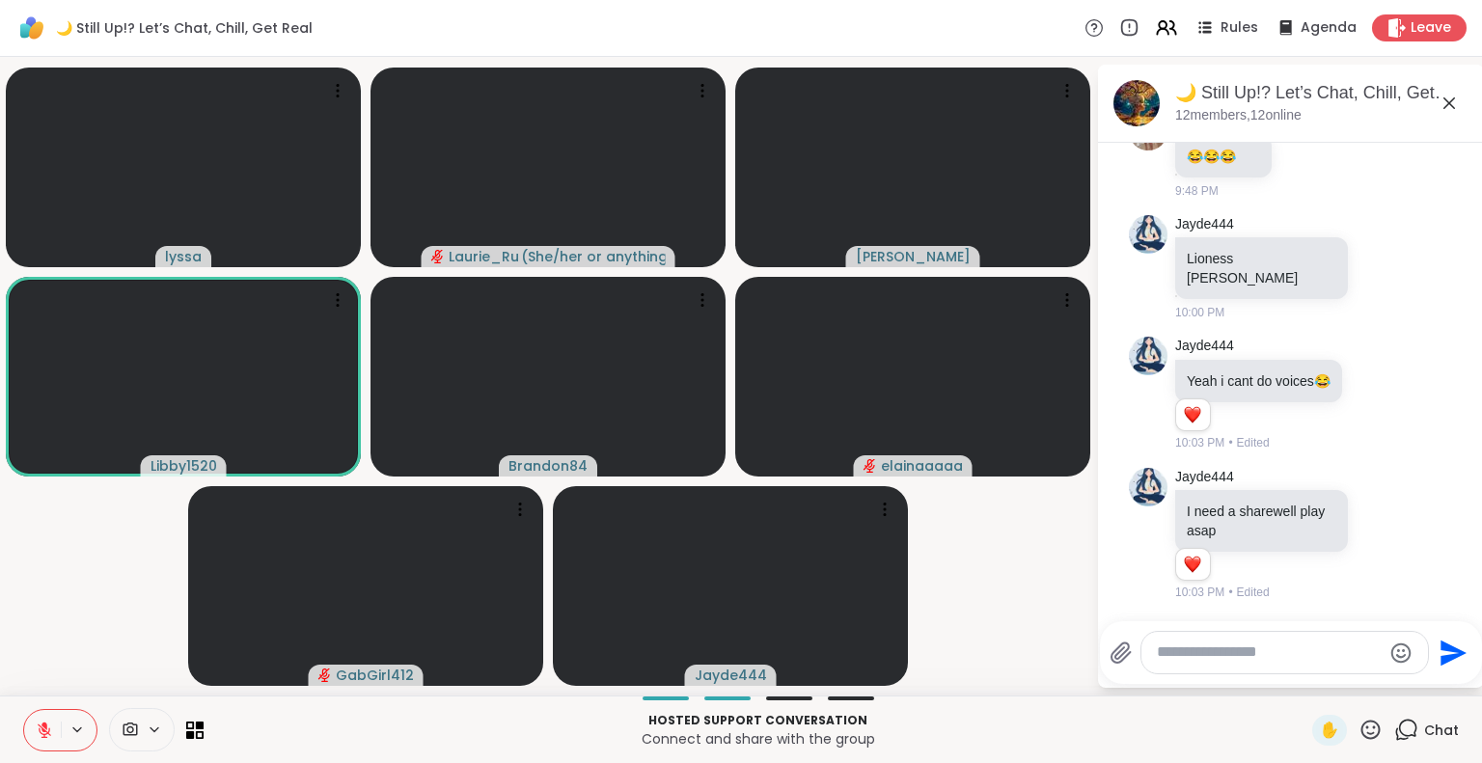
click at [50, 713] on button at bounding box center [42, 730] width 37 height 41
click at [45, 728] on icon at bounding box center [44, 730] width 17 height 17
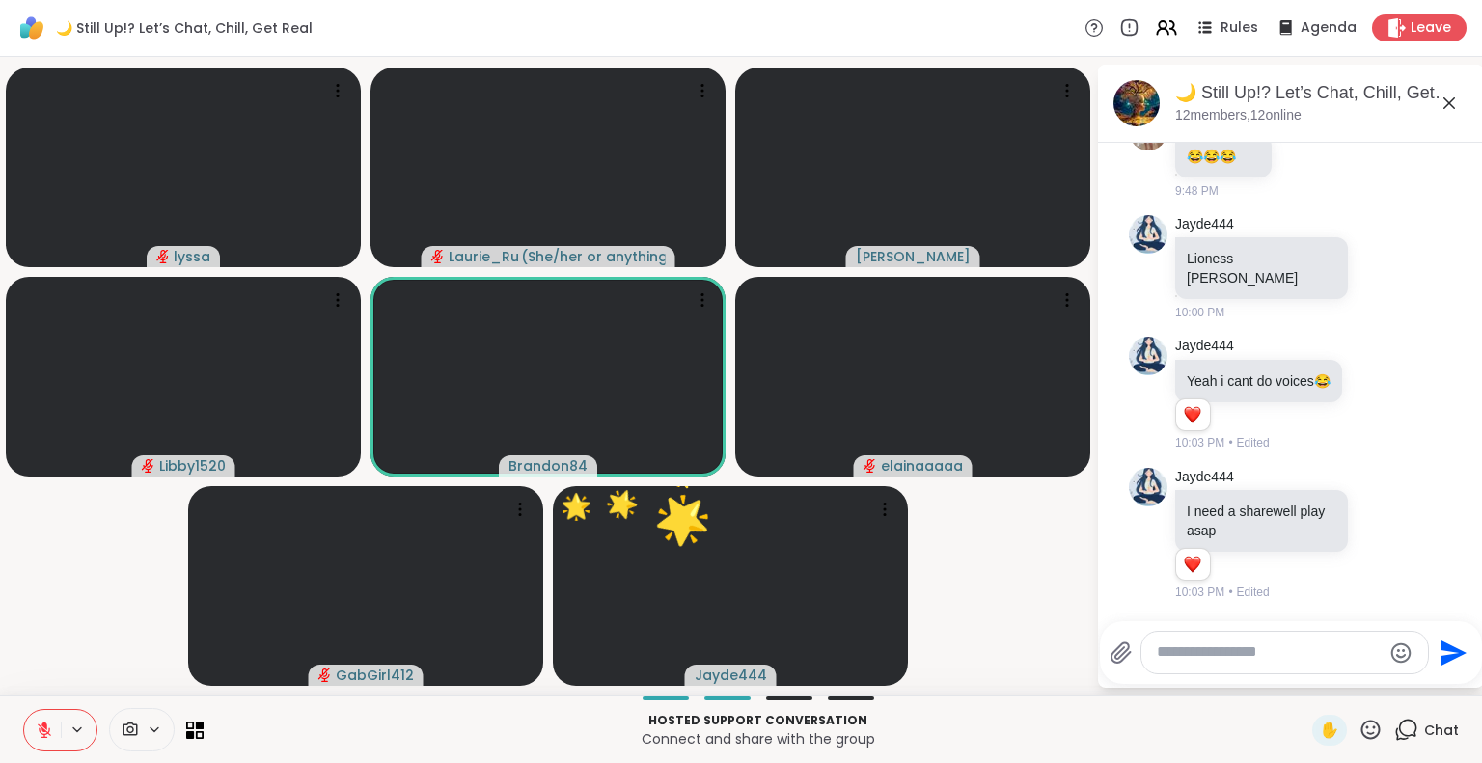
scroll to position [2556, 0]
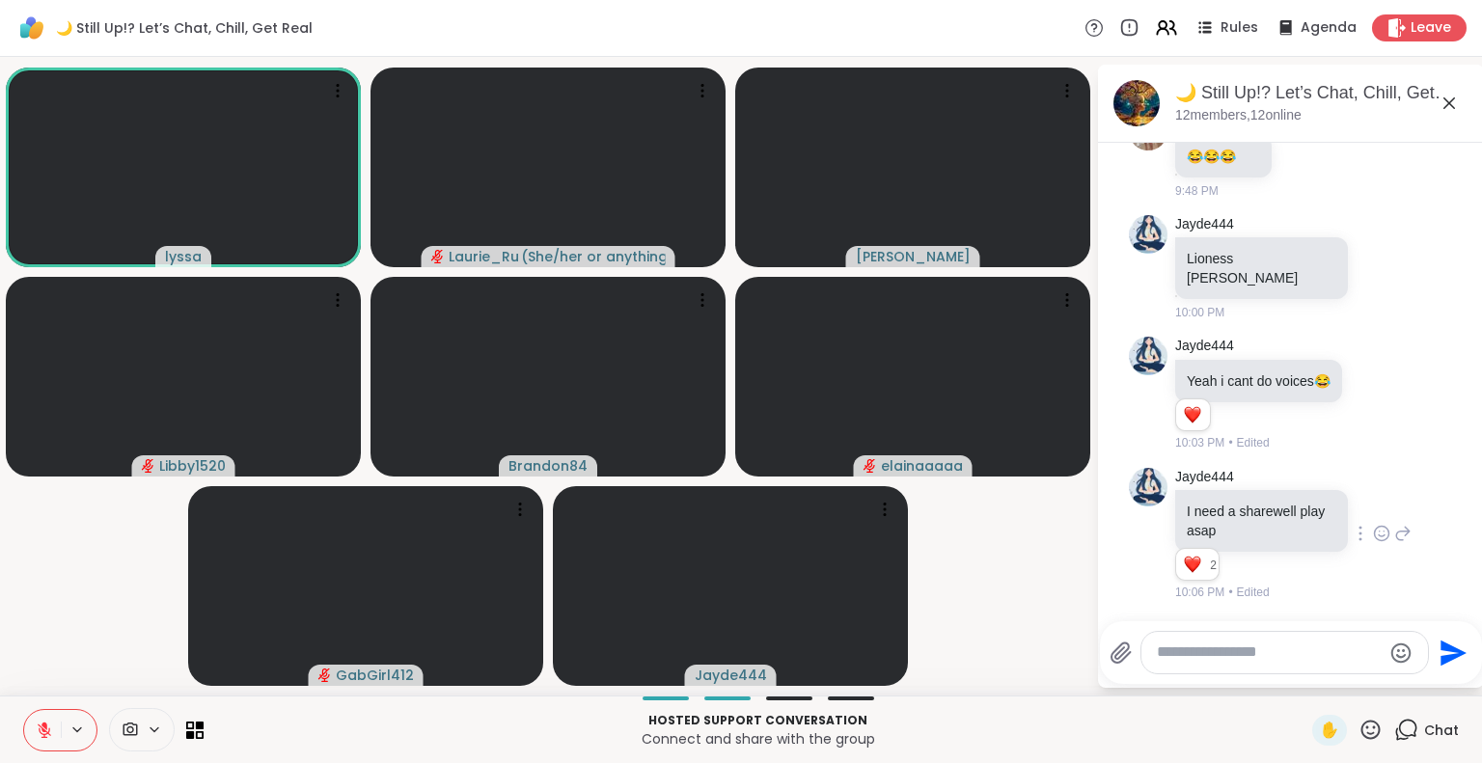
click at [1373, 529] on icon at bounding box center [1381, 533] width 17 height 19
click at [1362, 529] on ul at bounding box center [1382, 503] width 224 height 54
click at [1373, 529] on icon at bounding box center [1381, 533] width 17 height 19
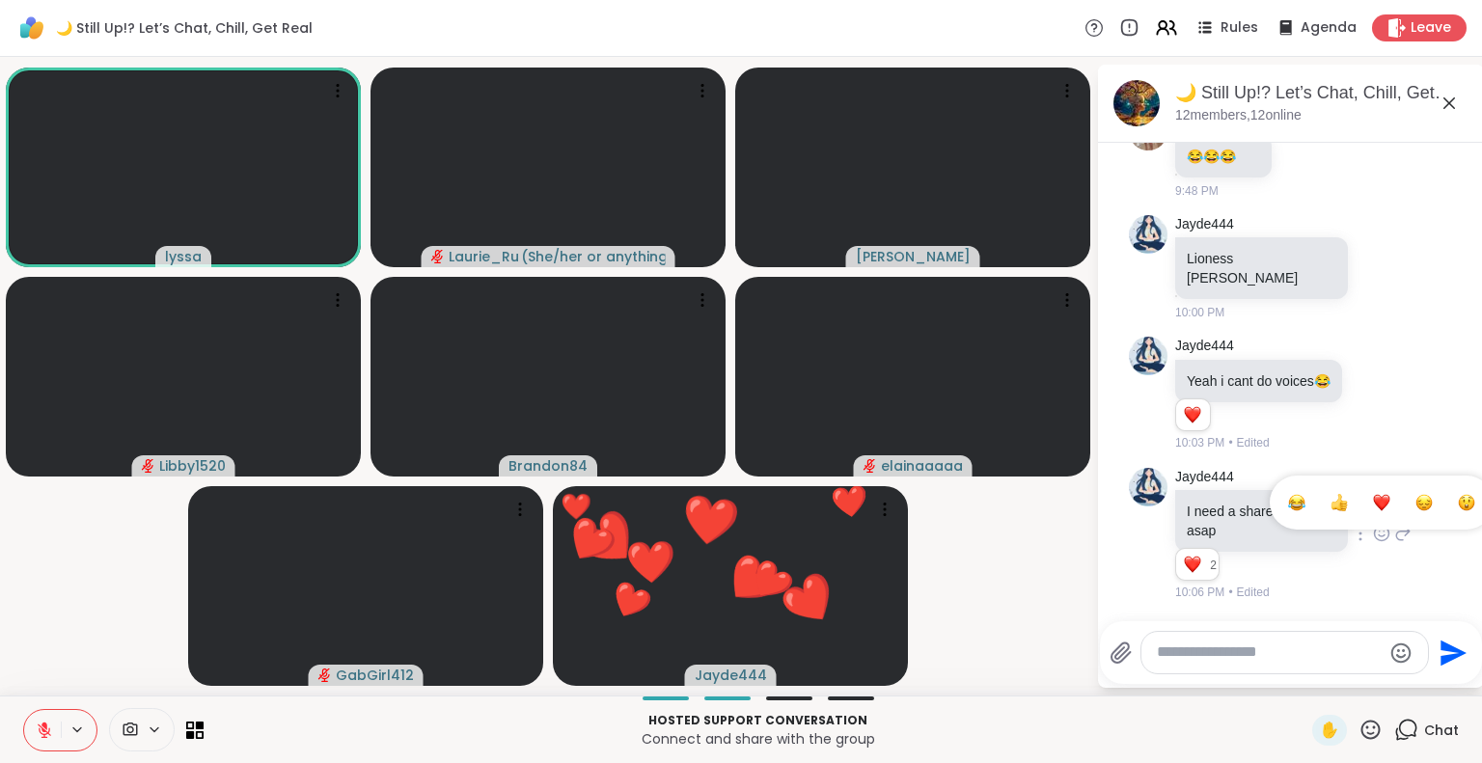
click at [1373, 505] on div "Select Reaction: Heart" at bounding box center [1381, 502] width 17 height 17
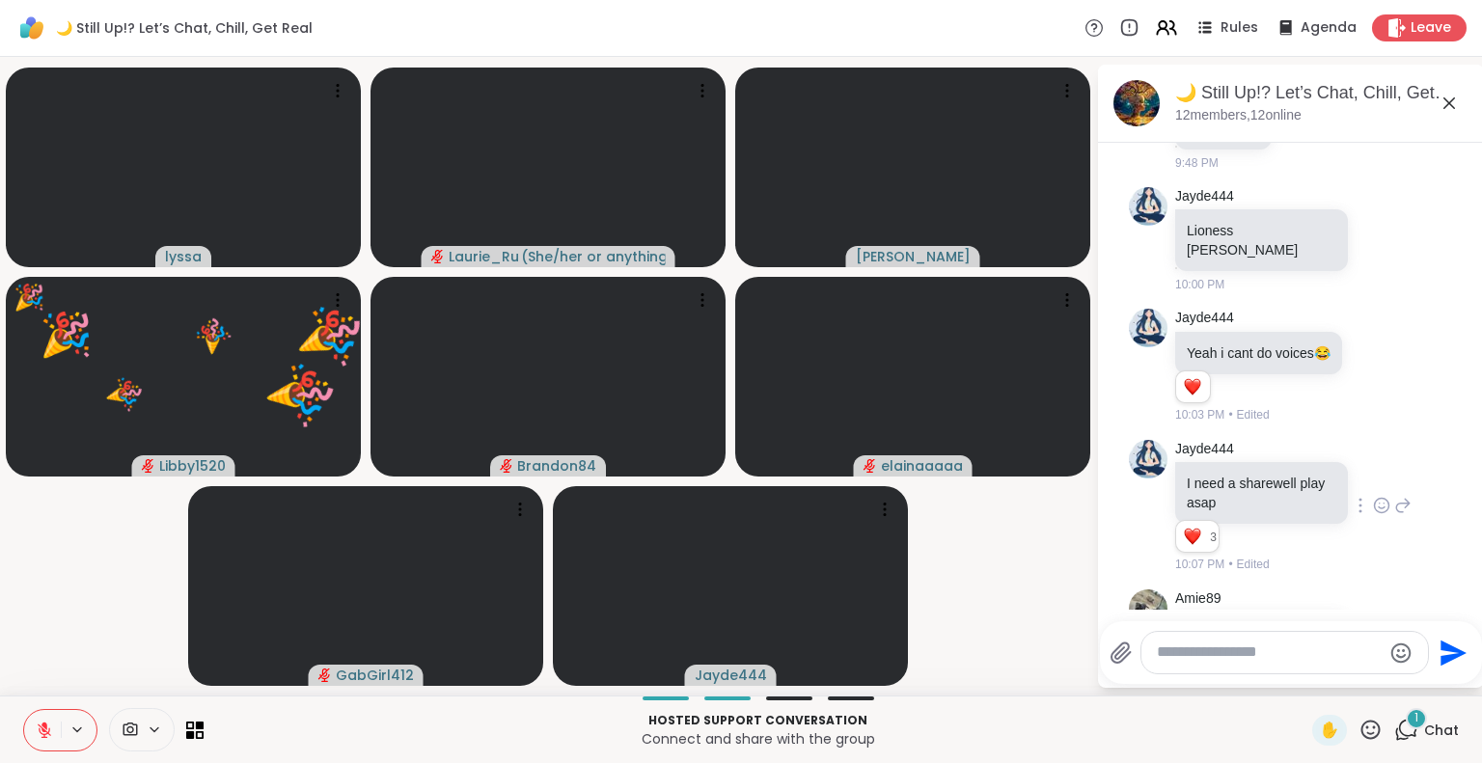
scroll to position [2677, 0]
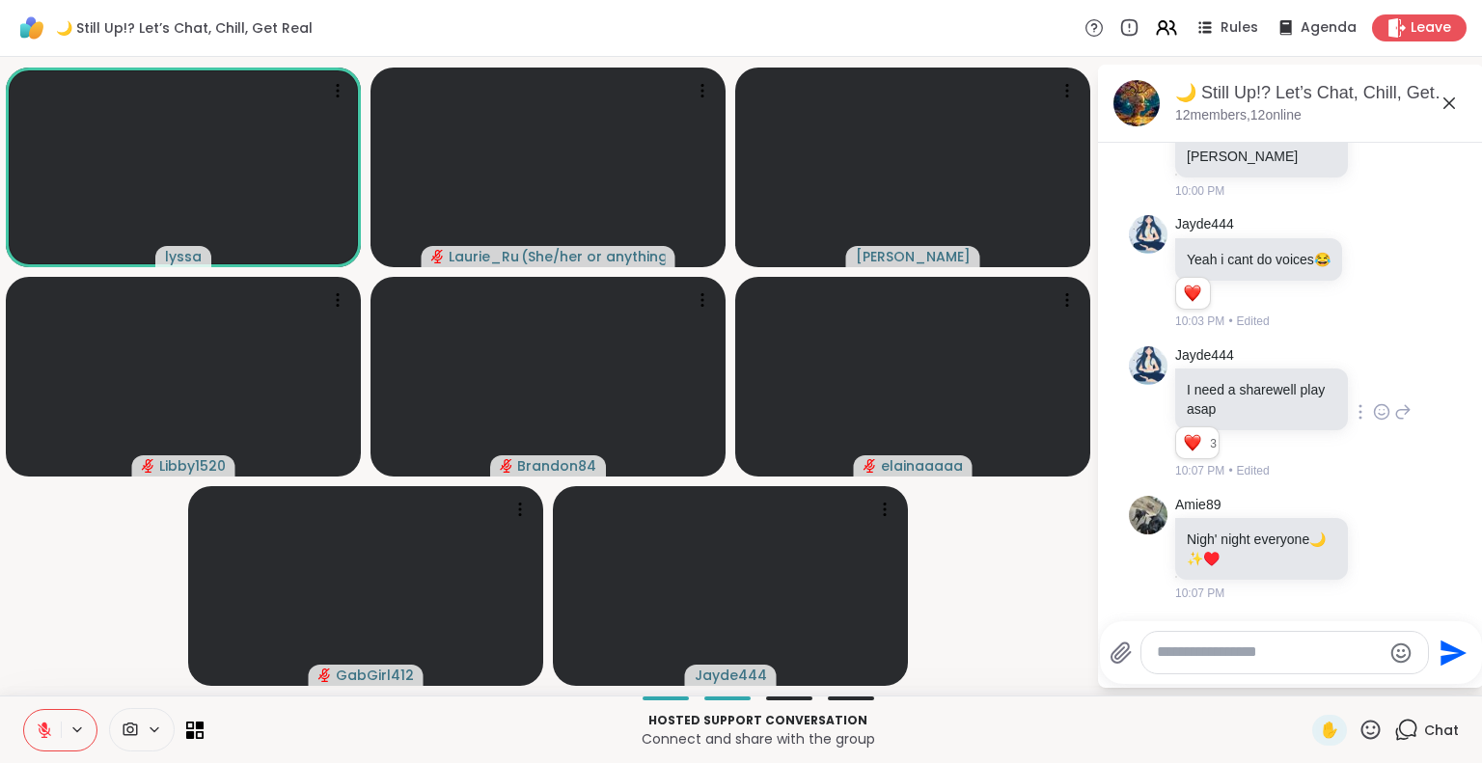
click at [44, 732] on icon at bounding box center [44, 730] width 17 height 17
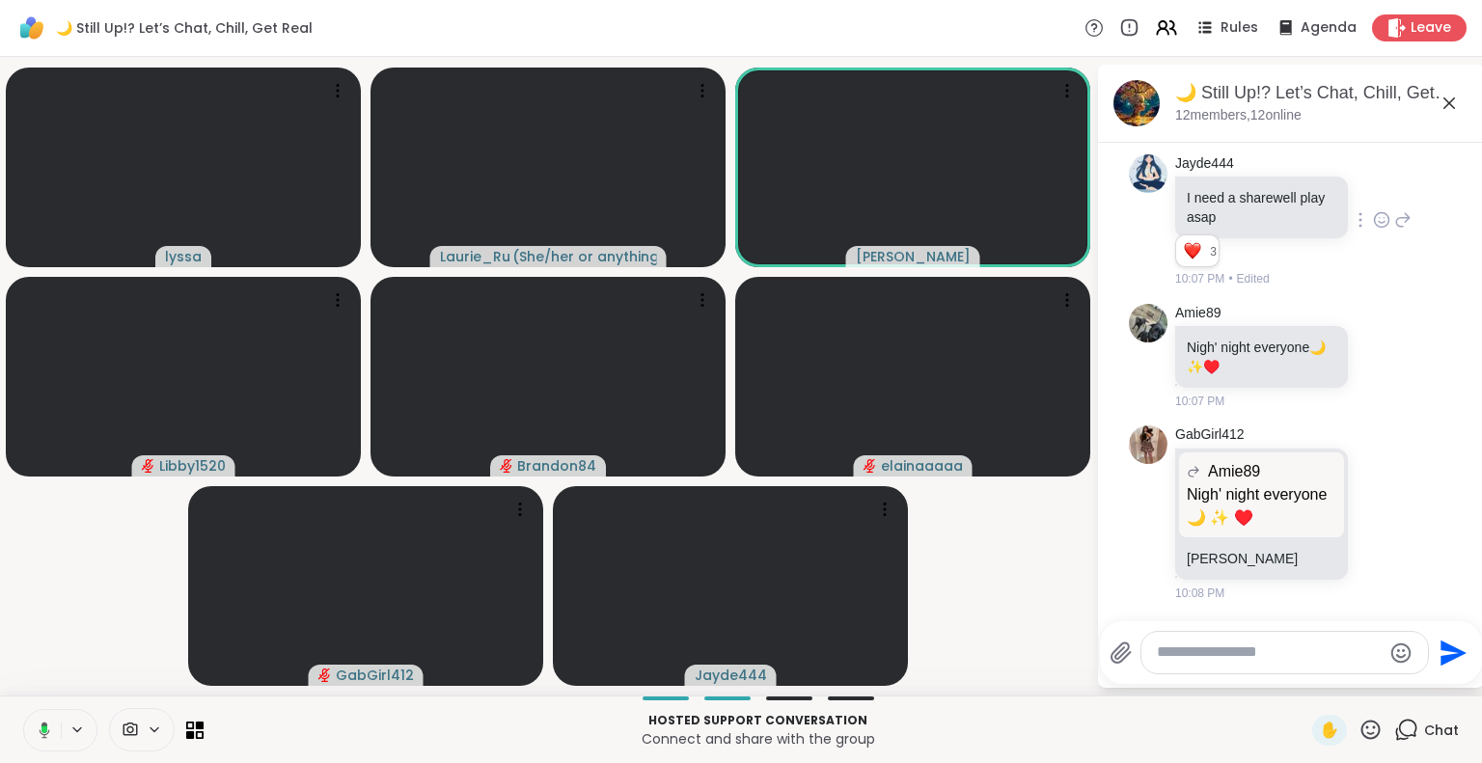
scroll to position [3053, 0]
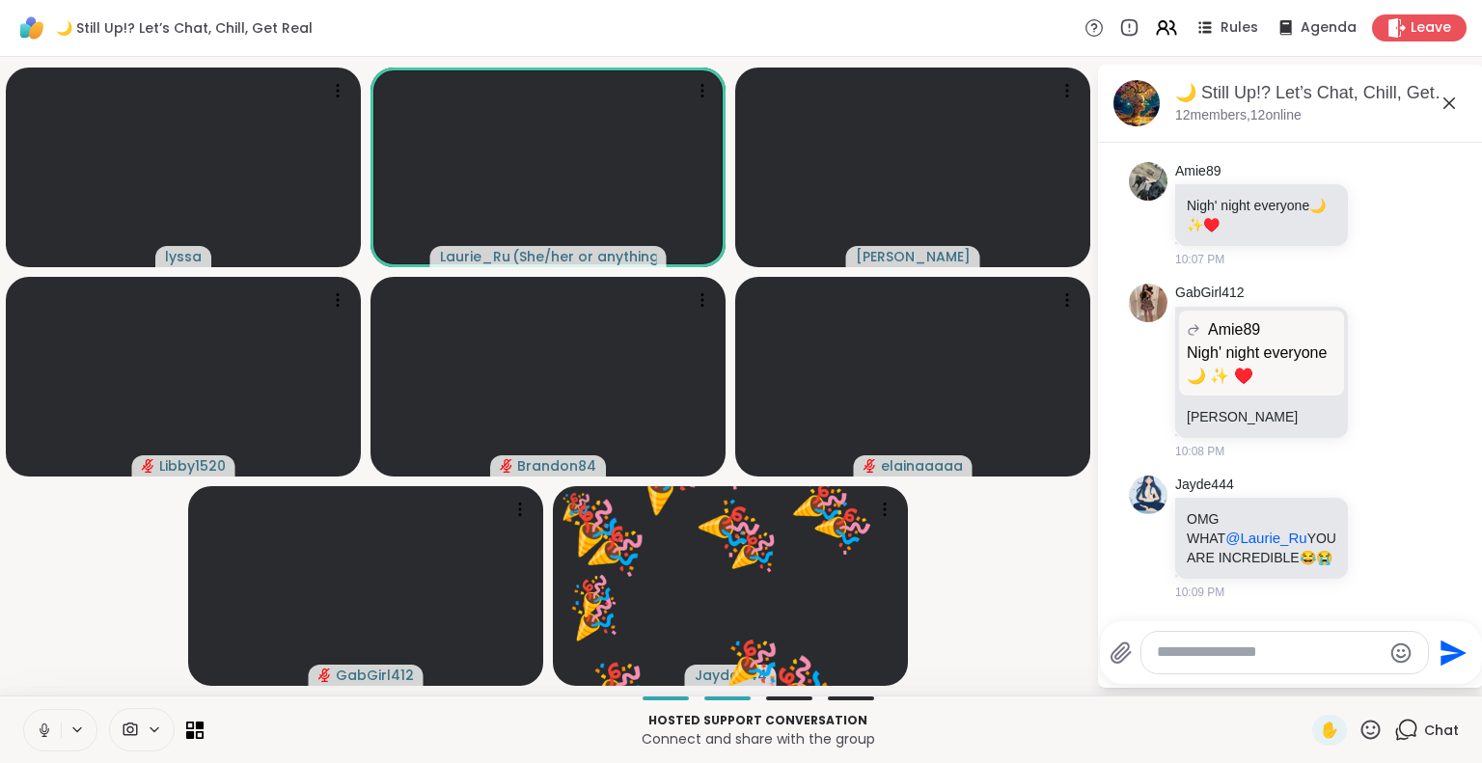
click at [42, 738] on icon at bounding box center [44, 730] width 17 height 17
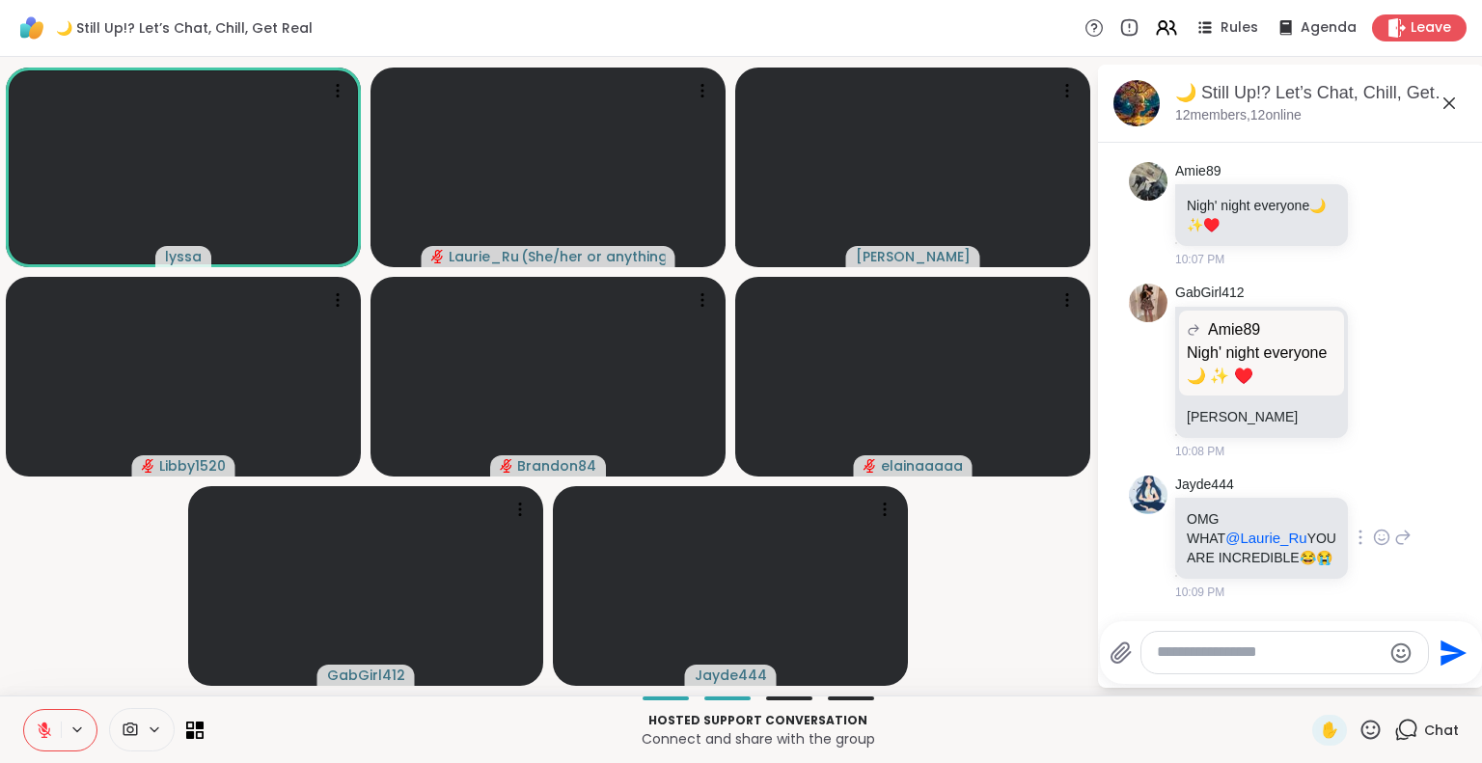
click at [1373, 529] on icon at bounding box center [1381, 537] width 17 height 19
click at [1288, 499] on div "Select Reaction: Joy" at bounding box center [1296, 506] width 17 height 17
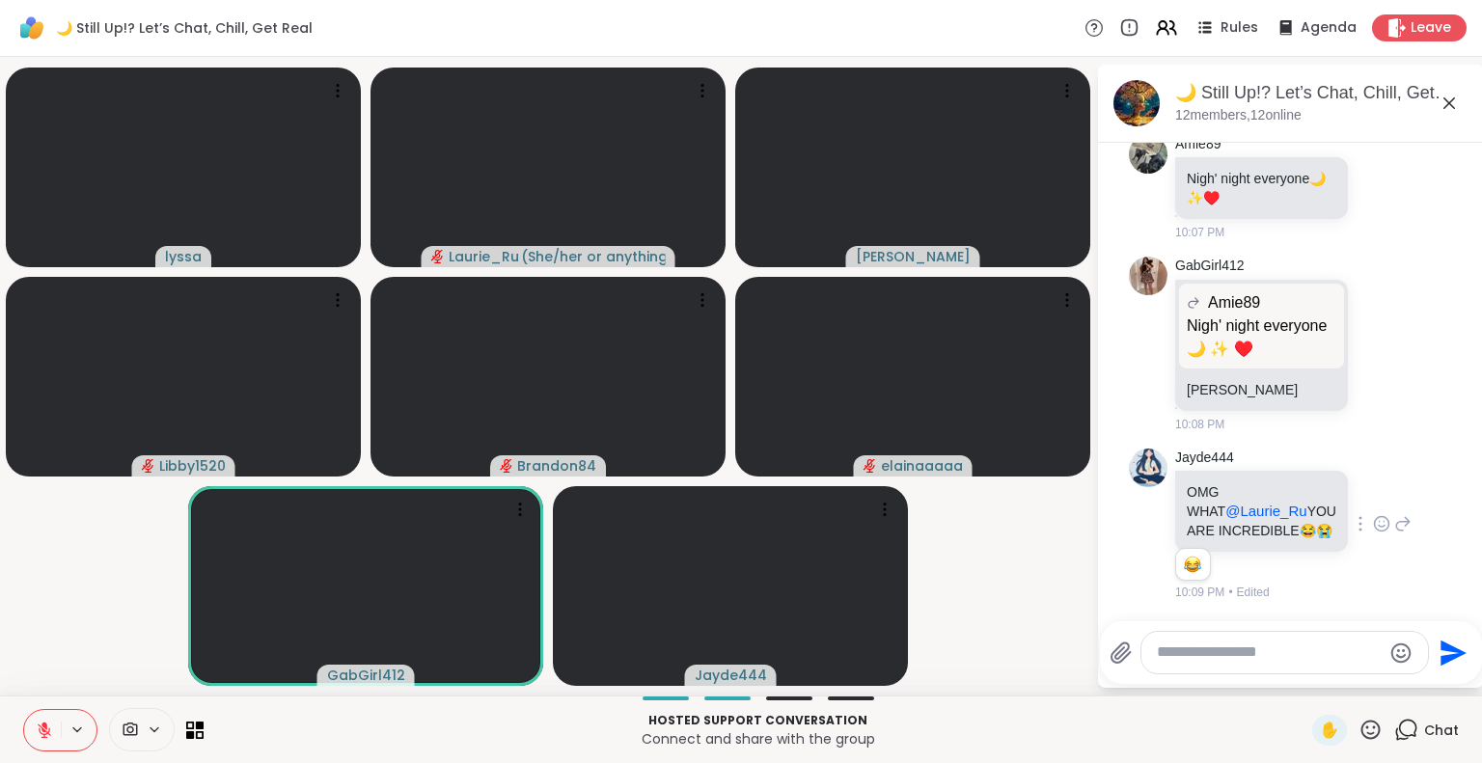
click at [1394, 521] on icon at bounding box center [1402, 523] width 17 height 23
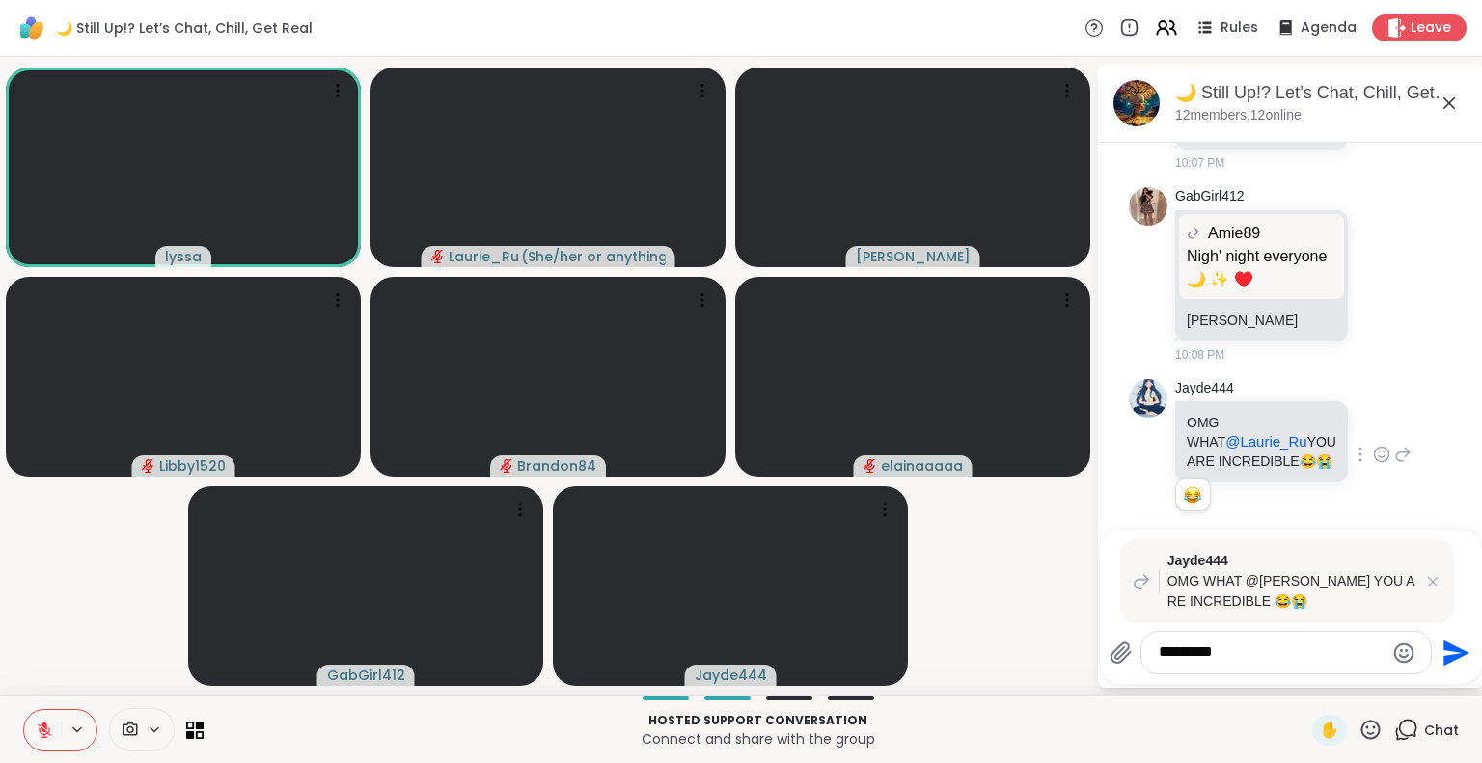
type textarea "**********"
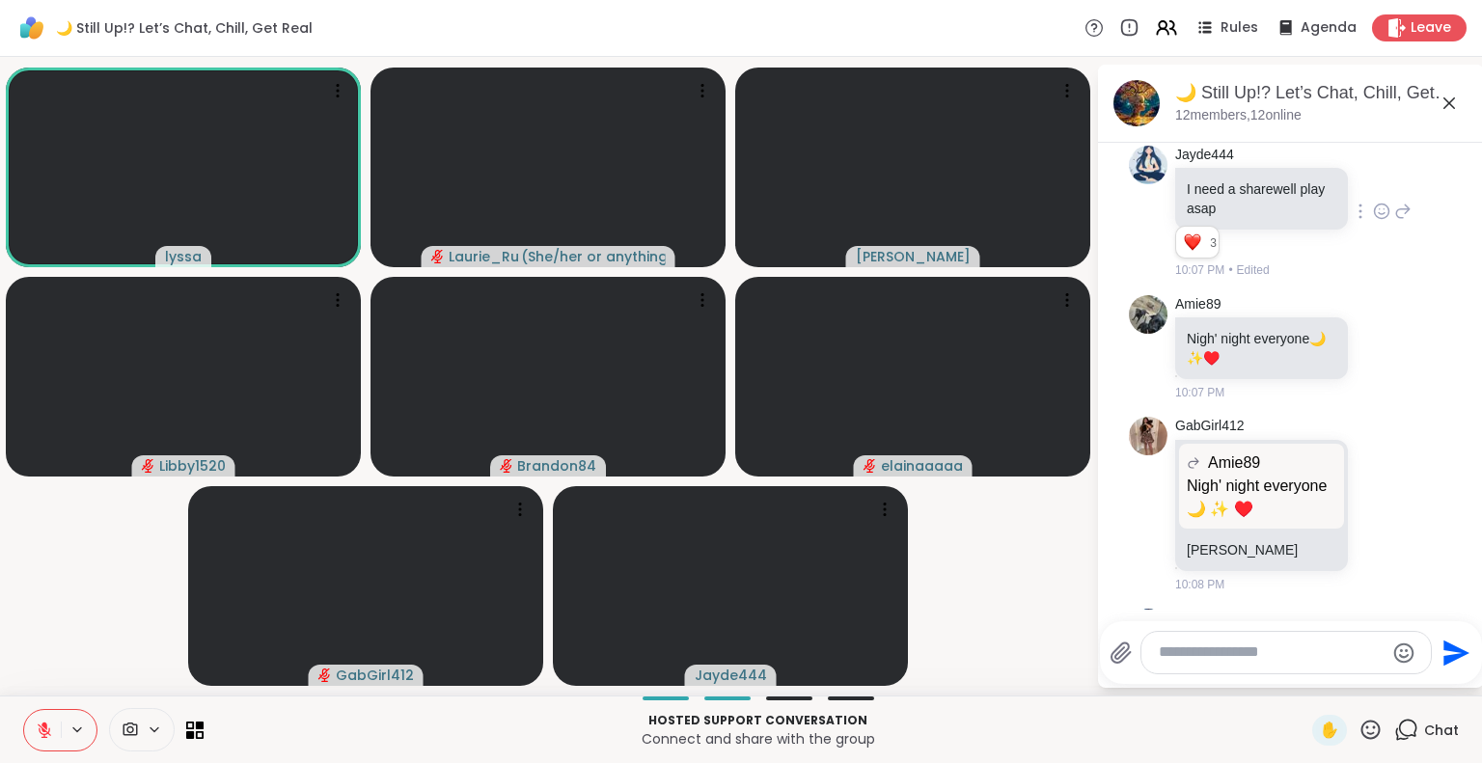
scroll to position [2844, 0]
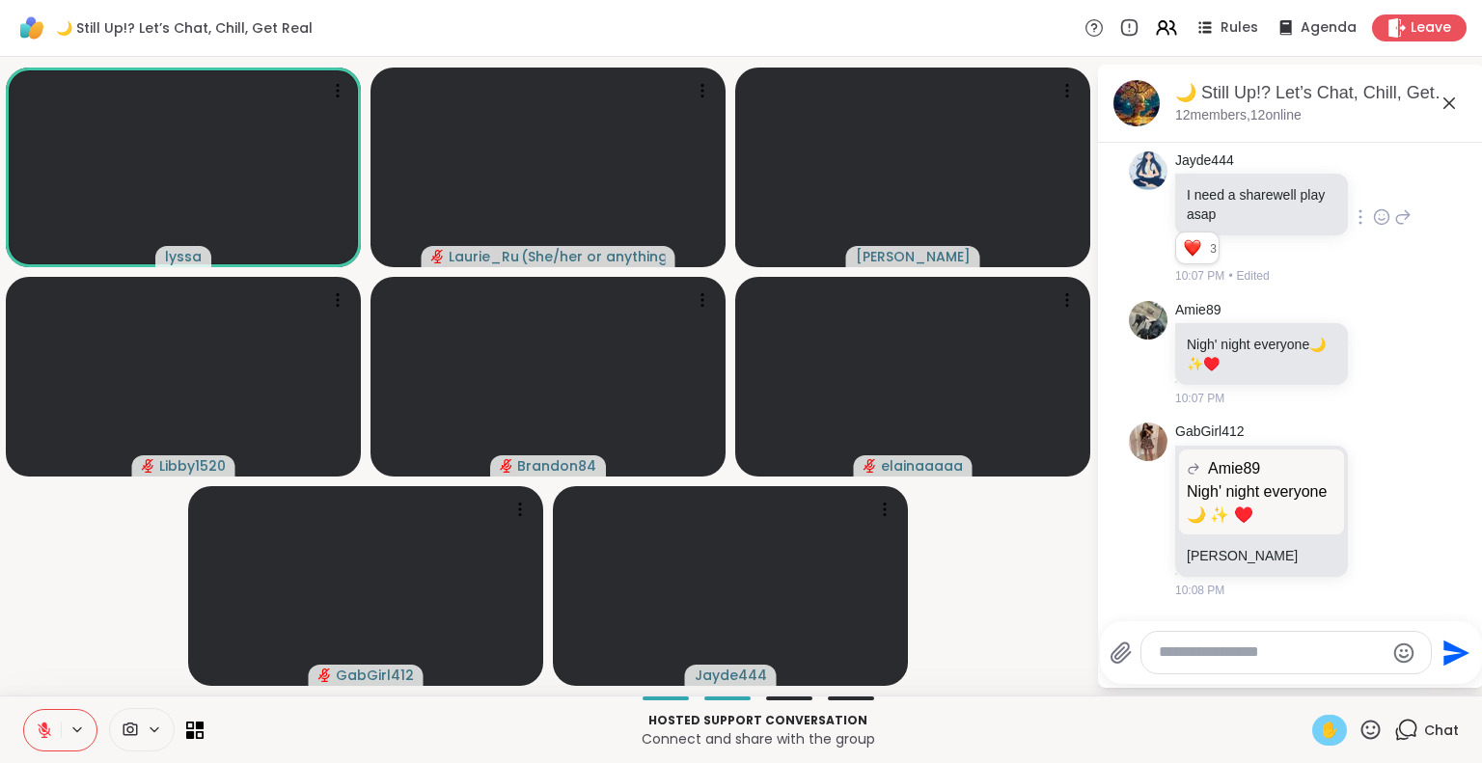
click at [1320, 731] on span "✋" at bounding box center [1329, 730] width 19 height 23
click at [43, 727] on icon at bounding box center [44, 726] width 6 height 8
click at [43, 727] on icon at bounding box center [44, 730] width 17 height 17
click at [1320, 726] on span "✋" at bounding box center [1329, 730] width 19 height 23
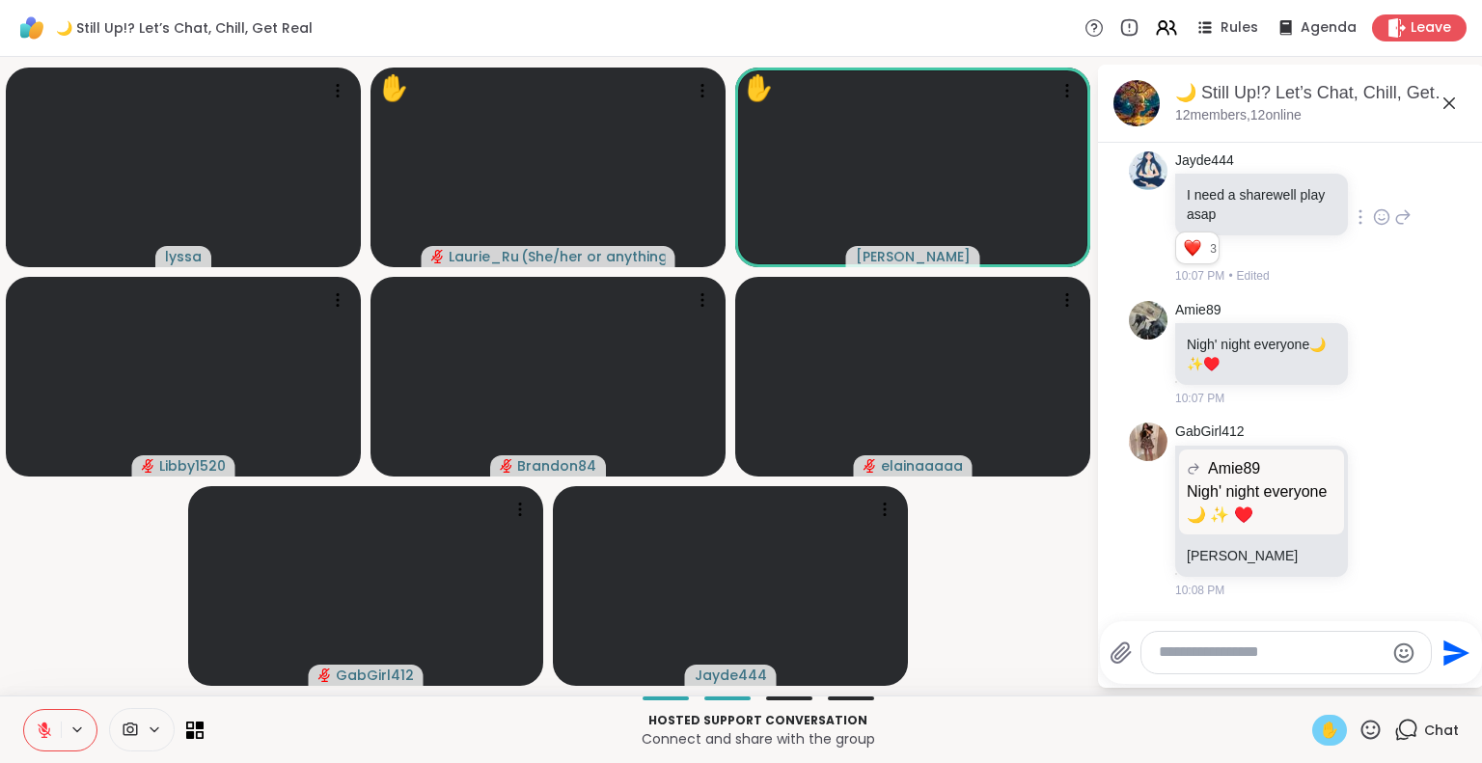
click at [50, 730] on icon at bounding box center [44, 730] width 17 height 17
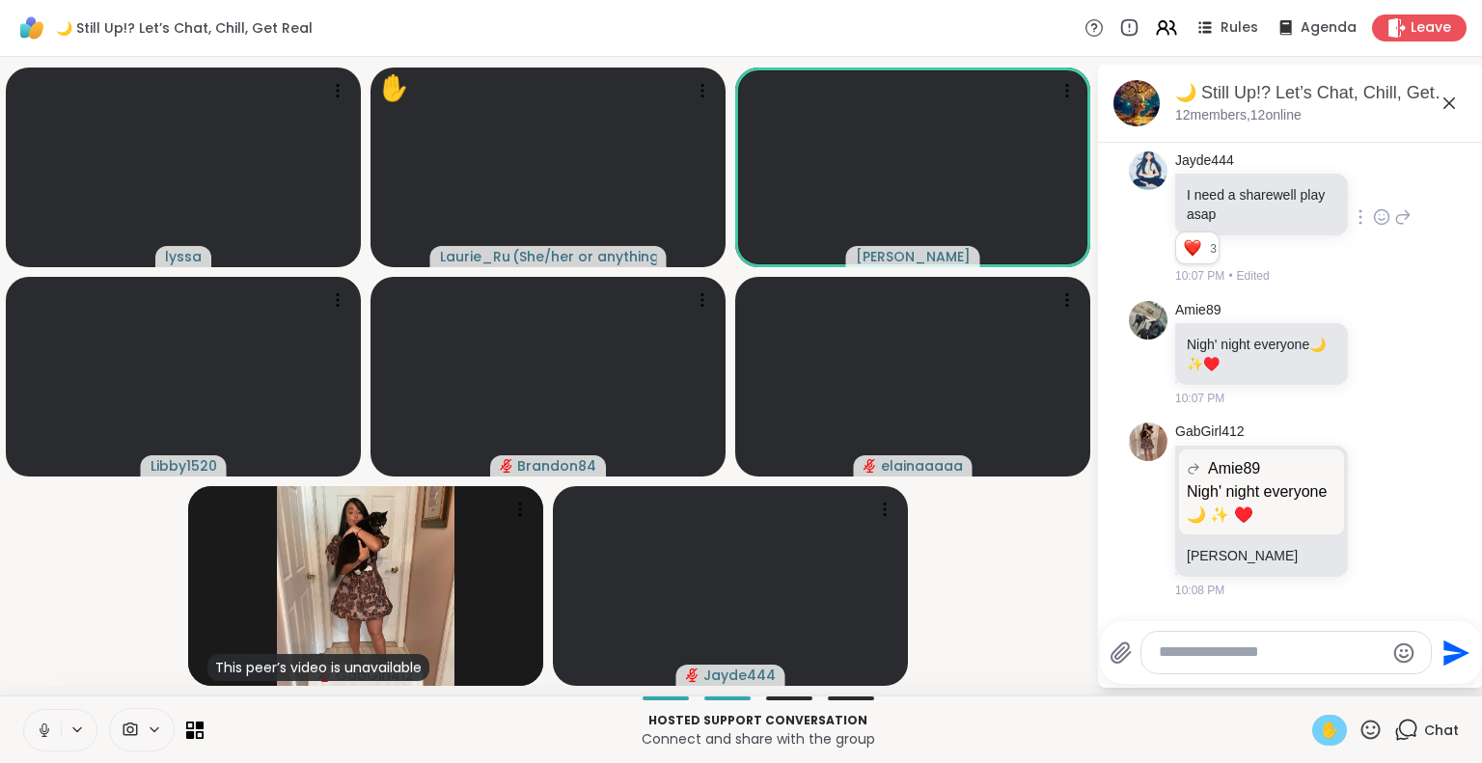
click at [1196, 657] on textarea "Type your message" at bounding box center [1271, 653] width 225 height 20
paste textarea "**********"
type textarea "**********"
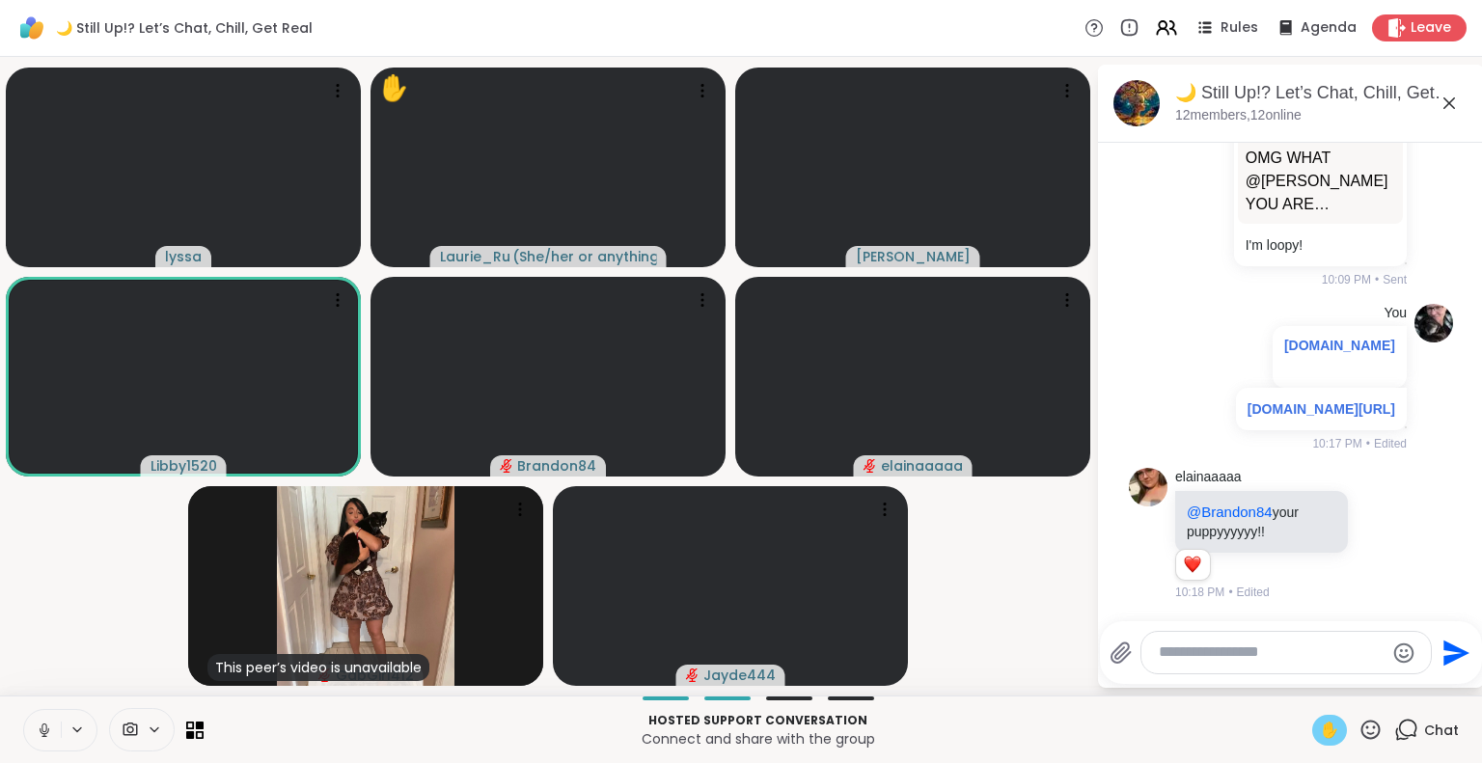
scroll to position [3665, 0]
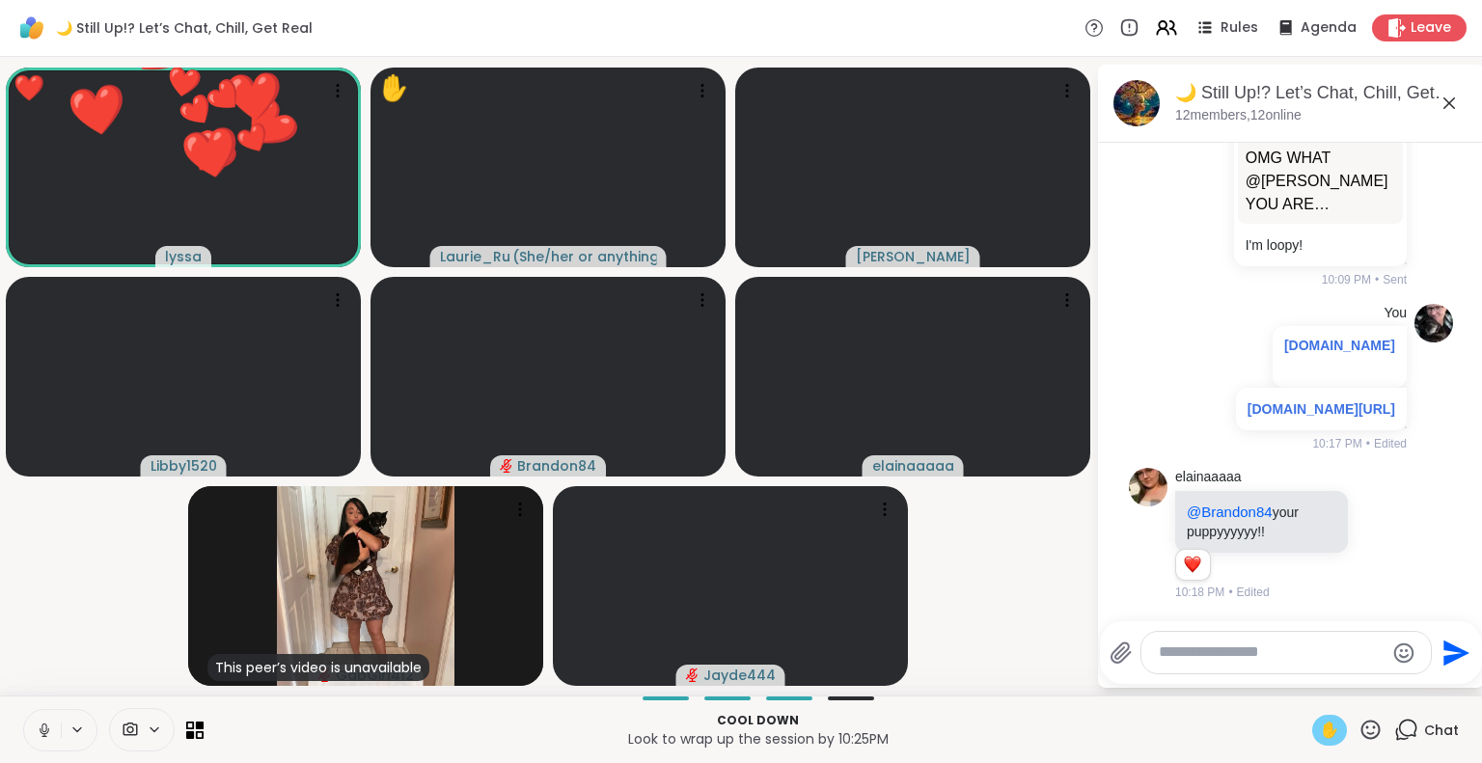
click at [1320, 727] on span "✋" at bounding box center [1329, 730] width 19 height 23
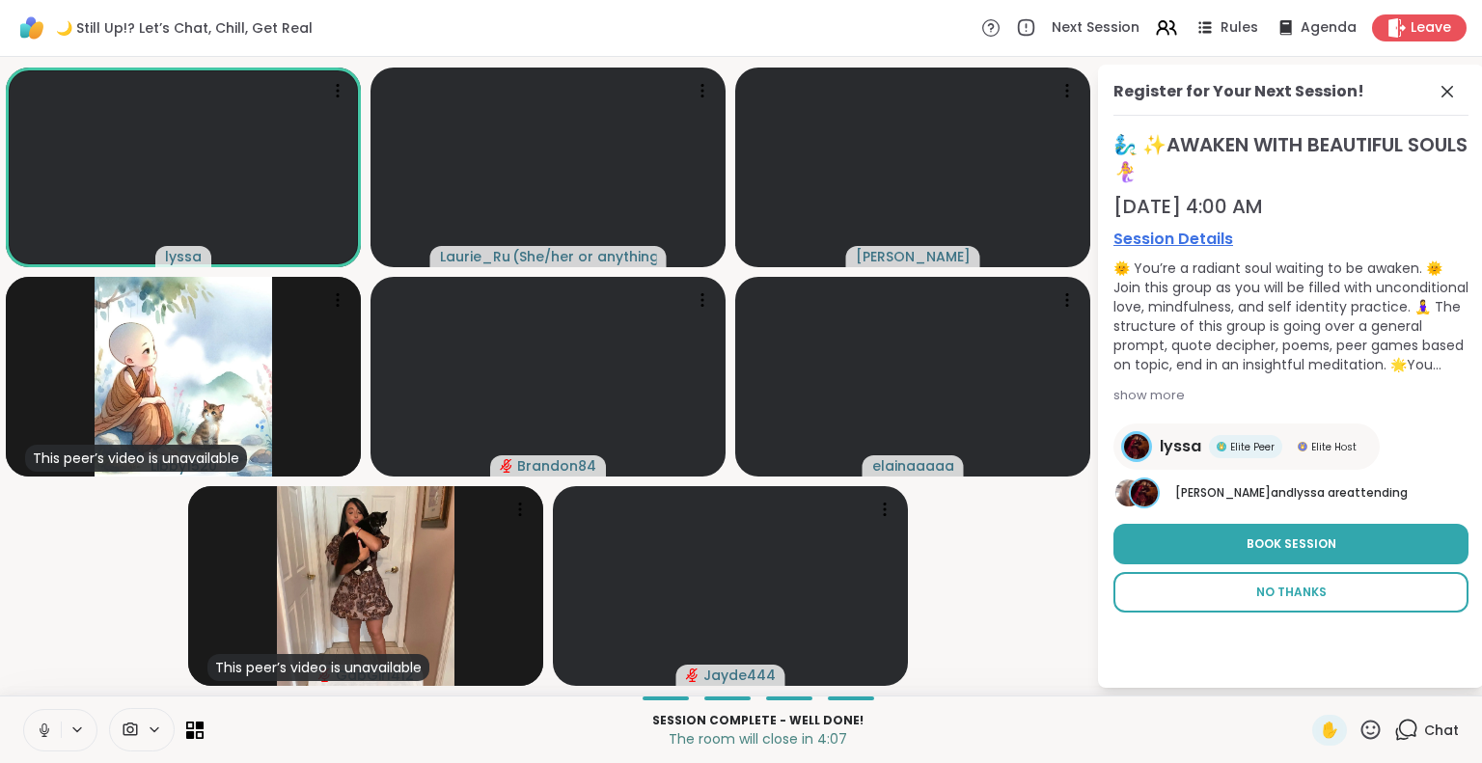
click at [1291, 582] on button "No Thanks" at bounding box center [1290, 592] width 355 height 41
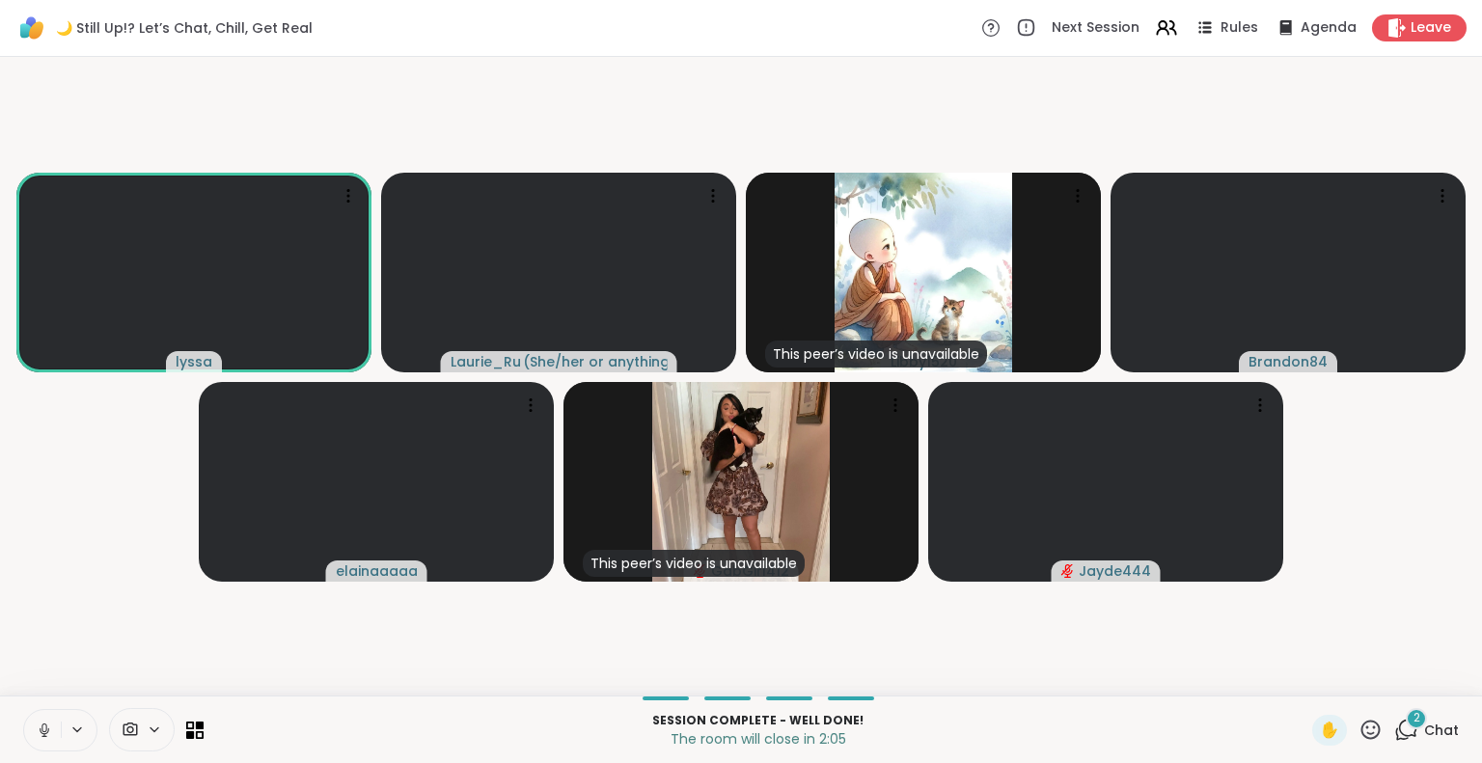
click at [1394, 733] on icon at bounding box center [1406, 730] width 24 height 24
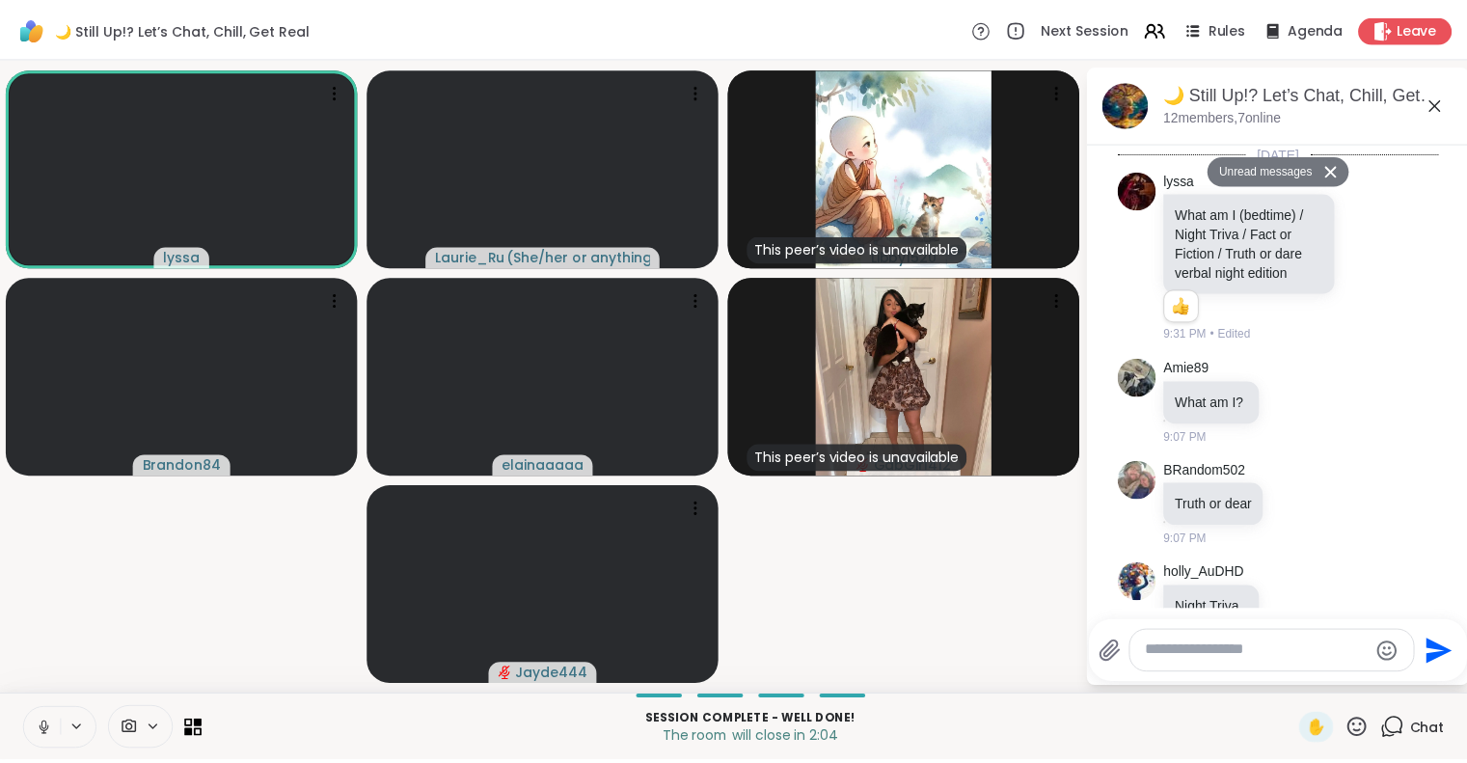
scroll to position [4367, 0]
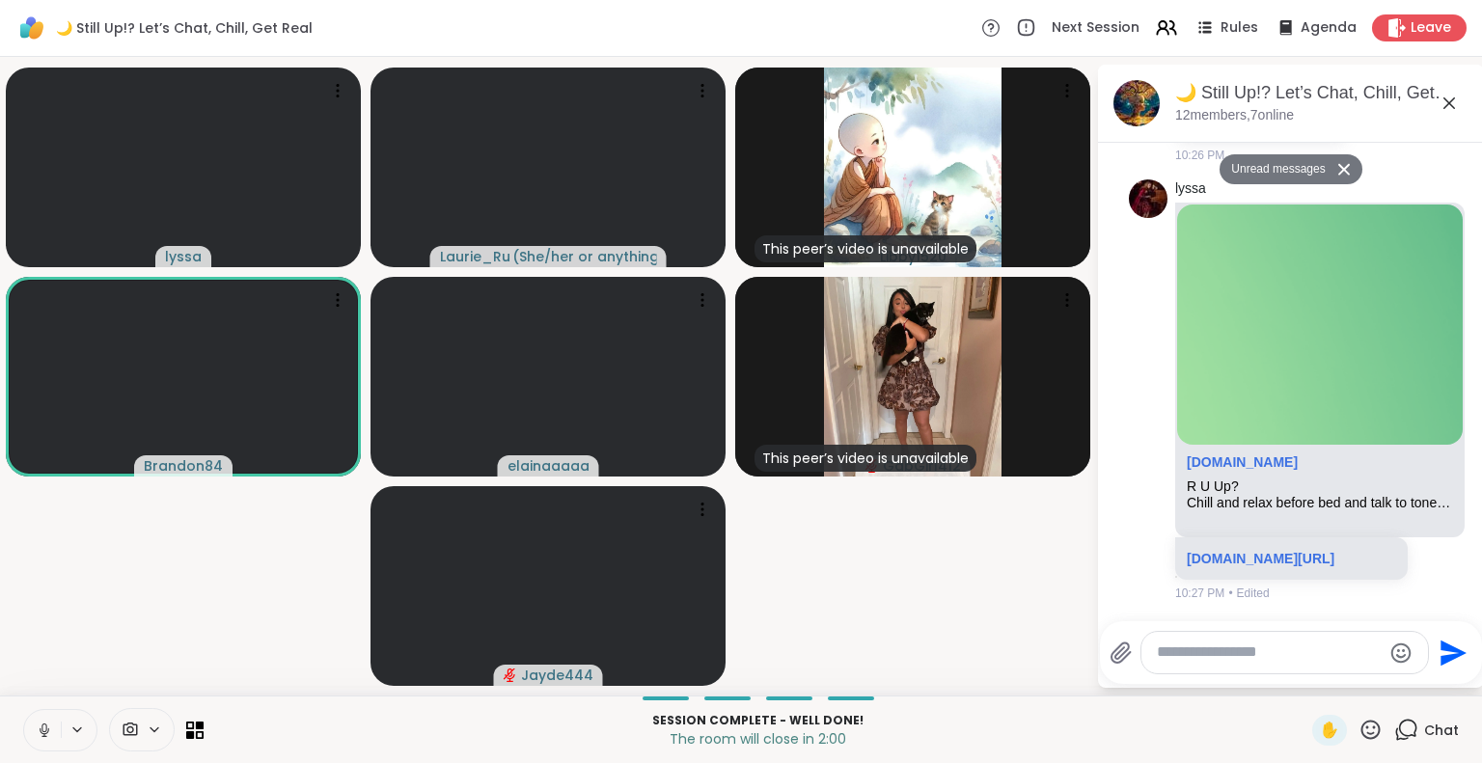
click at [1000, 547] on video-player-container "lyssa Laurie_Ru ( She/her or anything else ) This peer’s video is unavailable L…" at bounding box center [548, 376] width 1073 height 623
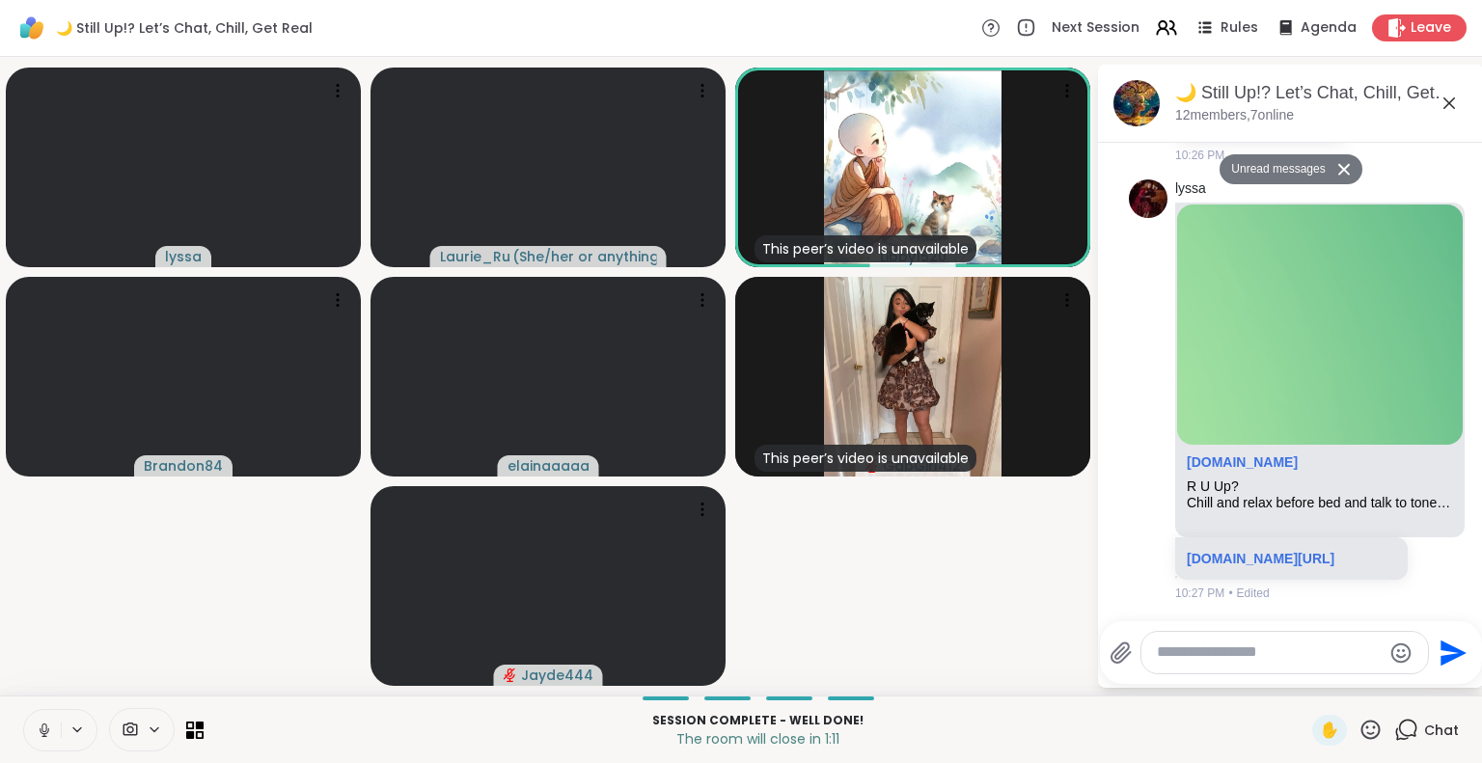
click at [42, 732] on icon at bounding box center [44, 730] width 17 height 17
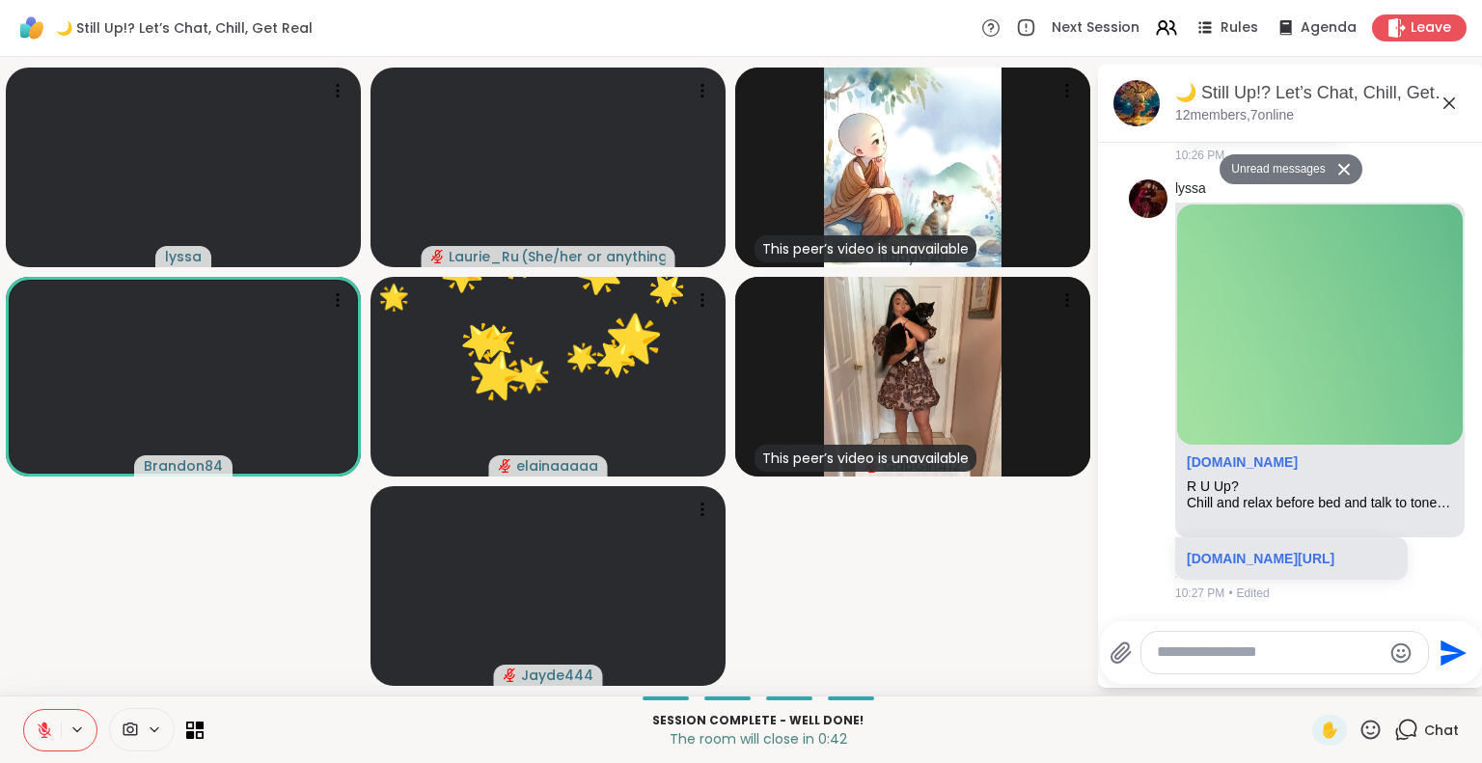
click at [49, 739] on button at bounding box center [42, 730] width 37 height 41
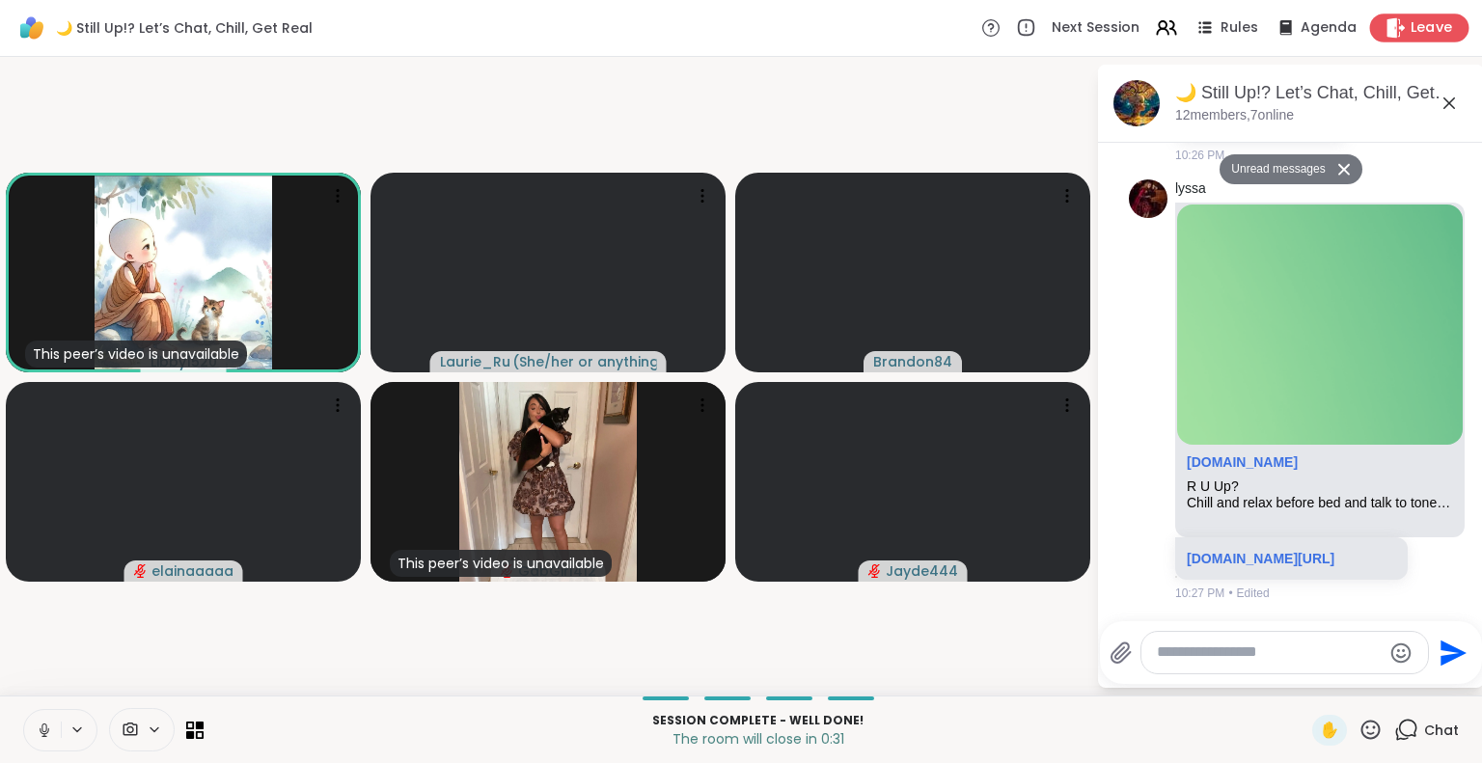
click at [1411, 34] on span "Leave" at bounding box center [1432, 28] width 42 height 20
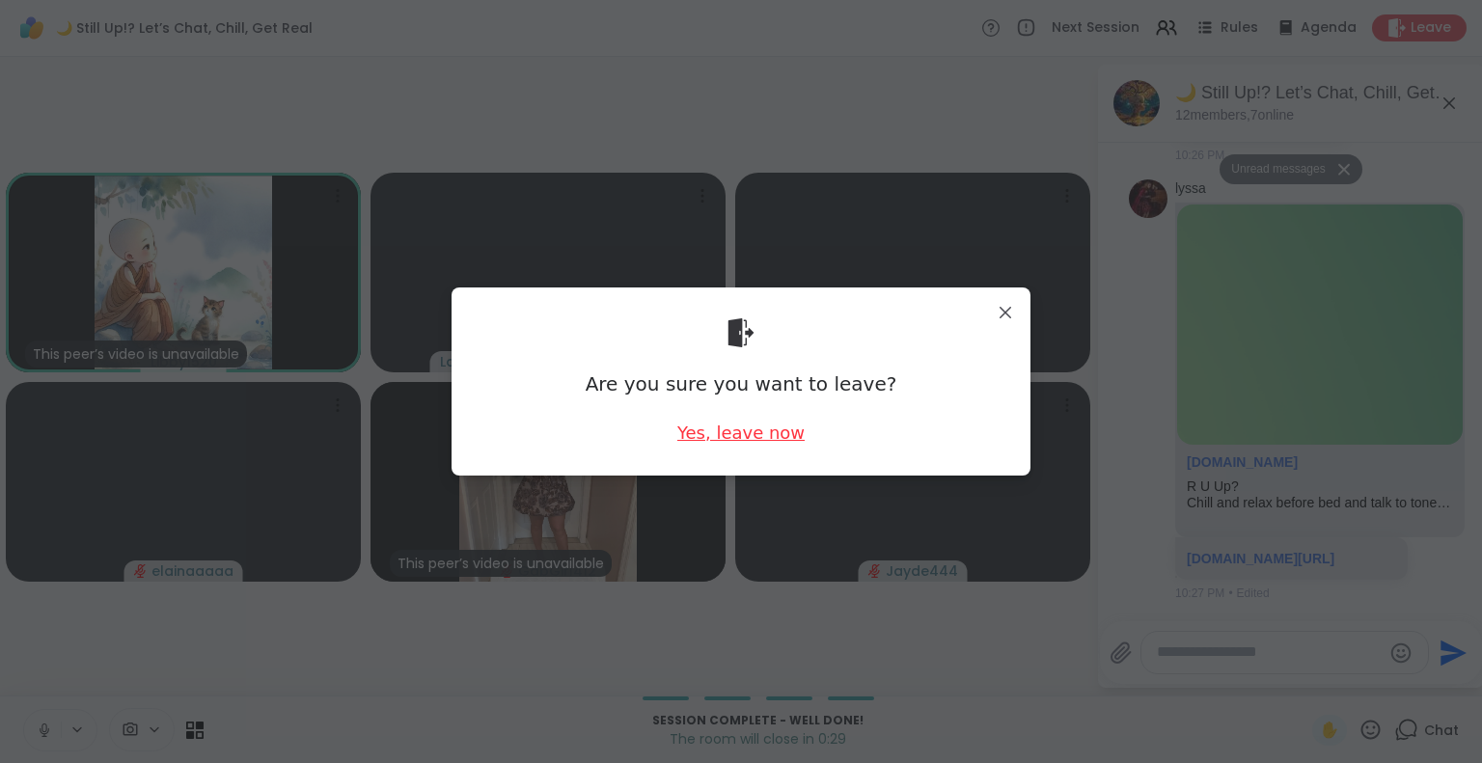
click at [776, 437] on div "Yes, leave now" at bounding box center [740, 433] width 127 height 24
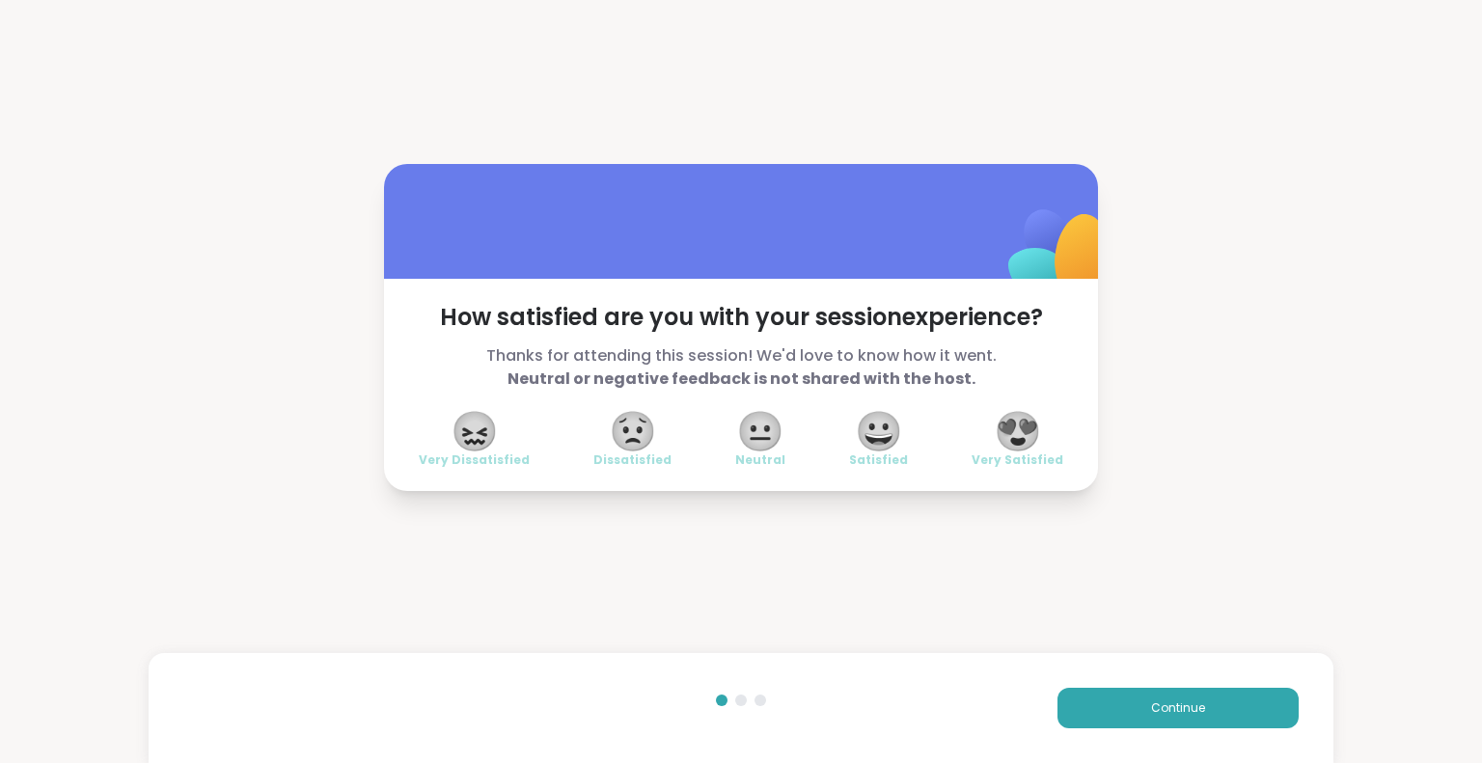
click at [1017, 431] on span "😍" at bounding box center [1018, 431] width 48 height 35
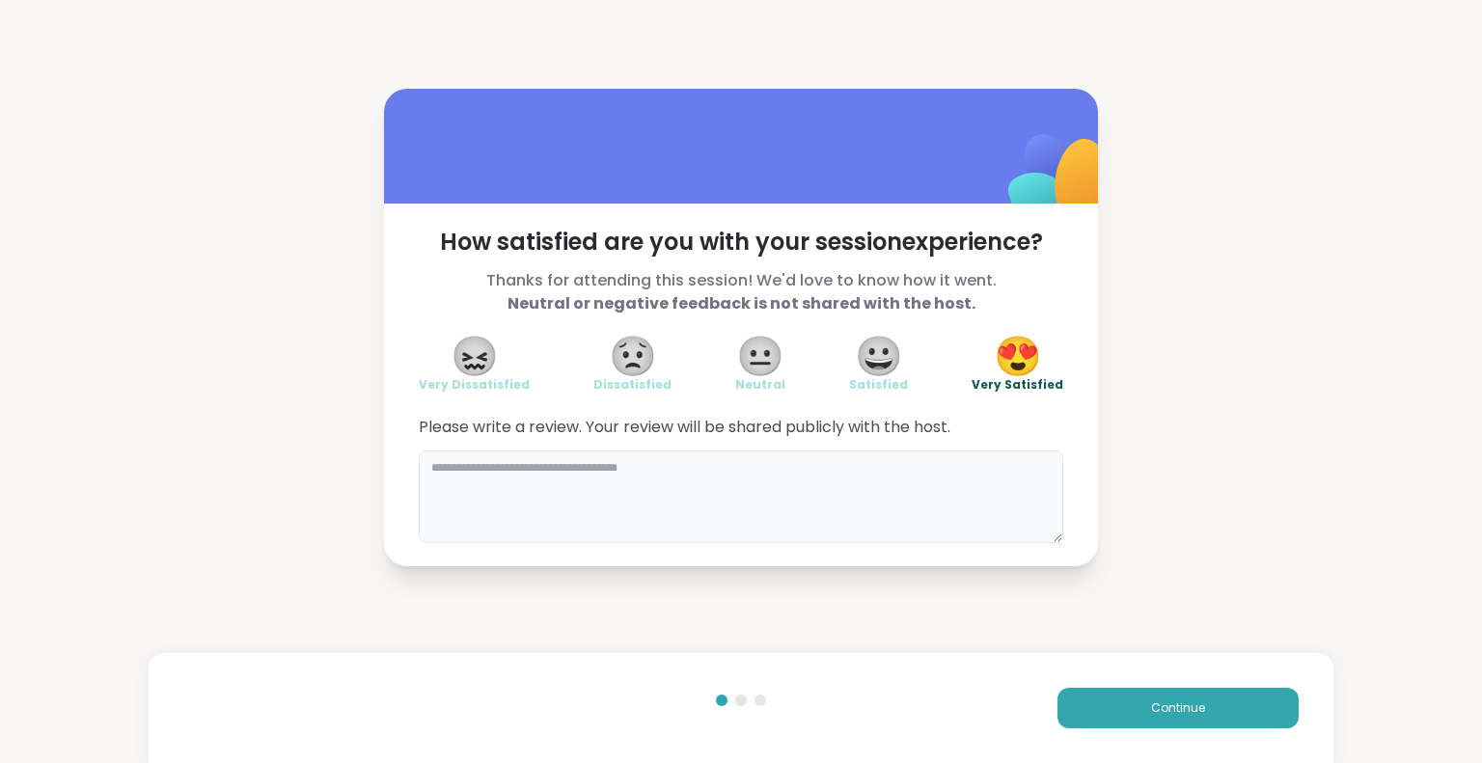
click at [644, 494] on textarea at bounding box center [741, 497] width 644 height 93
type textarea "**********"
click at [1151, 707] on span "Continue" at bounding box center [1178, 707] width 54 height 17
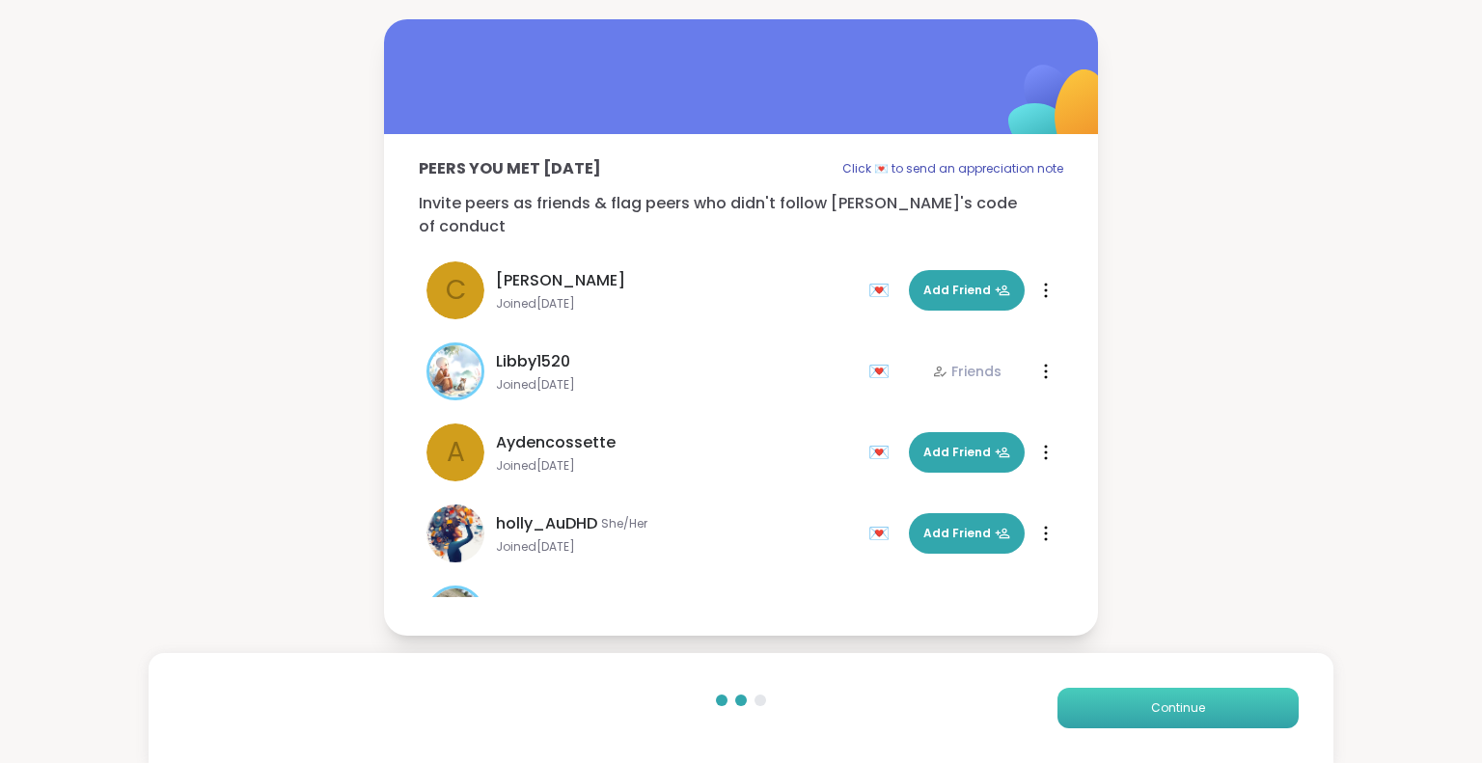
click at [1151, 707] on span "Continue" at bounding box center [1178, 707] width 54 height 17
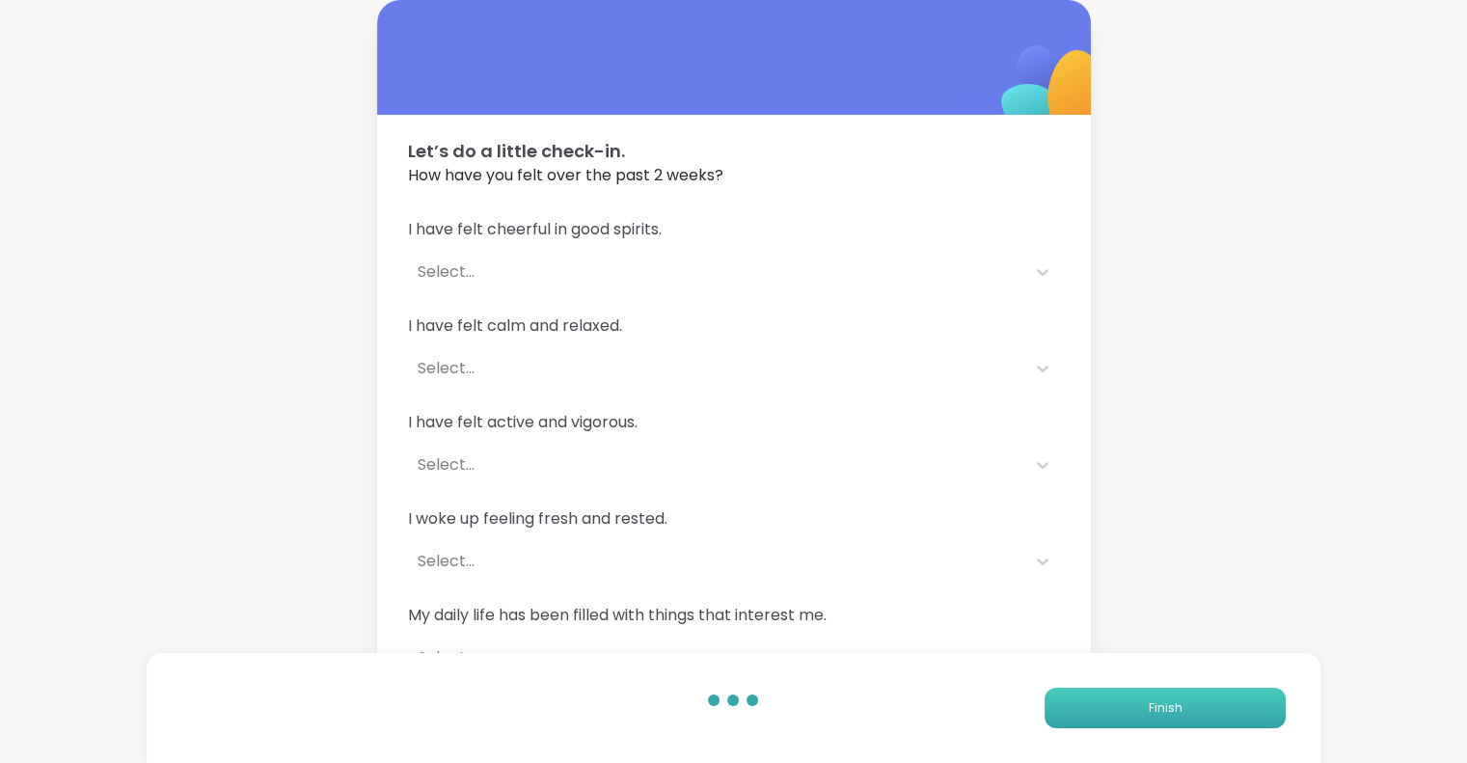
click at [1143, 707] on button "Finish" at bounding box center [1165, 708] width 241 height 41
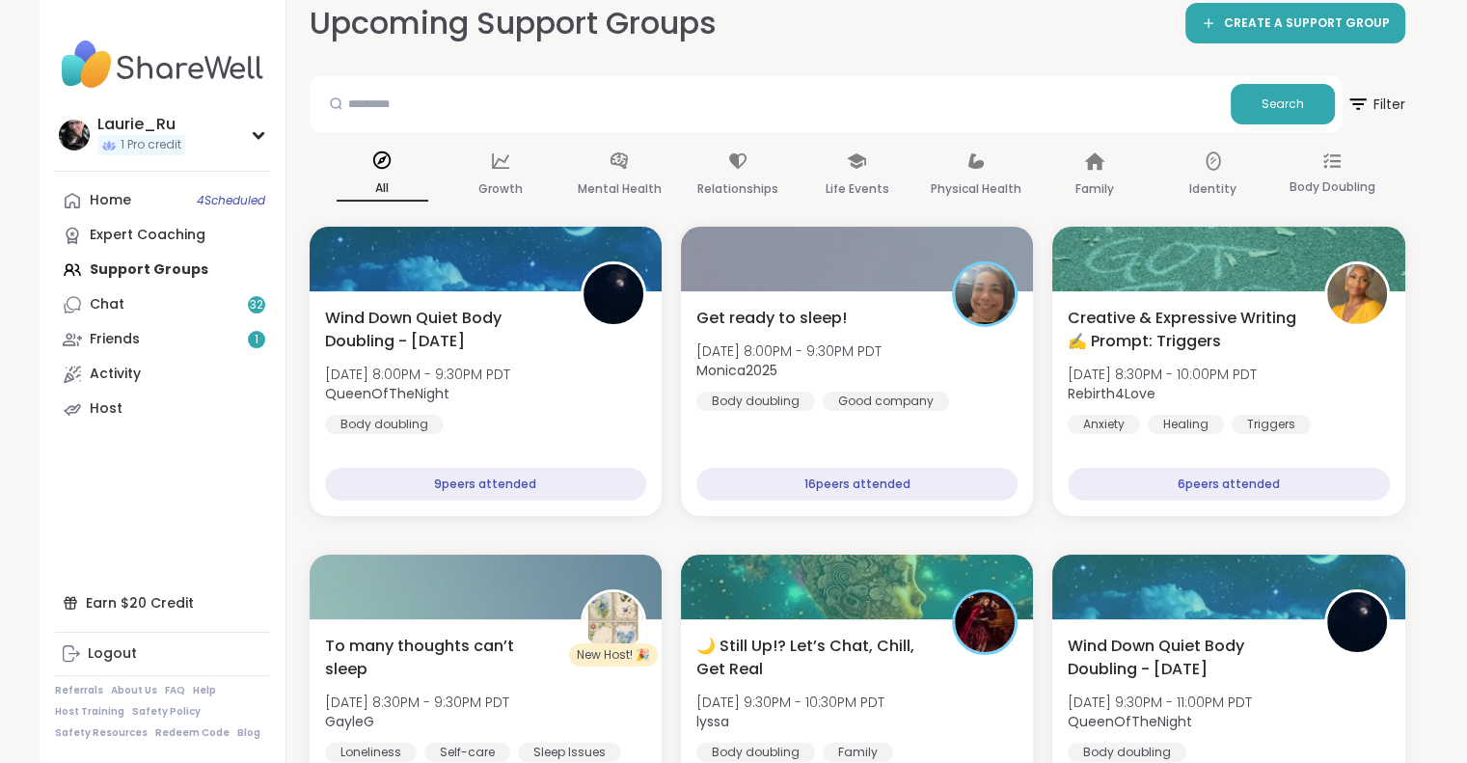
scroll to position [128, 0]
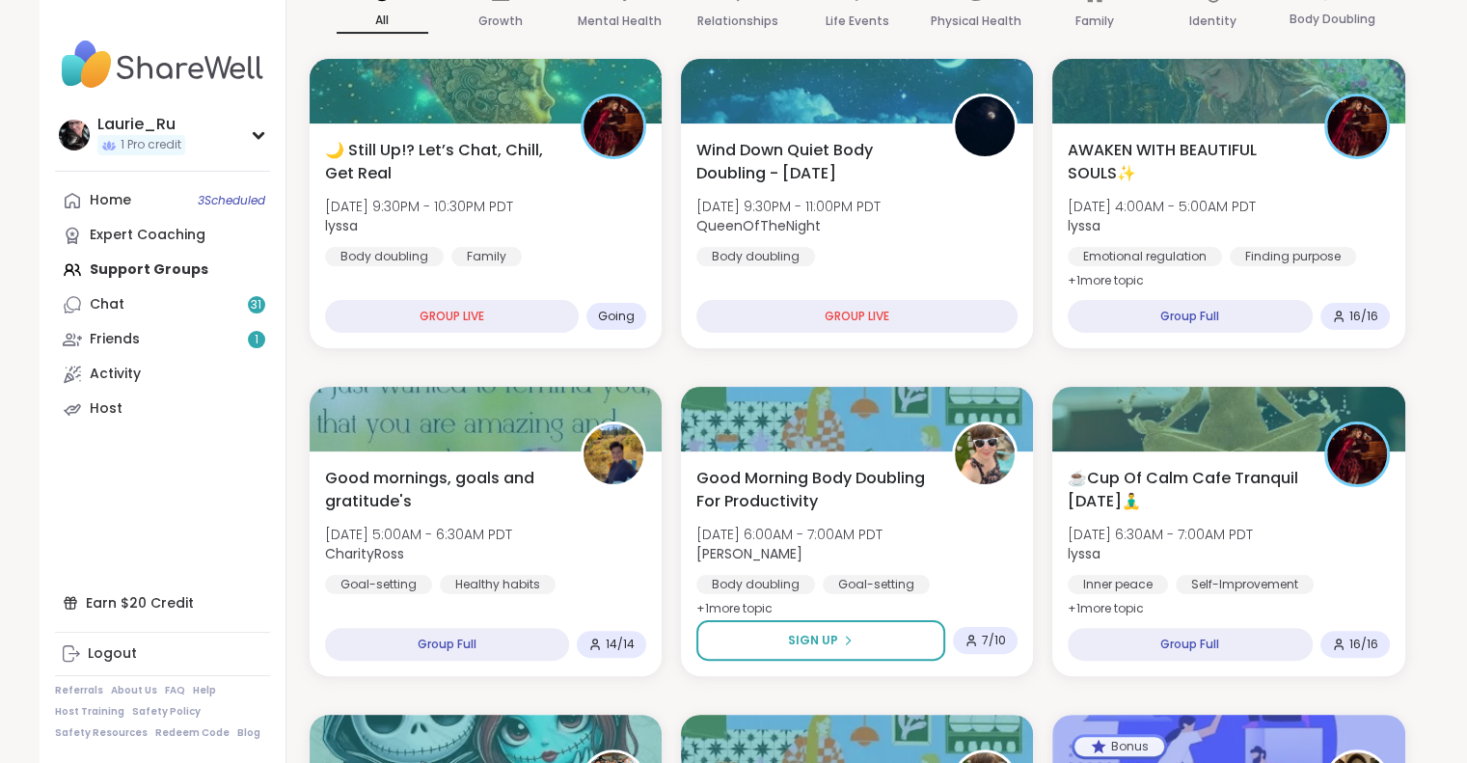
scroll to position [296, 0]
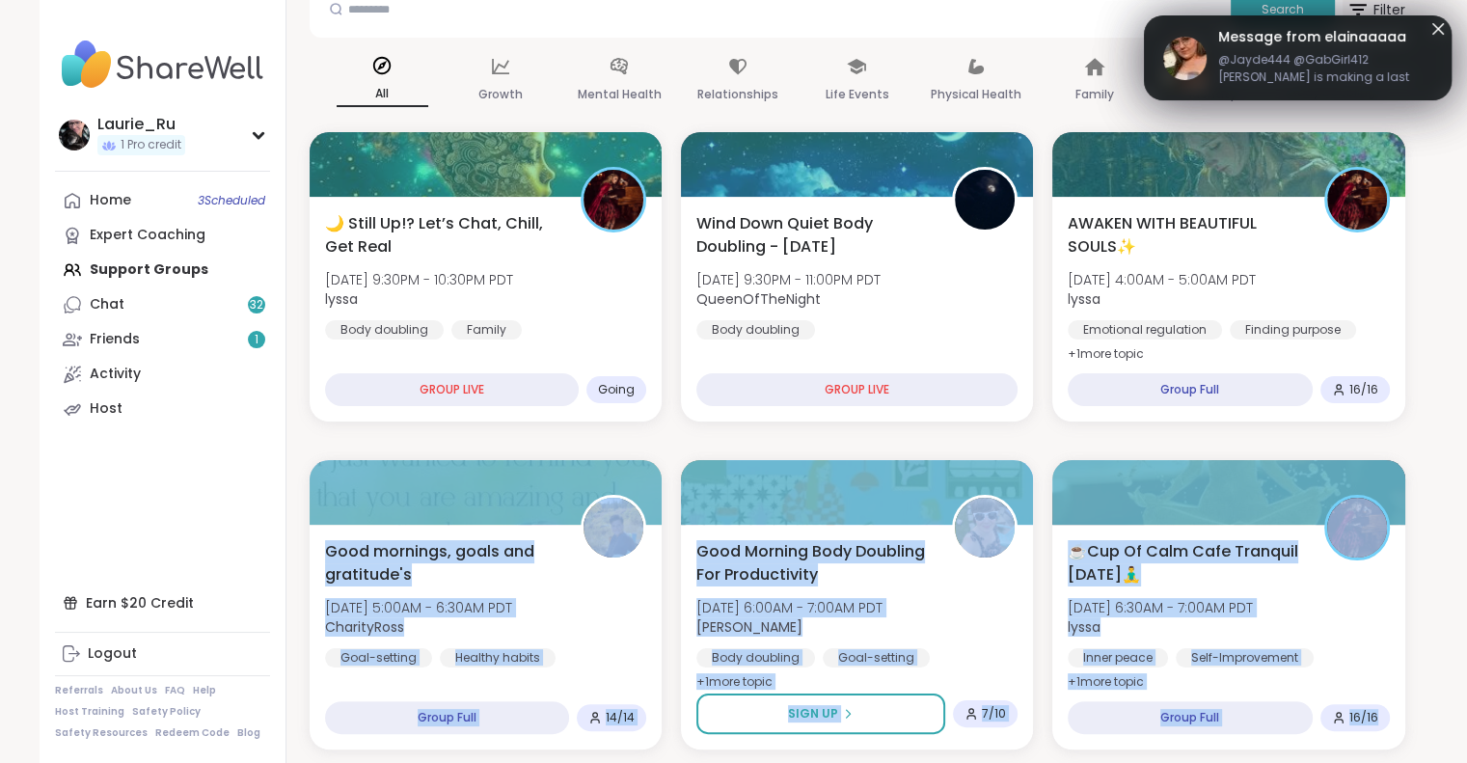
scroll to position [232, 0]
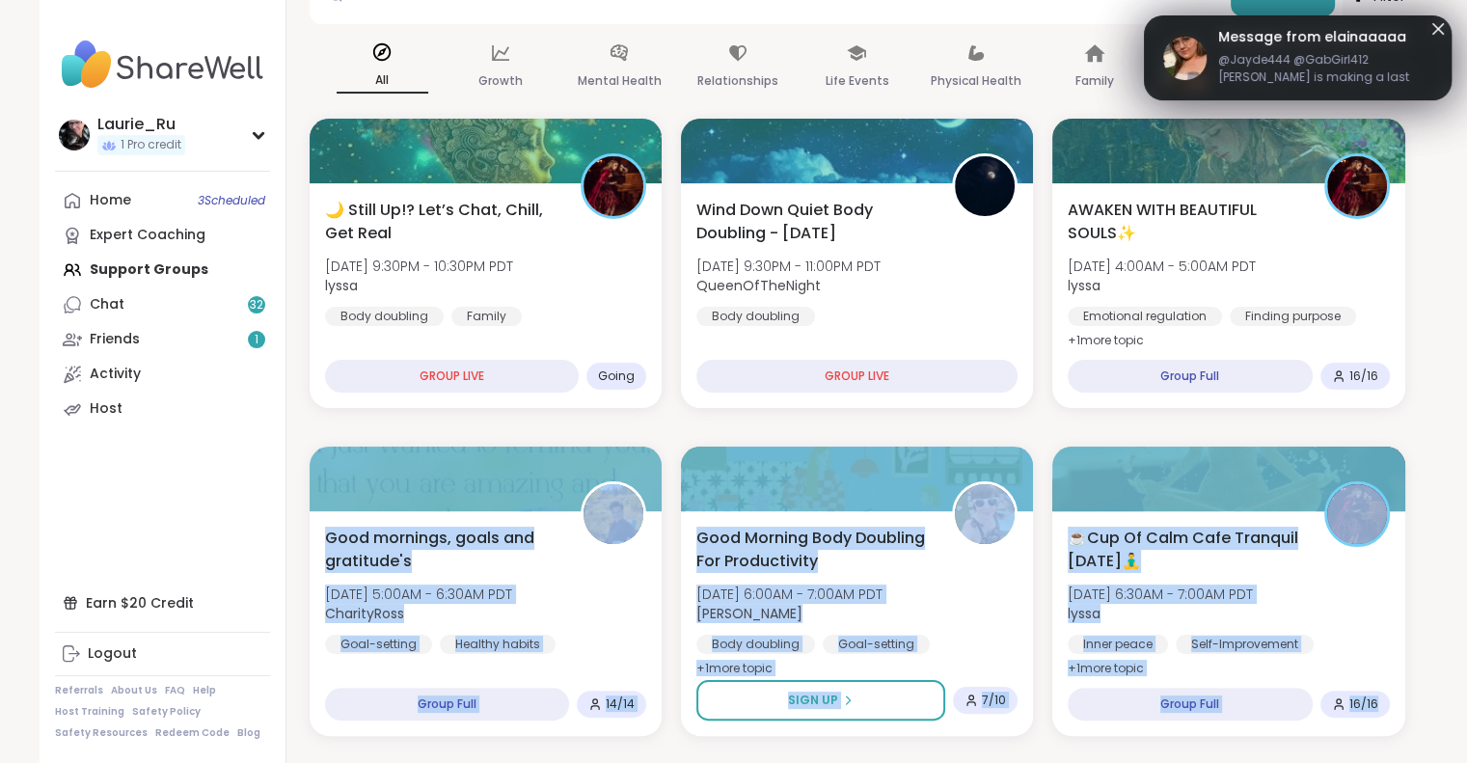
drag, startPoint x: 1443, startPoint y: 581, endPoint x: 1475, endPoint y: 749, distance: 170.9
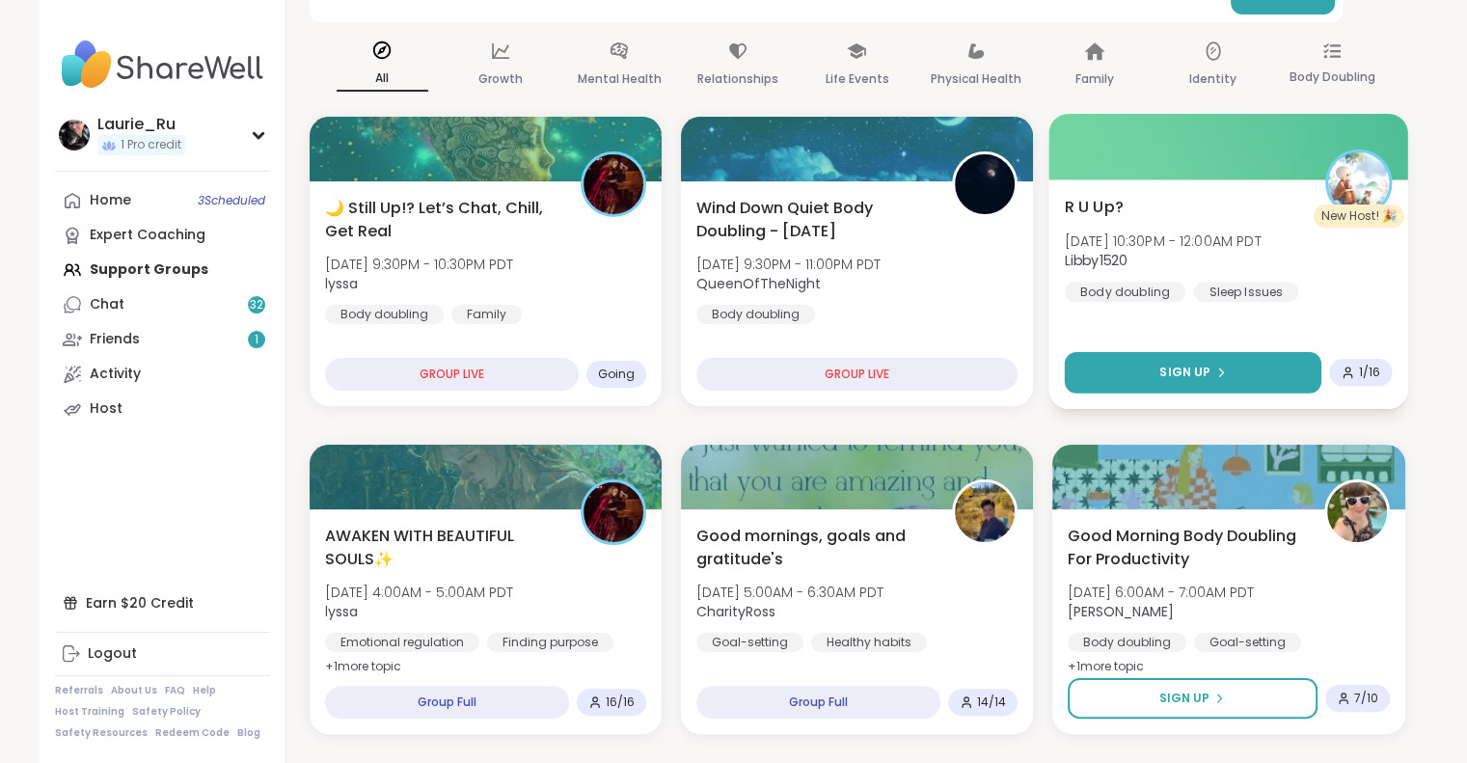
click at [1184, 364] on span "Sign Up" at bounding box center [1185, 372] width 51 height 17
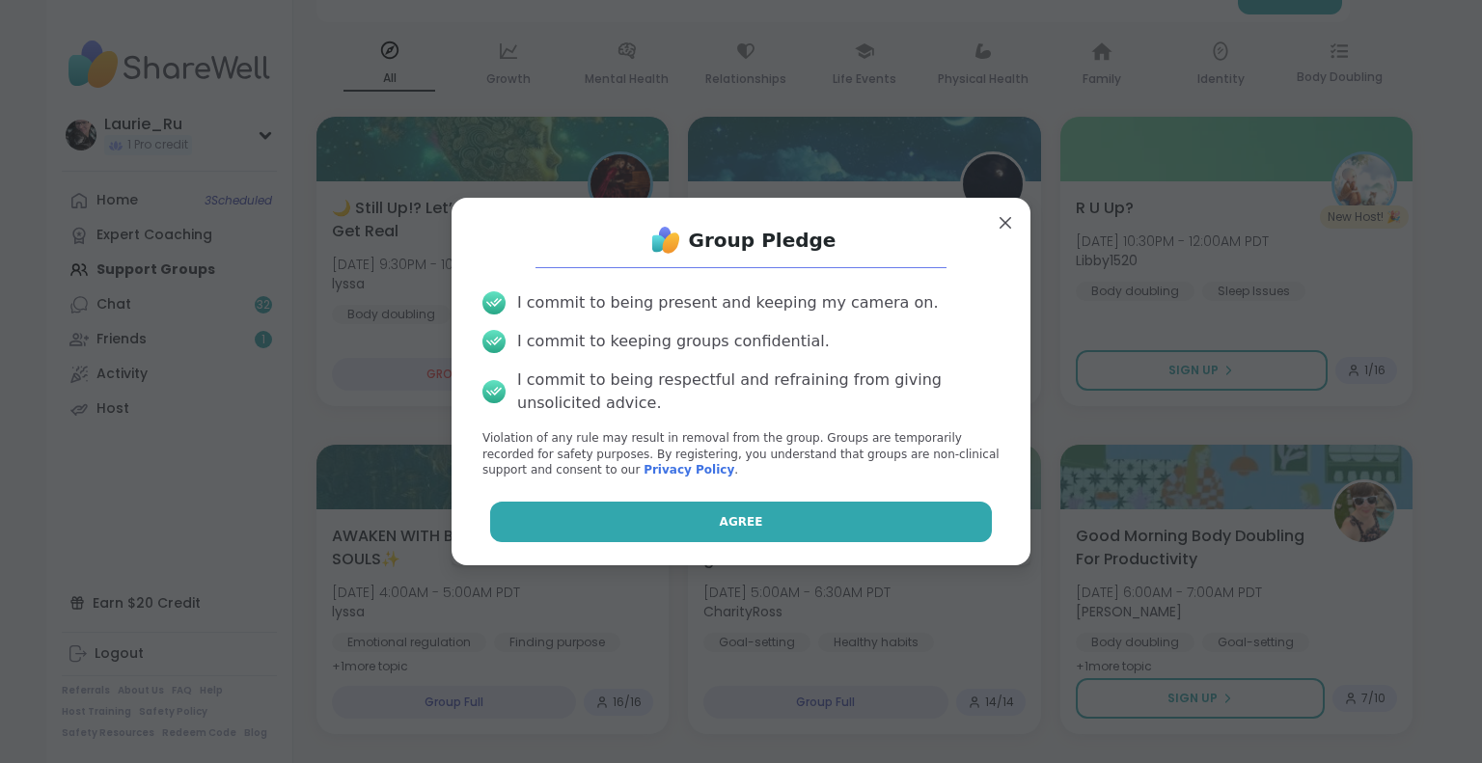
click at [813, 516] on button "Agree" at bounding box center [741, 522] width 503 height 41
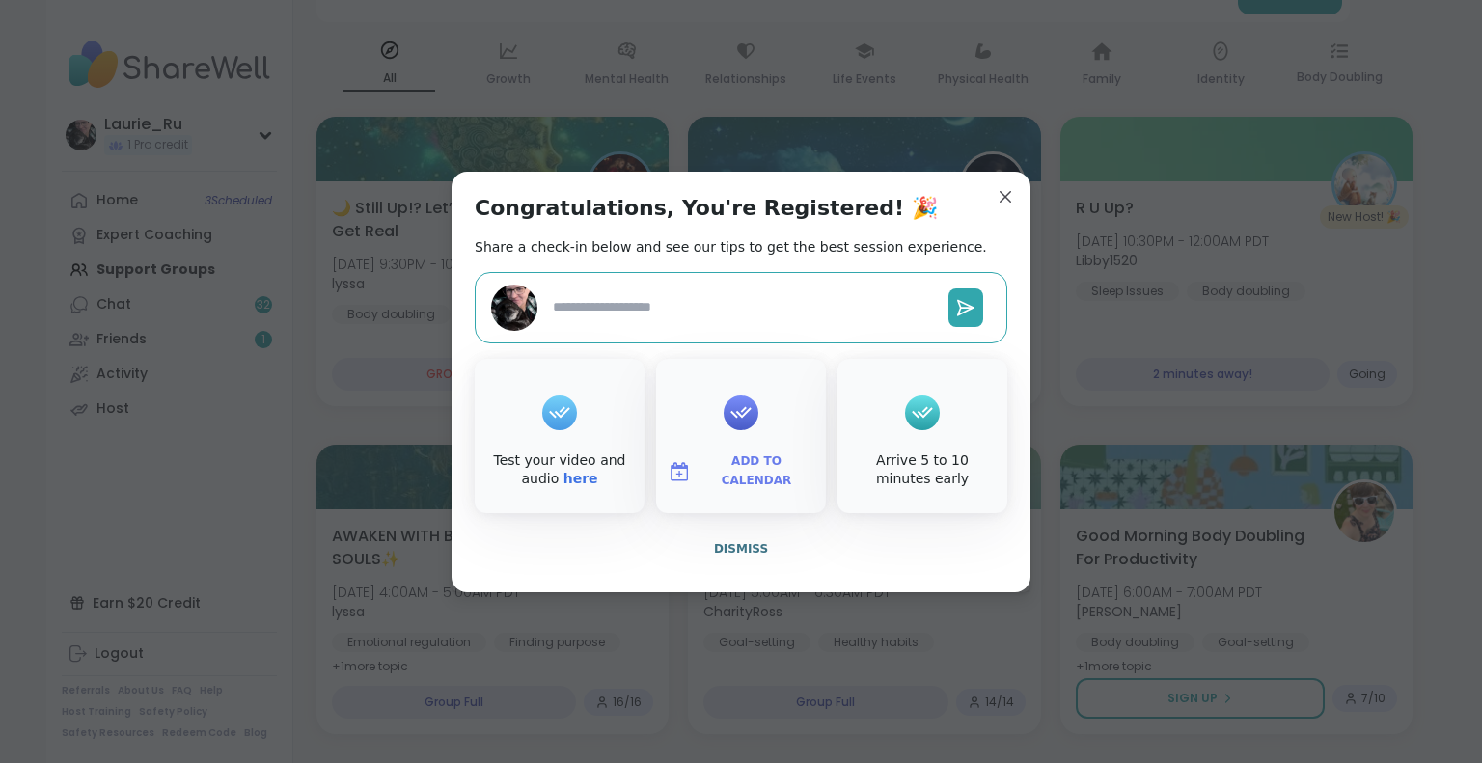
type textarea "*"
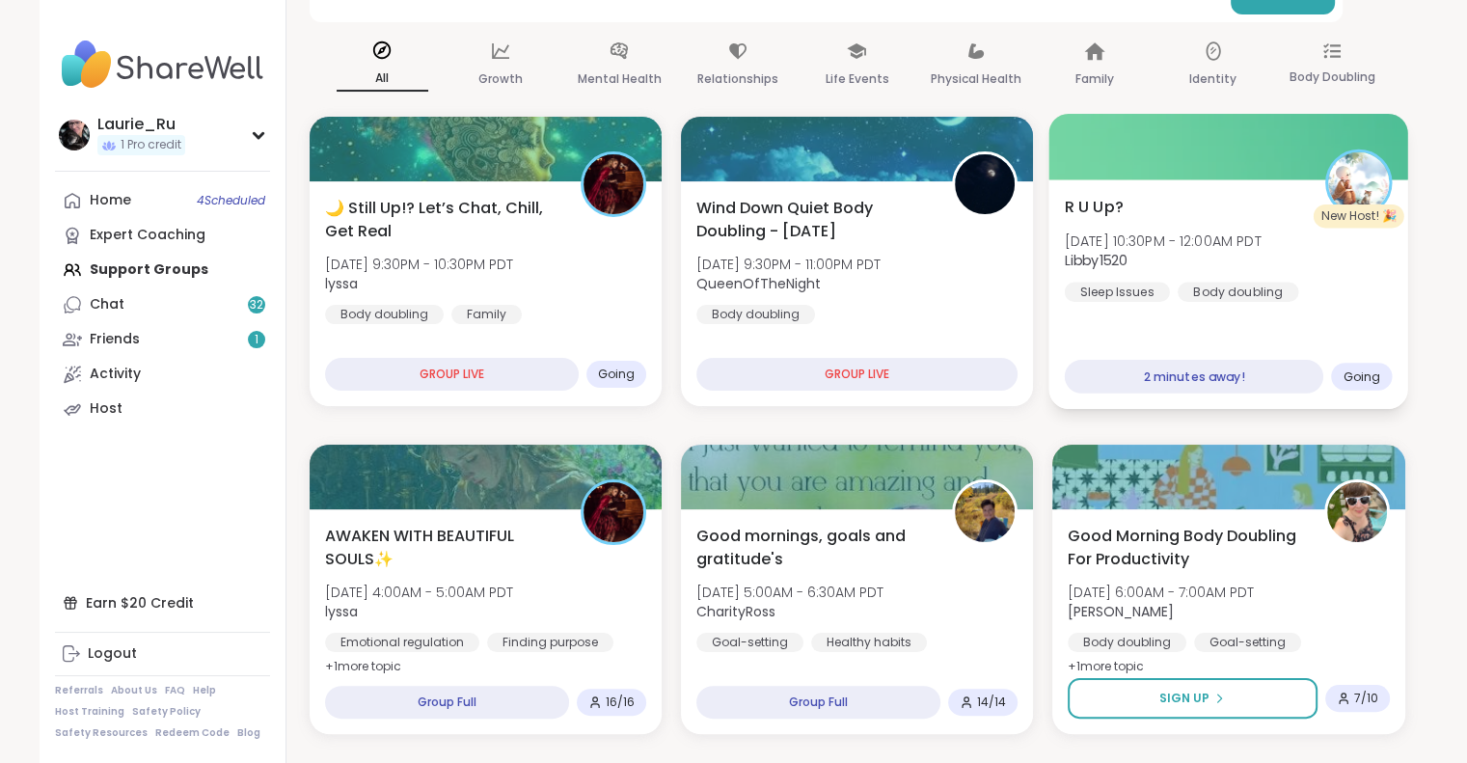
click at [1238, 335] on div "R U Up? Mon, Oct 13 | 10:30PM - 12:00AM PDT Libby1520 Sleep Issues Body doublin…" at bounding box center [1230, 294] width 360 height 230
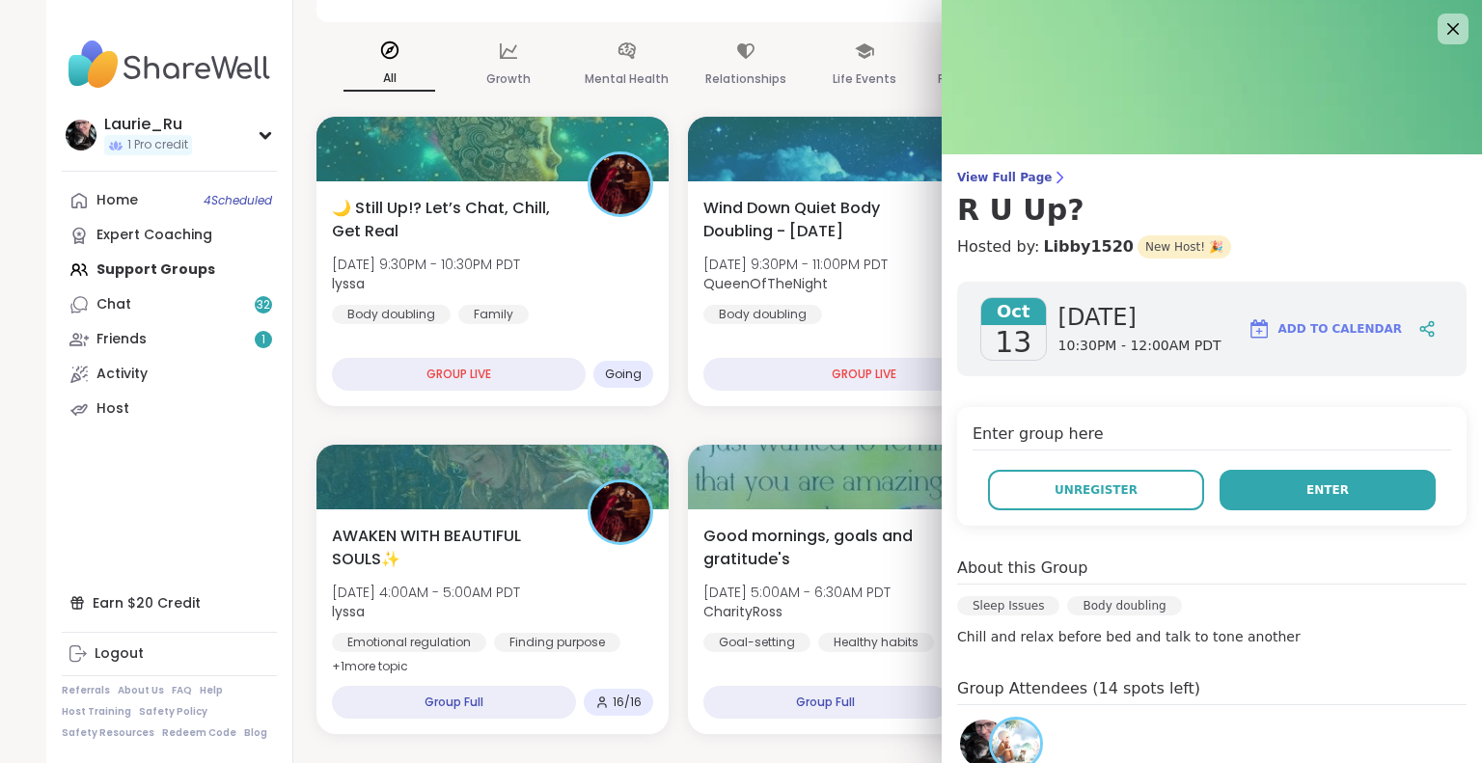
click at [1320, 482] on button "Enter" at bounding box center [1328, 490] width 216 height 41
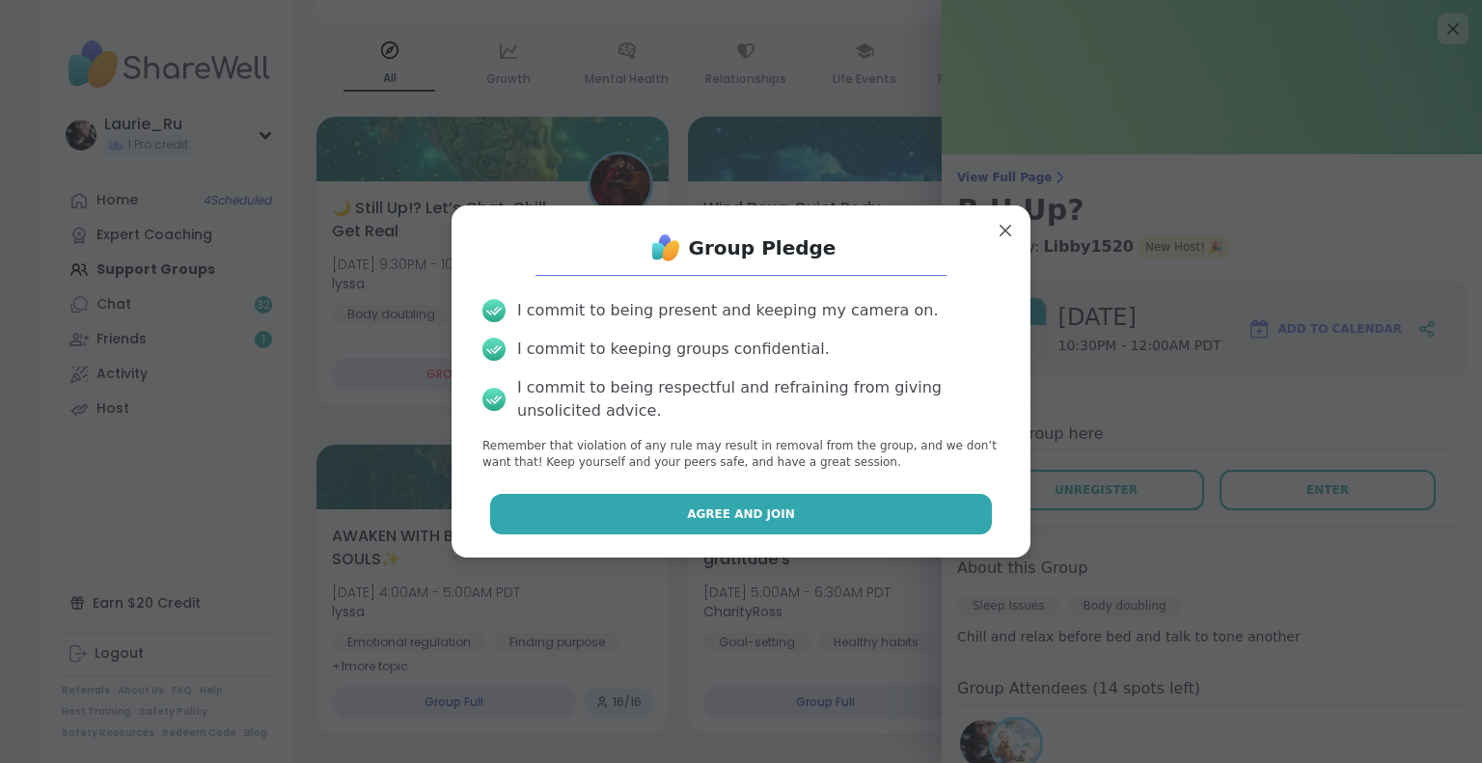
click at [830, 515] on button "Agree and Join" at bounding box center [741, 514] width 503 height 41
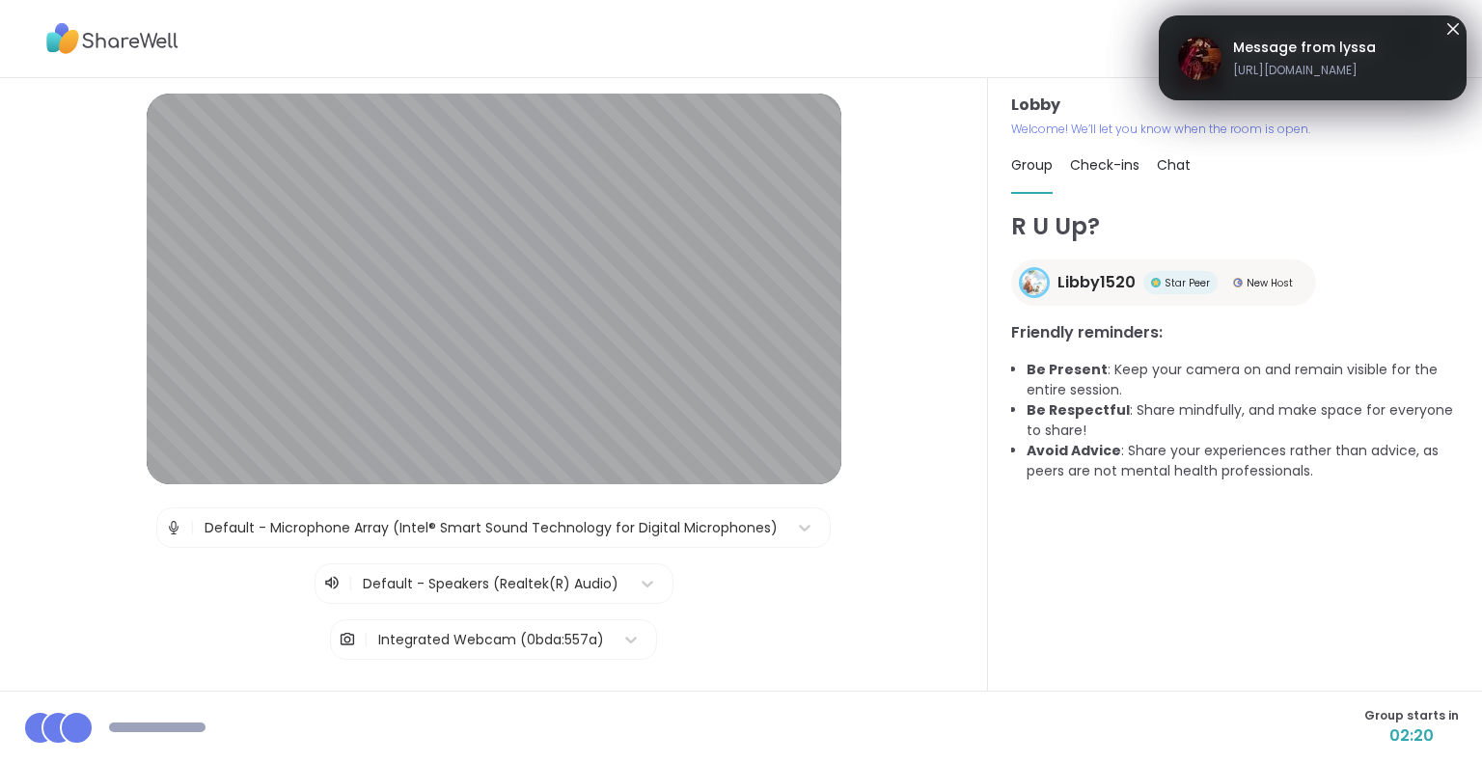
click at [1320, 75] on span "https://sharewellnow.com/session/a8695aba-5b33-4a16-830d-a2daaa514285" at bounding box center [1304, 70] width 143 height 17
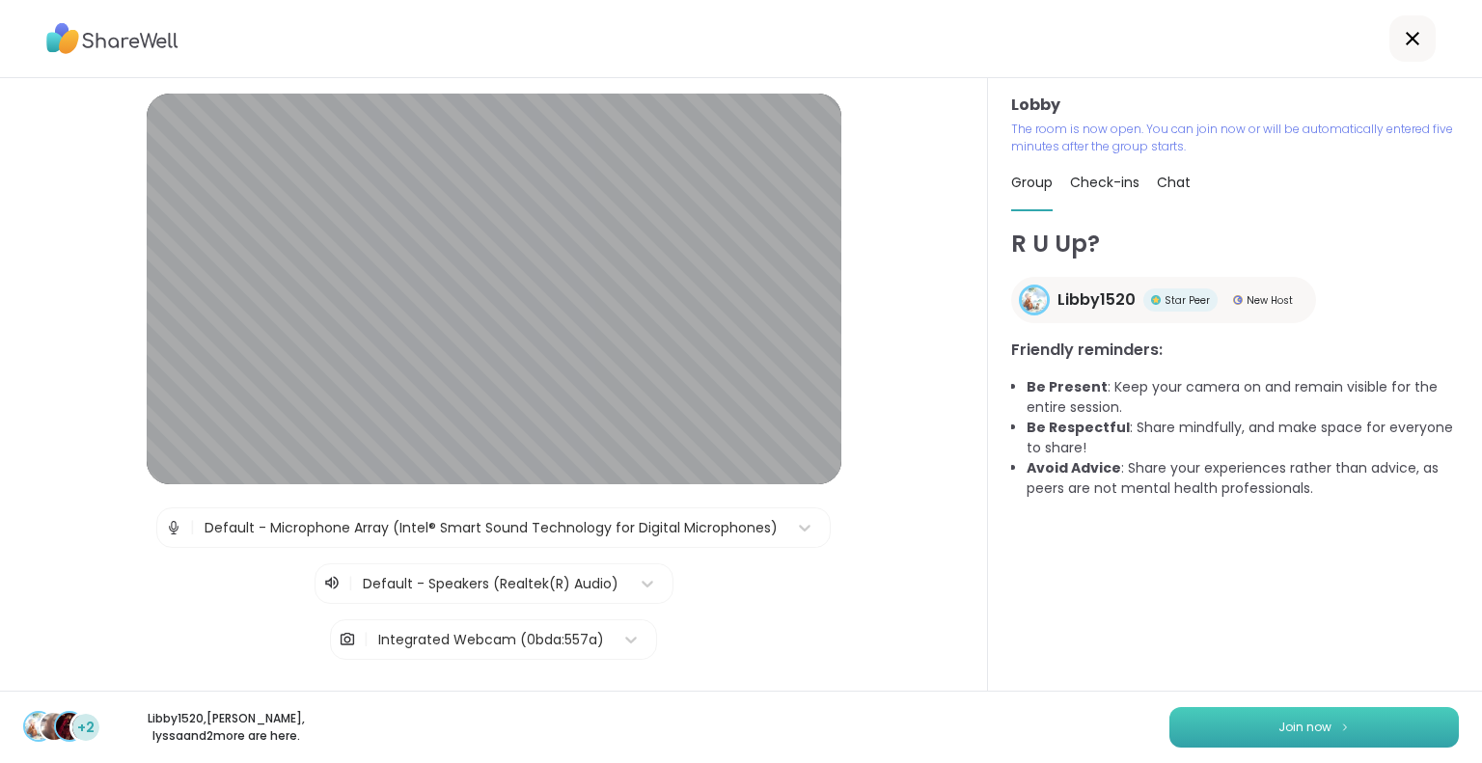
click at [1302, 736] on span "Join now" at bounding box center [1304, 727] width 53 height 17
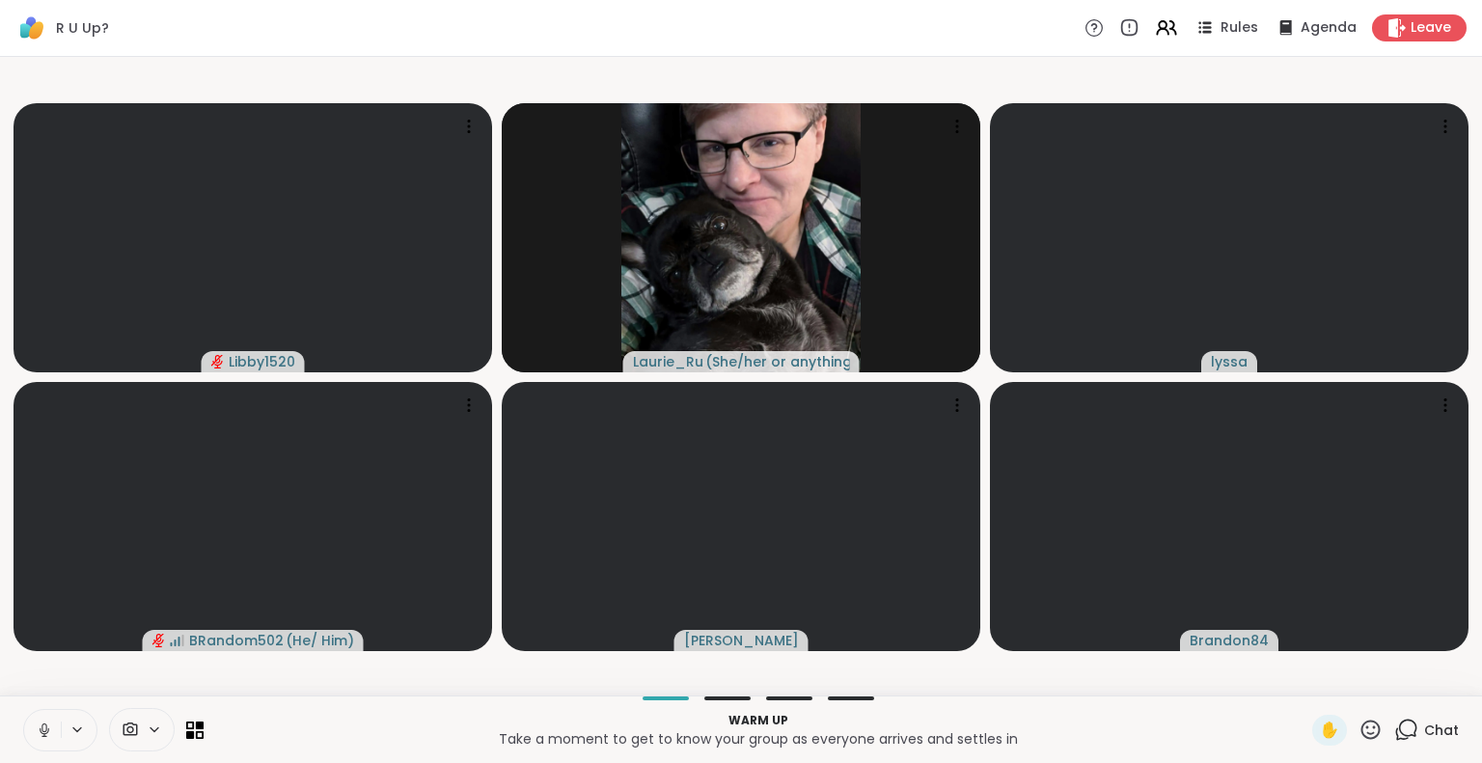
click at [48, 729] on icon at bounding box center [45, 730] width 10 height 6
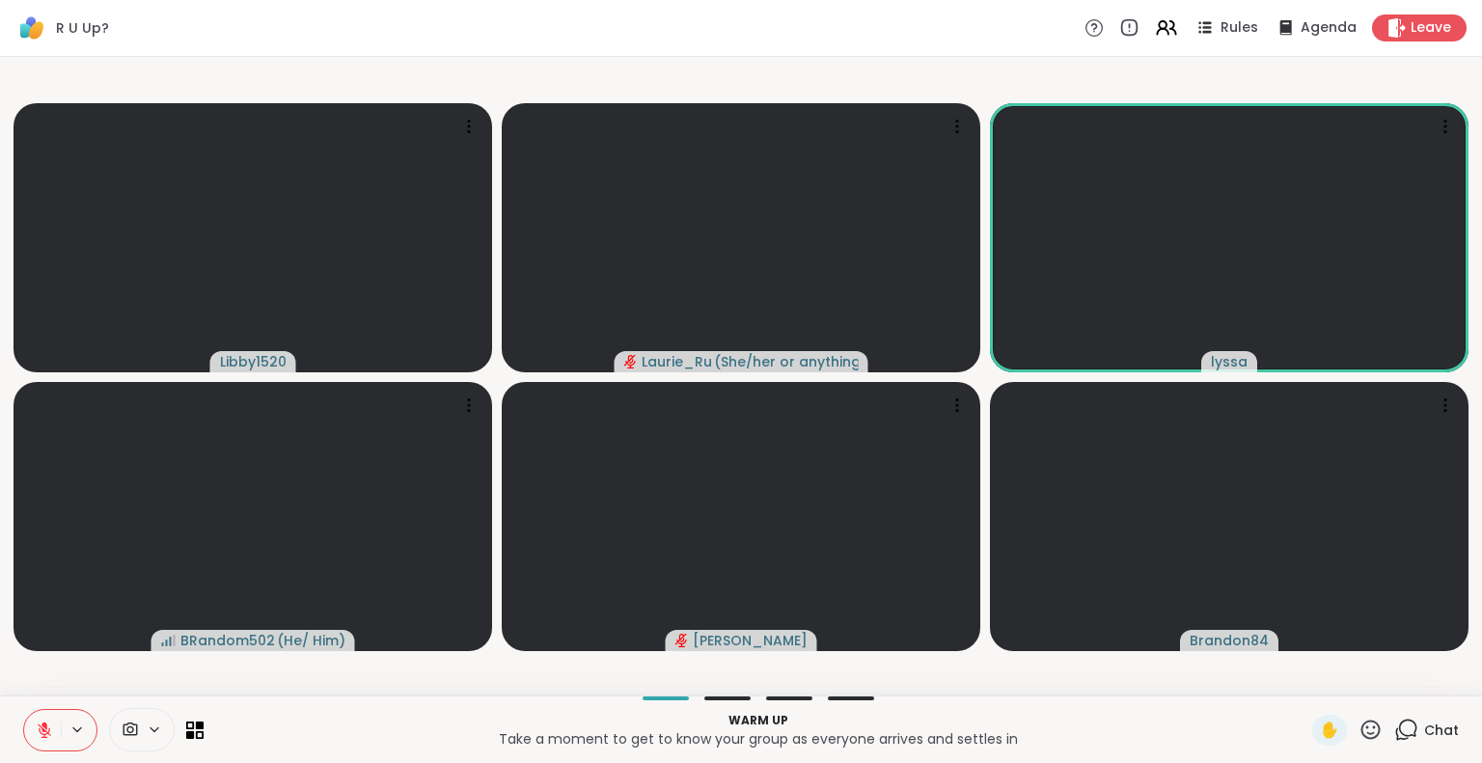
click at [41, 726] on icon at bounding box center [44, 730] width 17 height 17
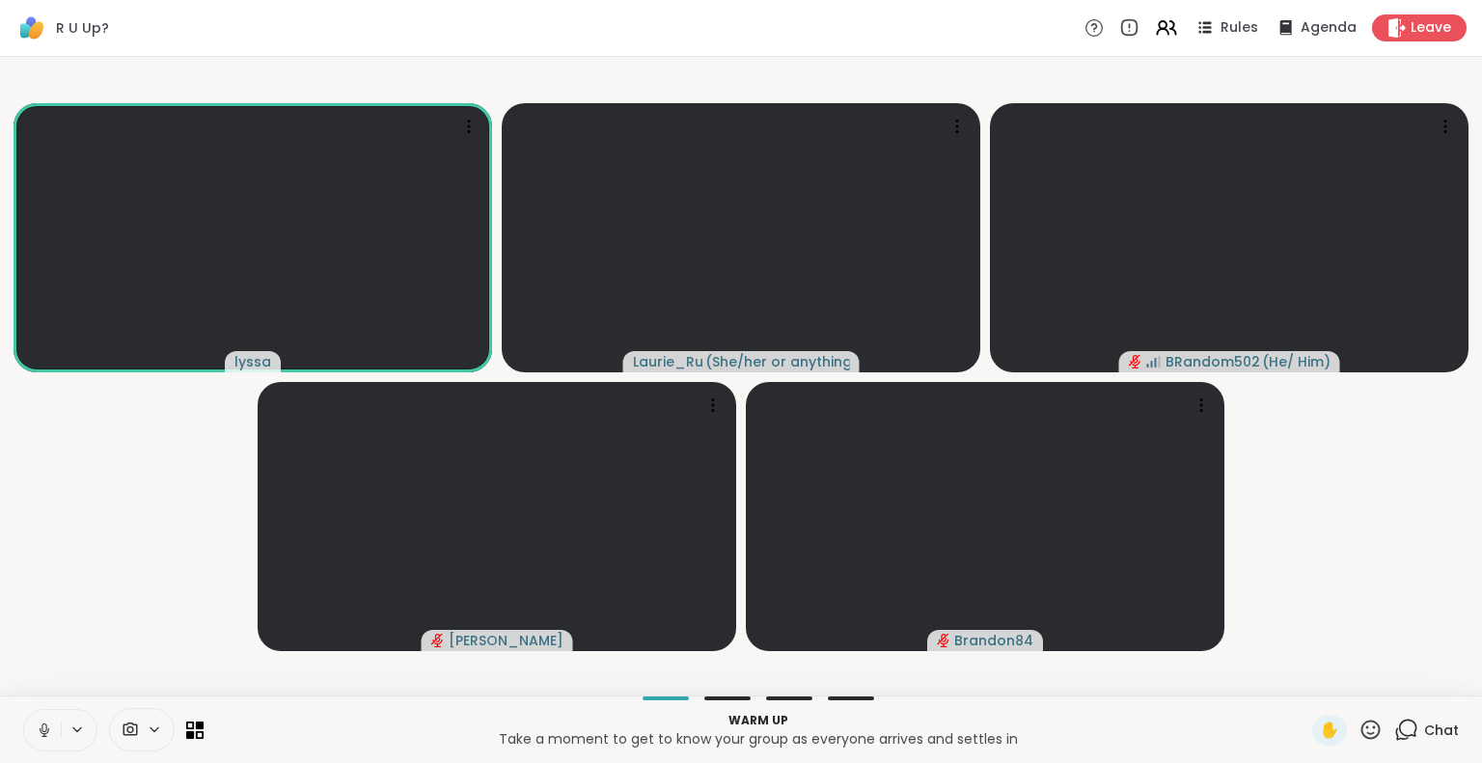
click at [1143, 691] on div "lyssa Laurie_Ru ( She/her or anything else ) BRandom502 ( He/ Him ) dodi Brando…" at bounding box center [741, 376] width 1482 height 639
click at [1394, 732] on icon at bounding box center [1406, 730] width 24 height 24
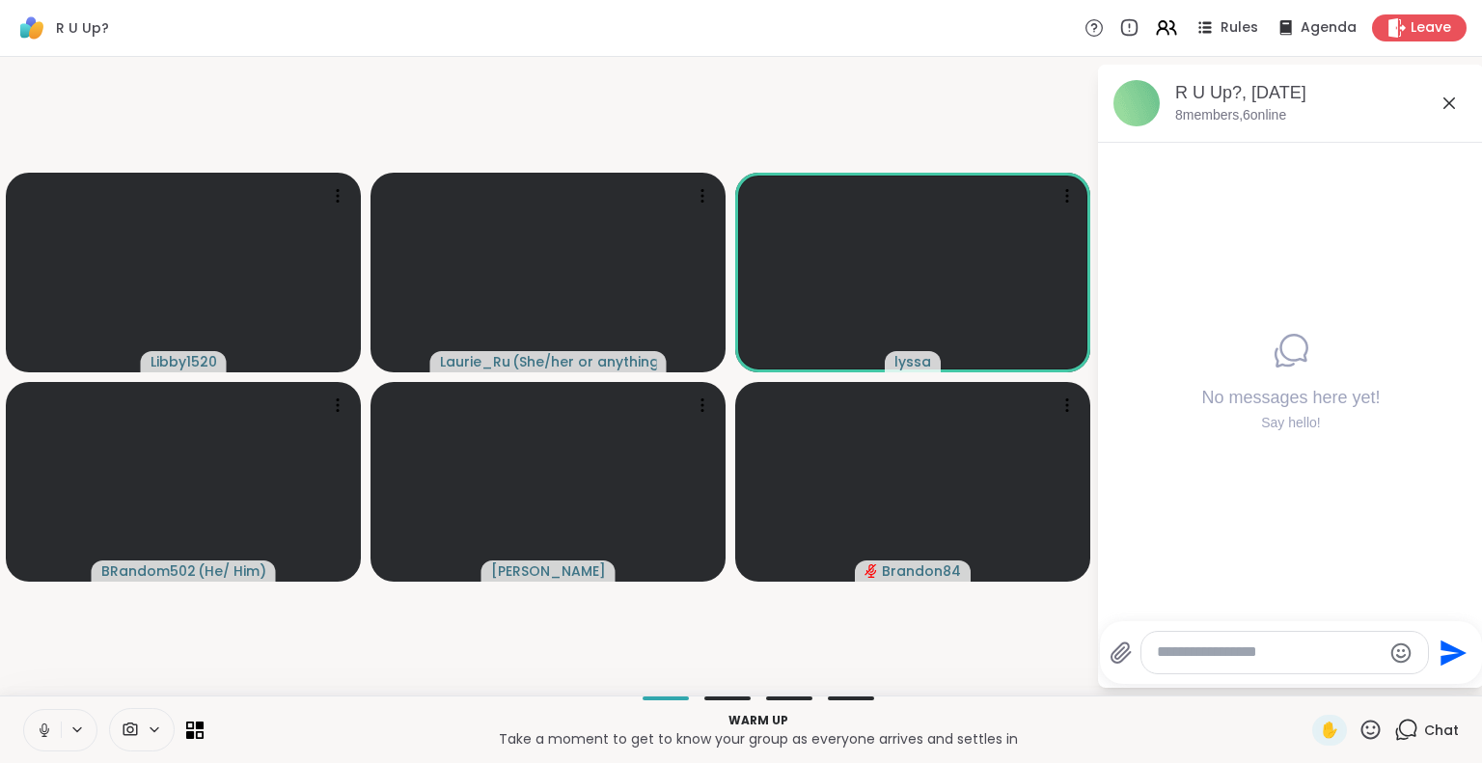
click at [946, 620] on video-player-container "Libby1520 Laurie_Ru ( She/her or anything else ) lyssa BRandom502 ( He/ Him ) d…" at bounding box center [548, 376] width 1073 height 623
click at [704, 408] on icon at bounding box center [702, 405] width 19 height 19
click at [395, 669] on video-player-container "Libby1520 Laurie_Ru ( She/her or anything else ) lyssa BRandom502 ( He/ Him ) d…" at bounding box center [548, 376] width 1073 height 623
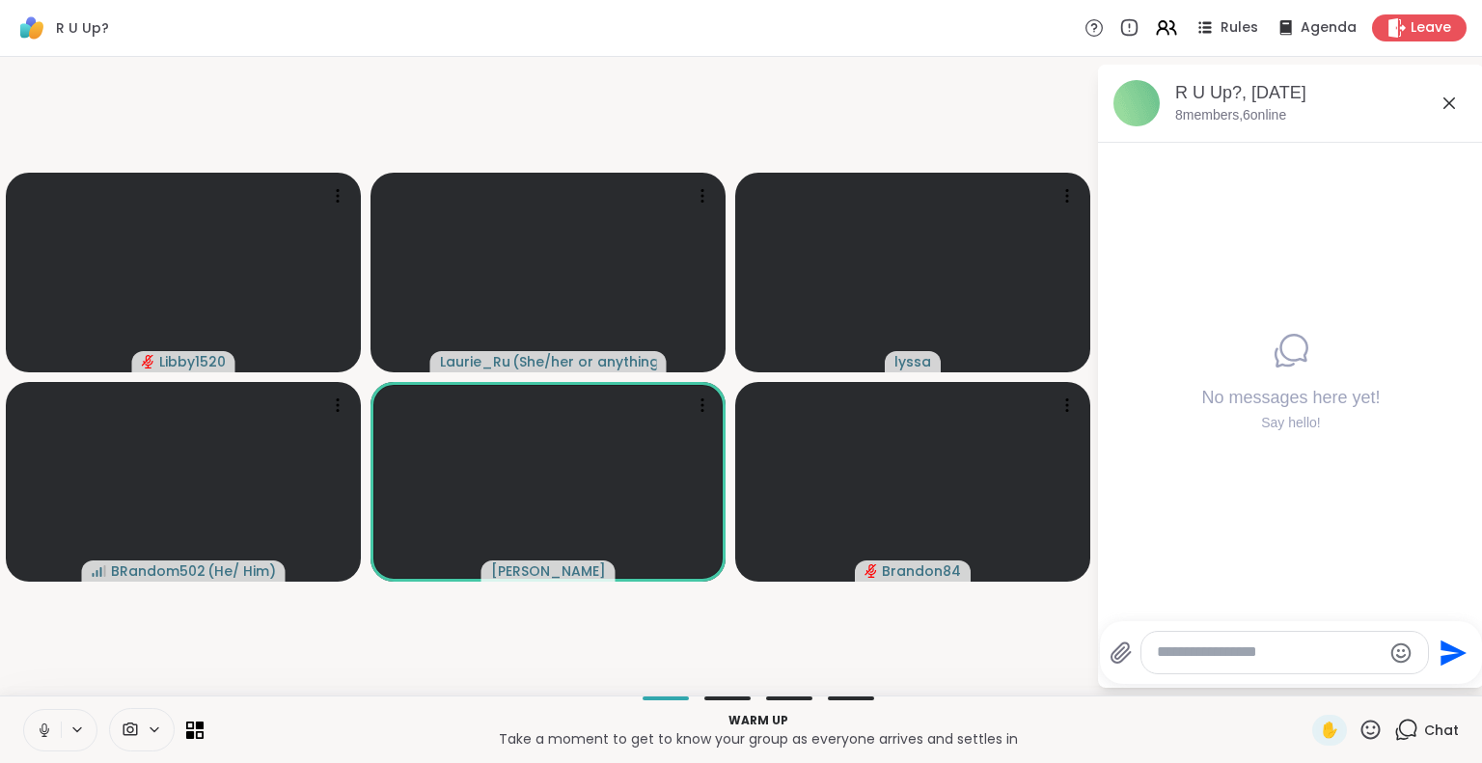
click at [377, 655] on video-player-container "Libby1520 Laurie_Ru ( She/her or anything else ) lyssa BRandom502 ( He/ Him ) d…" at bounding box center [548, 376] width 1073 height 623
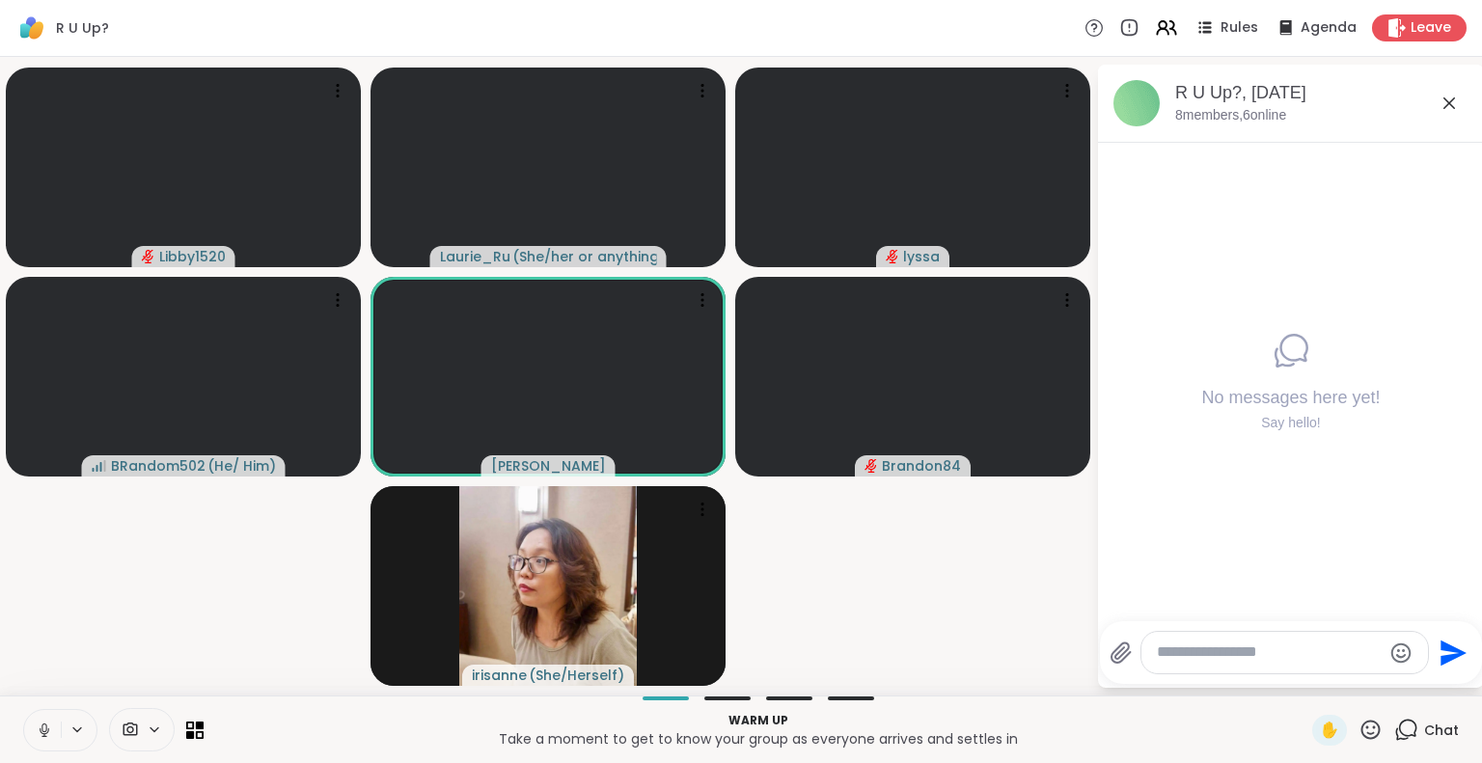
click at [47, 727] on icon at bounding box center [44, 730] width 17 height 17
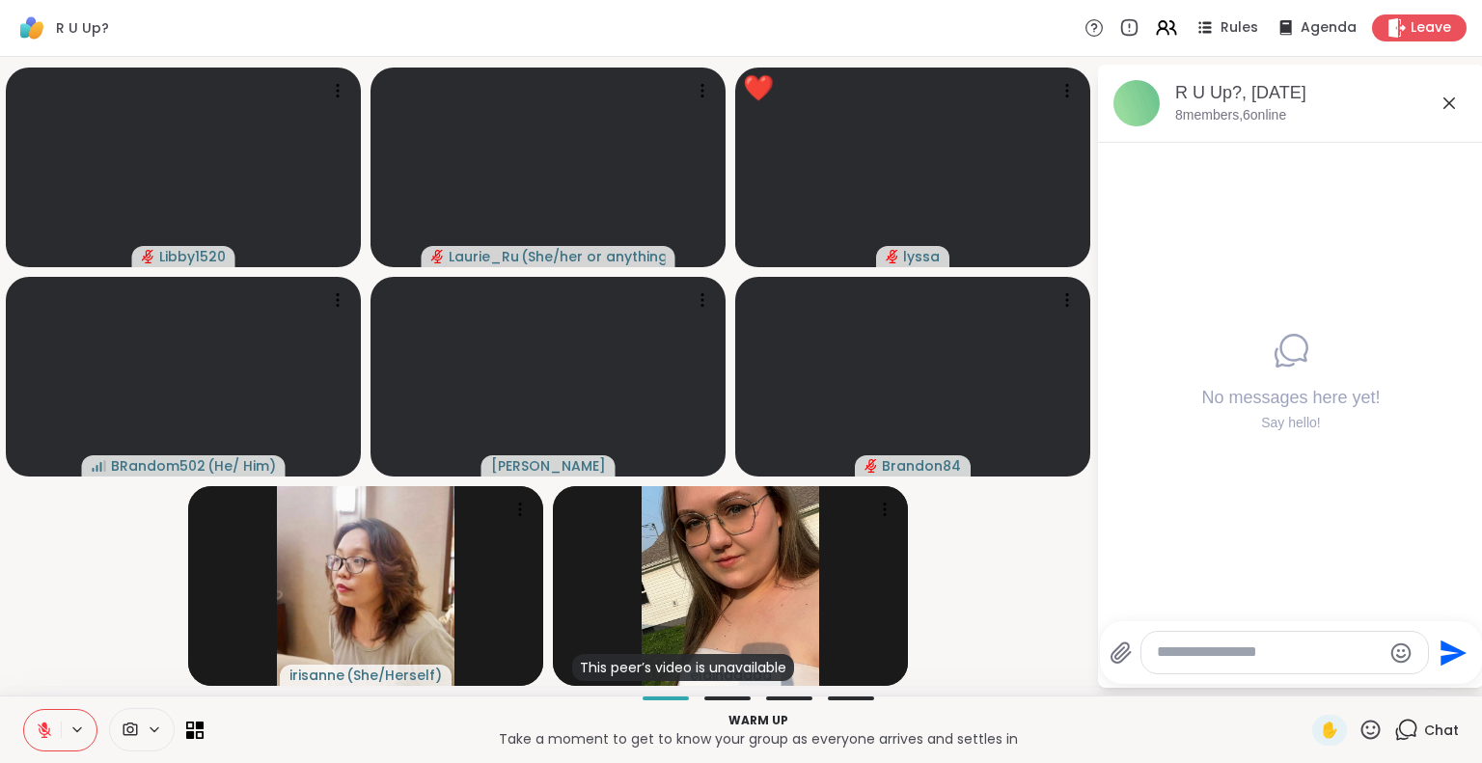
click at [47, 727] on icon at bounding box center [44, 730] width 17 height 17
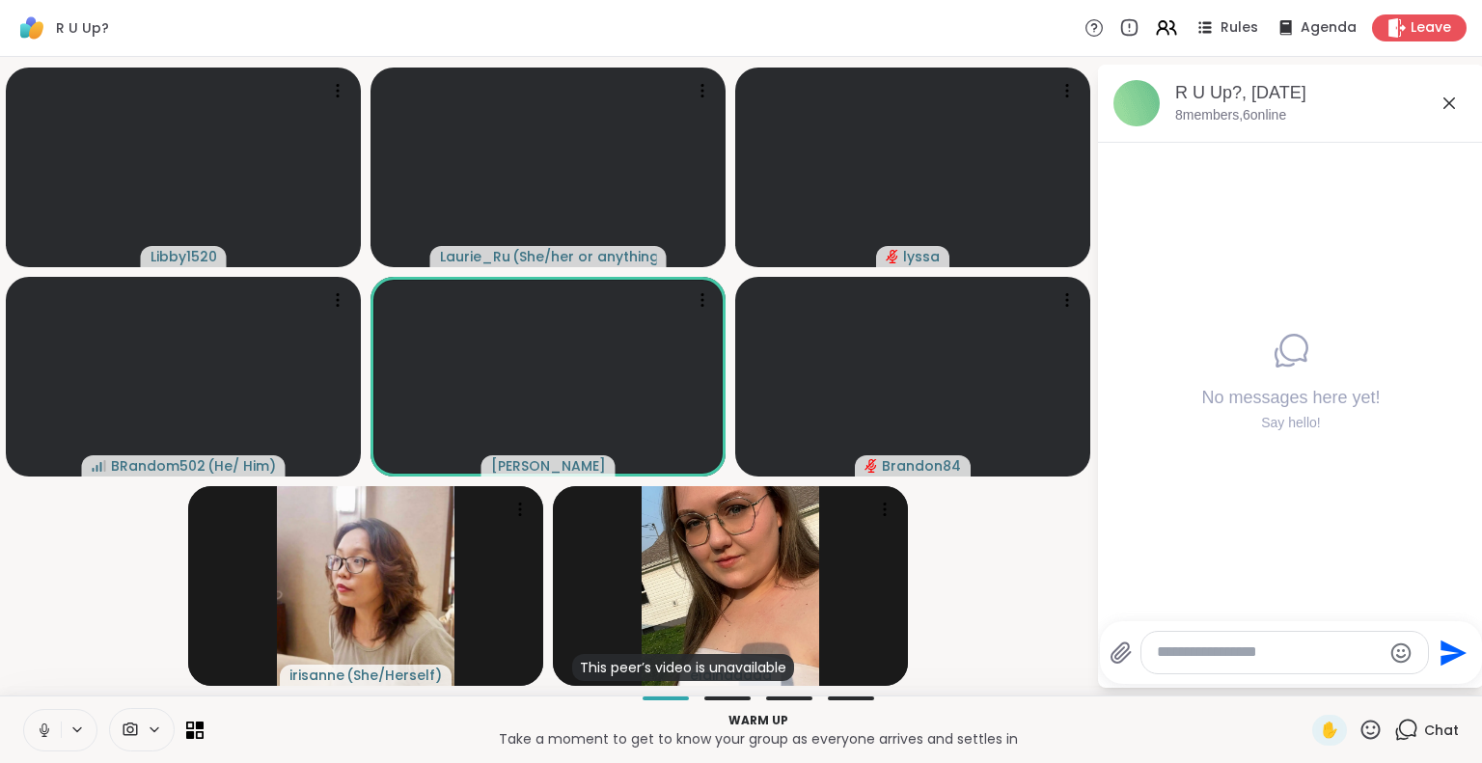
click at [47, 727] on icon at bounding box center [44, 730] width 17 height 17
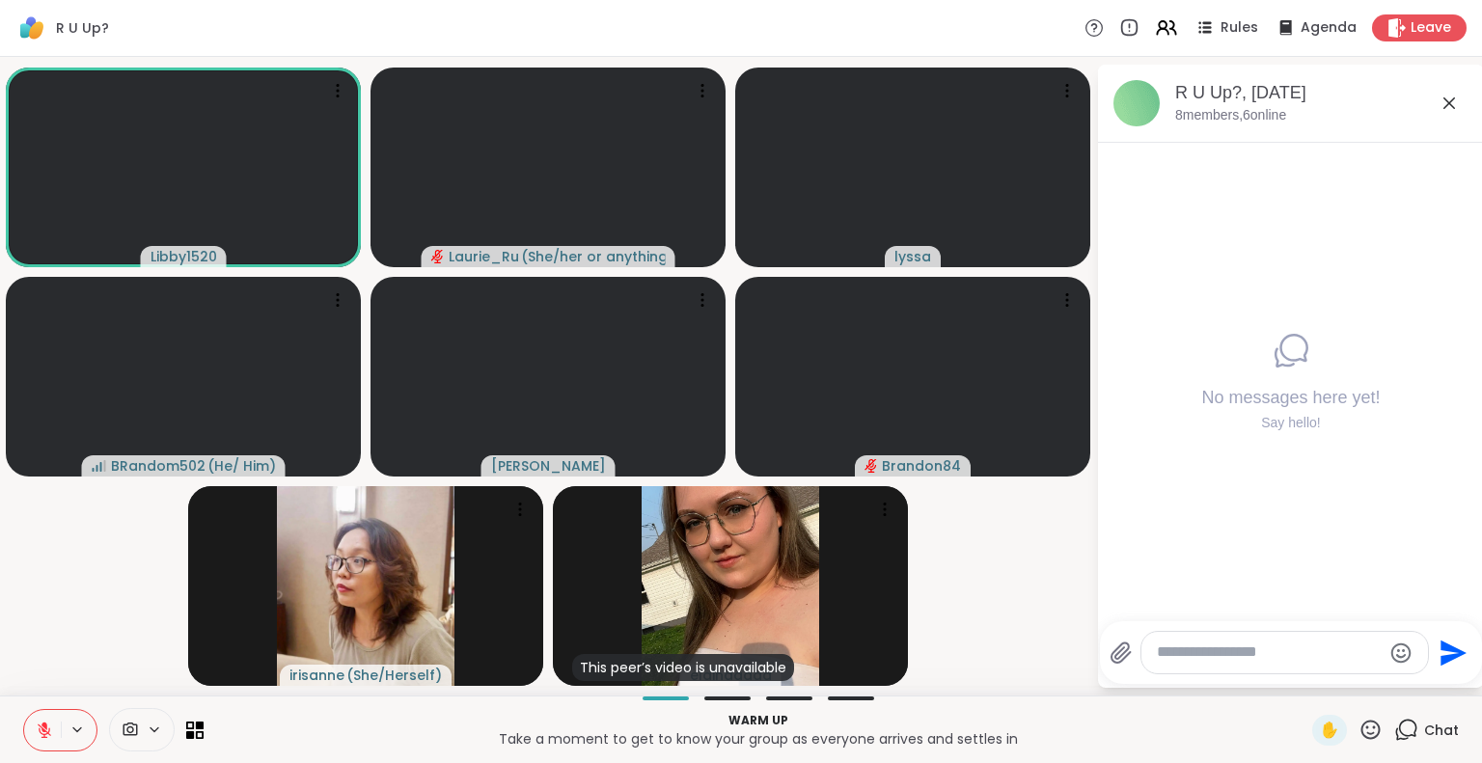
click at [1024, 604] on video-player-container "Libby1520 Laurie_Ru ( She/her or anything else ) lyssa BRandom502 ( He/ Him ) d…" at bounding box center [548, 376] width 1073 height 623
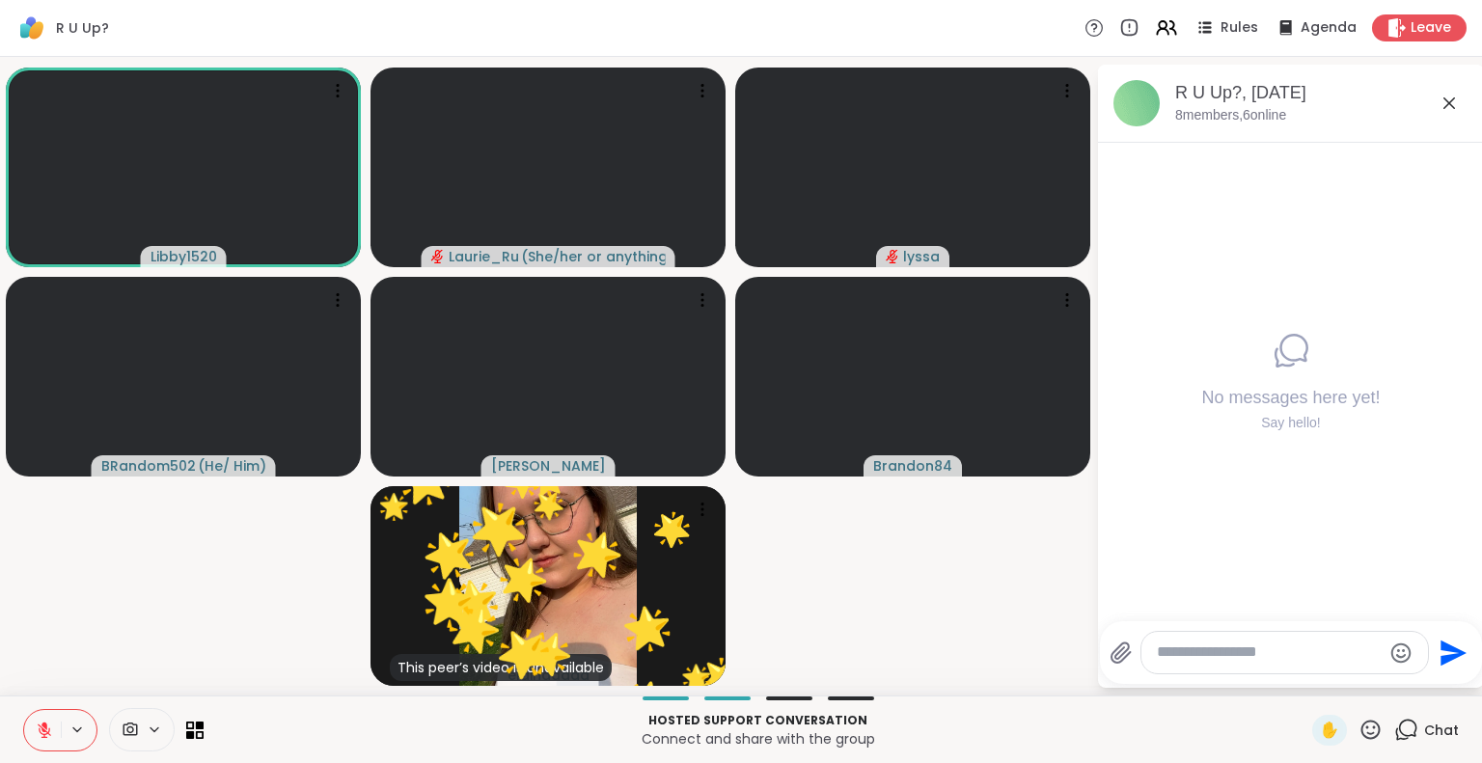
click at [43, 734] on icon at bounding box center [45, 731] width 14 height 14
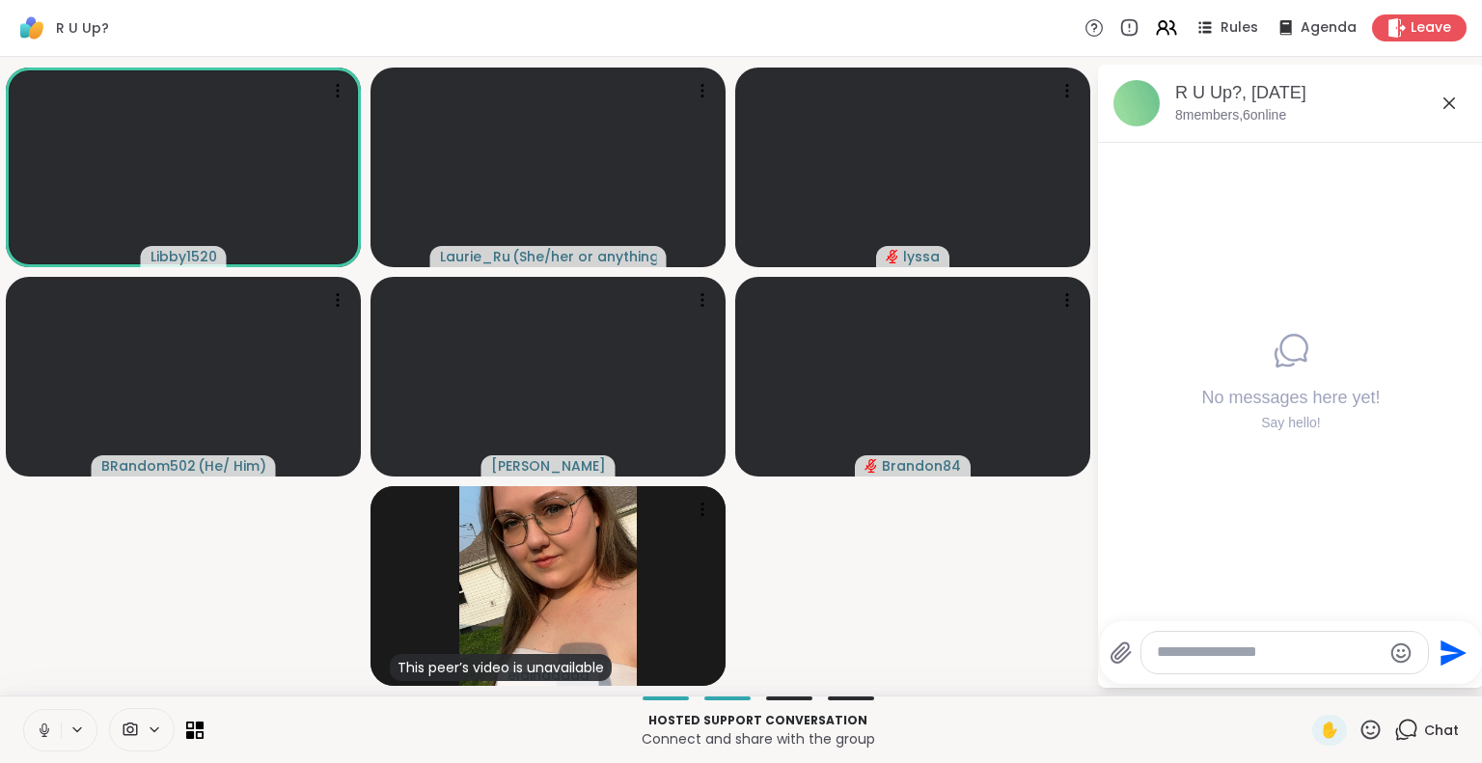
click at [43, 727] on icon at bounding box center [44, 730] width 17 height 17
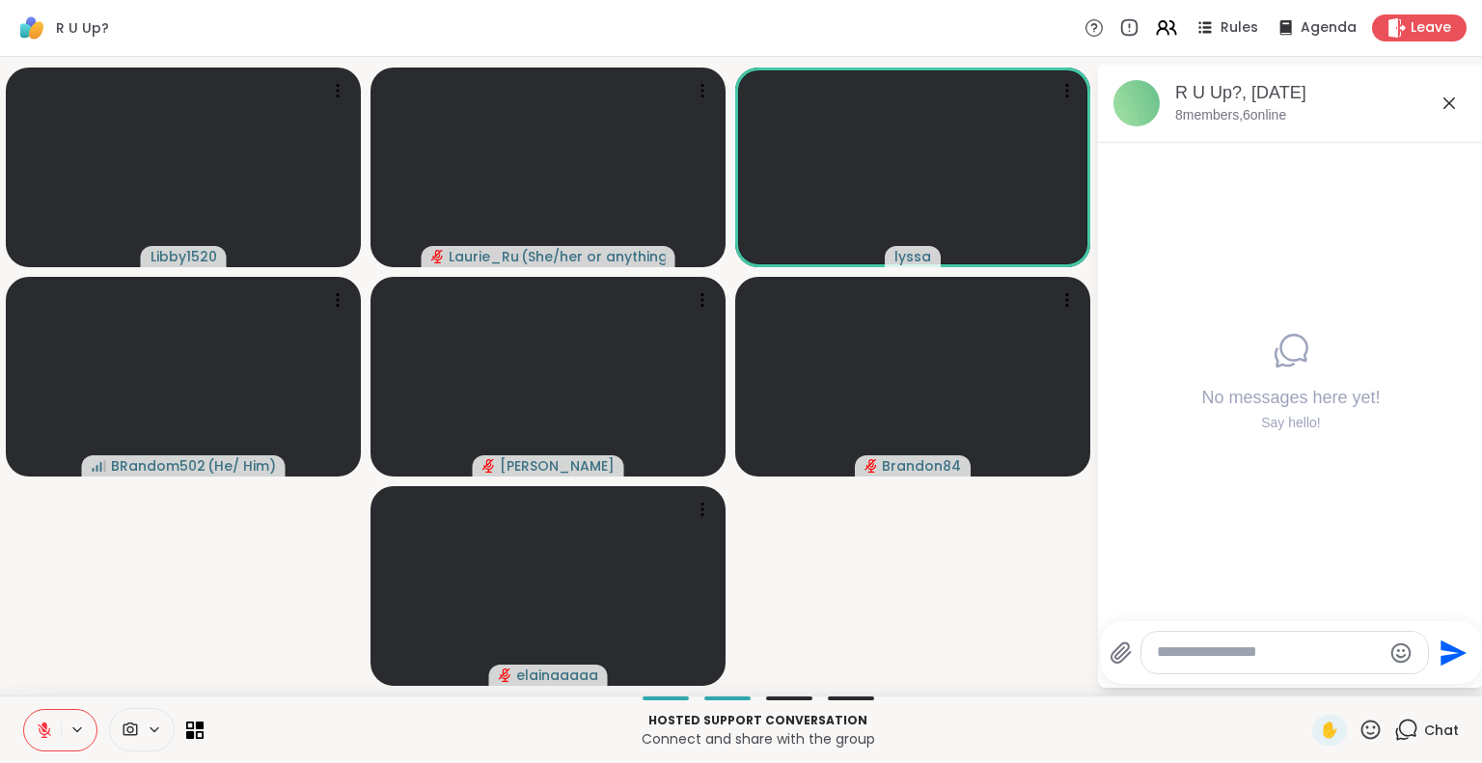
click at [46, 725] on icon at bounding box center [44, 730] width 17 height 17
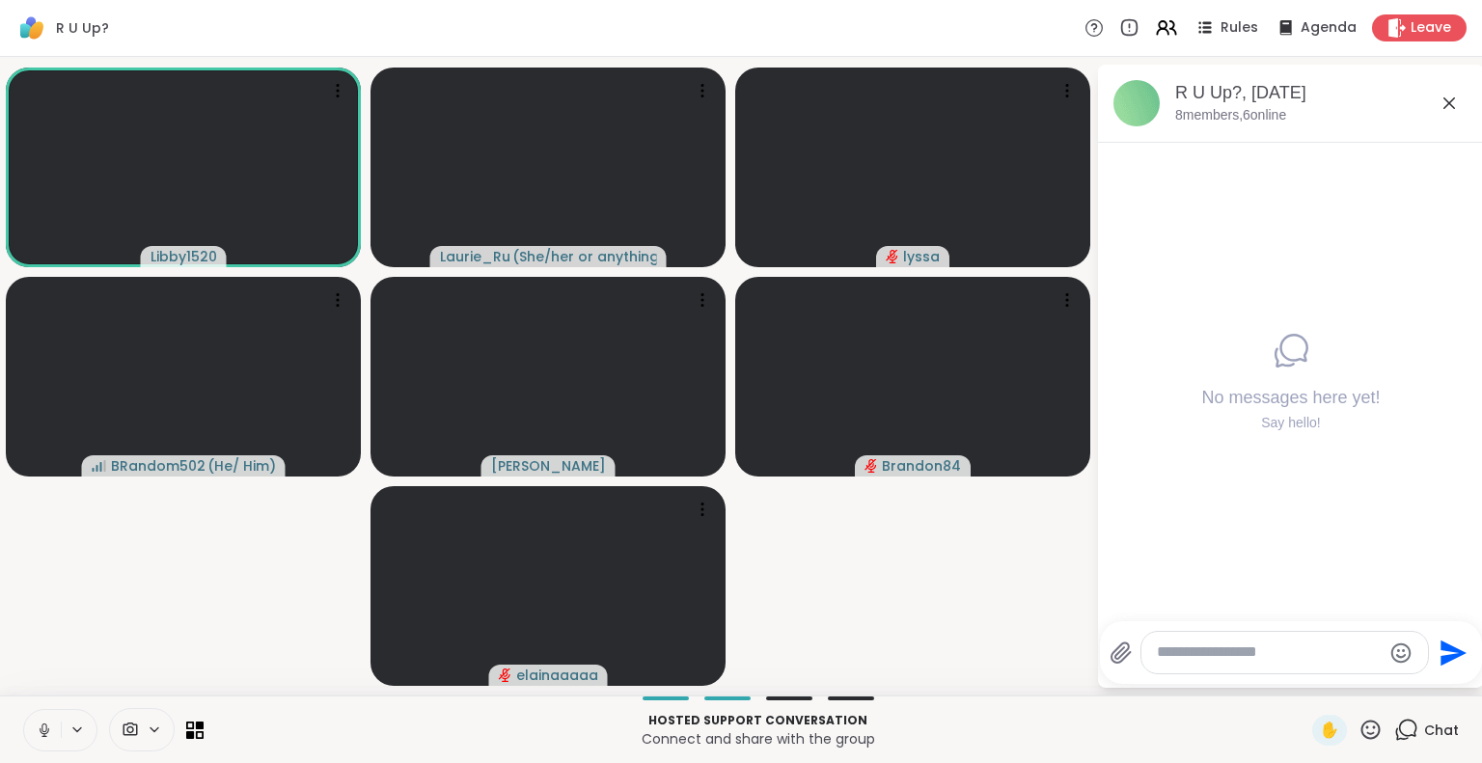
click at [44, 727] on icon at bounding box center [44, 730] width 17 height 17
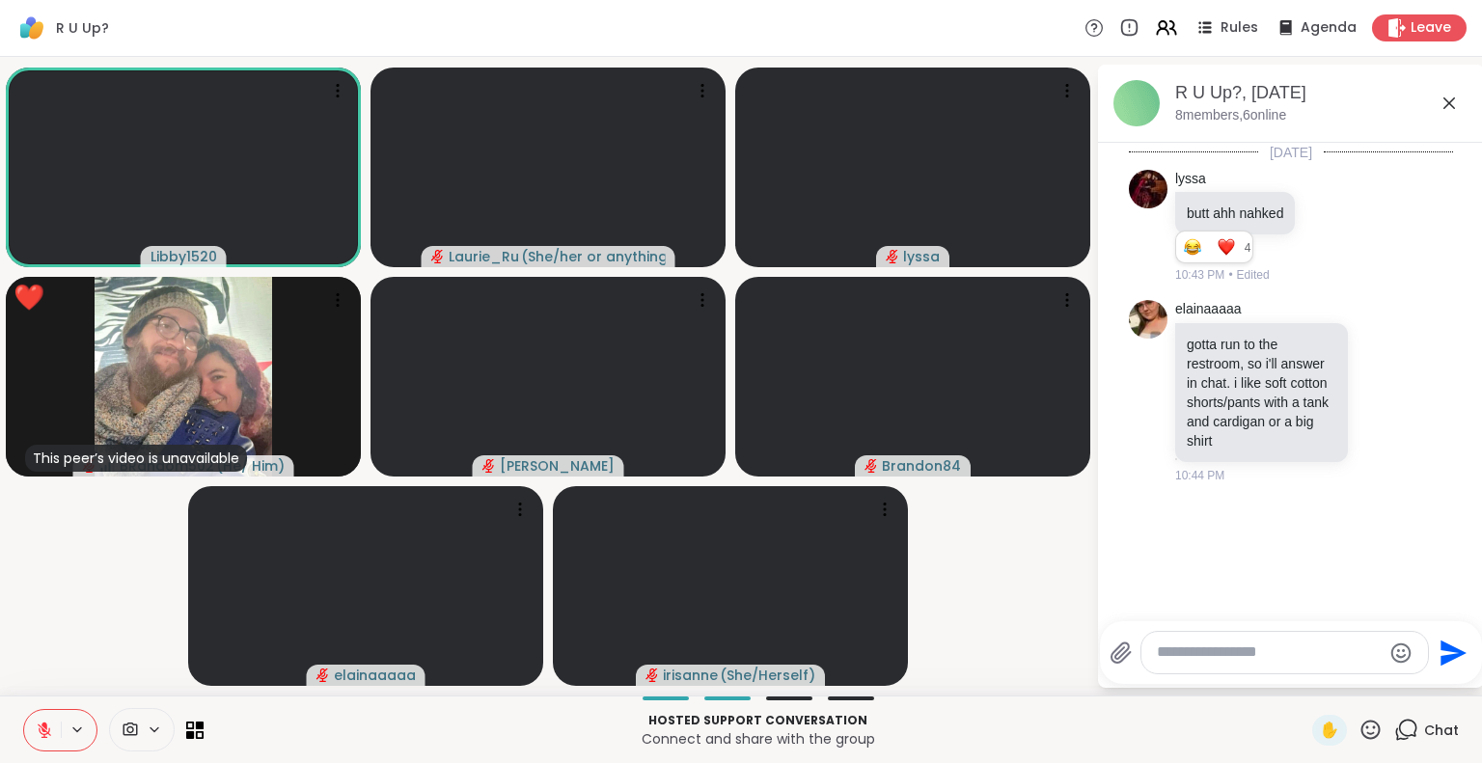
click at [46, 727] on icon at bounding box center [44, 730] width 17 height 17
click at [46, 730] on icon at bounding box center [44, 730] width 17 height 17
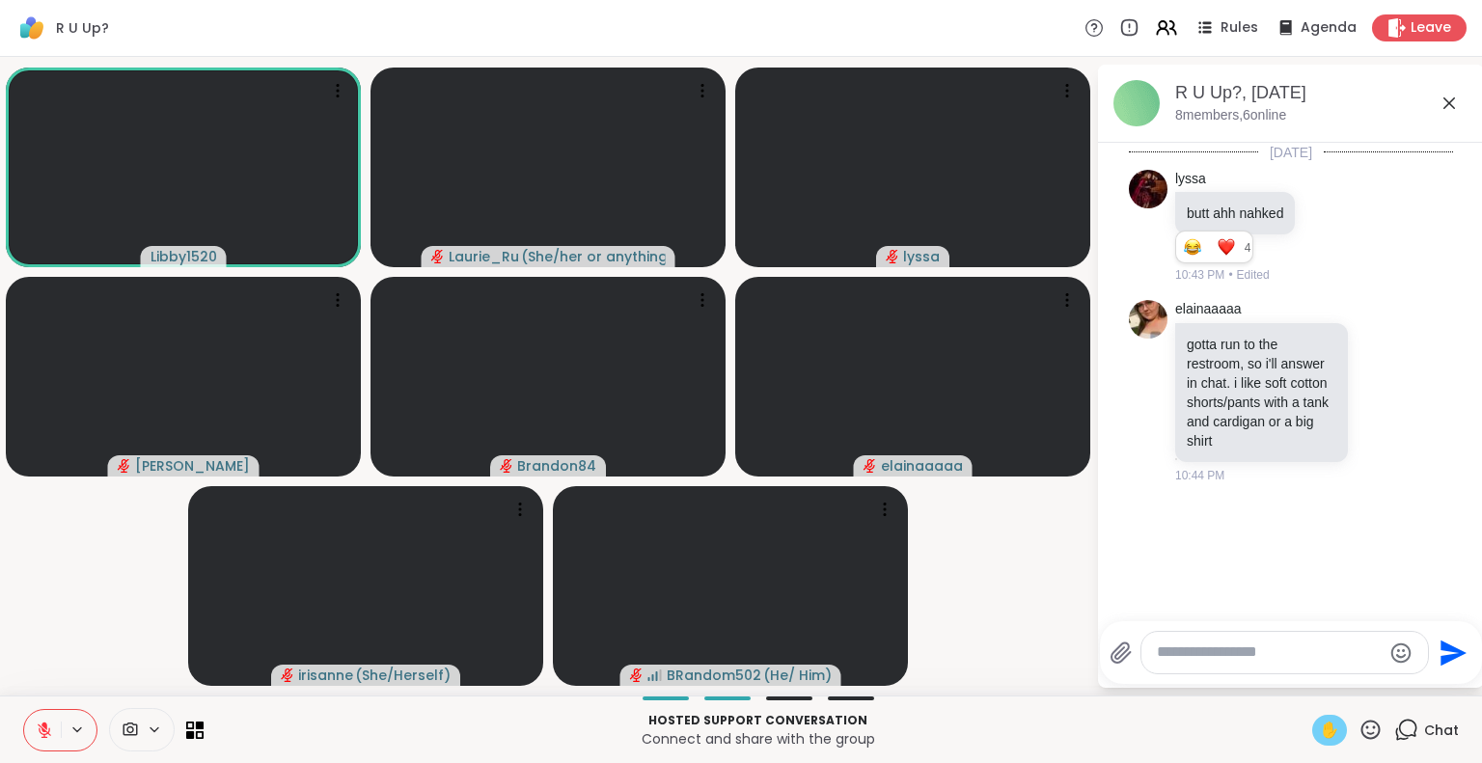
click at [1320, 731] on span "✋" at bounding box center [1329, 730] width 19 height 23
click at [38, 728] on icon at bounding box center [44, 730] width 17 height 17
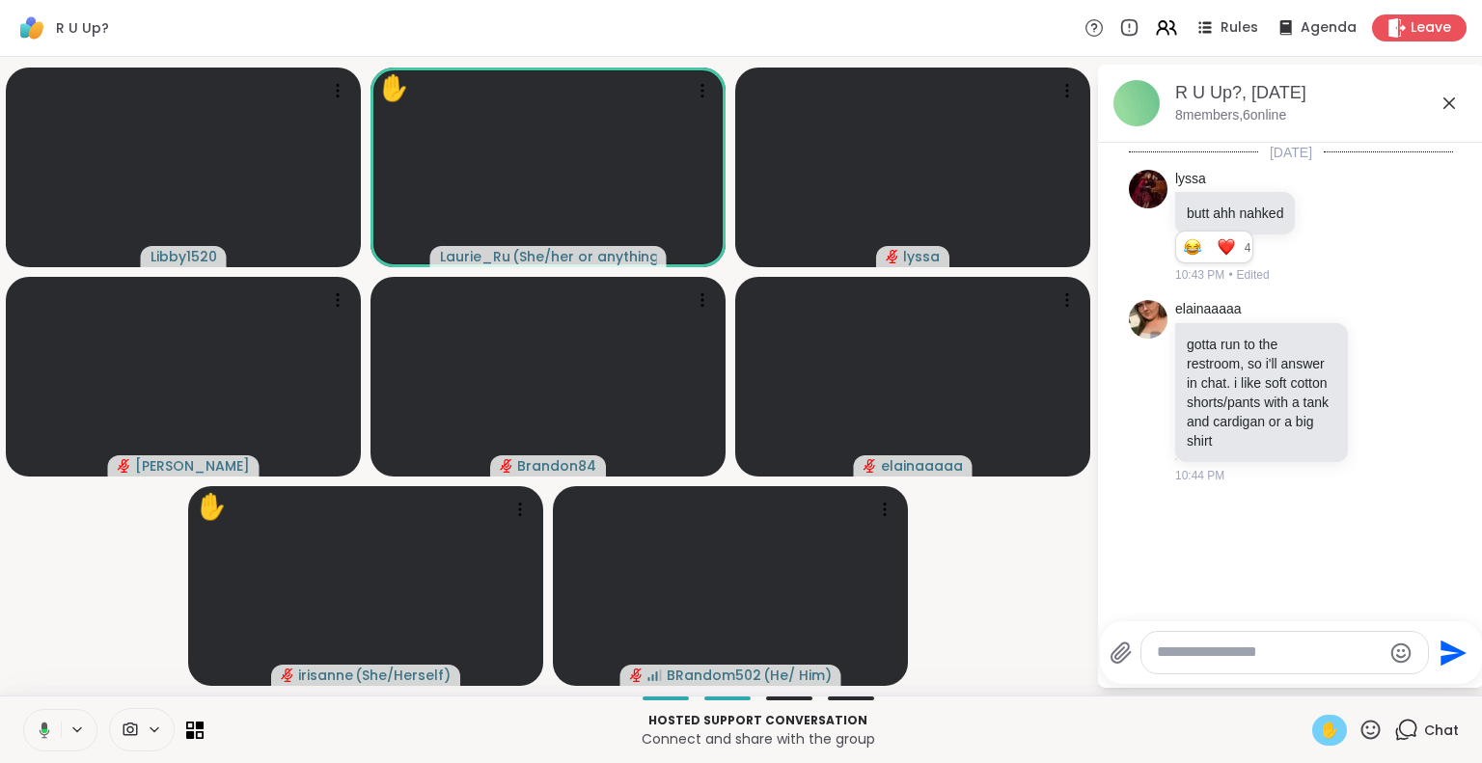
click at [1320, 735] on span "✋" at bounding box center [1329, 730] width 19 height 23
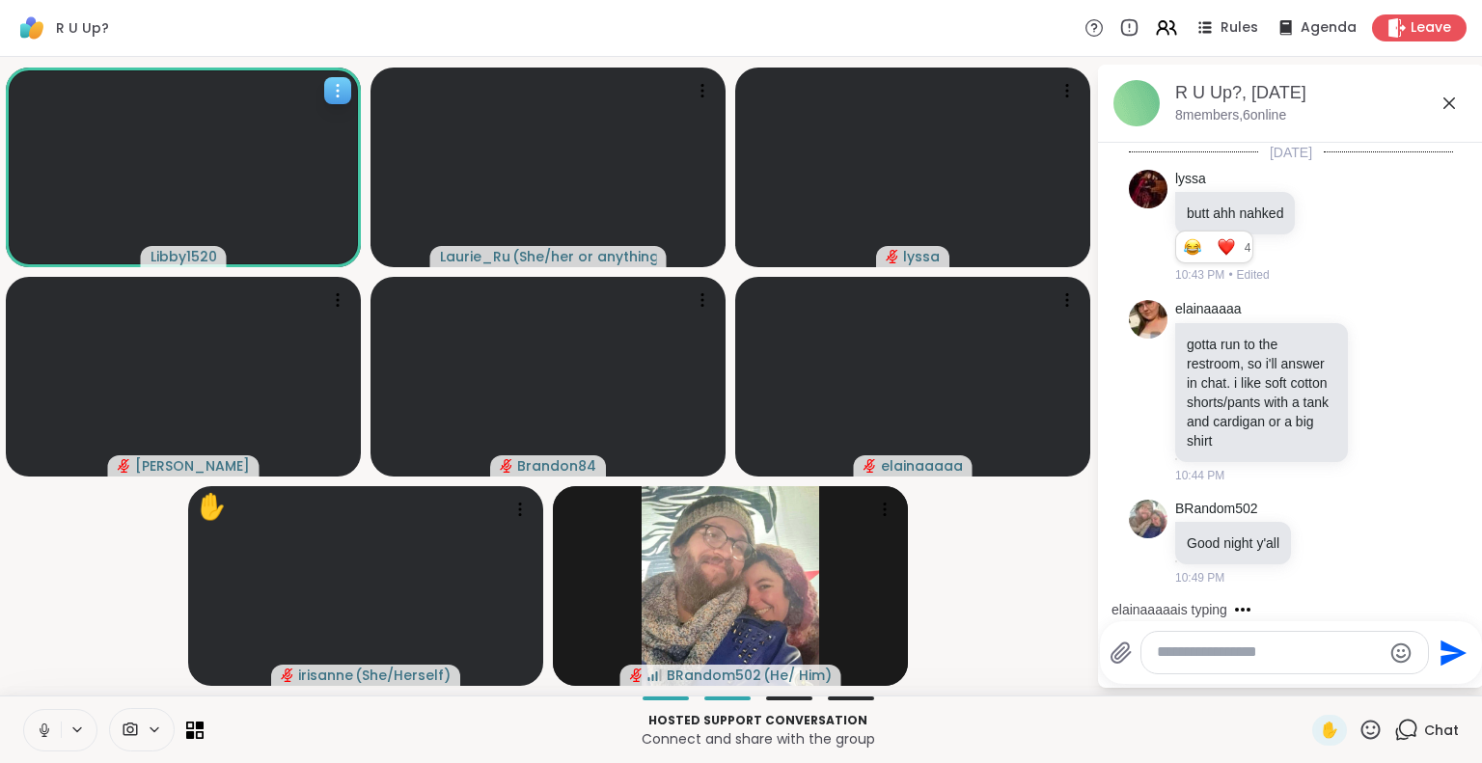
scroll to position [170, 0]
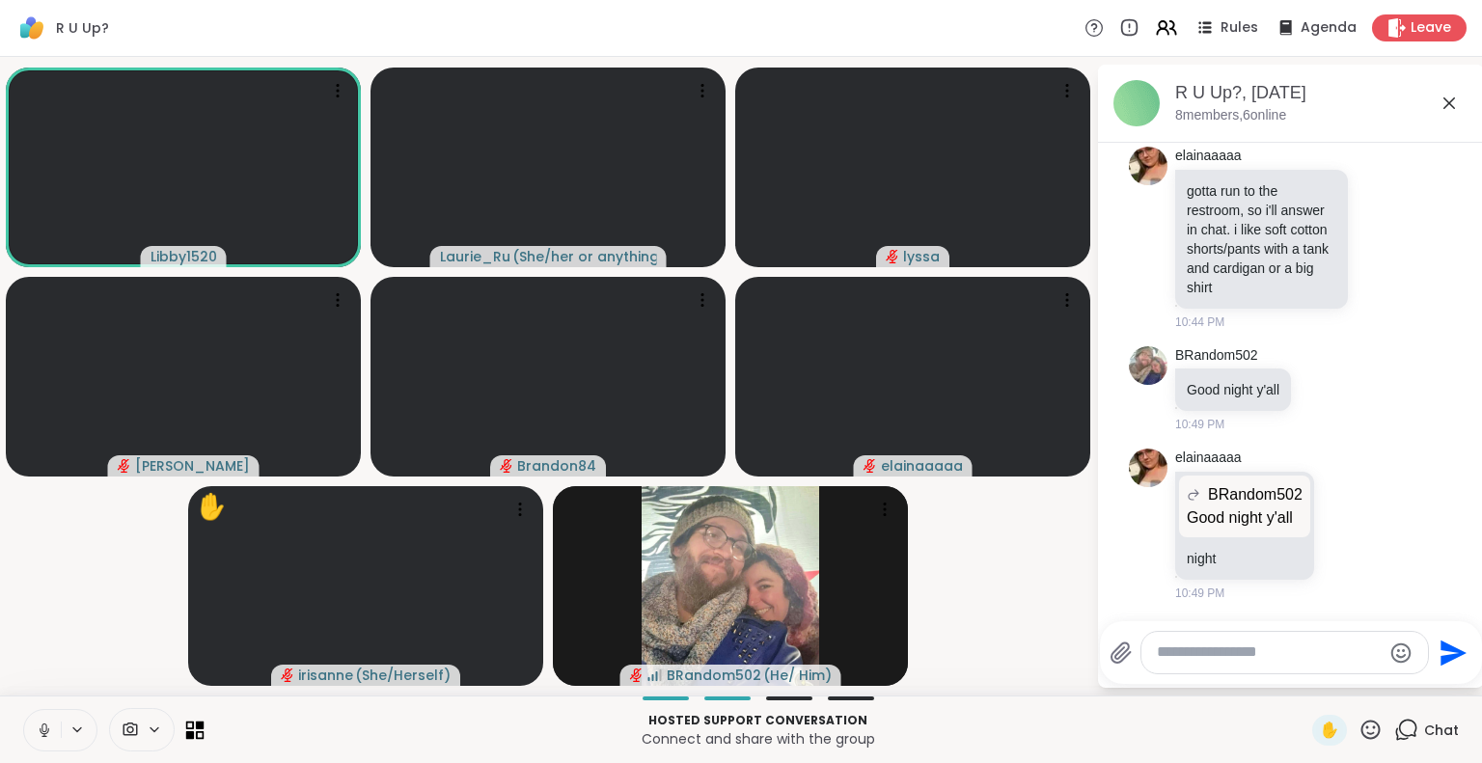
click at [194, 723] on icon at bounding box center [195, 730] width 18 height 18
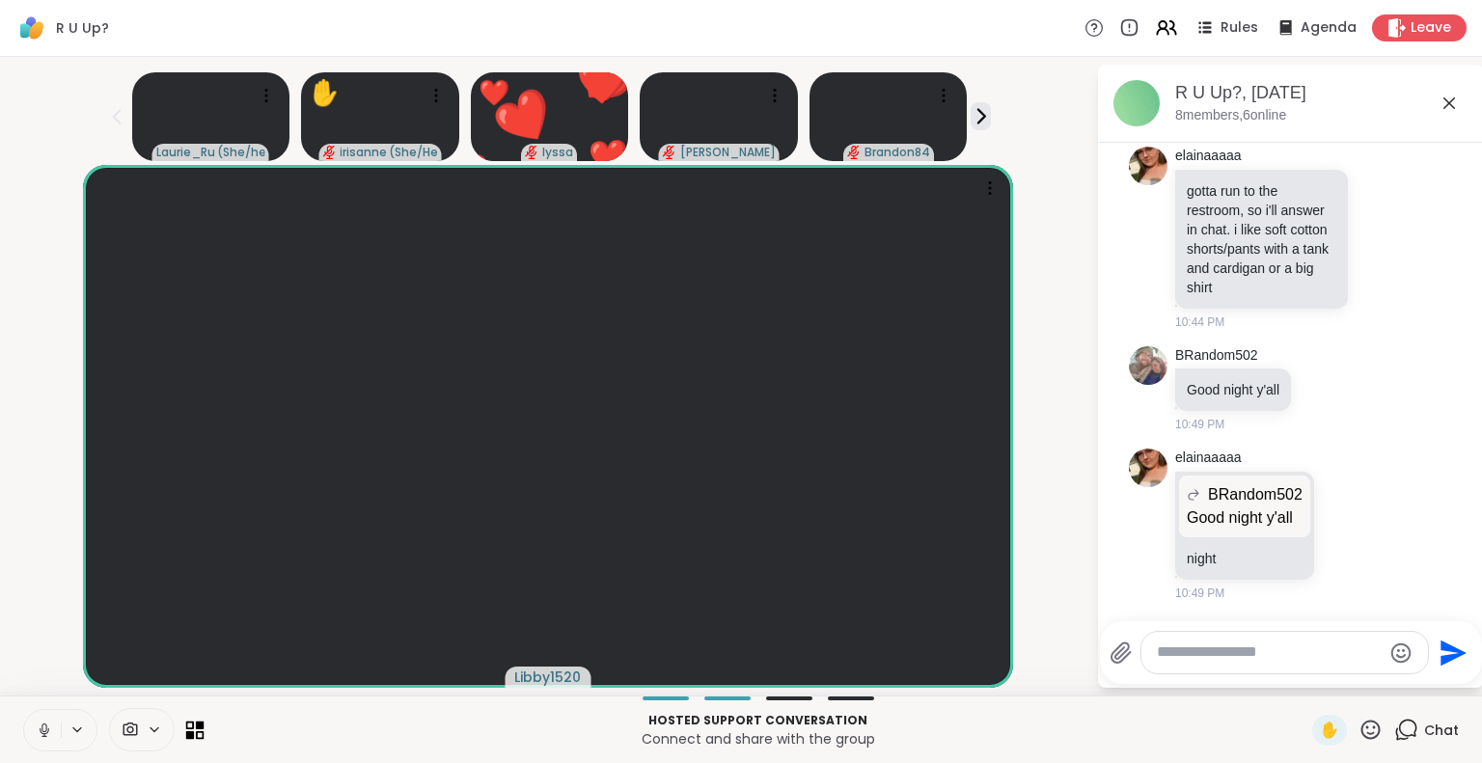
click at [194, 723] on icon at bounding box center [195, 730] width 18 height 18
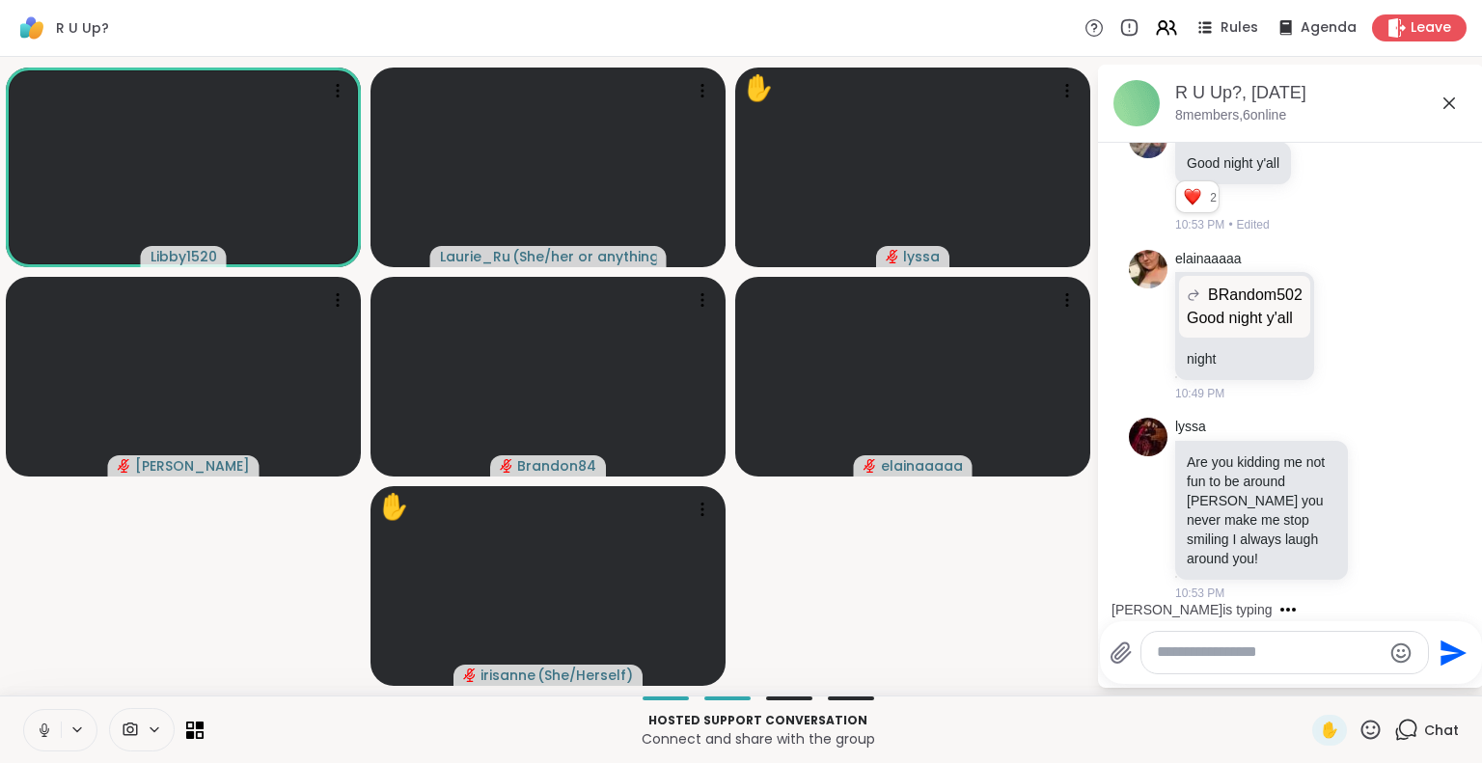
scroll to position [556, 0]
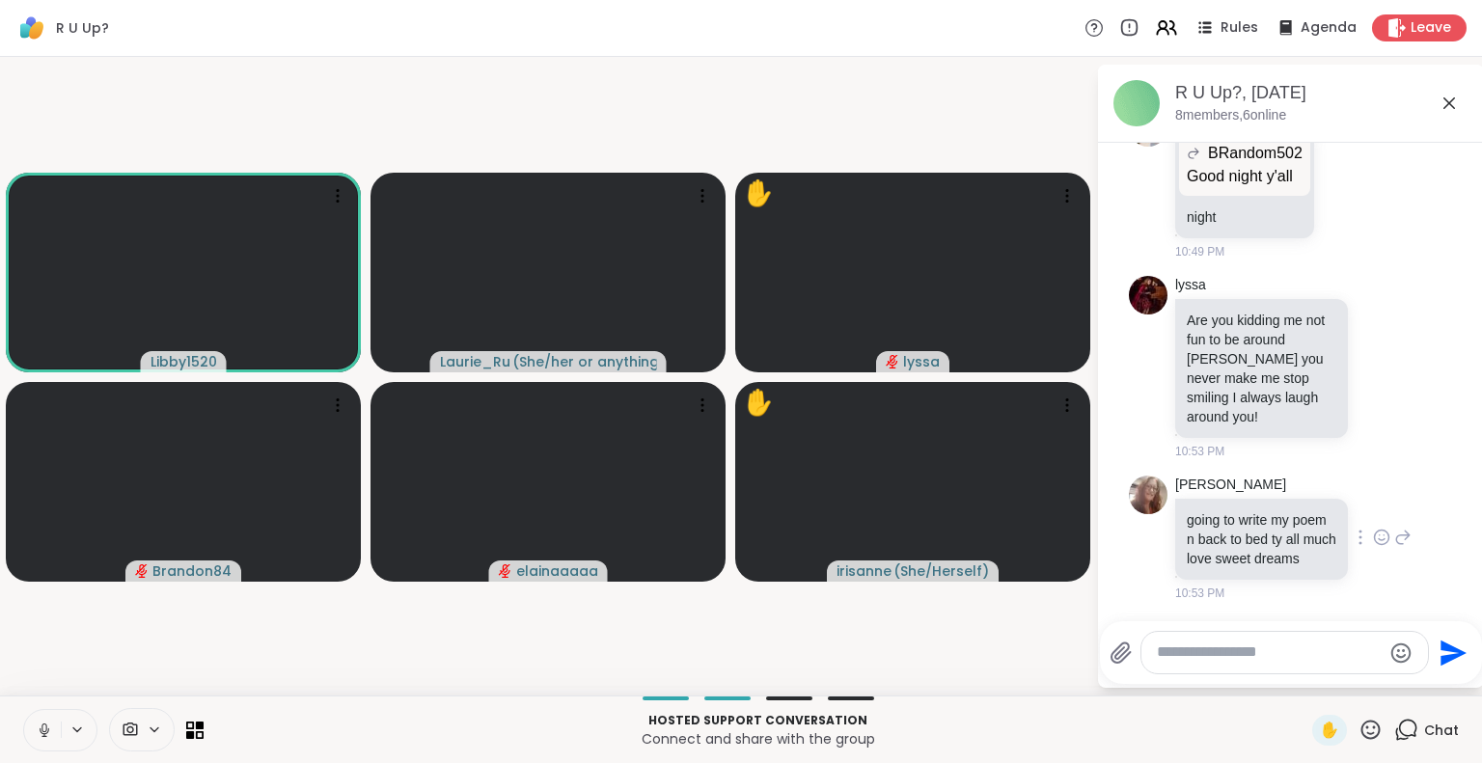
click at [1373, 529] on icon at bounding box center [1381, 537] width 17 height 19
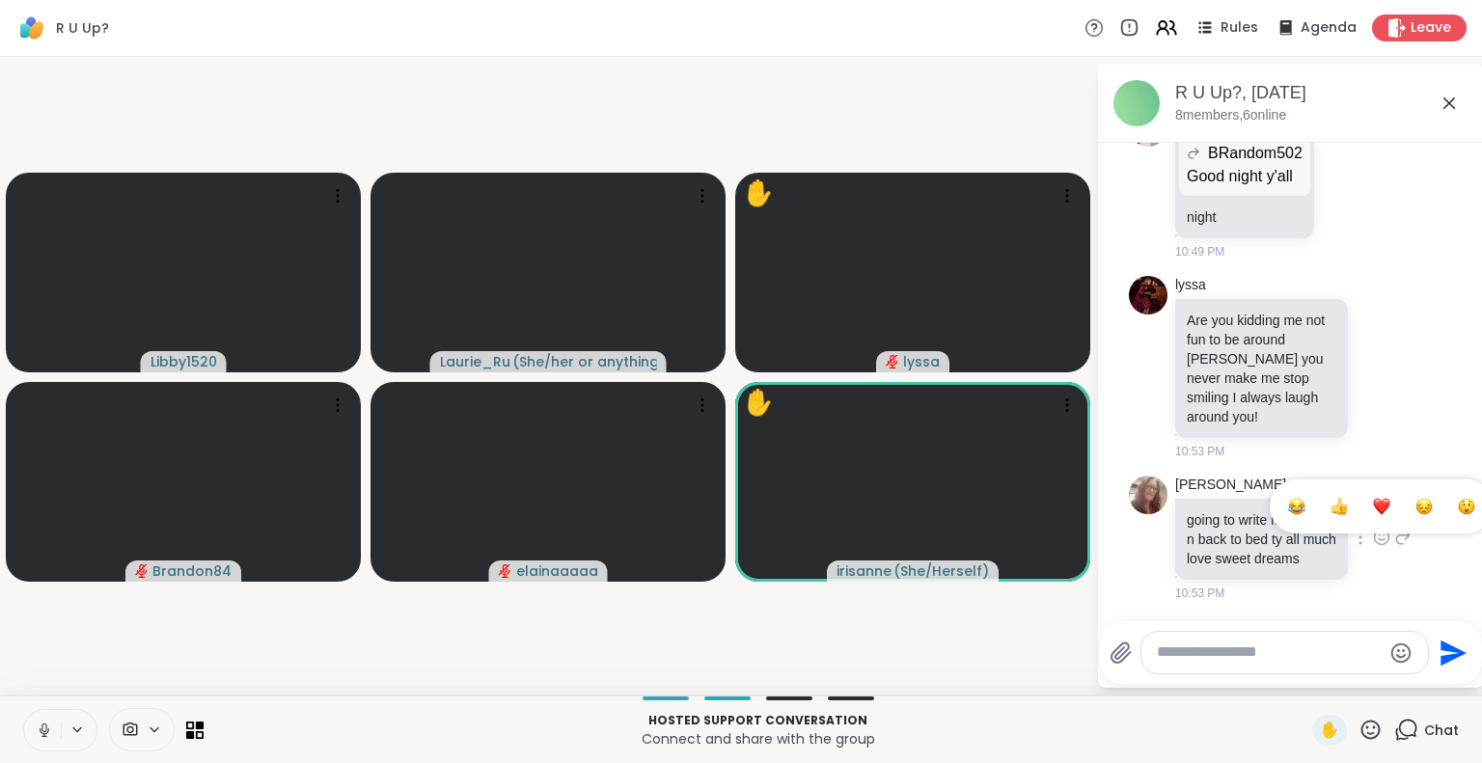
click at [1373, 500] on div "Select Reaction: Heart" at bounding box center [1381, 506] width 17 height 17
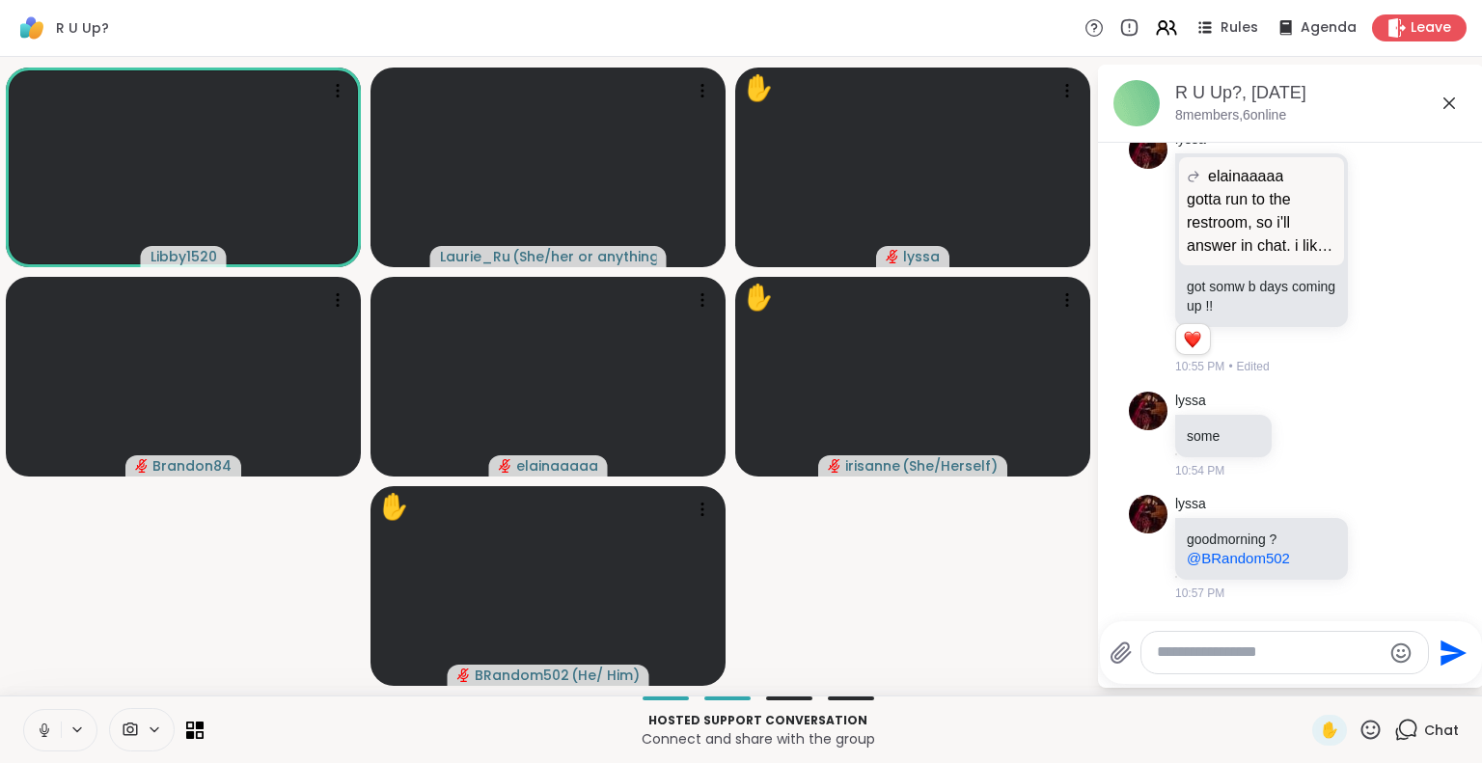
scroll to position [1097, 0]
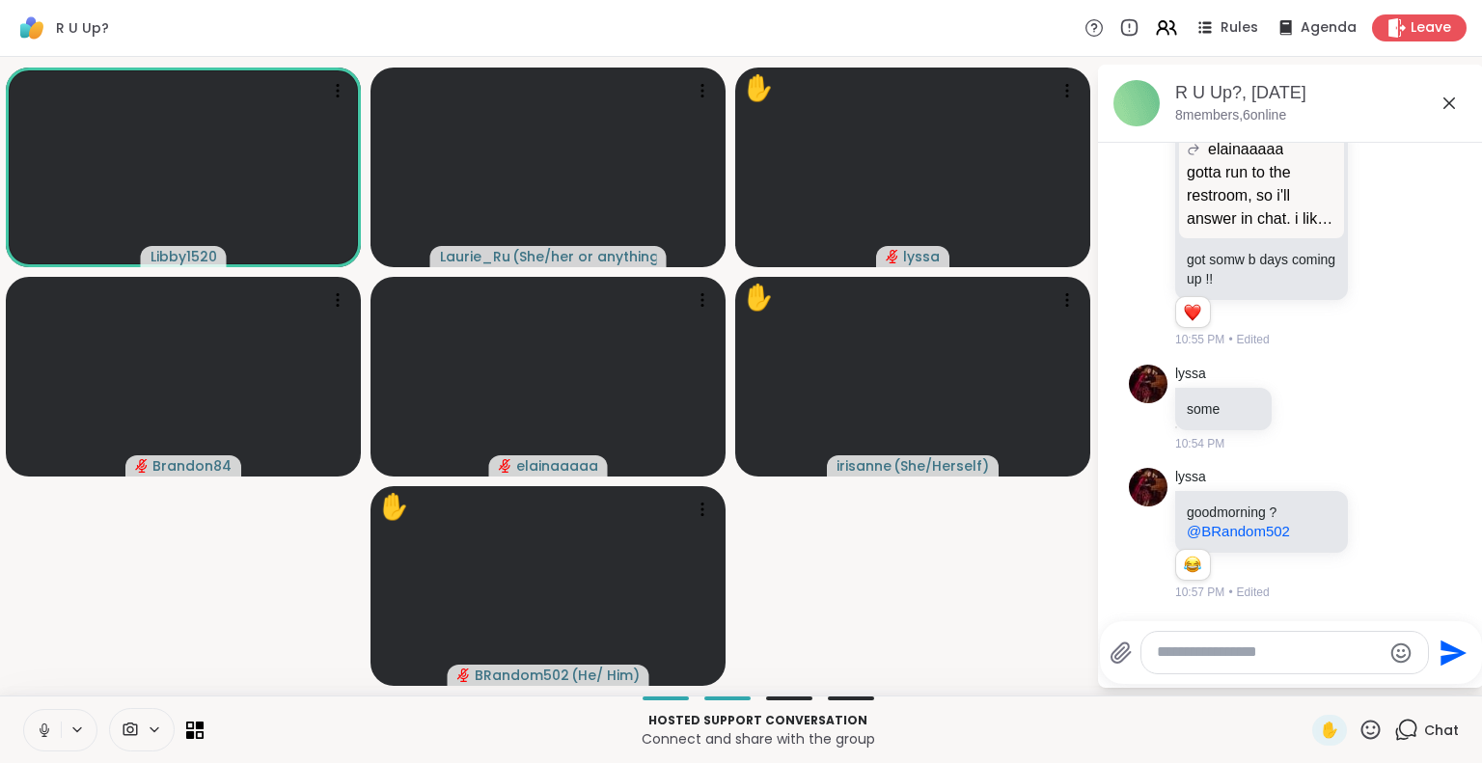
click at [1361, 726] on icon at bounding box center [1370, 729] width 19 height 19
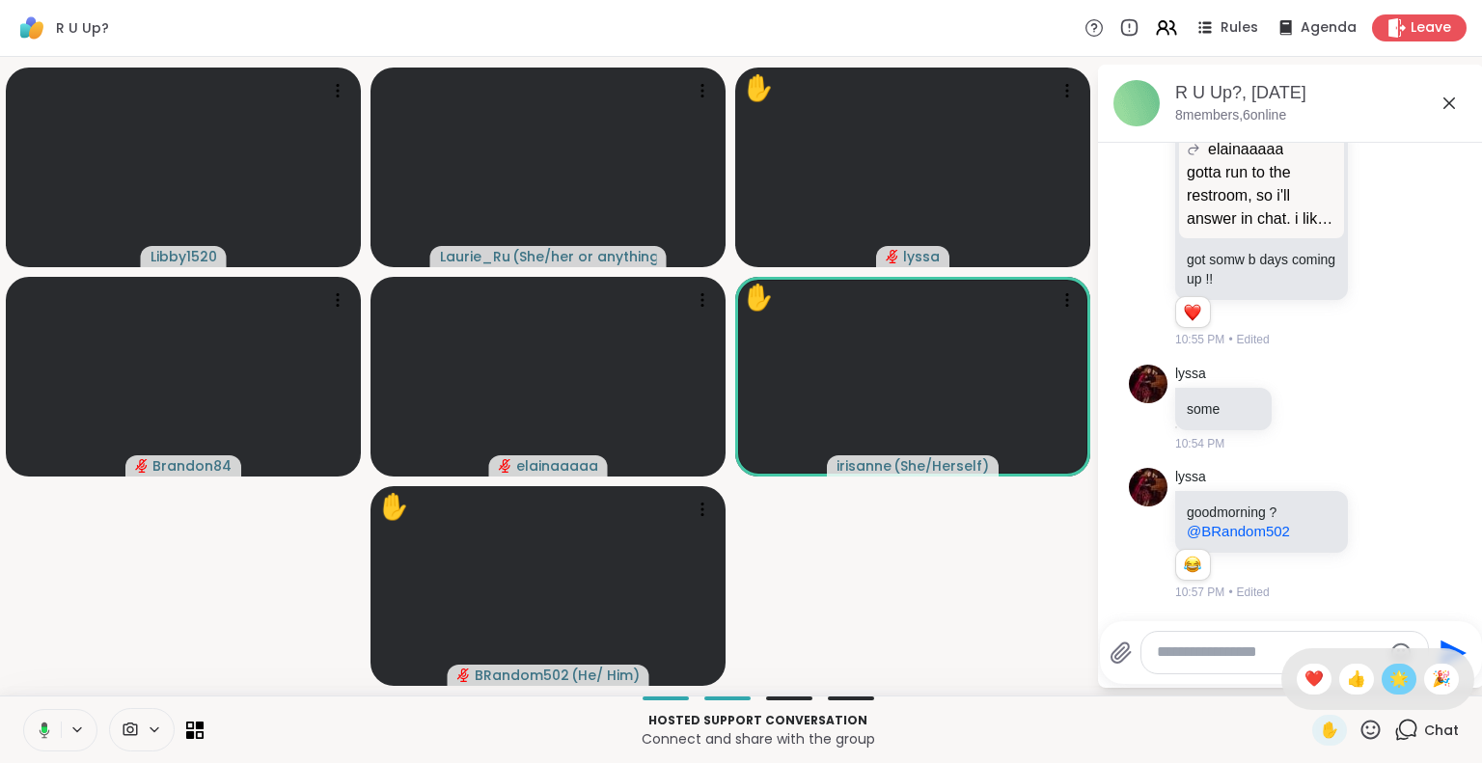
click at [1389, 685] on span "🌟" at bounding box center [1398, 679] width 19 height 23
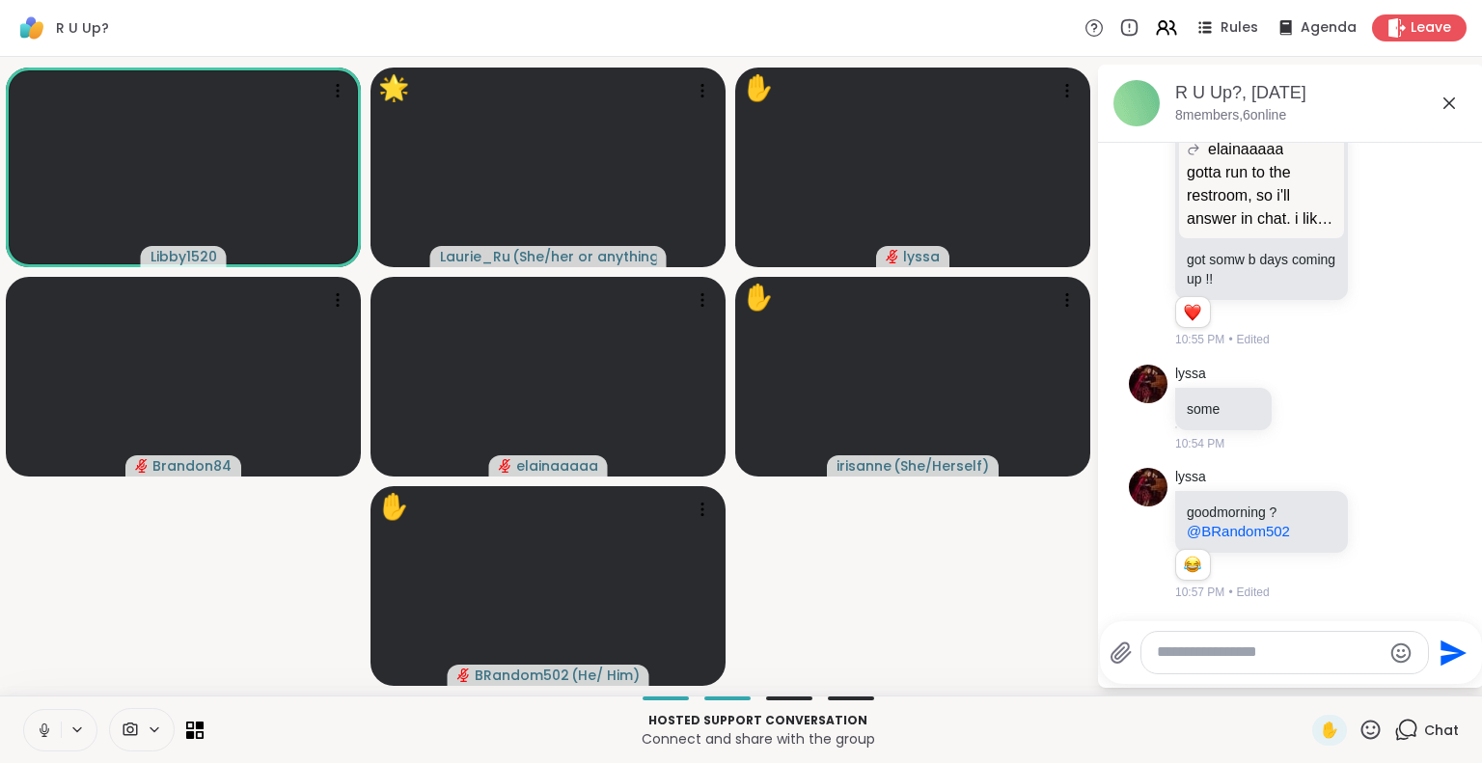
click at [1361, 727] on icon at bounding box center [1370, 729] width 19 height 19
click at [1389, 682] on span "🌟" at bounding box center [1398, 679] width 19 height 23
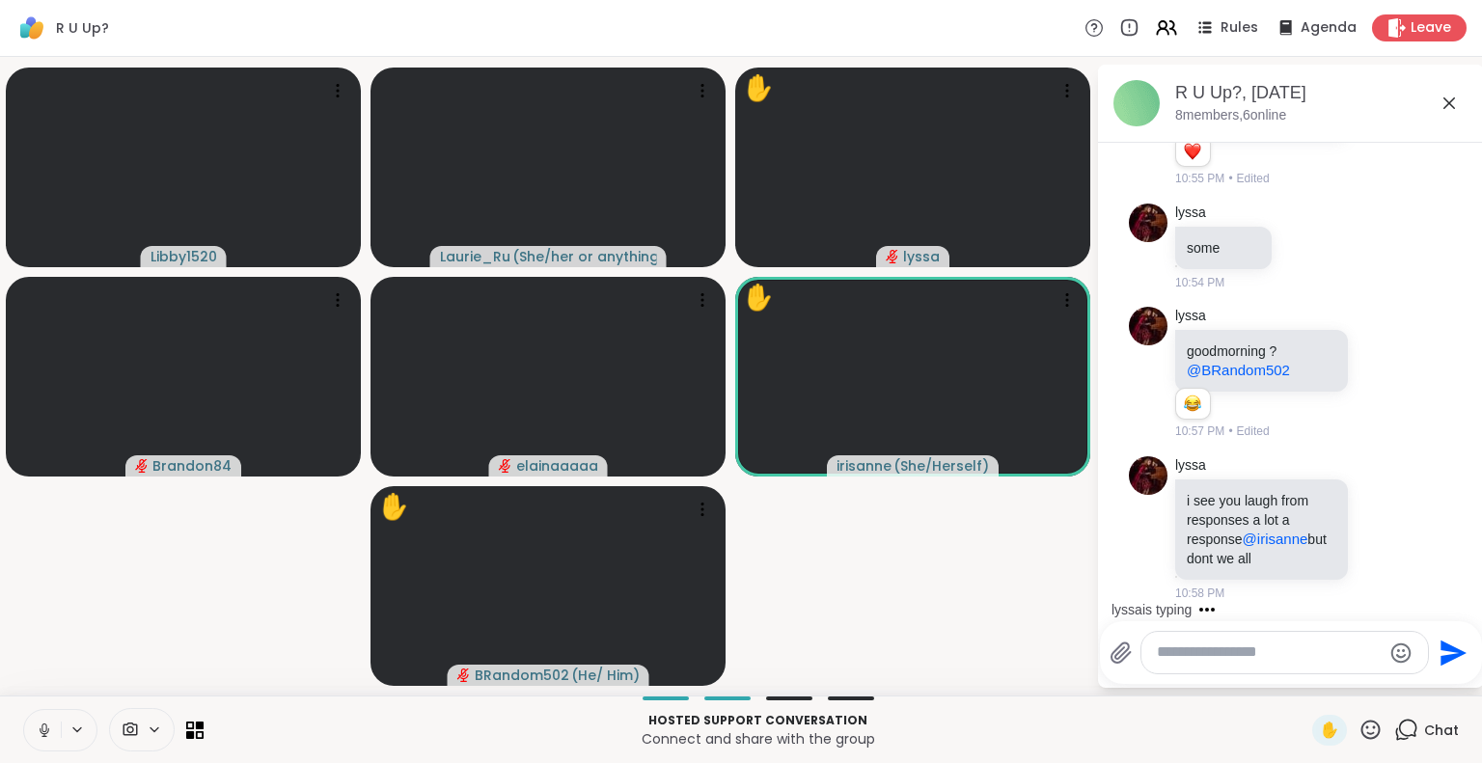
scroll to position [1359, 0]
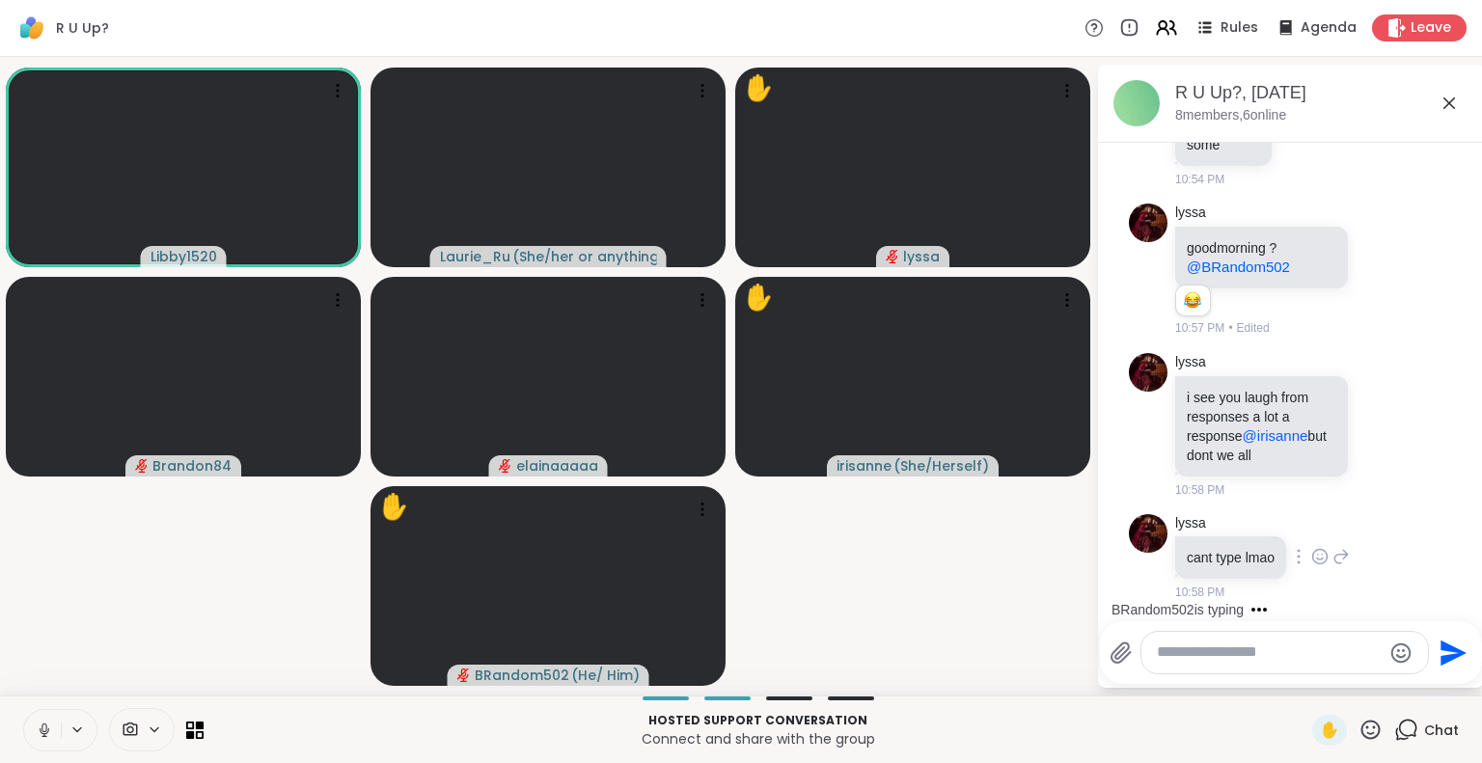
click at [1323, 560] on icon at bounding box center [1320, 560] width 6 height 2
click at [1234, 524] on div "Select Reaction: Joy" at bounding box center [1234, 525] width 17 height 17
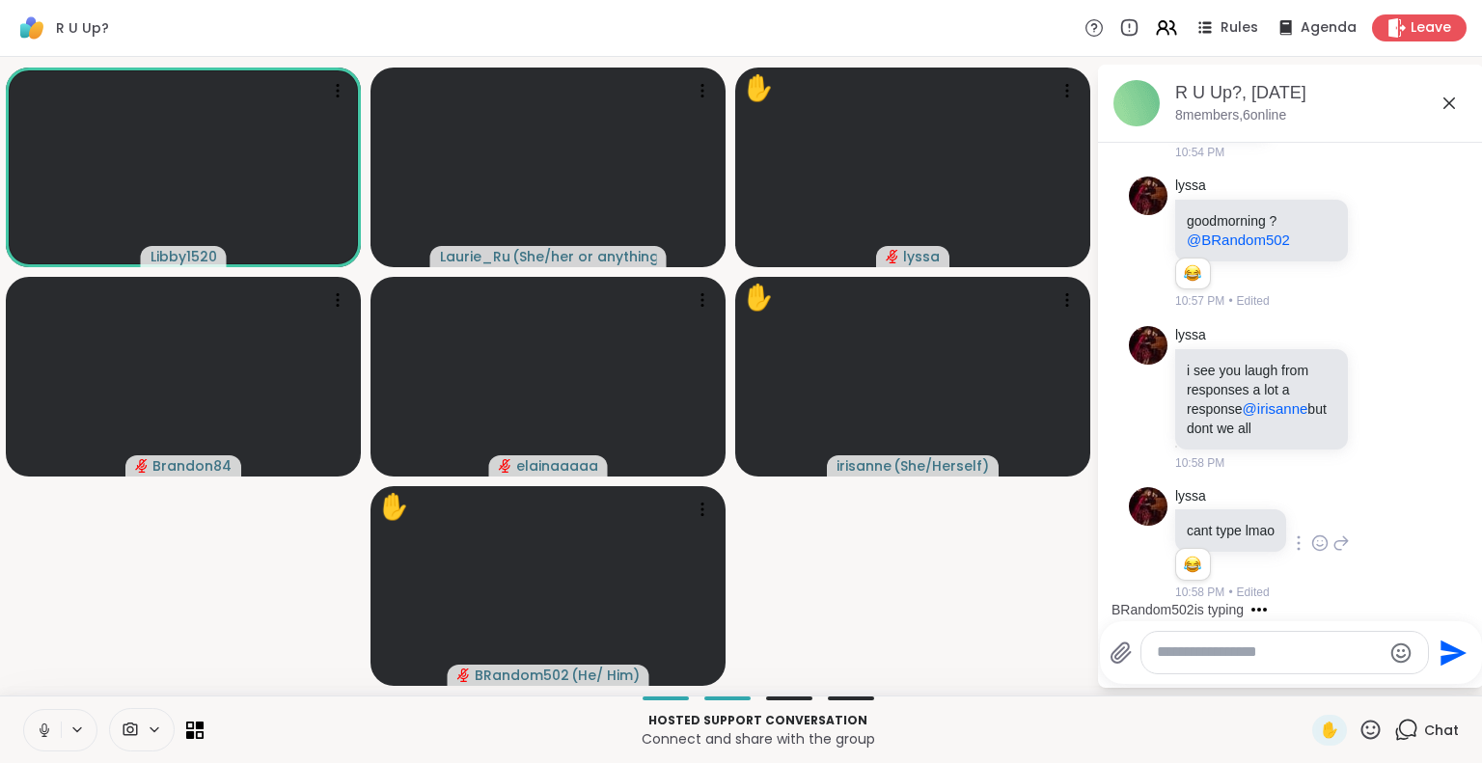
scroll to position [1387, 0]
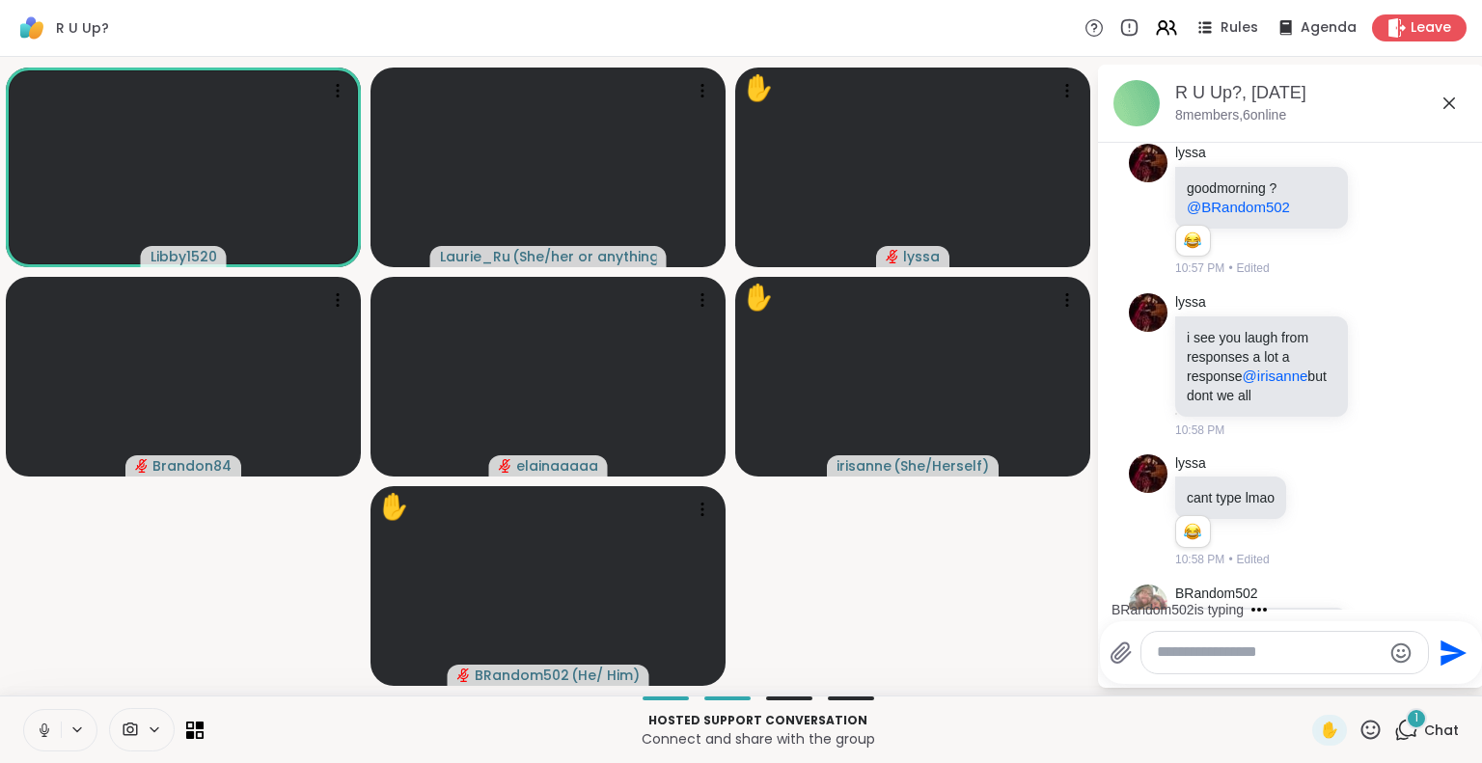
scroll to position [1575, 0]
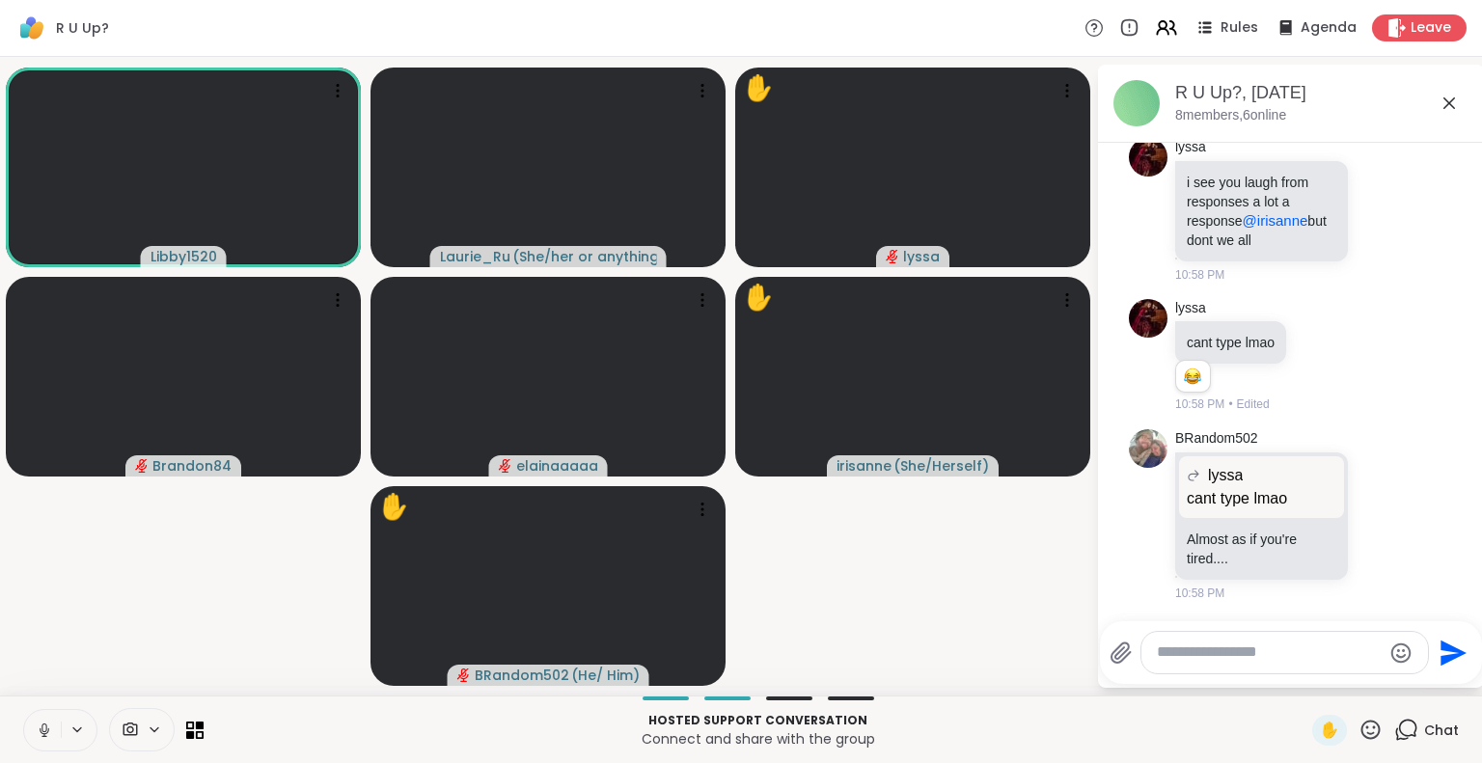
click at [1342, 354] on icon at bounding box center [1341, 356] width 14 height 14
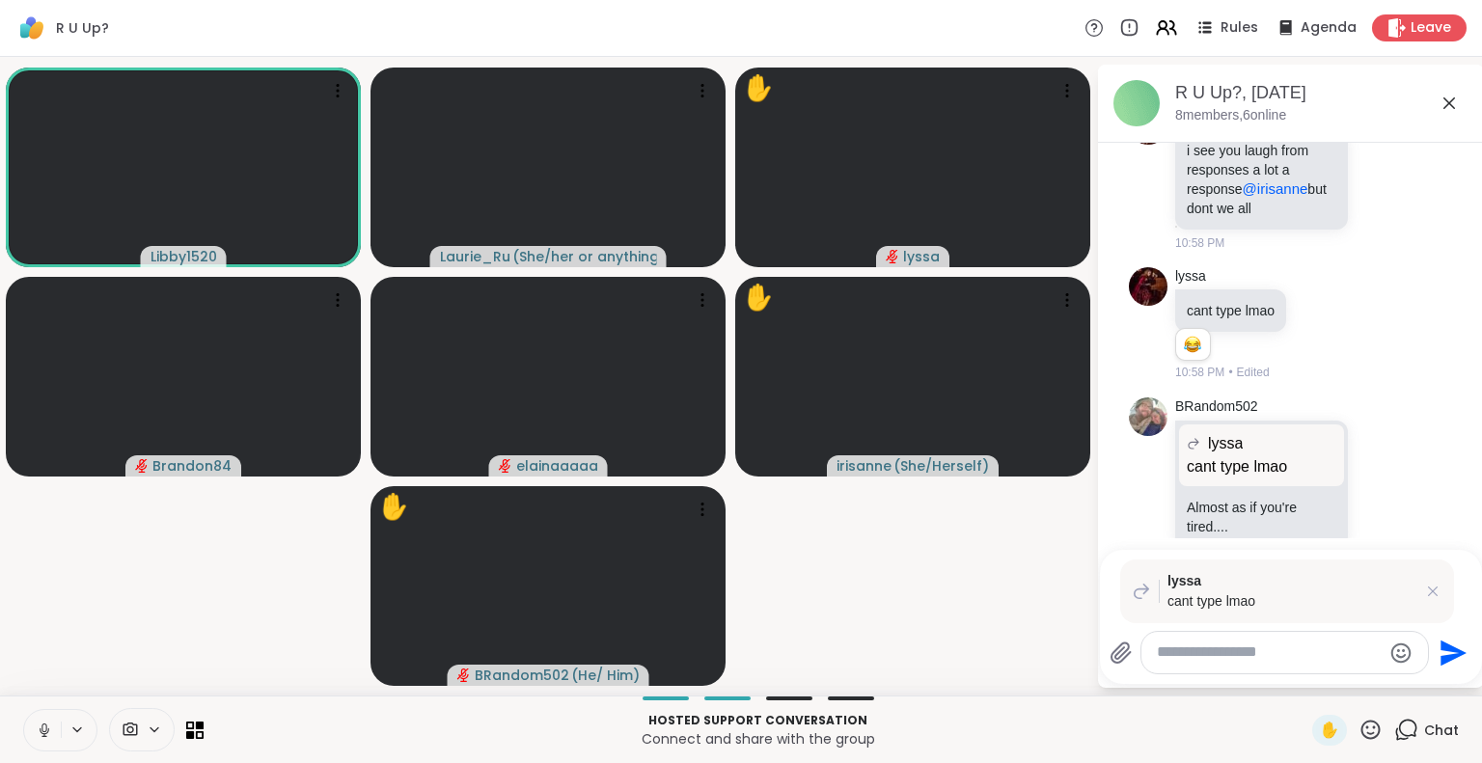
scroll to position [1674, 0]
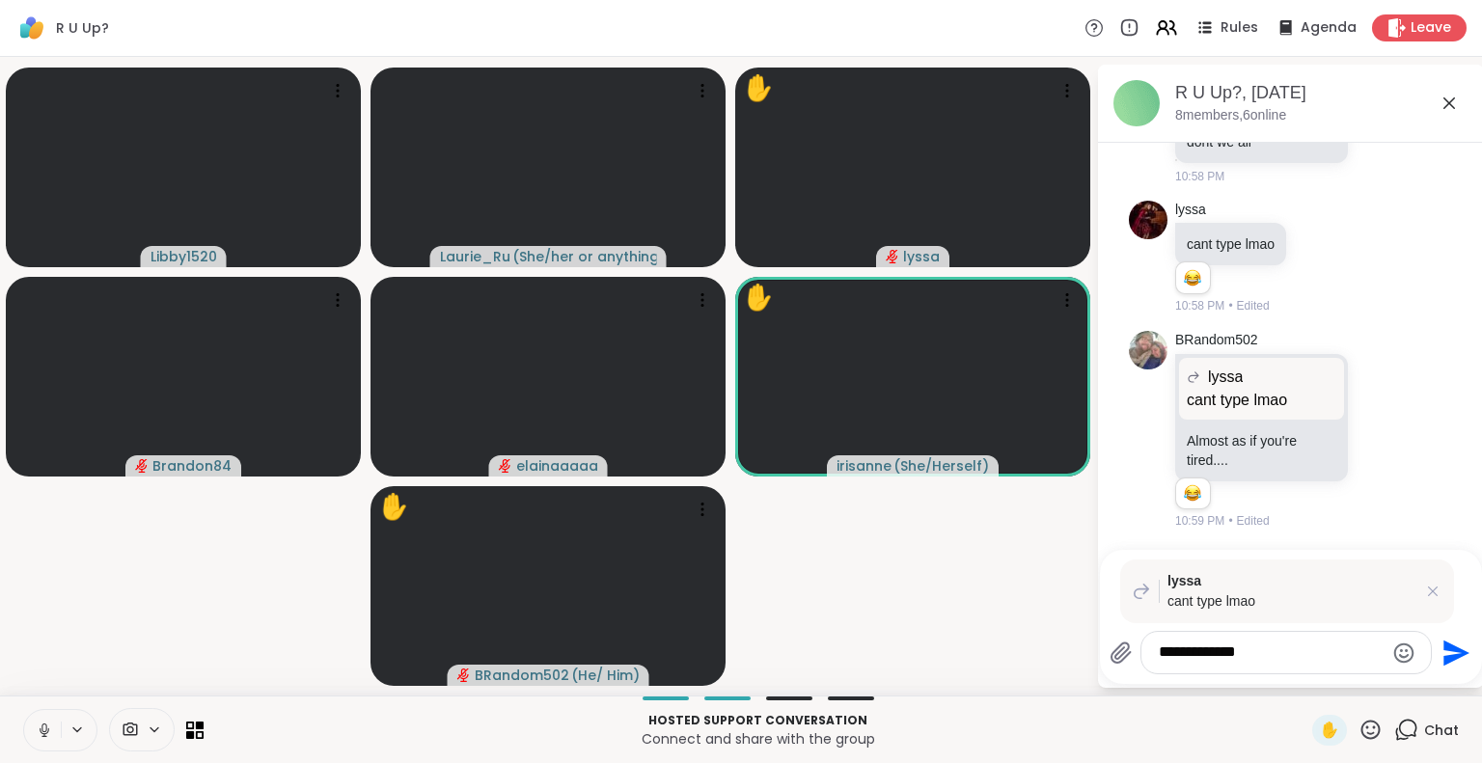
type textarea "**********"
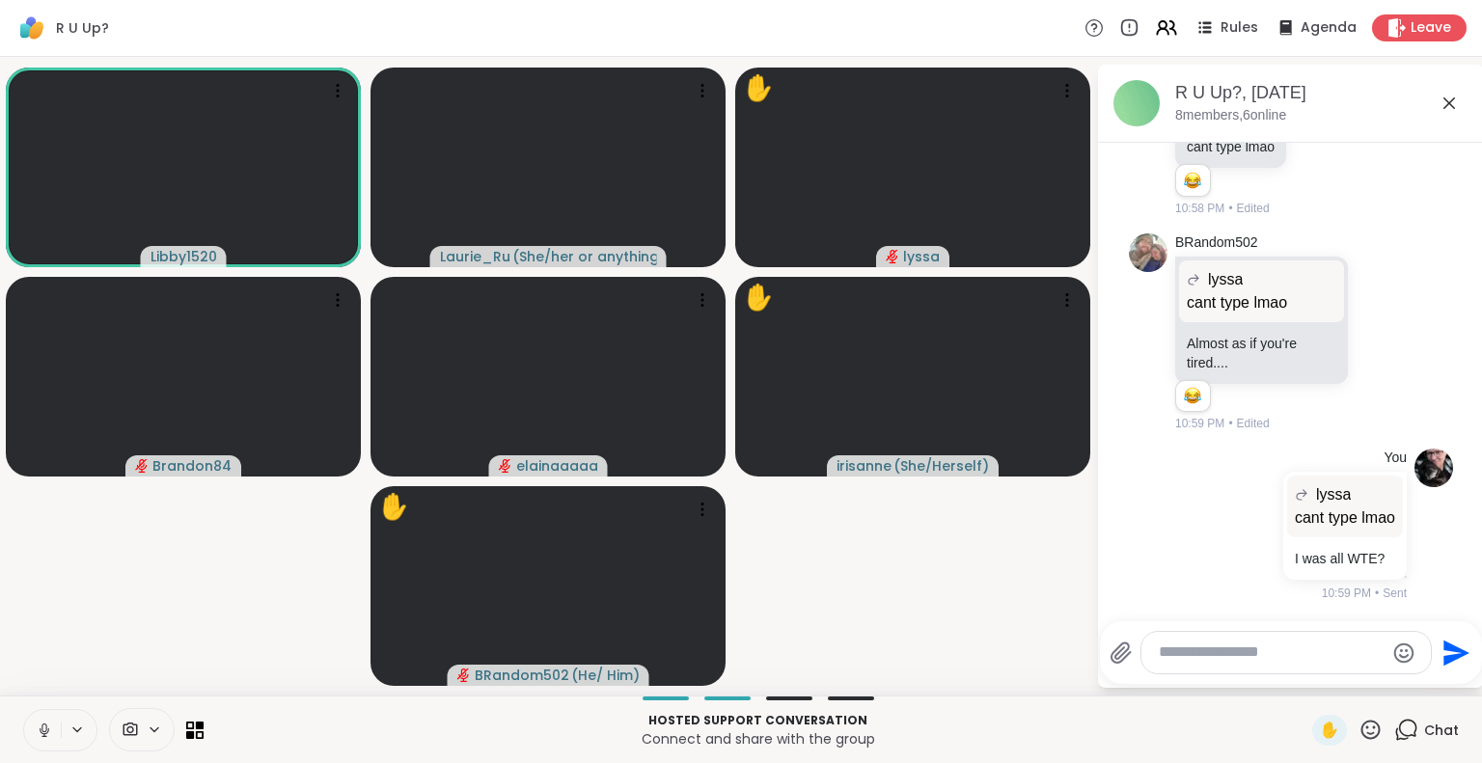
type textarea "*"
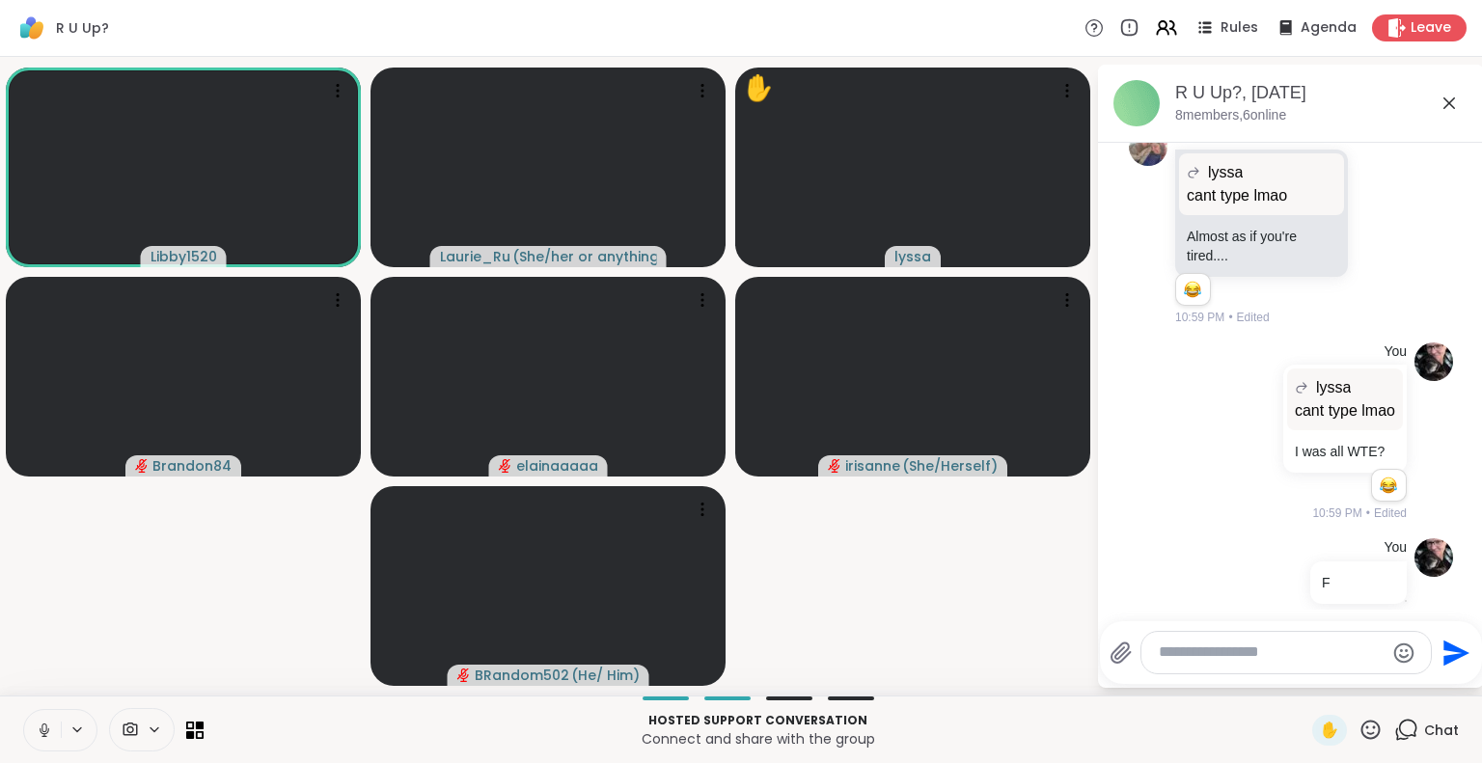
scroll to position [1901, 0]
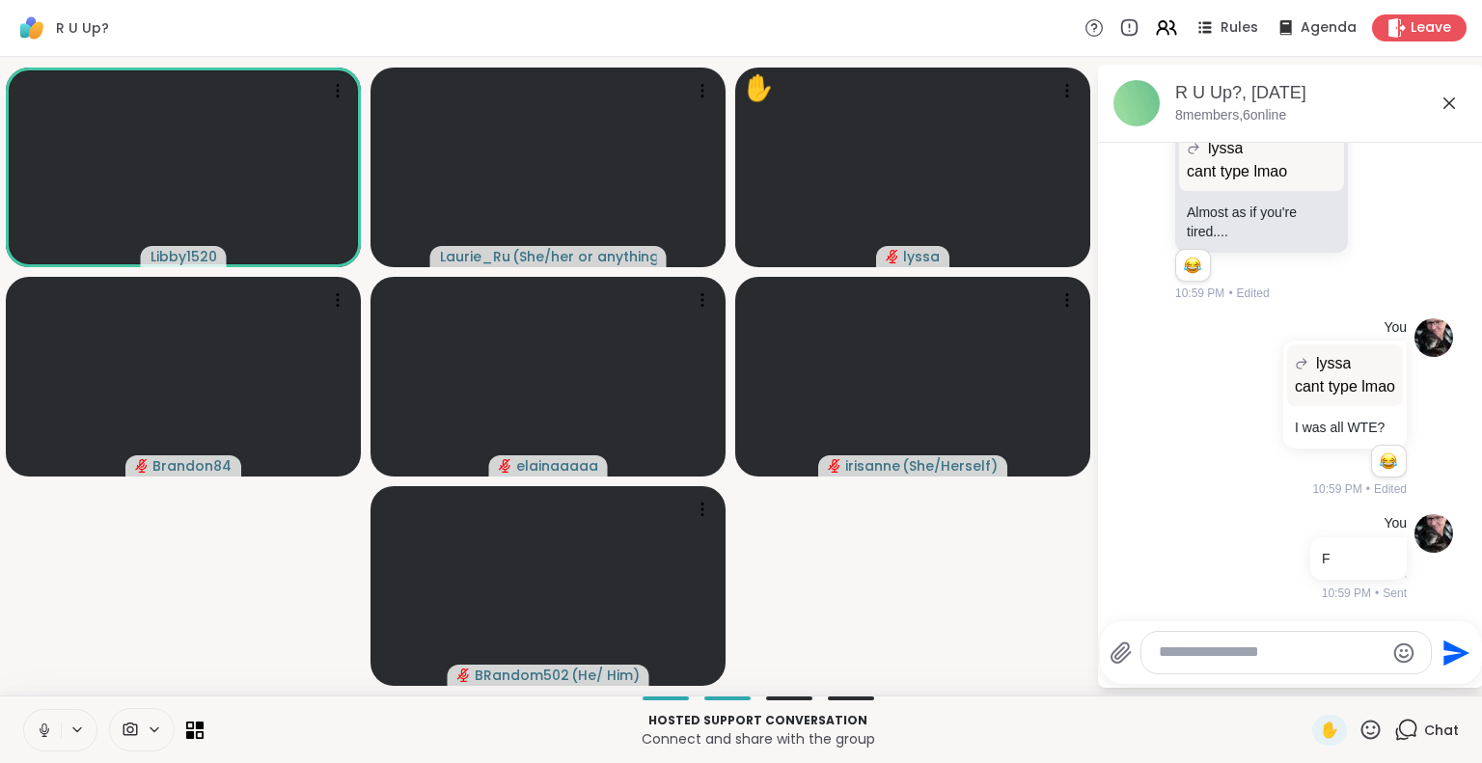
click at [1358, 730] on icon at bounding box center [1370, 730] width 24 height 24
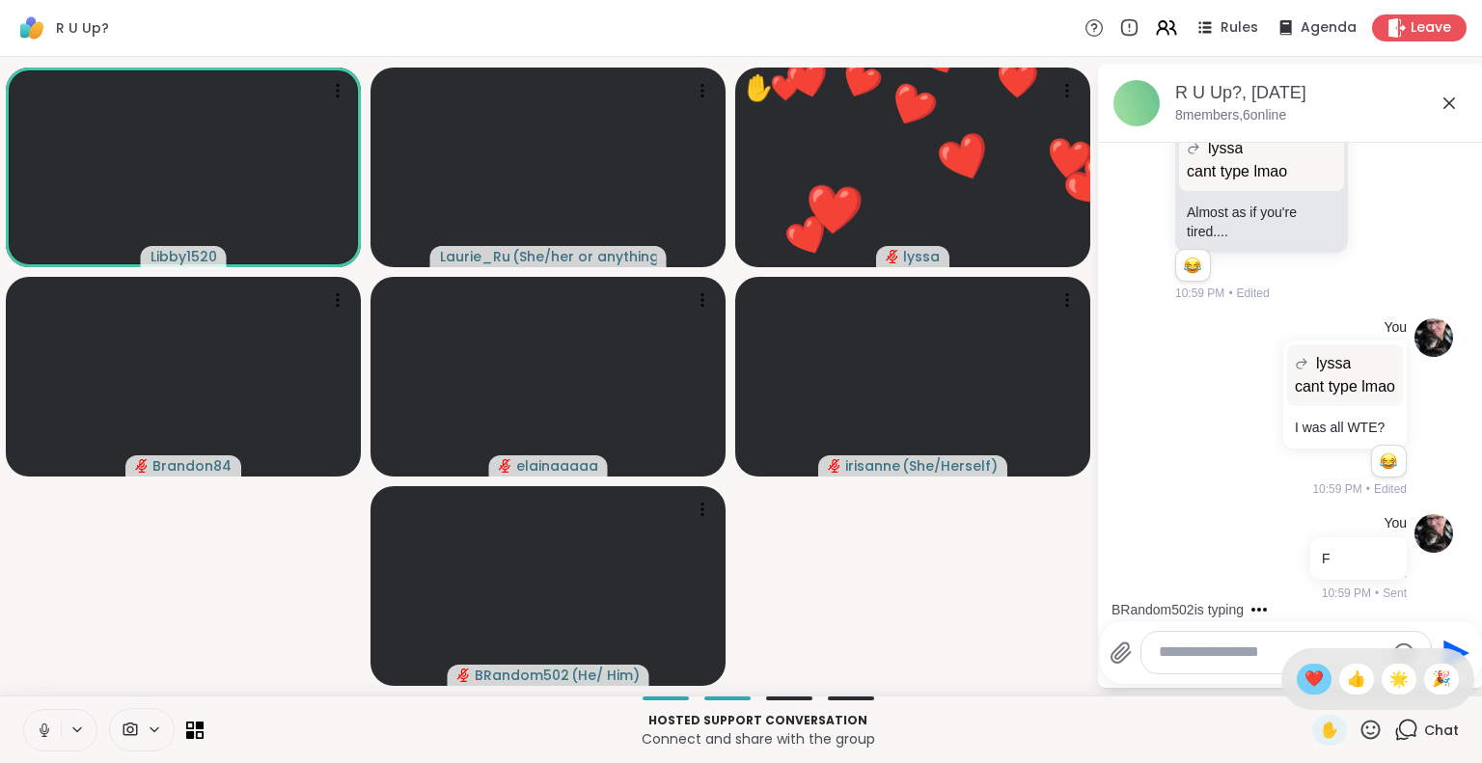
click at [1304, 682] on span "❤️" at bounding box center [1313, 679] width 19 height 23
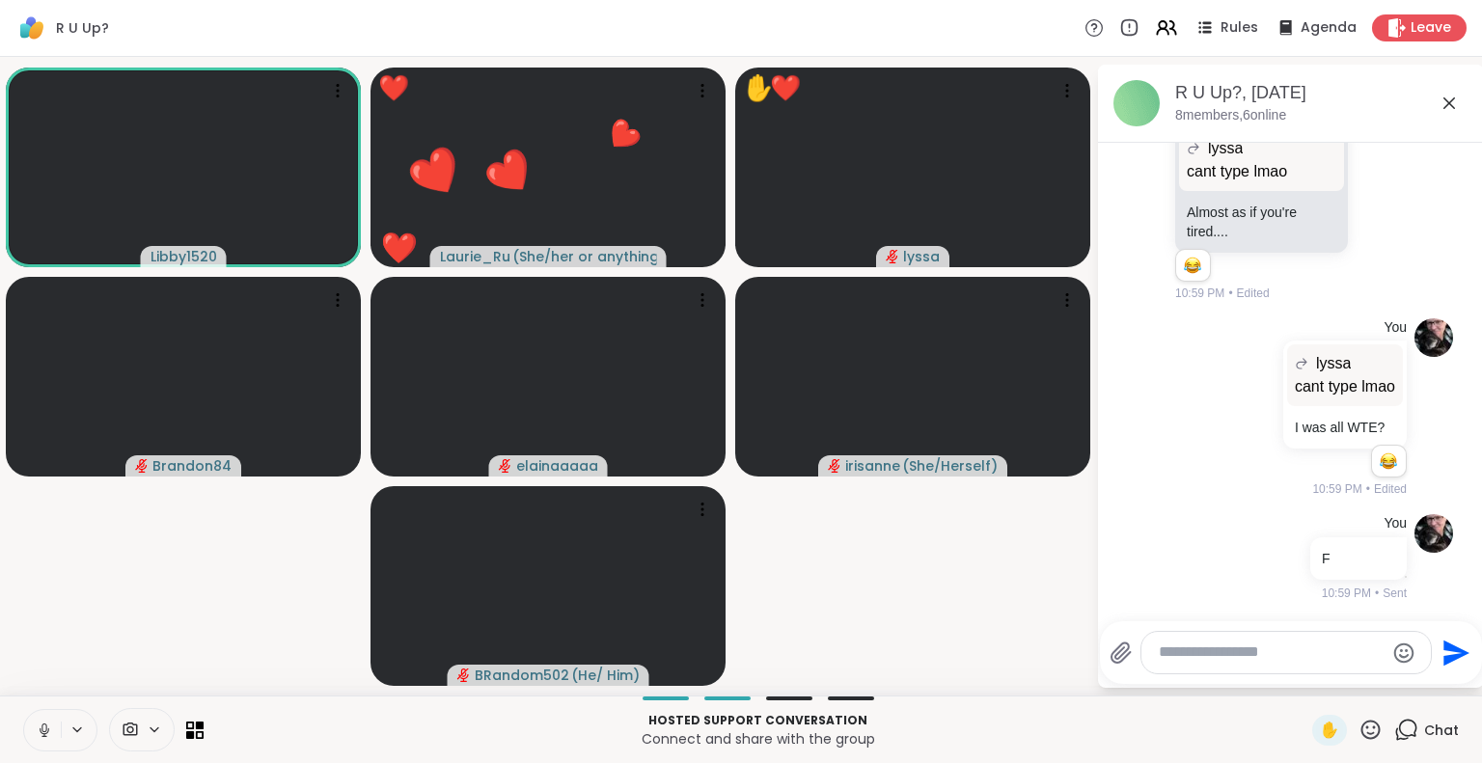
click at [1358, 728] on icon at bounding box center [1370, 730] width 24 height 24
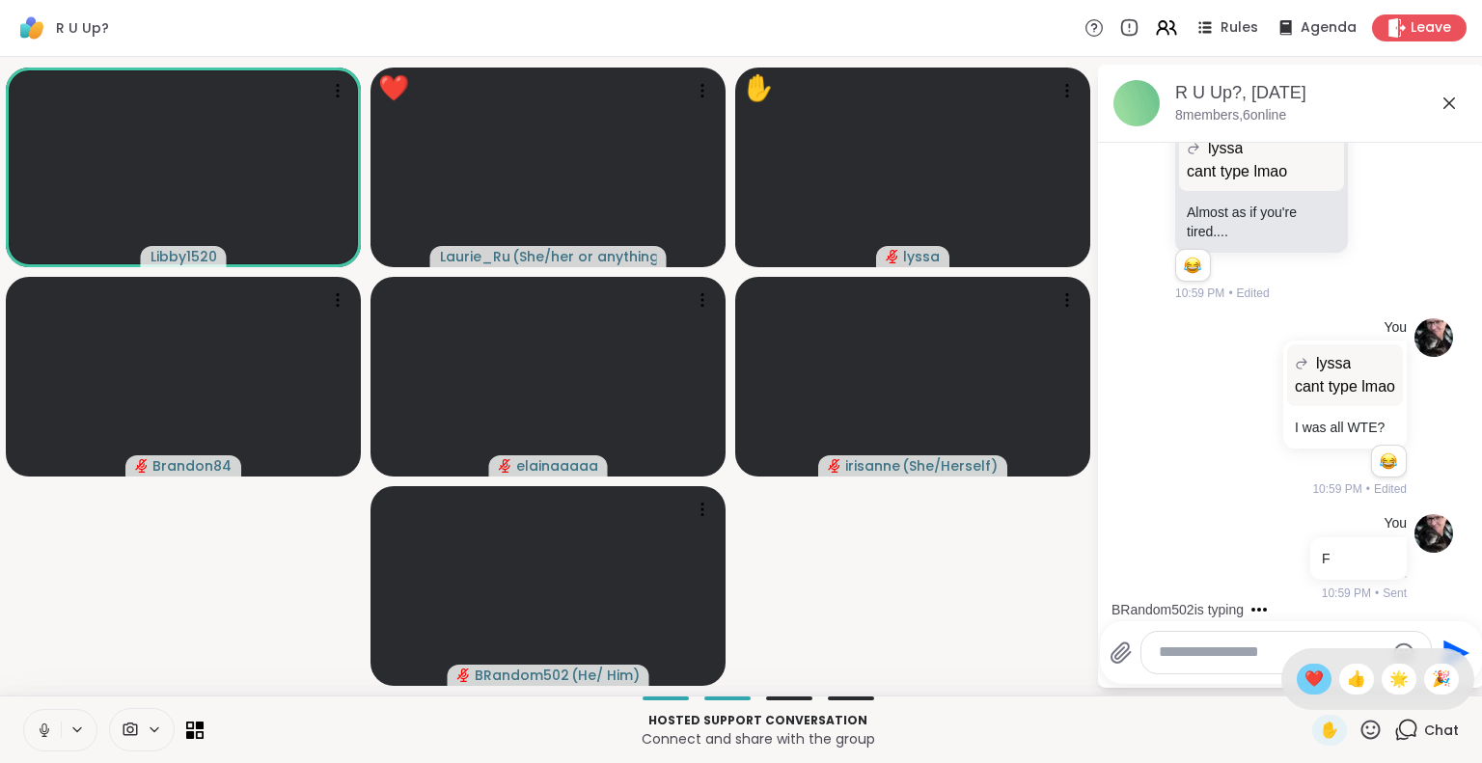
click at [1304, 678] on span "❤️" at bounding box center [1313, 679] width 19 height 23
click at [1360, 729] on icon at bounding box center [1370, 730] width 24 height 24
click at [1304, 668] on span "❤️" at bounding box center [1313, 679] width 19 height 23
click at [1358, 728] on icon at bounding box center [1370, 730] width 24 height 24
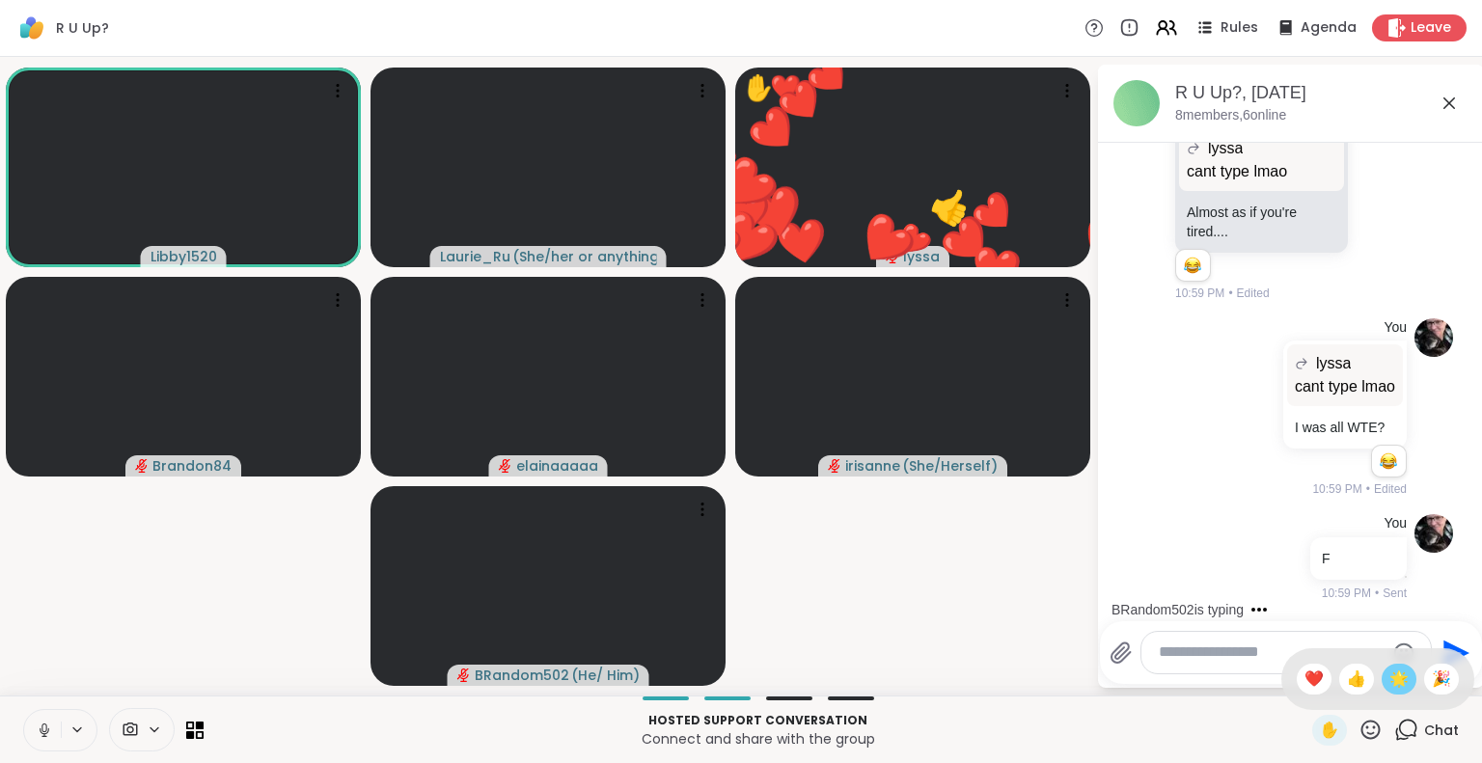
click at [1389, 683] on span "🌟" at bounding box center [1398, 679] width 19 height 23
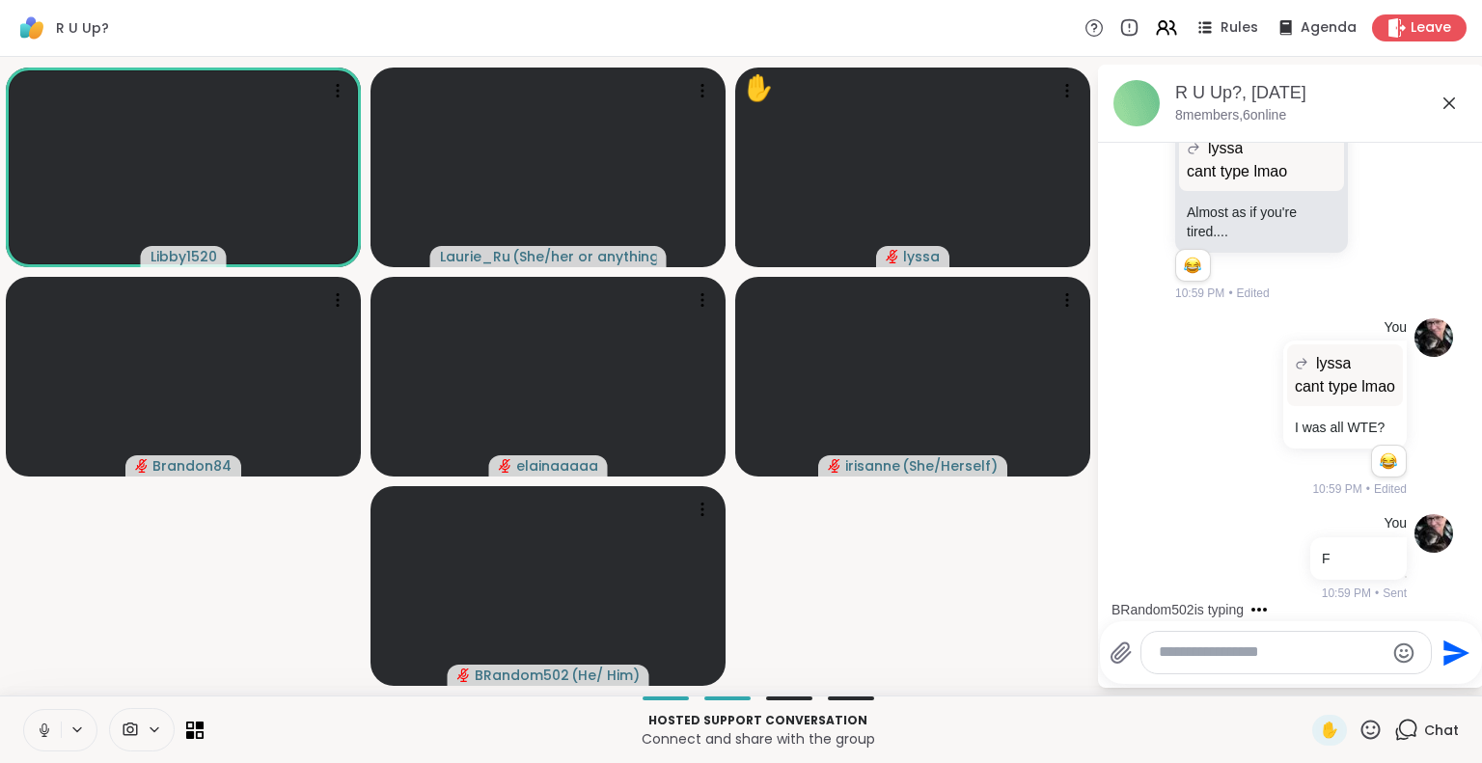
click at [46, 733] on icon at bounding box center [44, 730] width 17 height 17
click at [1363, 725] on icon at bounding box center [1370, 729] width 19 height 19
click at [1304, 675] on span "❤️" at bounding box center [1313, 679] width 19 height 23
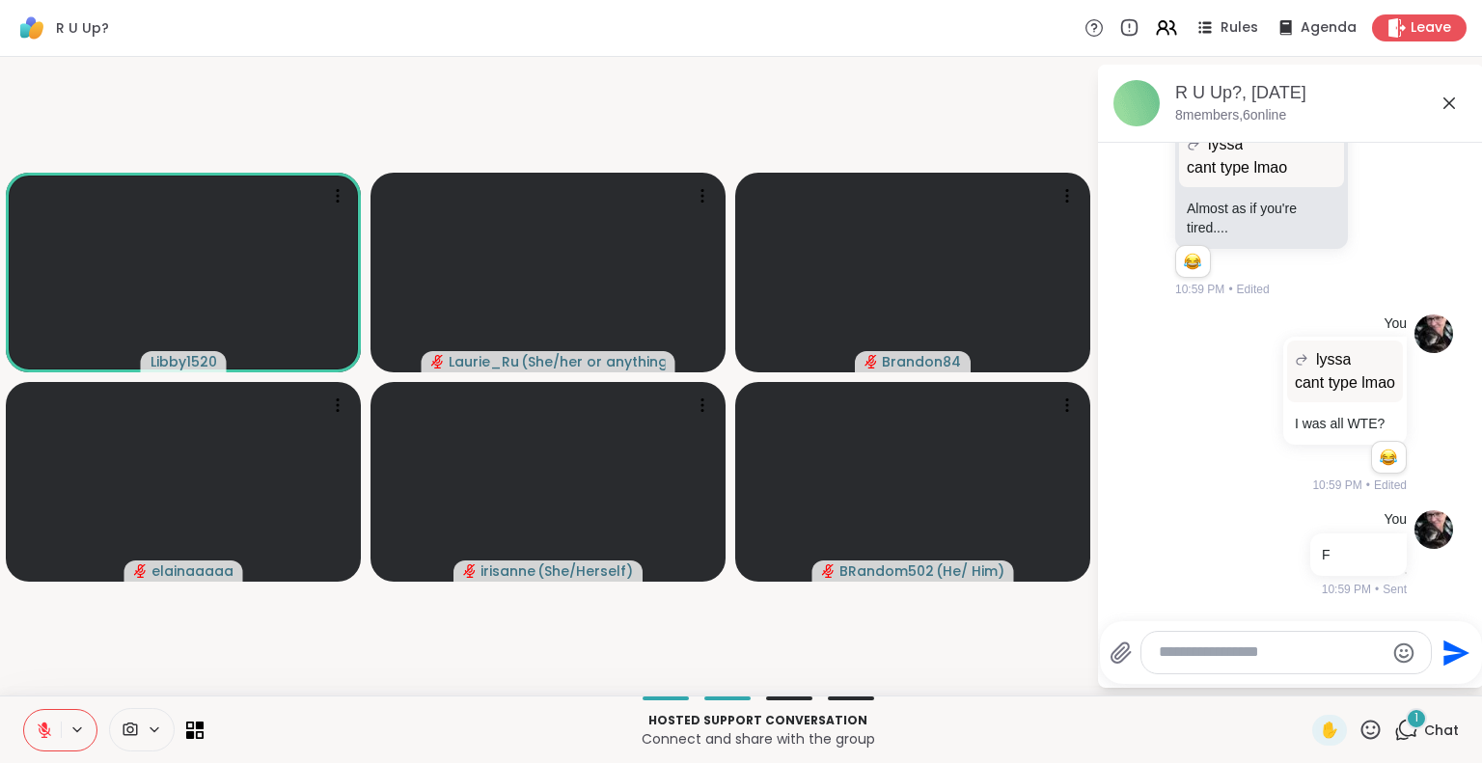
scroll to position [2292, 0]
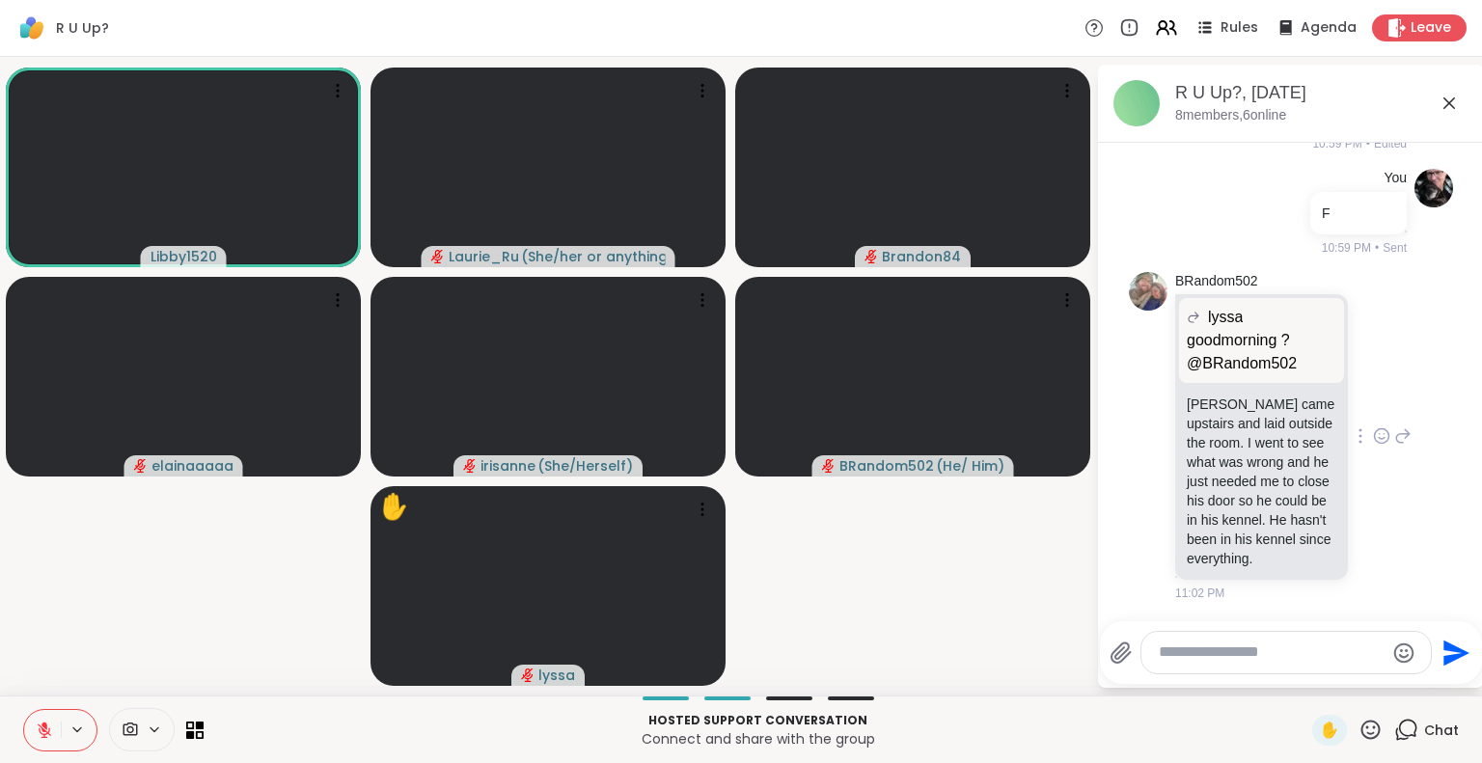
click at [1379, 437] on icon at bounding box center [1382, 438] width 6 height 2
click at [1415, 397] on div "Select Reaction: Sad" at bounding box center [1423, 405] width 17 height 17
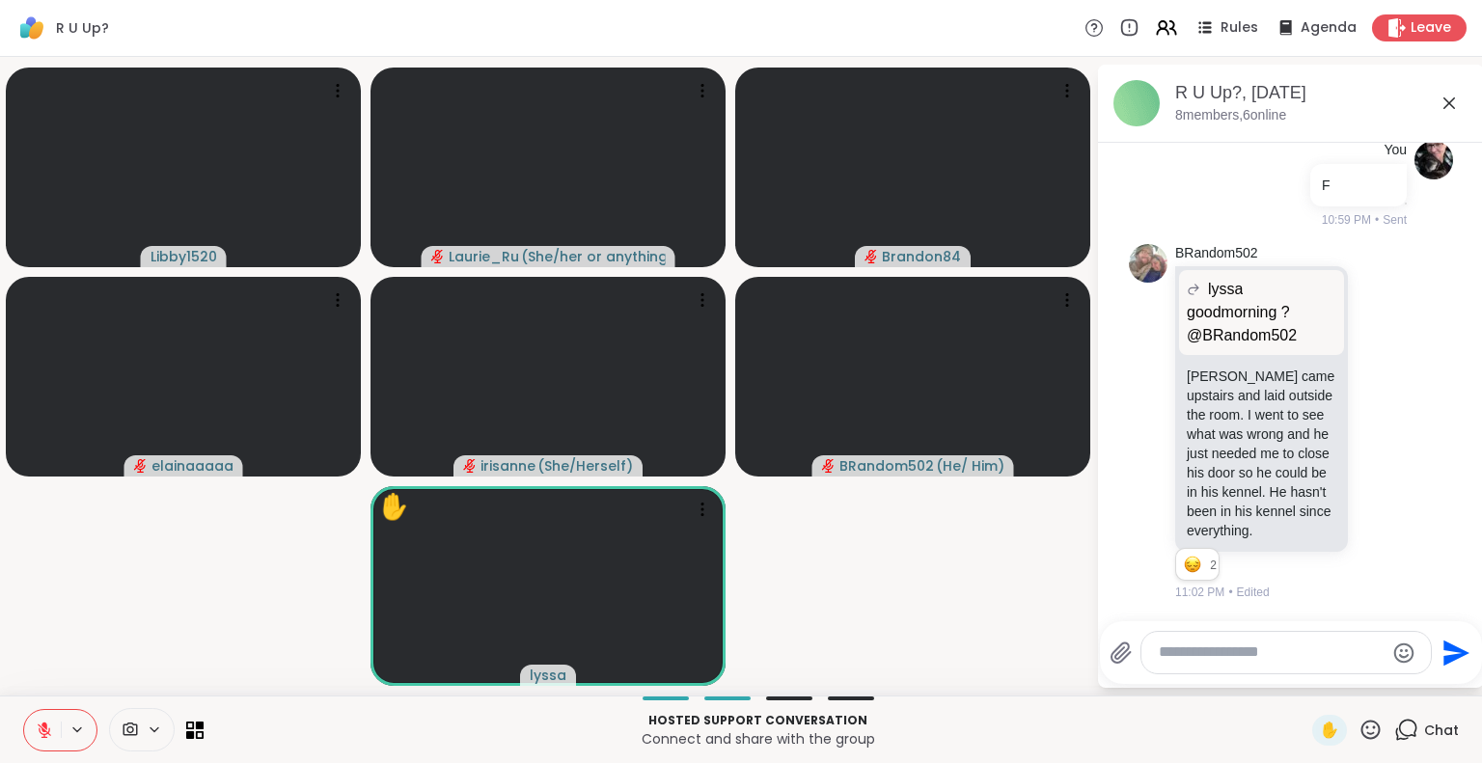
click at [1175, 660] on textarea "Type your message" at bounding box center [1271, 653] width 225 height 20
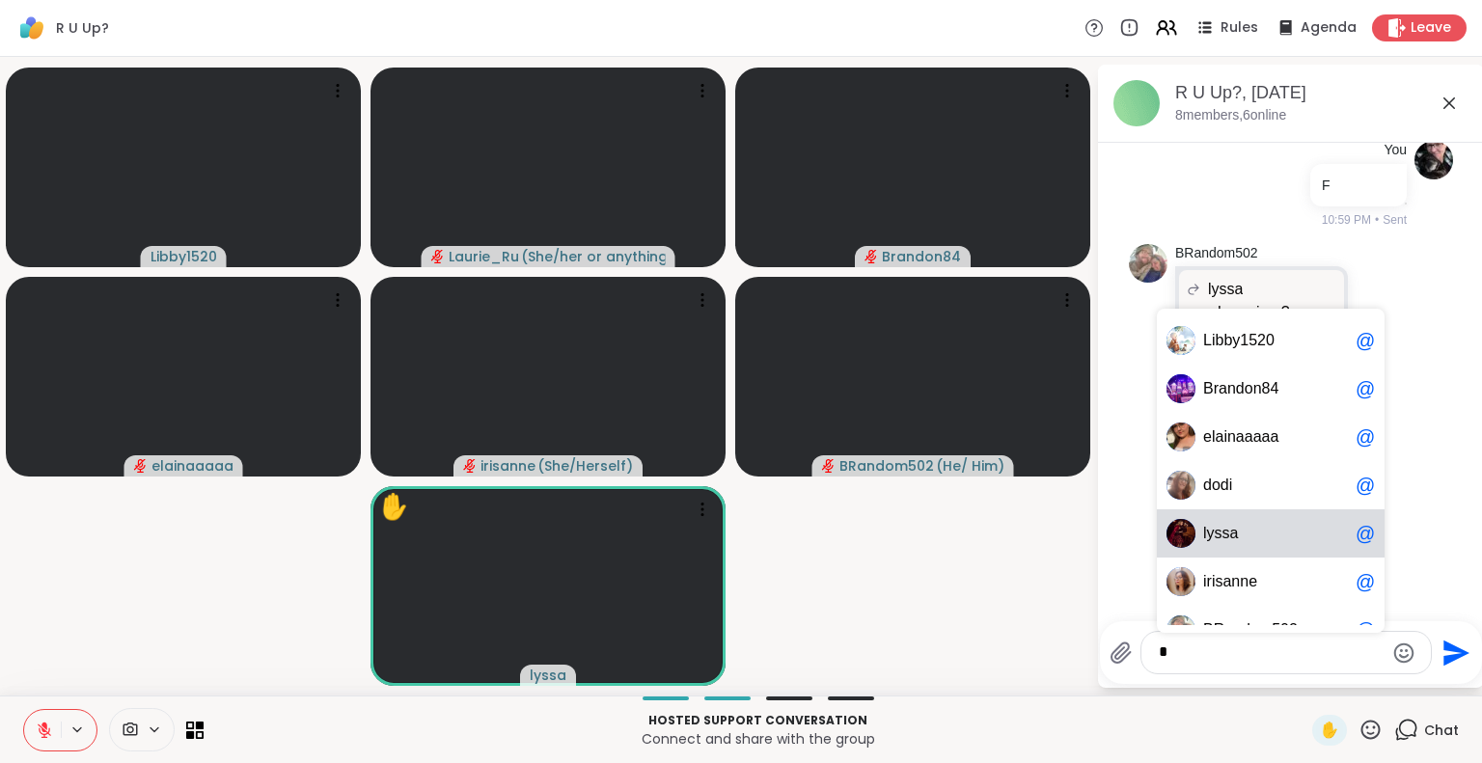
click at [1236, 535] on span "l y s s a" at bounding box center [1275, 533] width 145 height 19
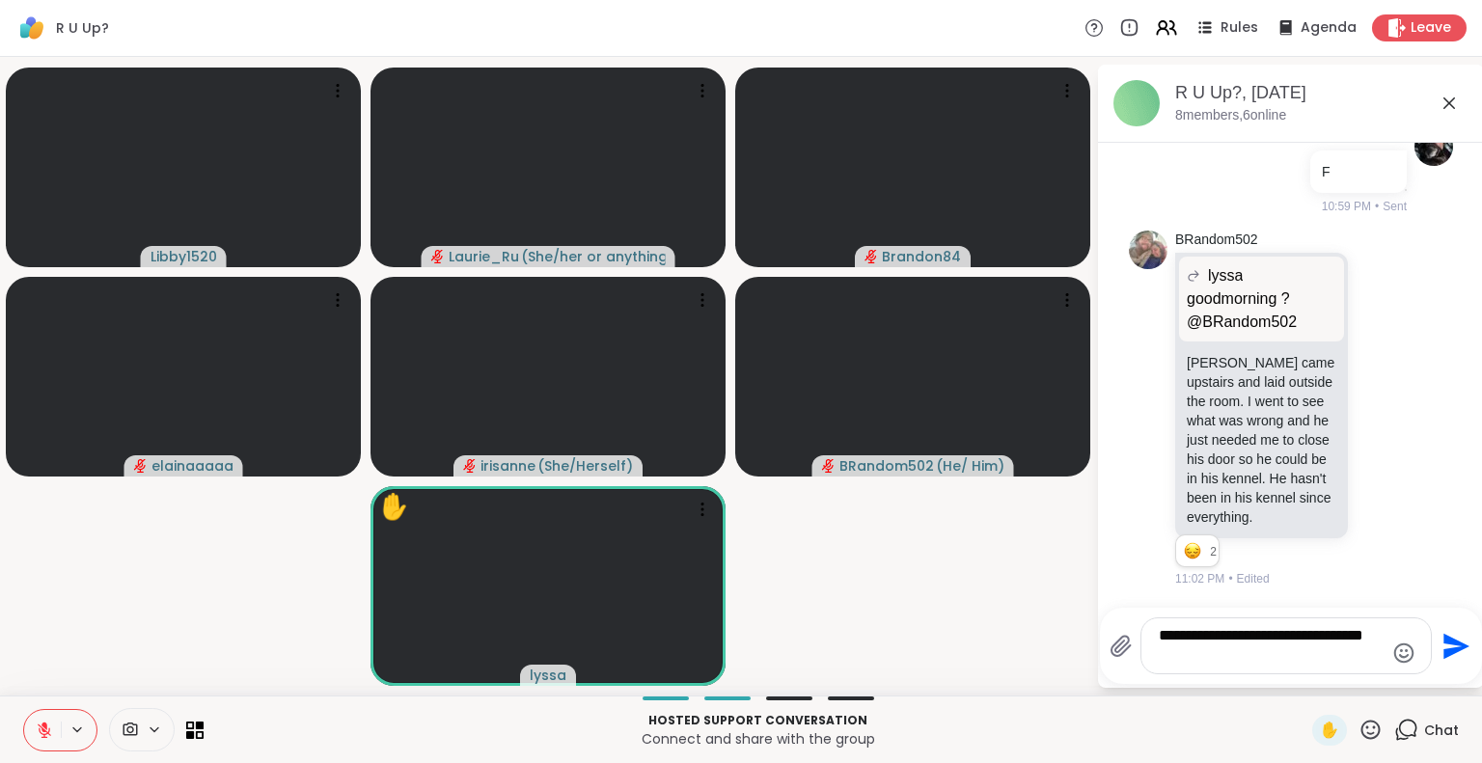
type textarea "**********"
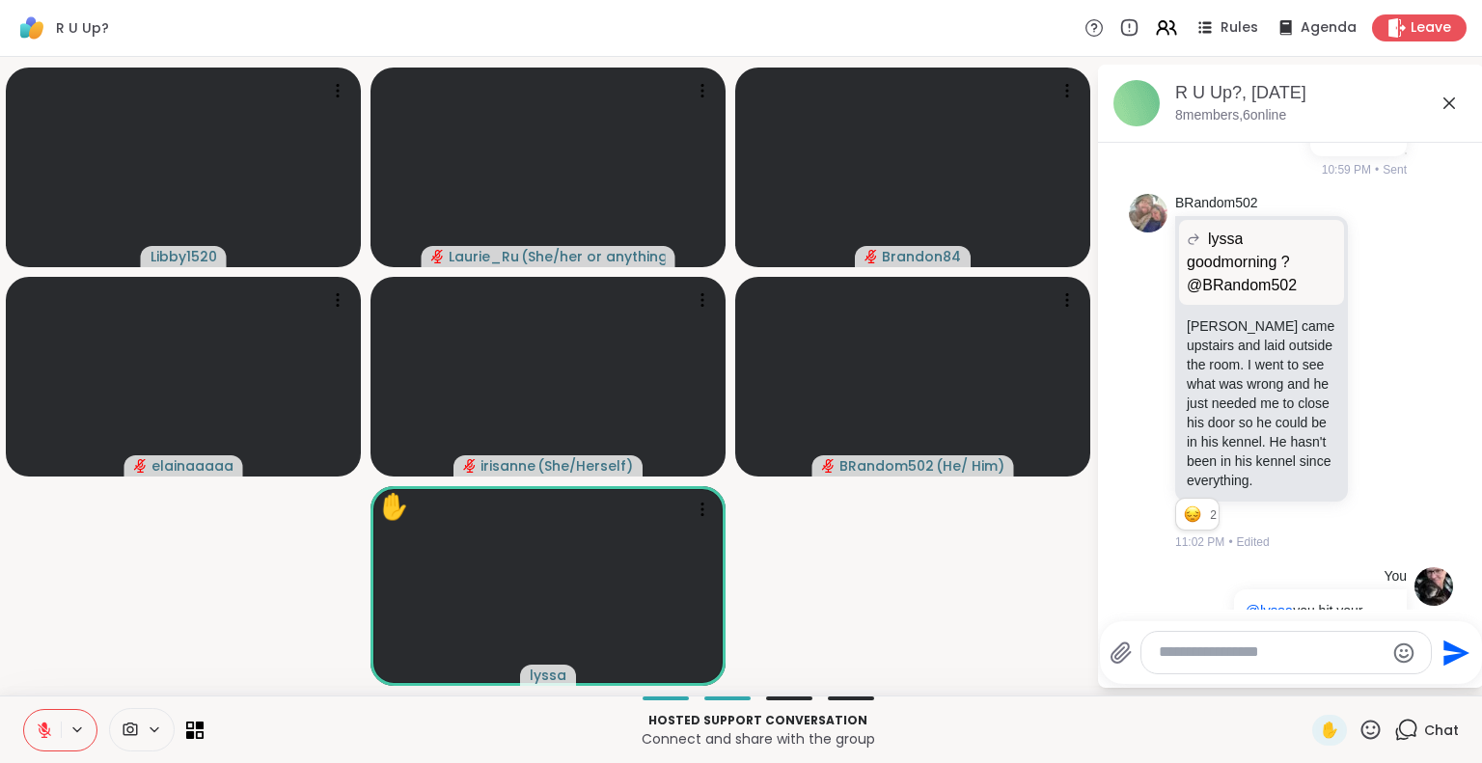
scroll to position [2443, 0]
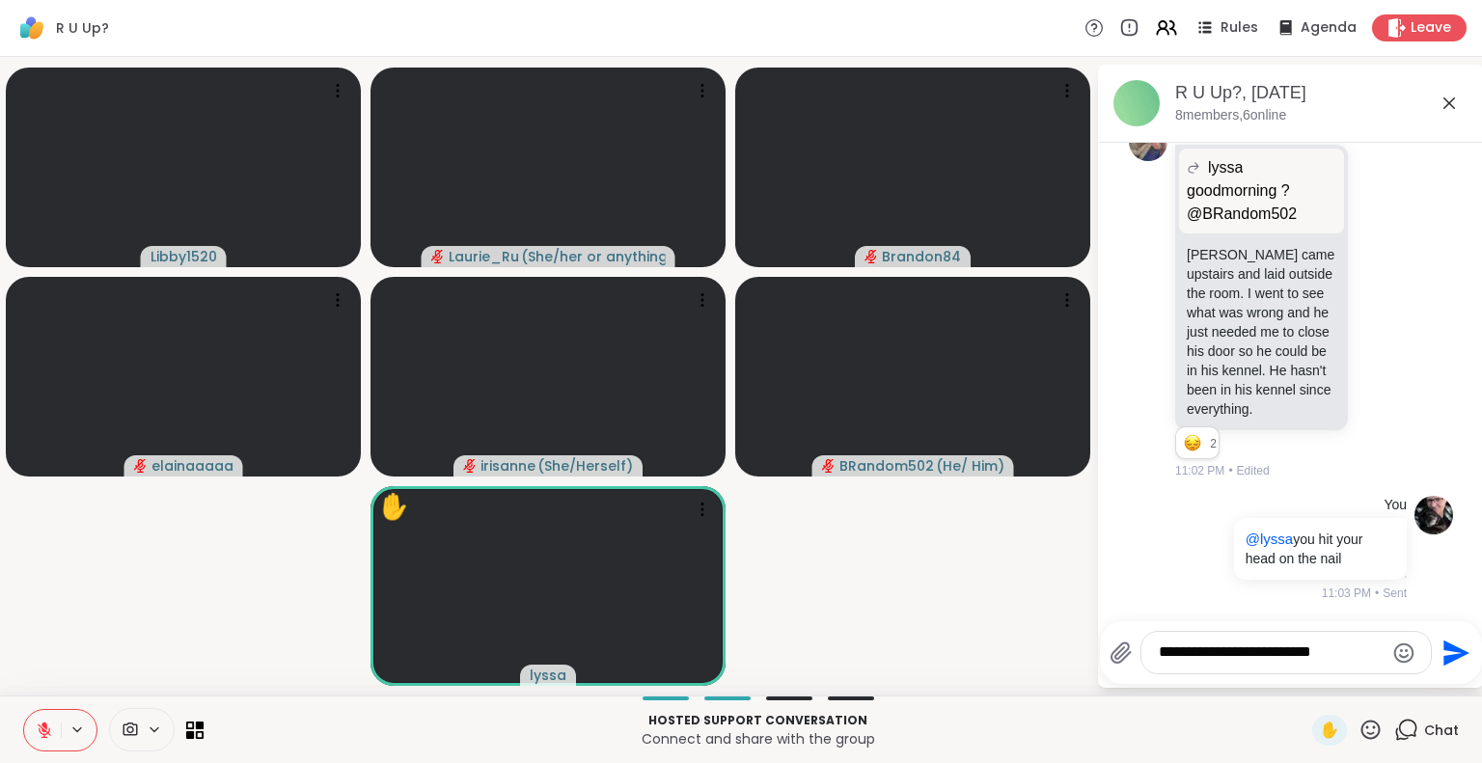
type textarea "**********"
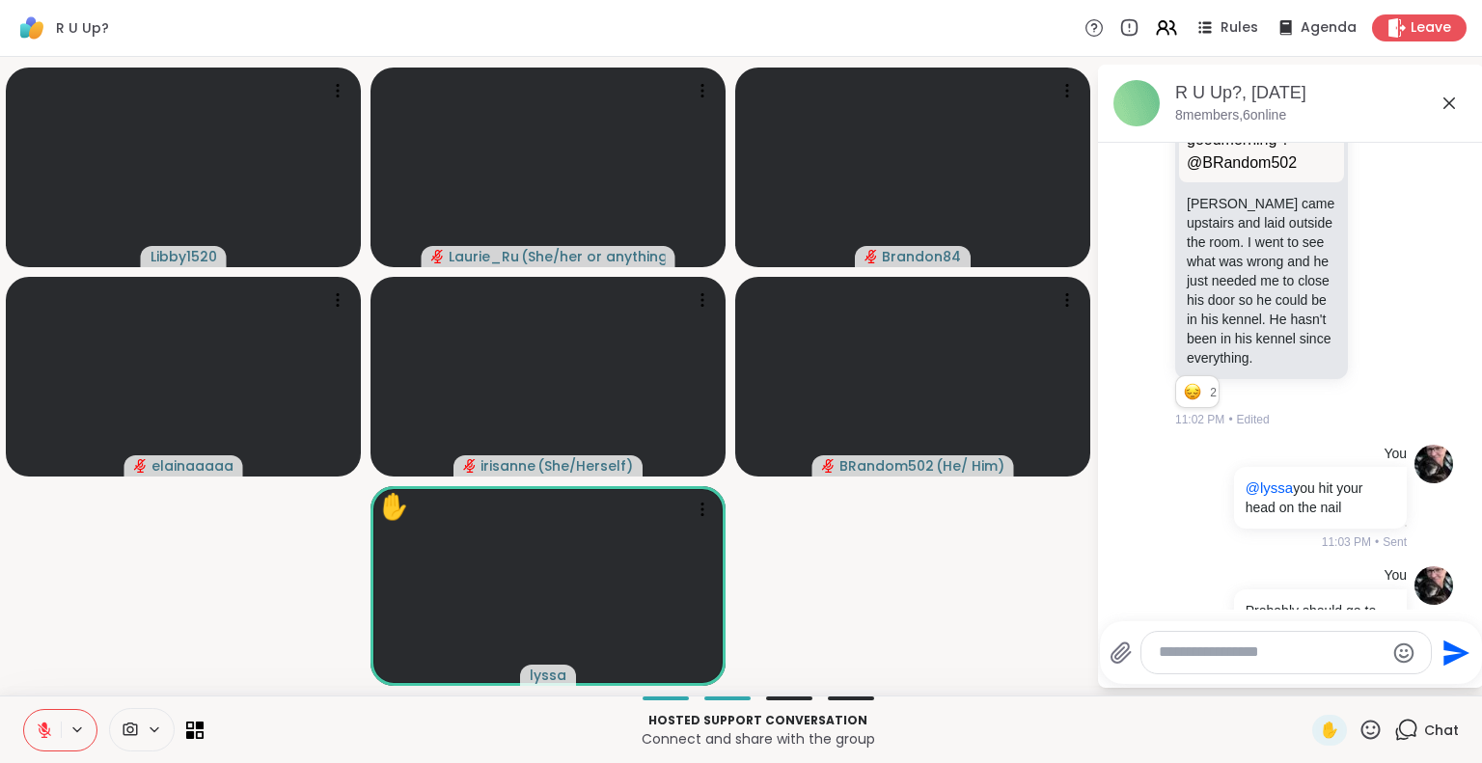
scroll to position [2563, 0]
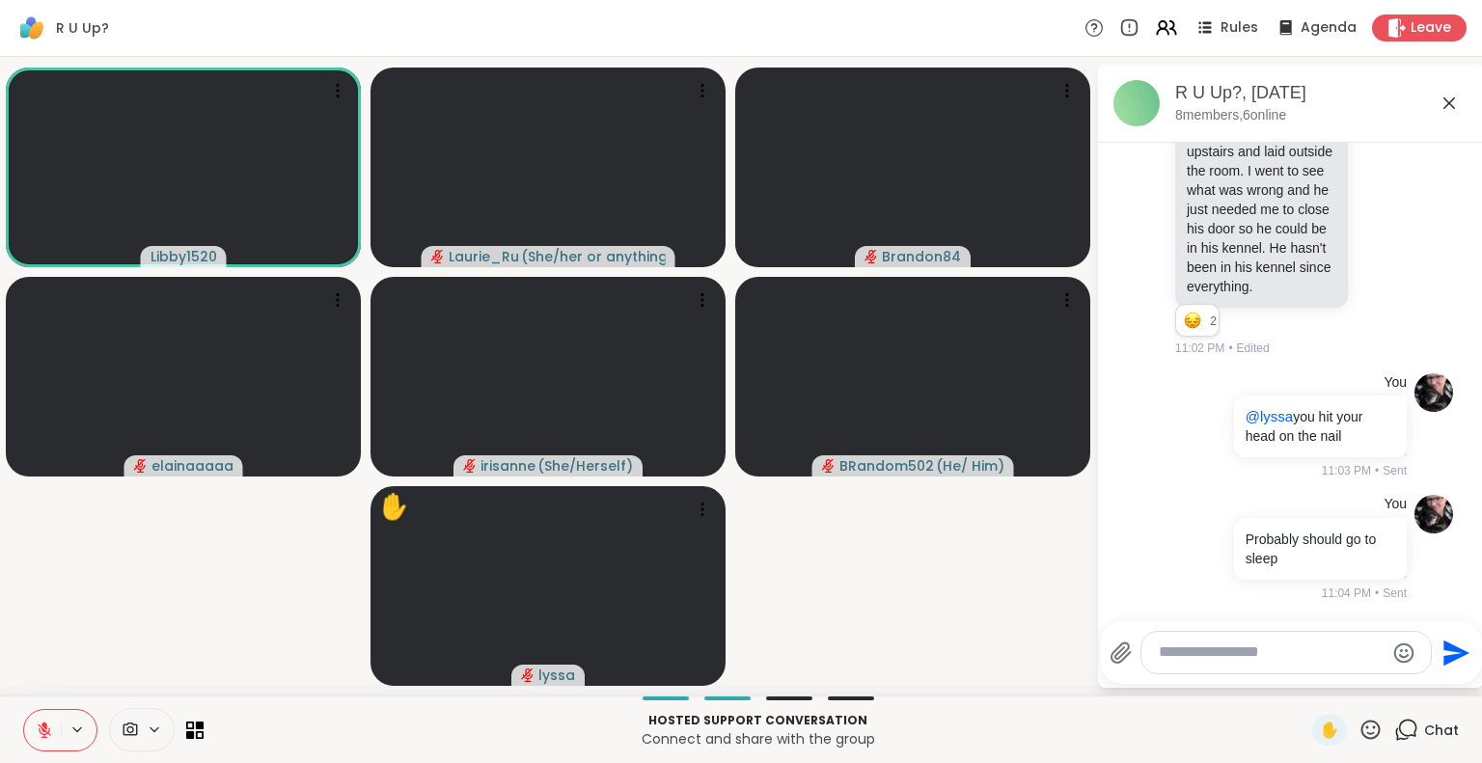
click at [1358, 732] on icon at bounding box center [1370, 730] width 24 height 24
click at [1304, 684] on span "❤️" at bounding box center [1313, 679] width 19 height 23
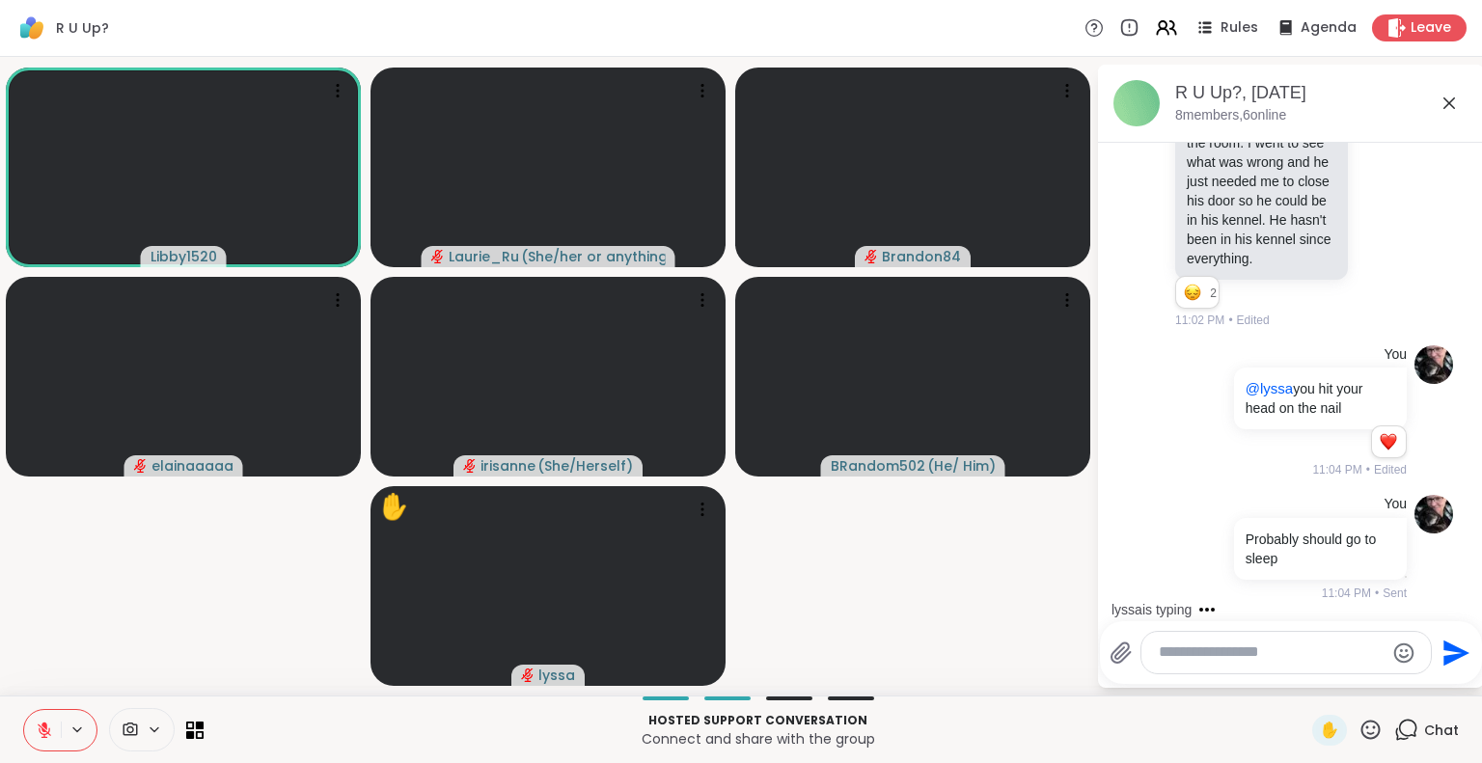
click at [1285, 659] on textarea "Type your message" at bounding box center [1271, 653] width 225 height 20
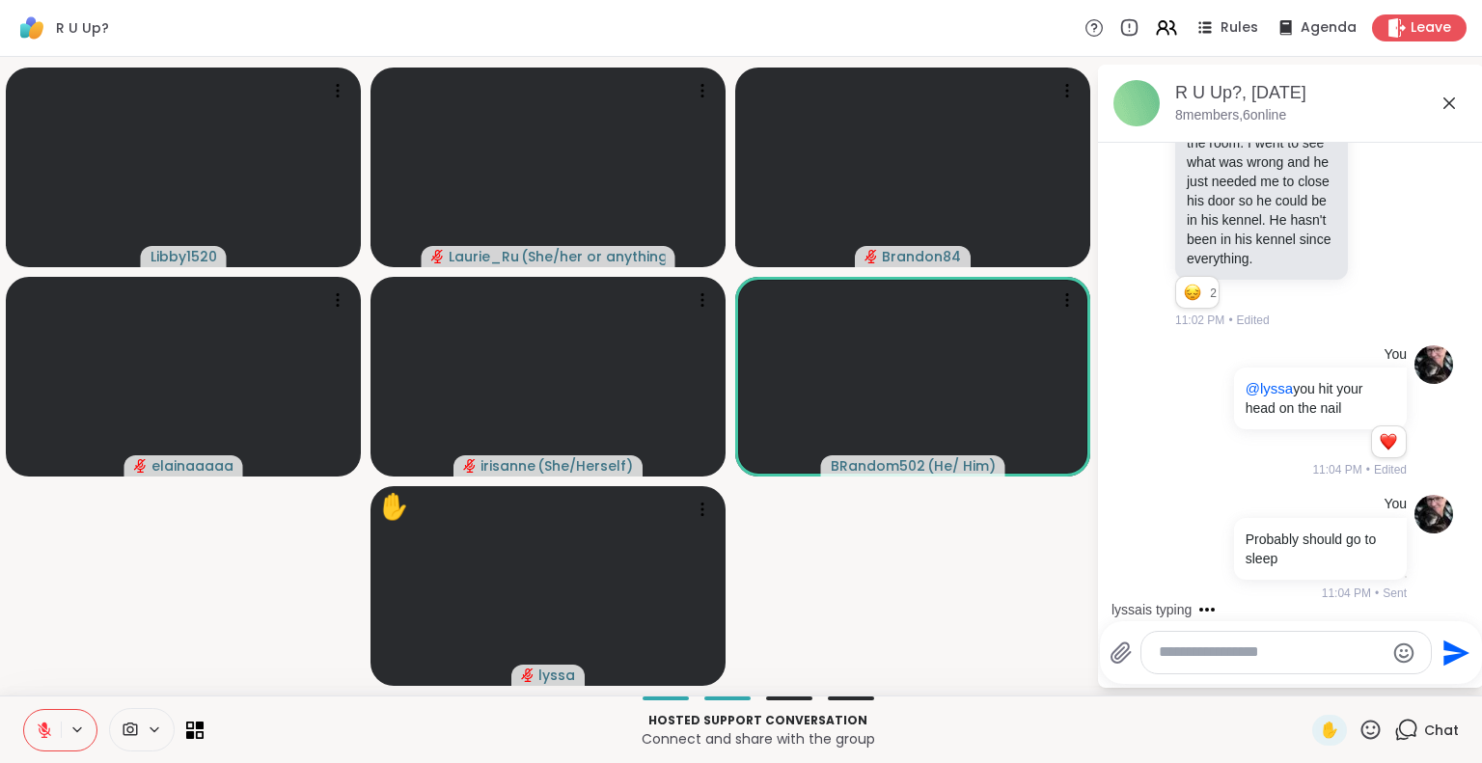
scroll to position [2825, 0]
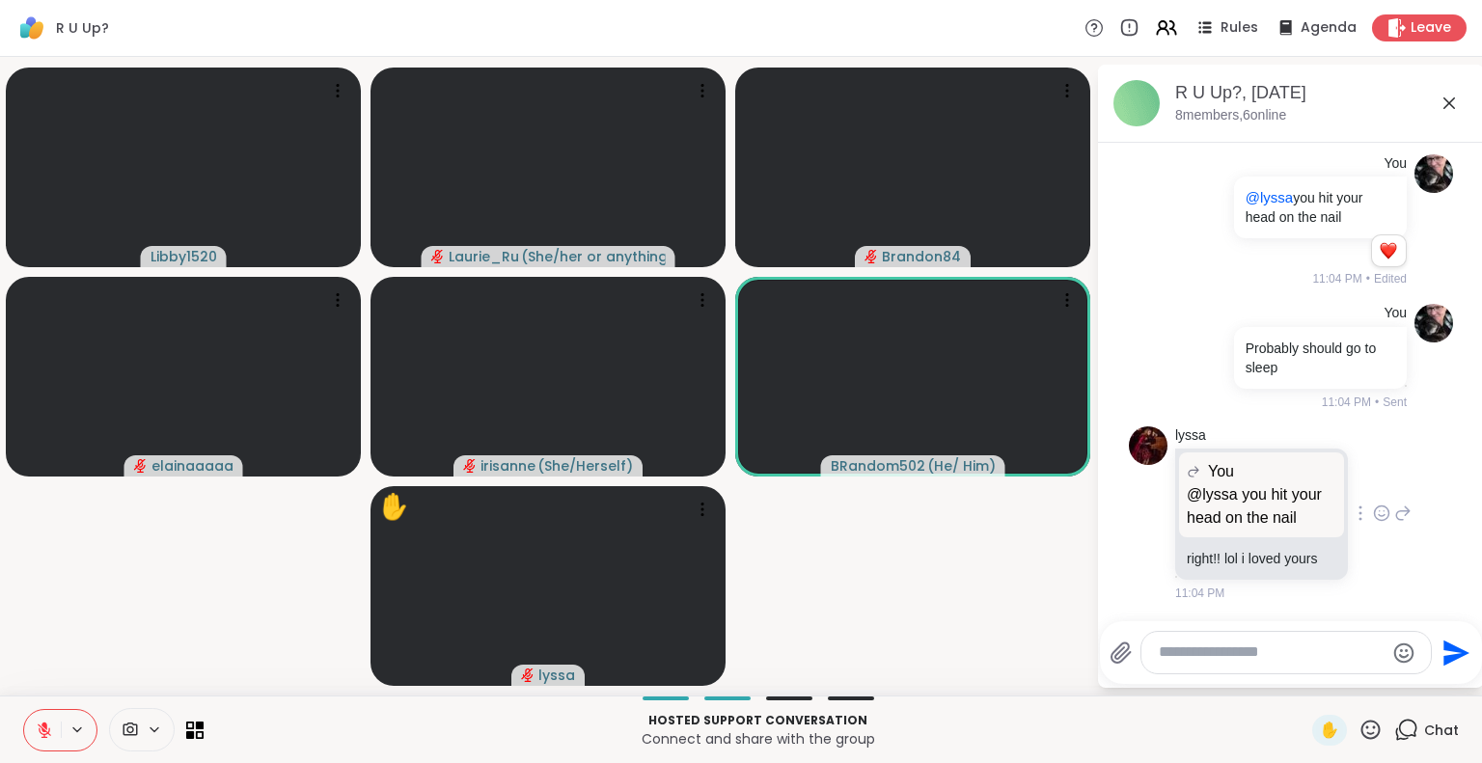
click at [1373, 504] on icon at bounding box center [1381, 513] width 17 height 19
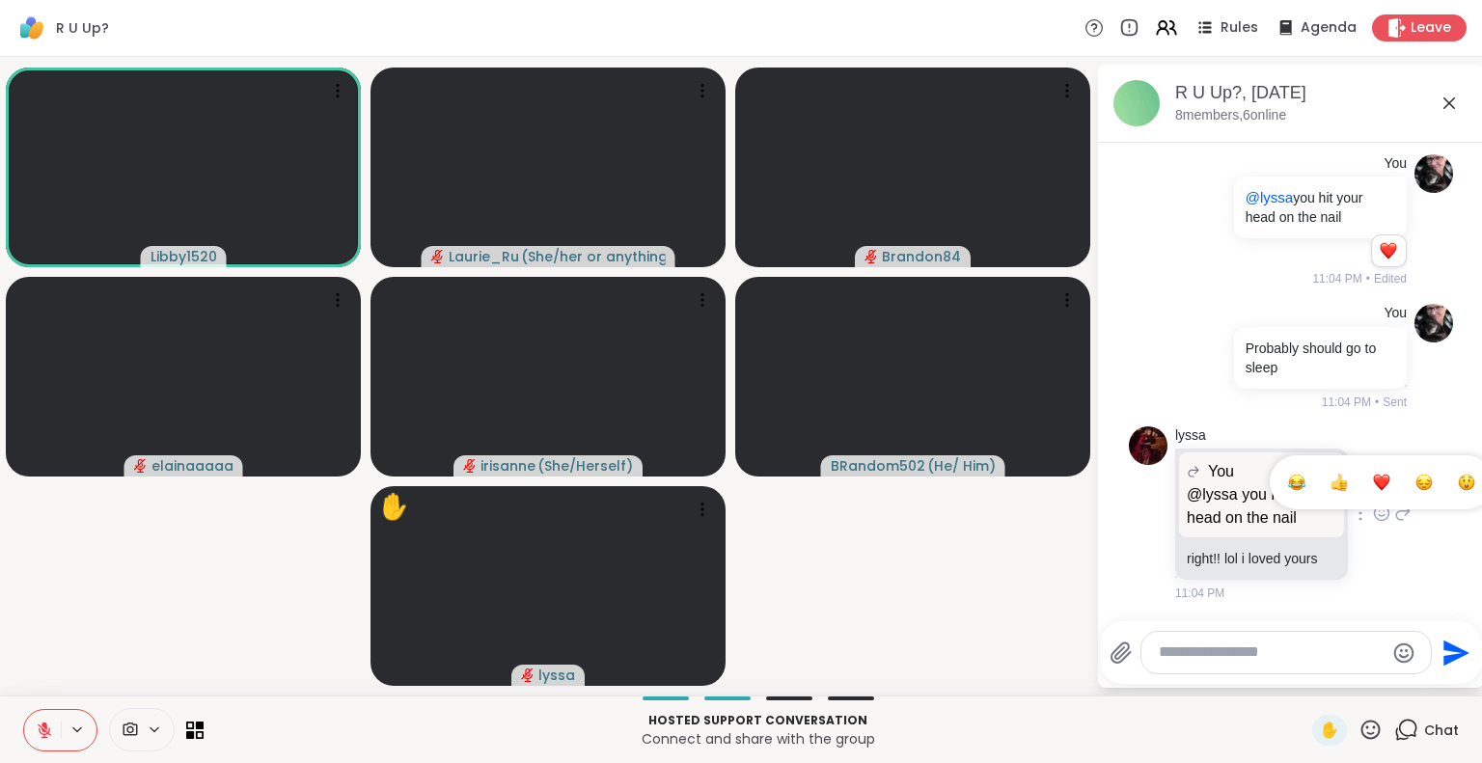
click at [1373, 473] on span "Select Reaction: Heart" at bounding box center [1381, 482] width 17 height 19
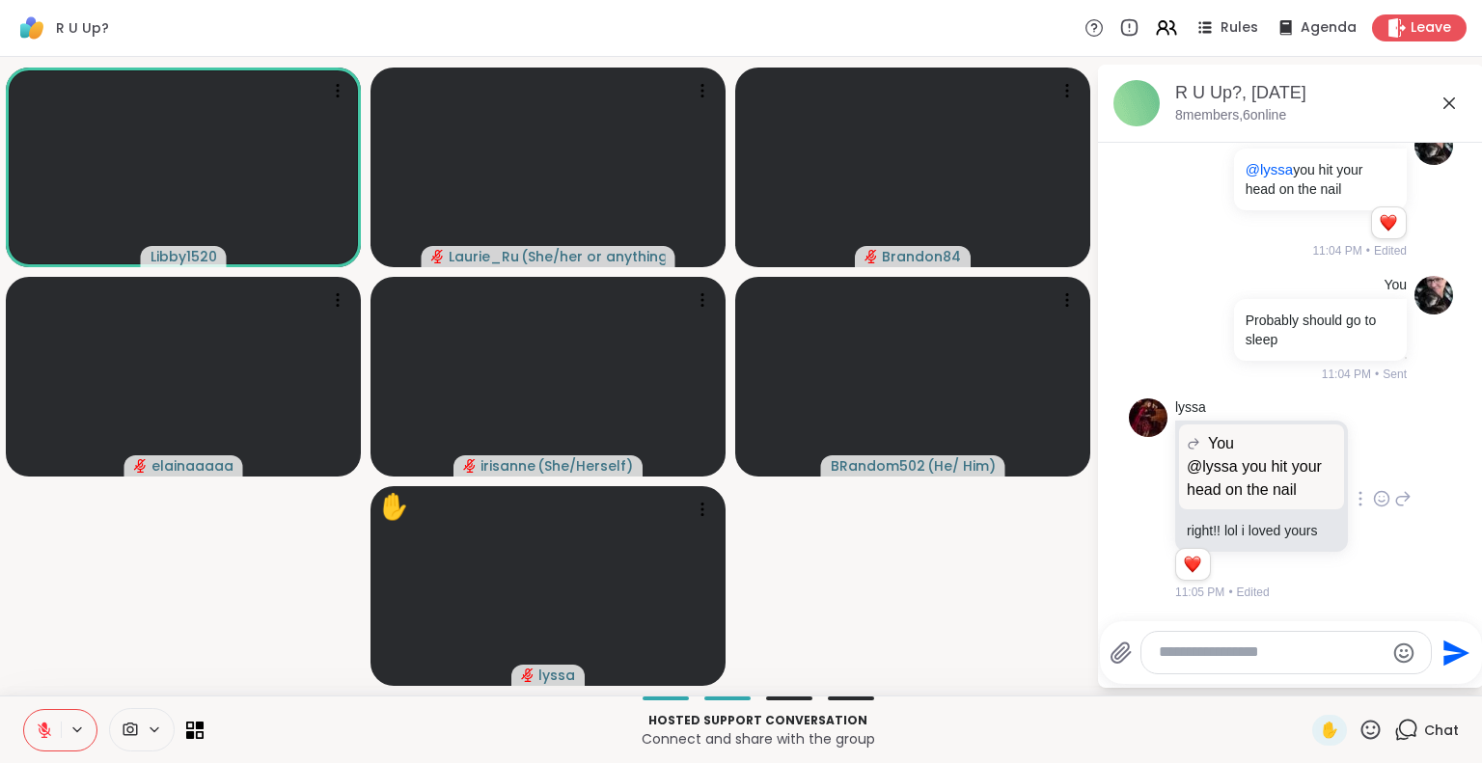
scroll to position [2853, 0]
click at [1181, 655] on textarea "Type your message" at bounding box center [1271, 653] width 225 height 20
type textarea "*"
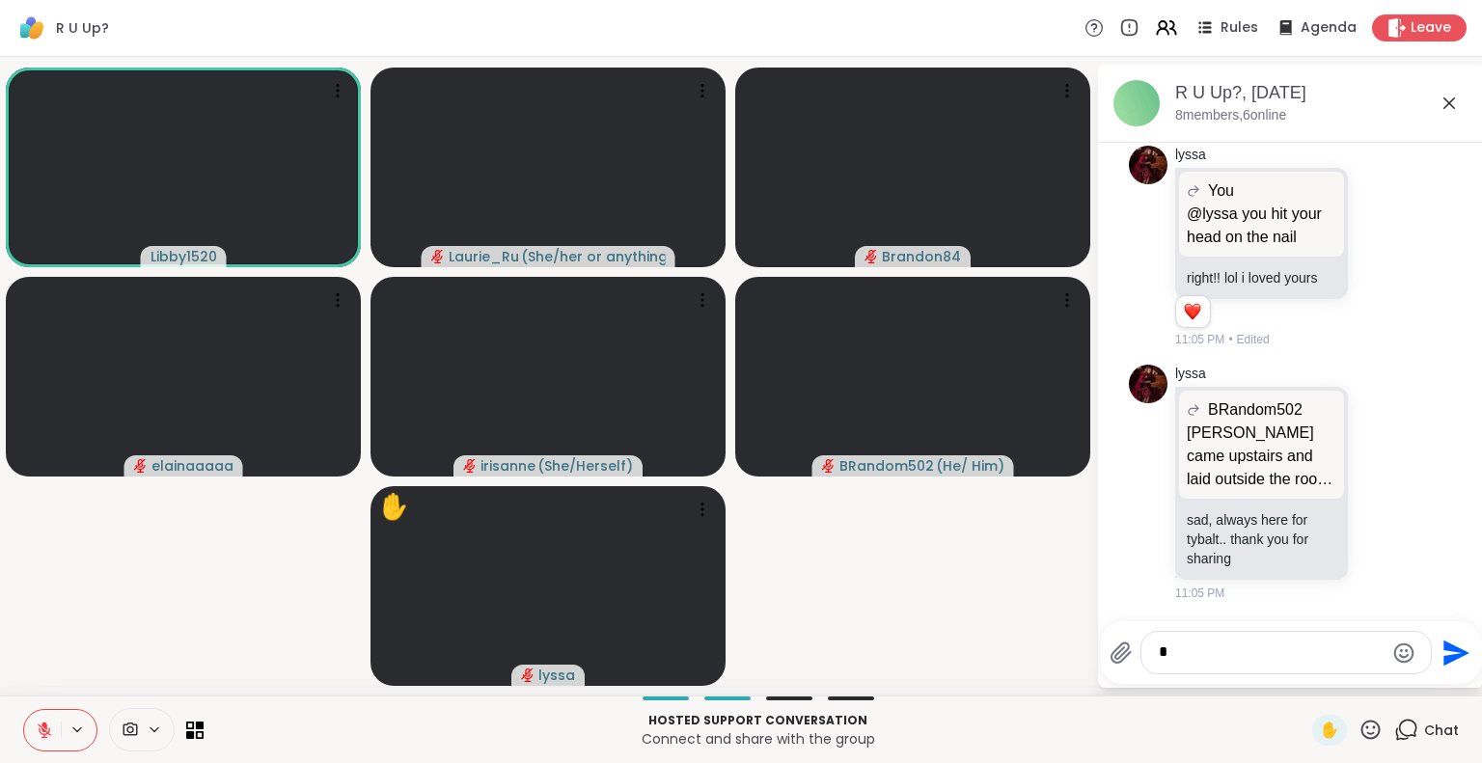
scroll to position [3134, 0]
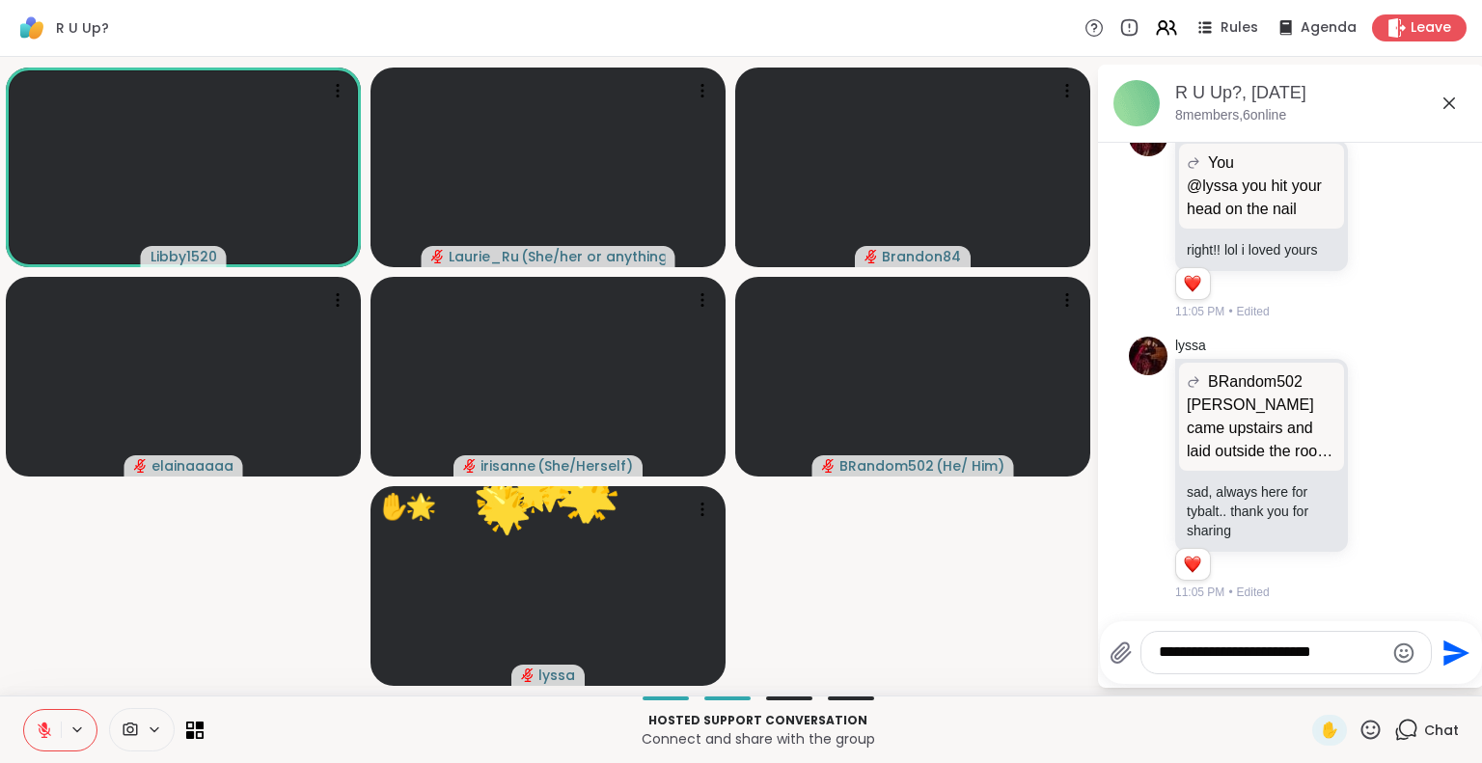
type textarea "**********"
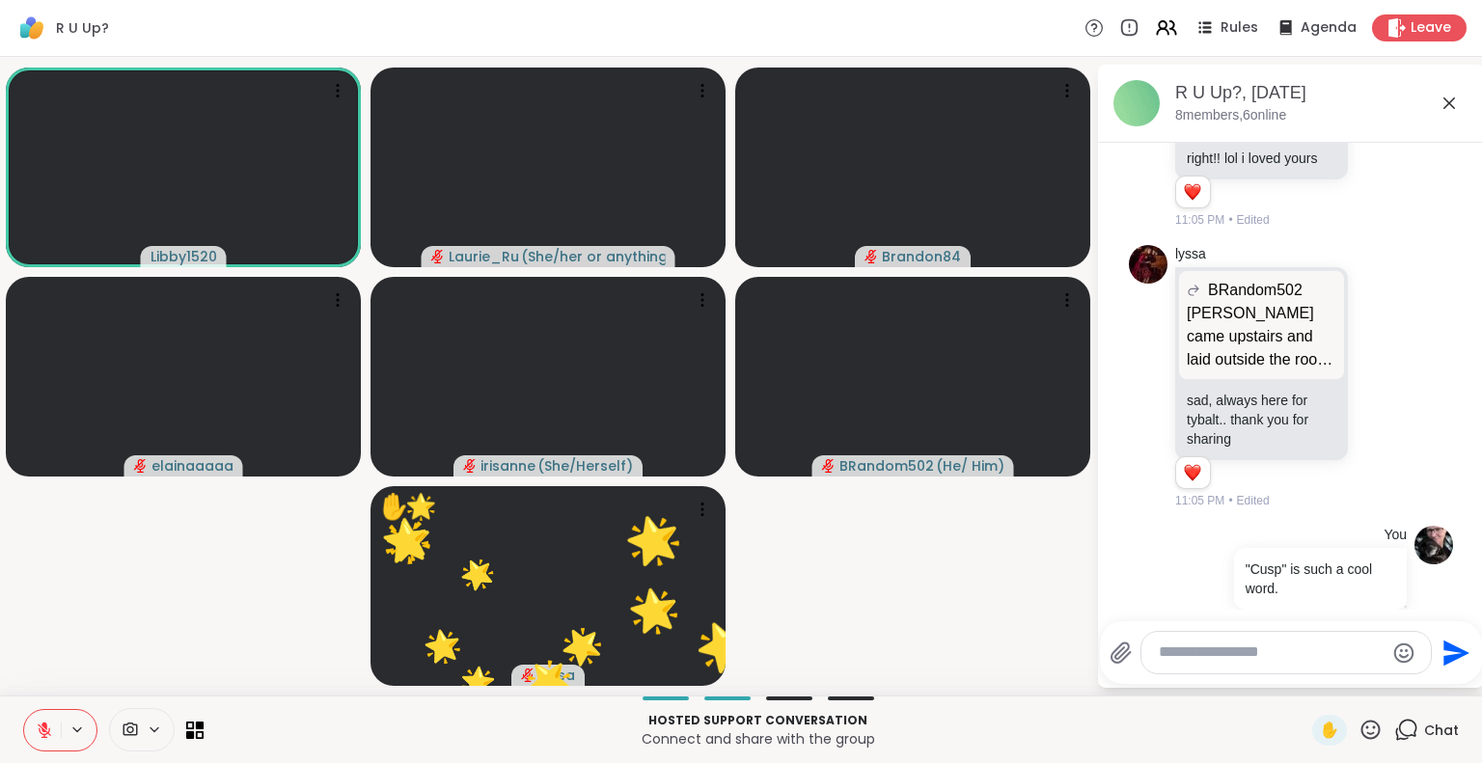
scroll to position [3255, 0]
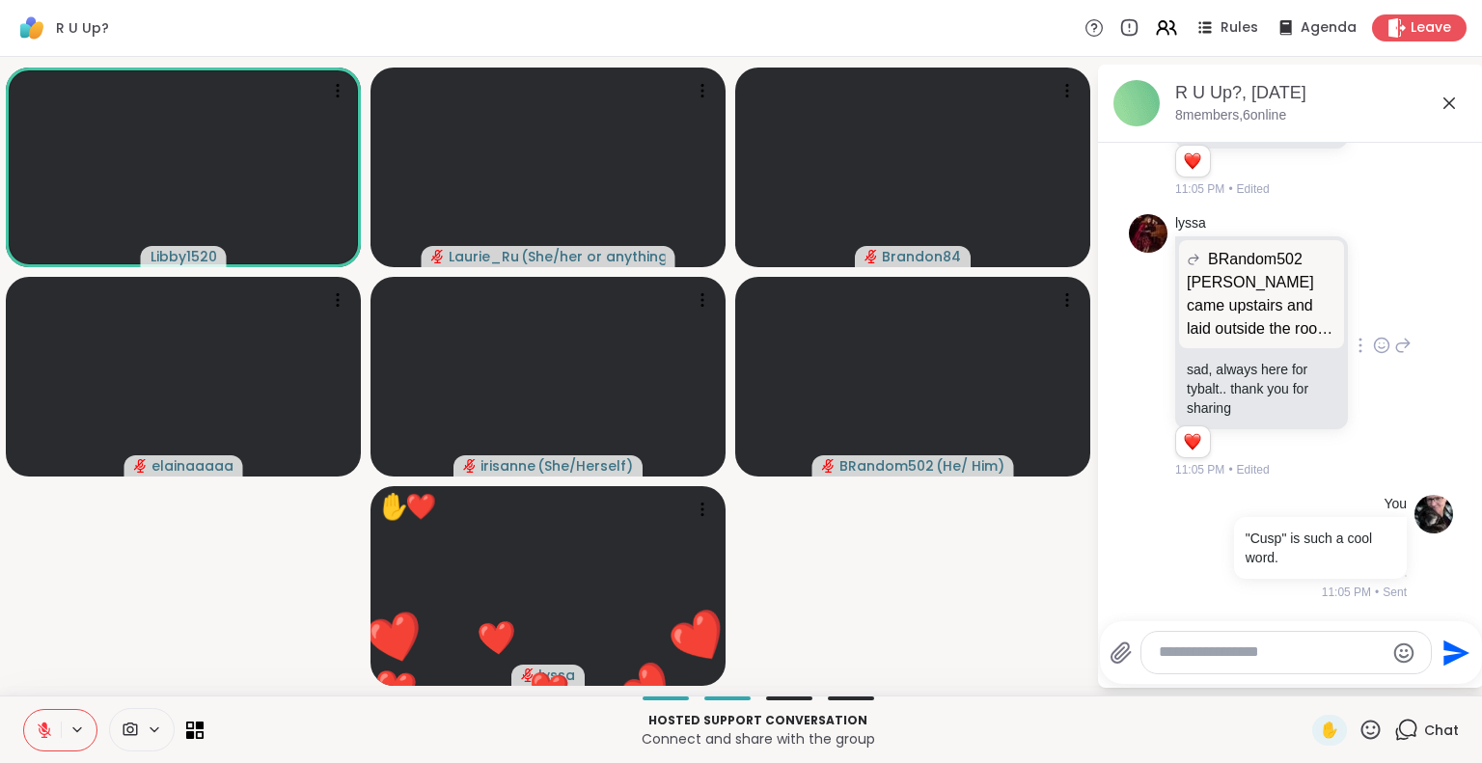
click at [1373, 352] on icon at bounding box center [1381, 345] width 17 height 19
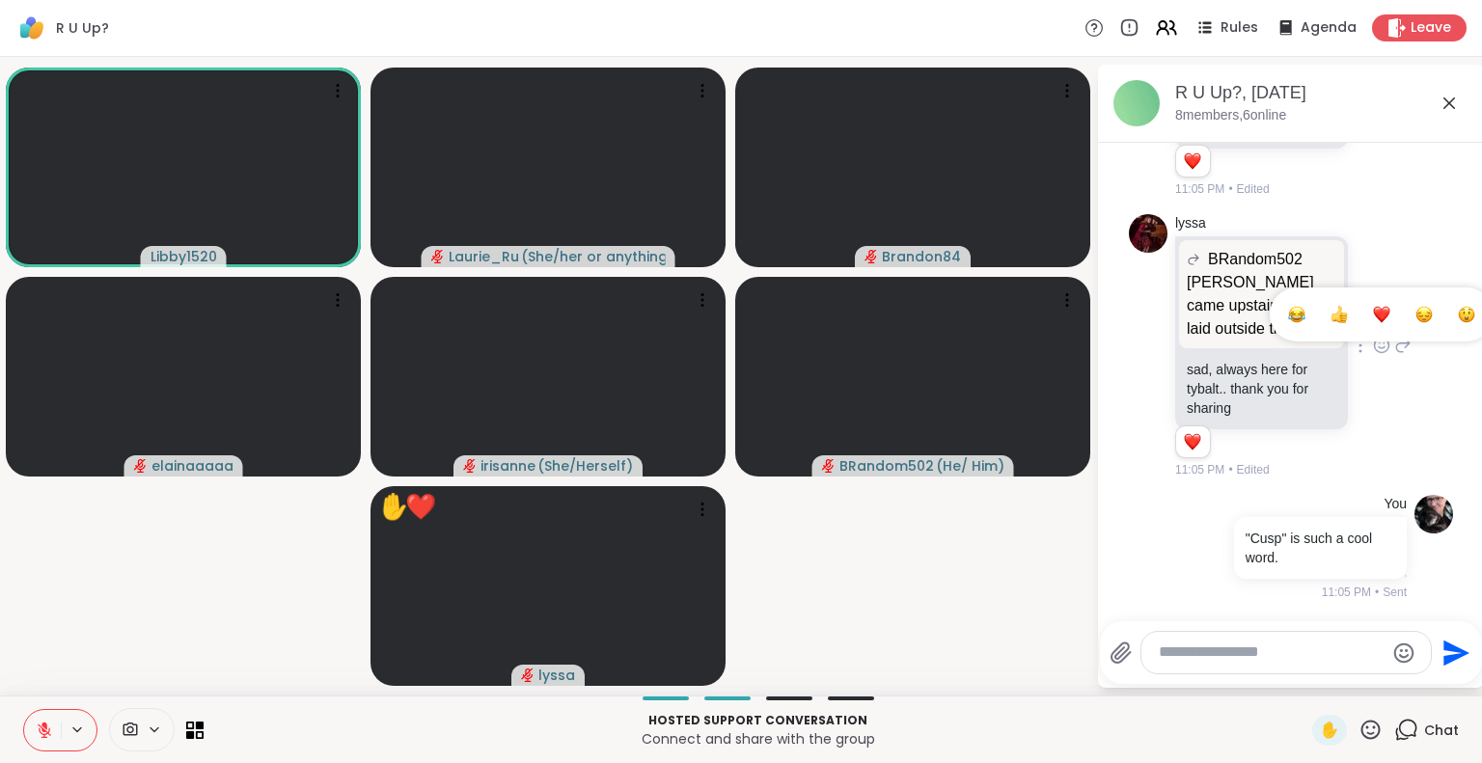
click at [1373, 319] on div "Select Reaction: Heart" at bounding box center [1381, 314] width 17 height 17
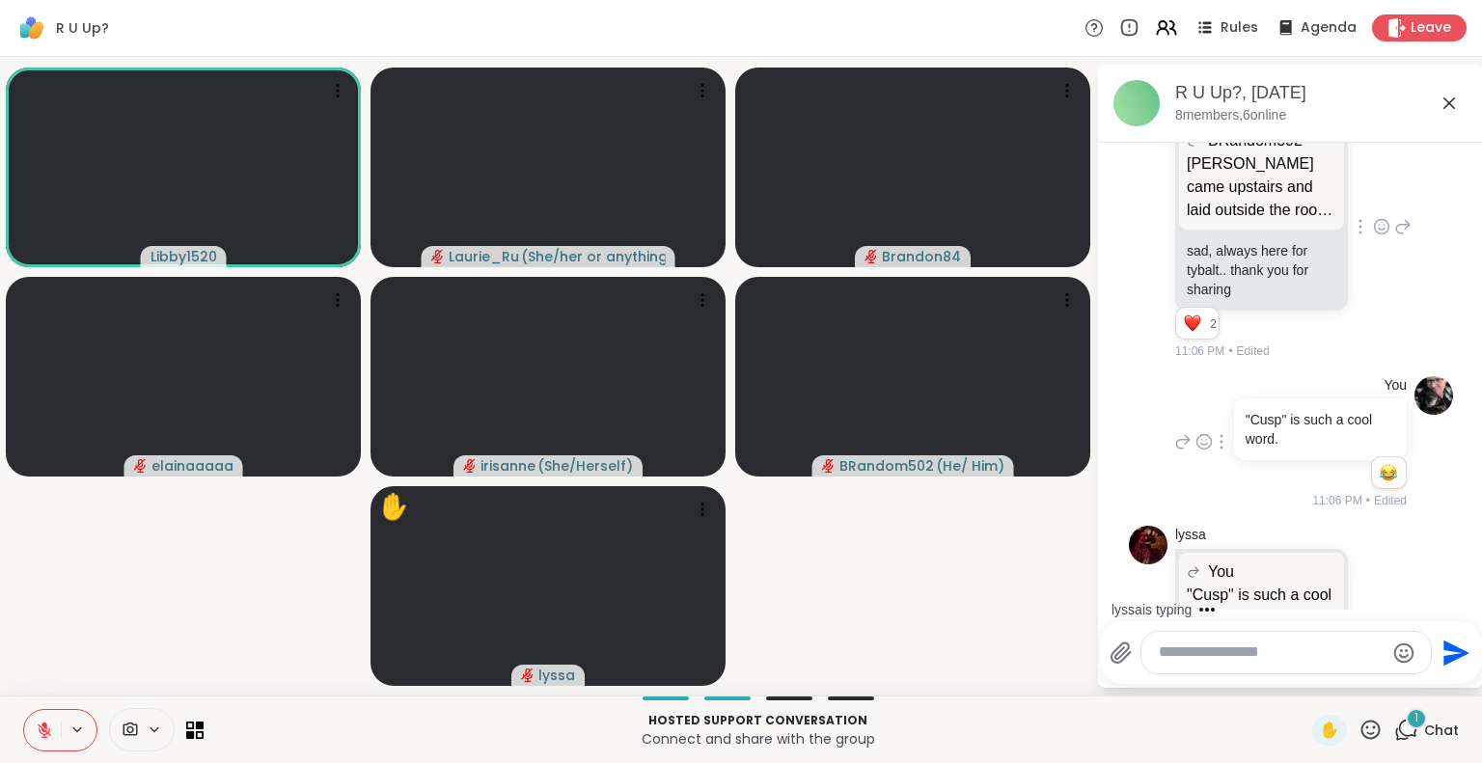
scroll to position [3473, 0]
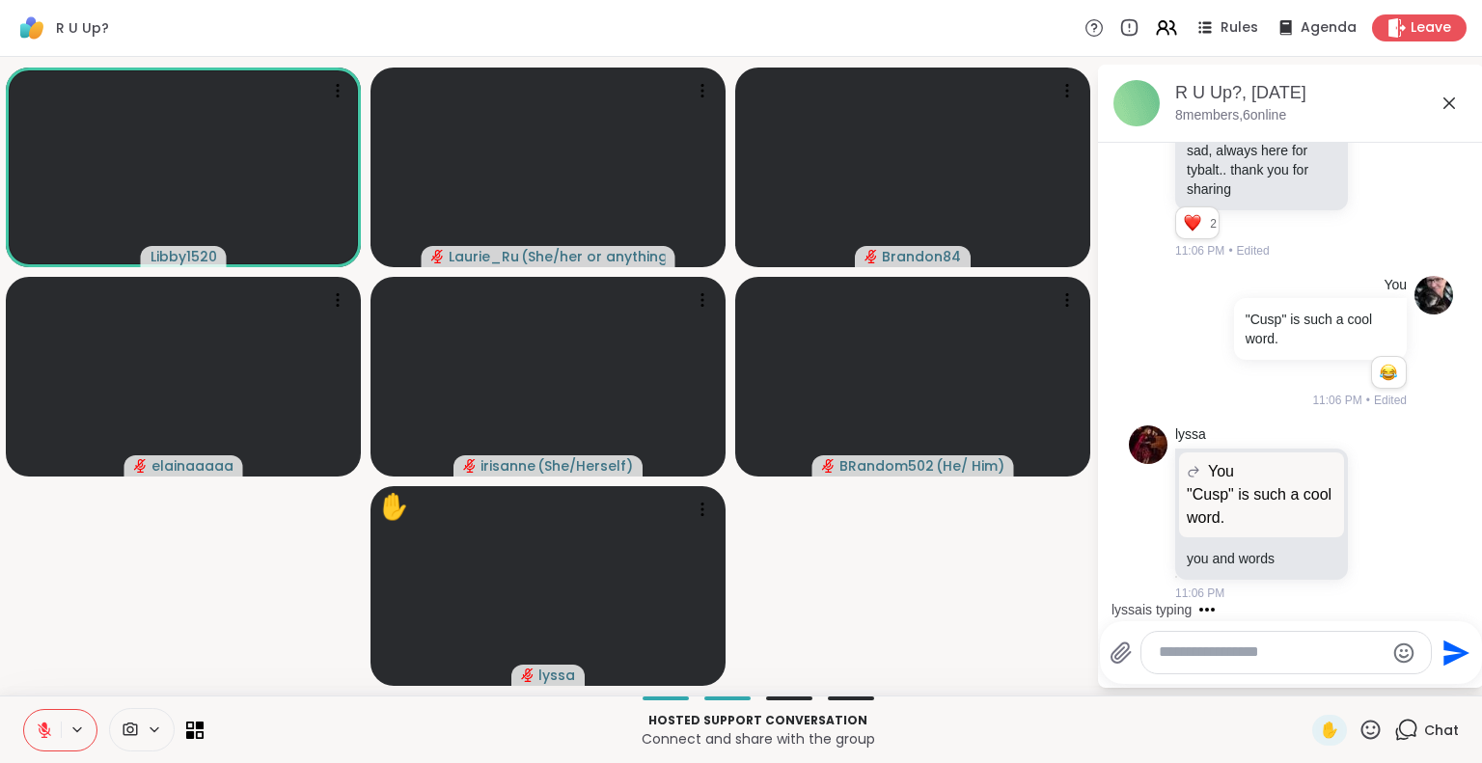
click at [1361, 727] on icon at bounding box center [1370, 729] width 19 height 19
click at [1304, 674] on span "❤️" at bounding box center [1313, 679] width 19 height 23
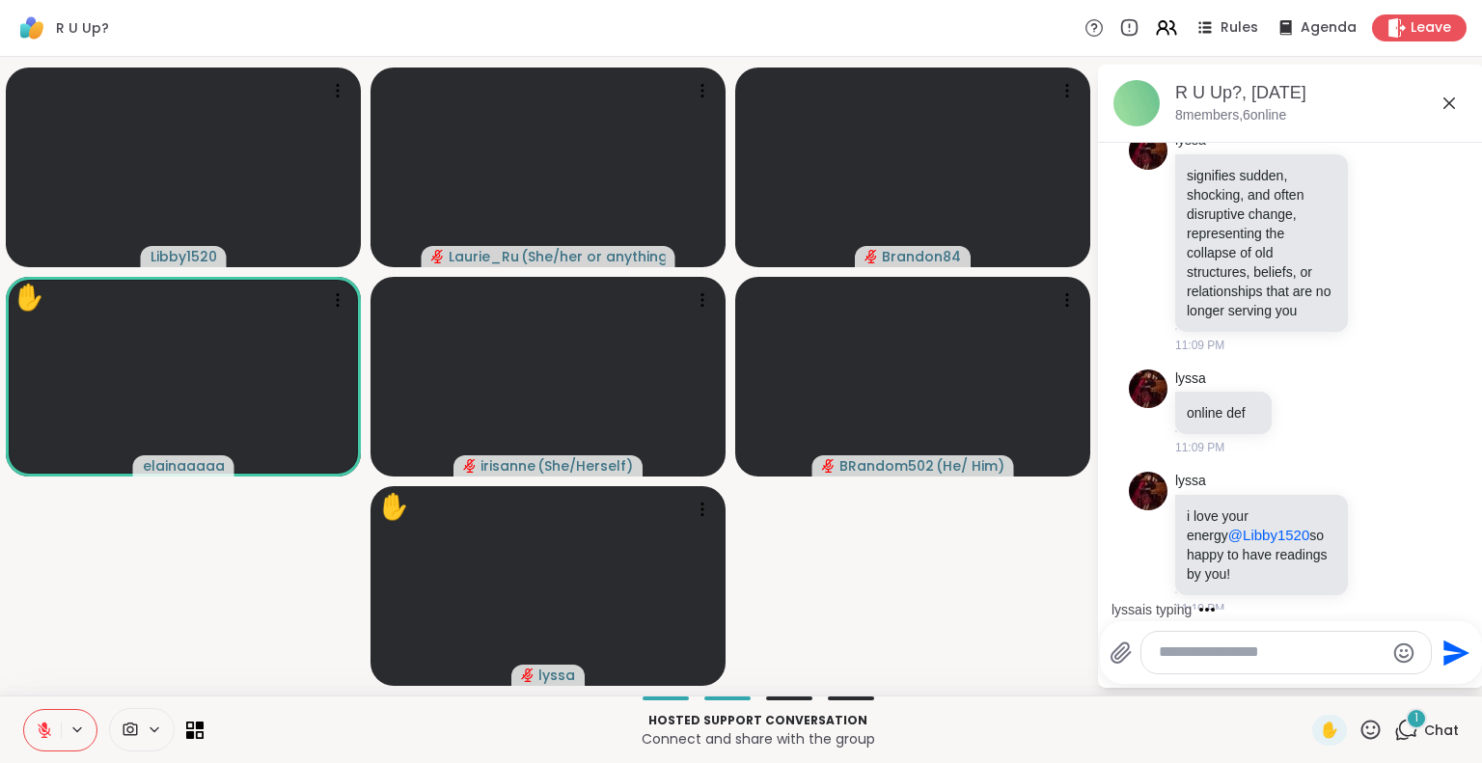
scroll to position [4724, 0]
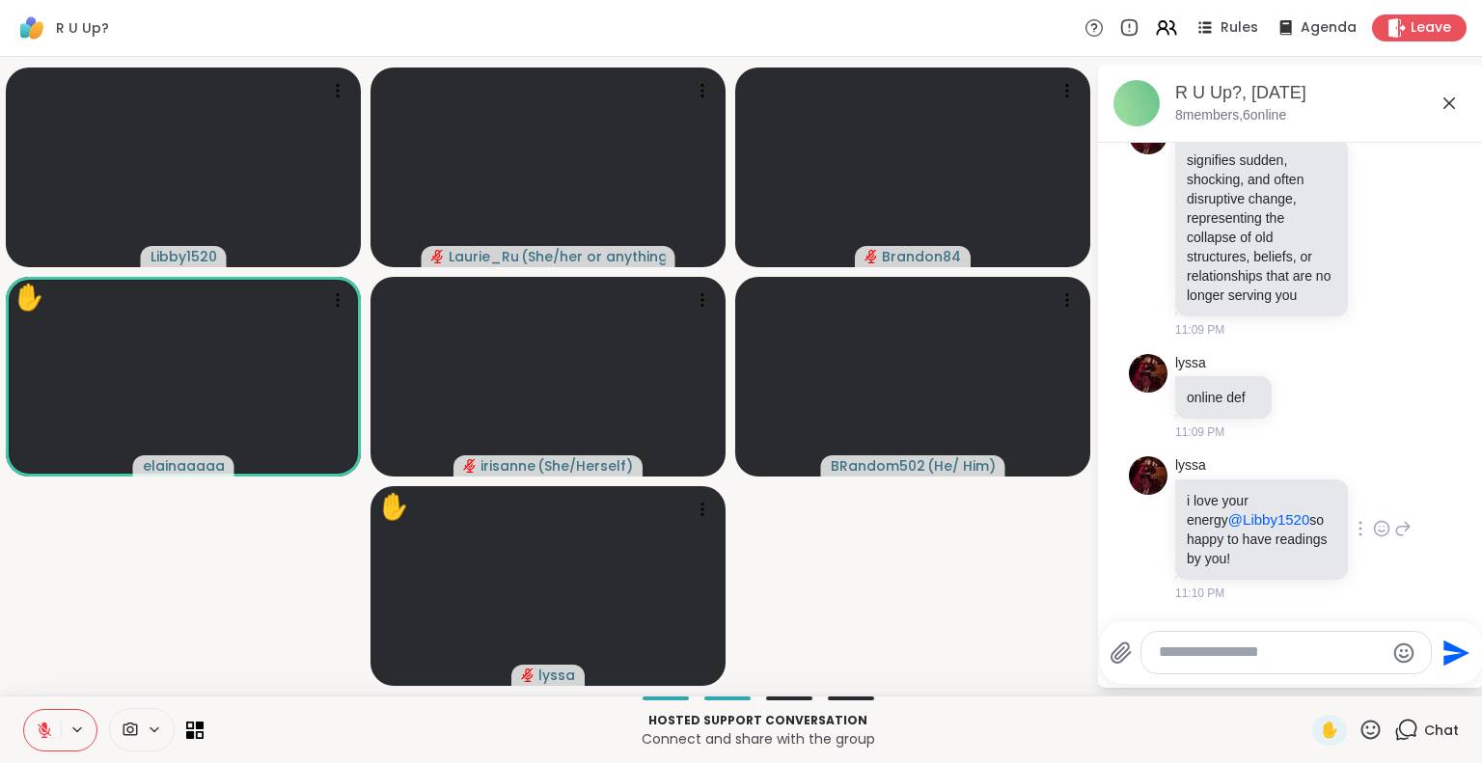
click at [1373, 532] on icon at bounding box center [1381, 528] width 17 height 19
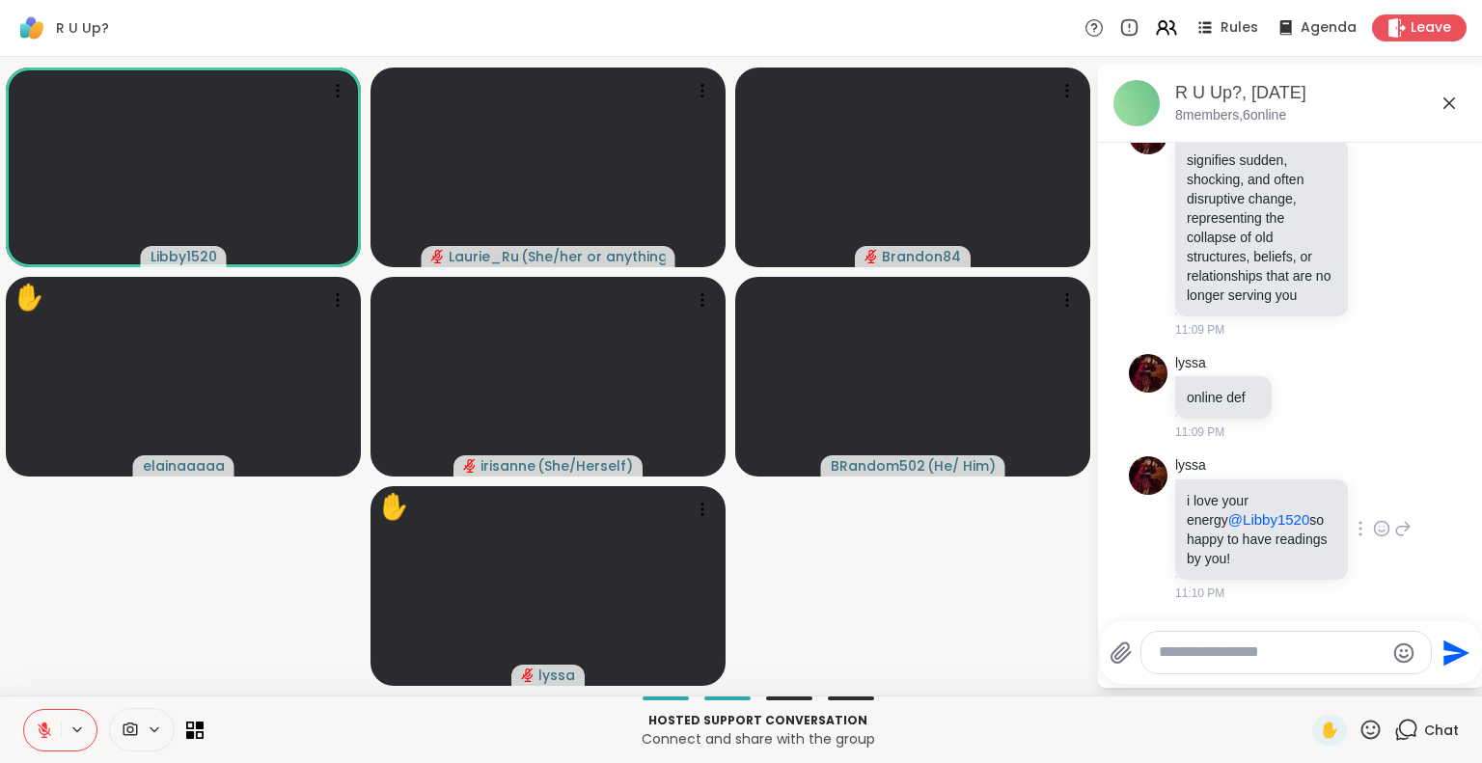
click at [1394, 532] on icon at bounding box center [1402, 528] width 17 height 23
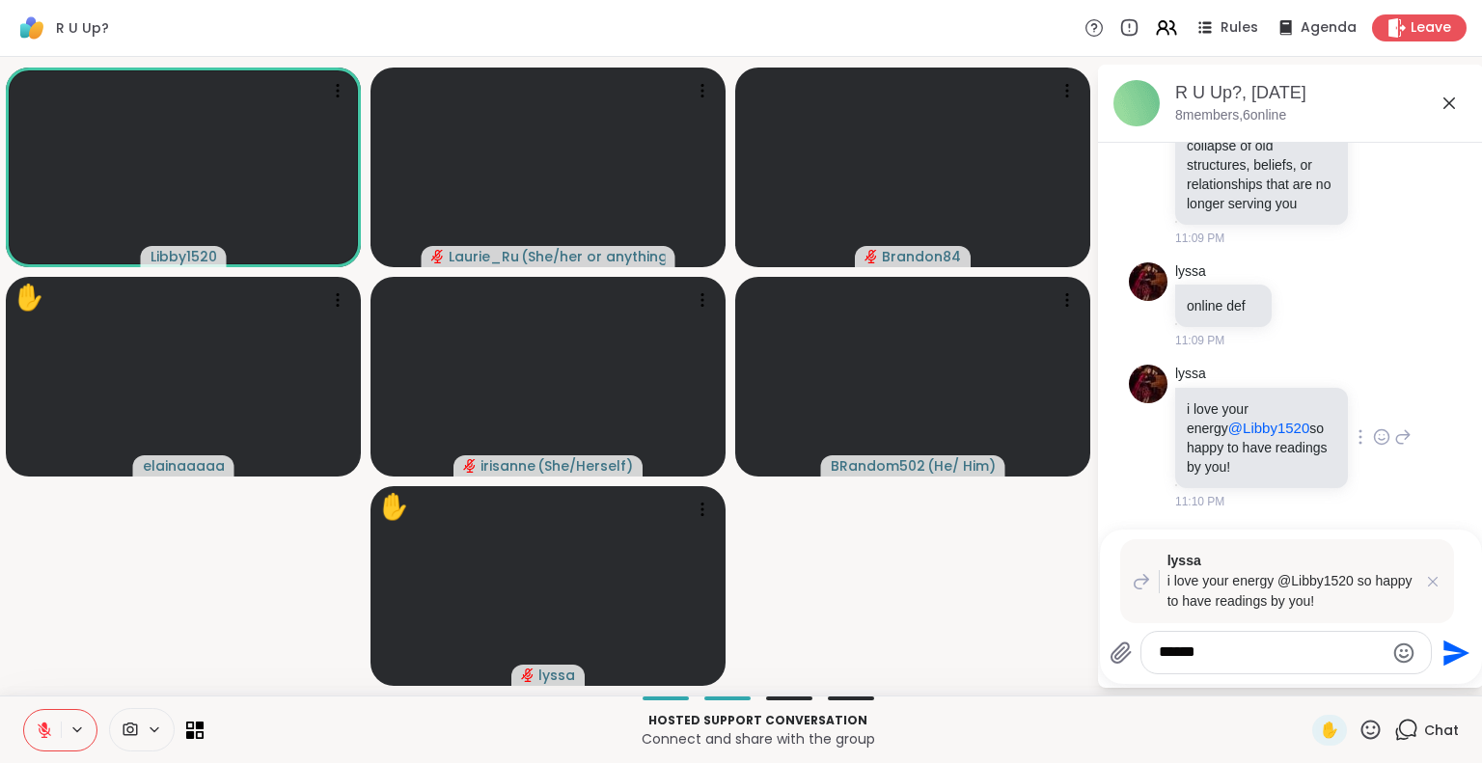
type textarea "*******"
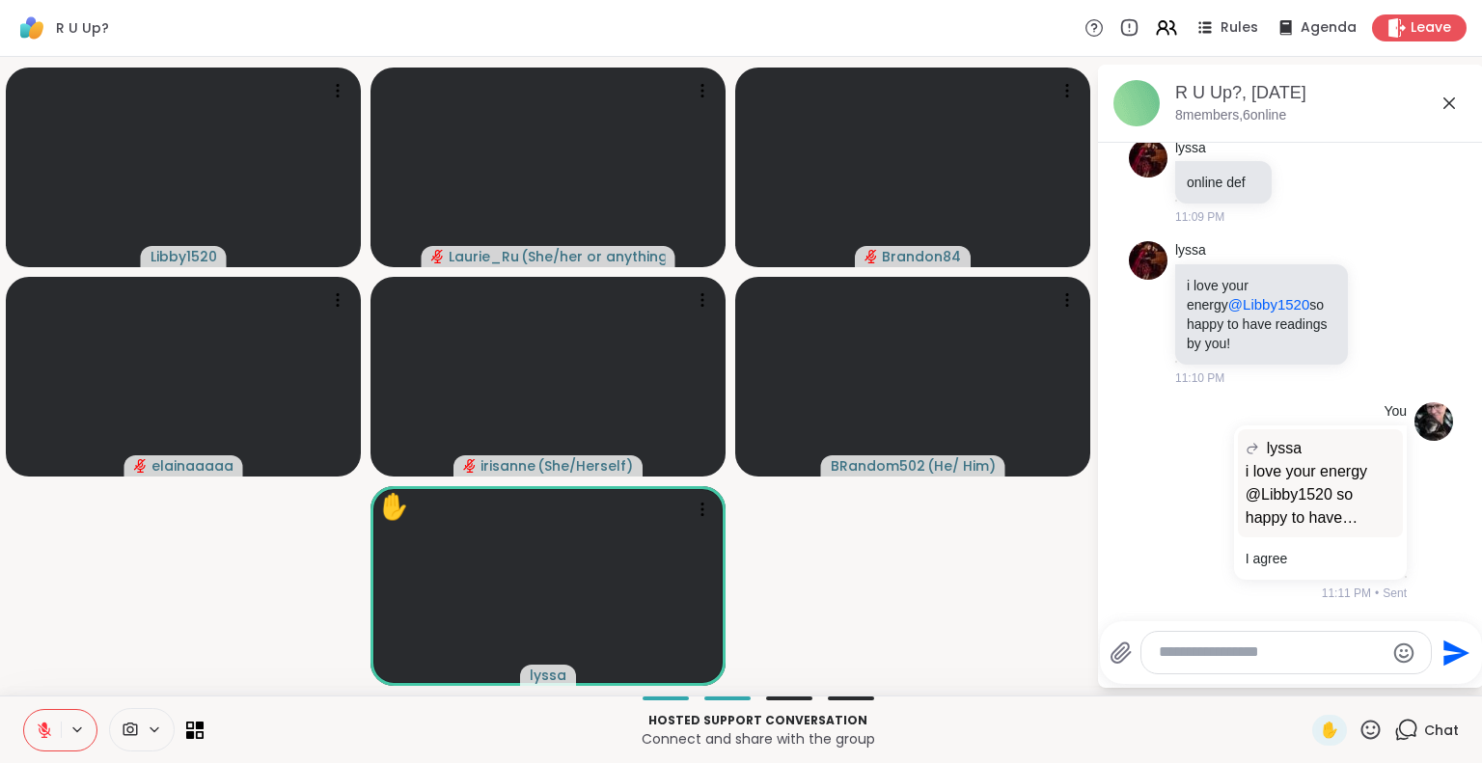
scroll to position [4939, 0]
click at [1105, 625] on div "R U Up?, Oct 14 8 members, 6 online Today lyssa butt ahh nahked 2 2 4 4 10:43 P…" at bounding box center [1291, 376] width 386 height 623
click at [1358, 732] on icon at bounding box center [1370, 730] width 24 height 24
click at [1304, 685] on span "❤️" at bounding box center [1313, 679] width 19 height 23
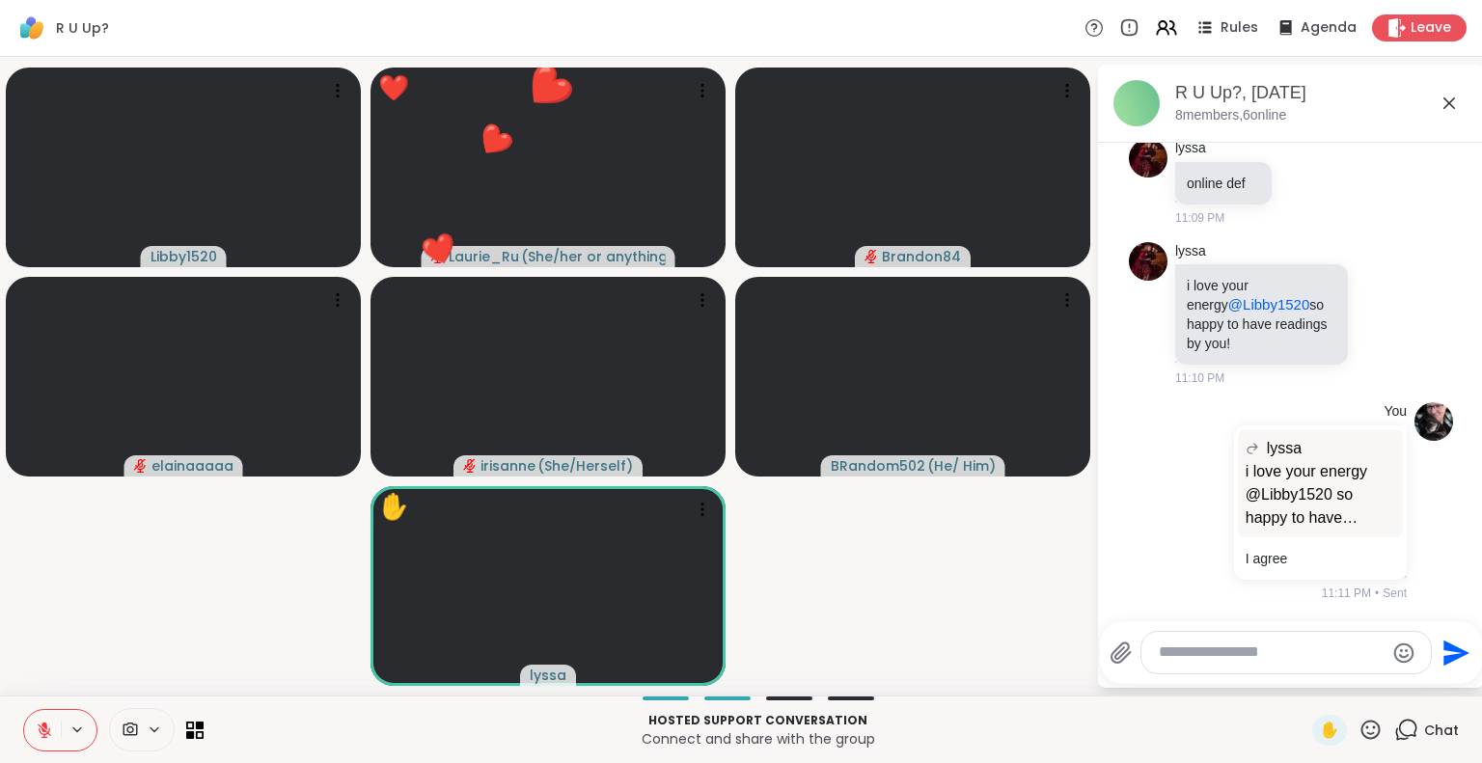
scroll to position [4994, 0]
click at [1358, 728] on icon at bounding box center [1370, 730] width 24 height 24
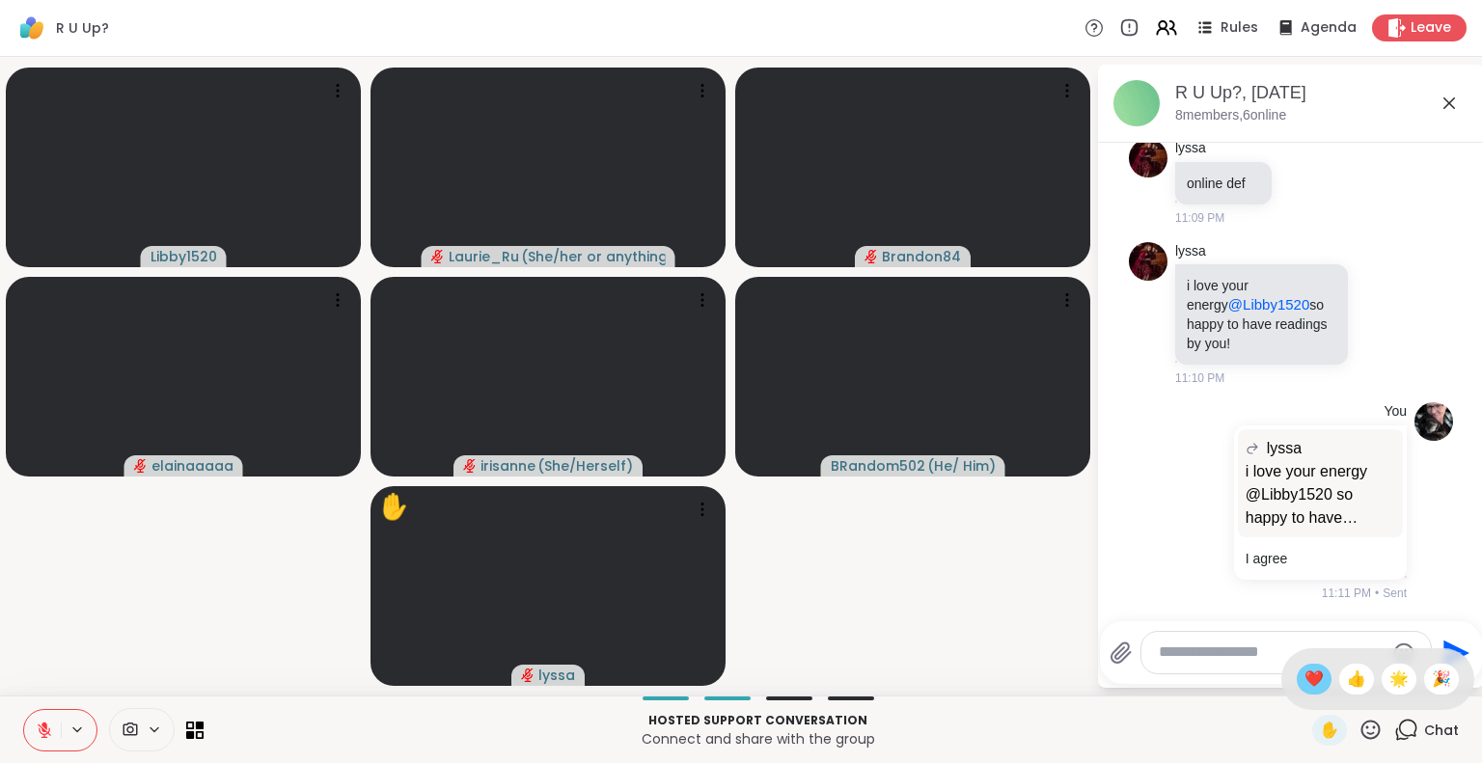
click at [1304, 674] on span "❤️" at bounding box center [1313, 679] width 19 height 23
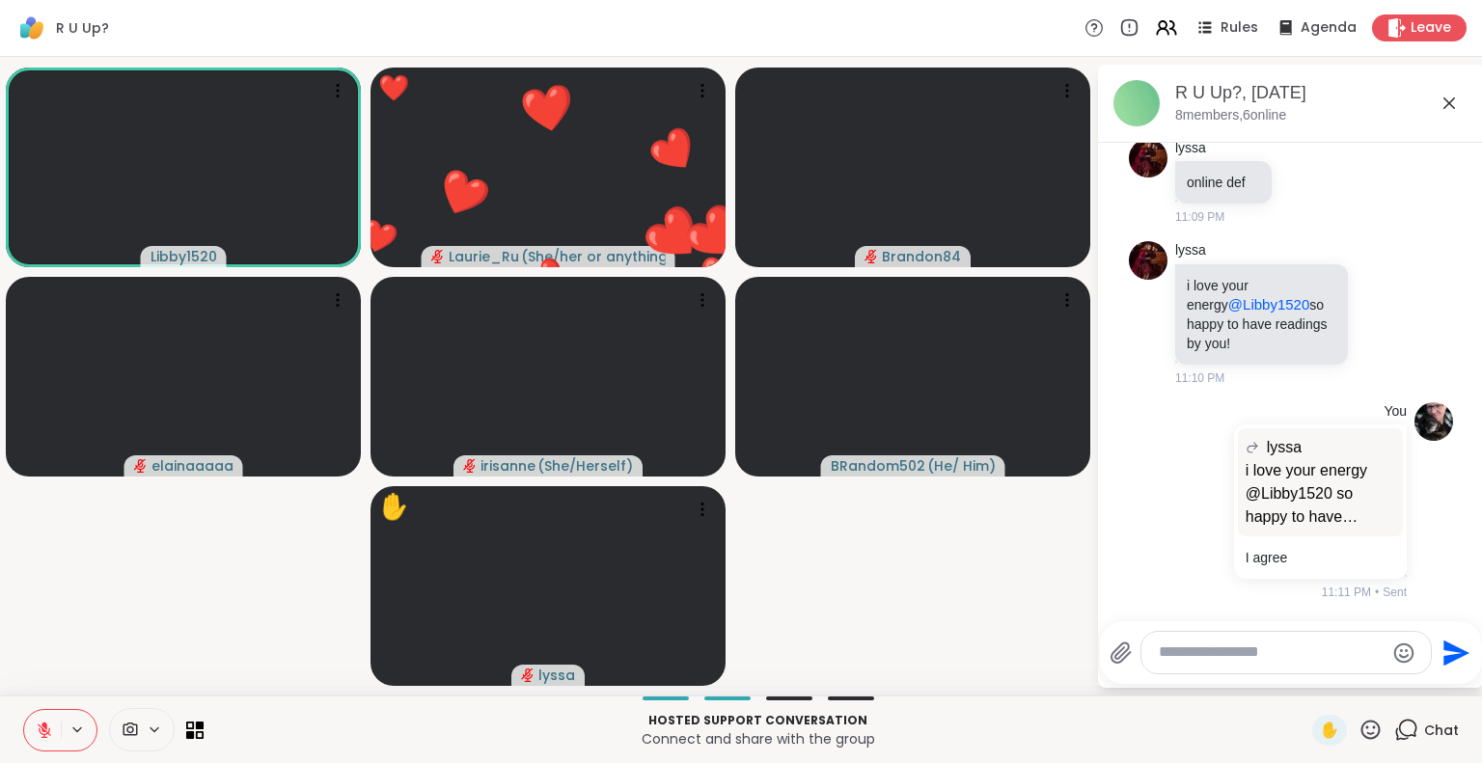
scroll to position [5021, 0]
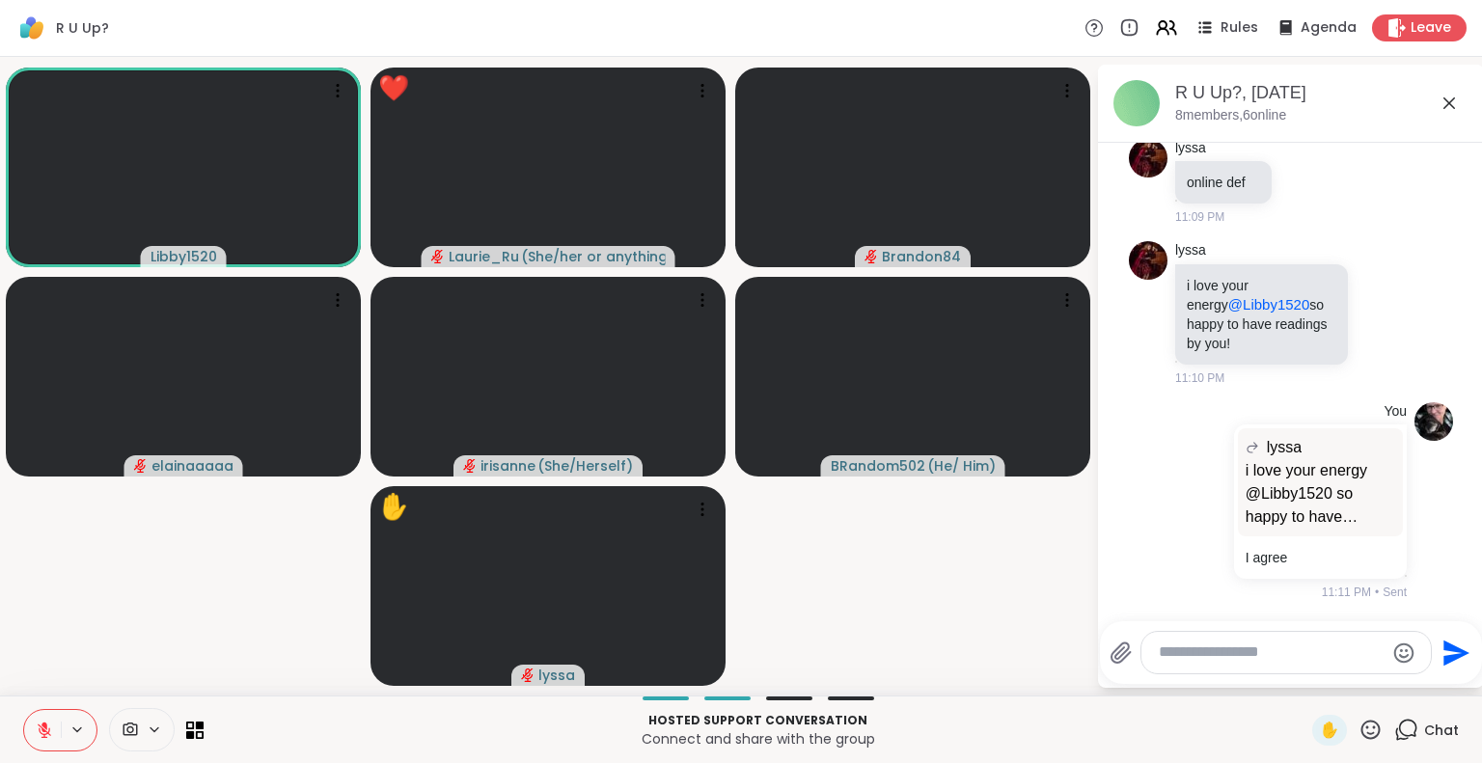
click at [1358, 727] on icon at bounding box center [1370, 730] width 24 height 24
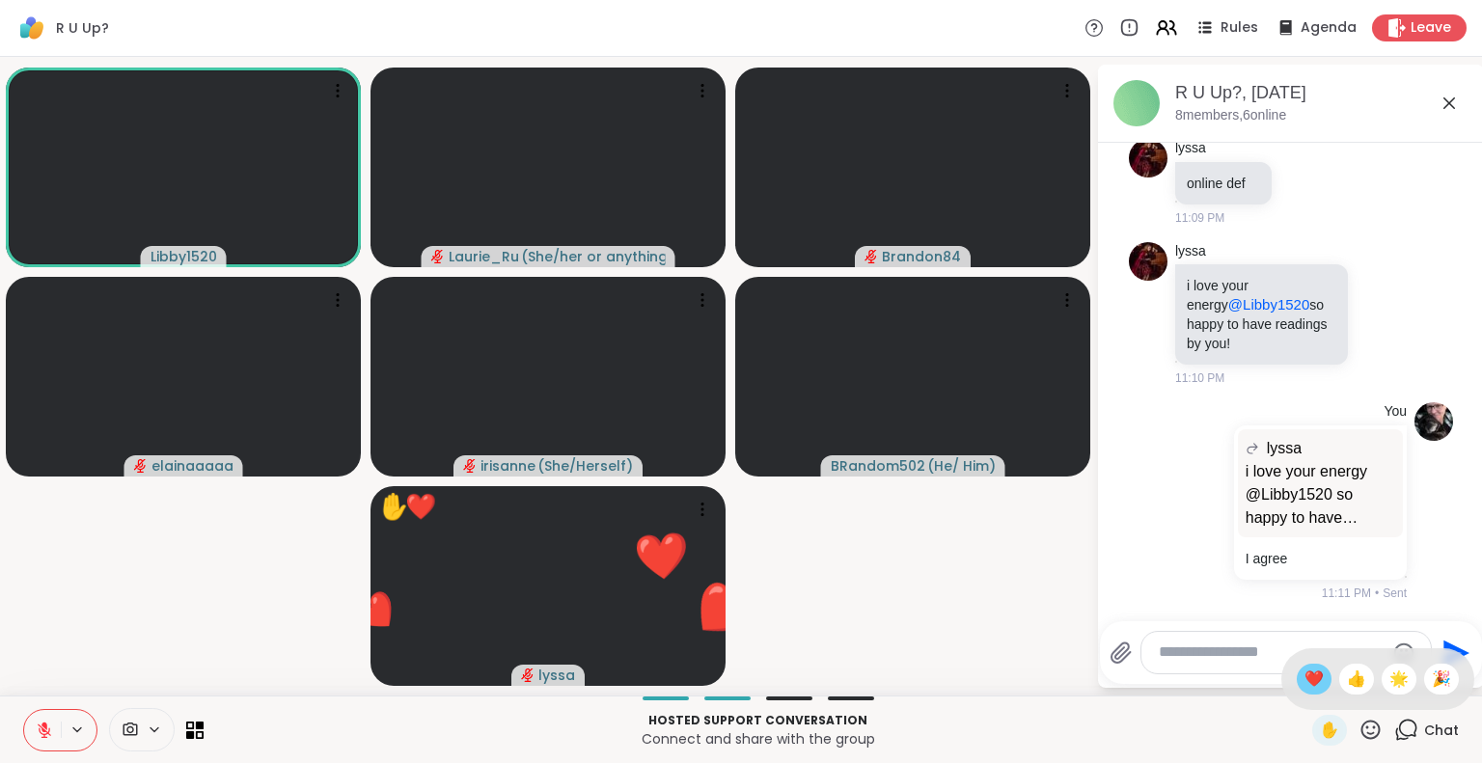
click at [1304, 678] on span "❤️" at bounding box center [1313, 679] width 19 height 23
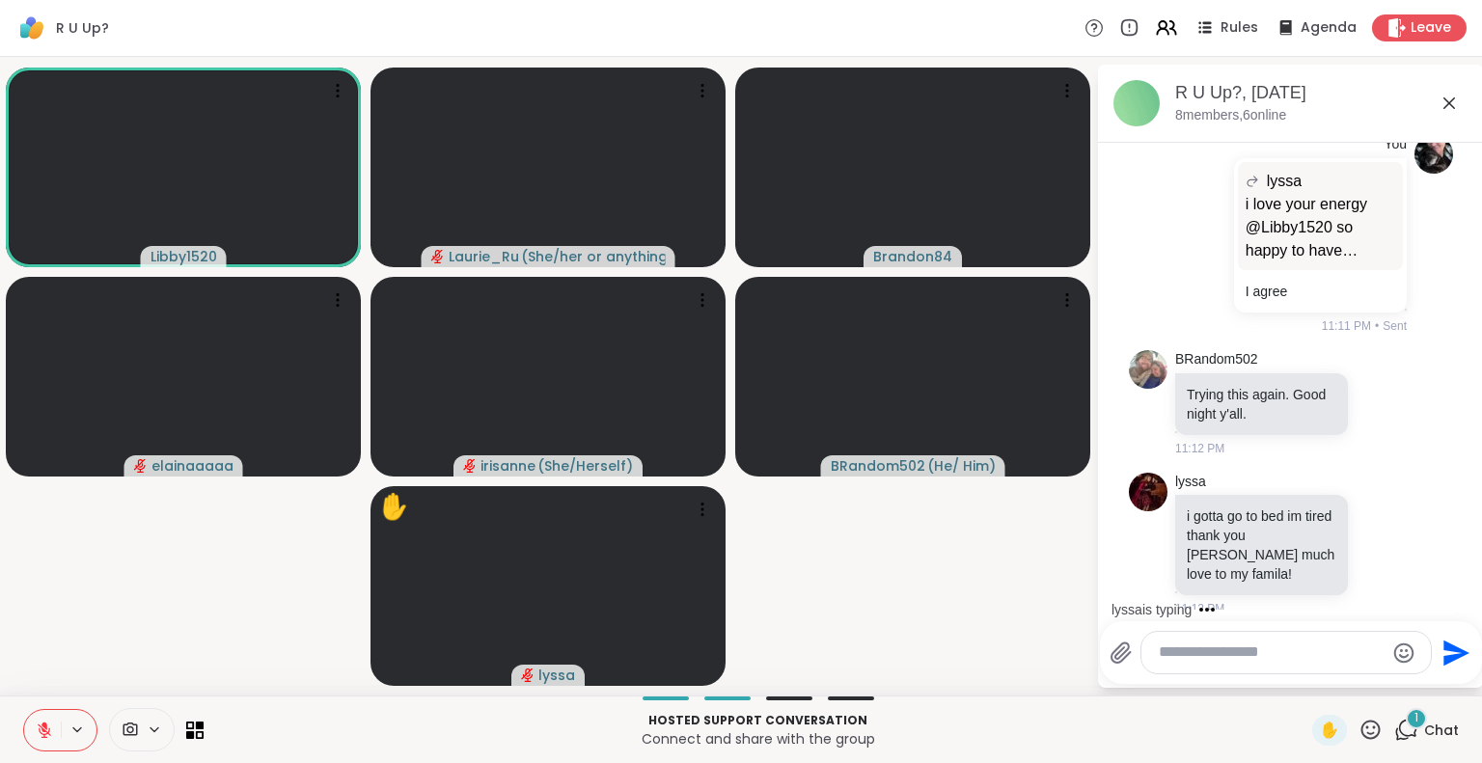
scroll to position [5331, 0]
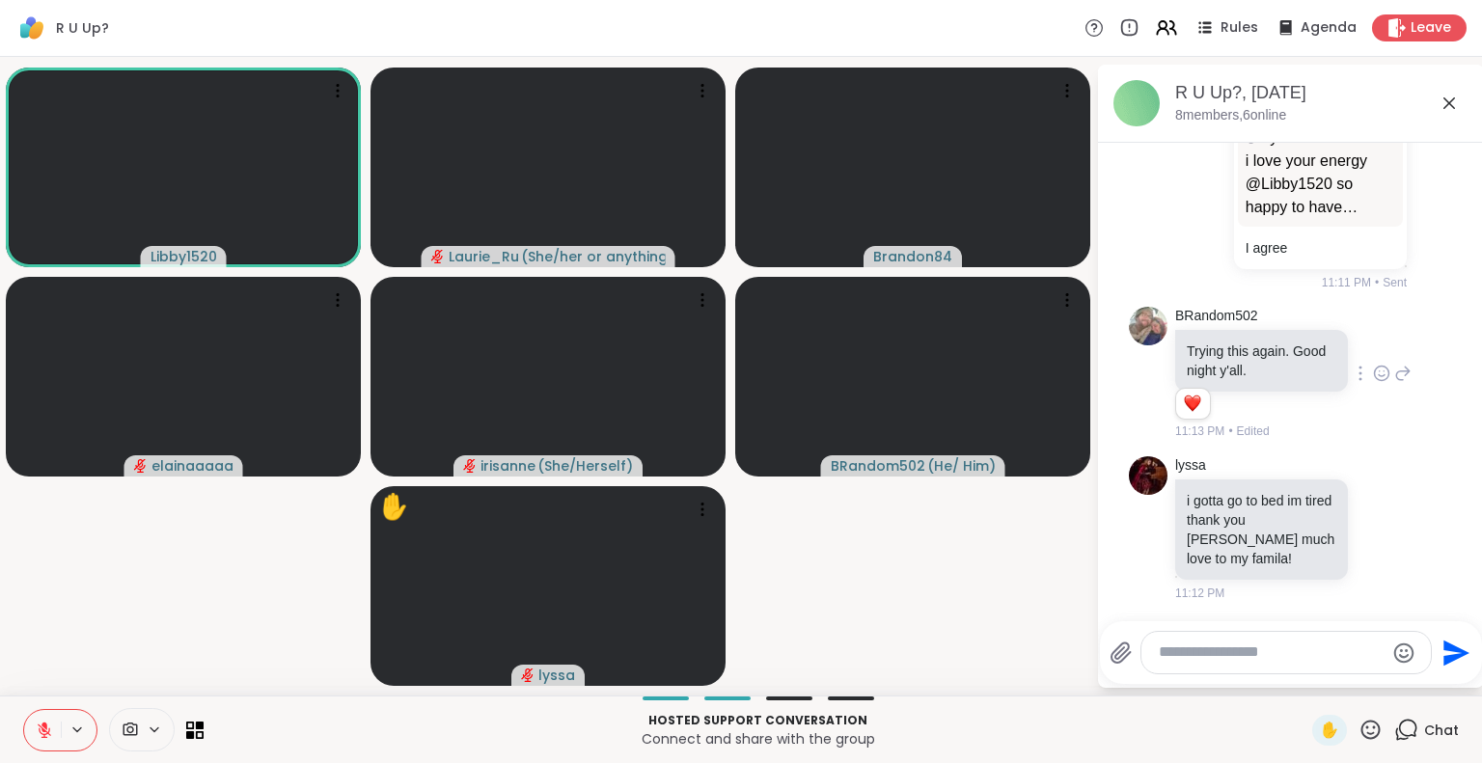
click at [1362, 386] on div "BRandom502 Trying this again. Good night y'all. 1 1 11:13 PM • Edited" at bounding box center [1293, 374] width 236 height 134
click at [1373, 383] on icon at bounding box center [1381, 373] width 17 height 19
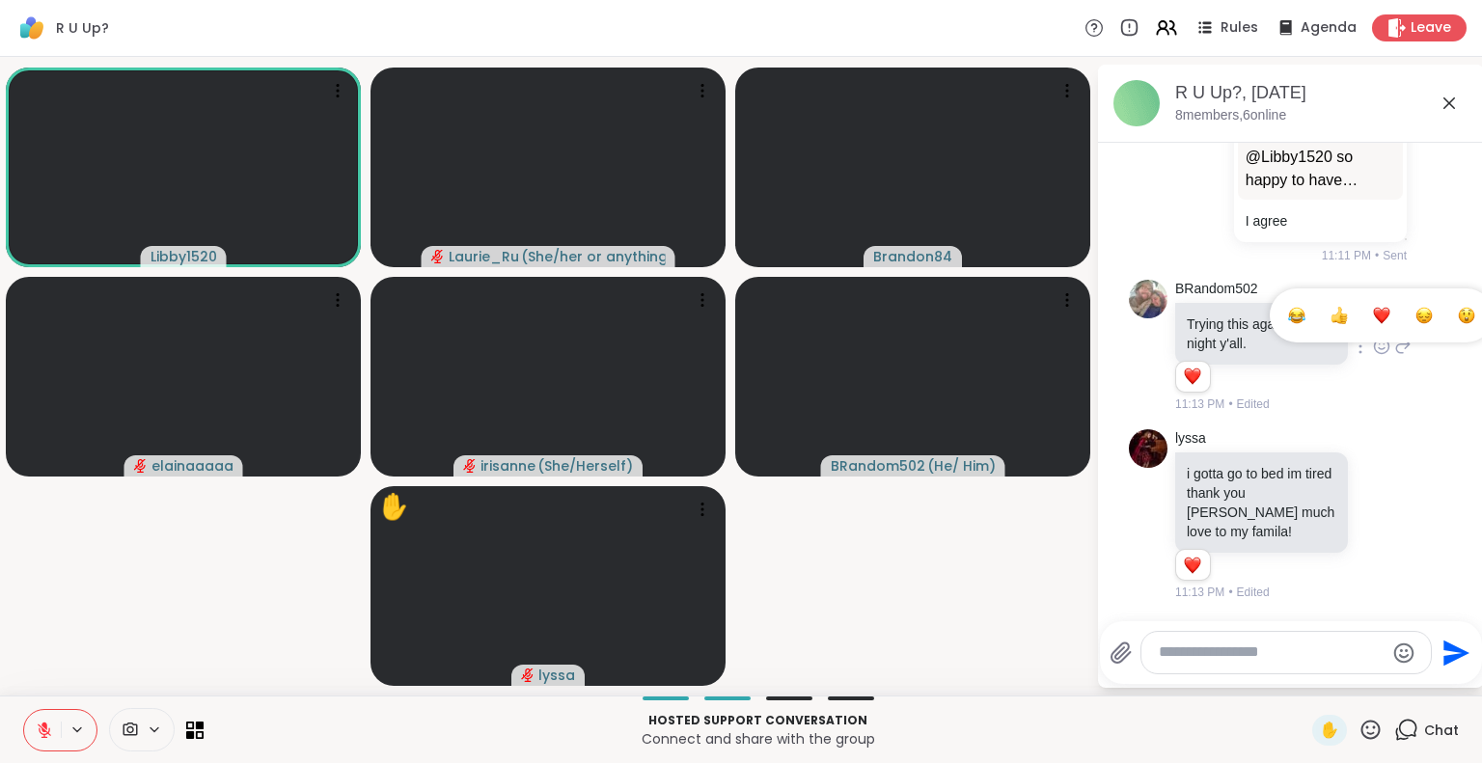
click at [1373, 317] on div "Select Reaction: Heart" at bounding box center [1381, 315] width 17 height 17
click at [1373, 516] on icon at bounding box center [1381, 515] width 17 height 19
click at [1373, 482] on div "Select Reaction: Heart" at bounding box center [1381, 484] width 17 height 17
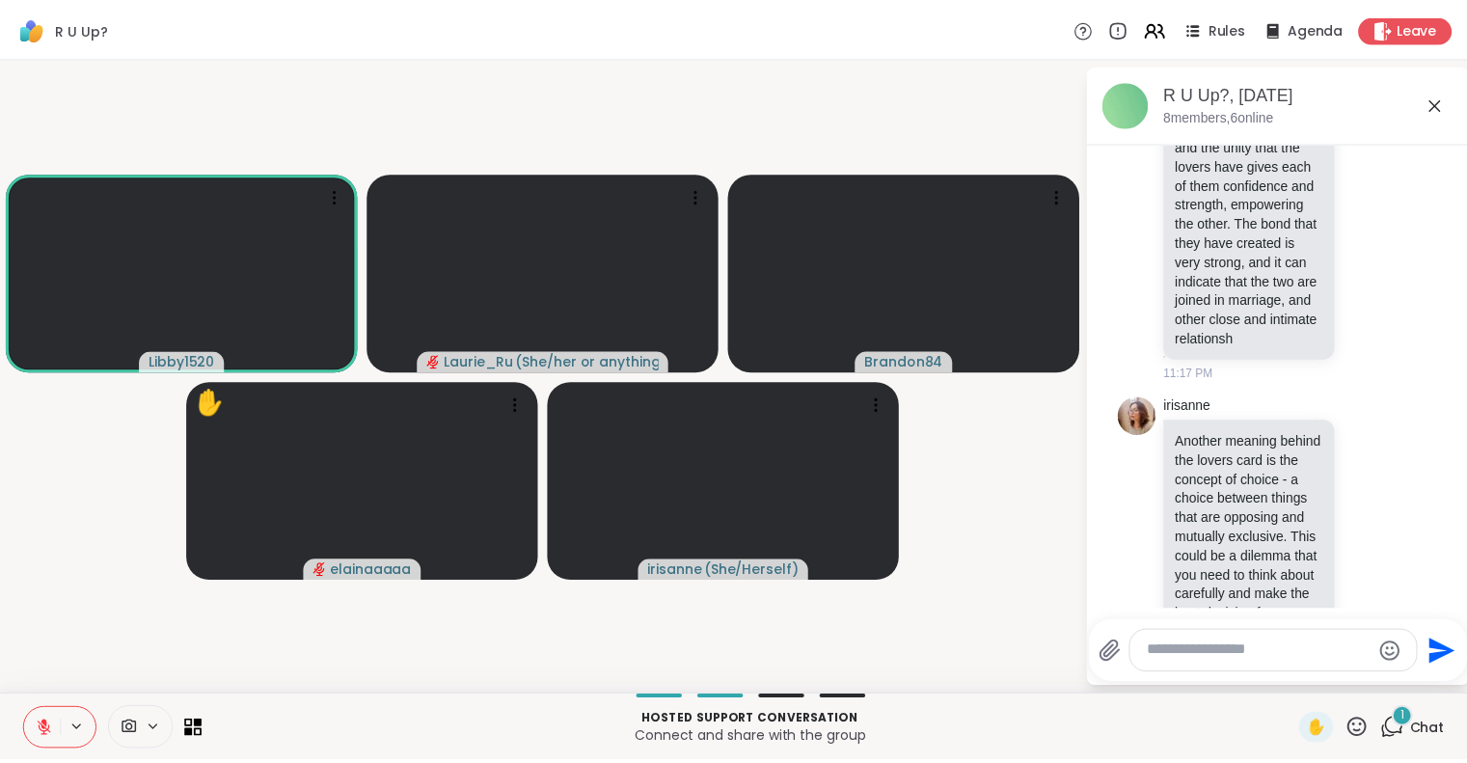
scroll to position [6865, 0]
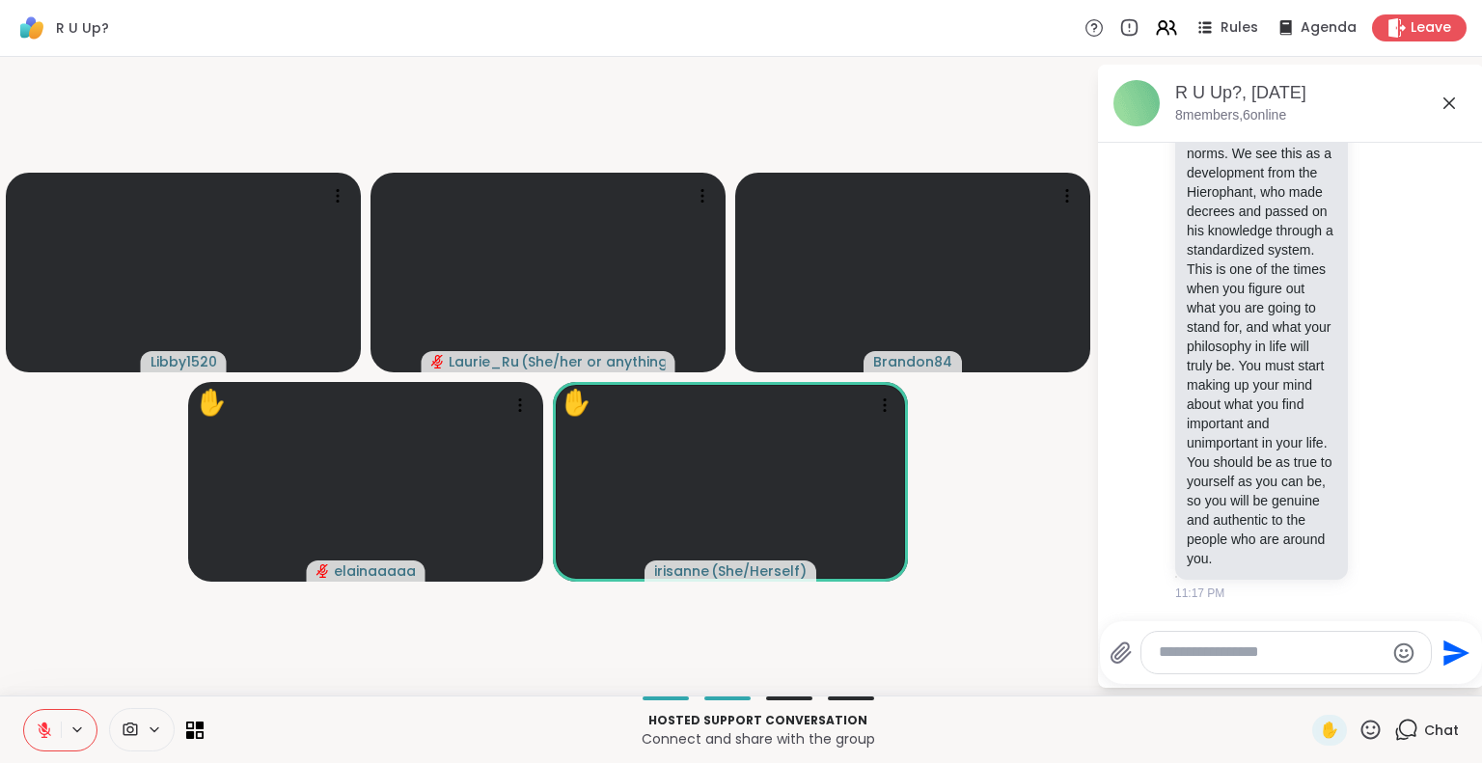
click at [1452, 99] on icon at bounding box center [1449, 103] width 12 height 12
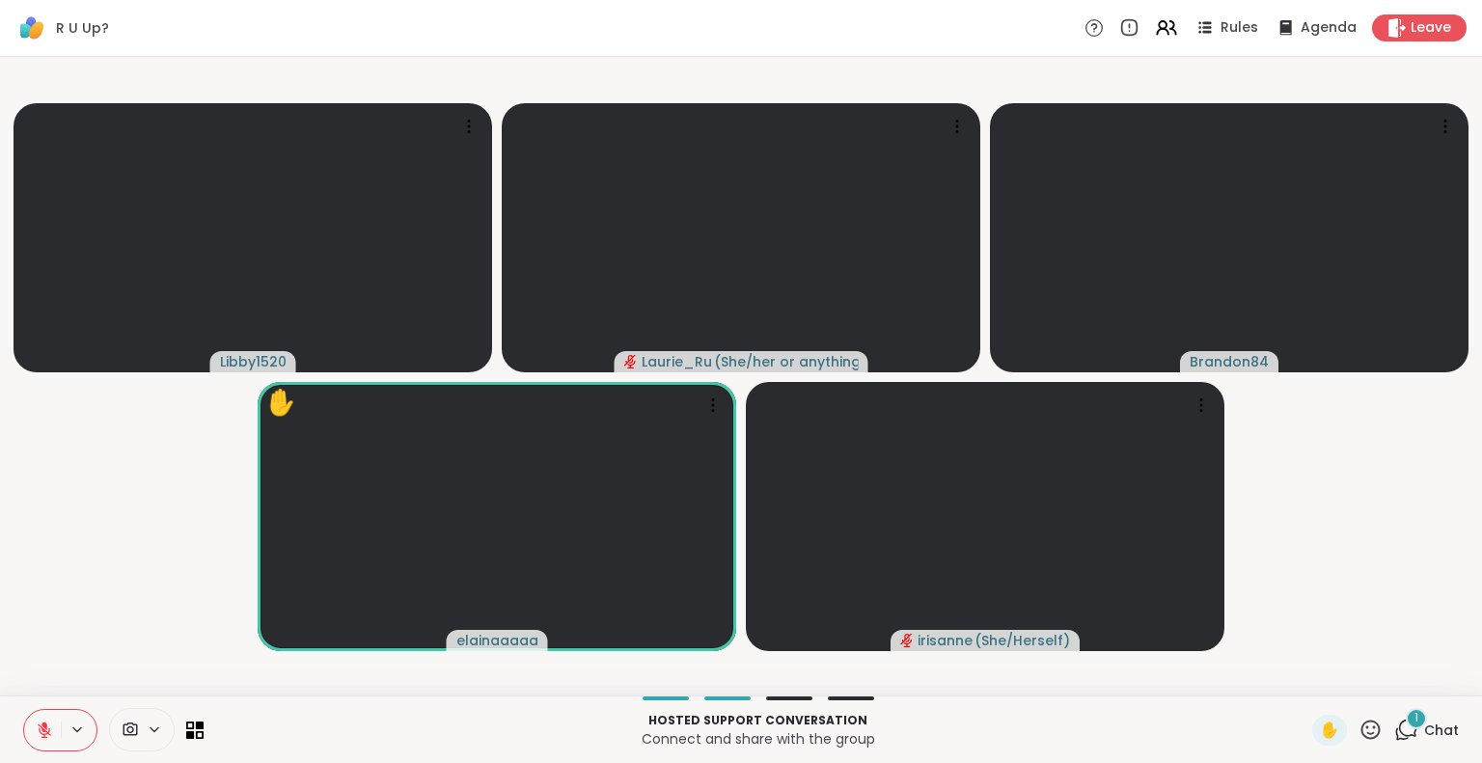
click at [44, 732] on icon at bounding box center [44, 730] width 17 height 17
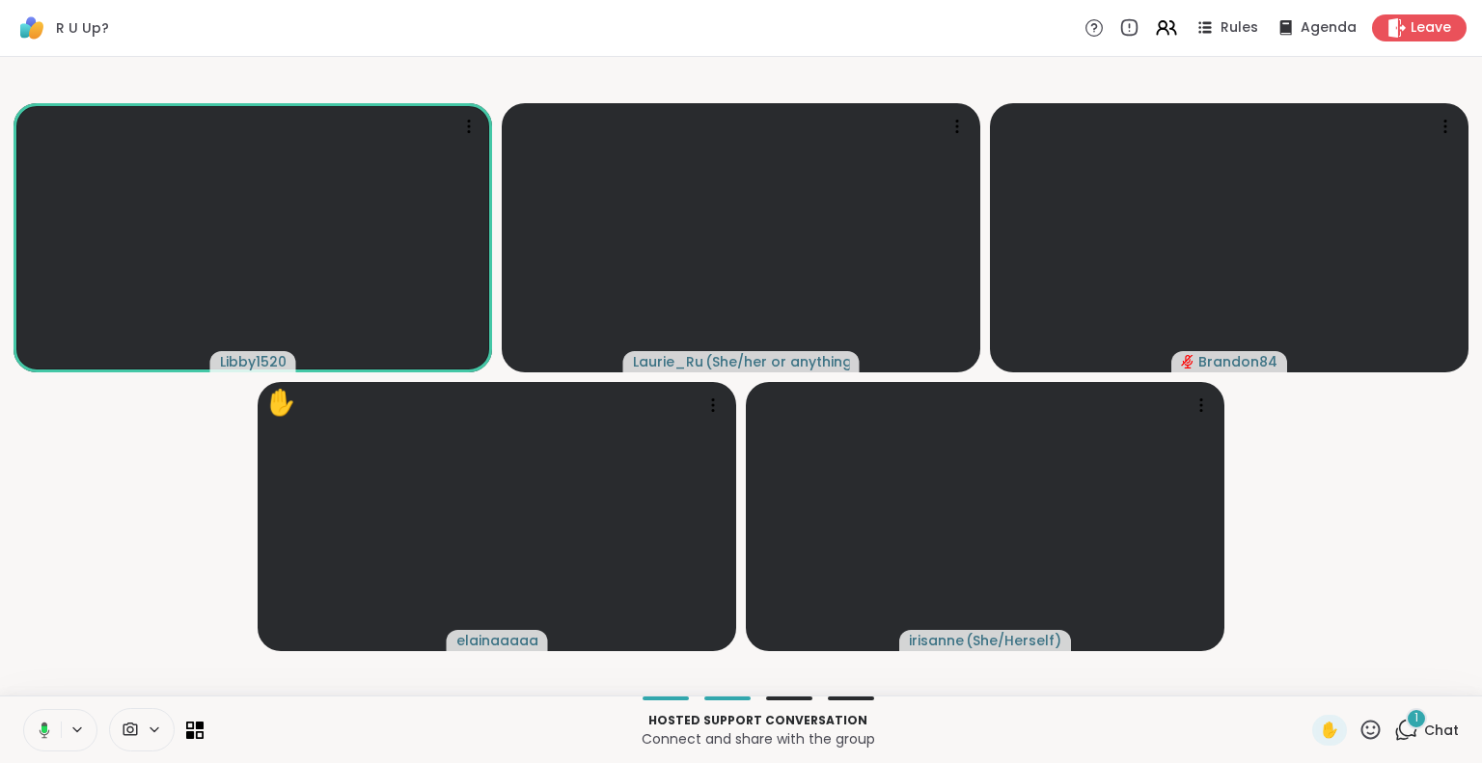
click at [40, 725] on icon at bounding box center [41, 730] width 17 height 17
click at [1414, 25] on span "Leave" at bounding box center [1432, 28] width 42 height 20
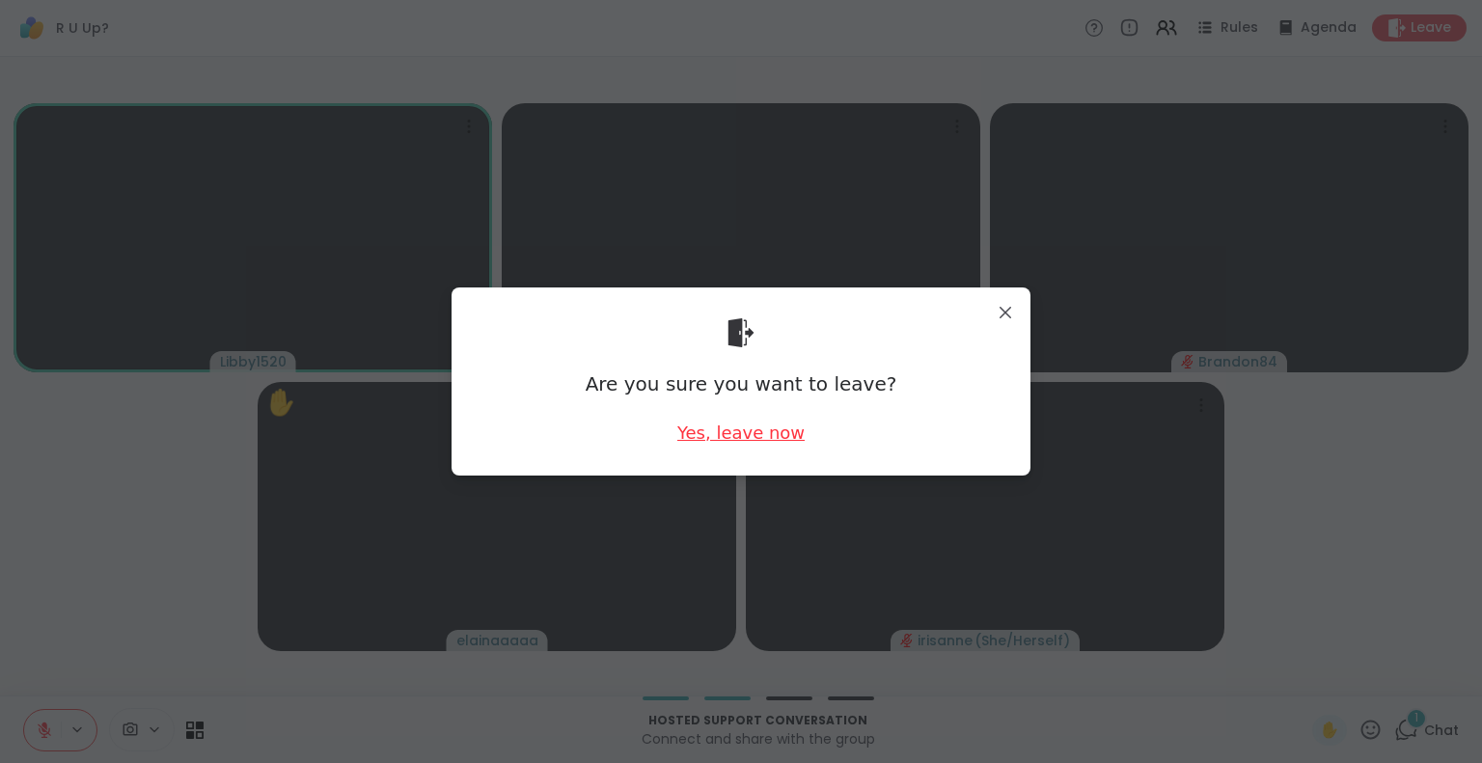
click at [743, 431] on div "Yes, leave now" at bounding box center [740, 433] width 127 height 24
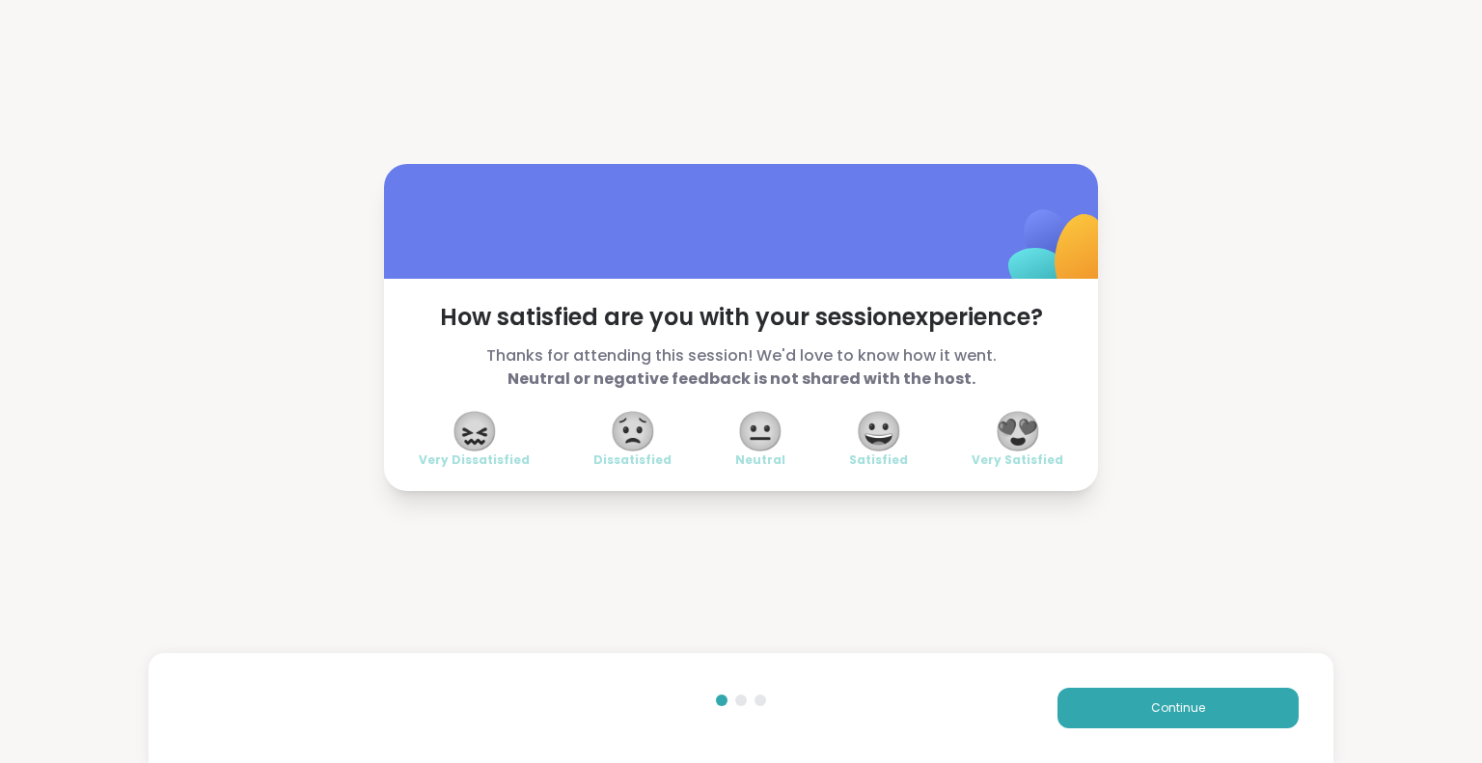
click at [1007, 429] on span "😍" at bounding box center [1018, 431] width 48 height 35
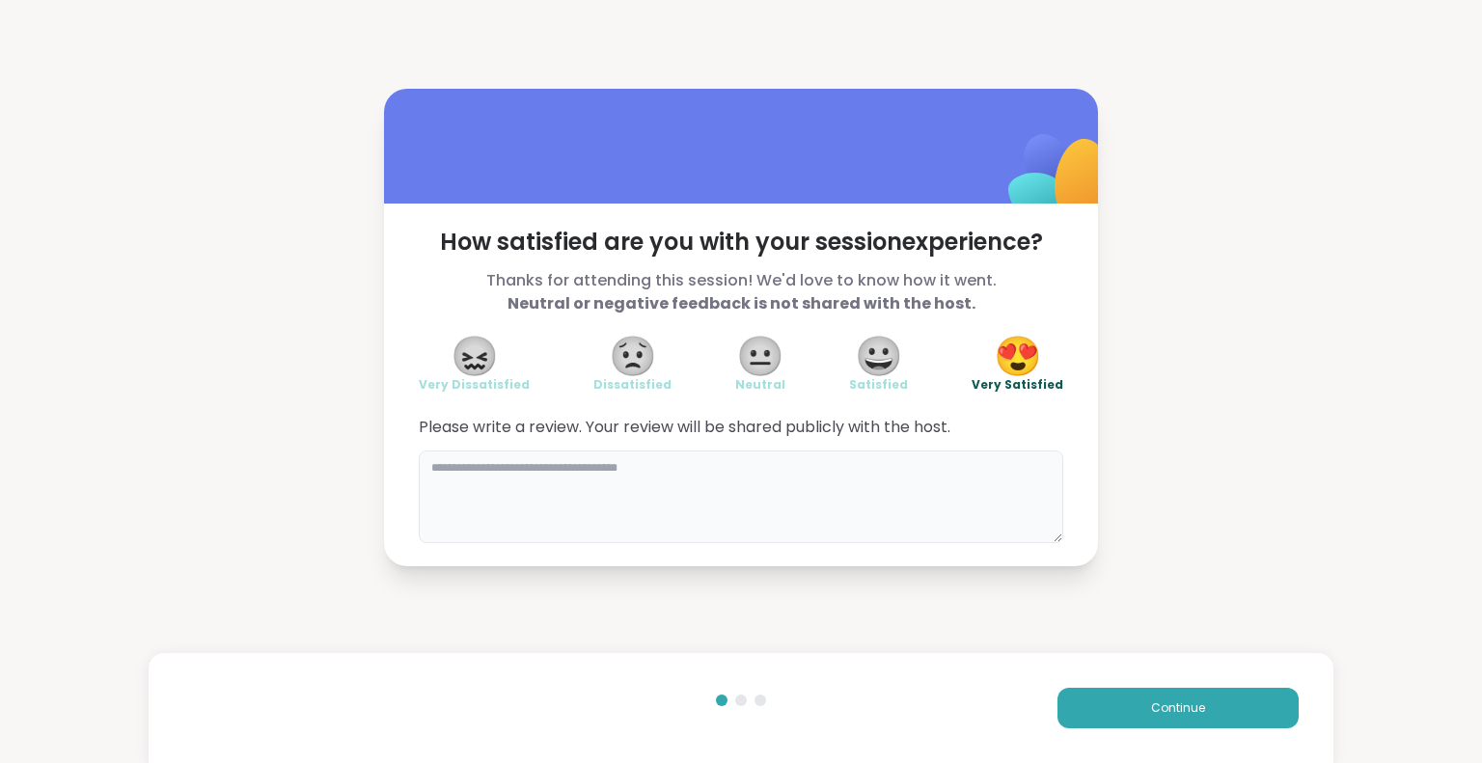
click at [772, 512] on textarea at bounding box center [741, 497] width 644 height 93
type textarea "**********"
click at [1216, 704] on button "Continue" at bounding box center [1177, 708] width 241 height 41
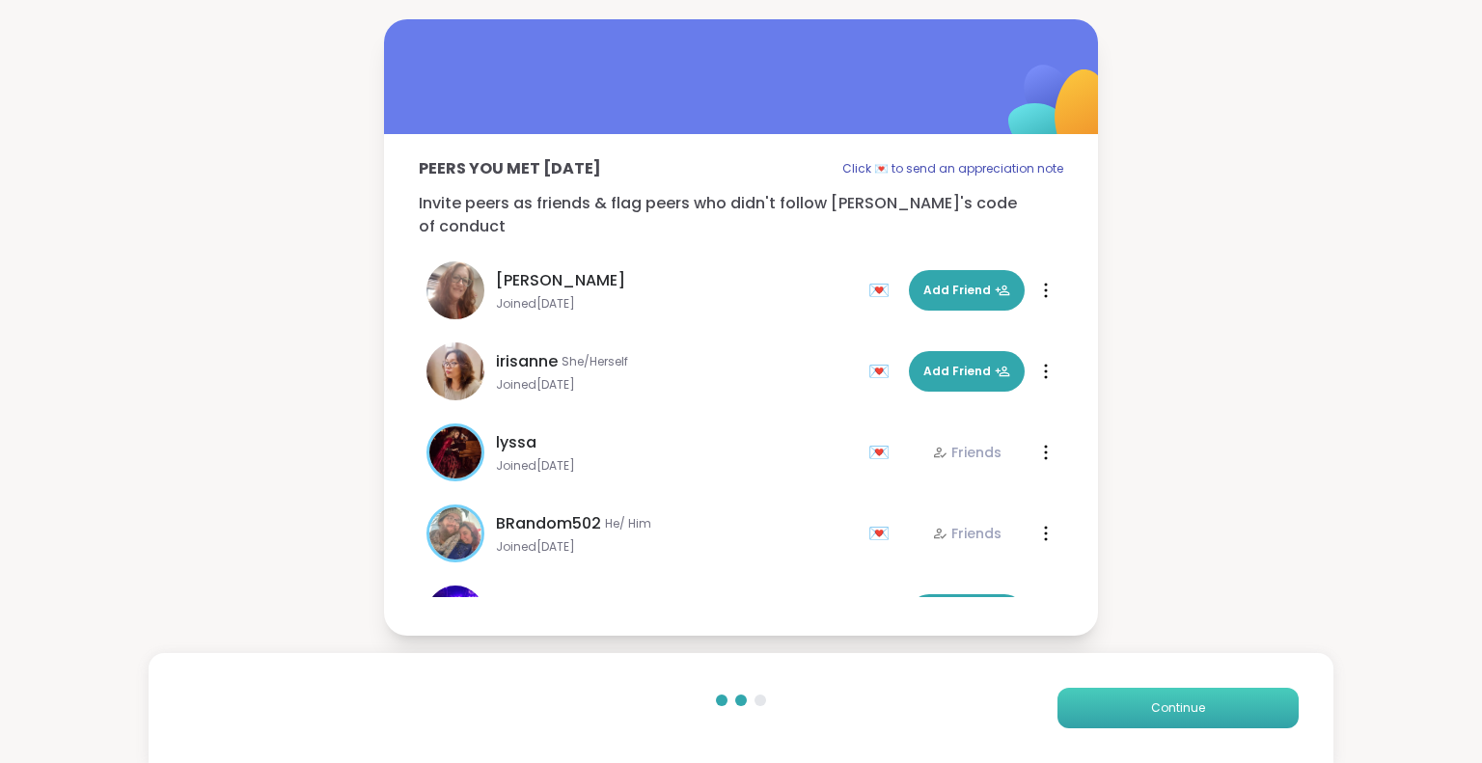
click at [1216, 704] on button "Continue" at bounding box center [1177, 708] width 241 height 41
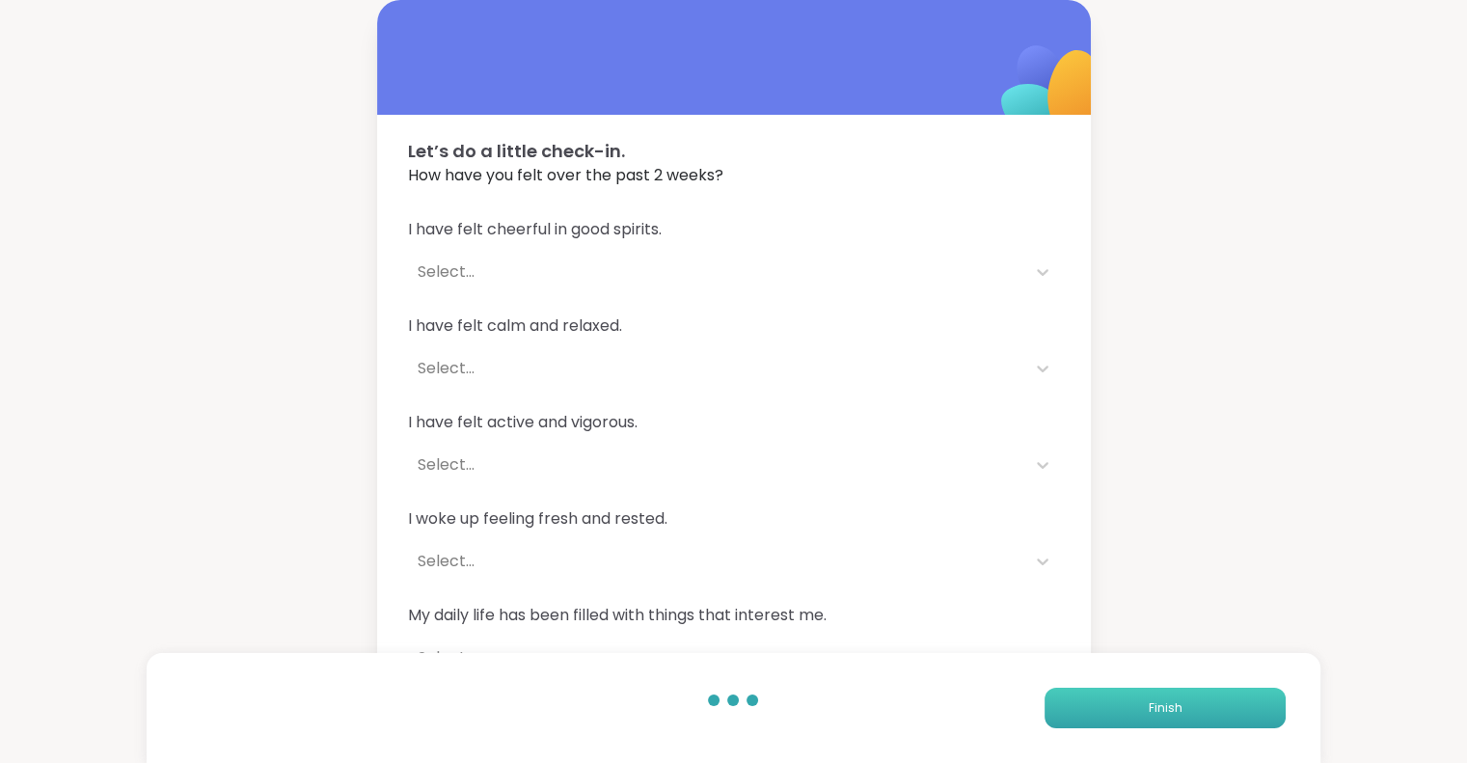
click at [1216, 704] on button "Finish" at bounding box center [1165, 708] width 241 height 41
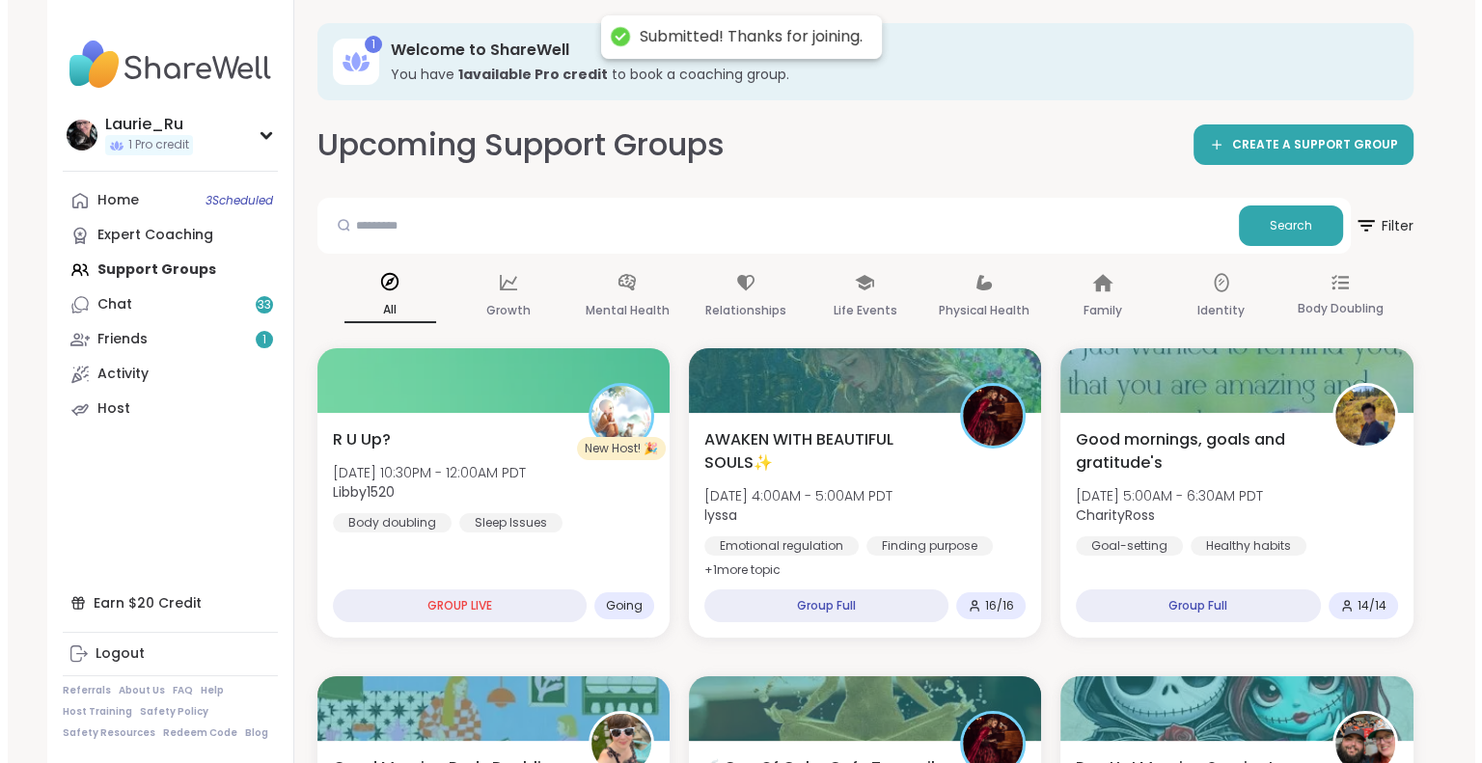
scroll to position [668, 0]
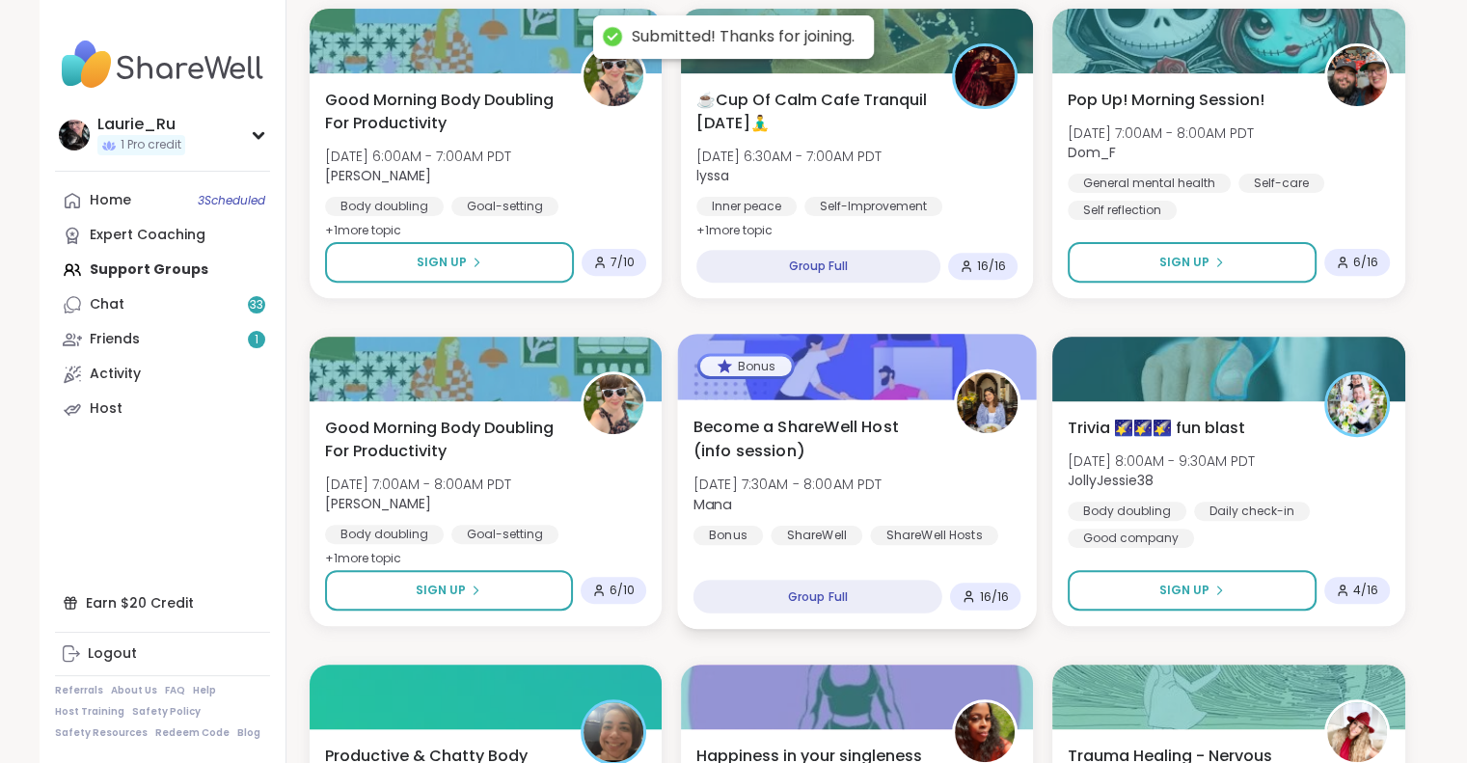
click at [887, 528] on div "ShareWell Hosts" at bounding box center [934, 535] width 128 height 19
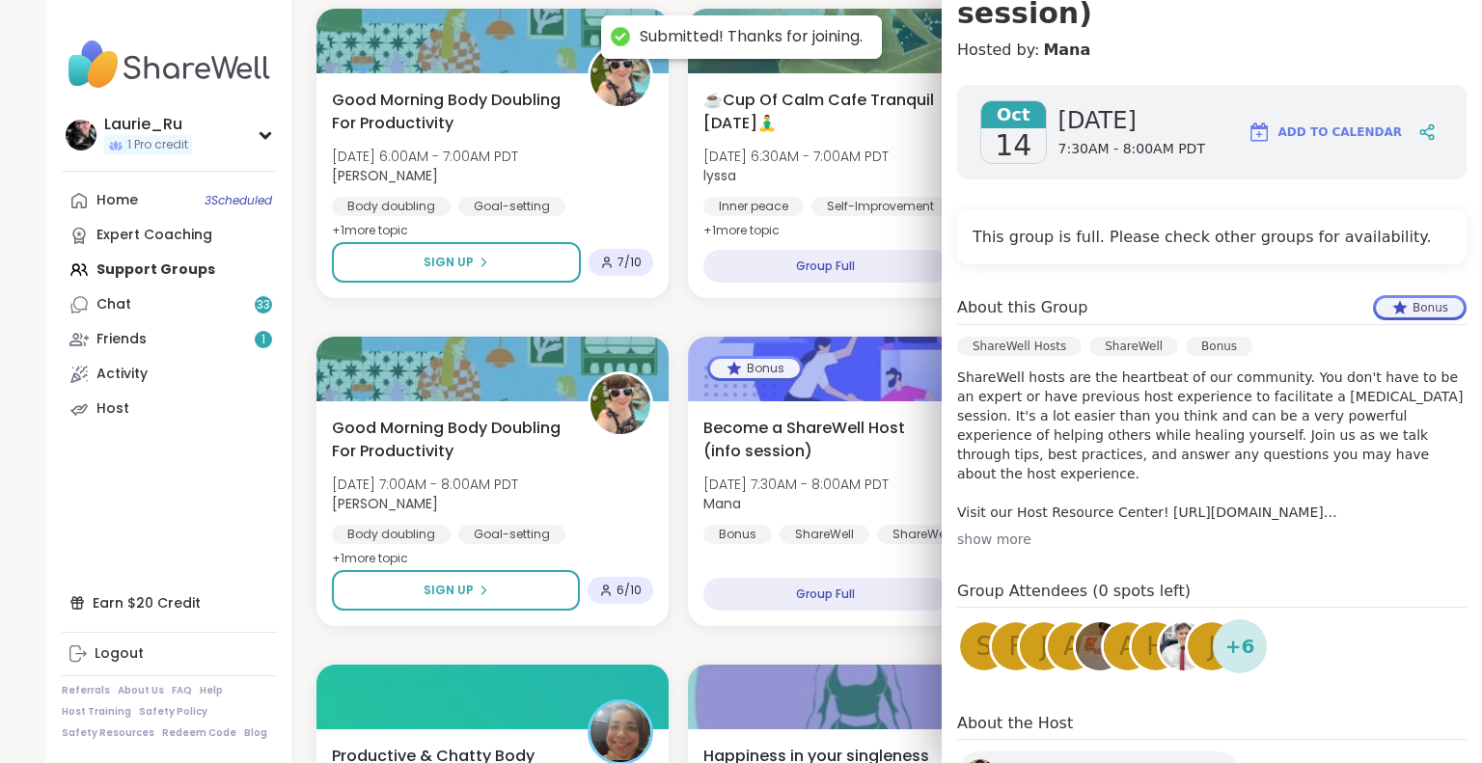
scroll to position [397, 0]
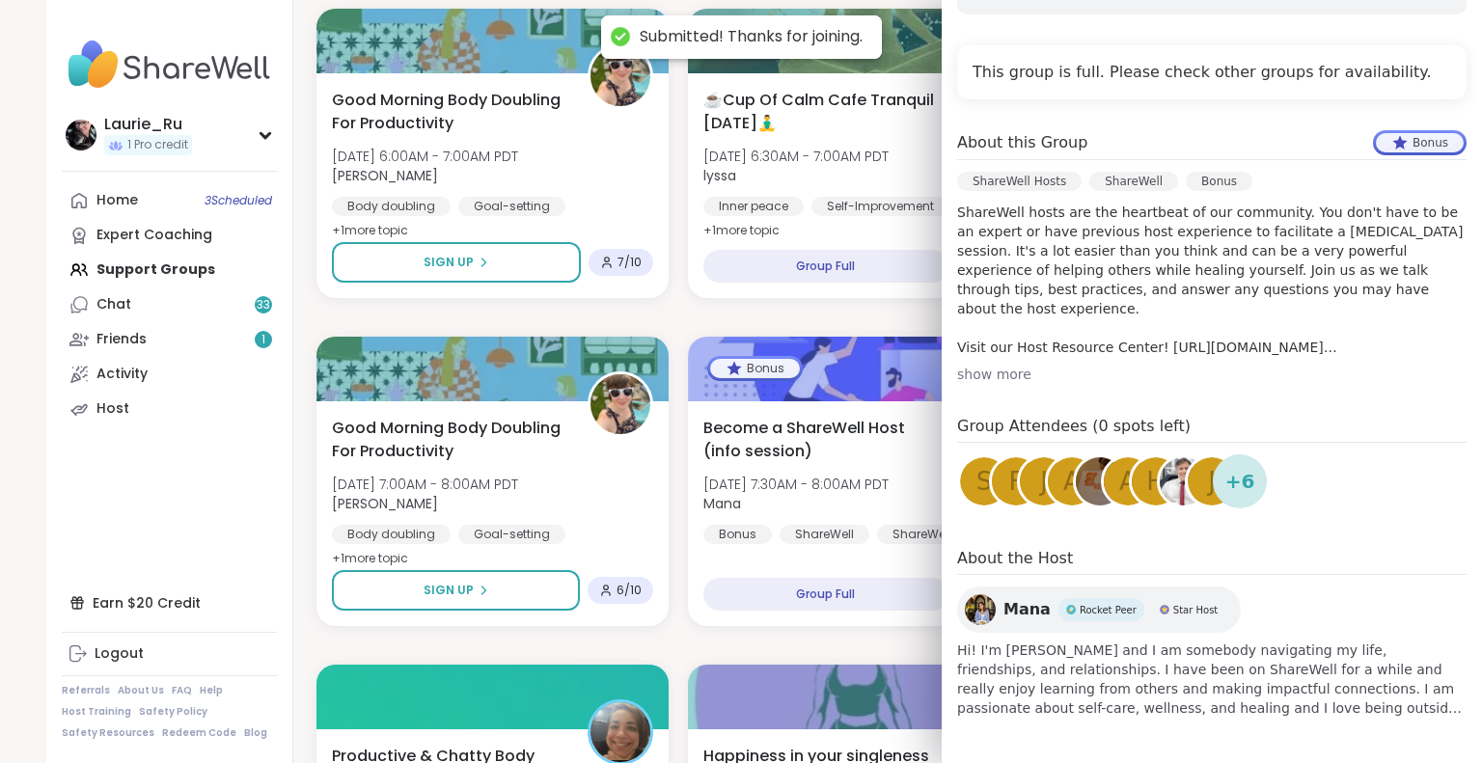
click at [960, 489] on div "S" at bounding box center [984, 481] width 48 height 48
click at [1009, 485] on span "f" at bounding box center [1016, 482] width 14 height 38
click at [1021, 485] on div "J" at bounding box center [1044, 481] width 48 height 48
click at [1063, 487] on span "A" at bounding box center [1071, 482] width 17 height 38
click at [1082, 488] on img at bounding box center [1100, 481] width 48 height 48
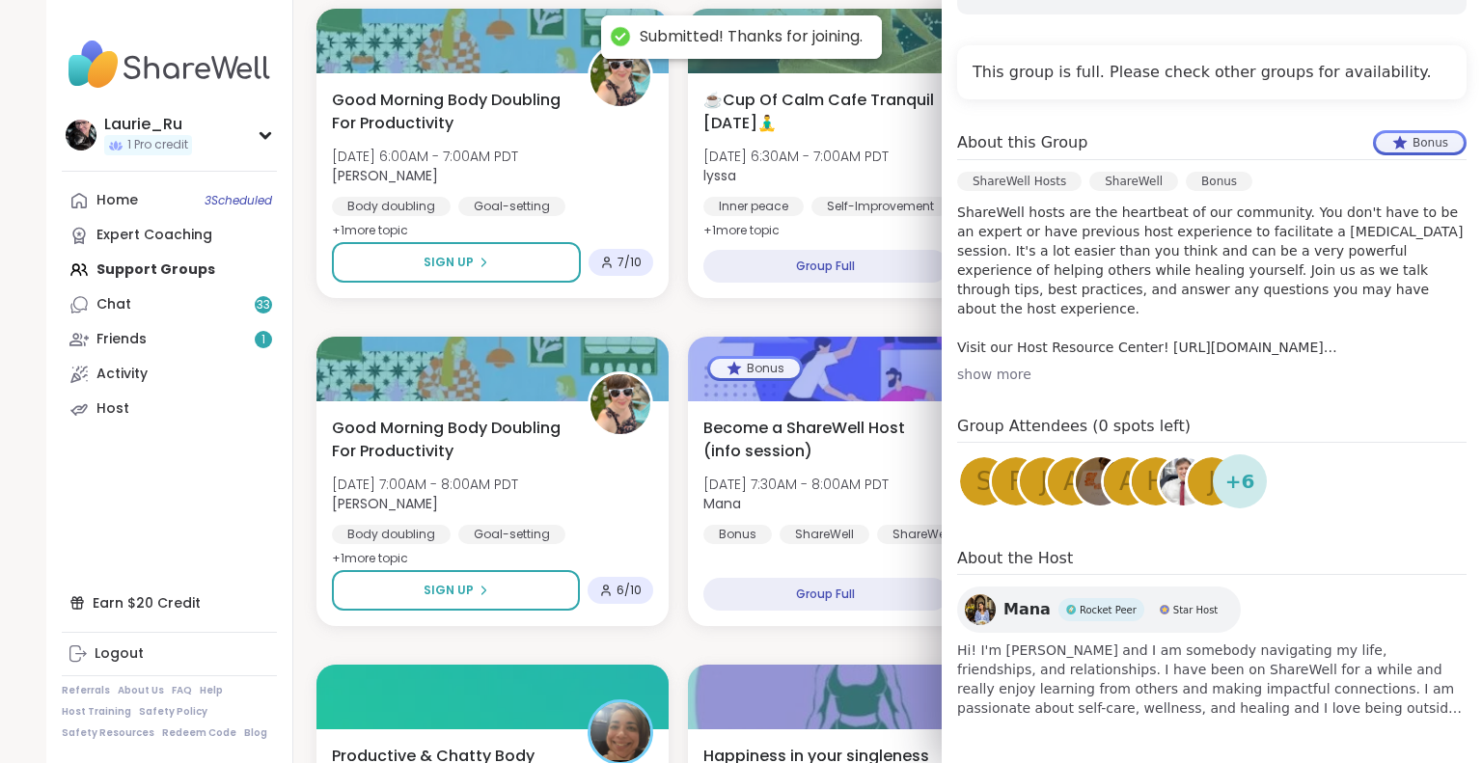
click at [1119, 484] on span "a" at bounding box center [1127, 482] width 17 height 38
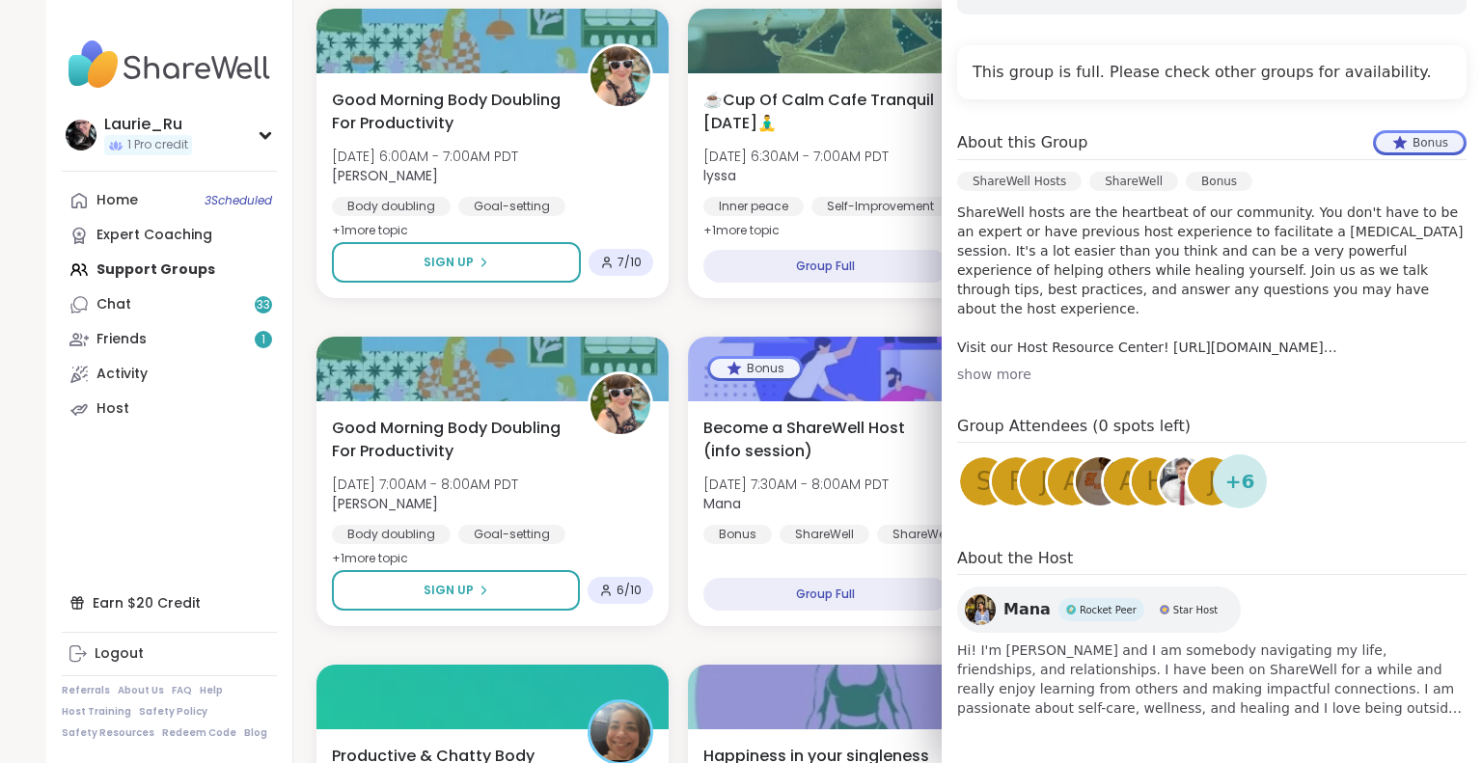
click at [1146, 488] on span "H" at bounding box center [1155, 482] width 19 height 38
click at [1160, 476] on img at bounding box center [1184, 481] width 48 height 48
click at [1192, 483] on div "j" at bounding box center [1212, 481] width 48 height 48
click at [1225, 482] on span "+ 6" at bounding box center [1240, 481] width 30 height 29
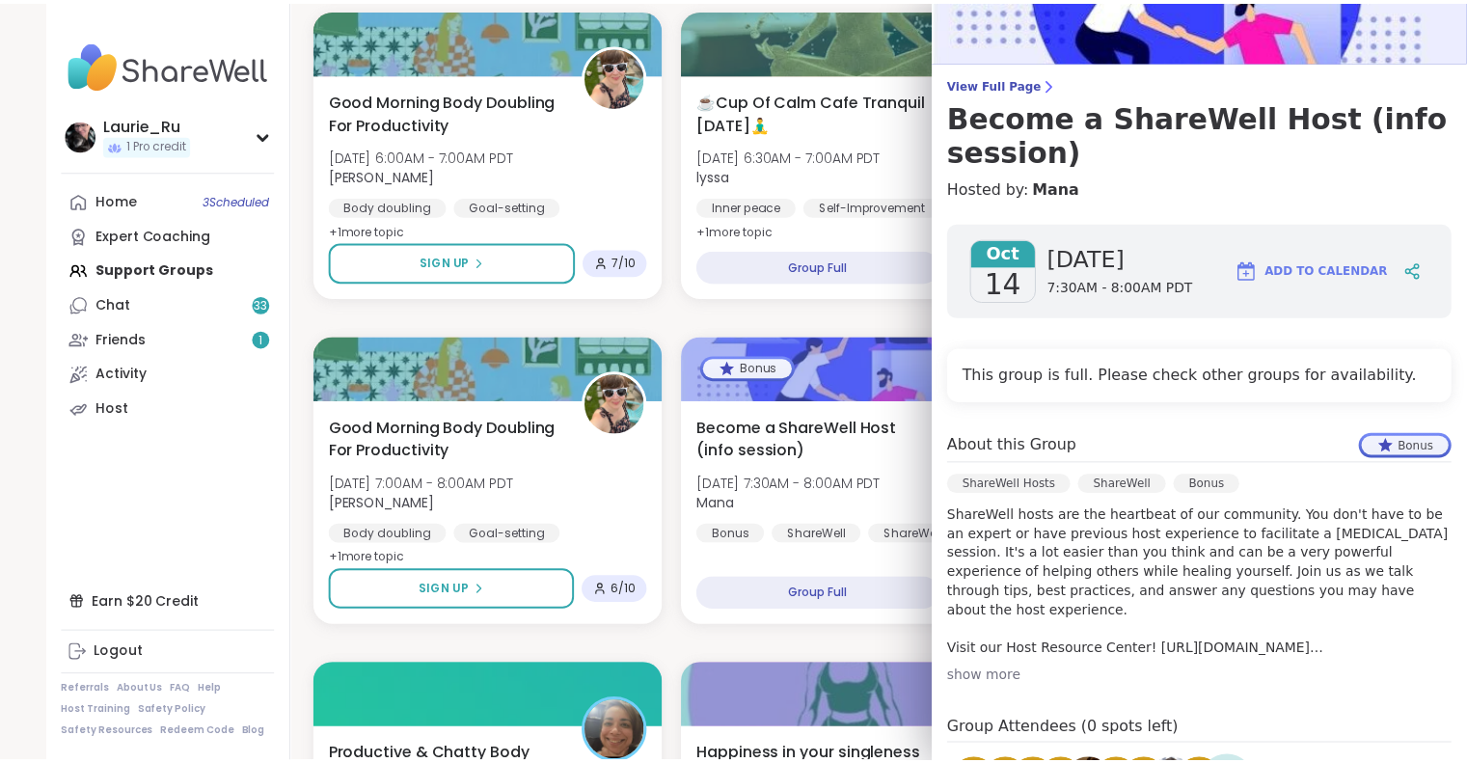
scroll to position [0, 0]
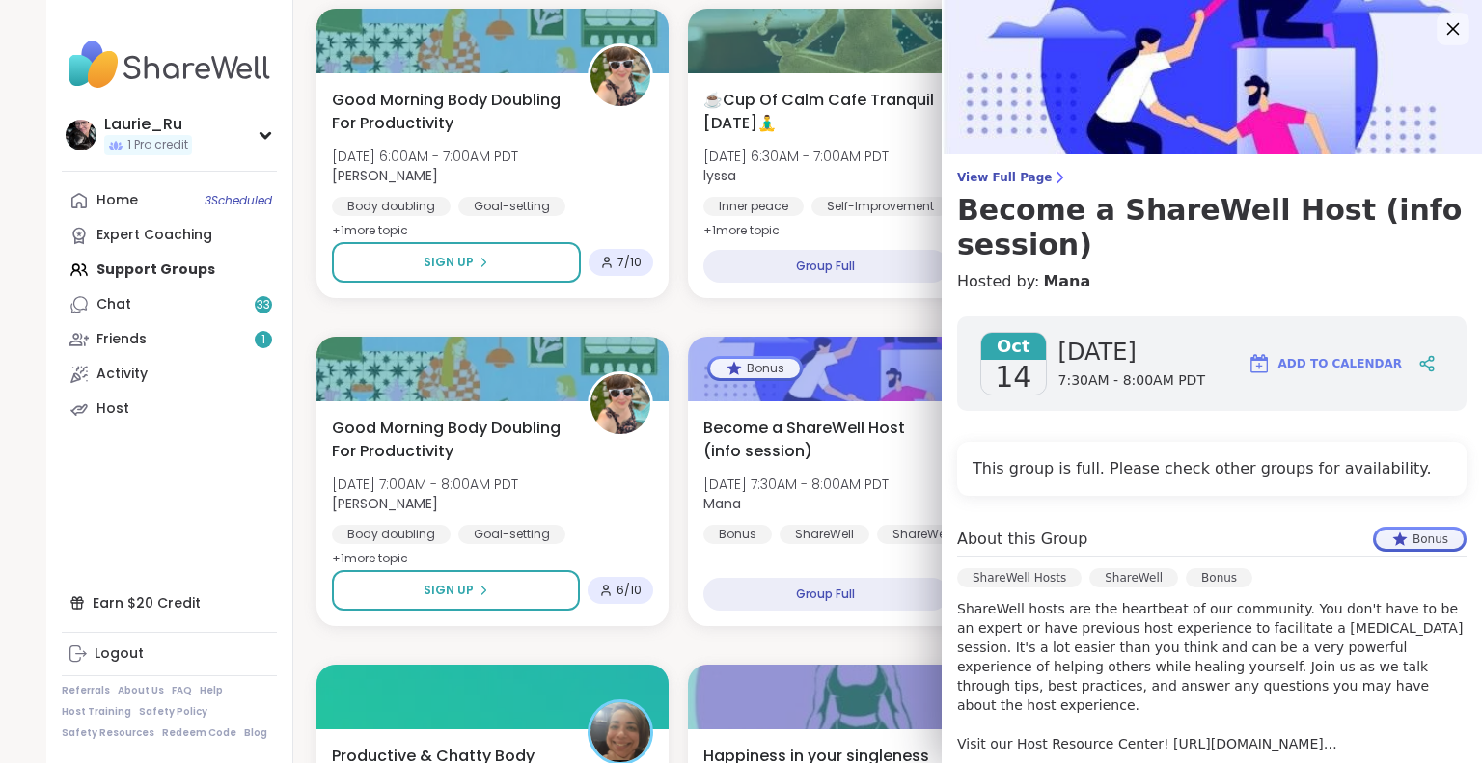
click at [1447, 28] on icon at bounding box center [1453, 29] width 13 height 13
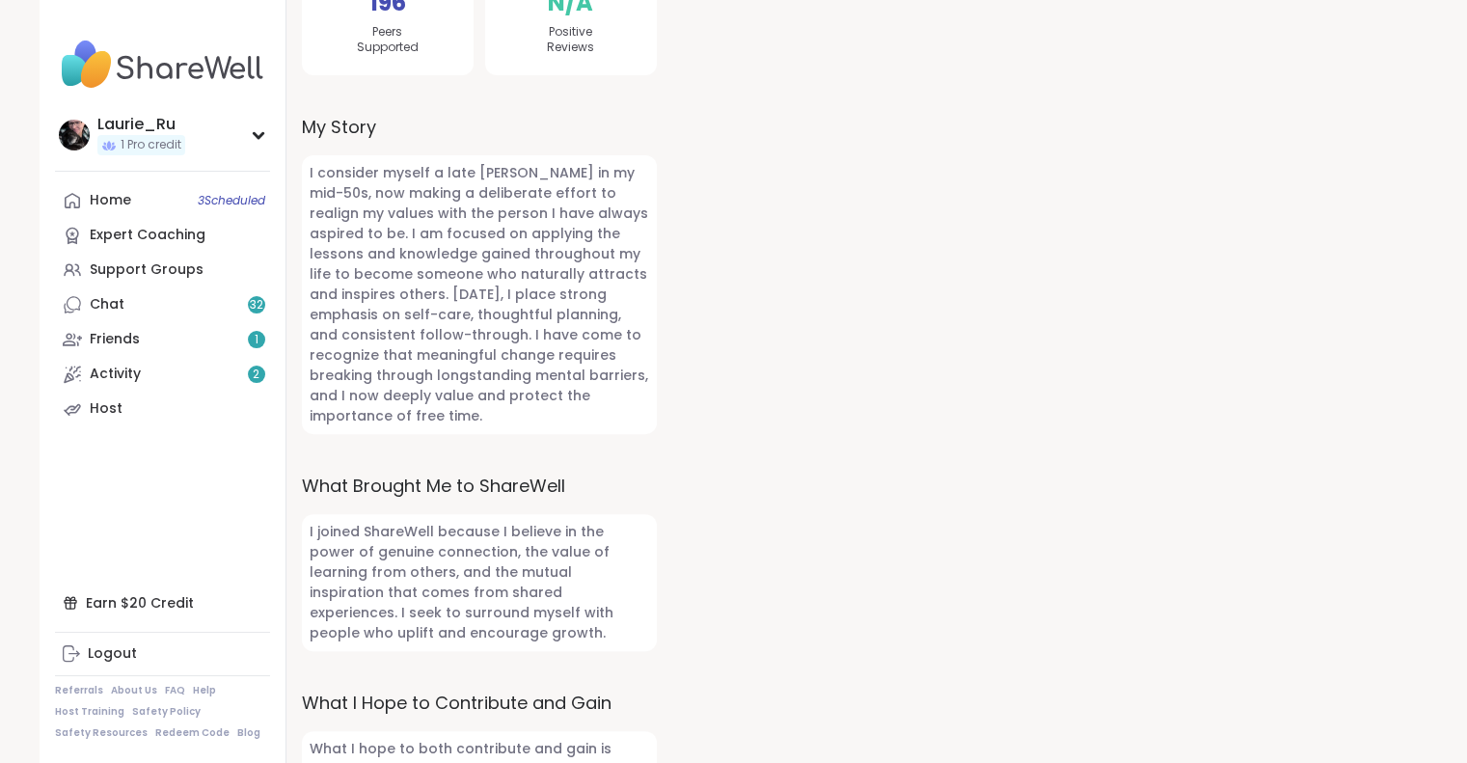
scroll to position [553, 0]
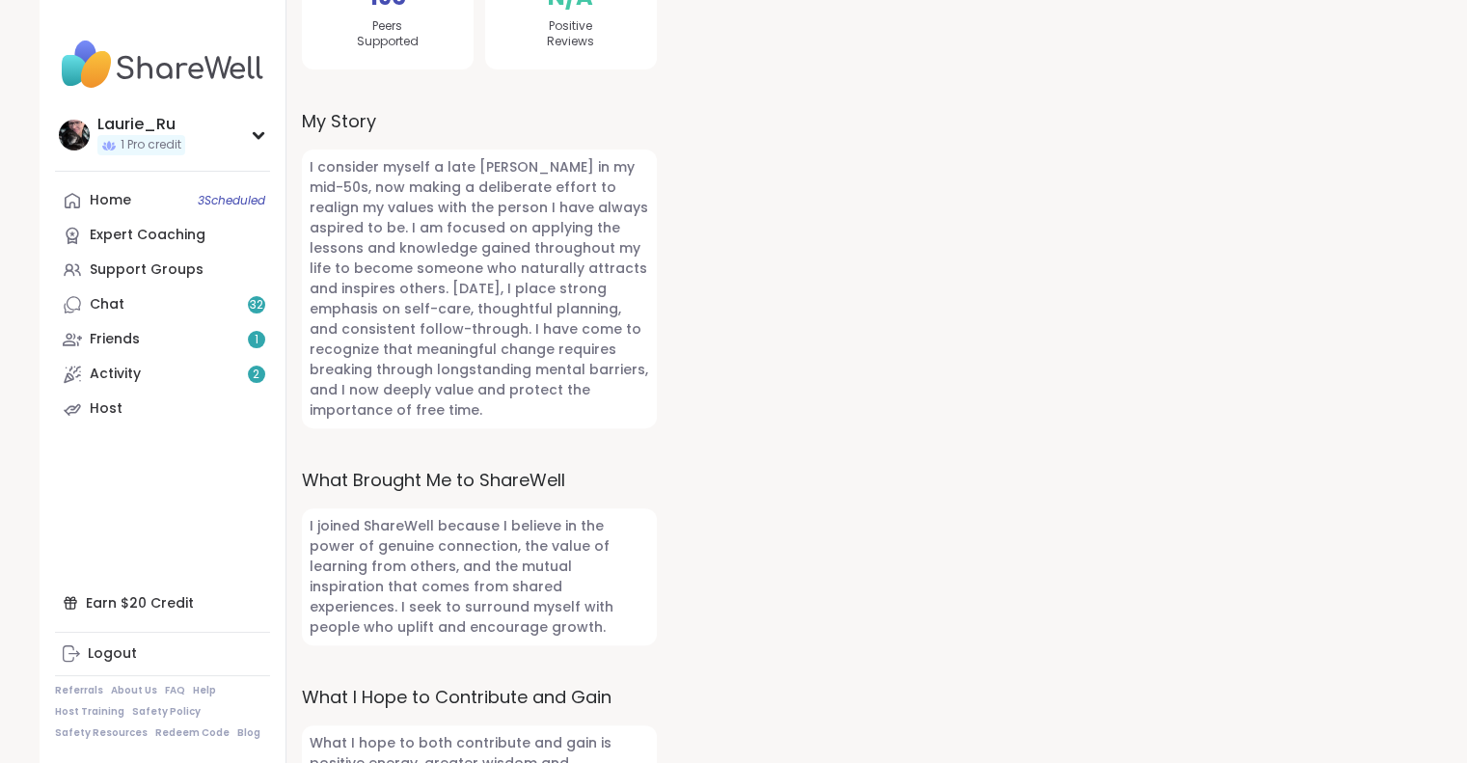
click at [1051, 487] on div at bounding box center [1046, 309] width 733 height 1026
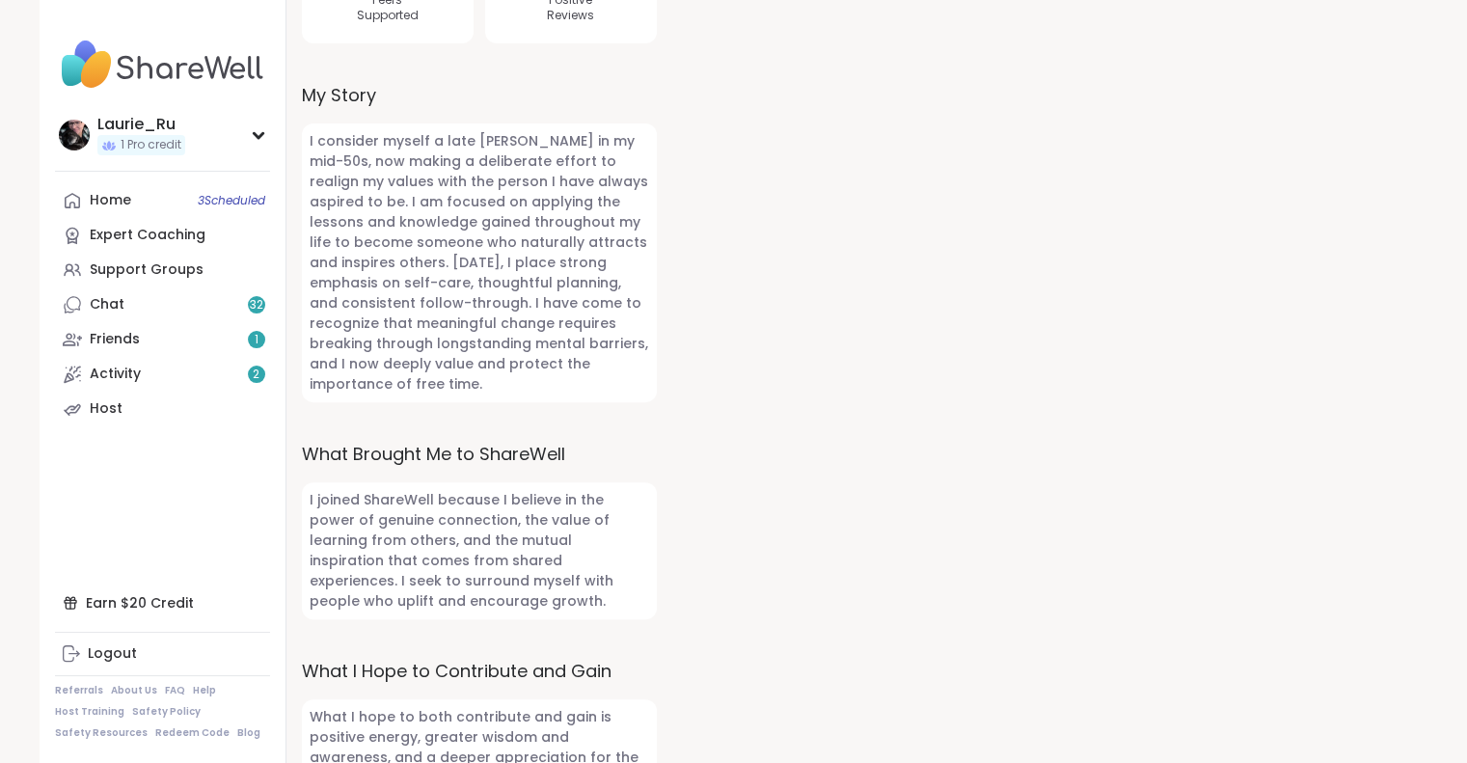
scroll to position [610, 0]
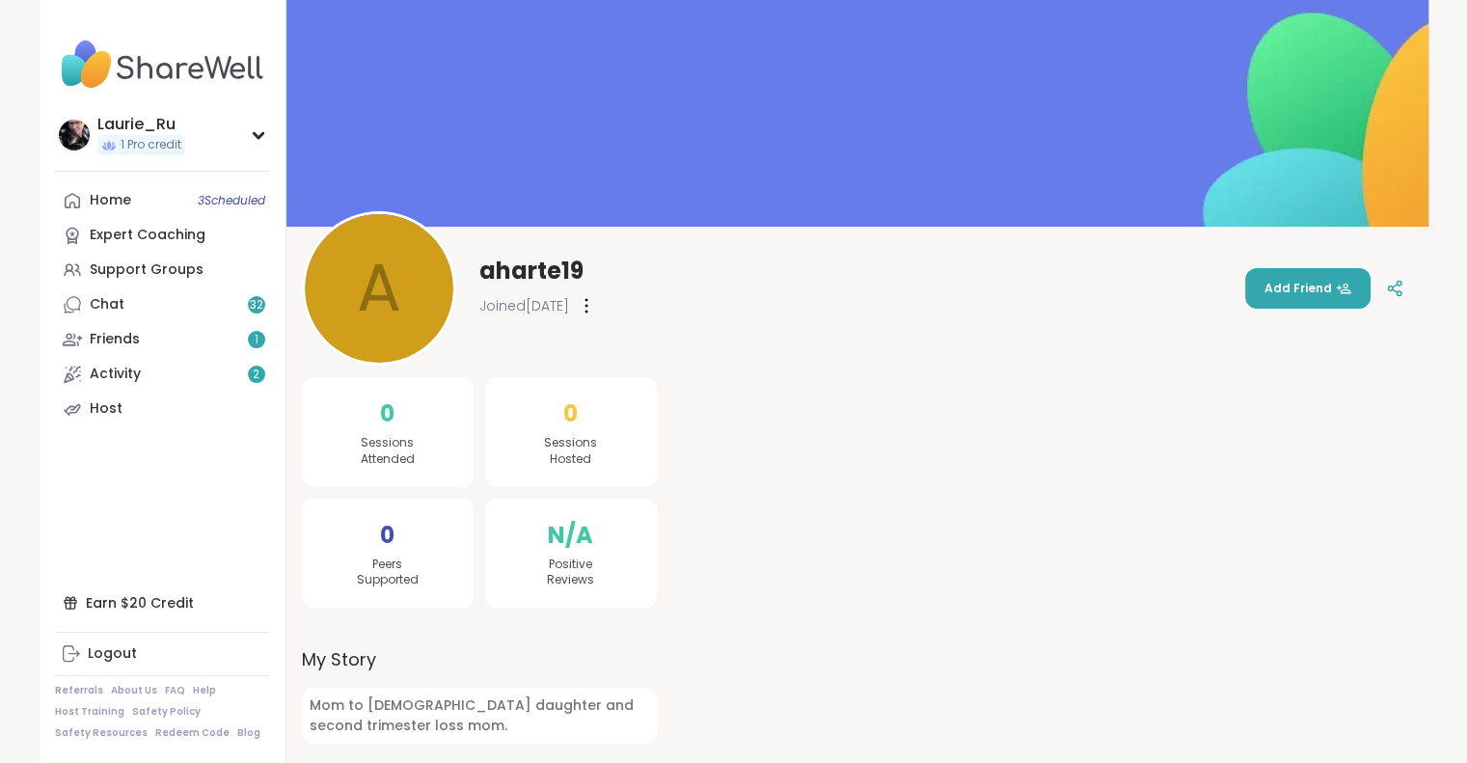
click at [1108, 484] on div at bounding box center [1046, 539] width 733 height 409
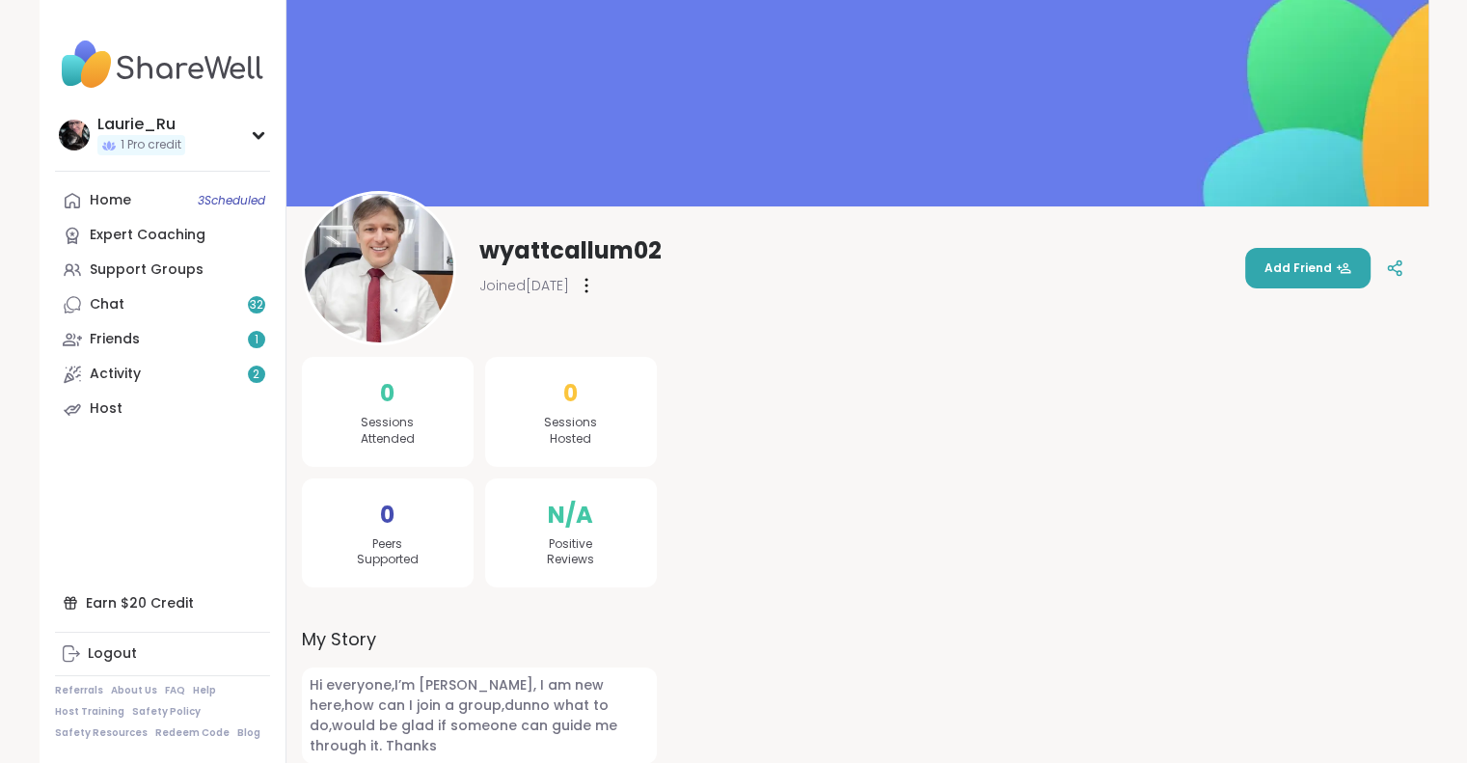
click at [1154, 476] on div at bounding box center [1046, 540] width 733 height 450
